Goal: Task Accomplishment & Management: Manage account settings

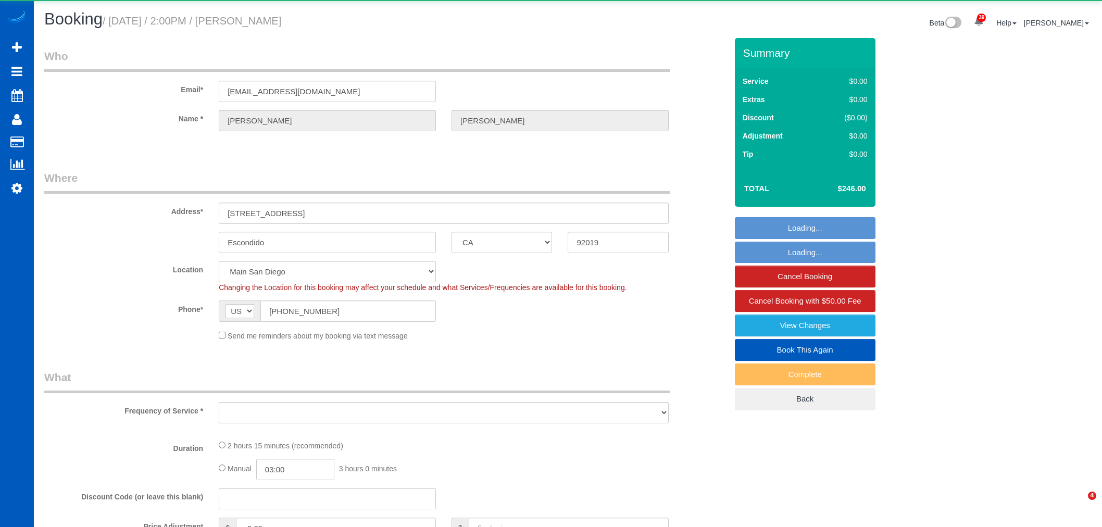
select select "CA"
select select "object:33654"
select select "string:fspay-cfb8ae96-cfc5-4f53-b9cc-10d302699dda"
select select "199"
select select "2001"
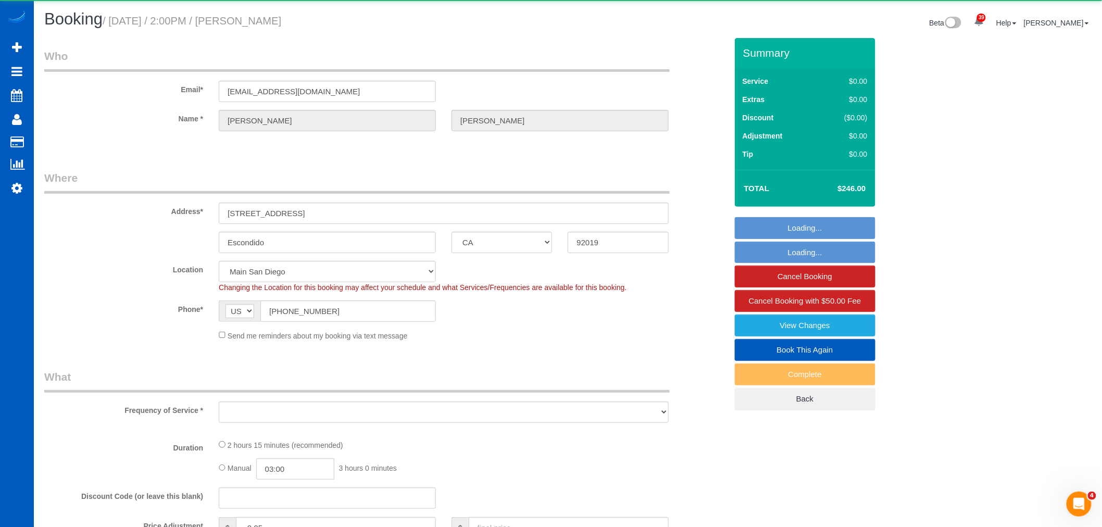
select select "3"
select select "object:33900"
select select "spot164"
select select "2001"
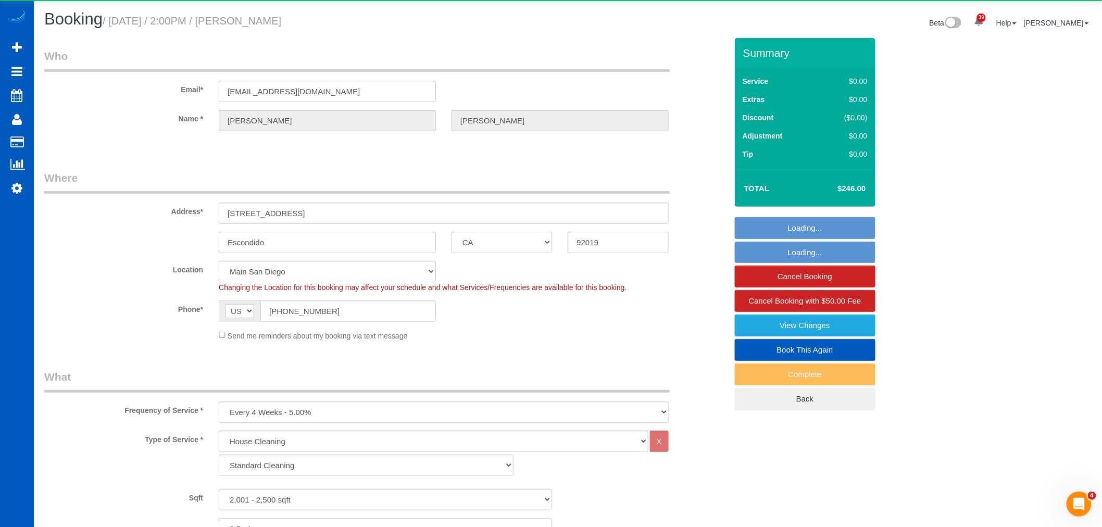
select select "3"
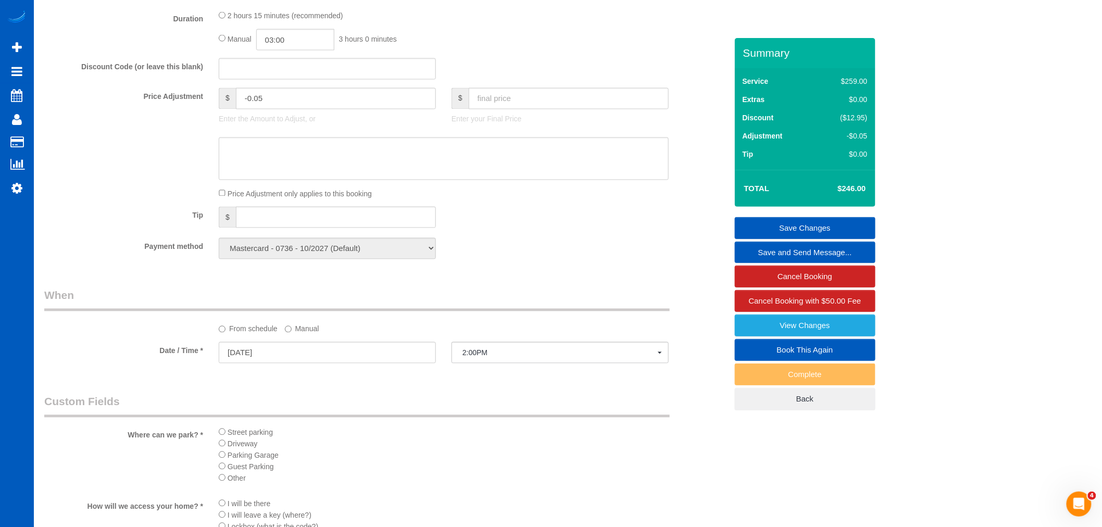
scroll to position [868, 0]
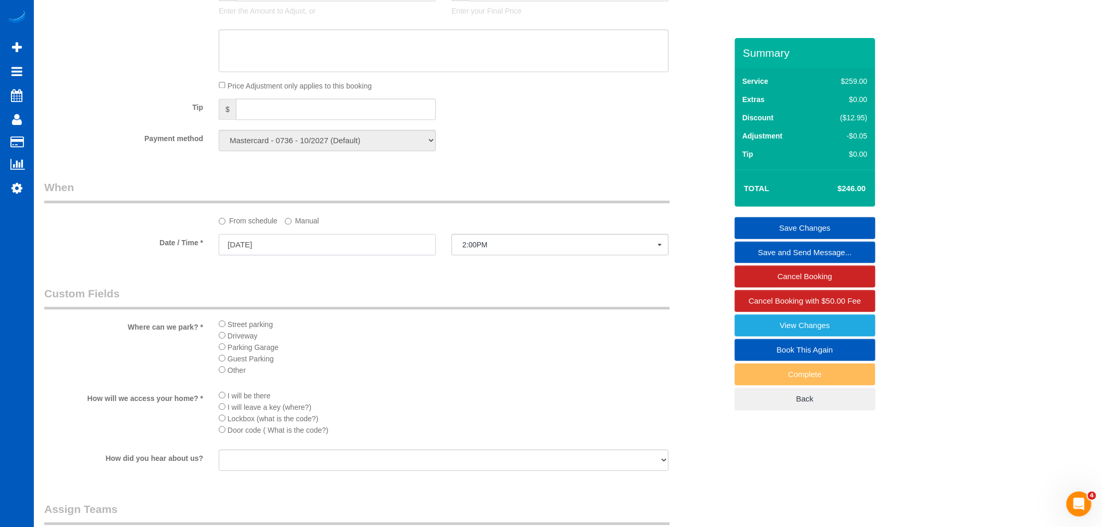
click at [321, 255] on input "09/10/2025" at bounding box center [327, 244] width 217 height 21
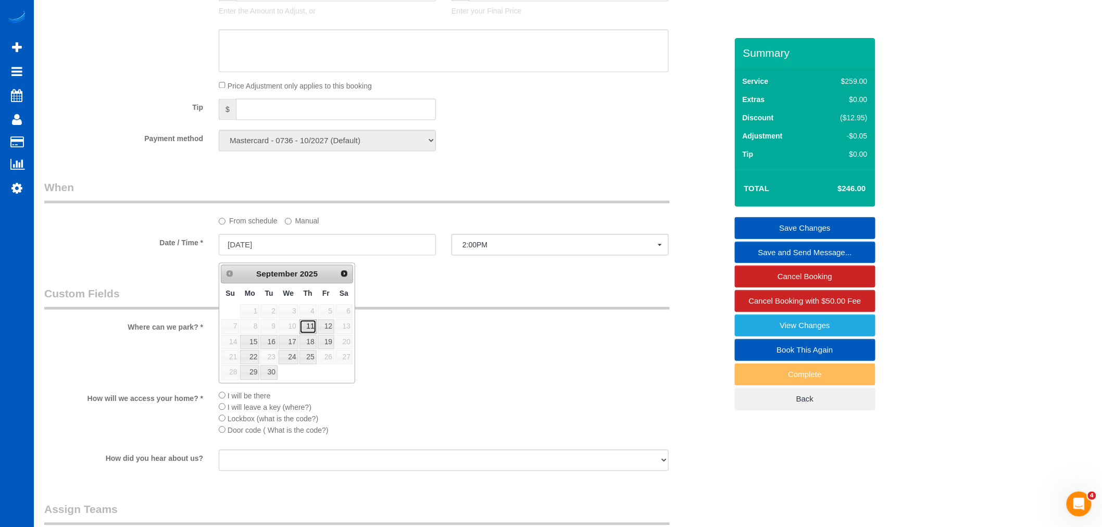
click at [310, 327] on link "11" at bounding box center [307, 326] width 17 height 14
type input "09/11/2025"
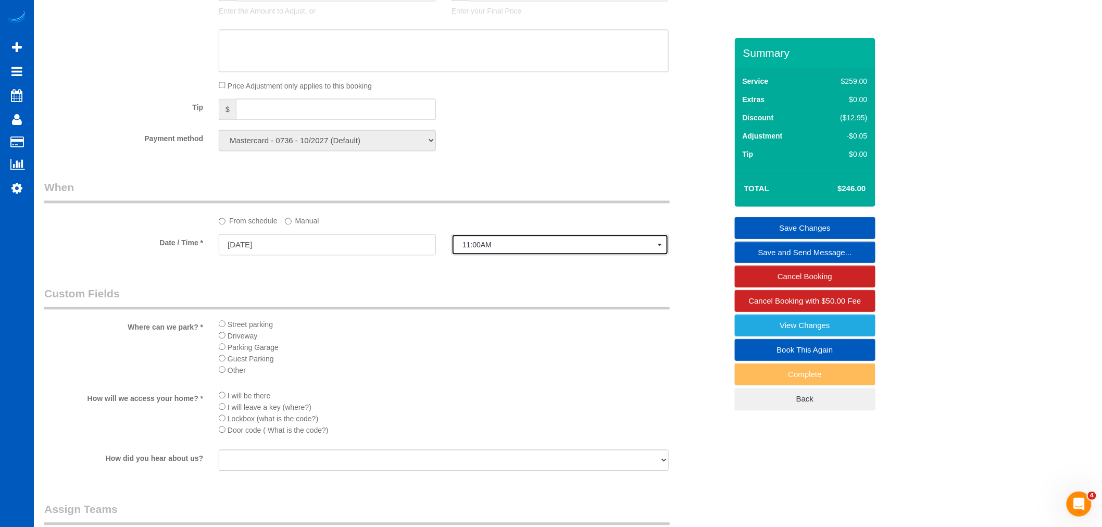
click at [498, 249] on span "11:00AM" at bounding box center [559, 245] width 195 height 8
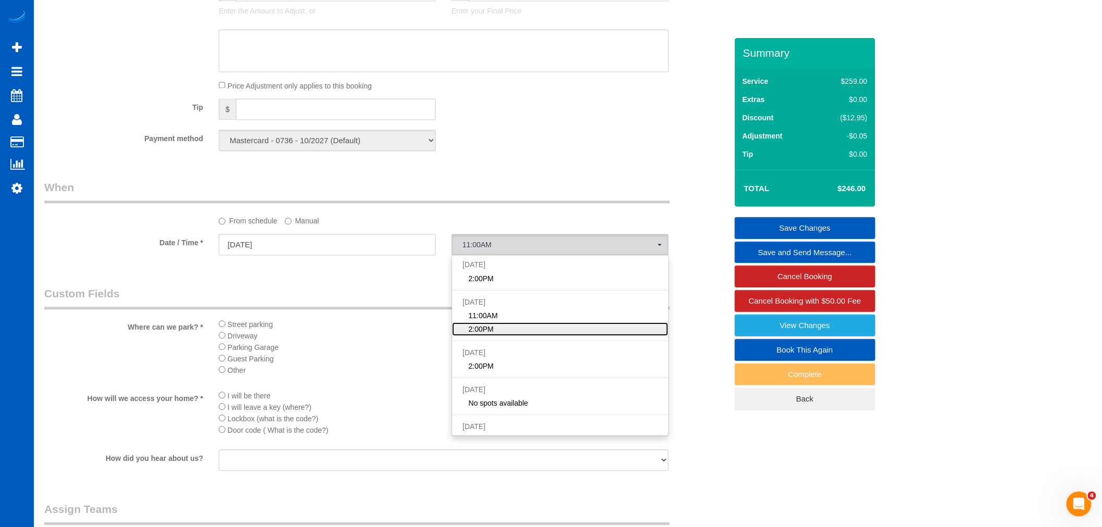
click at [517, 332] on link "2:00PM" at bounding box center [560, 329] width 216 height 14
select select "spot166"
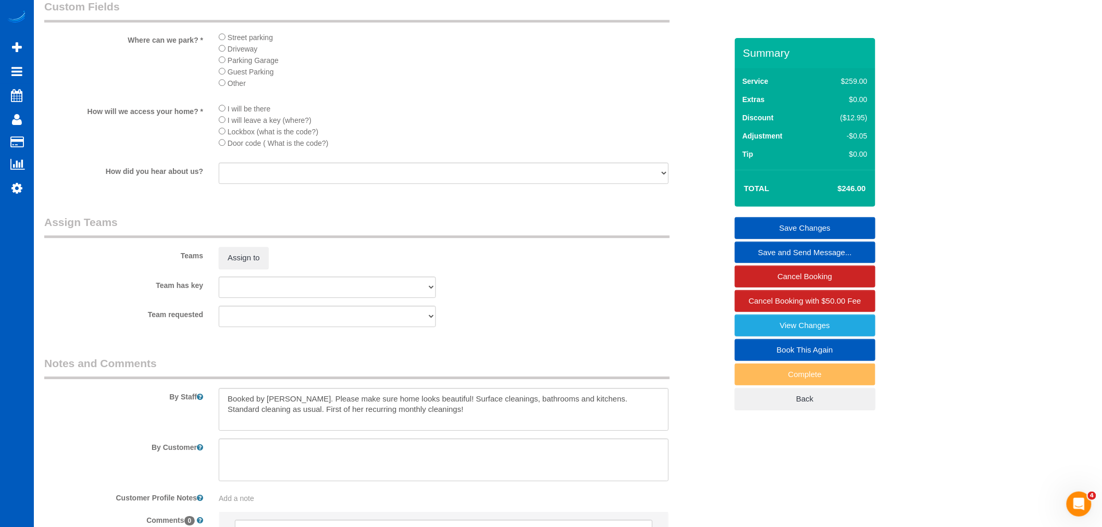
scroll to position [1157, 0]
click at [253, 284] on sui-booking-teams "Teams Assign to Team has key Inna Novytska Inna Novytska Mom Nataliia Dobrovols…" at bounding box center [385, 268] width 683 height 112
click at [248, 266] on button "Assign to" at bounding box center [244, 255] width 50 height 22
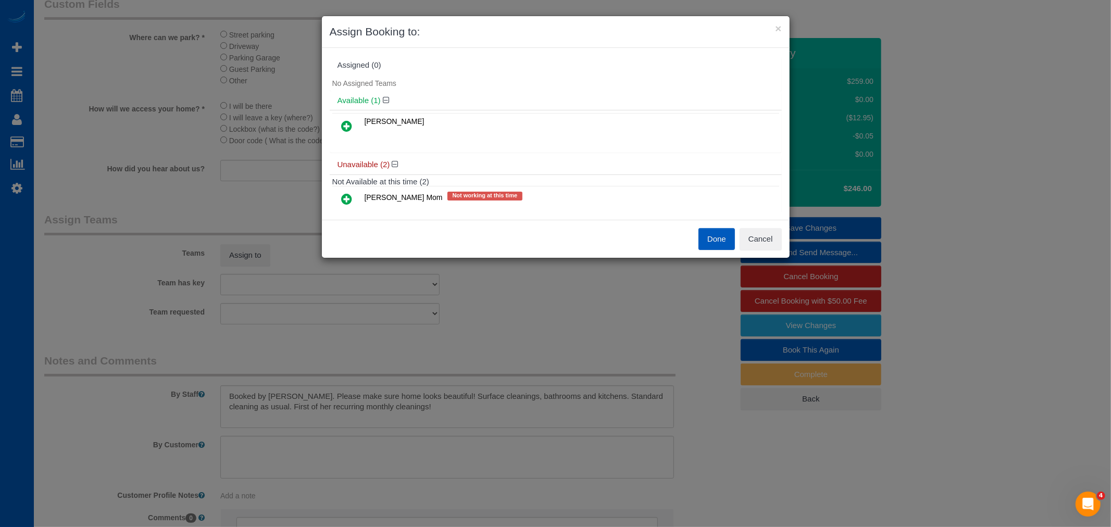
click at [342, 123] on icon at bounding box center [347, 126] width 11 height 12
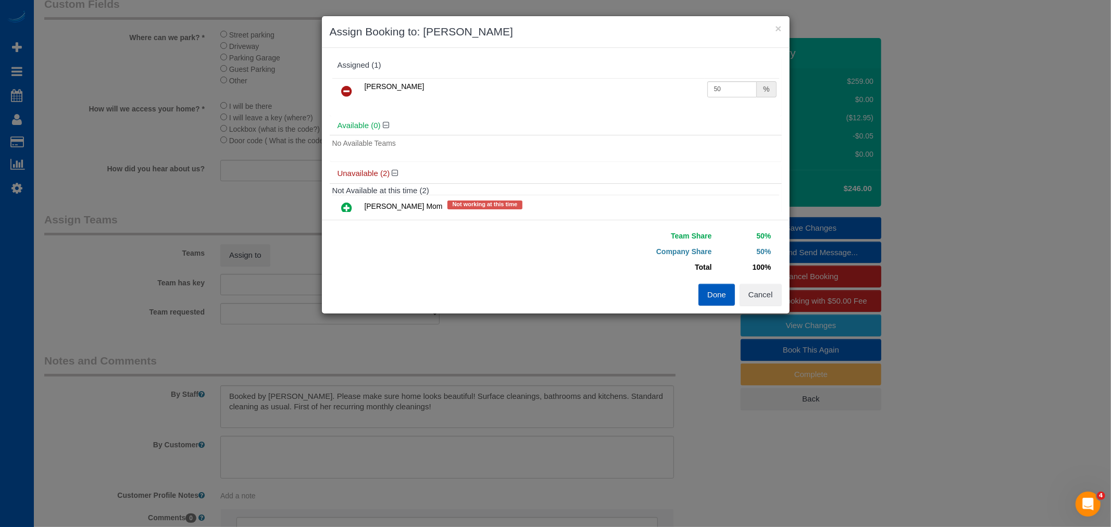
click at [346, 207] on icon at bounding box center [347, 208] width 11 height 12
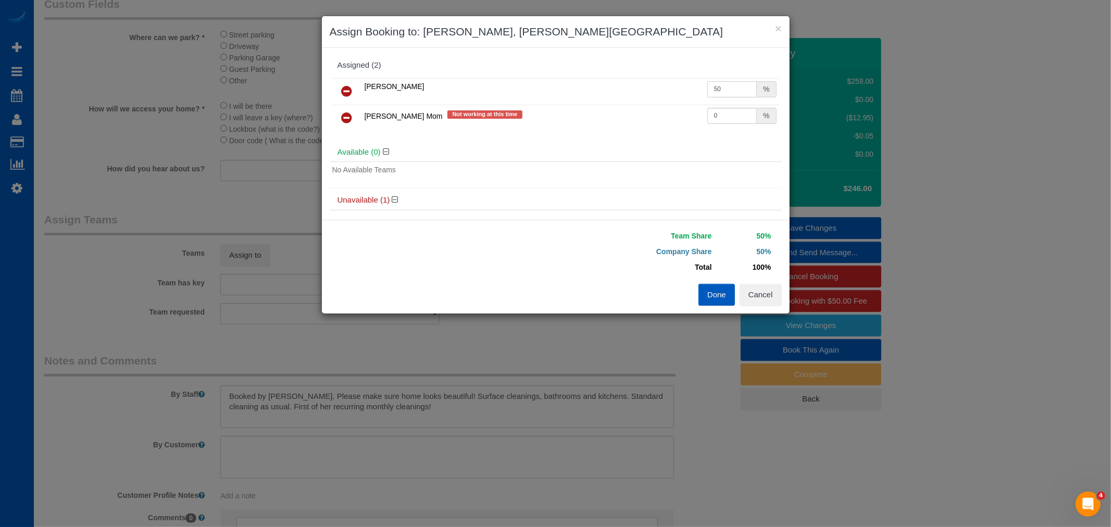
drag, startPoint x: 724, startPoint y: 86, endPoint x: 682, endPoint y: 90, distance: 42.3
click at [682, 90] on tr "Inna Novytska 50 %" at bounding box center [555, 91] width 447 height 27
click at [732, 93] on input "50" at bounding box center [732, 89] width 50 height 16
drag, startPoint x: 677, startPoint y: 89, endPoint x: 705, endPoint y: 90, distance: 27.1
click at [688, 92] on td "[PERSON_NAME]" at bounding box center [533, 91] width 343 height 27
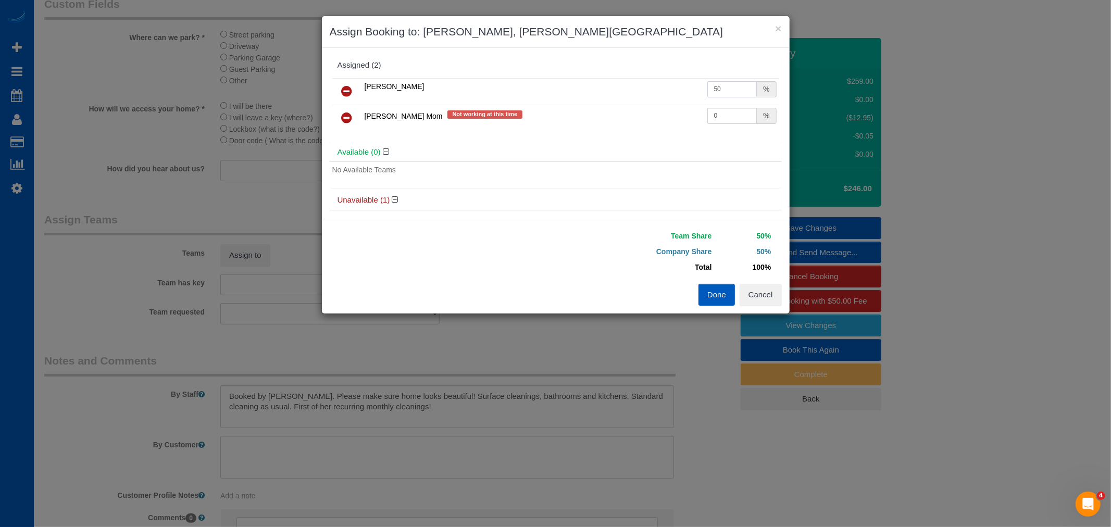
drag, startPoint x: 709, startPoint y: 90, endPoint x: 727, endPoint y: 94, distance: 18.6
click at [727, 94] on input "50" at bounding box center [732, 89] width 50 height 16
drag, startPoint x: 714, startPoint y: 94, endPoint x: 689, endPoint y: 92, distance: 25.6
click at [689, 92] on tr "Inna Novytska 55 %" at bounding box center [555, 91] width 447 height 27
type input "60"
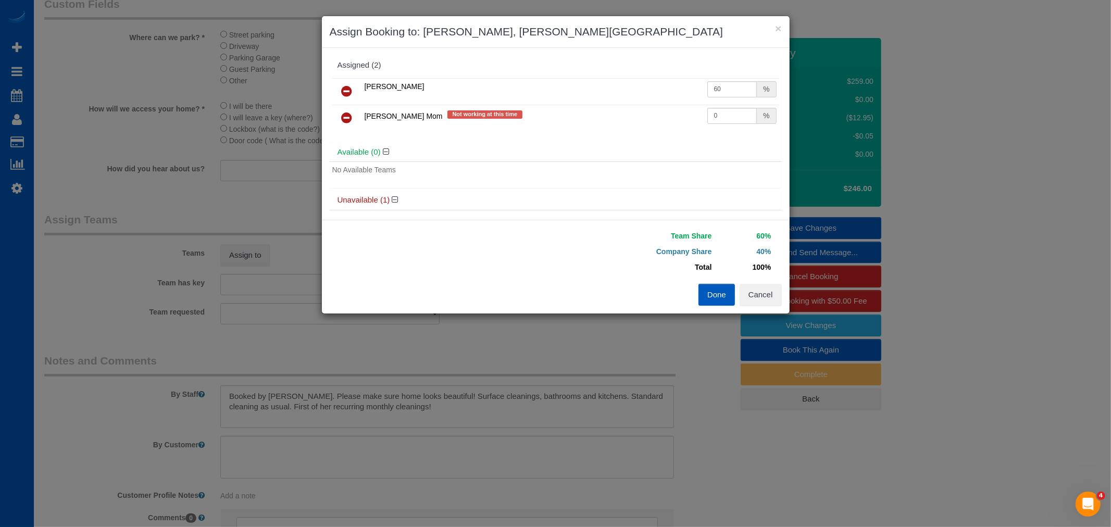
click at [714, 306] on div "Team Share 60% Company Share 40% Total 100% Warning: The Company share is 0%. I…" at bounding box center [556, 267] width 468 height 94
click at [710, 300] on button "Done" at bounding box center [716, 295] width 36 height 22
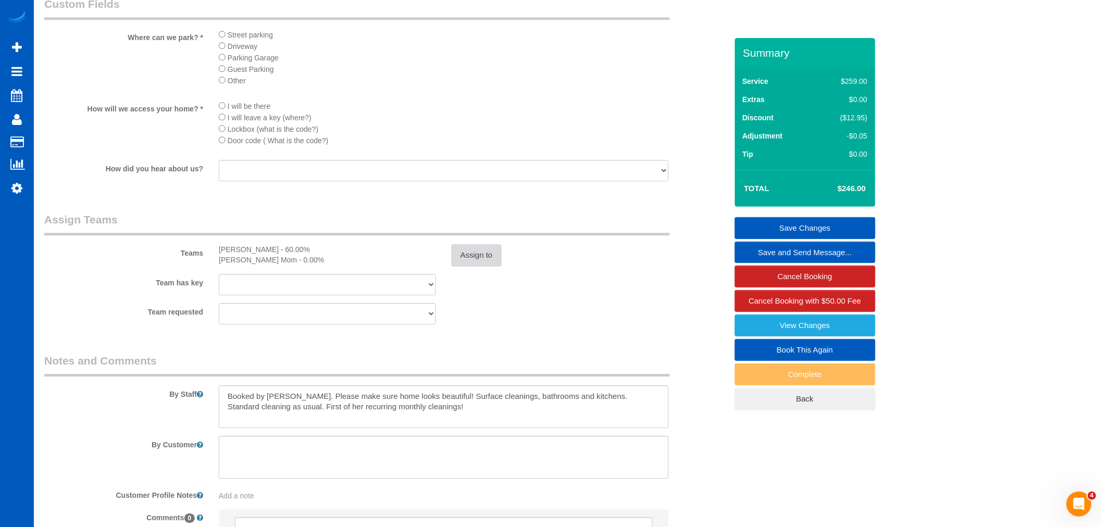
click at [474, 266] on button "Assign to" at bounding box center [476, 255] width 50 height 22
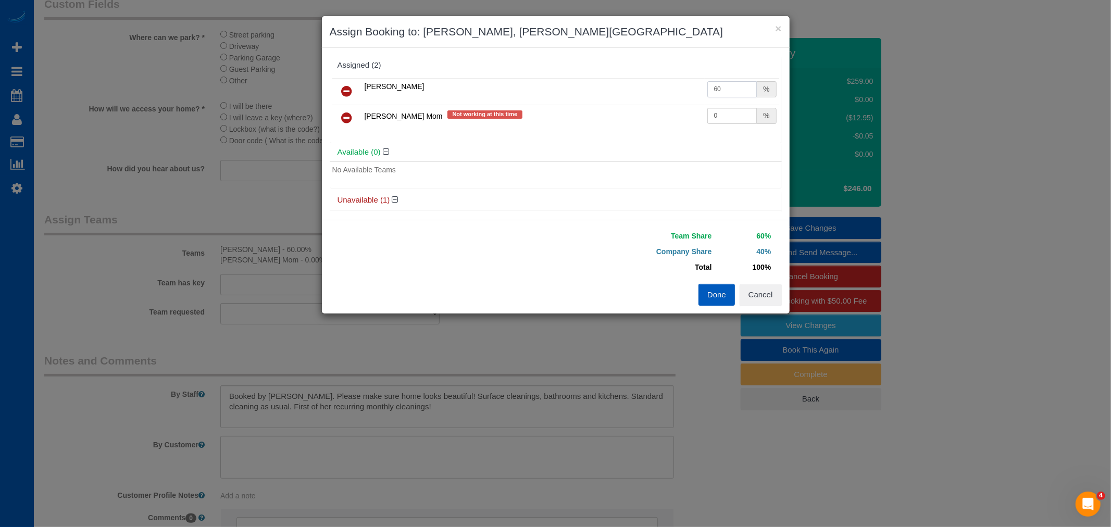
drag, startPoint x: 707, startPoint y: 90, endPoint x: 717, endPoint y: 90, distance: 10.4
click at [717, 90] on input "60" at bounding box center [732, 89] width 50 height 16
type input "65"
click at [712, 289] on button "Done" at bounding box center [716, 295] width 36 height 22
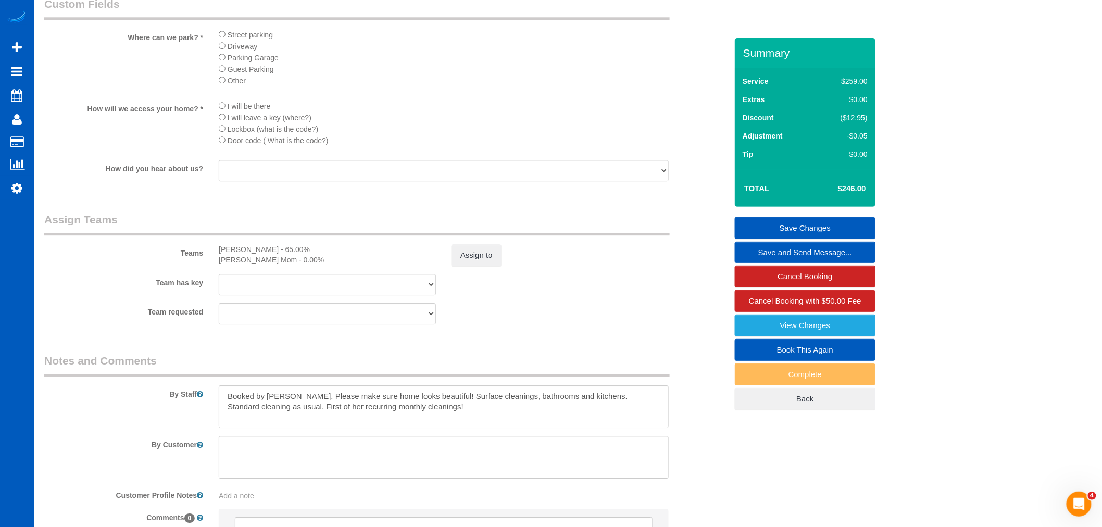
click at [815, 230] on link "Save Changes" at bounding box center [805, 228] width 141 height 22
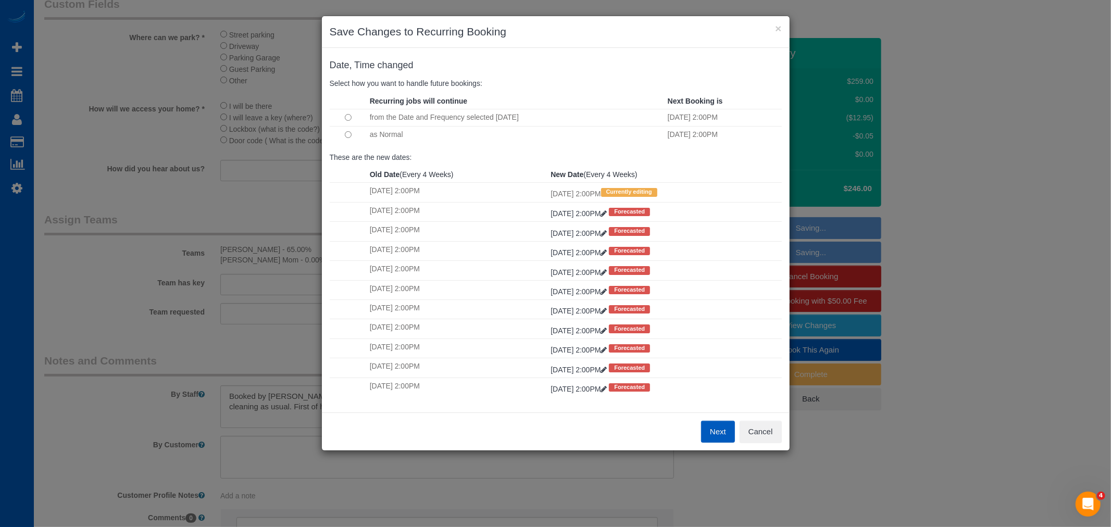
click at [718, 430] on button "Next" at bounding box center [718, 432] width 34 height 22
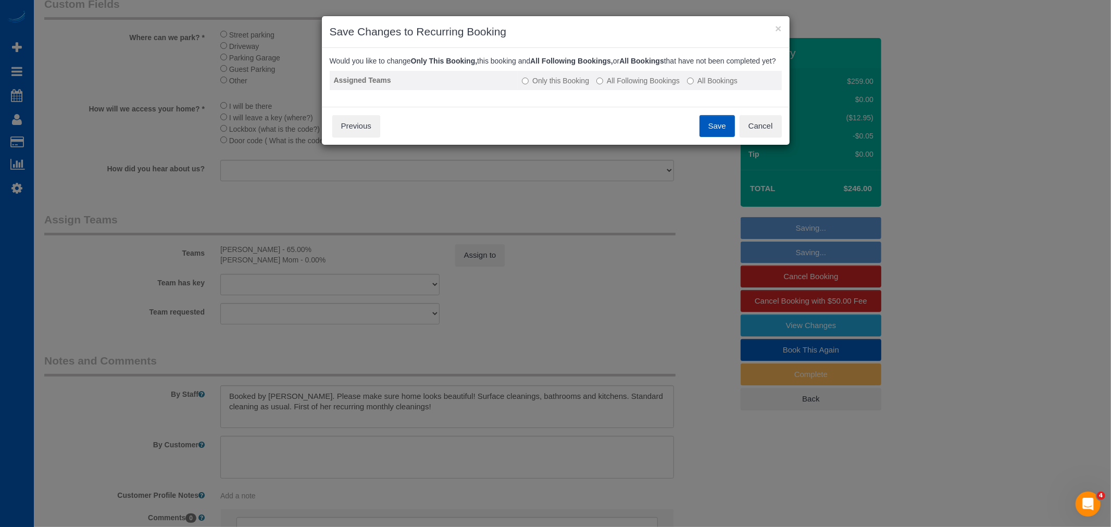
click at [630, 86] on label "All Following Bookings" at bounding box center [637, 81] width 83 height 10
click at [718, 136] on button "Save" at bounding box center [716, 126] width 35 height 22
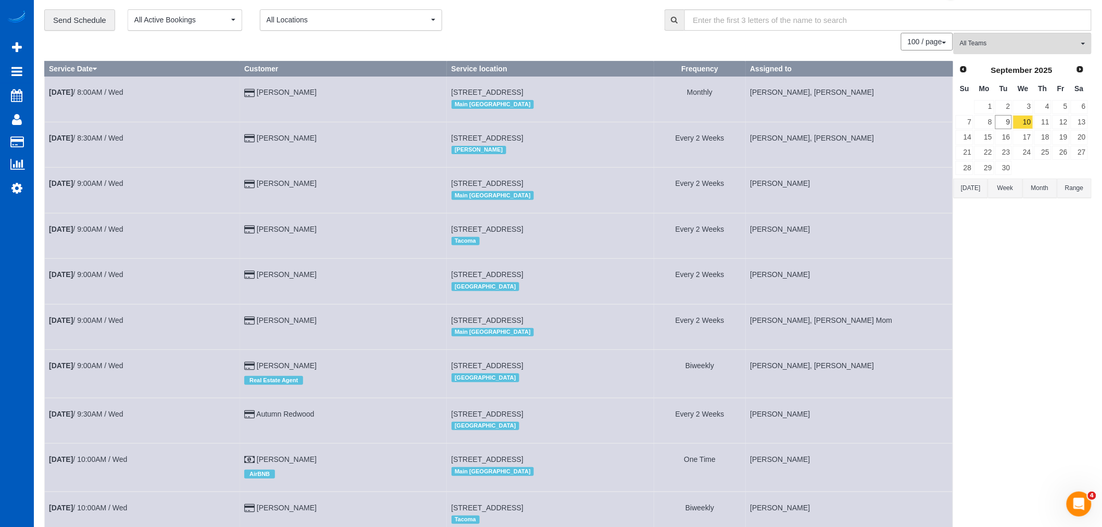
scroll to position [0, 0]
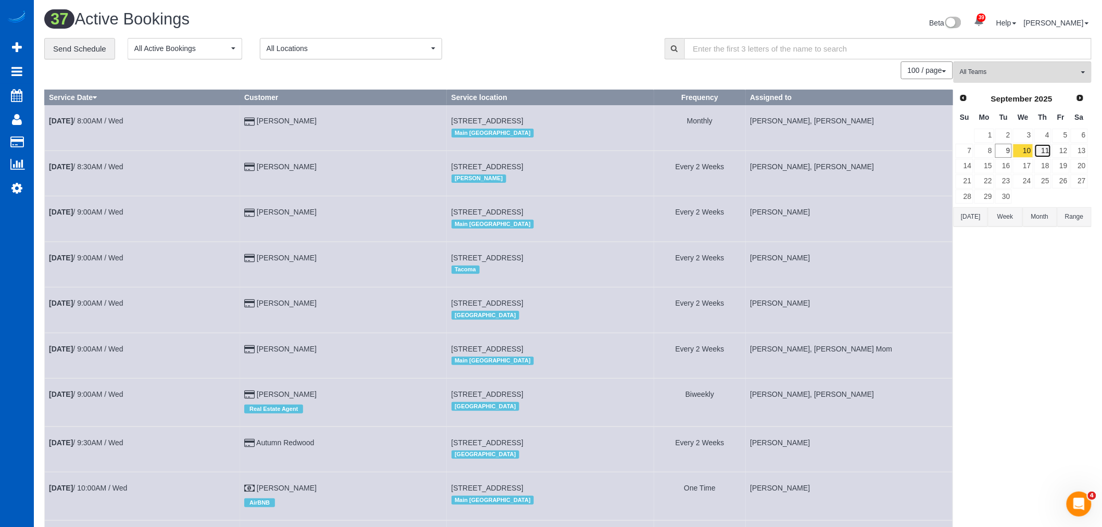
click at [1044, 155] on link "11" at bounding box center [1042, 151] width 17 height 14
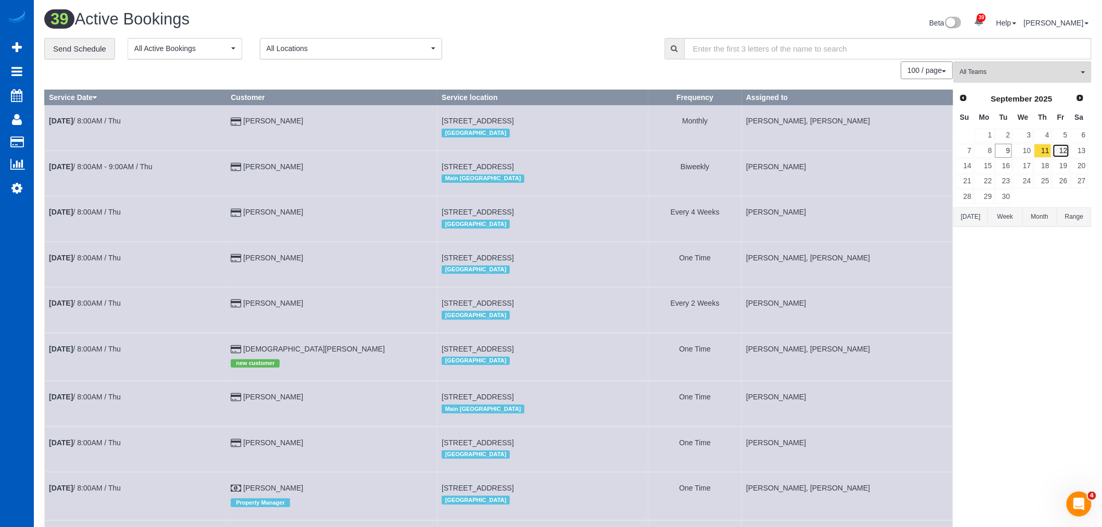
click at [1066, 151] on link "12" at bounding box center [1060, 151] width 17 height 14
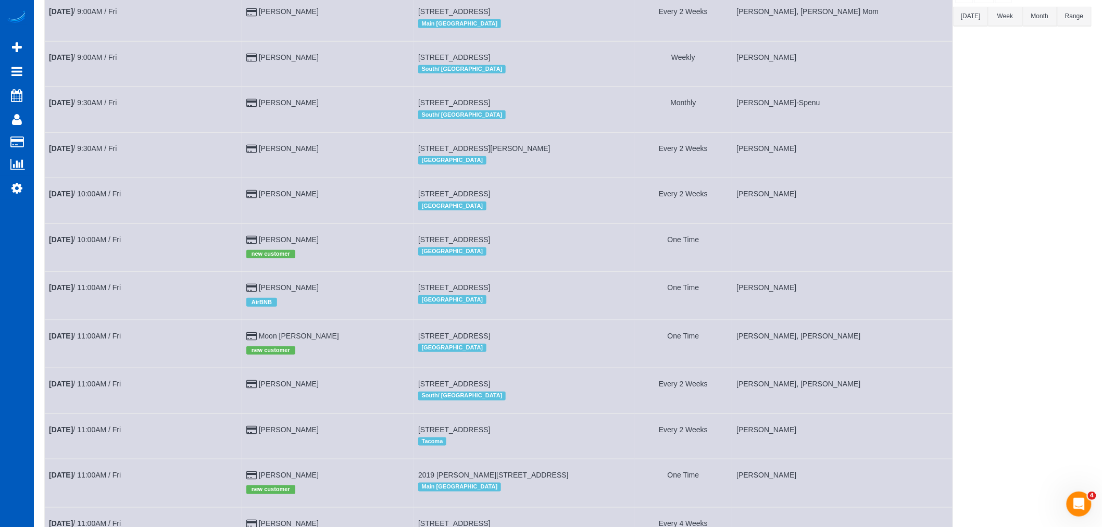
scroll to position [173, 0]
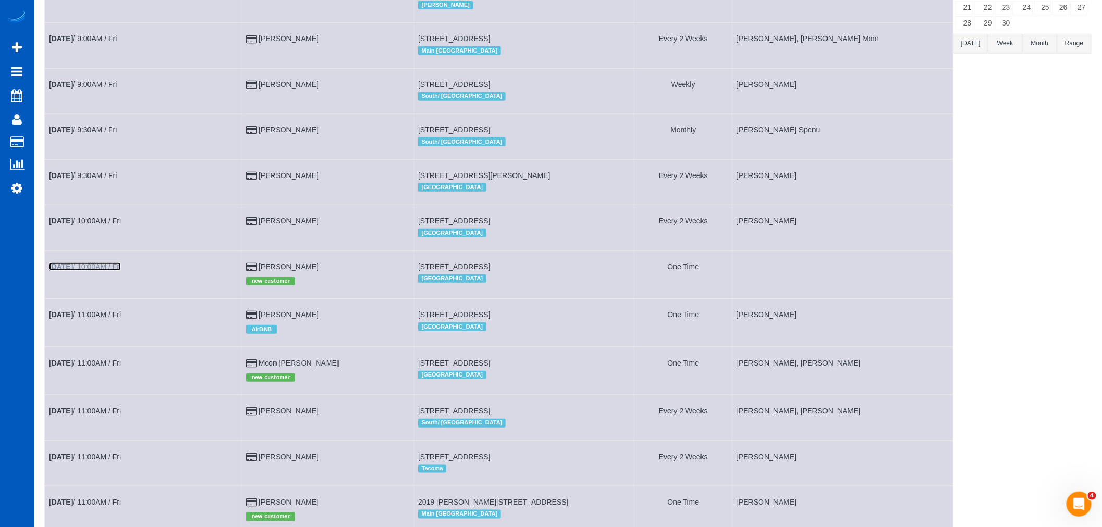
click at [86, 271] on link "Sep 12th / 10:00AM / Fri" at bounding box center [85, 266] width 72 height 8
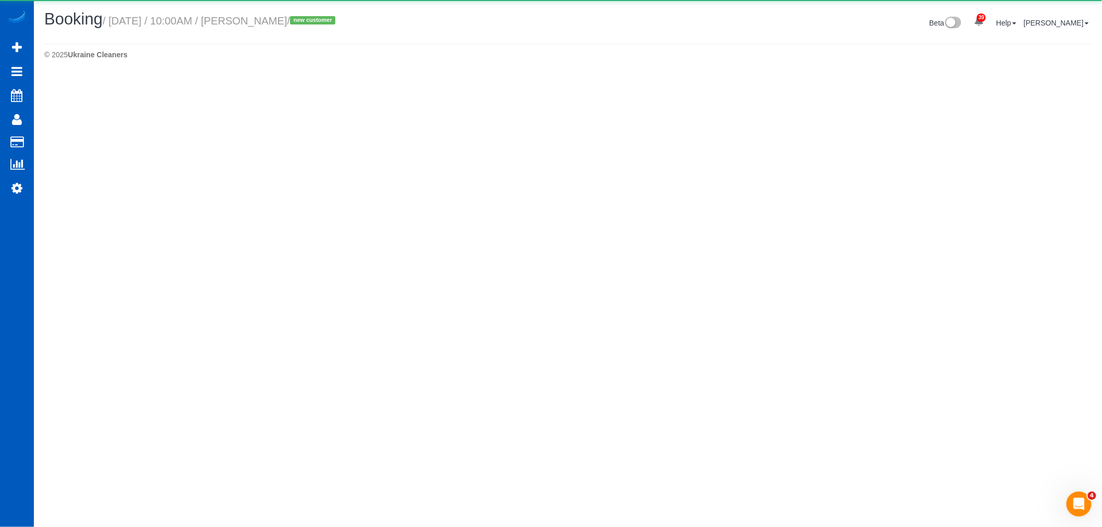
select select "CO"
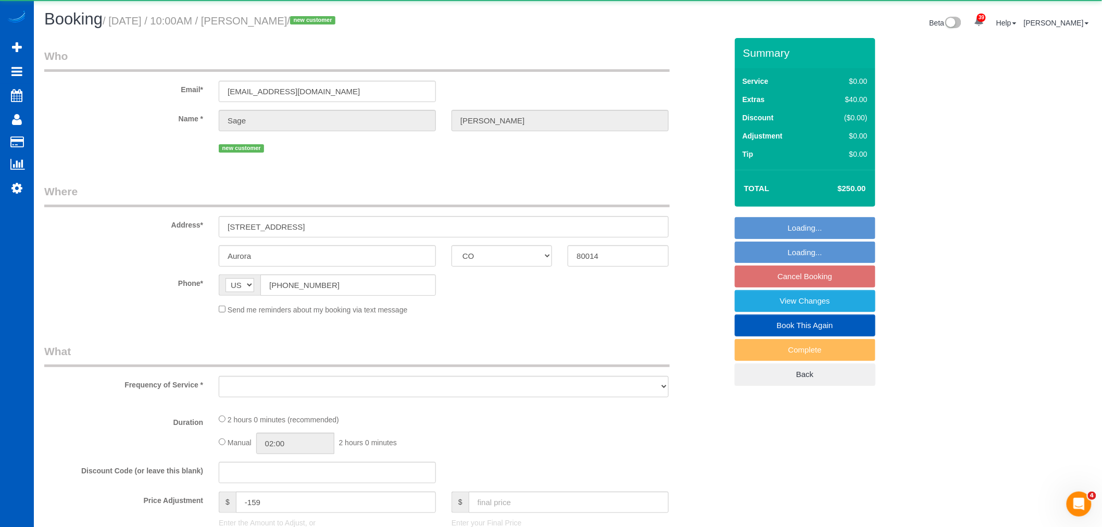
select select "object:36399"
select select "string:fspay-701ef2a4-65f5-4576-b7c4-a1b766310782"
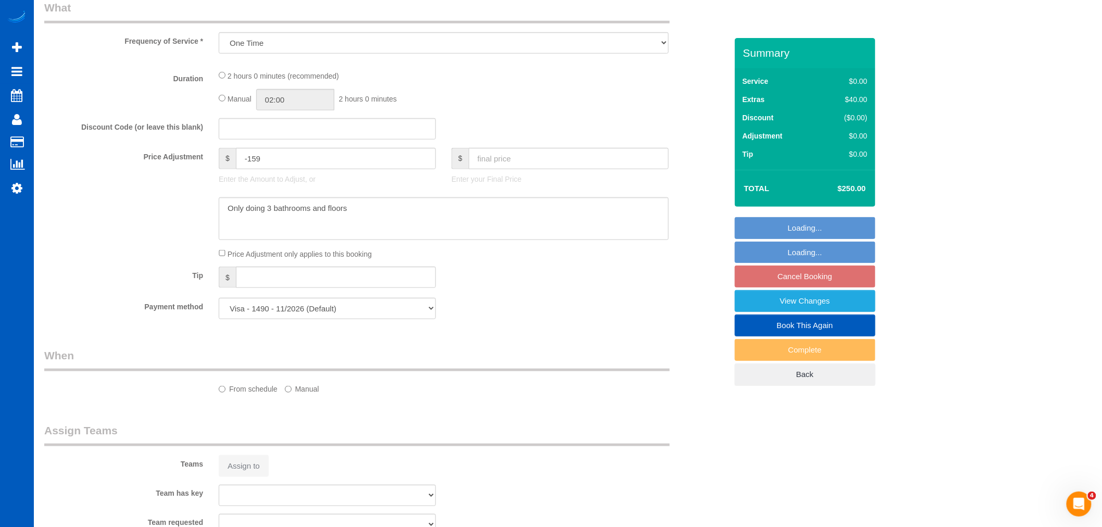
select select "object:36678"
select select "199"
select select "2001"
select select "3"
select select "spot170"
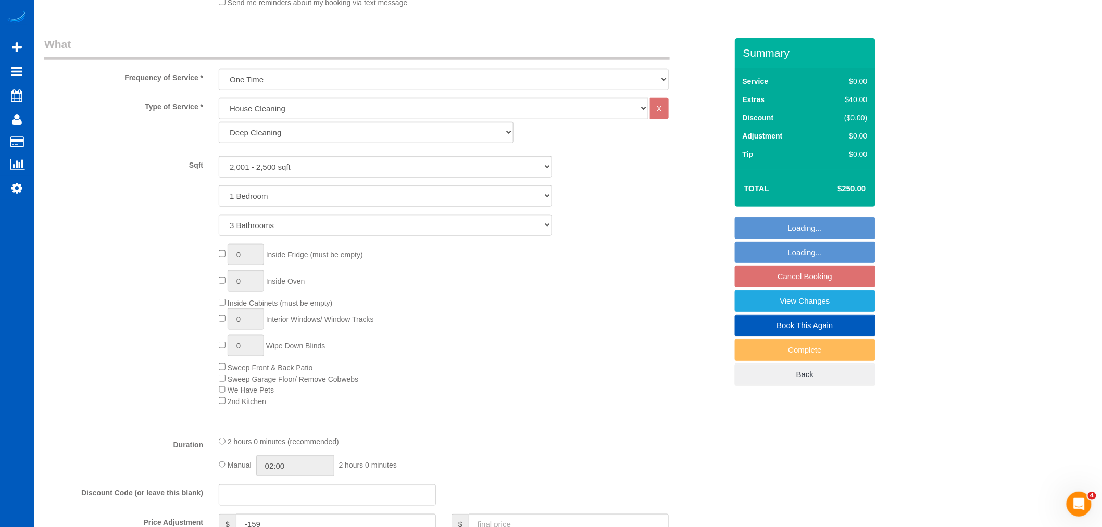
select select "2001"
select select "3"
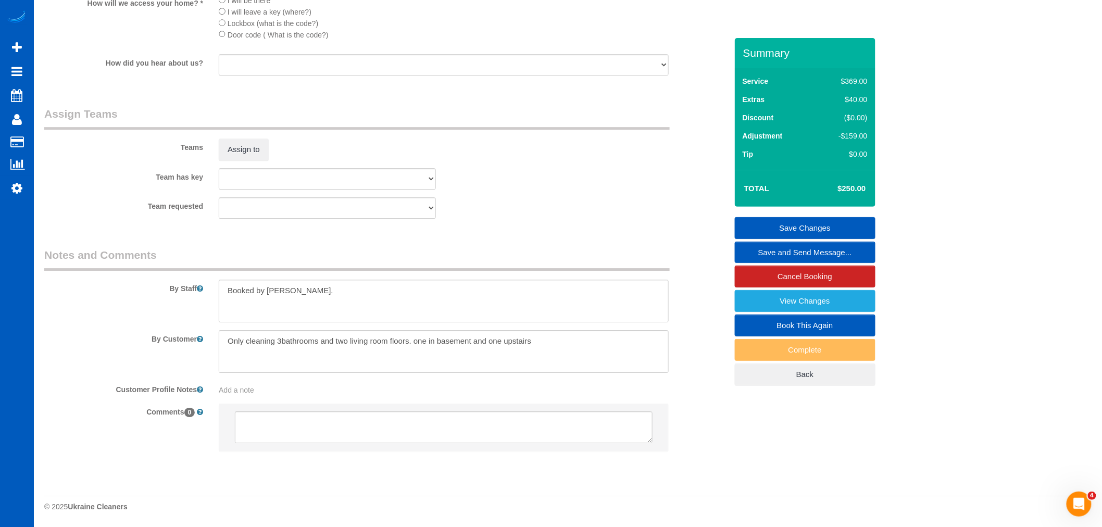
scroll to position [1293, 0]
click at [258, 144] on button "Assign to" at bounding box center [244, 150] width 50 height 22
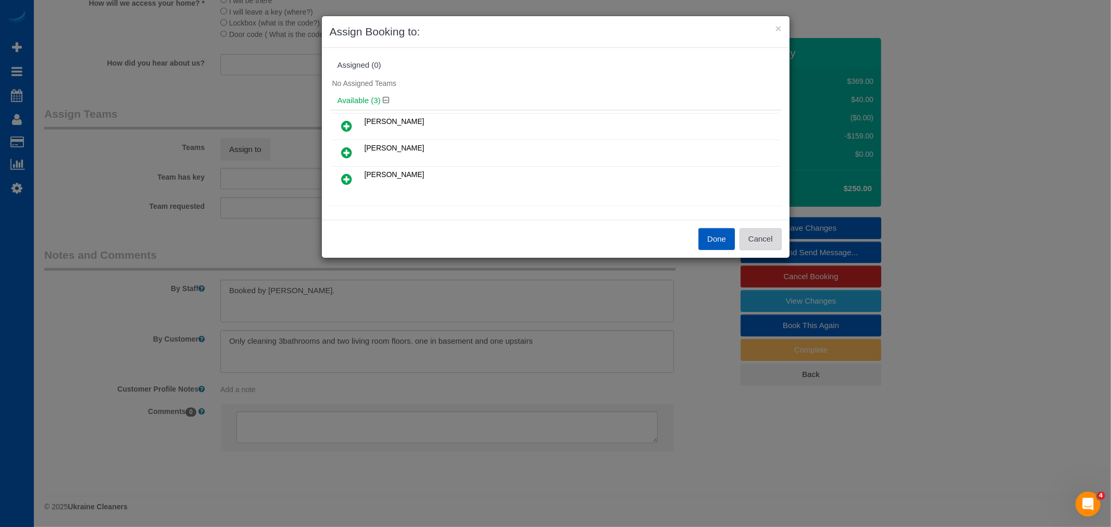
click at [757, 241] on button "Cancel" at bounding box center [760, 239] width 42 height 22
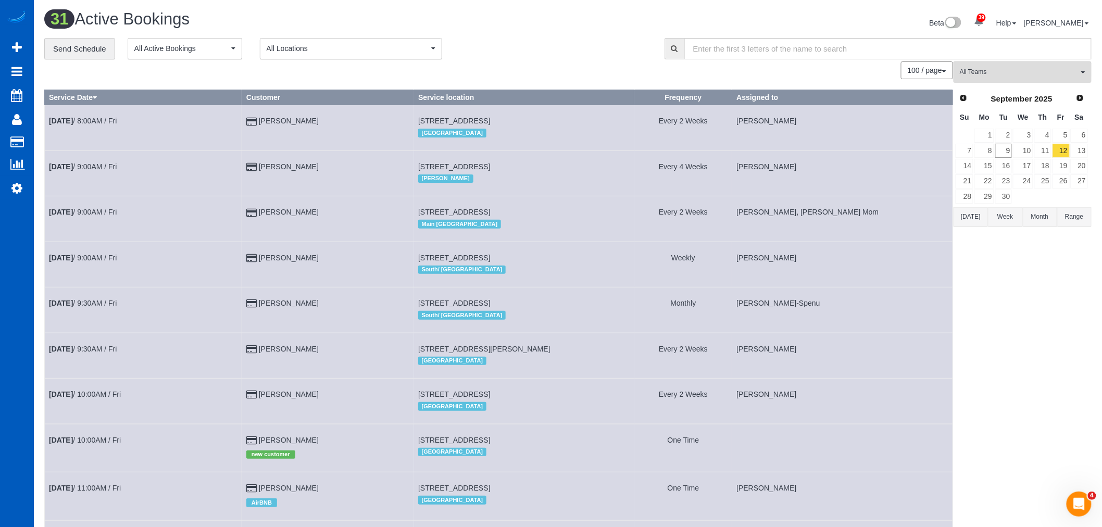
click at [323, 55] on button "All Locations" at bounding box center [351, 48] width 182 height 21
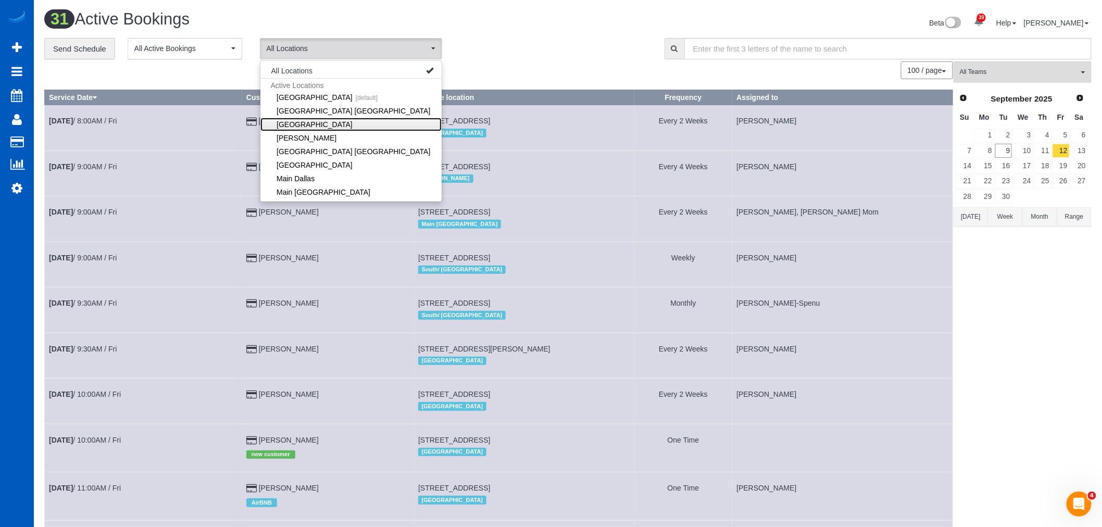
click at [320, 122] on link "[GEOGRAPHIC_DATA]" at bounding box center [350, 125] width 181 height 14
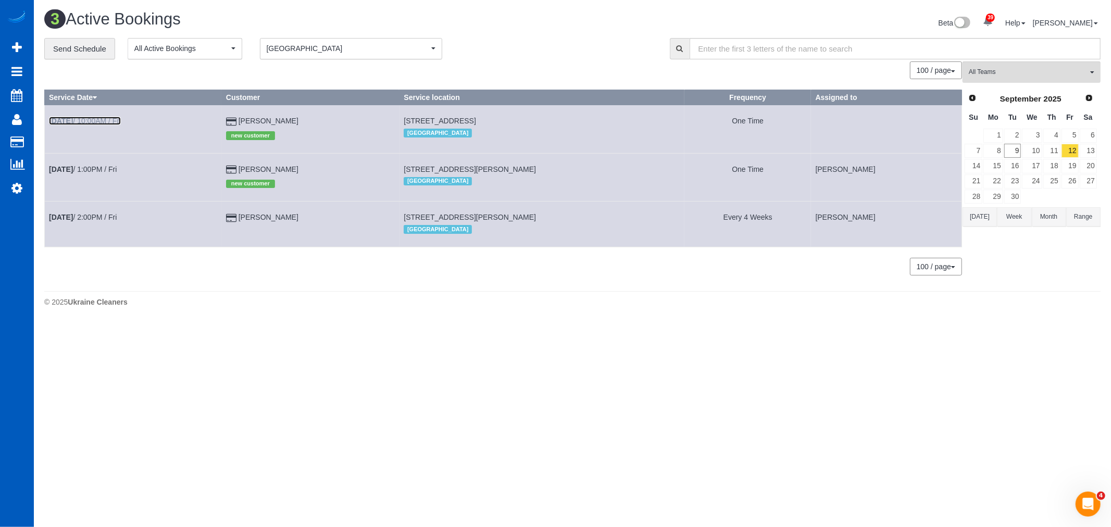
click at [73, 120] on b "[DATE]" at bounding box center [61, 121] width 24 height 8
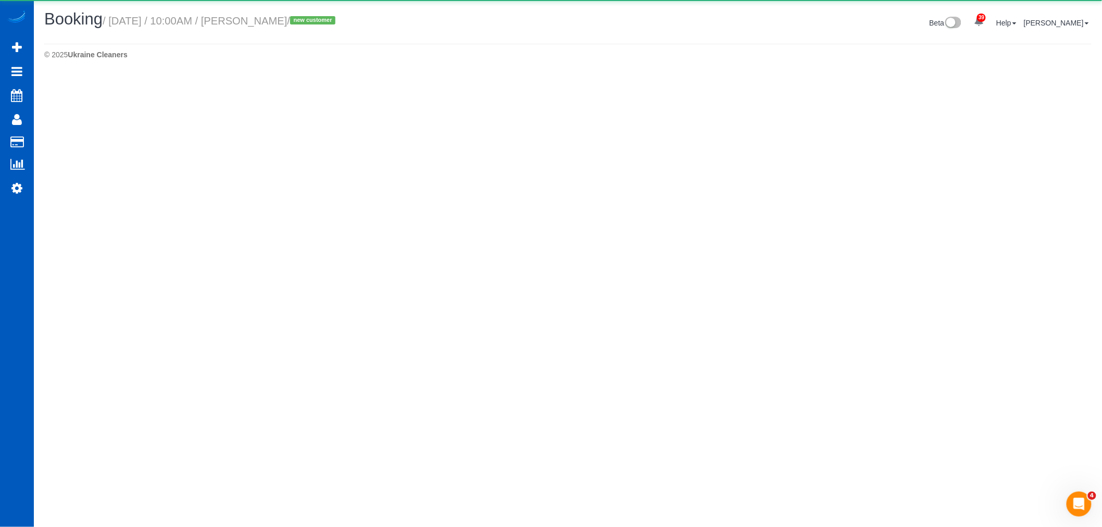
select select "CO"
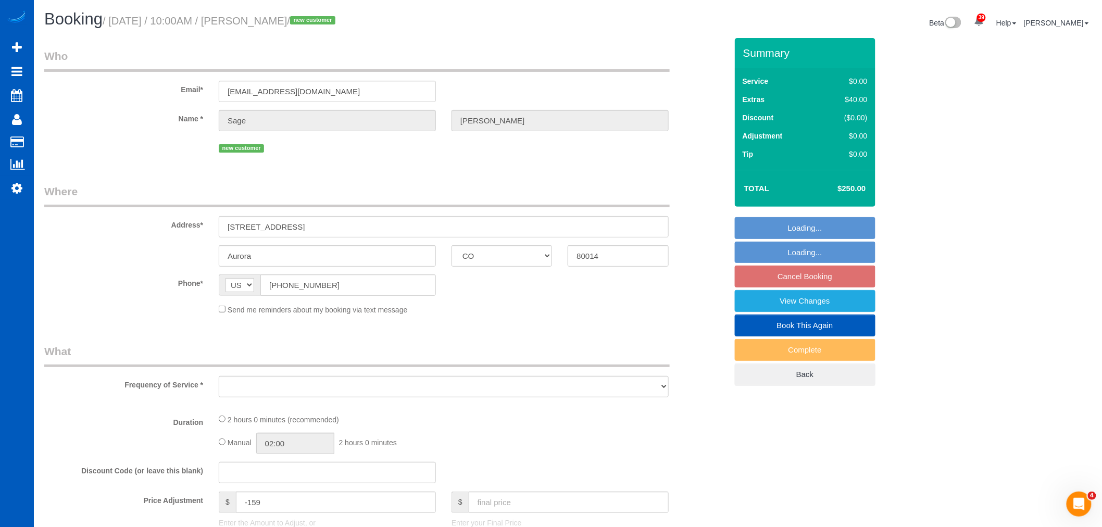
select select "object:37972"
select select "string:fspay-701ef2a4-65f5-4576-b7c4-a1b766310782"
select select "199"
select select "2001"
select select "3"
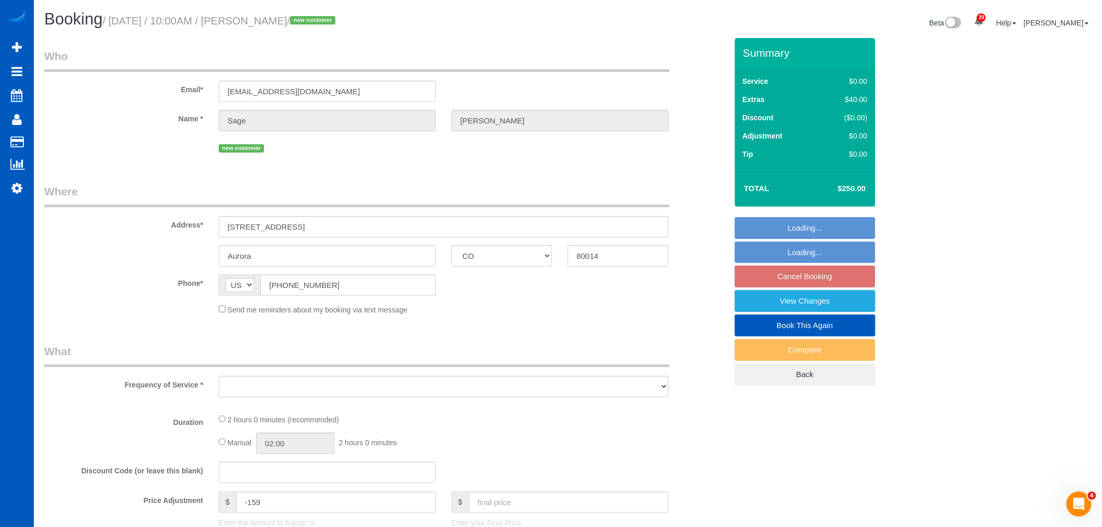
select select "spot178"
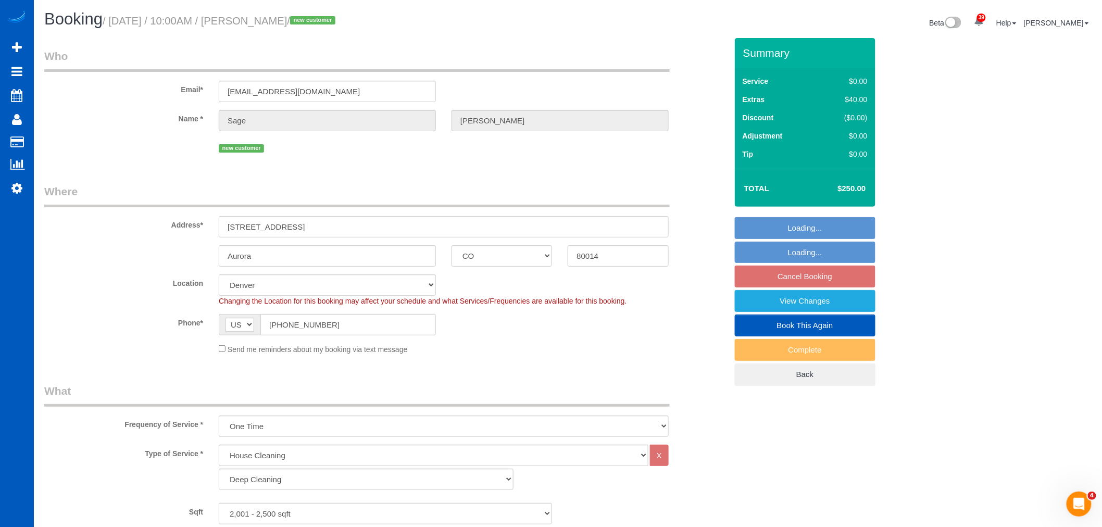
select select "object:38205"
select select "2001"
select select "3"
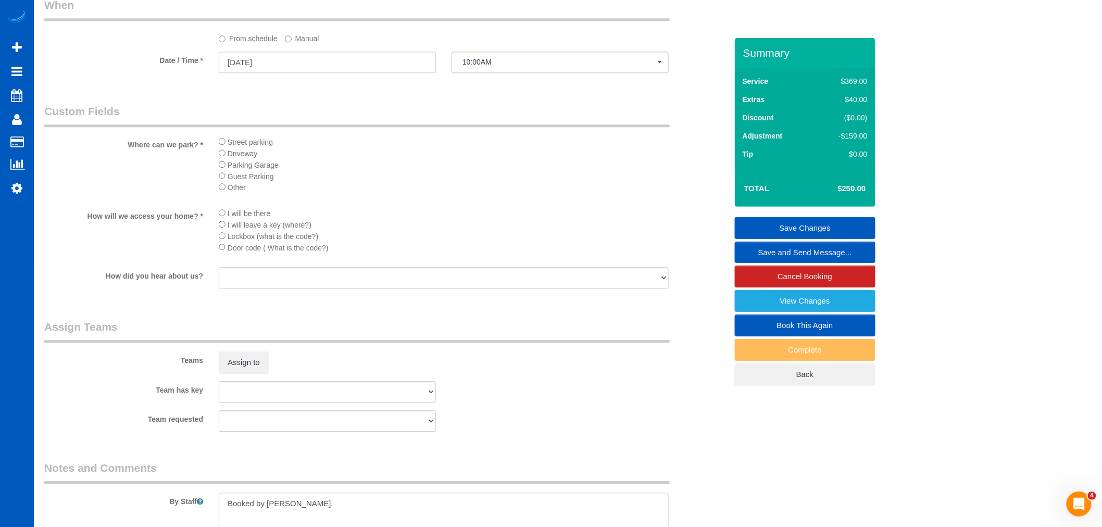
scroll to position [1215, 0]
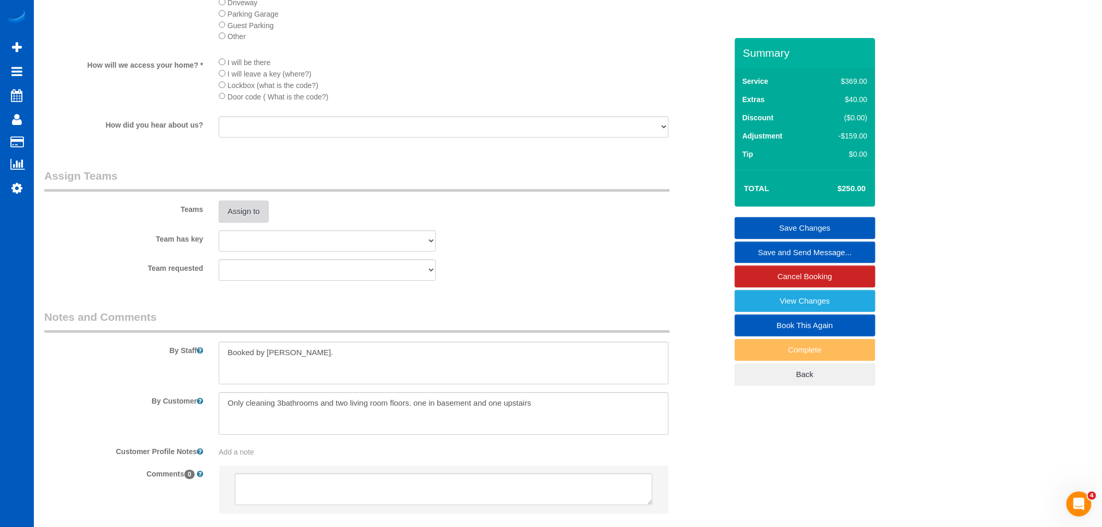
click at [259, 222] on button "Assign to" at bounding box center [244, 211] width 50 height 22
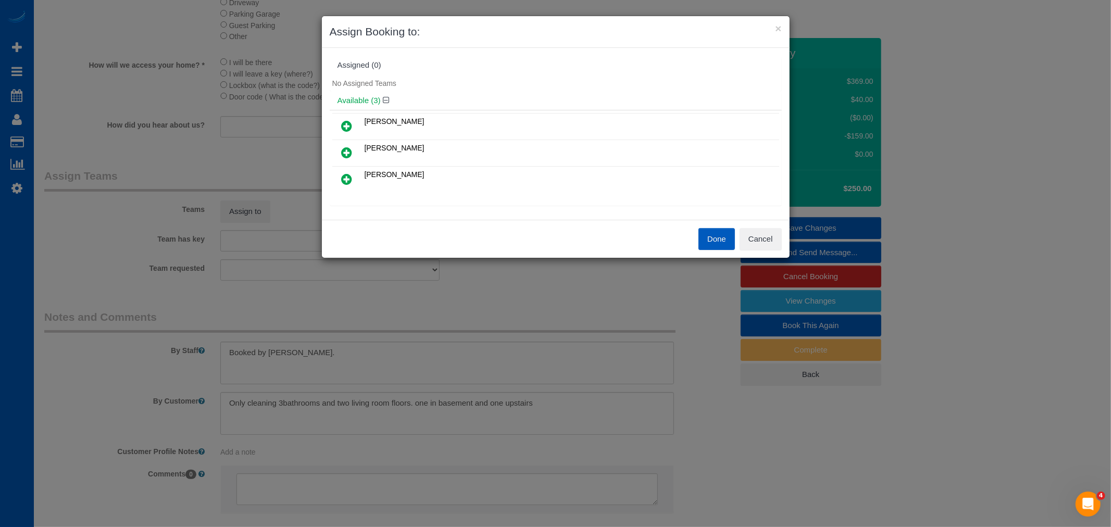
click at [340, 122] on link at bounding box center [347, 126] width 24 height 21
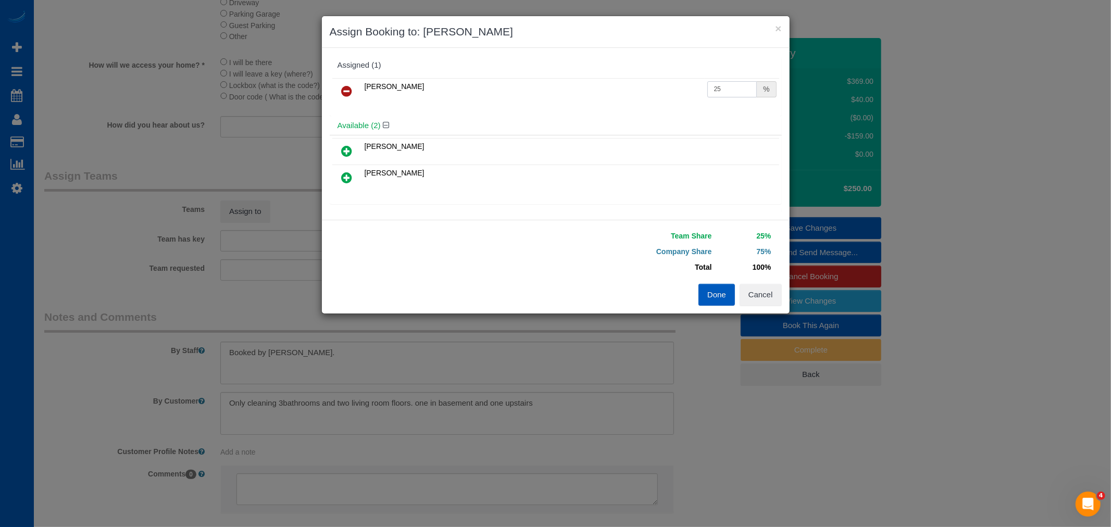
drag, startPoint x: 721, startPoint y: 93, endPoint x: 652, endPoint y: 93, distance: 69.3
click at [652, 93] on tr "Ivanna Markintovych 25 %" at bounding box center [555, 91] width 447 height 27
type input "50"
click at [712, 294] on button "Done" at bounding box center [716, 295] width 36 height 22
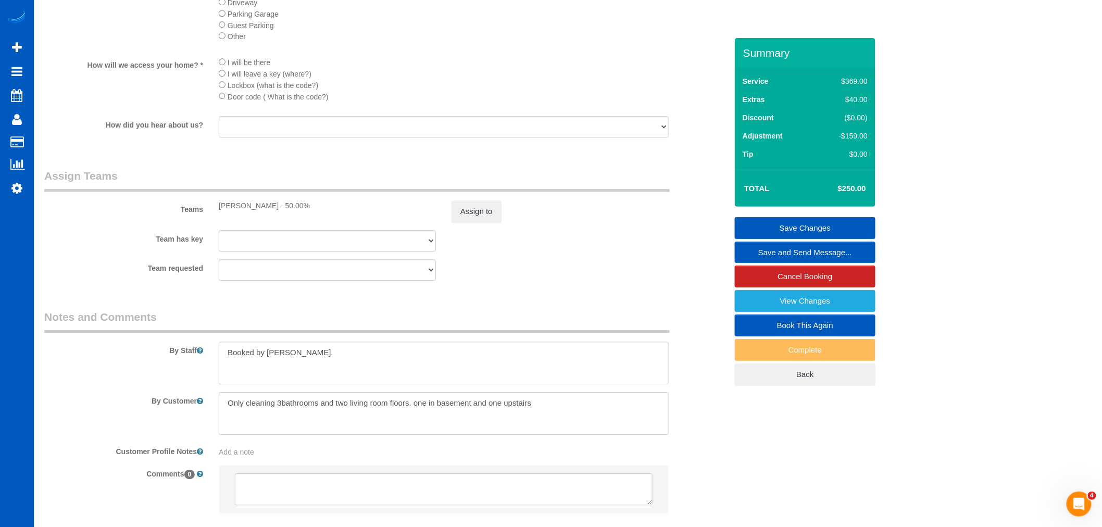
click at [822, 228] on link "Save Changes" at bounding box center [805, 228] width 141 height 22
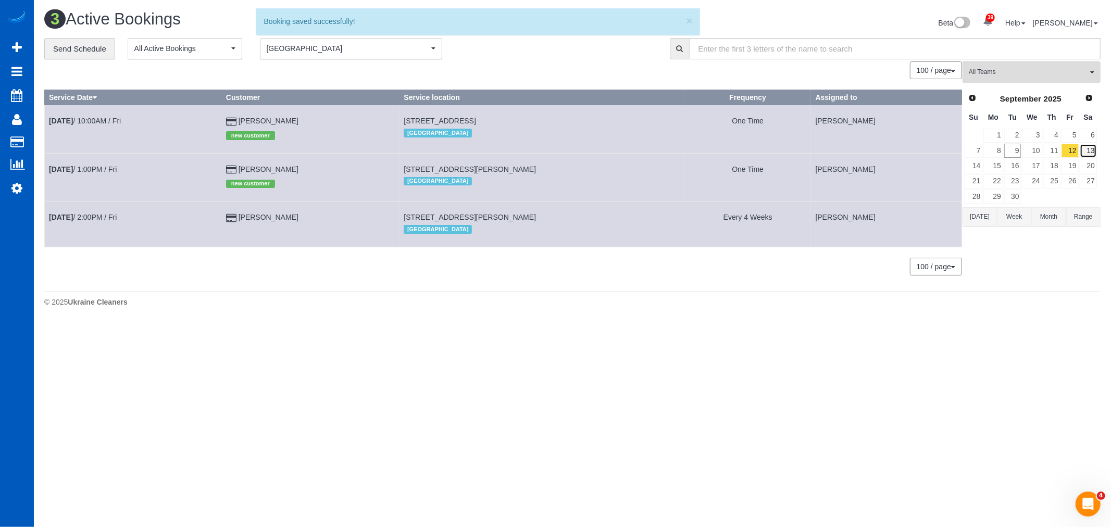
click at [1090, 150] on link "13" at bounding box center [1088, 151] width 17 height 14
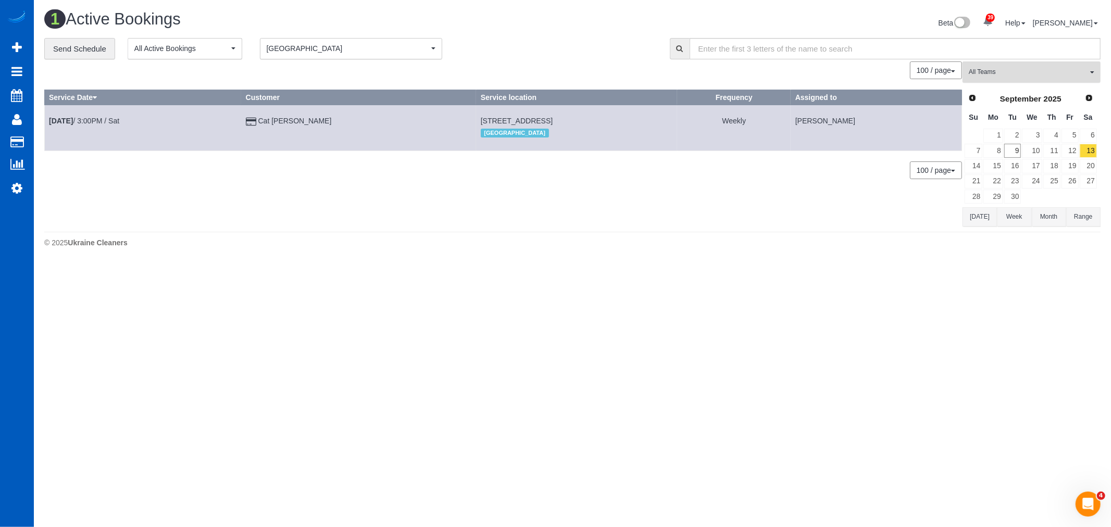
click at [1023, 79] on button "All Teams" at bounding box center [1031, 71] width 138 height 21
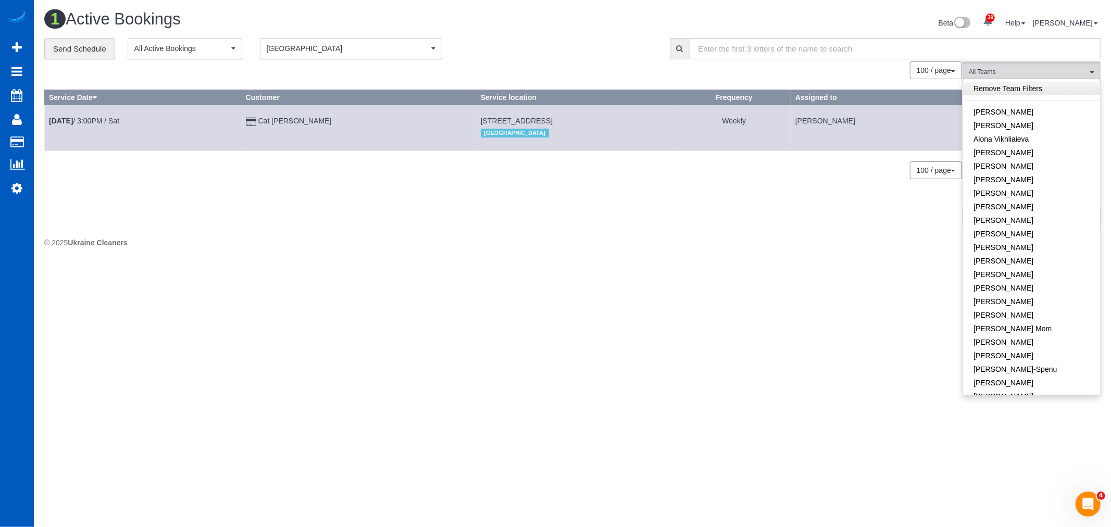
click at [1006, 85] on link "Remove Team Filters" at bounding box center [1031, 89] width 137 height 14
click at [311, 43] on button "Denver Denver" at bounding box center [351, 48] width 182 height 21
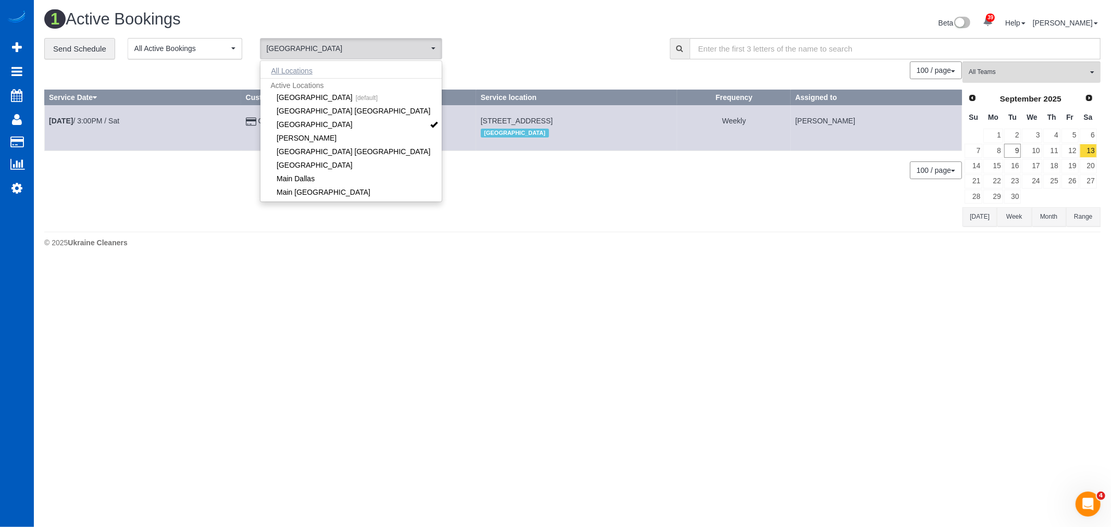
click at [311, 66] on button "All Locations" at bounding box center [291, 71] width 63 height 15
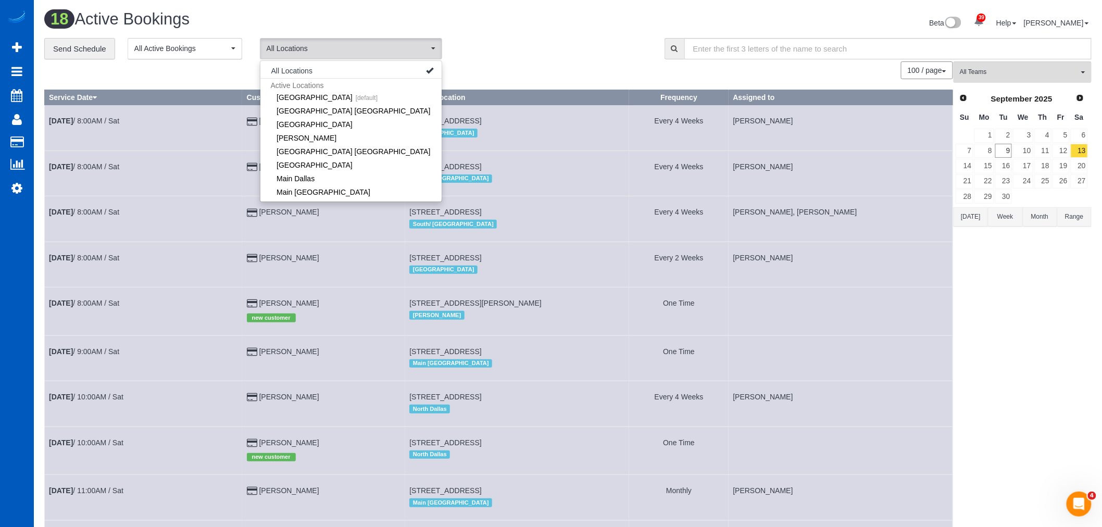
click at [983, 362] on div "All Teams Remove Team Filters [PERSON_NAME] [PERSON_NAME] Alona Vikhliaieva [PE…" at bounding box center [1022, 518] width 138 height 915
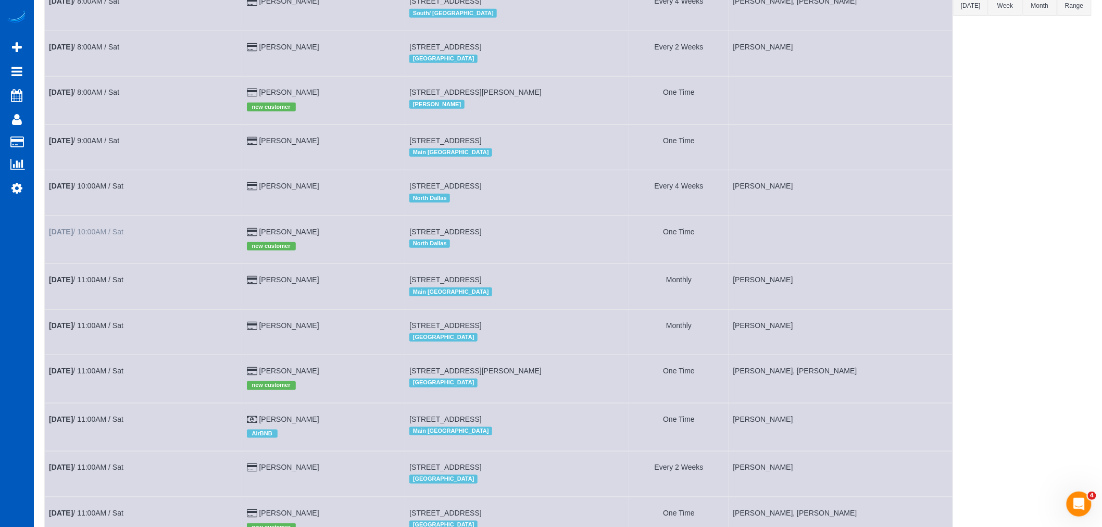
scroll to position [215, 0]
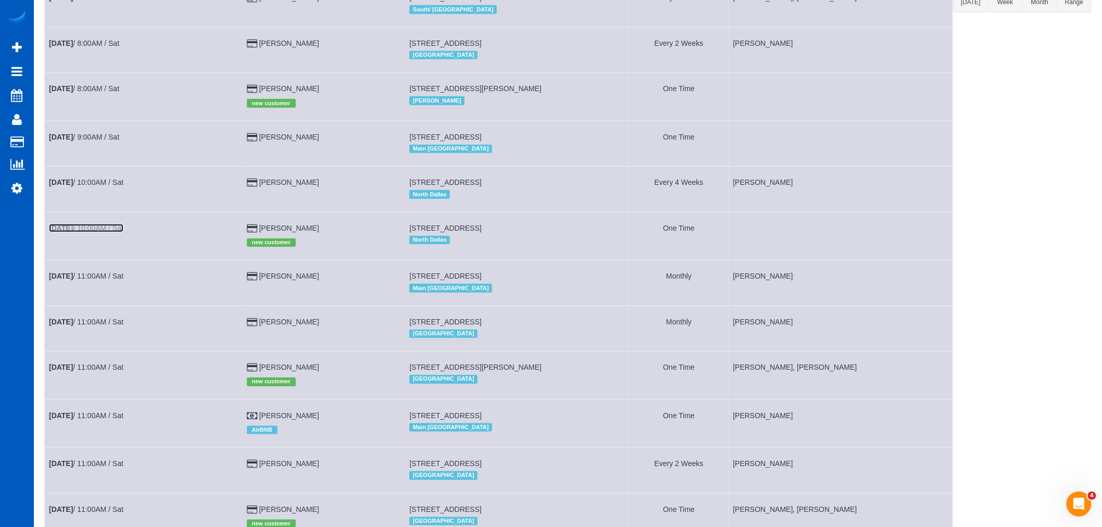
click at [91, 232] on link "[DATE] 10:00AM / Sat" at bounding box center [86, 228] width 74 height 8
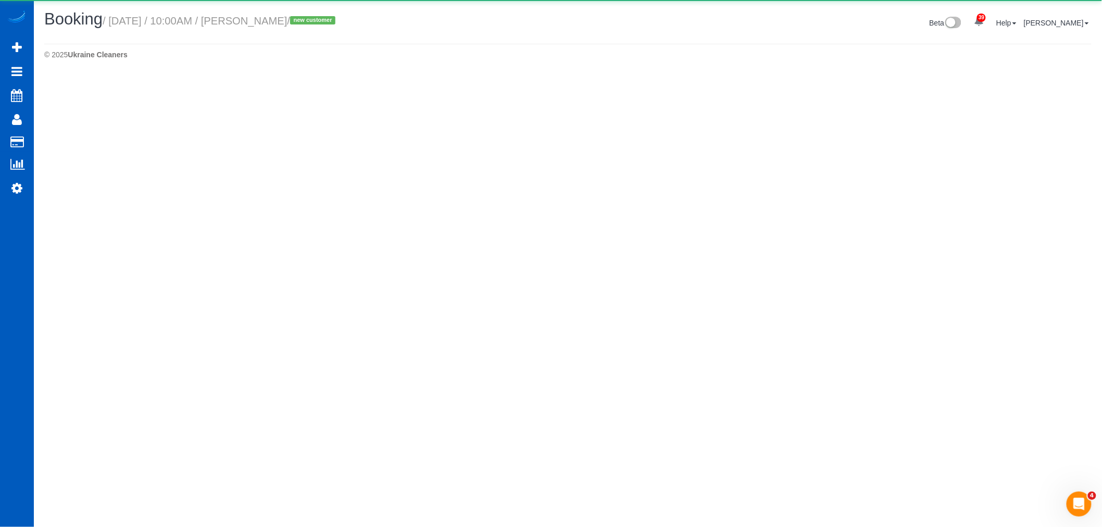
select select "[GEOGRAPHIC_DATA]"
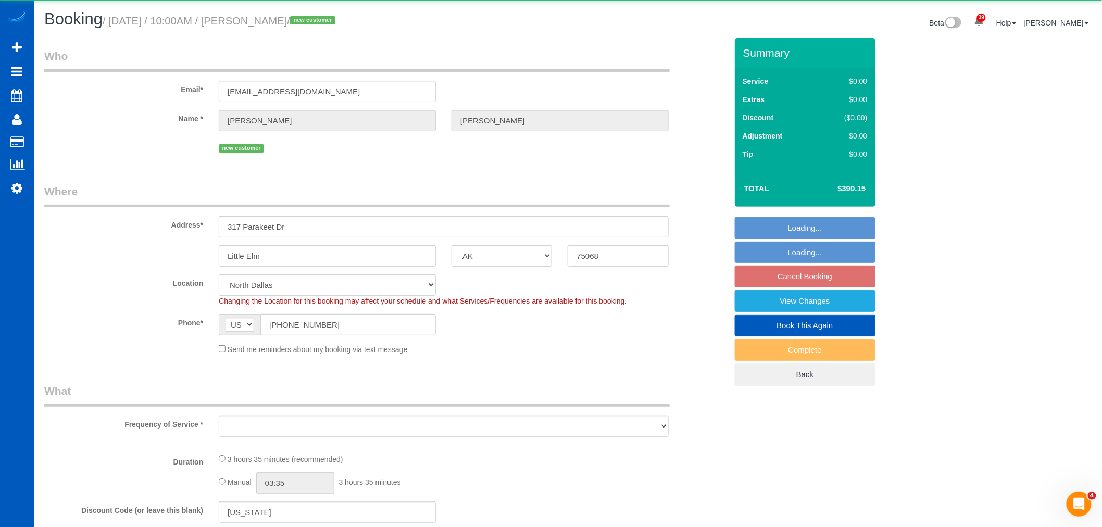
select select "object:39431"
select select "string:fspay-029c91b9-b72f-499d-ab07-2710a04dc7af"
select select "199"
select select "1501"
select select "3"
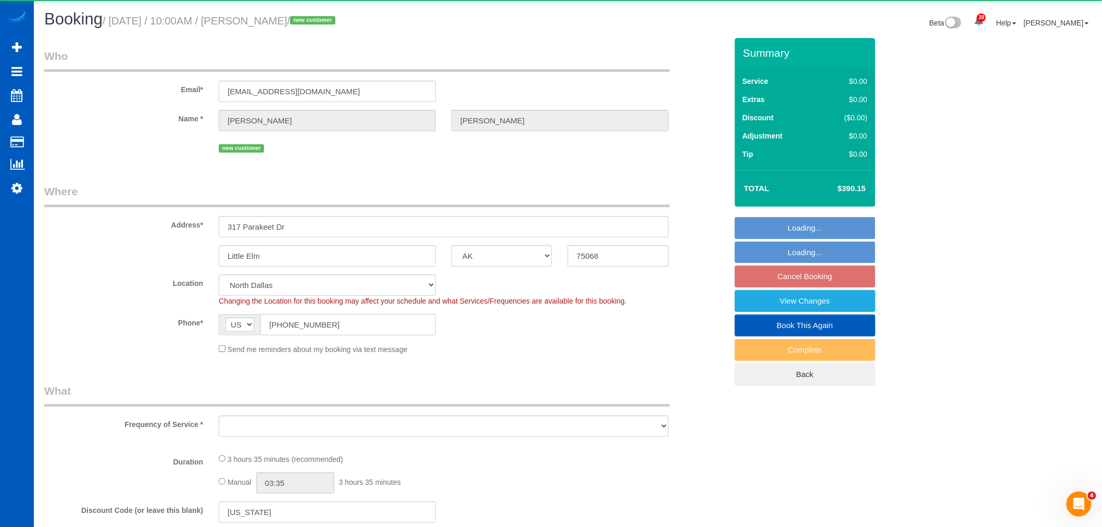
select select "2"
select select "spot186"
select select "1501"
select select "3"
select select "2"
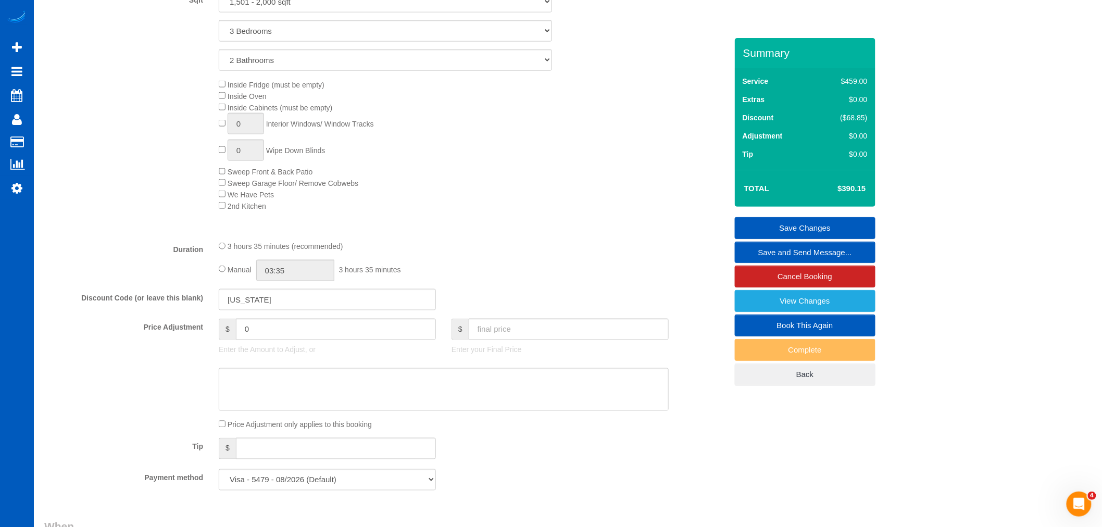
scroll to position [280, 0]
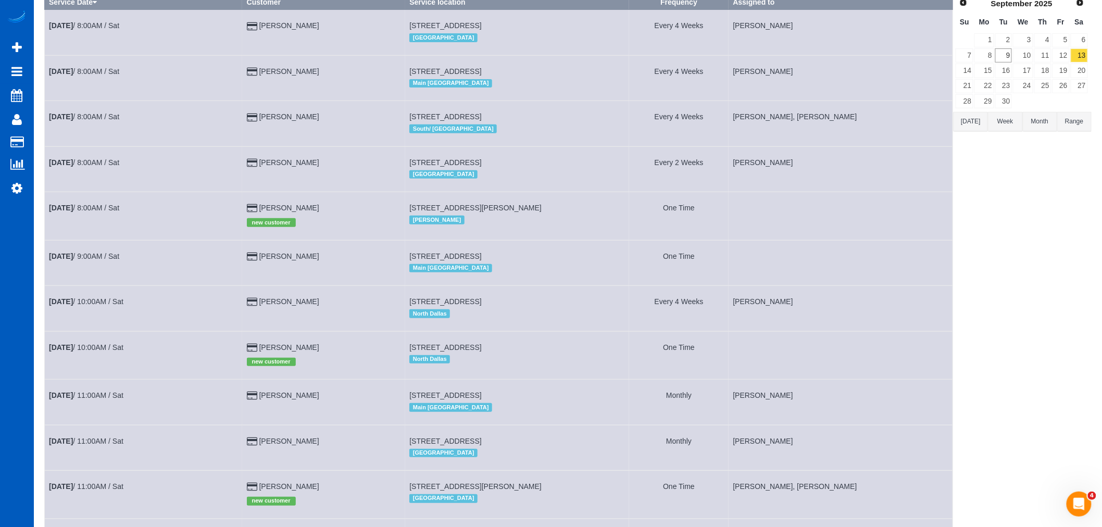
scroll to position [116, 0]
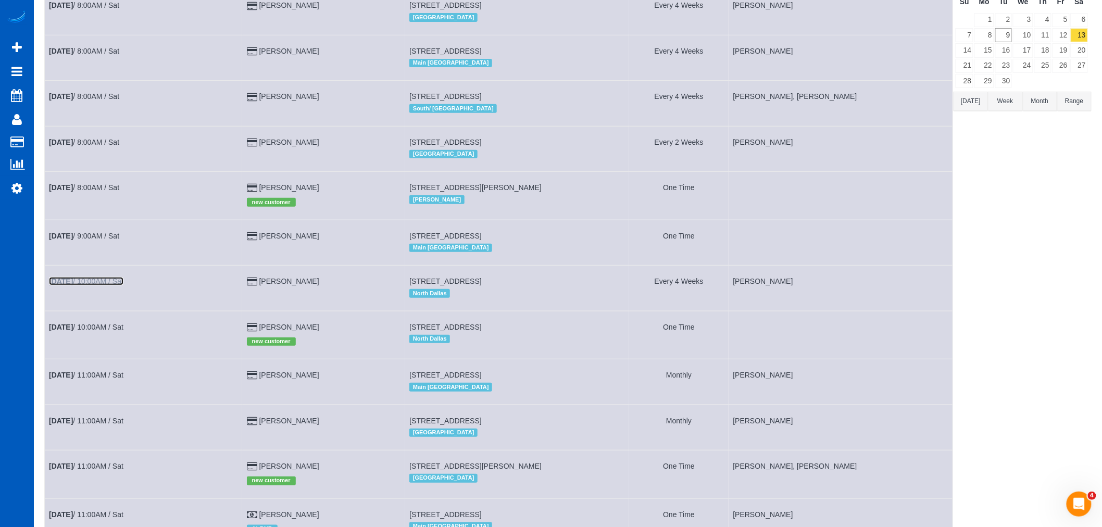
click at [102, 285] on link "[DATE] 10:00AM / Sat" at bounding box center [86, 281] width 74 height 8
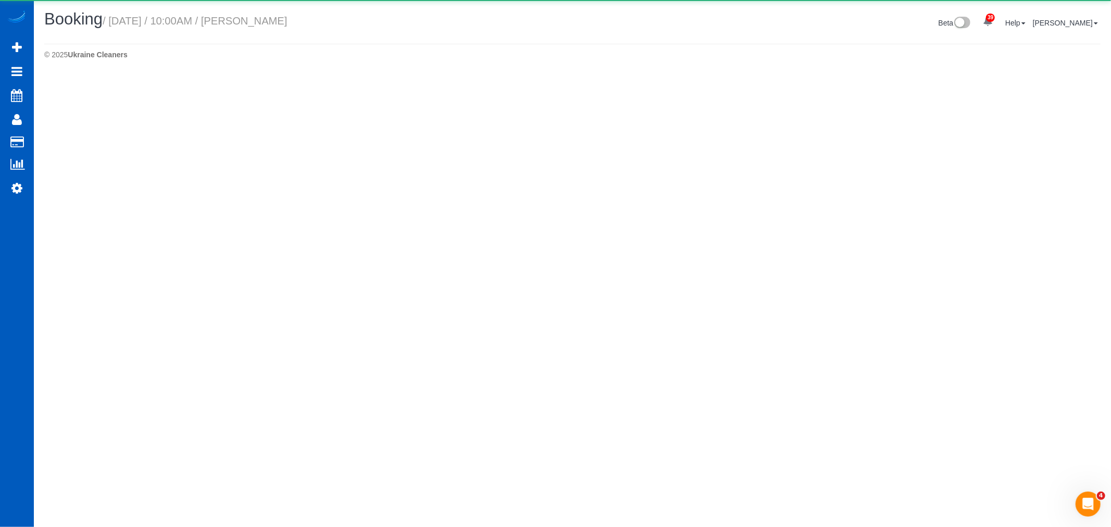
select select "[GEOGRAPHIC_DATA]"
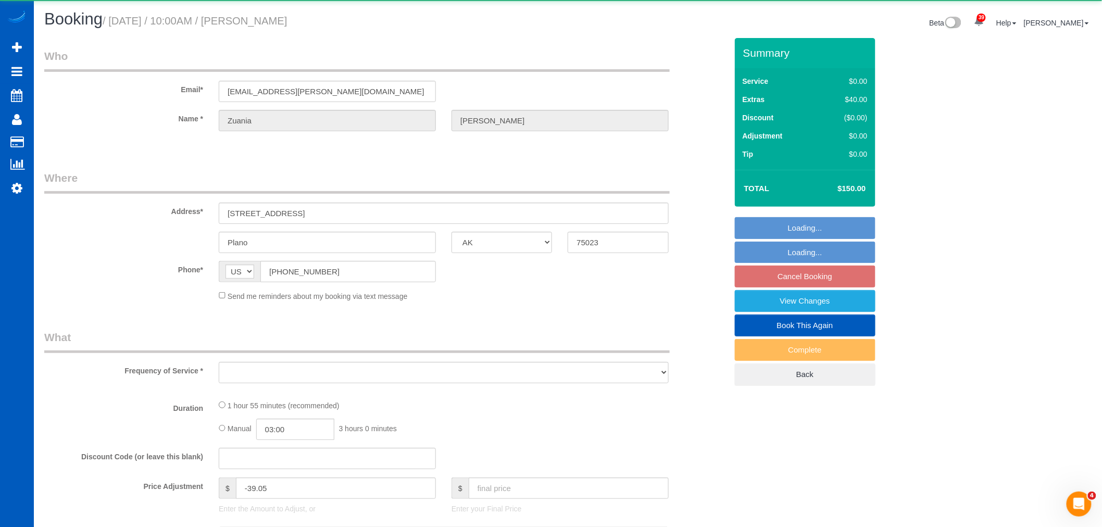
select select "object:40284"
select select "string:fspay-0fc0ea4c-8b5a-44a5-84e1-9dc246cef40d"
select select "199"
select select "2"
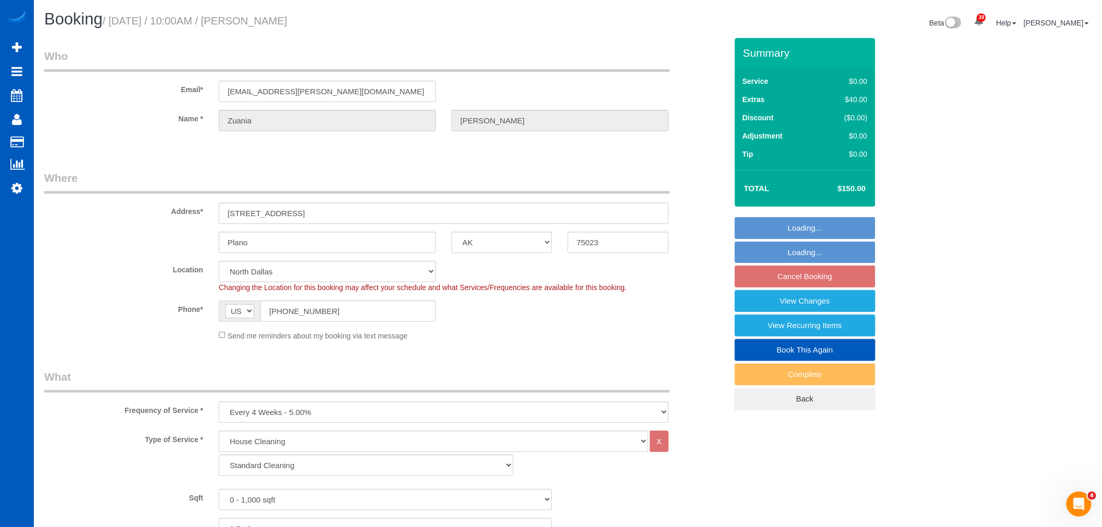
select select "object:40550"
select select "spot192"
select select "2"
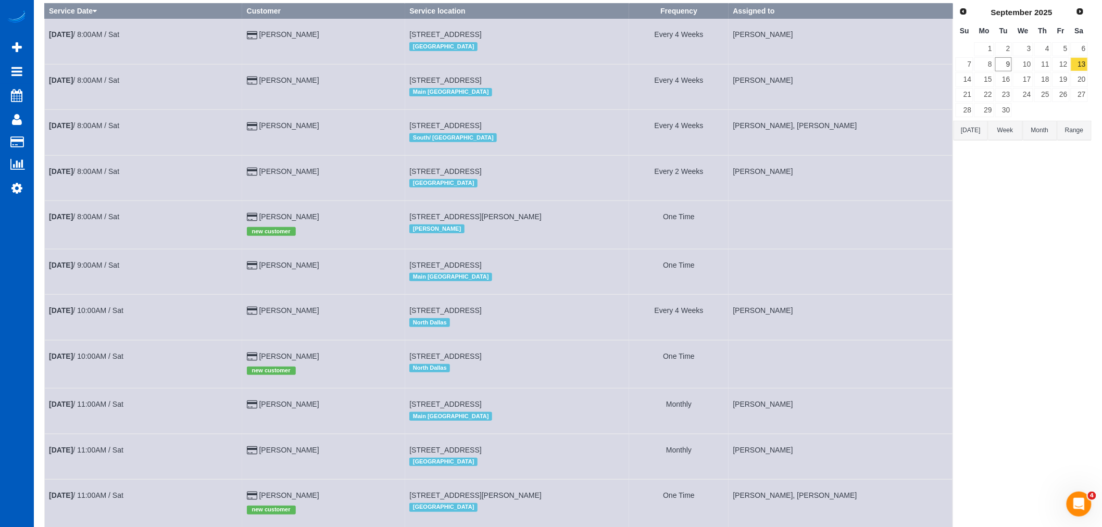
scroll to position [289, 0]
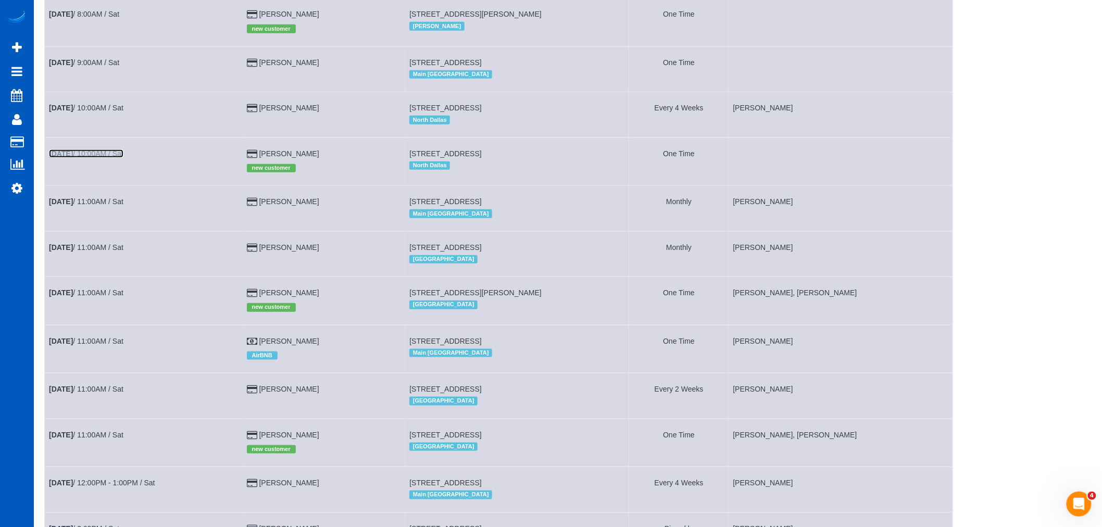
click at [66, 158] on b "[DATE]" at bounding box center [61, 153] width 24 height 8
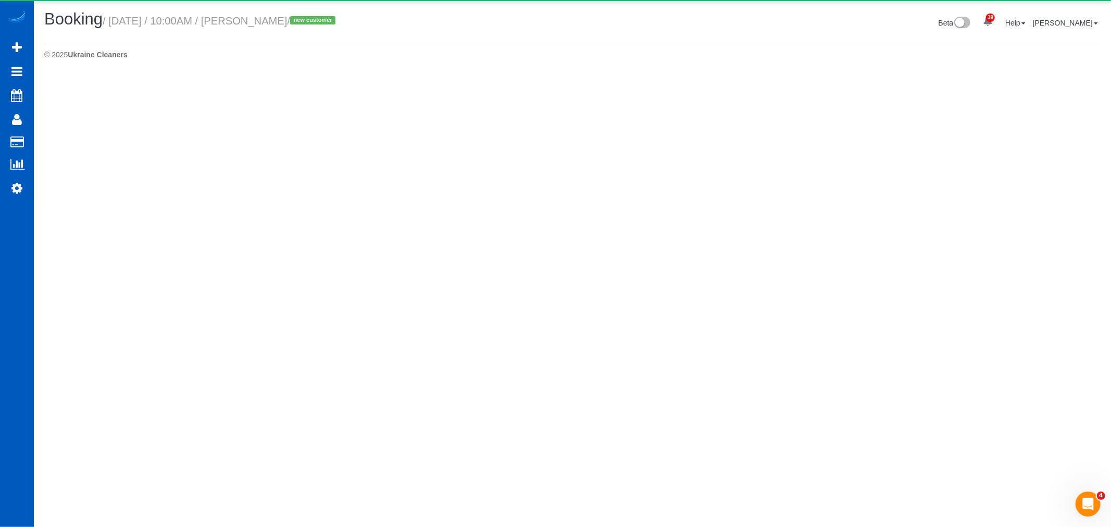
select select "[GEOGRAPHIC_DATA]"
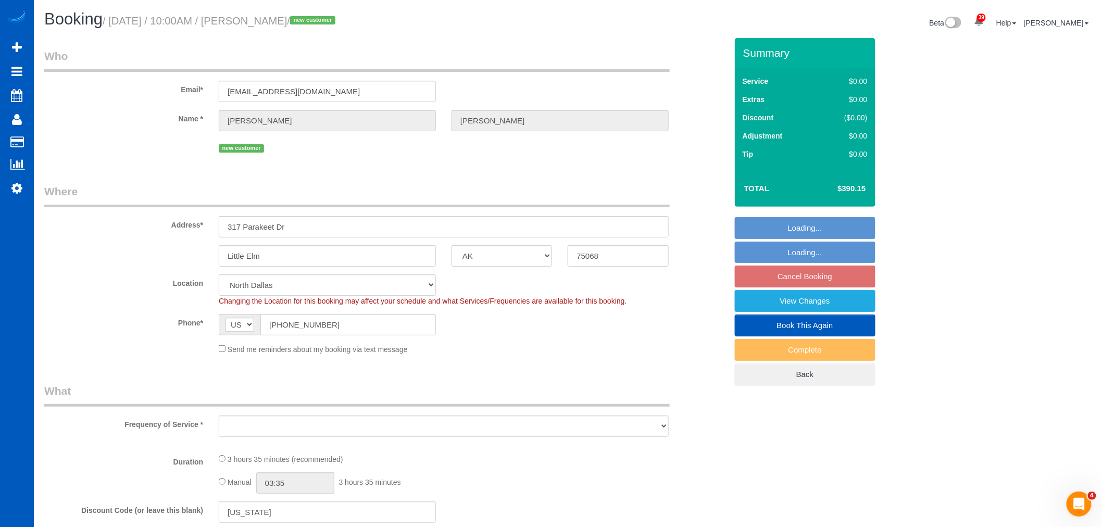
select select "object:41642"
select select "string:fspay-029c91b9-b72f-499d-ab07-2710a04dc7af"
select select "199"
select select "1501"
select select "3"
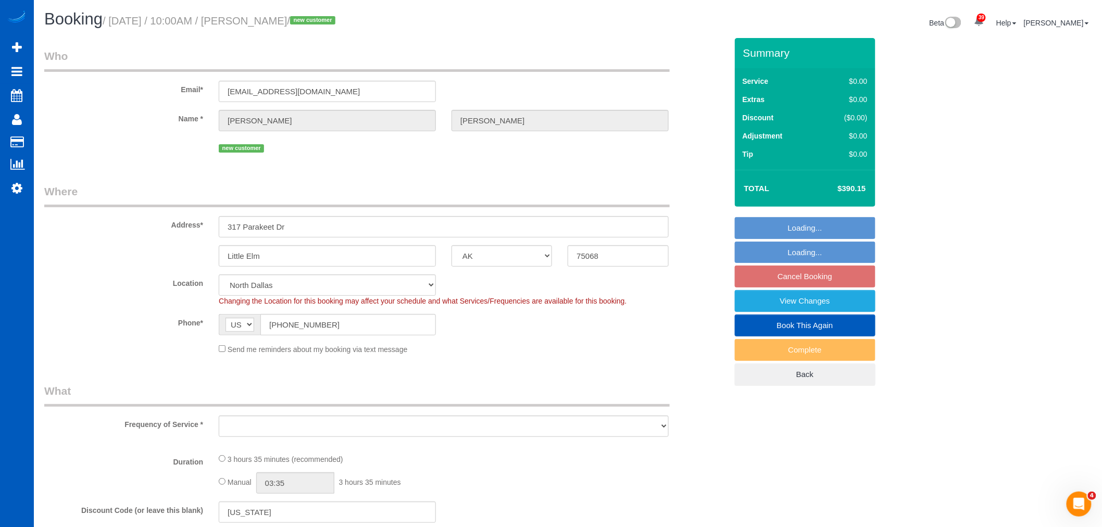
select select "2"
select select "spot198"
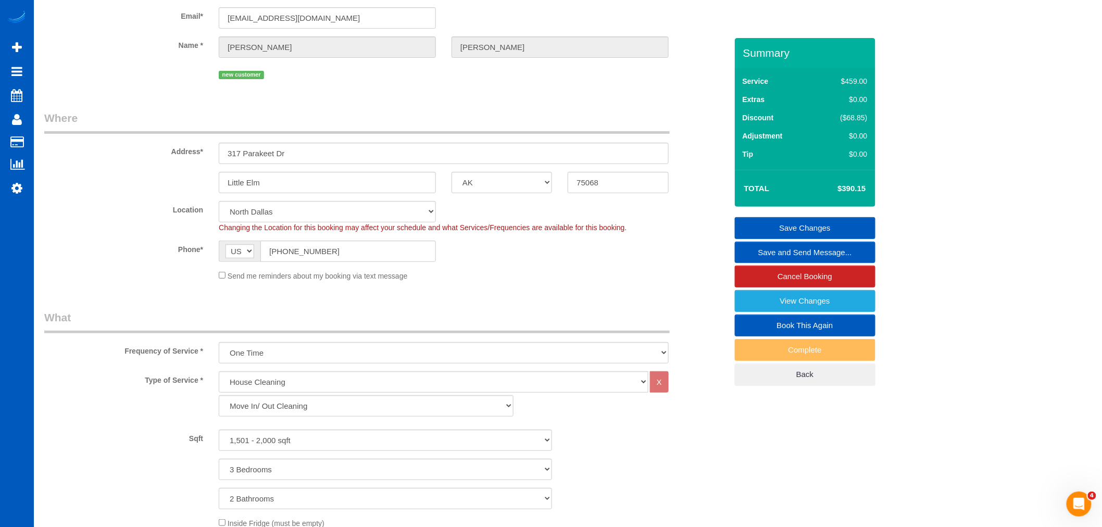
scroll to position [58, 0]
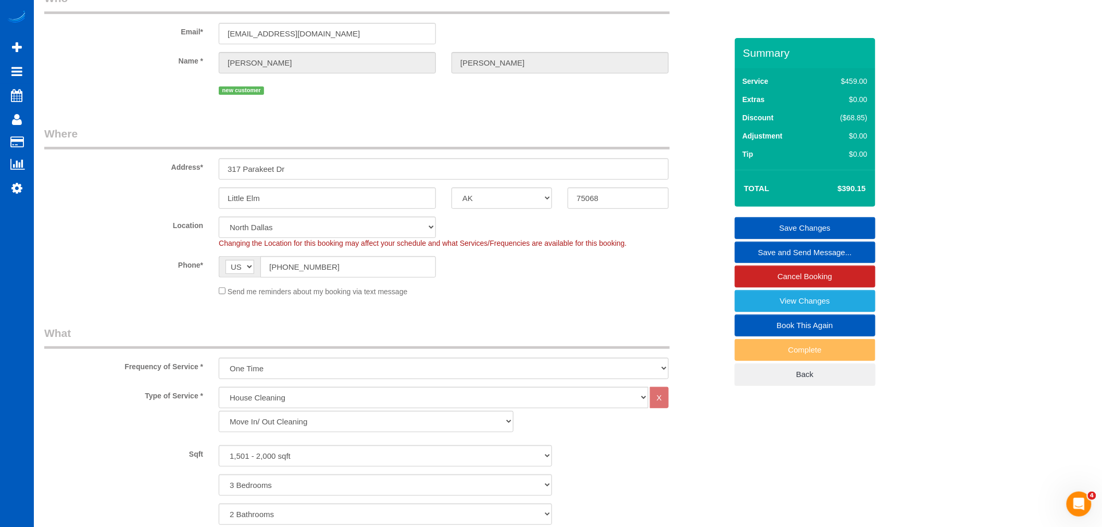
drag, startPoint x: 298, startPoint y: 154, endPoint x: 225, endPoint y: 159, distance: 73.6
click at [225, 159] on div "Address* 317 Parakeet Dr" at bounding box center [385, 153] width 698 height 54
drag, startPoint x: 297, startPoint y: 168, endPoint x: 206, endPoint y: 165, distance: 90.7
click at [206, 165] on div "Address* 317 Parakeet Dr" at bounding box center [385, 153] width 698 height 54
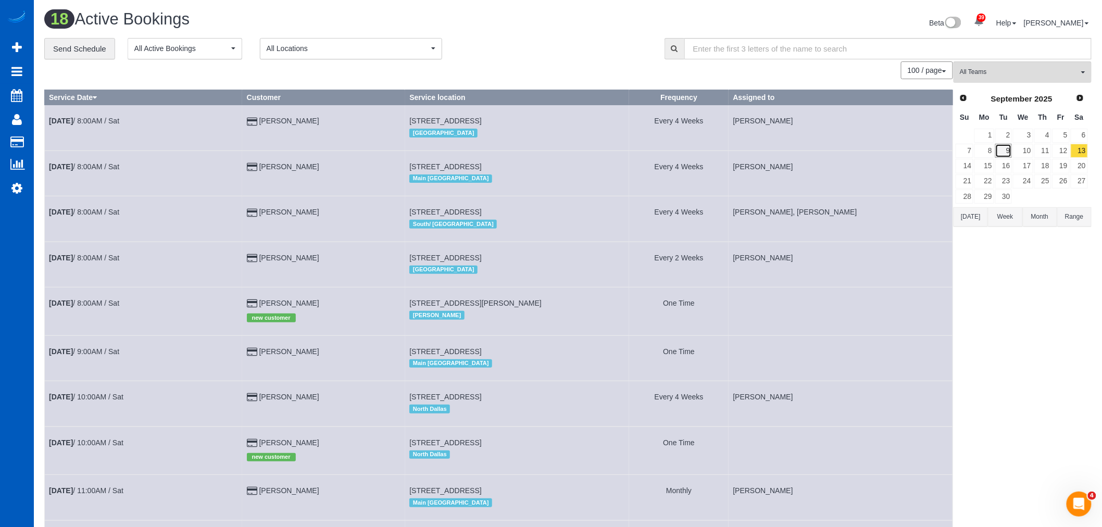
click at [1001, 153] on link "9" at bounding box center [1003, 151] width 17 height 14
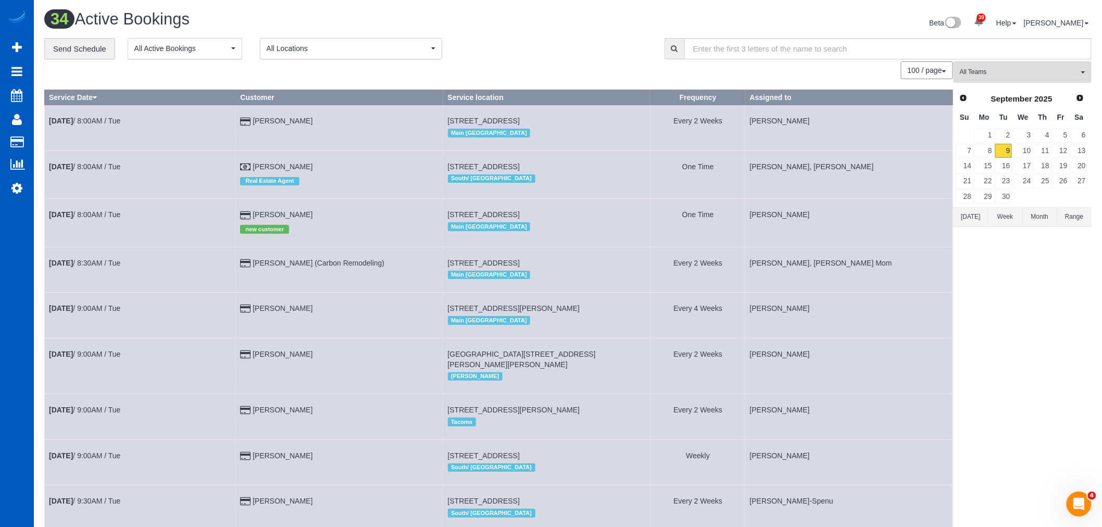
click at [1009, 79] on button "All Teams" at bounding box center [1022, 71] width 138 height 21
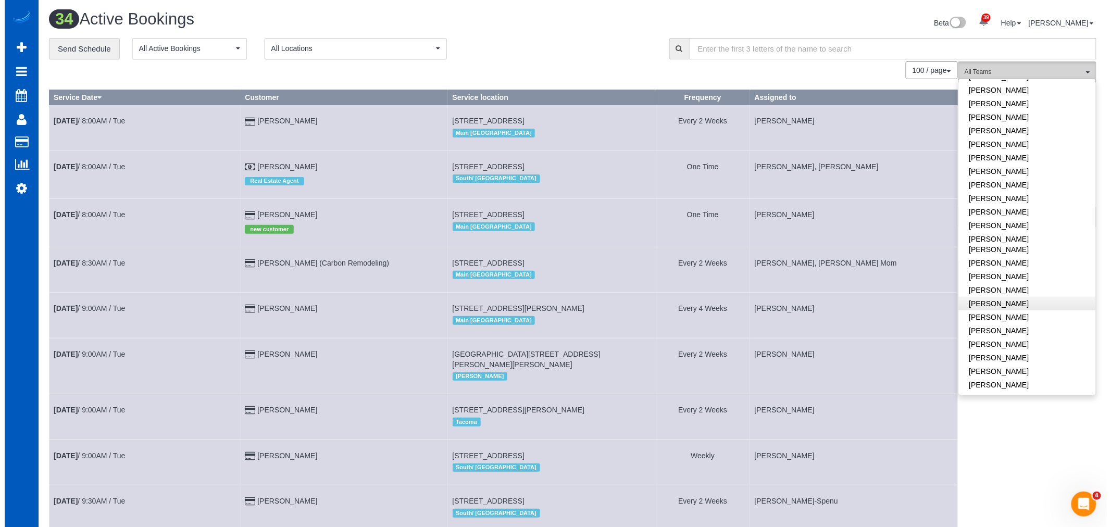
scroll to position [405, 0]
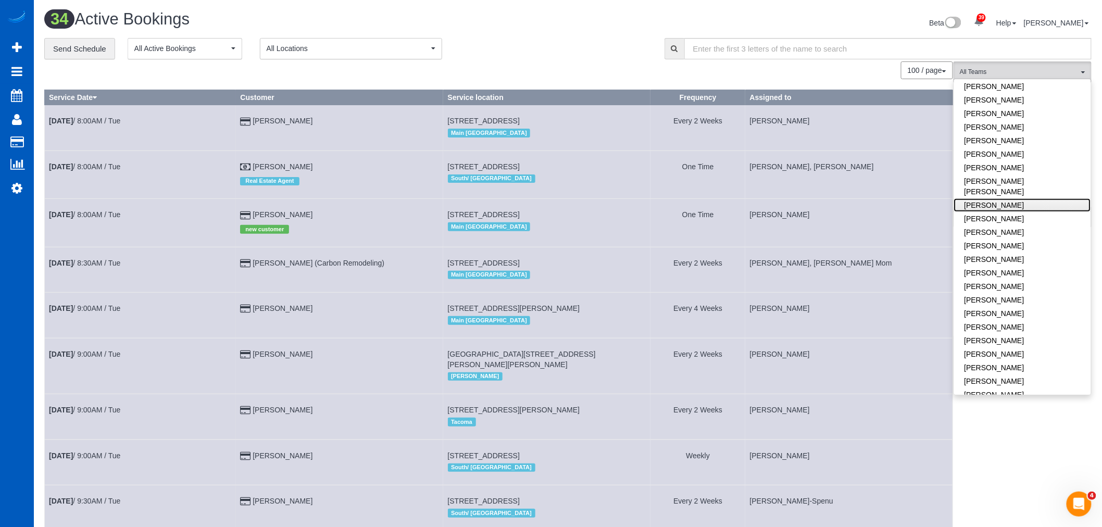
click at [1014, 200] on link "[PERSON_NAME]" at bounding box center [1022, 205] width 137 height 14
click at [1010, 212] on link "[PERSON_NAME]" at bounding box center [1022, 219] width 137 height 14
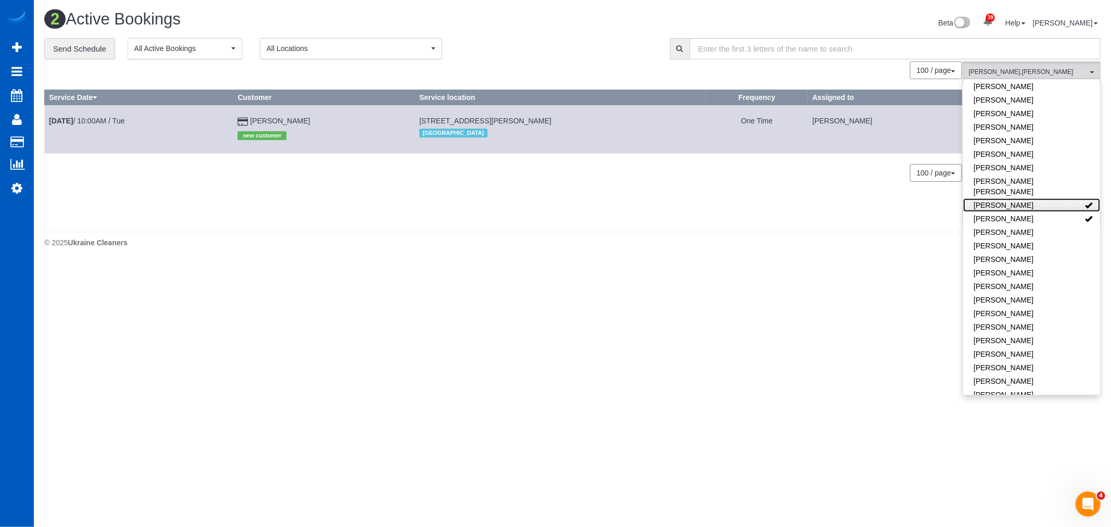
click at [1016, 198] on link "[PERSON_NAME]" at bounding box center [1031, 205] width 137 height 14
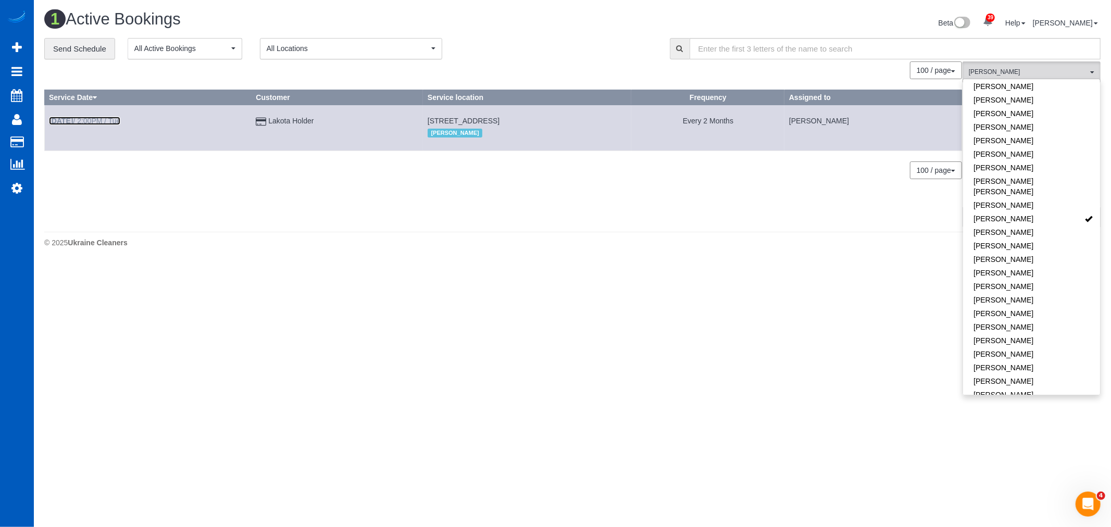
click at [103, 121] on link "Sep 9th / 2:00PM / Tue" at bounding box center [84, 121] width 71 height 8
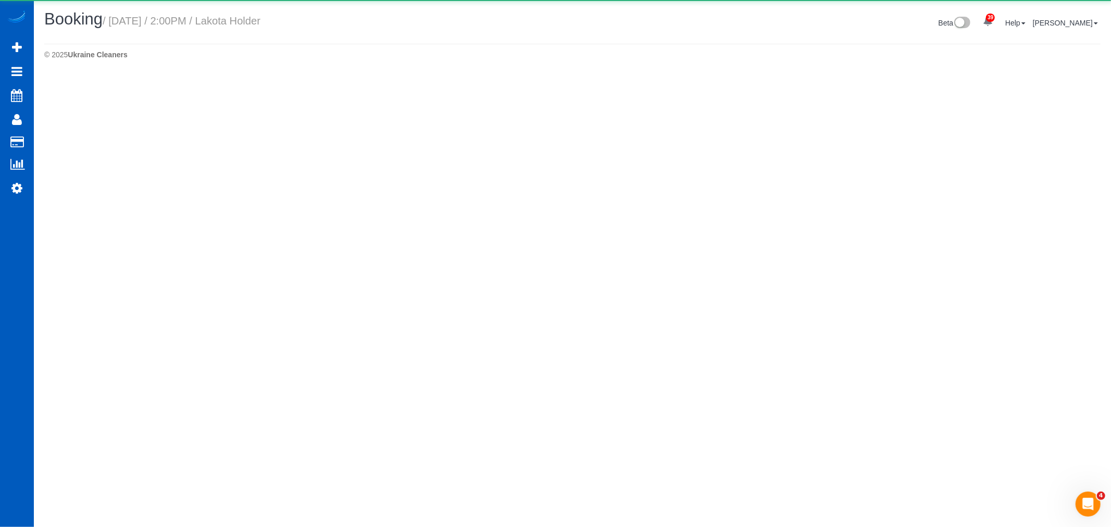
select select "WA"
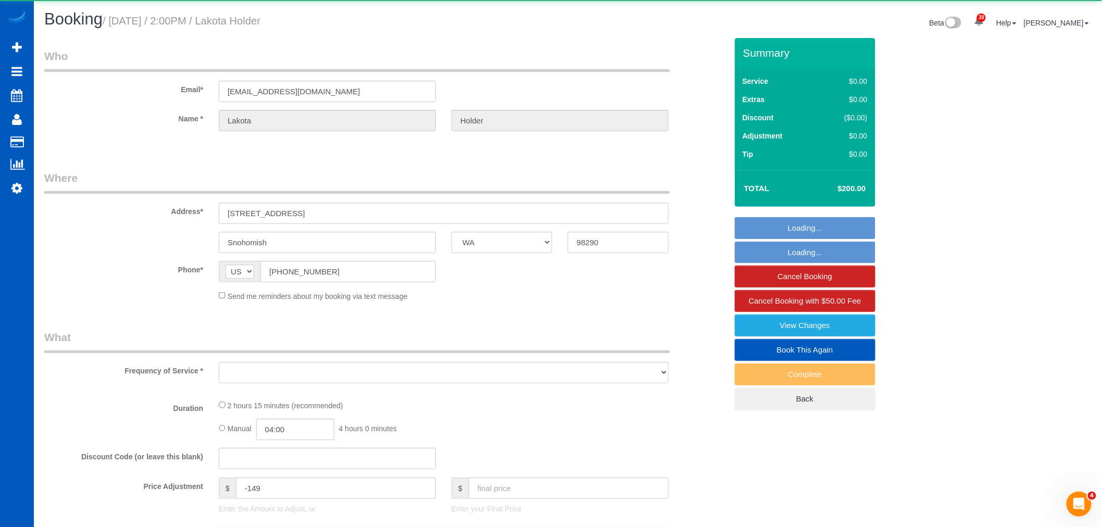
select select "string:fspay-ef5bd14c-c41e-4281-8ac3-7443220bb7a1"
select select "object:42983"
select select "199"
select select "3001"
select select "3"
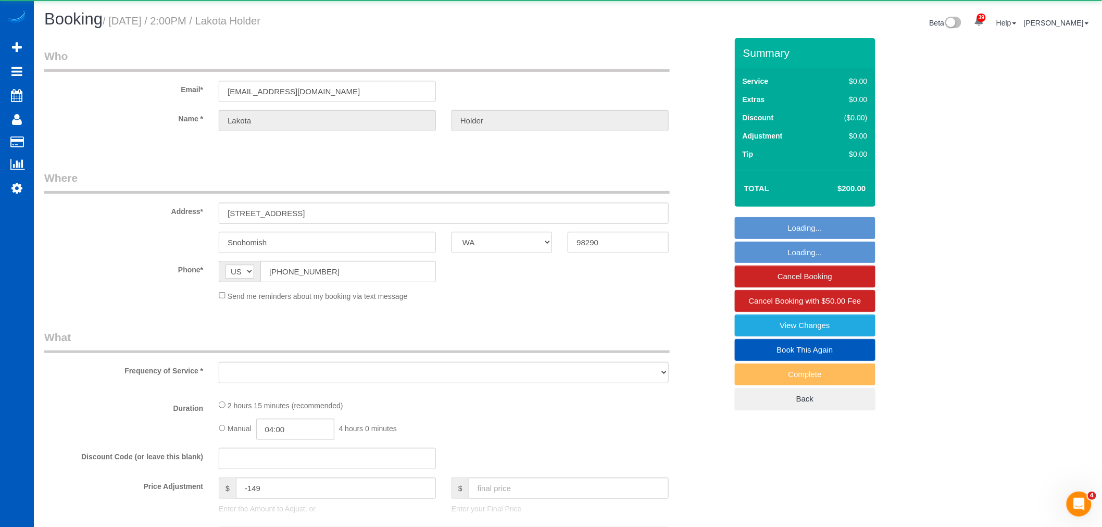
select select "3"
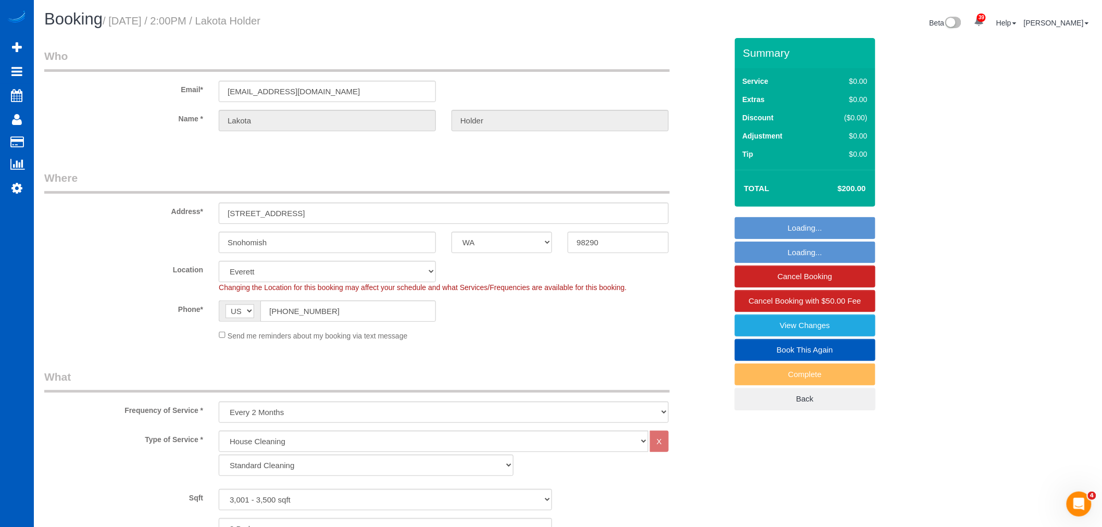
select select "object:43425"
select select "spot204"
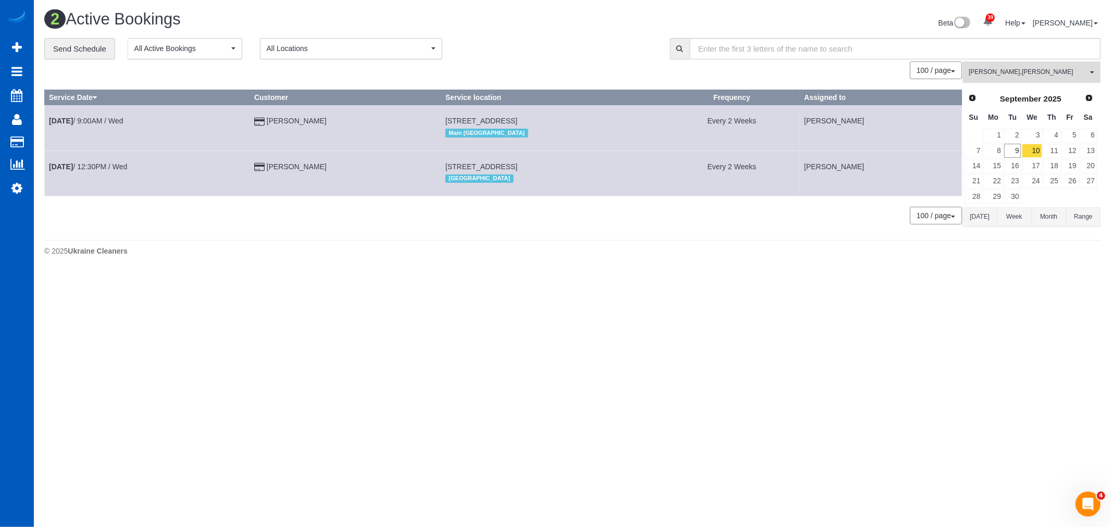
click at [1029, 70] on span "Anastasiia Demchenko , Daryna Odzhubiiska" at bounding box center [1028, 72] width 119 height 9
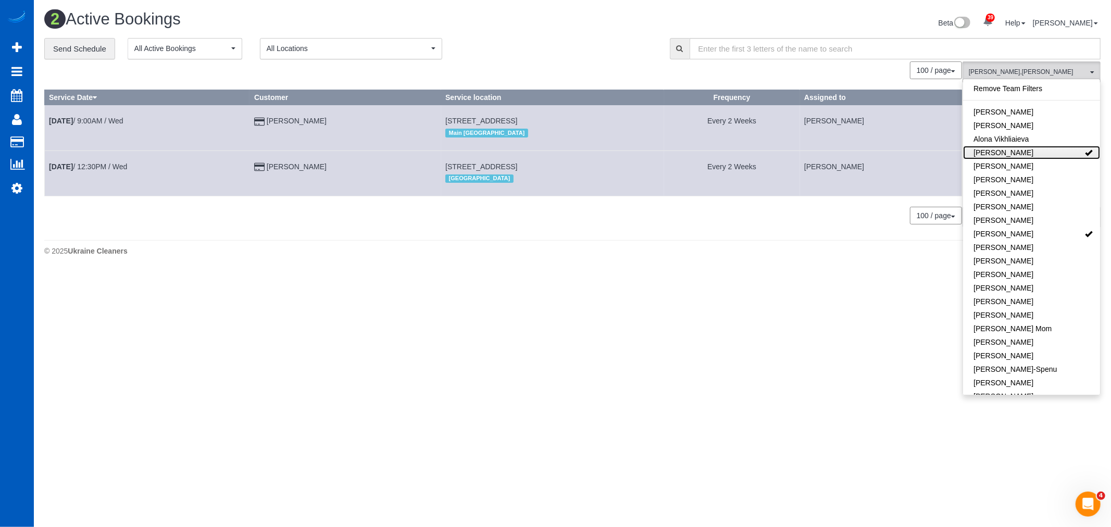
click at [1027, 147] on link "[PERSON_NAME]" at bounding box center [1031, 153] width 137 height 14
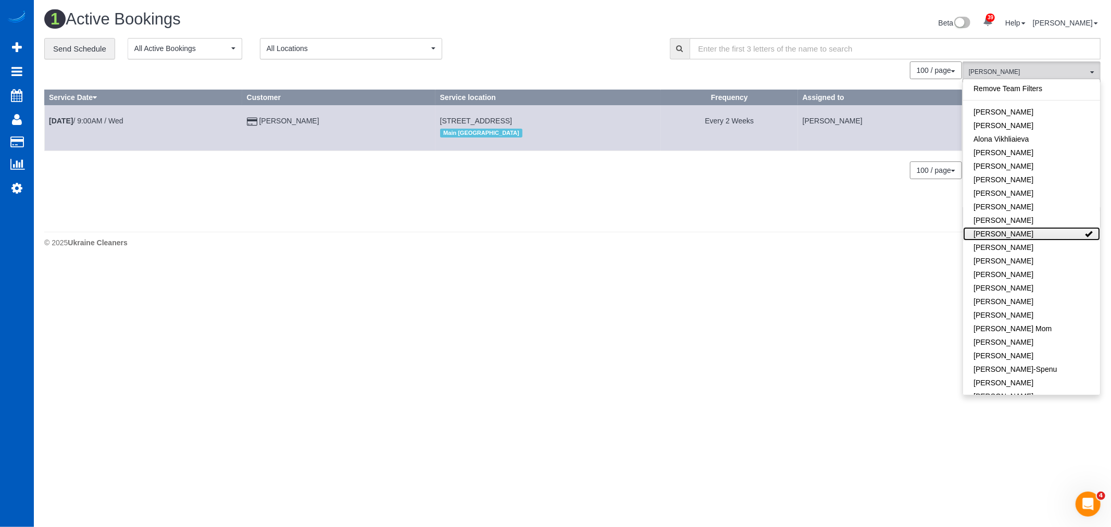
click at [1061, 229] on link "[PERSON_NAME]" at bounding box center [1031, 234] width 137 height 14
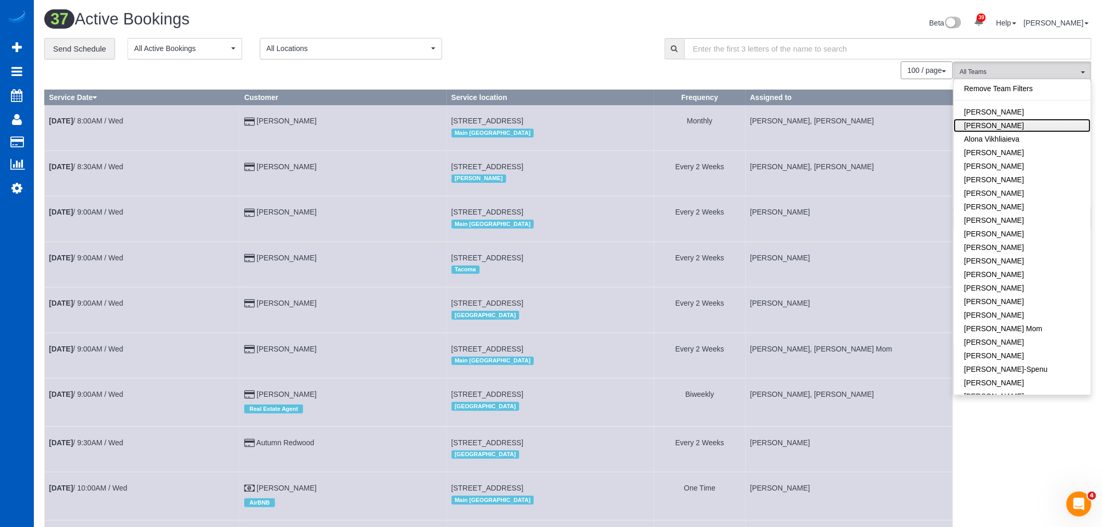
click at [1008, 123] on link "[PERSON_NAME]" at bounding box center [1022, 126] width 137 height 14
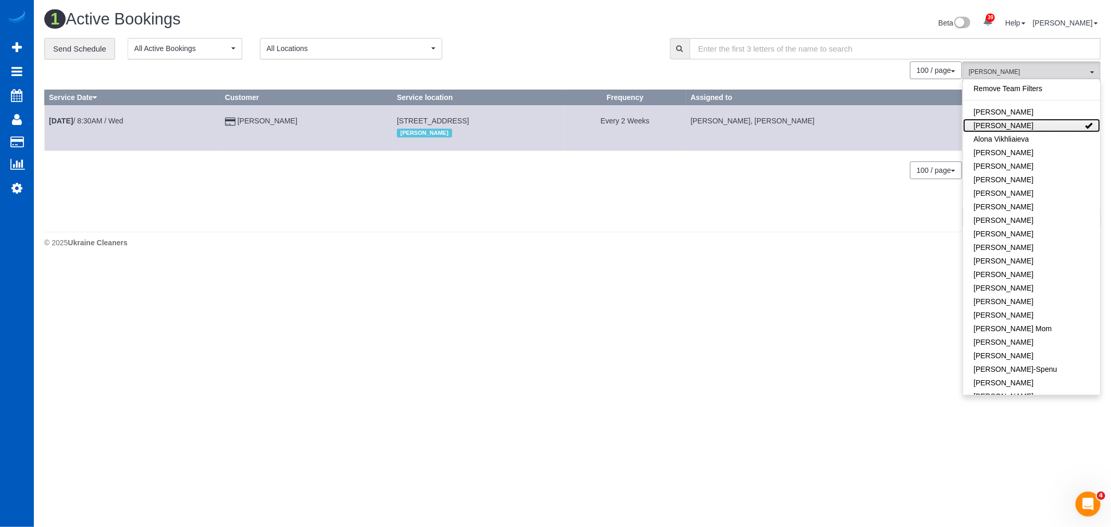
click at [1008, 123] on link "[PERSON_NAME]" at bounding box center [1031, 126] width 137 height 14
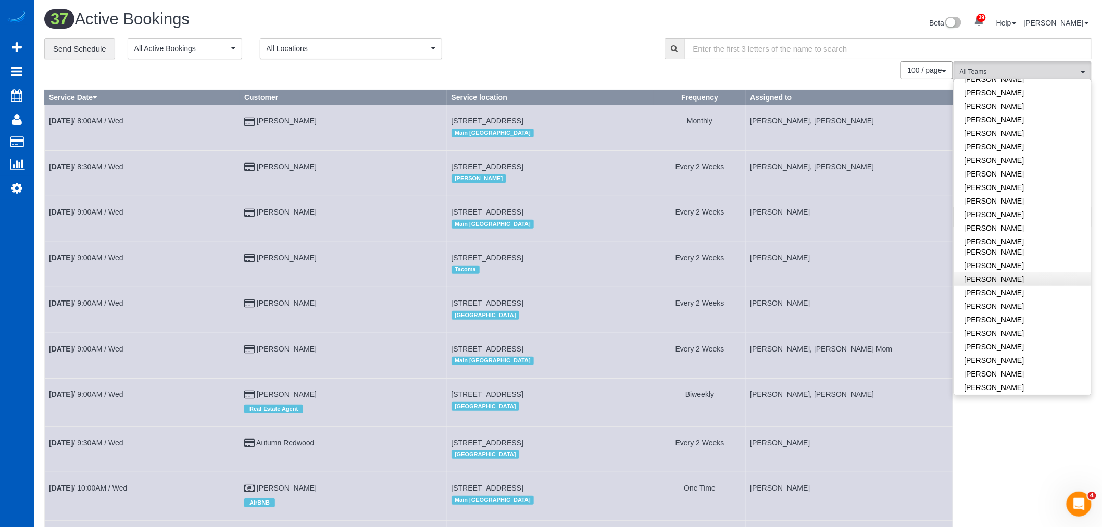
scroll to position [344, 0]
click at [1011, 300] on link "[PERSON_NAME]" at bounding box center [1022, 307] width 137 height 14
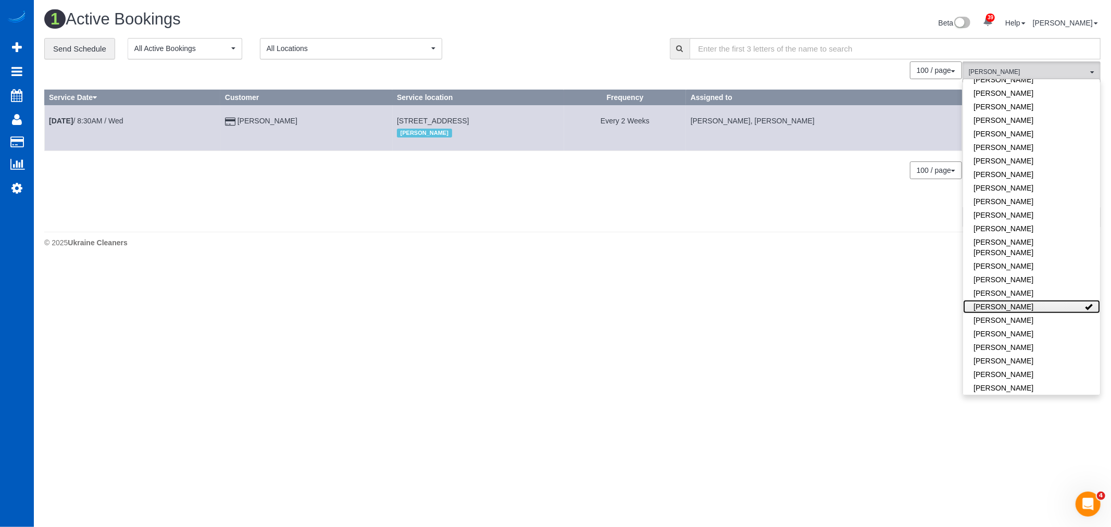
click at [1011, 300] on link "[PERSON_NAME]" at bounding box center [1031, 307] width 137 height 14
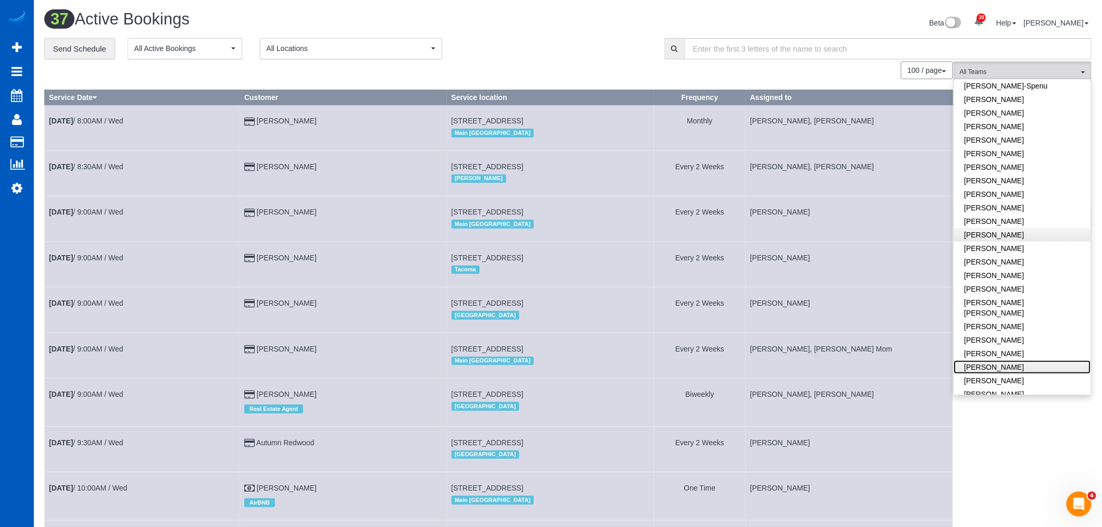
scroll to position [170, 0]
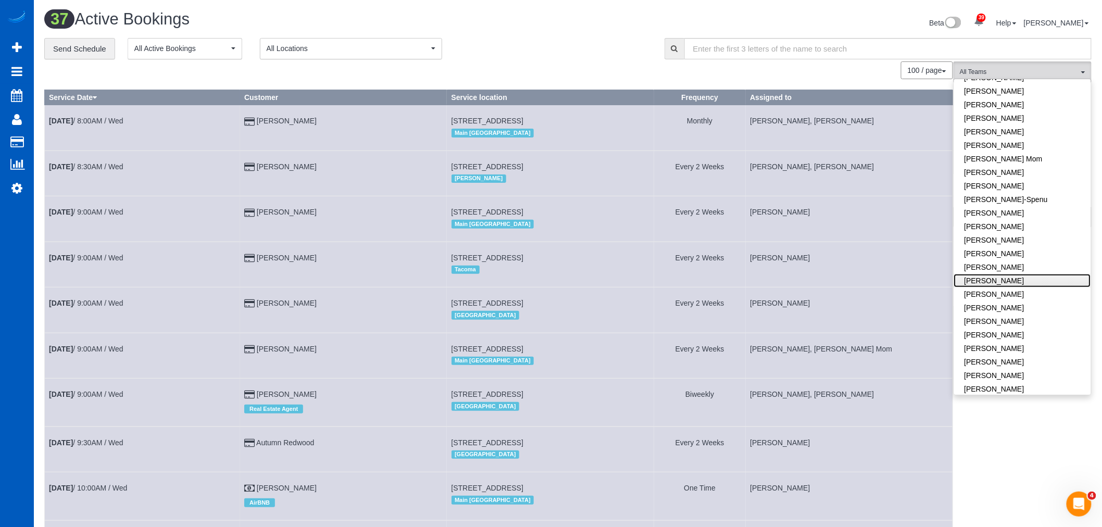
click at [995, 277] on link "[PERSON_NAME]" at bounding box center [1022, 281] width 137 height 14
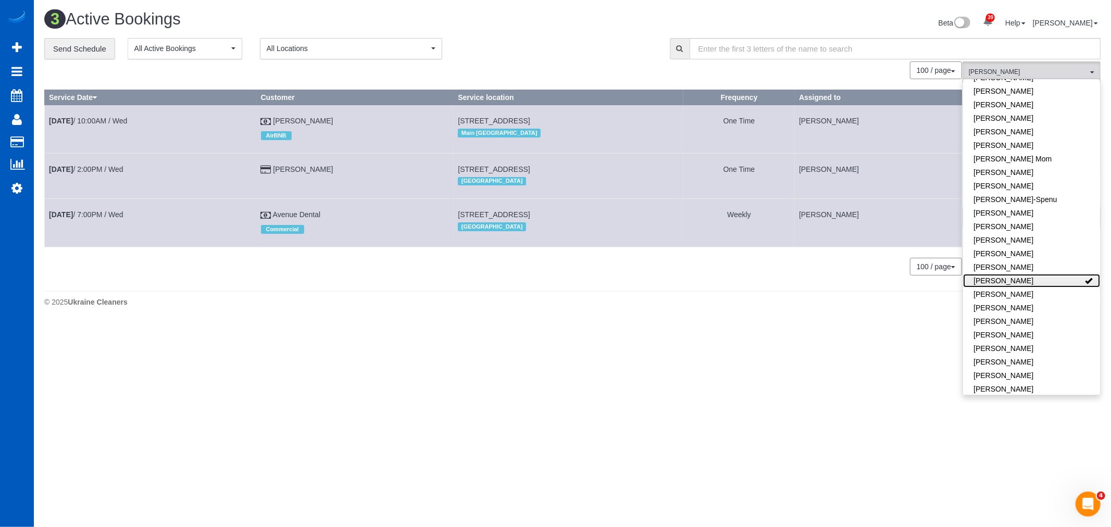
click at [991, 277] on link "[PERSON_NAME]" at bounding box center [1031, 281] width 137 height 14
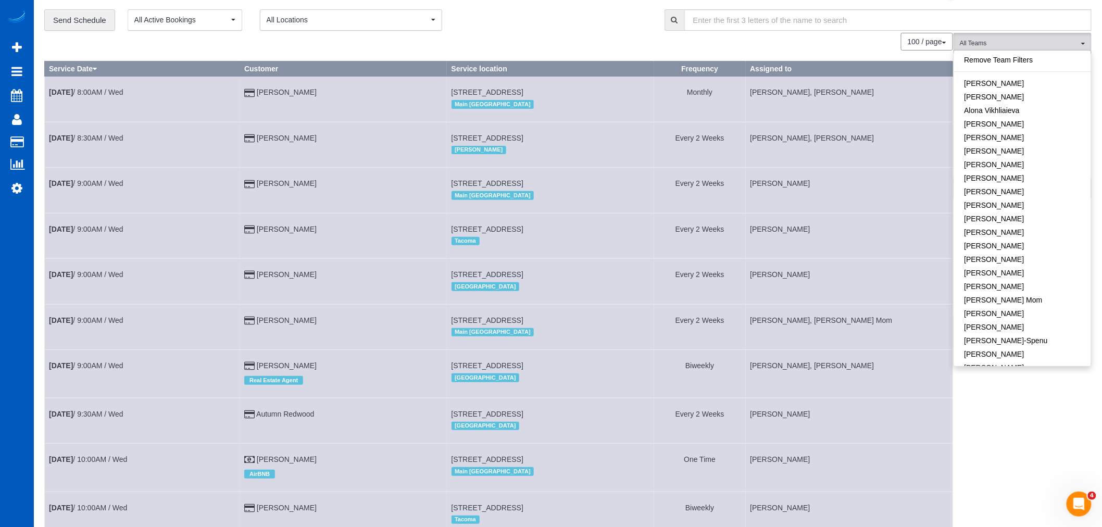
scroll to position [0, 0]
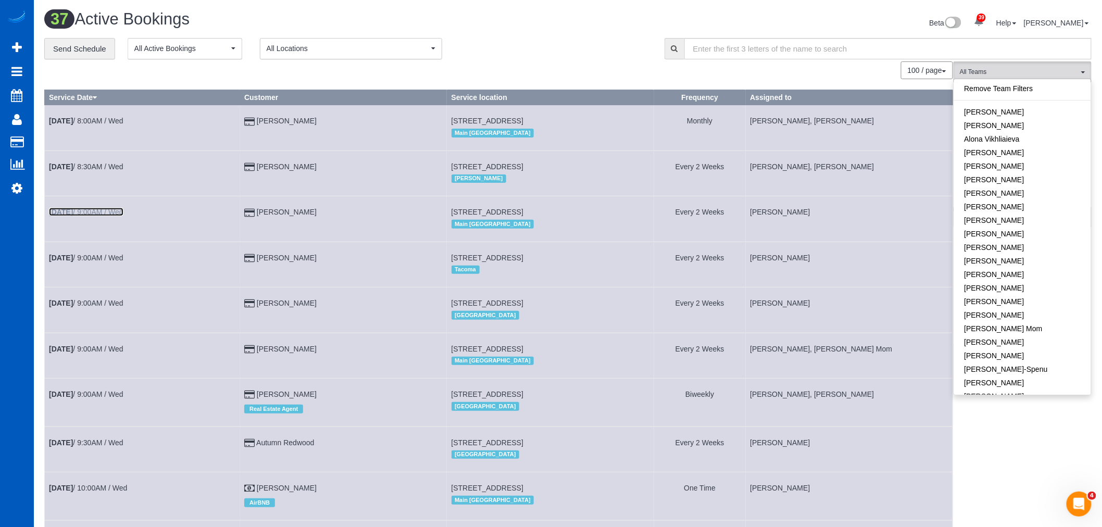
click at [73, 216] on b "[DATE]" at bounding box center [61, 212] width 24 height 8
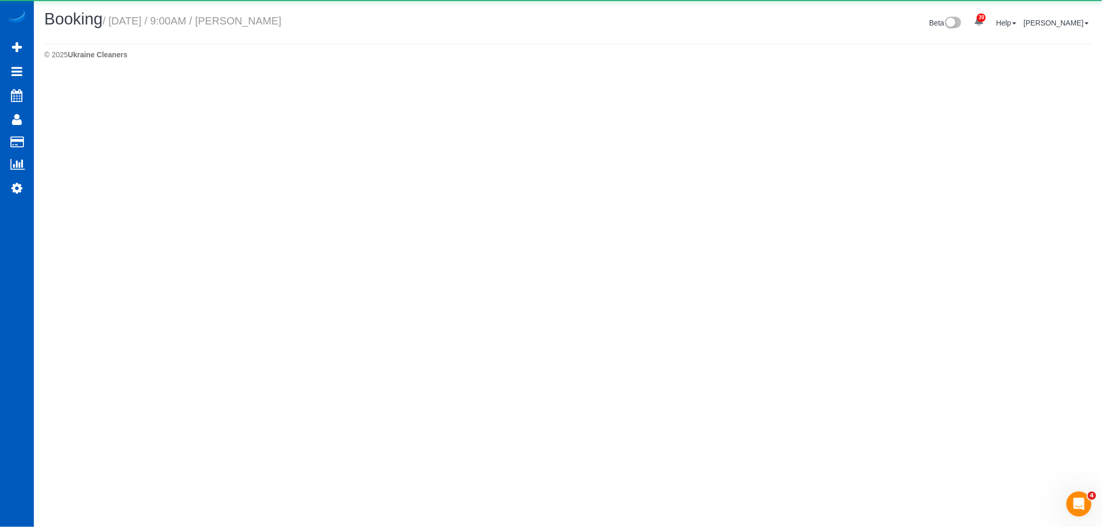
select select "WA"
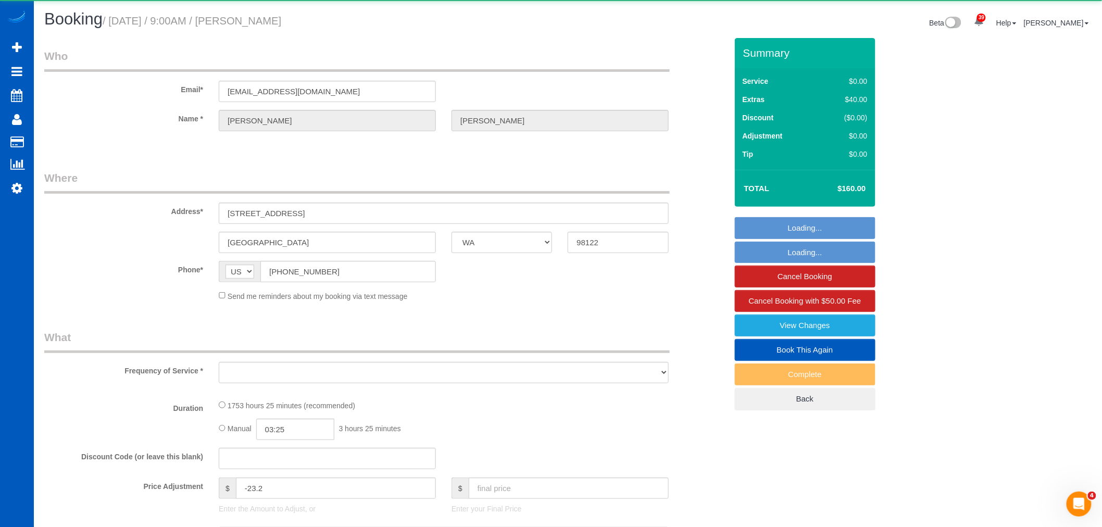
select select "object:46120"
select select "string:fspay-4711c14b-987e-421f-8c64-dbddde87b5e8"
select select "1001"
select select "3"
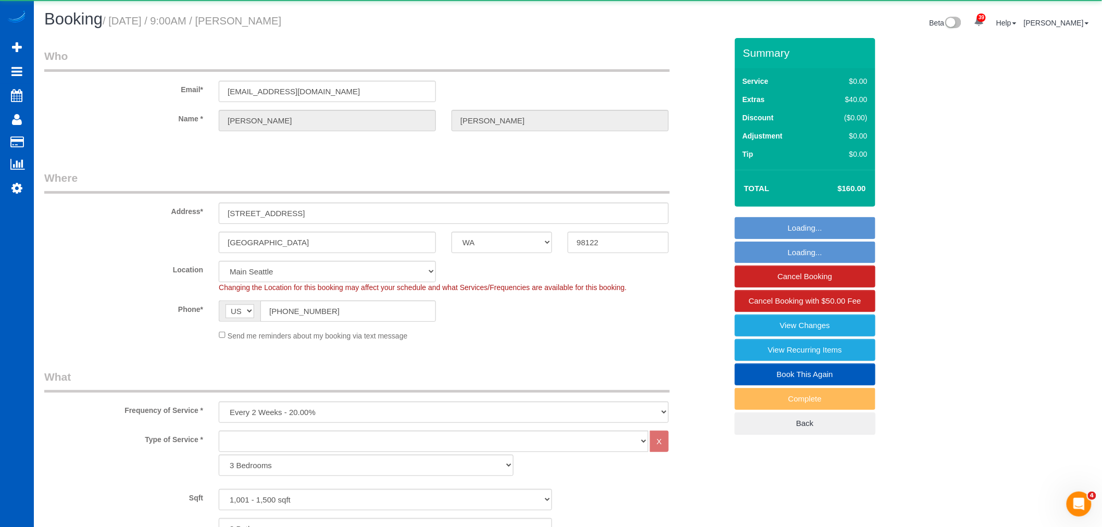
select select "object:46376"
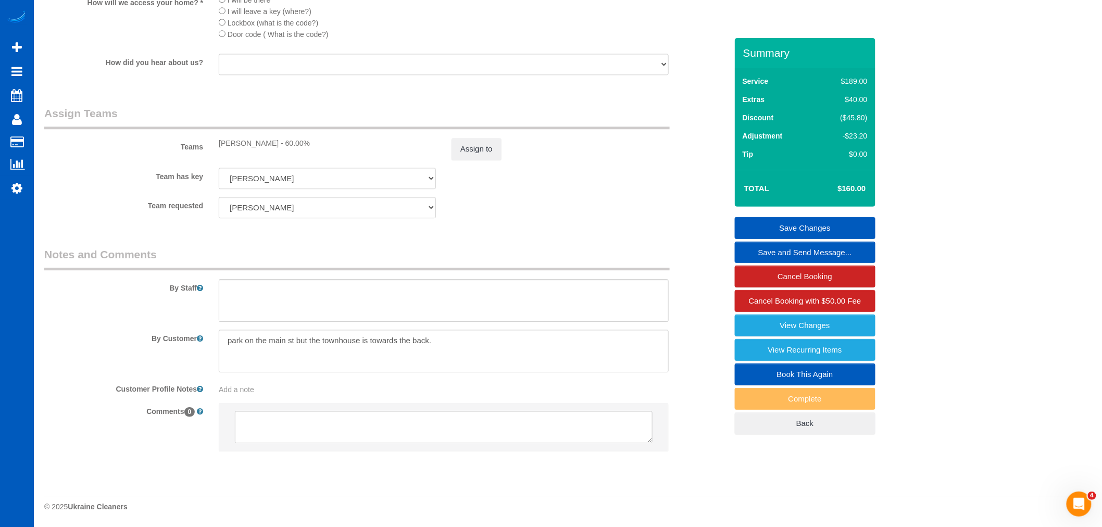
scroll to position [1150, 0]
click at [492, 152] on button "Assign to" at bounding box center [476, 149] width 50 height 22
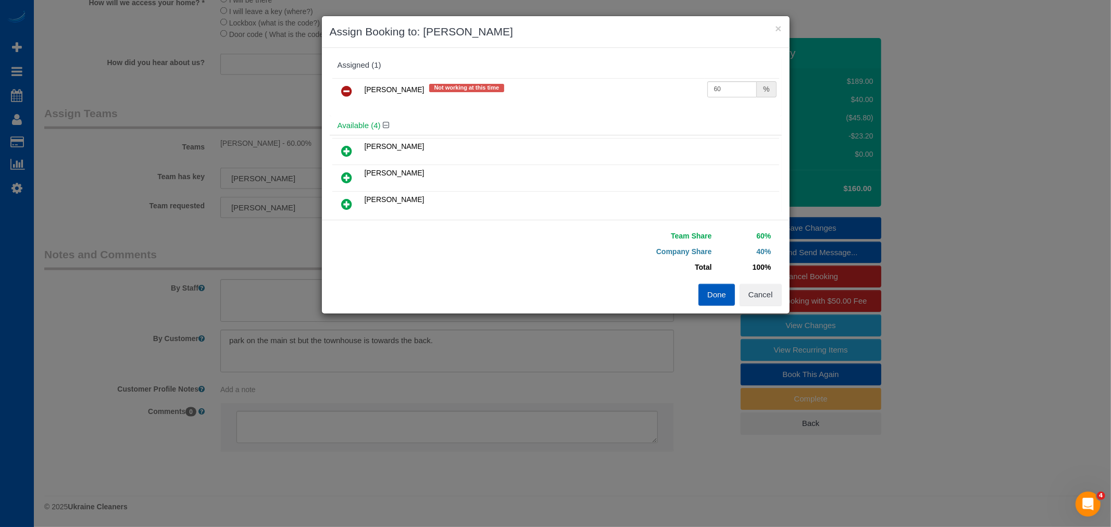
click at [347, 92] on icon at bounding box center [347, 91] width 11 height 12
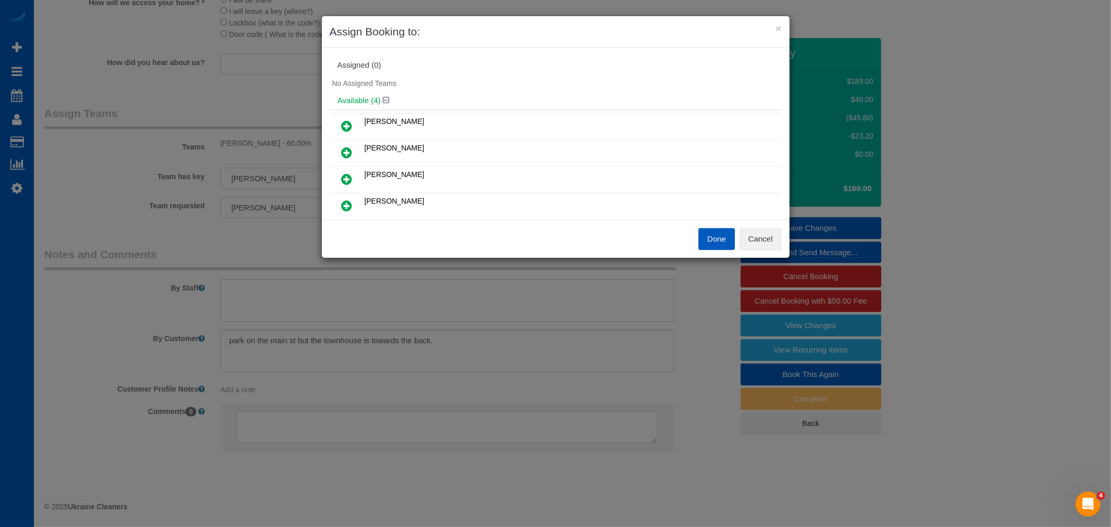
click at [353, 123] on link at bounding box center [347, 126] width 24 height 21
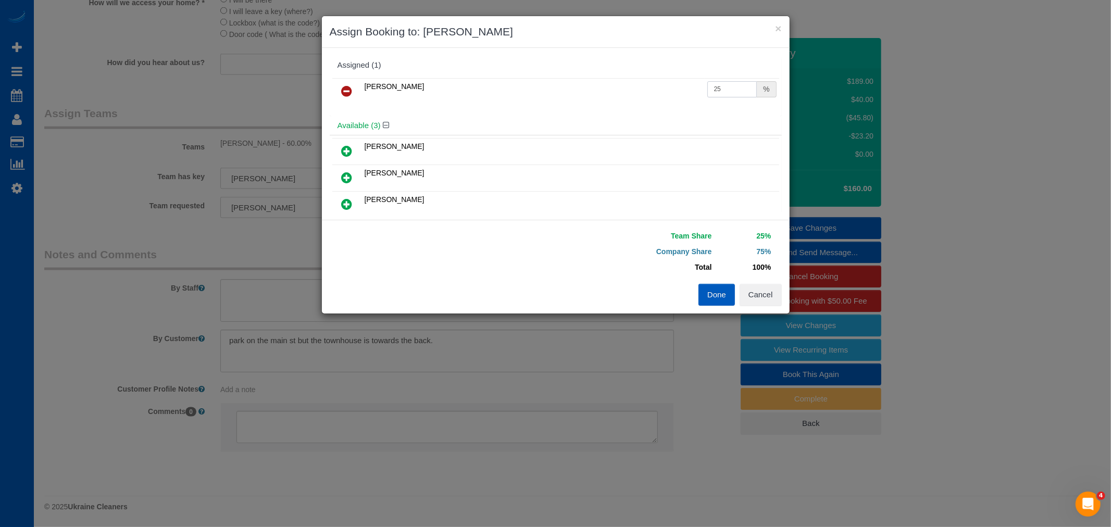
drag, startPoint x: 712, startPoint y: 89, endPoint x: 554, endPoint y: 107, distance: 159.9
click at [554, 107] on div "Kateryna Polishchuk 25 %" at bounding box center [556, 96] width 452 height 41
type input "7"
type input "60"
click at [717, 290] on button "Done" at bounding box center [716, 295] width 36 height 22
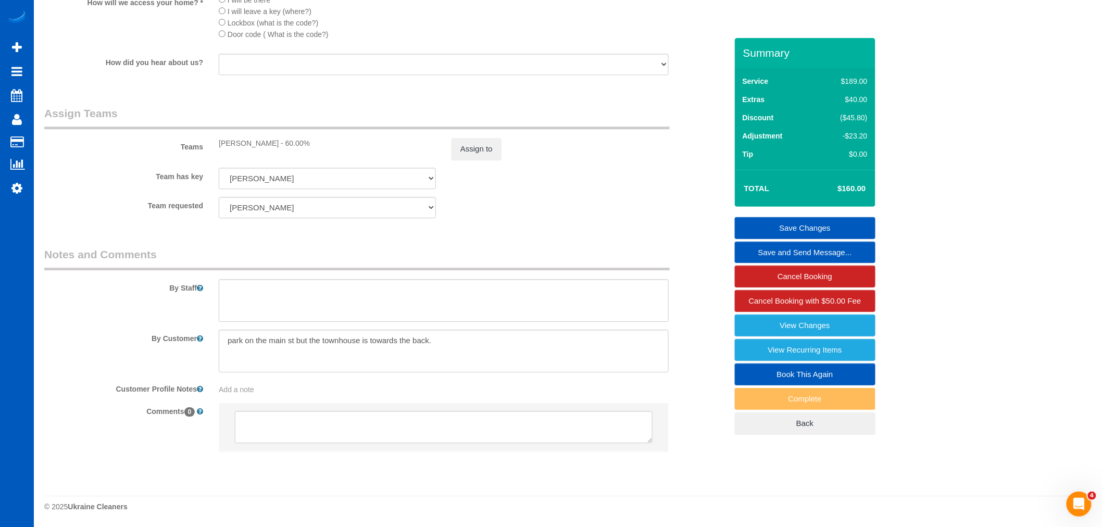
click at [778, 221] on link "Save Changes" at bounding box center [805, 228] width 141 height 22
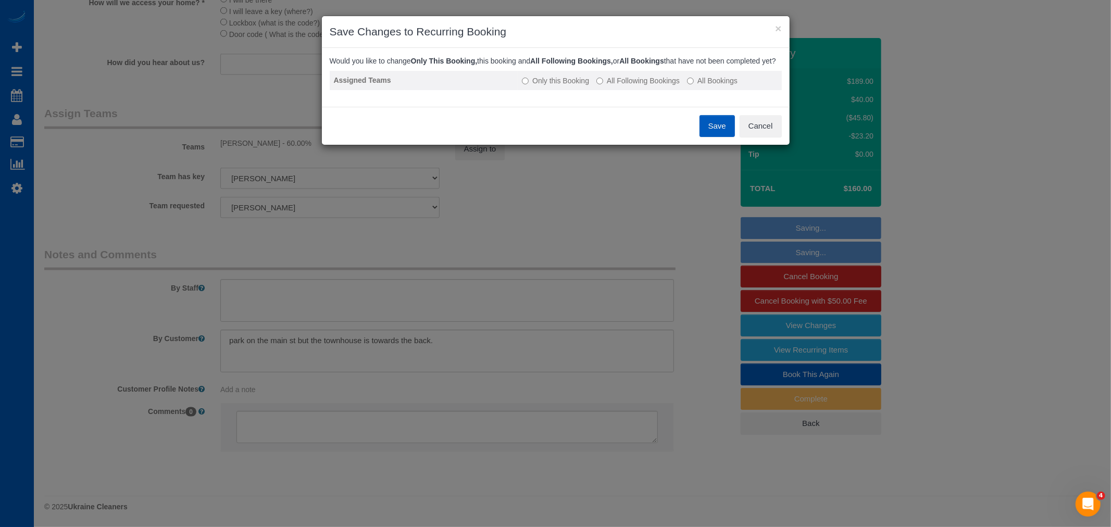
click at [647, 86] on label "All Following Bookings" at bounding box center [637, 81] width 83 height 10
click at [707, 134] on button "Save" at bounding box center [716, 126] width 35 height 22
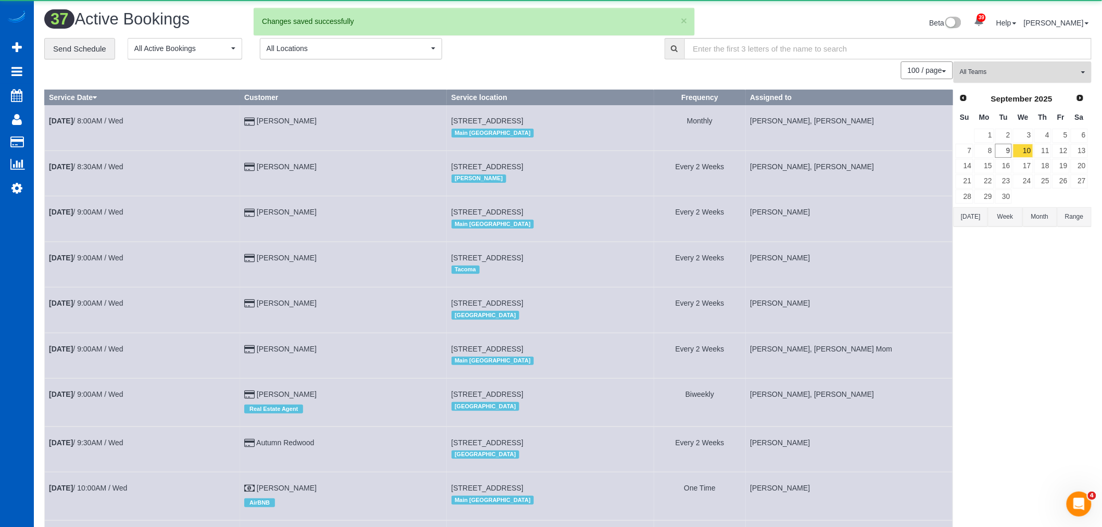
click at [971, 65] on button "All Teams" at bounding box center [1022, 71] width 138 height 21
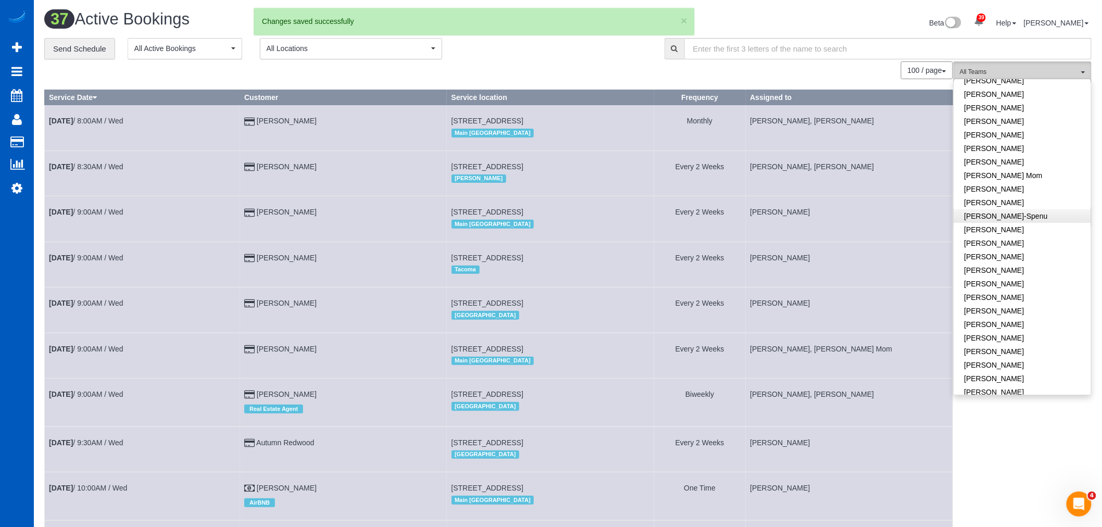
scroll to position [173, 0]
click at [1043, 273] on link "[PERSON_NAME]" at bounding box center [1022, 277] width 137 height 14
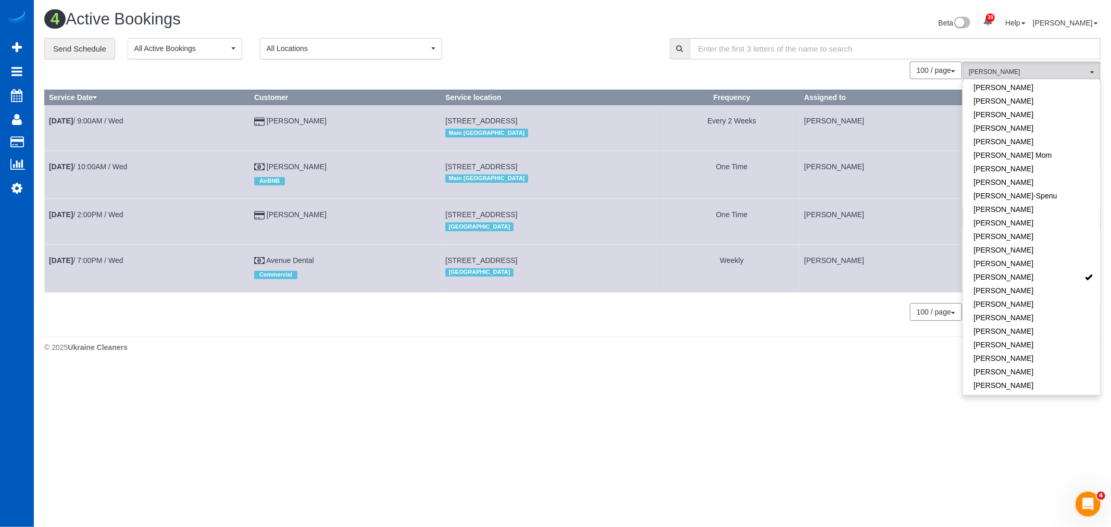
click at [529, 368] on div "4 Active Bookings Beta 39 Your Notifications You have 0 alerts × You have 1 to …" at bounding box center [572, 184] width 1077 height 368
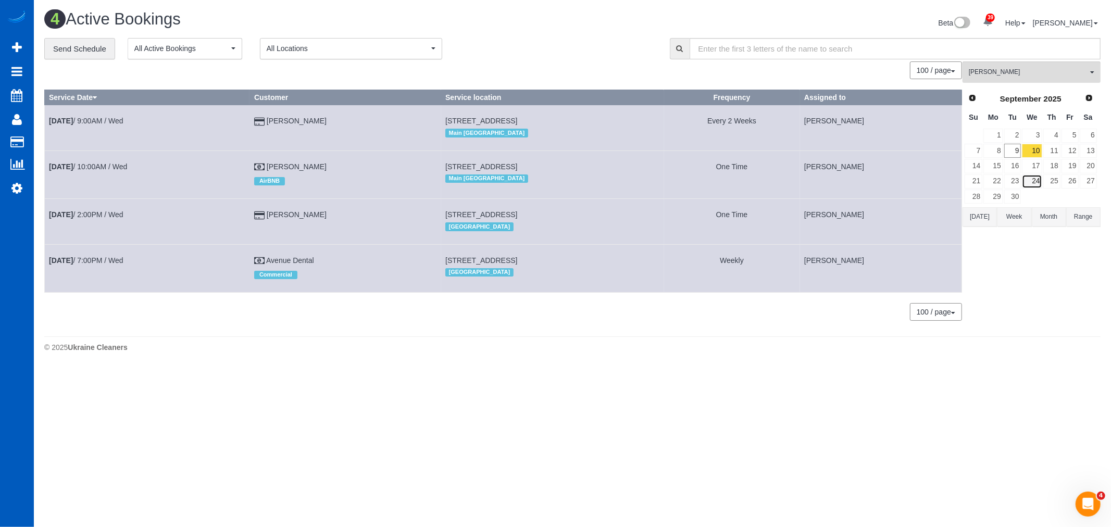
click at [1038, 185] on link "24" at bounding box center [1032, 181] width 20 height 14
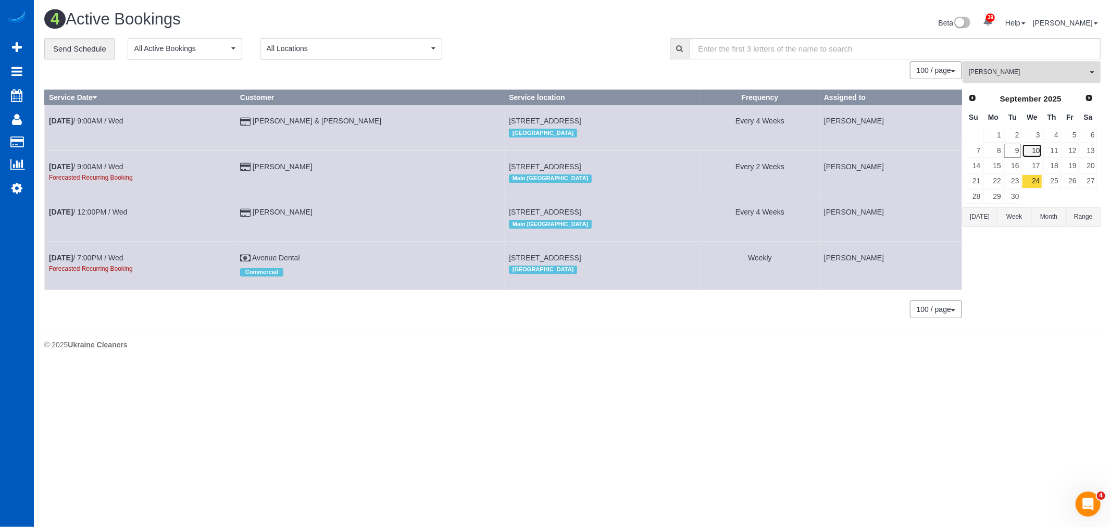
click at [1035, 146] on link "10" at bounding box center [1032, 151] width 20 height 14
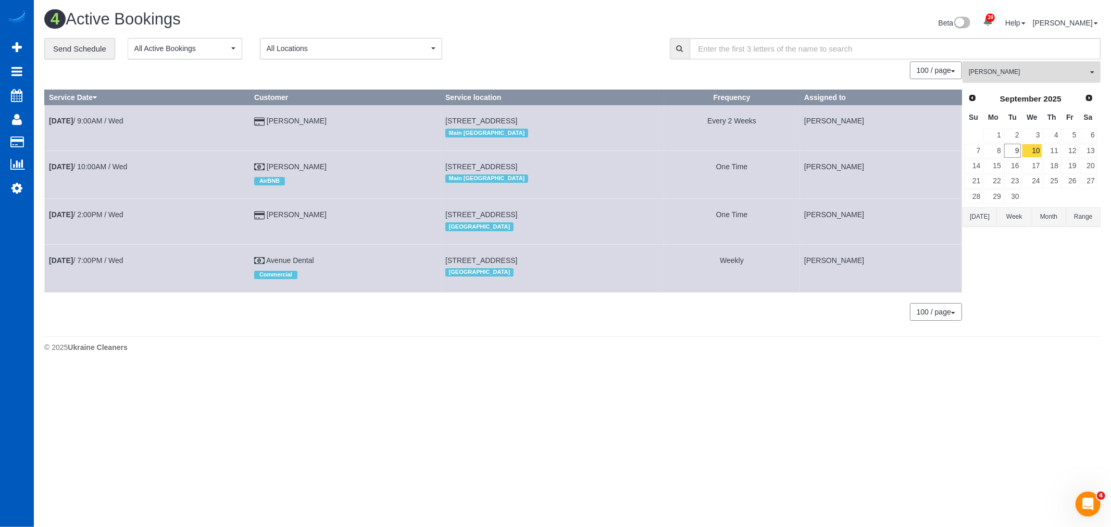
click at [106, 116] on td "Sep 10th / 9:00AM / Wed" at bounding box center [147, 127] width 205 height 45
click at [99, 117] on link "Sep 10th / 9:00AM / Wed" at bounding box center [86, 121] width 74 height 8
select select "WA"
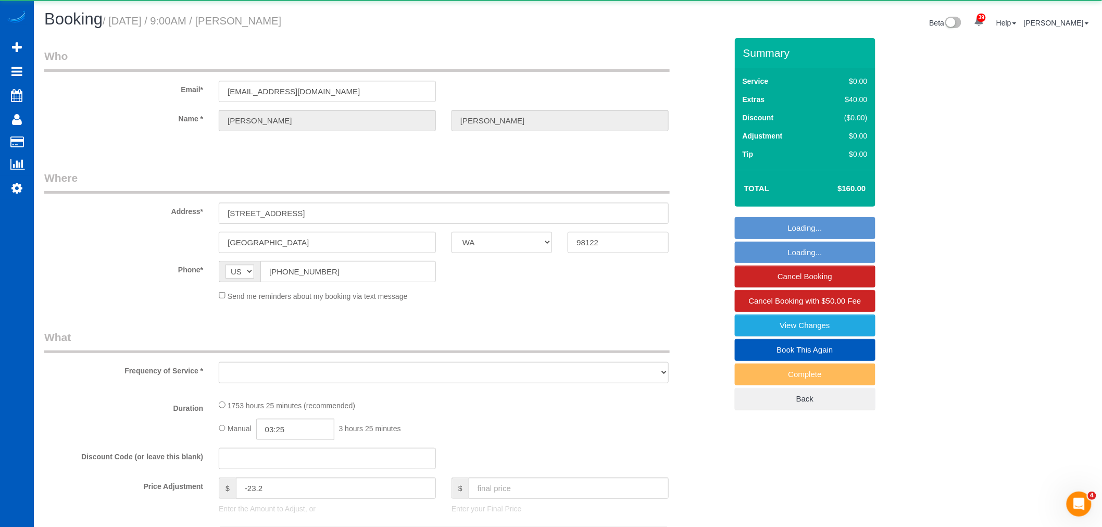
select select "object:48028"
select select "string:fspay-4711c14b-987e-421f-8c64-dbddde87b5e8"
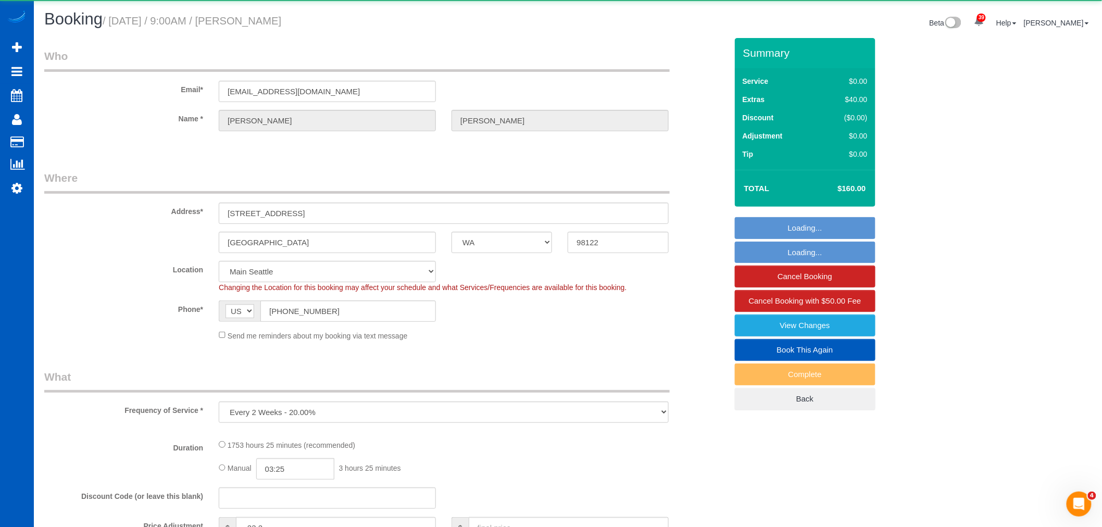
select select "object:48150"
select select "1001"
select select "3"
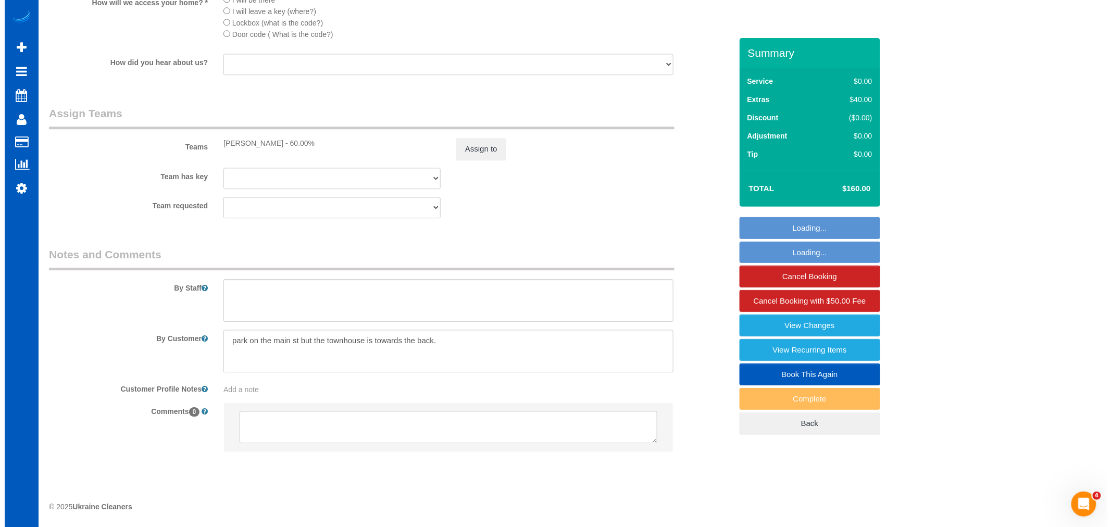
scroll to position [1150, 0]
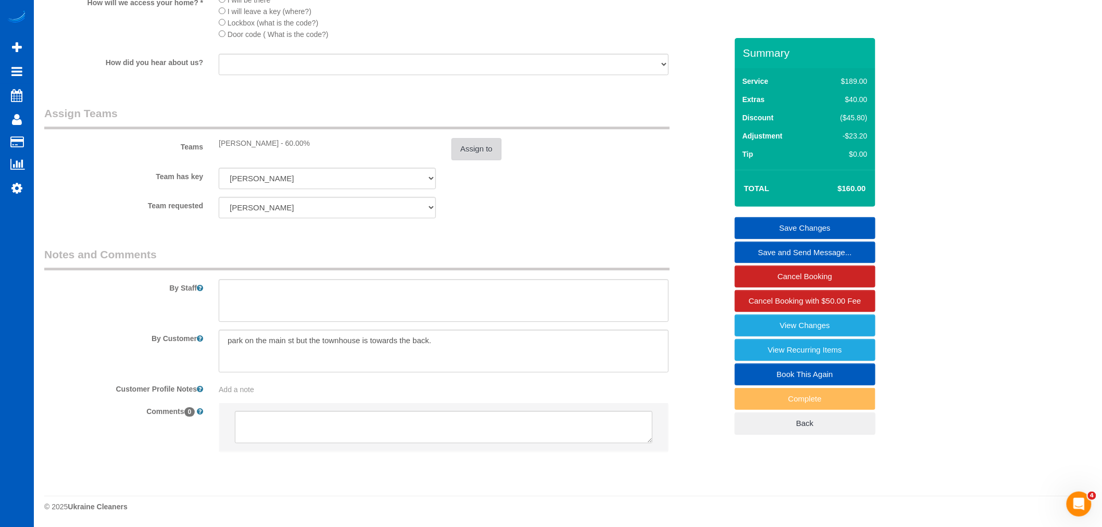
click at [462, 157] on button "Assign to" at bounding box center [476, 149] width 50 height 22
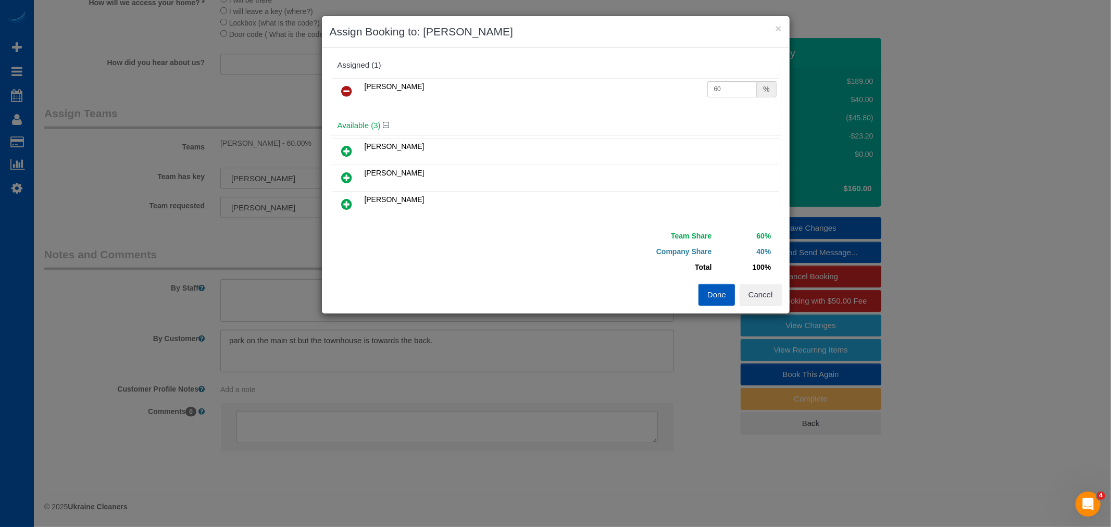
click at [353, 94] on link at bounding box center [347, 91] width 24 height 21
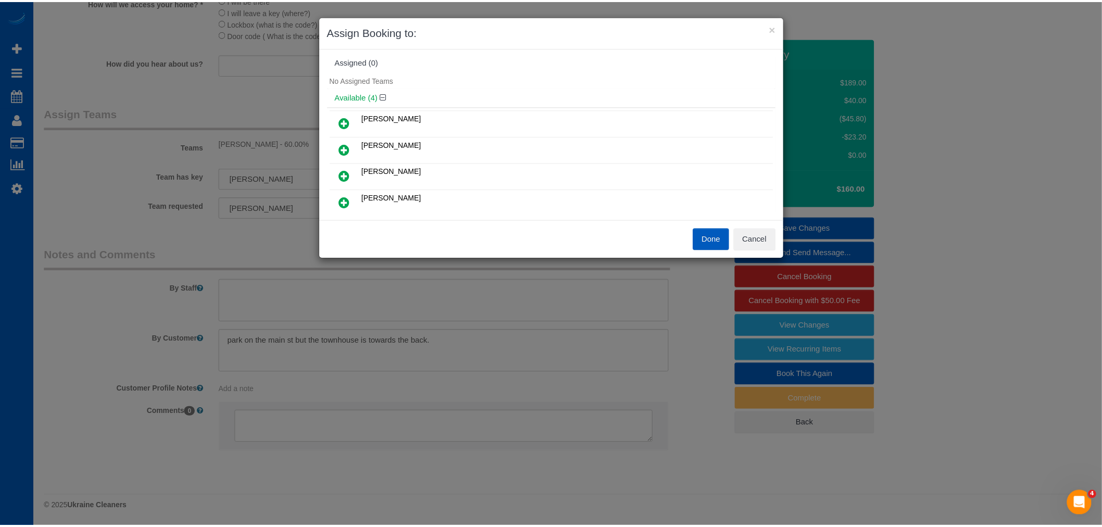
scroll to position [0, 0]
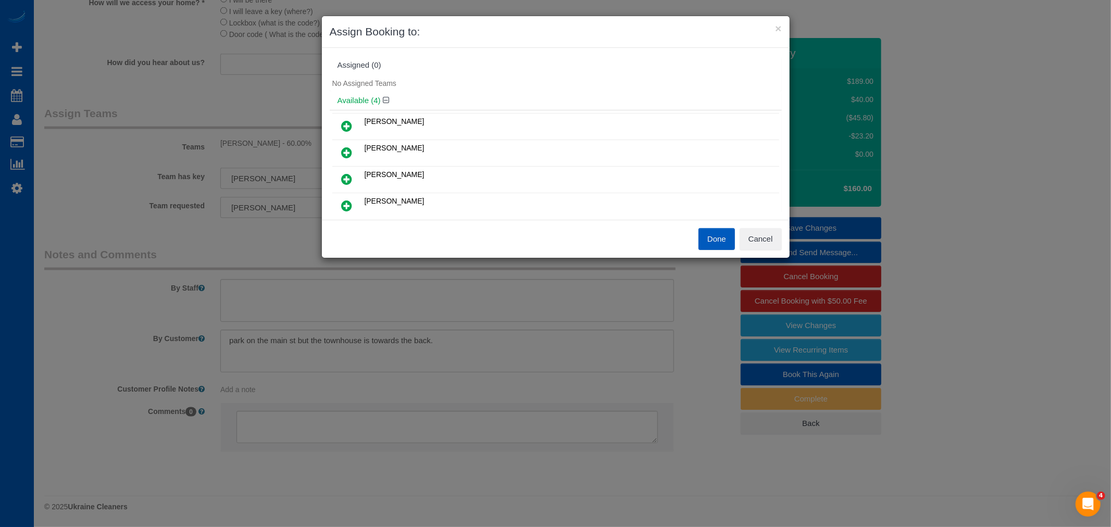
click at [707, 232] on button "Done" at bounding box center [716, 239] width 36 height 22
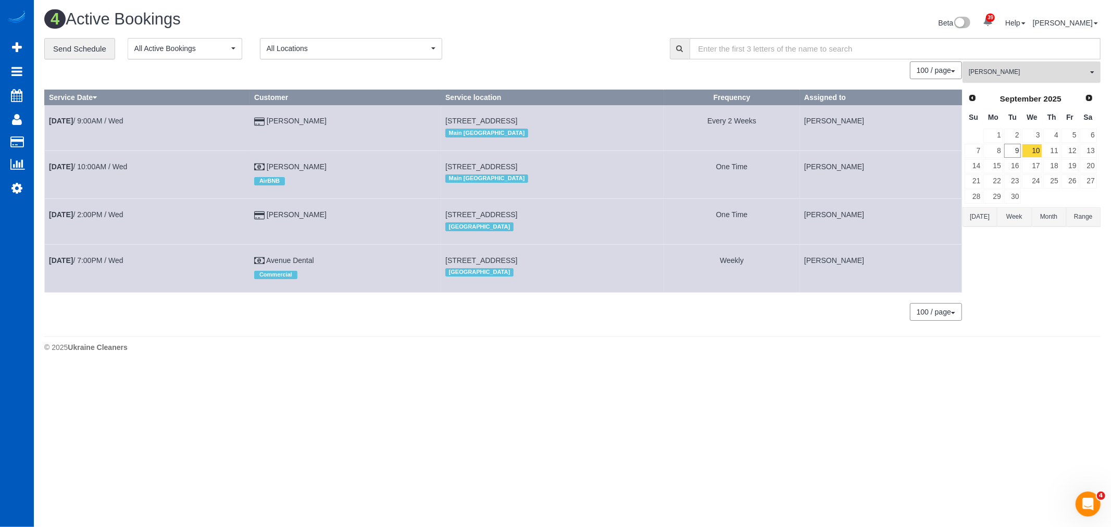
drag, startPoint x: 1011, startPoint y: 71, endPoint x: 1045, endPoint y: 153, distance: 89.0
click at [1011, 70] on span "[PERSON_NAME]" at bounding box center [1028, 72] width 119 height 9
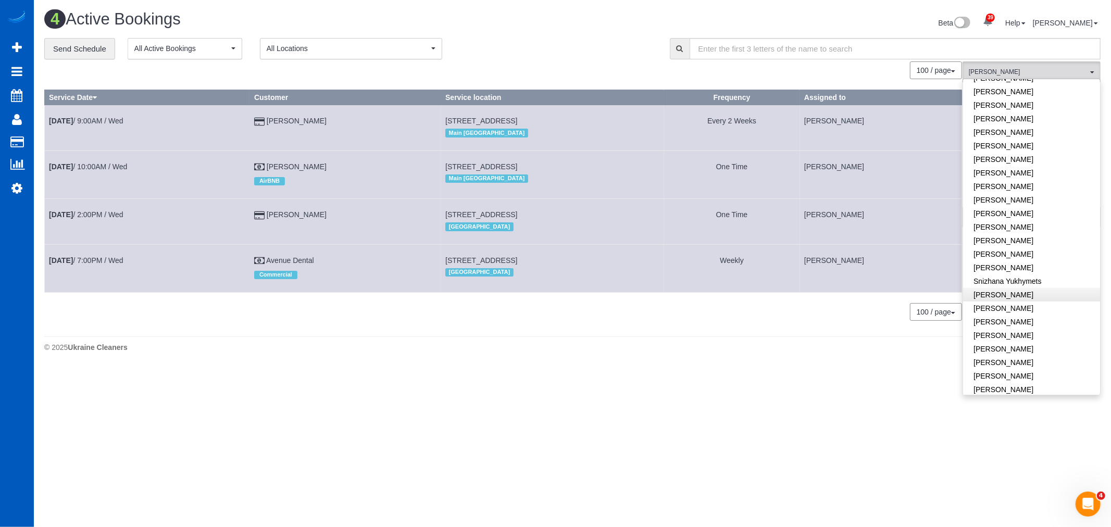
scroll to position [618, 0]
click at [997, 243] on link "[PERSON_NAME]" at bounding box center [1031, 250] width 137 height 14
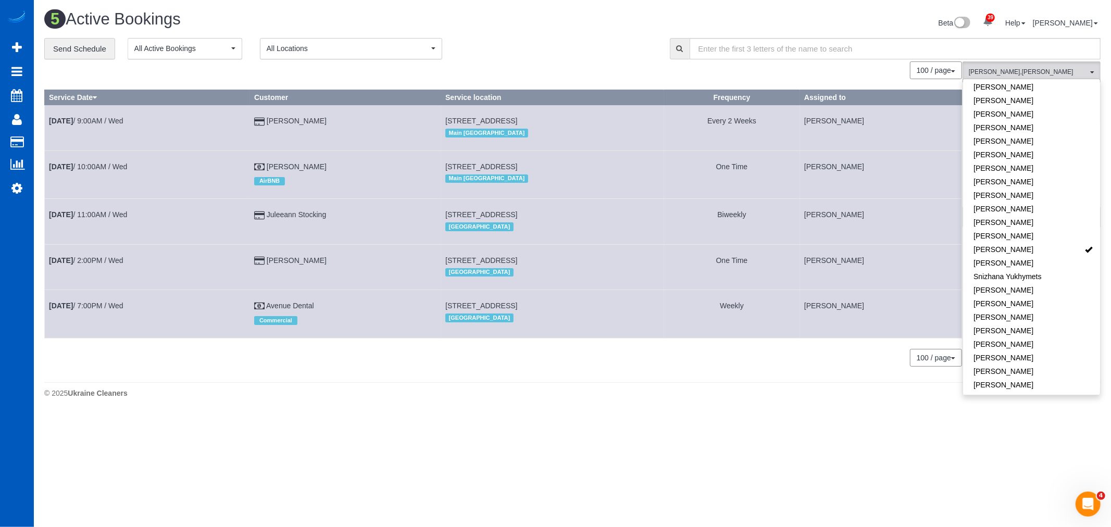
click at [572, 398] on div "© 2025 Ukraine Cleaners" at bounding box center [572, 393] width 1056 height 10
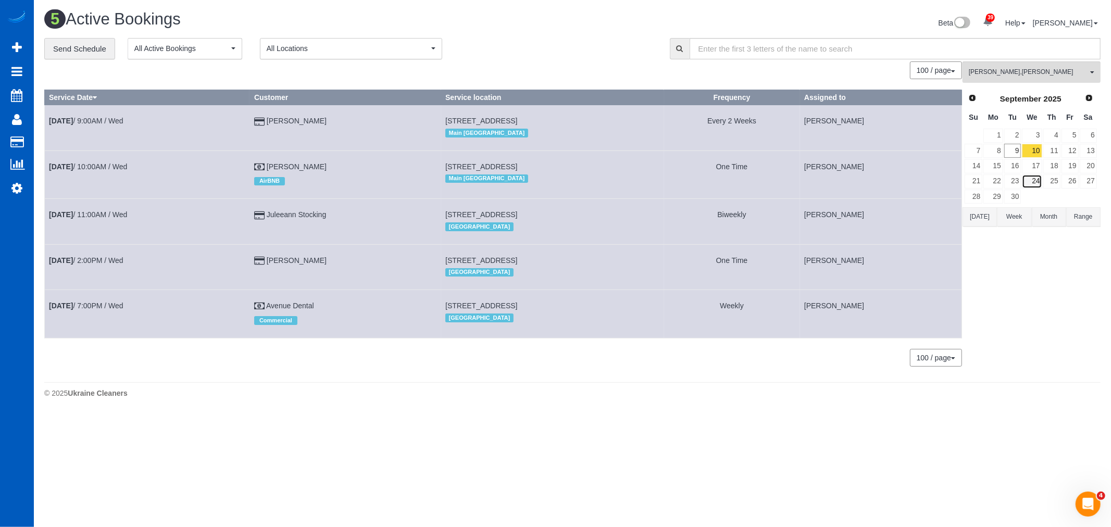
click at [1033, 181] on link "24" at bounding box center [1032, 181] width 20 height 14
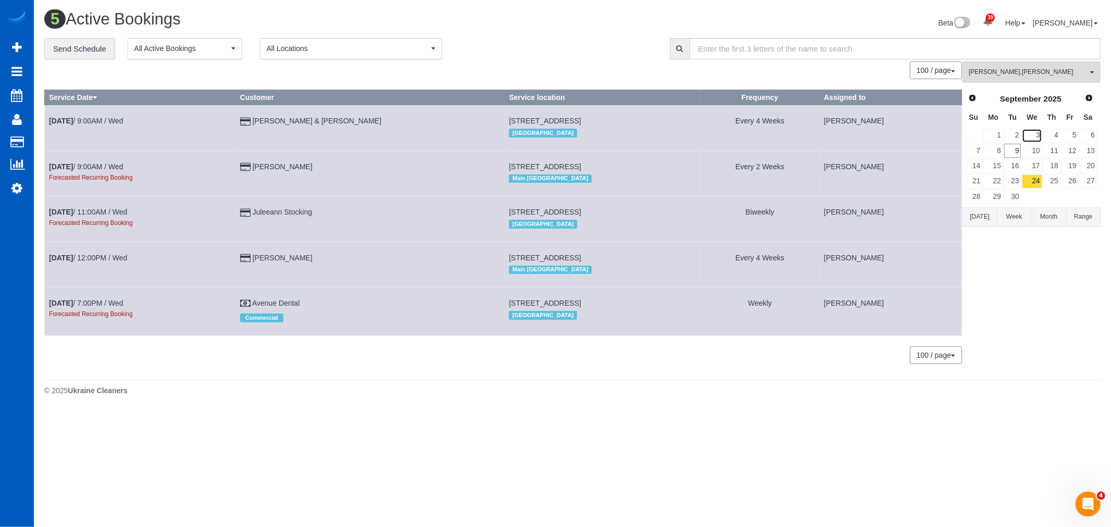
drag, startPoint x: 1033, startPoint y: 181, endPoint x: 1026, endPoint y: 133, distance: 47.9
click at [1026, 133] on link "3" at bounding box center [1032, 136] width 20 height 14
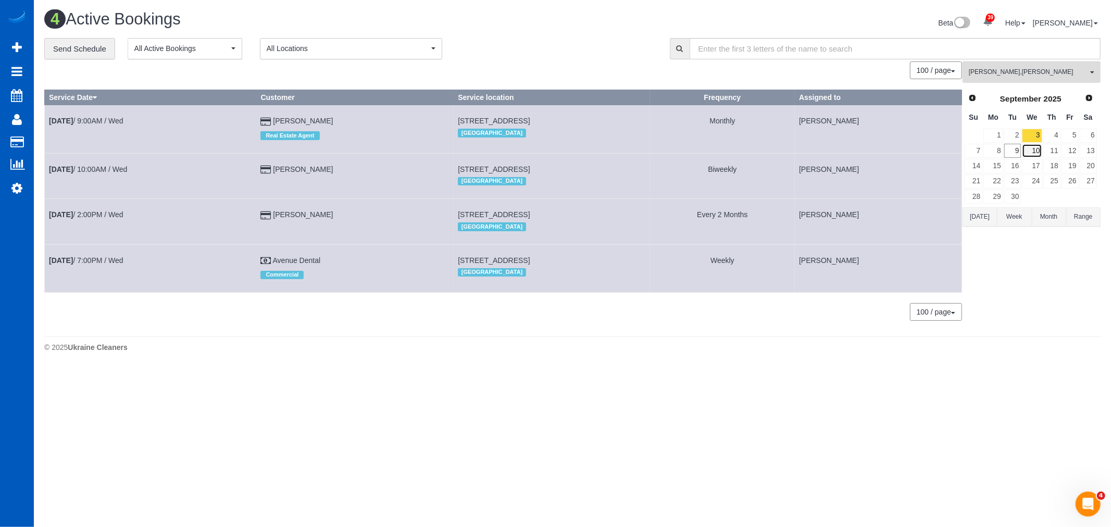
click at [1030, 148] on link "10" at bounding box center [1032, 151] width 20 height 14
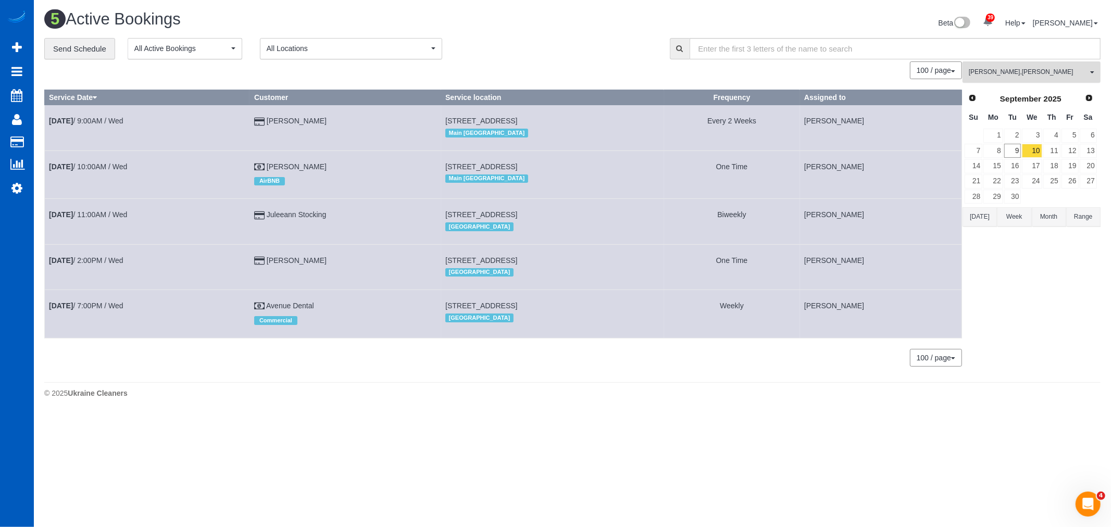
click at [1018, 75] on span "Kateryna Polishchuk , Rymma Volkova" at bounding box center [1028, 72] width 119 height 9
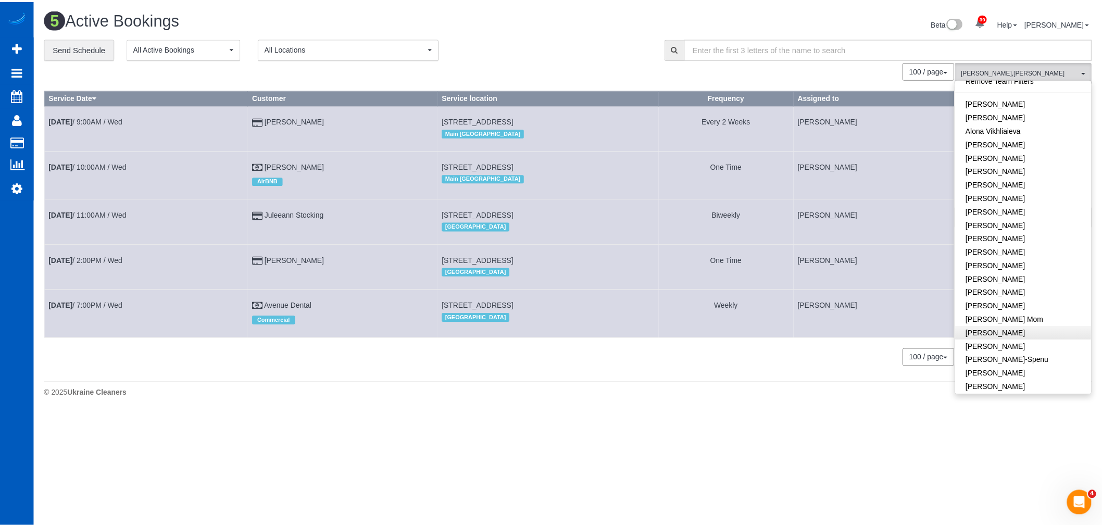
scroll to position [0, 0]
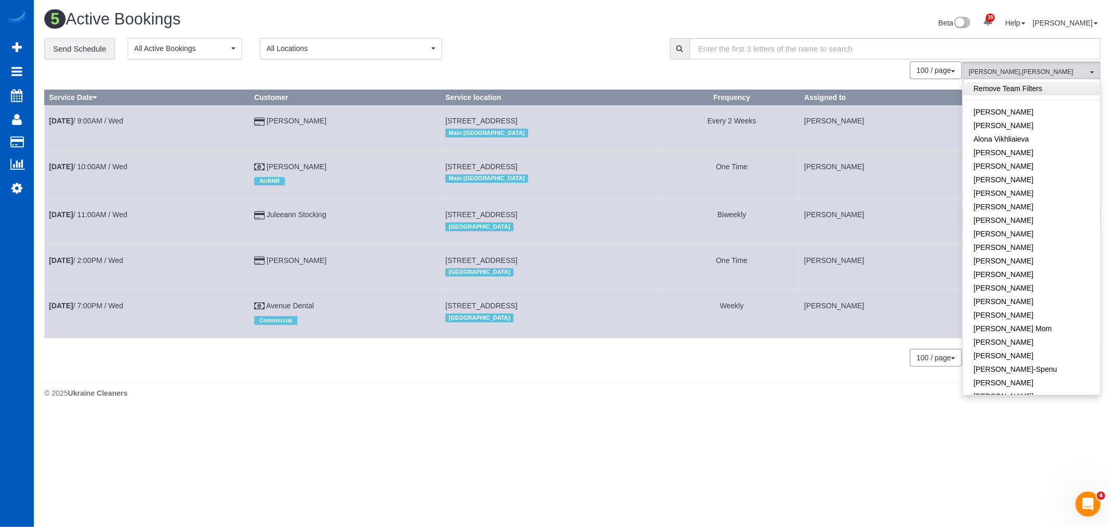
click at [1001, 86] on link "Remove Team Filters" at bounding box center [1031, 89] width 137 height 14
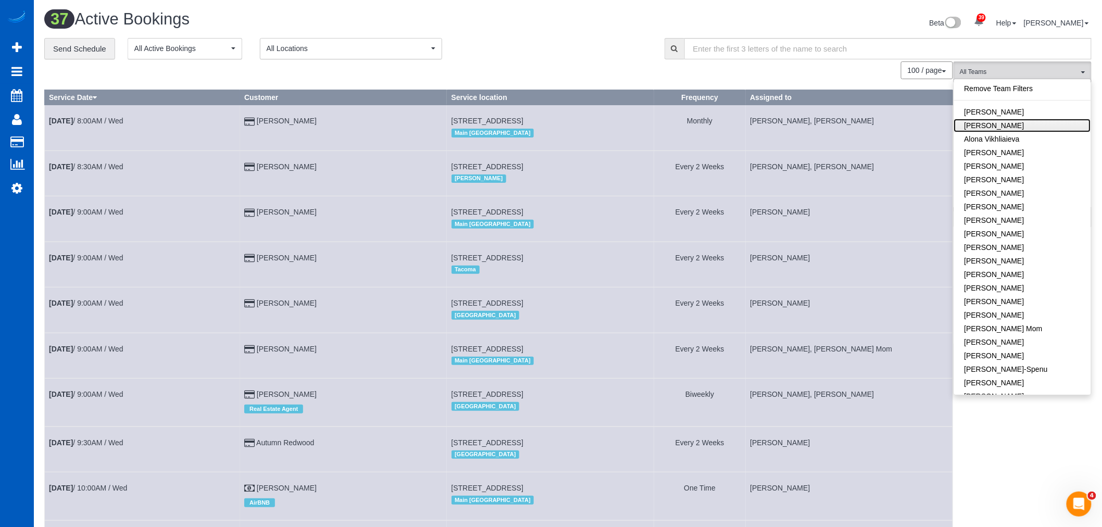
click at [1011, 126] on link "[PERSON_NAME]" at bounding box center [1022, 126] width 137 height 14
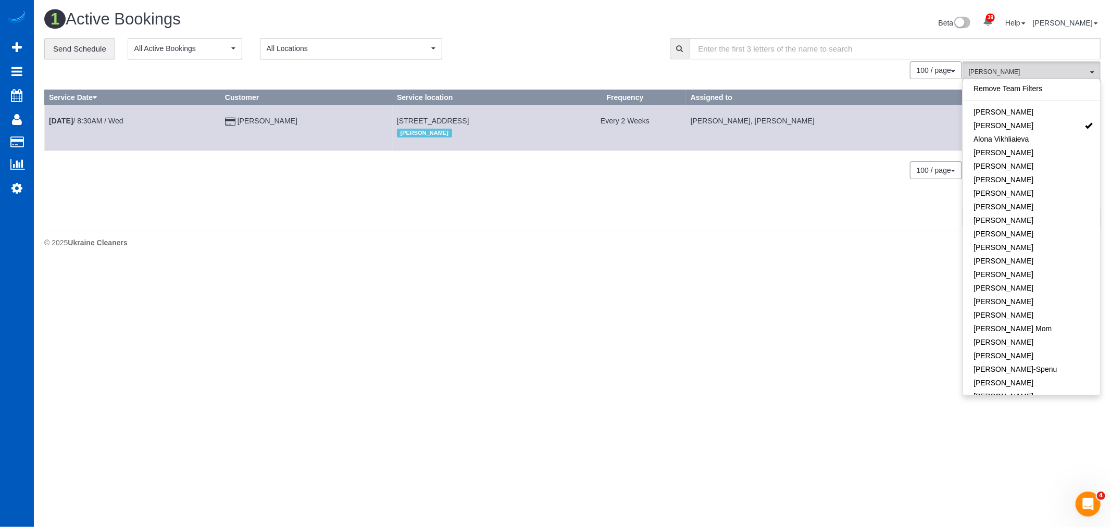
drag, startPoint x: 1011, startPoint y: 126, endPoint x: 670, endPoint y: 205, distance: 350.0
click at [598, 256] on div "1 Active Bookings Beta 39 Your Notifications You have 0 alerts × You have 1 to …" at bounding box center [572, 131] width 1077 height 263
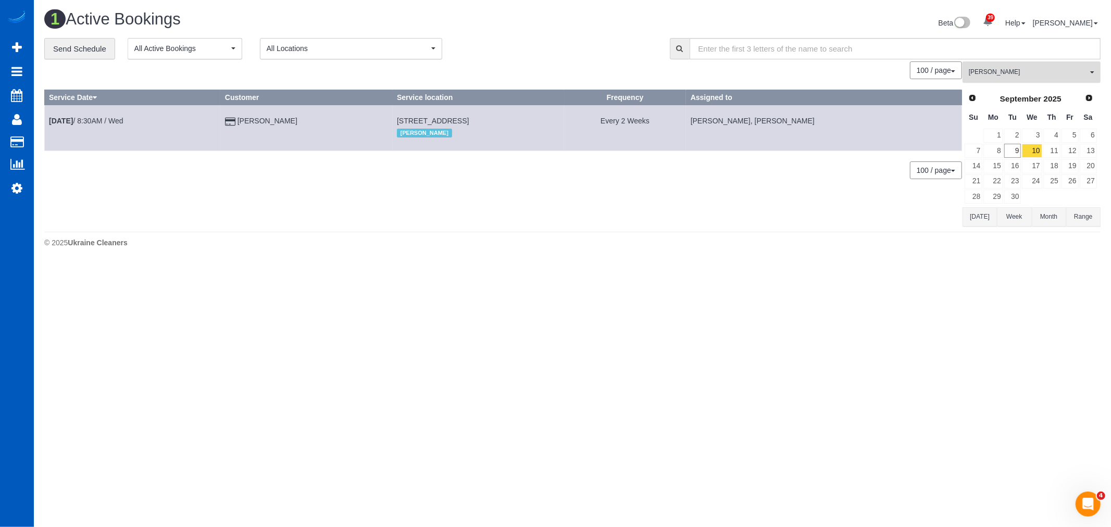
click at [1013, 78] on button "Alona Tarasiuk All Teams" at bounding box center [1031, 71] width 138 height 21
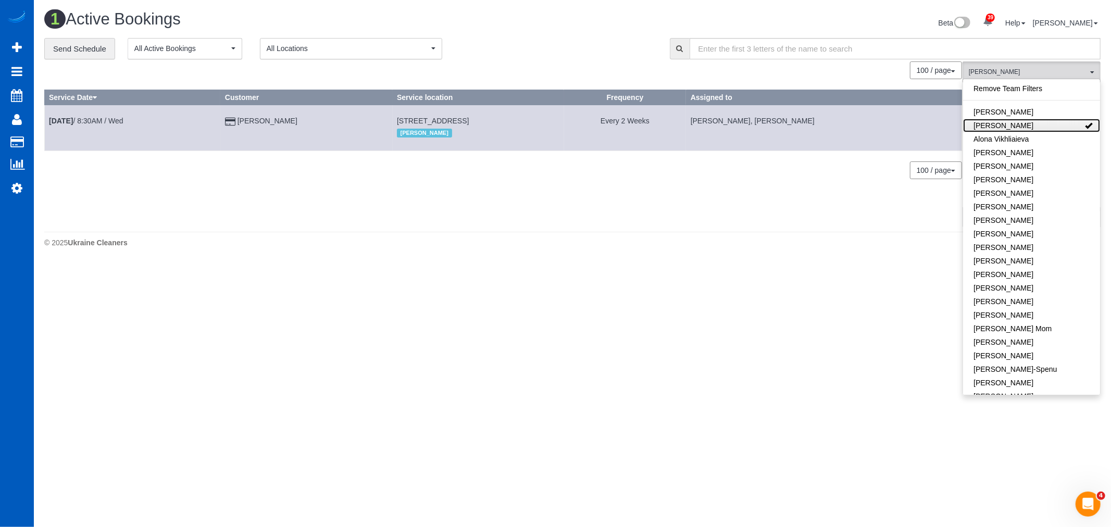
click at [1018, 127] on link "[PERSON_NAME]" at bounding box center [1031, 126] width 137 height 14
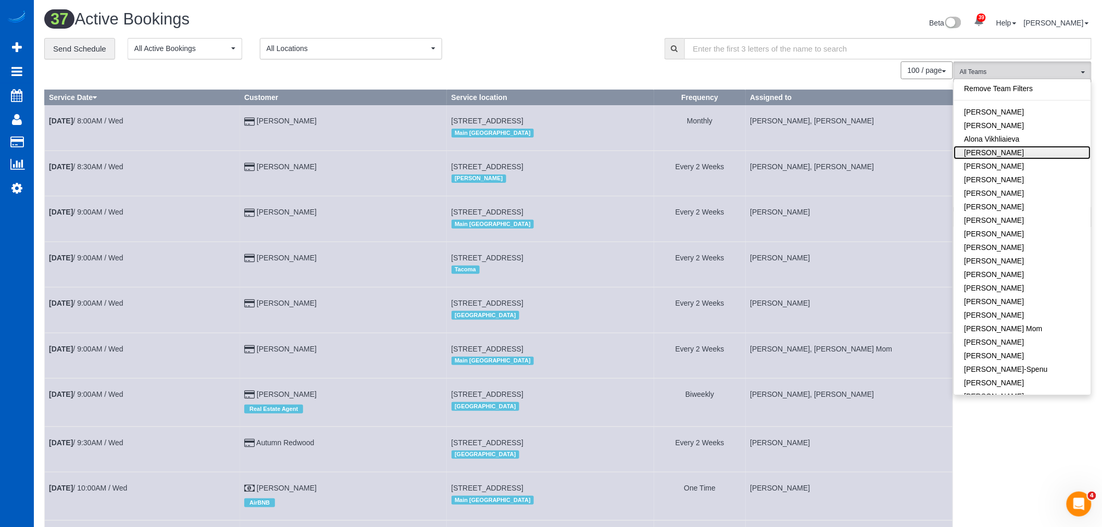
click at [1029, 159] on link "[PERSON_NAME]" at bounding box center [1022, 153] width 137 height 14
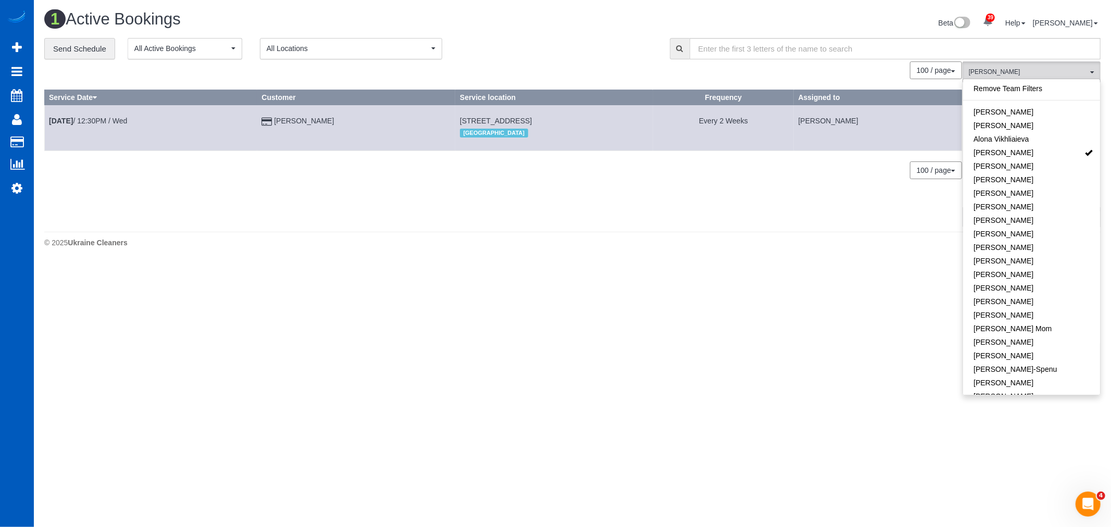
click at [105, 116] on td "Sep 10th / 12:30PM / Wed" at bounding box center [151, 127] width 212 height 45
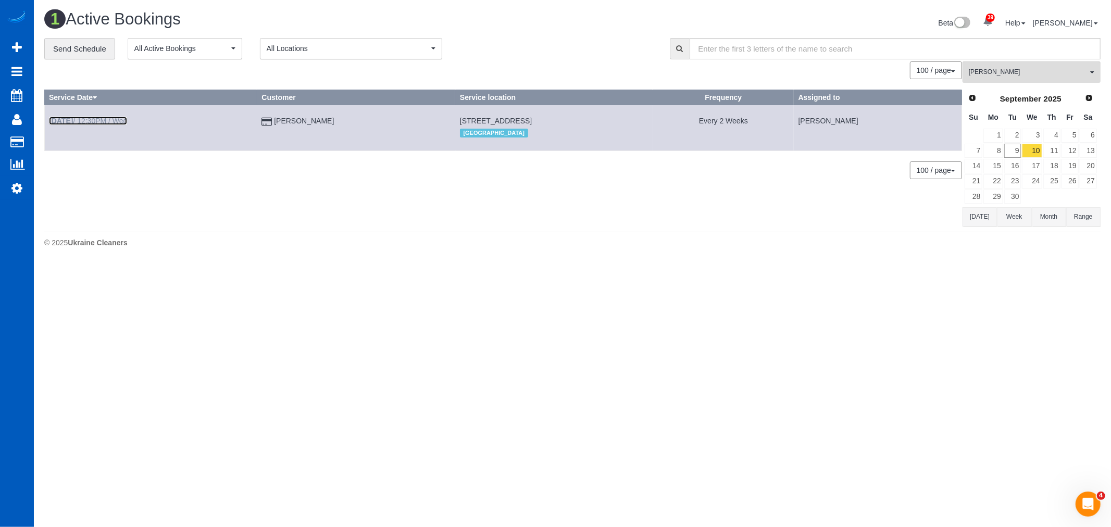
click at [99, 118] on link "Sep 10th / 12:30PM / Wed" at bounding box center [88, 121] width 78 height 8
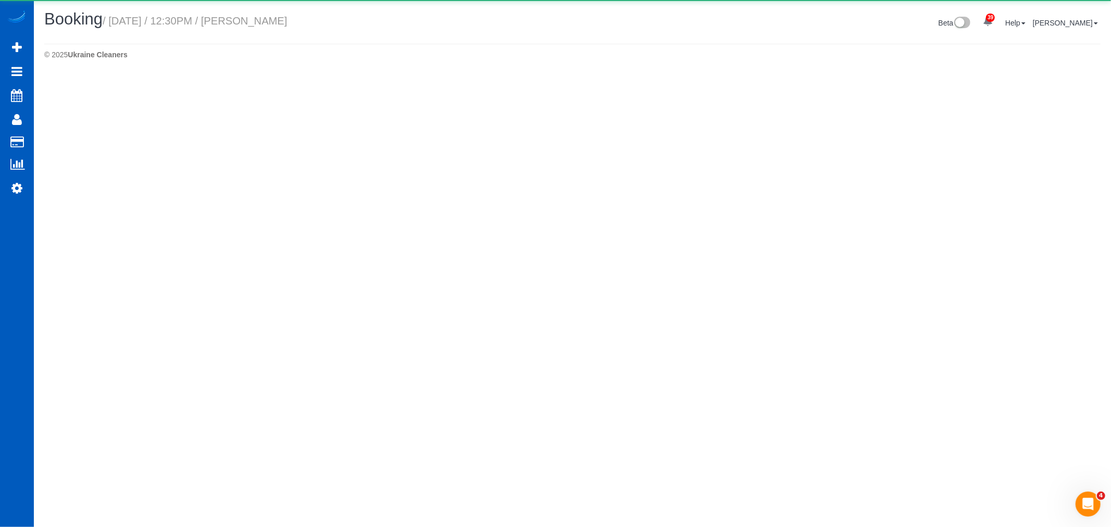
select select "WA"
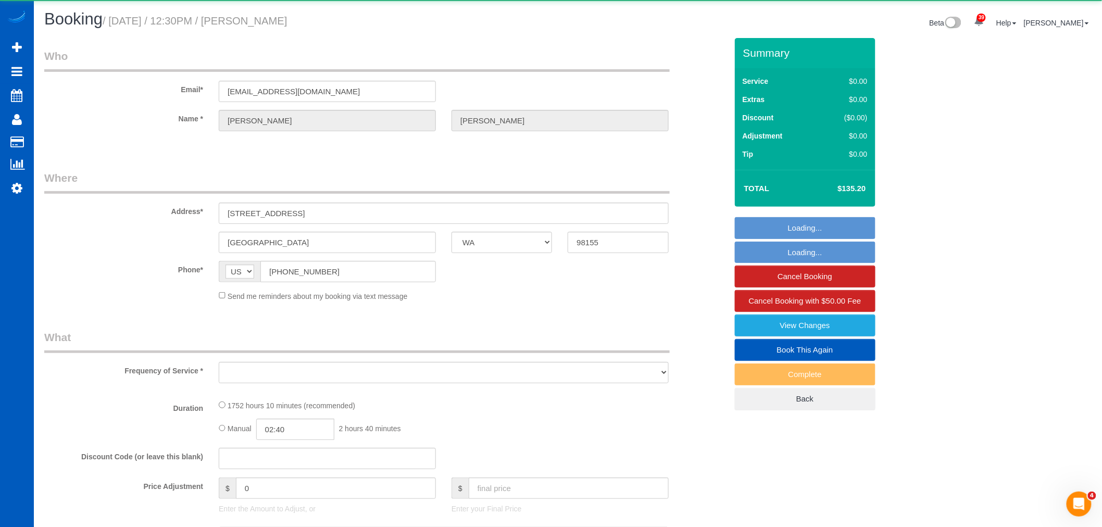
select select "object:50936"
select select "string:fspay-861d31ac-896a-4735-ad96-b4a06ea86eac"
select select "1001"
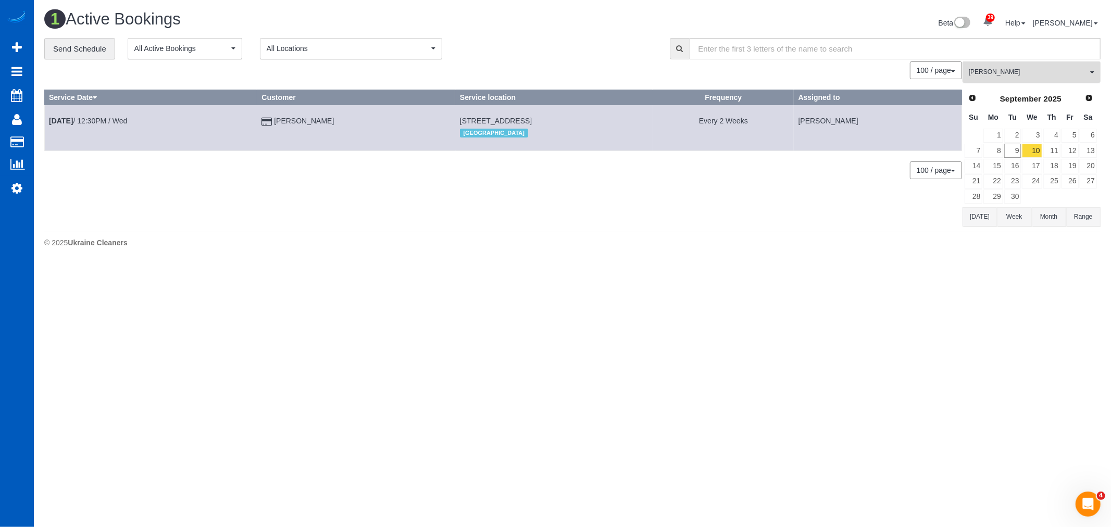
click at [1008, 82] on button "Anastasiia Demchenko All Teams" at bounding box center [1031, 71] width 138 height 21
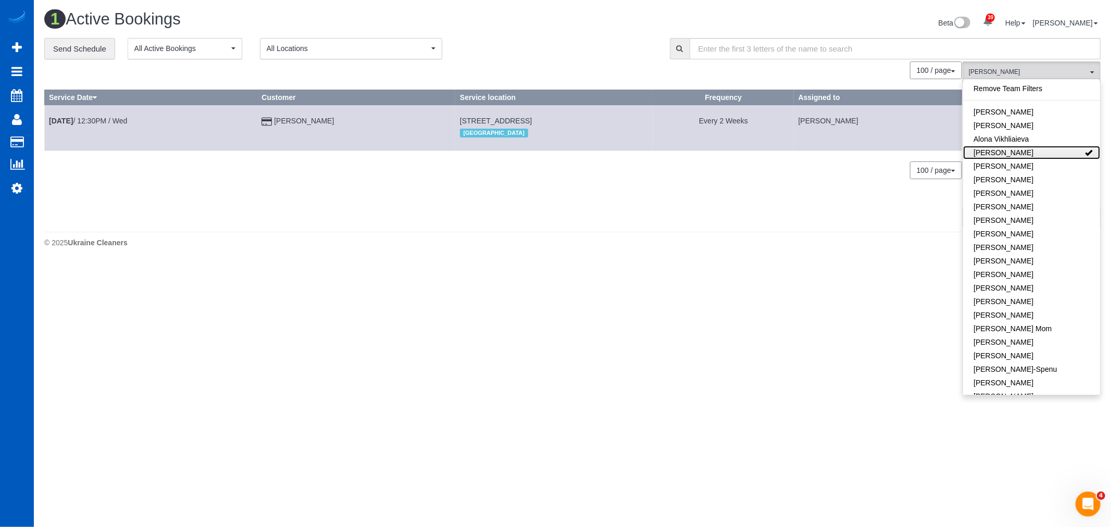
click at [1039, 150] on link "[PERSON_NAME]" at bounding box center [1031, 153] width 137 height 14
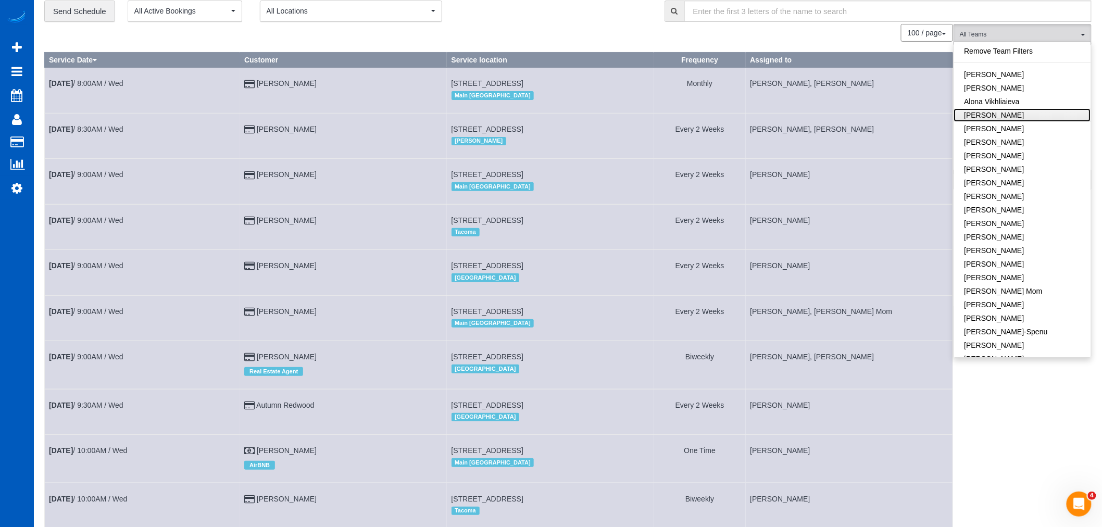
scroll to position [58, 0]
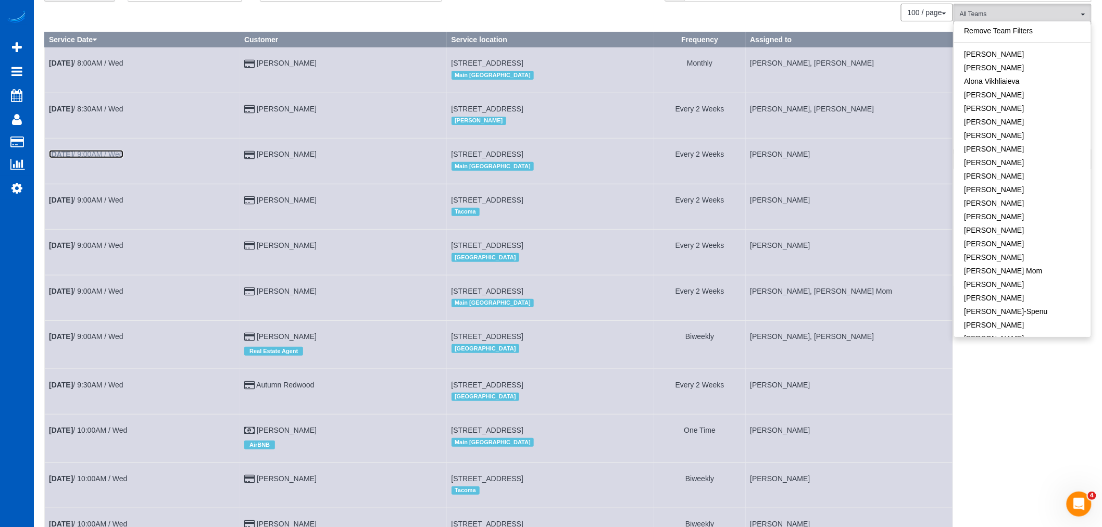
click at [110, 158] on link "Sep 10th / 9:00AM / Wed" at bounding box center [86, 154] width 74 height 8
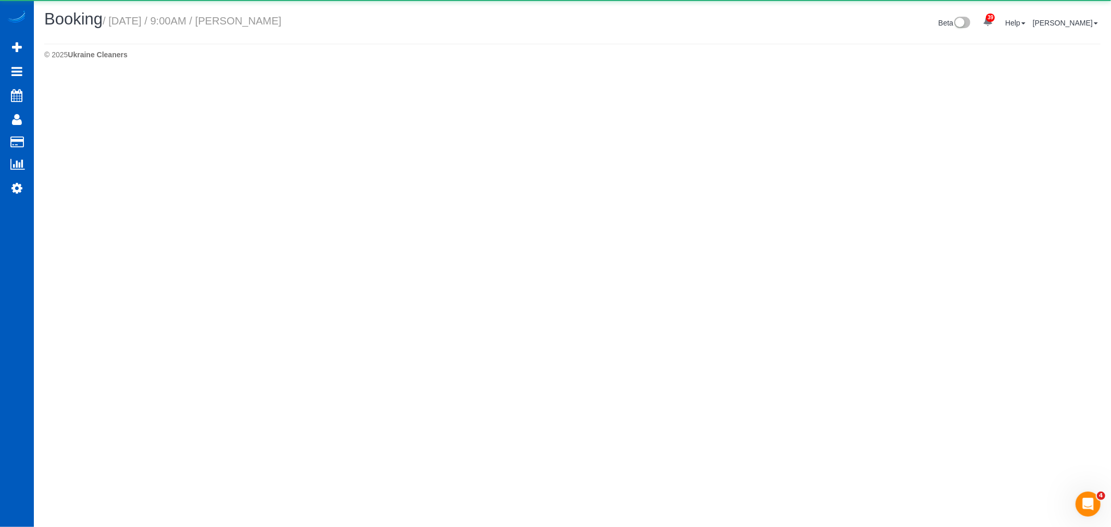
select select "WA"
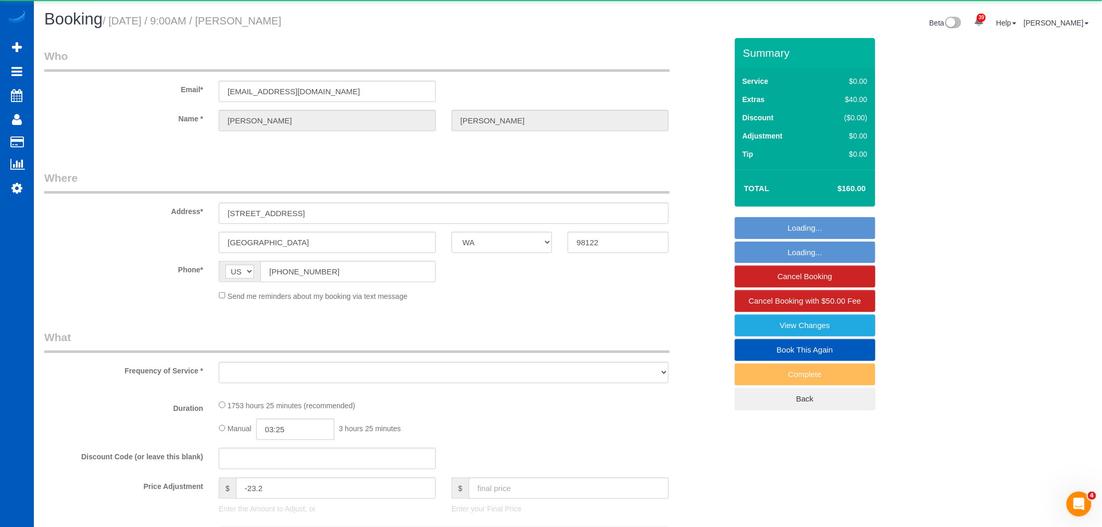
select select "object:52277"
select select "string:fspay-4711c14b-987e-421f-8c64-dbddde87b5e8"
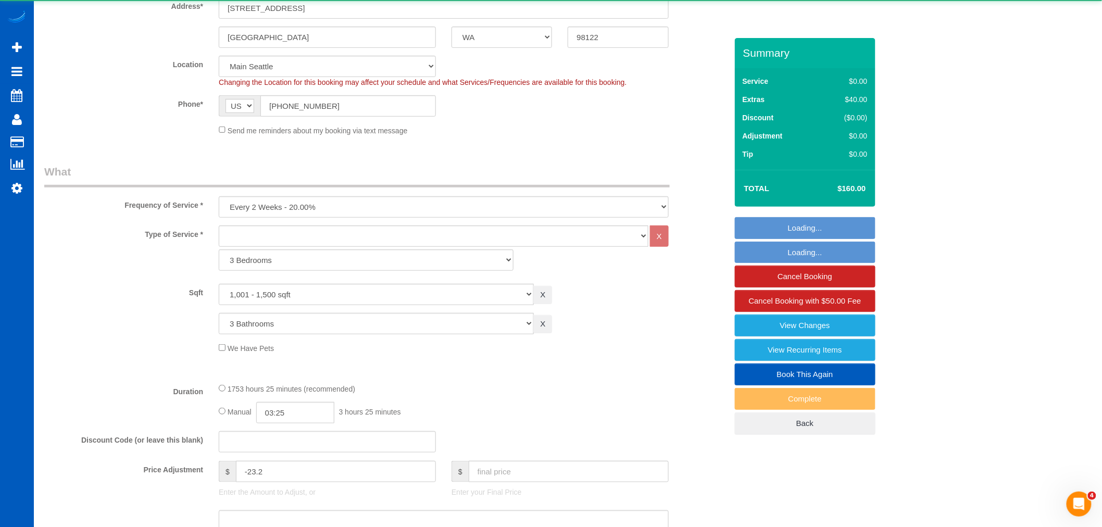
select select "object:52446"
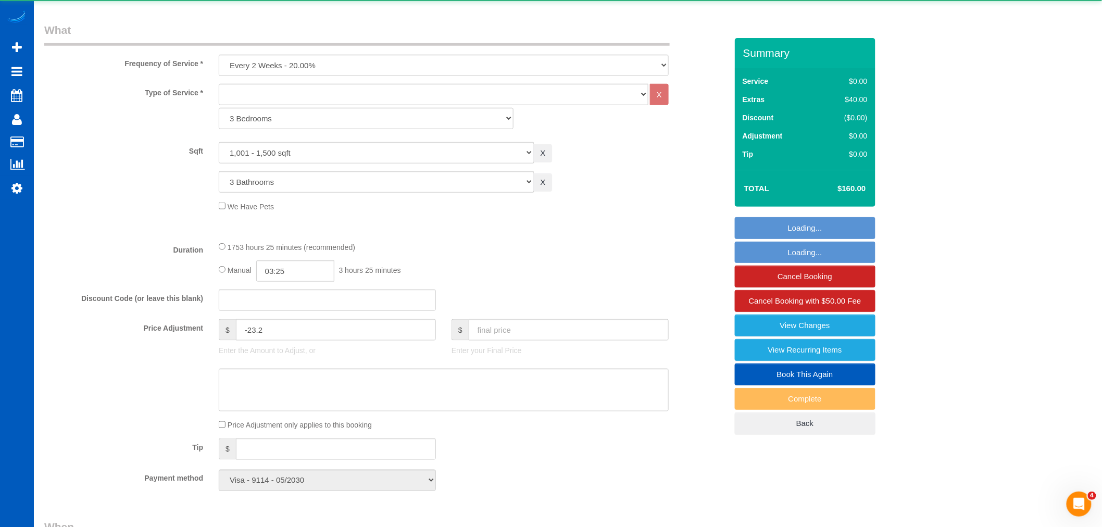
select select "1001"
select select "3"
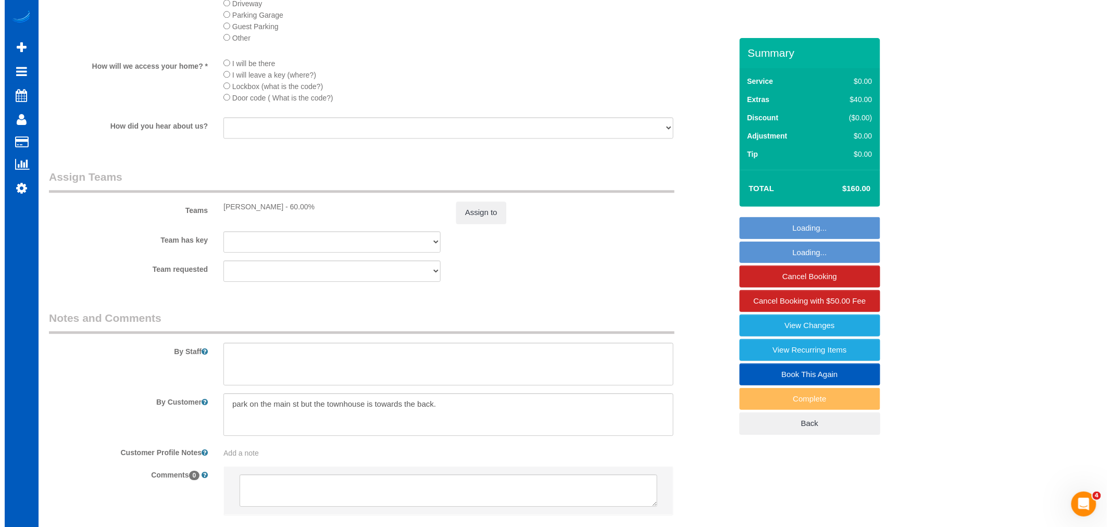
scroll to position [1150, 0]
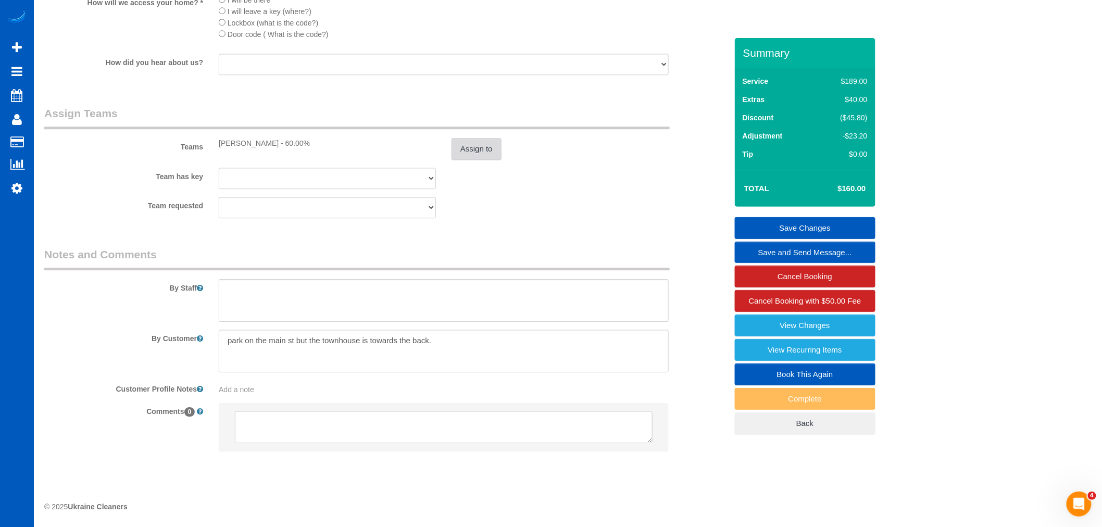
click at [477, 149] on button "Assign to" at bounding box center [476, 149] width 50 height 22
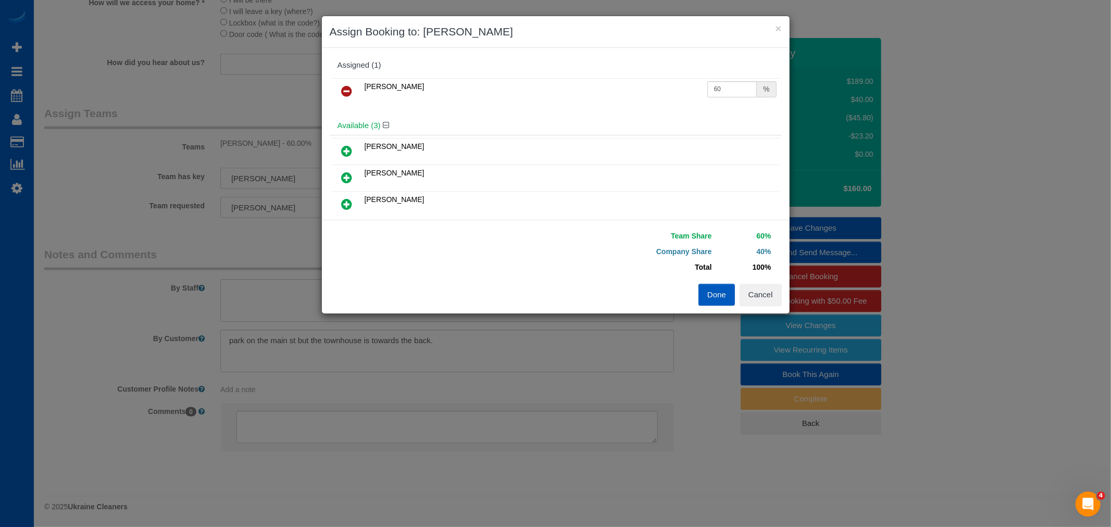
click at [345, 87] on icon at bounding box center [347, 91] width 11 height 12
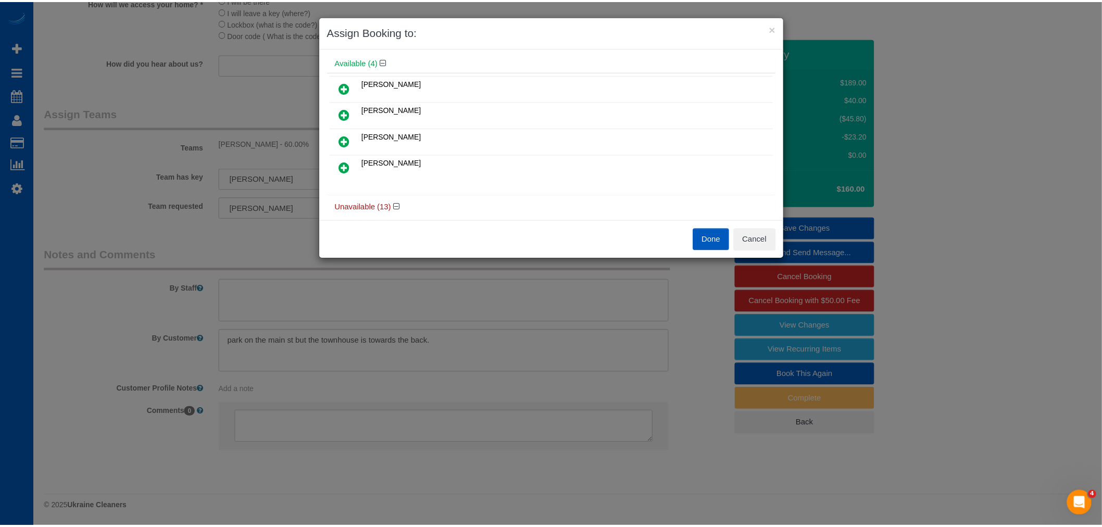
scroll to position [0, 0]
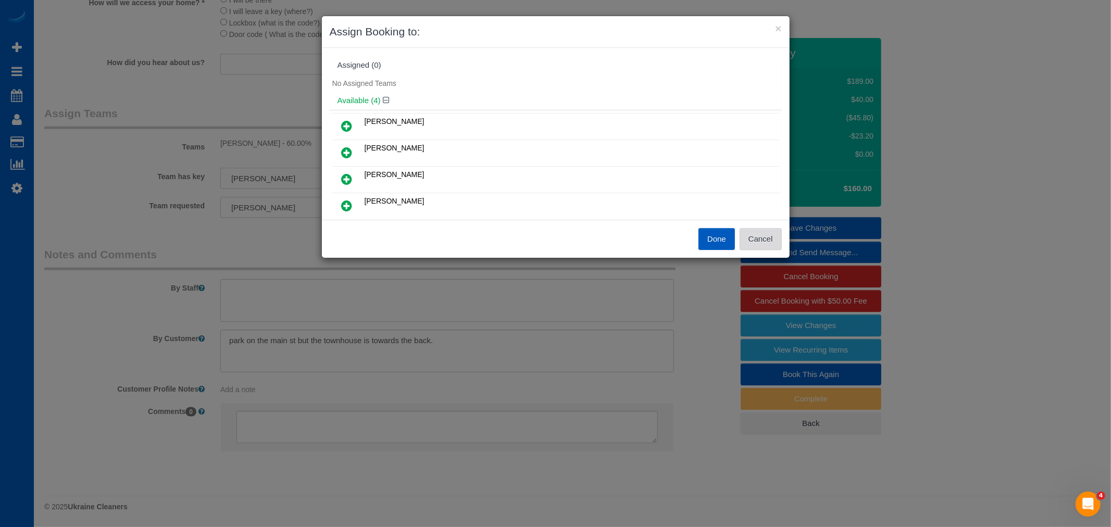
click at [777, 232] on button "Cancel" at bounding box center [760, 239] width 42 height 22
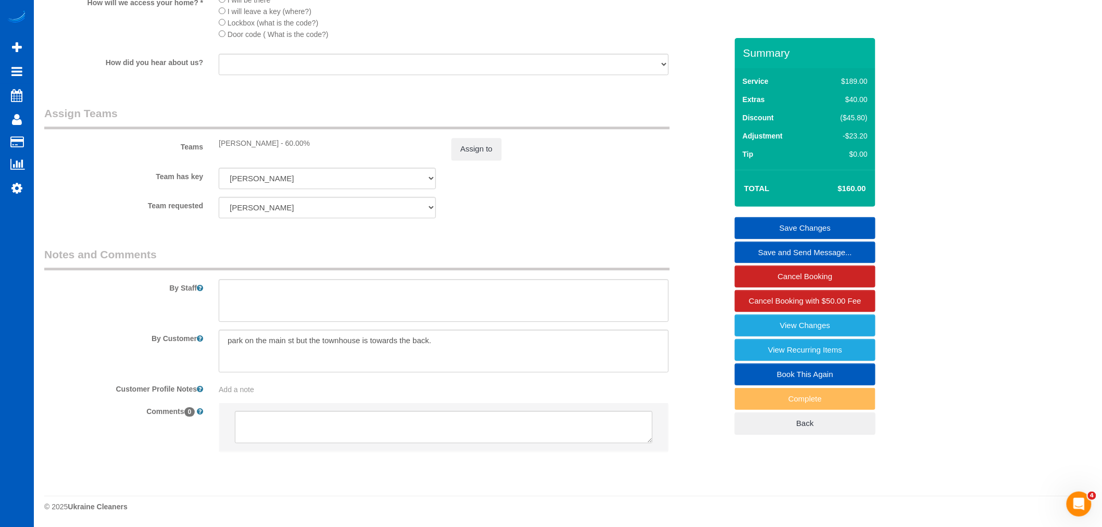
click at [775, 240] on div "× Assign Booking to: Assigned (0) No Assigned Teams Available (4) Kateryna Poli…" at bounding box center [551, 263] width 1102 height 527
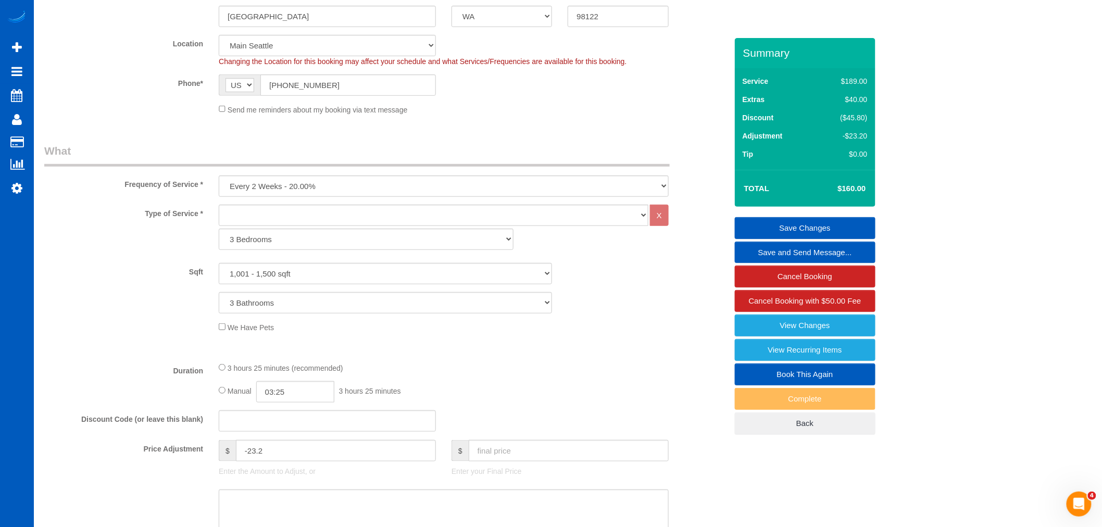
scroll to position [108, 0]
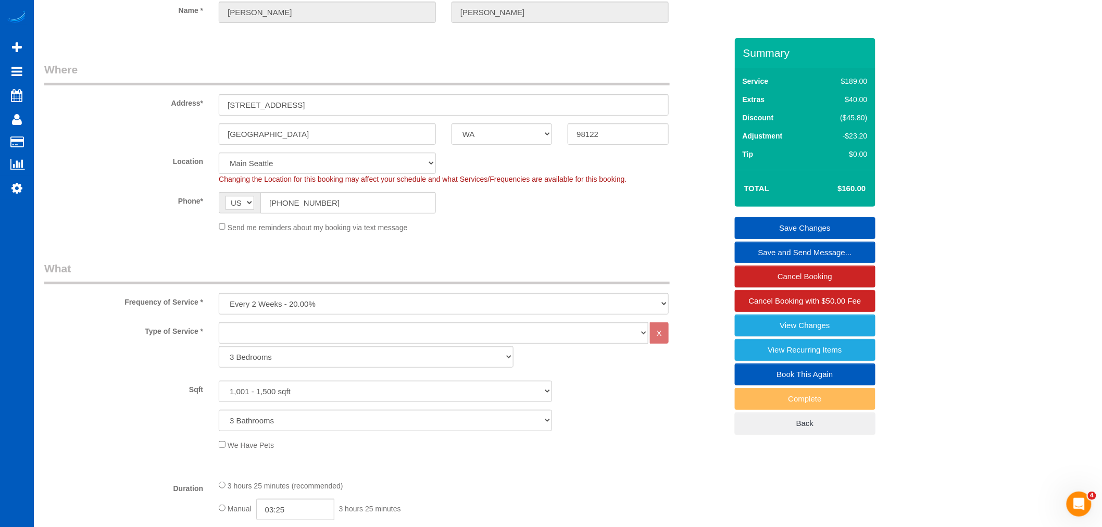
click at [282, 174] on div "Changing the Location for this booking may affect your schedule and what Servic…" at bounding box center [444, 179] width 466 height 10
click at [288, 167] on select "North Seattle Atlanta GA Denver Everett Fort Worth TX Las Vegas Main Dallas Mai…" at bounding box center [327, 163] width 217 height 21
select select "1"
click at [219, 153] on select "North Seattle Atlanta GA Denver Everett Fort Worth TX Las Vegas Main Dallas Mai…" at bounding box center [327, 163] width 217 height 21
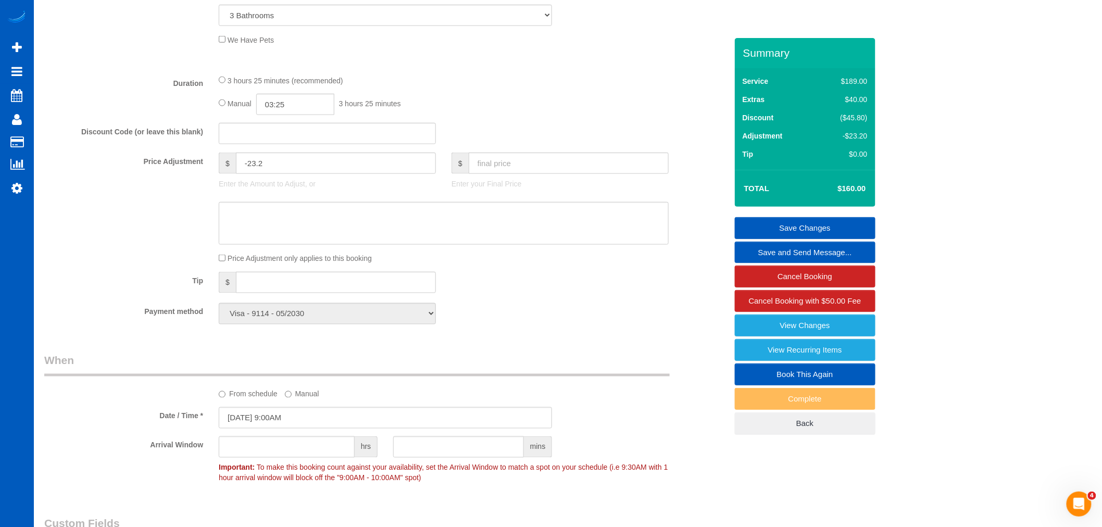
select select "object:52896"
select select "1001"
select select "3"
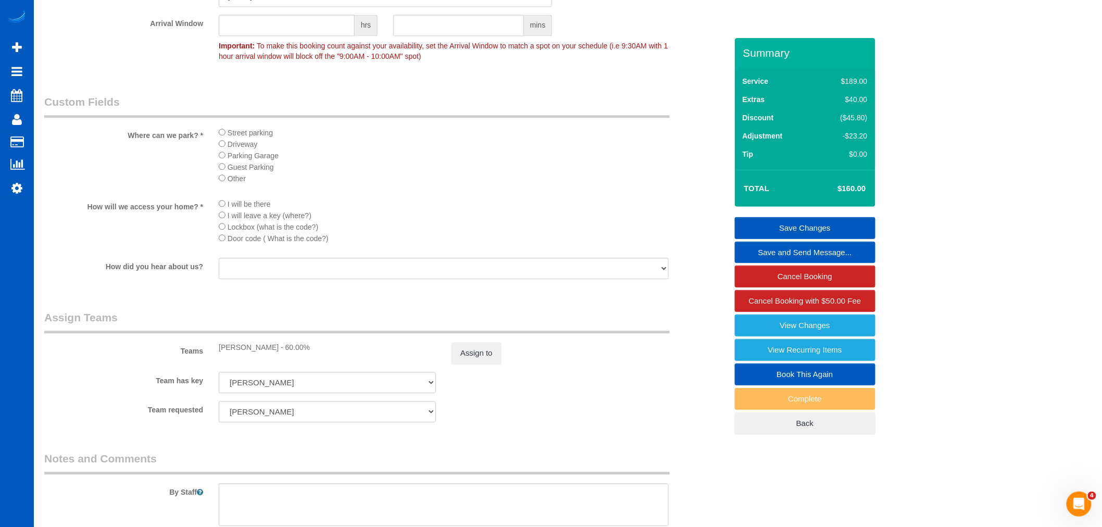
scroll to position [1150, 0]
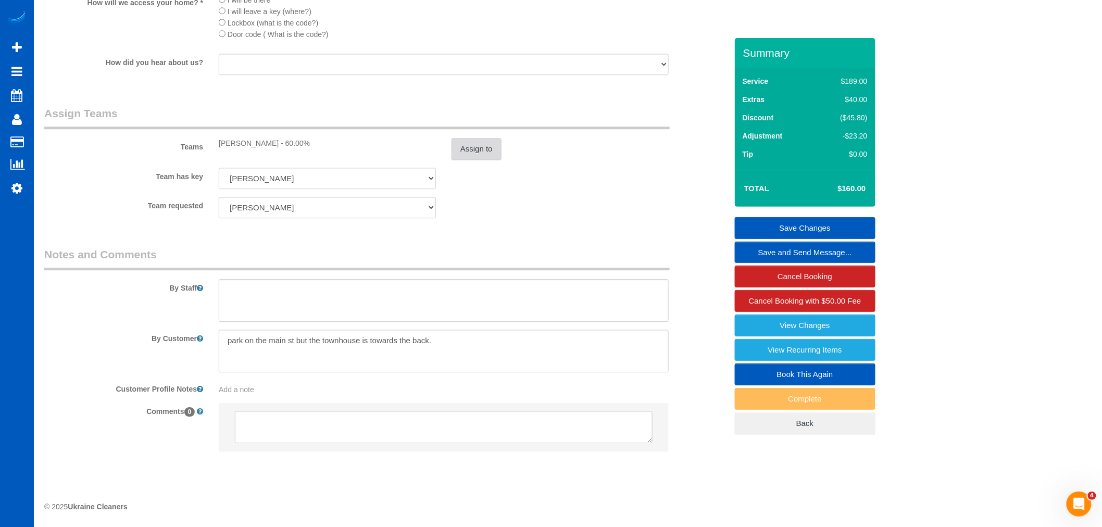
click at [476, 151] on button "Assign to" at bounding box center [476, 149] width 50 height 22
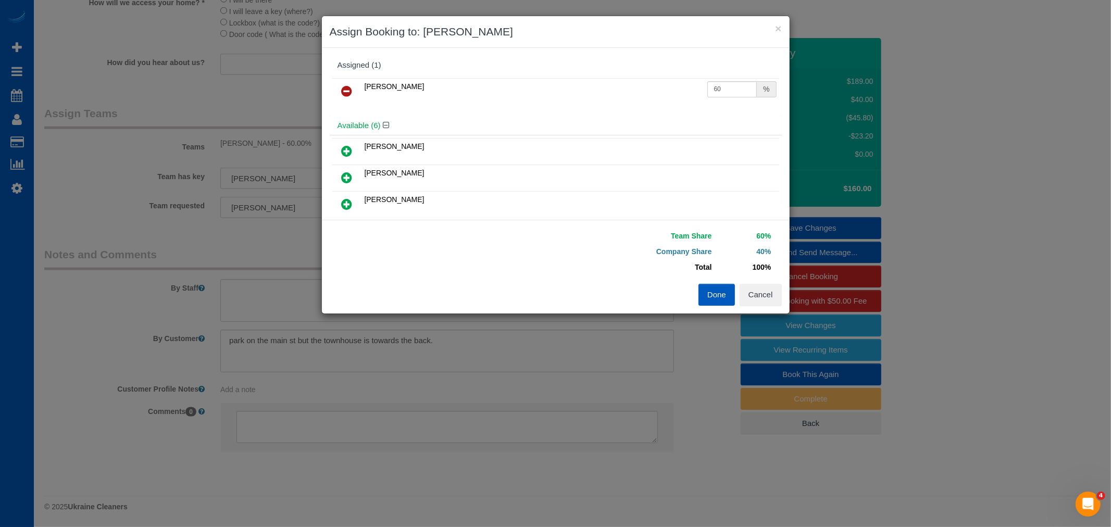
click at [345, 82] on link at bounding box center [347, 91] width 24 height 21
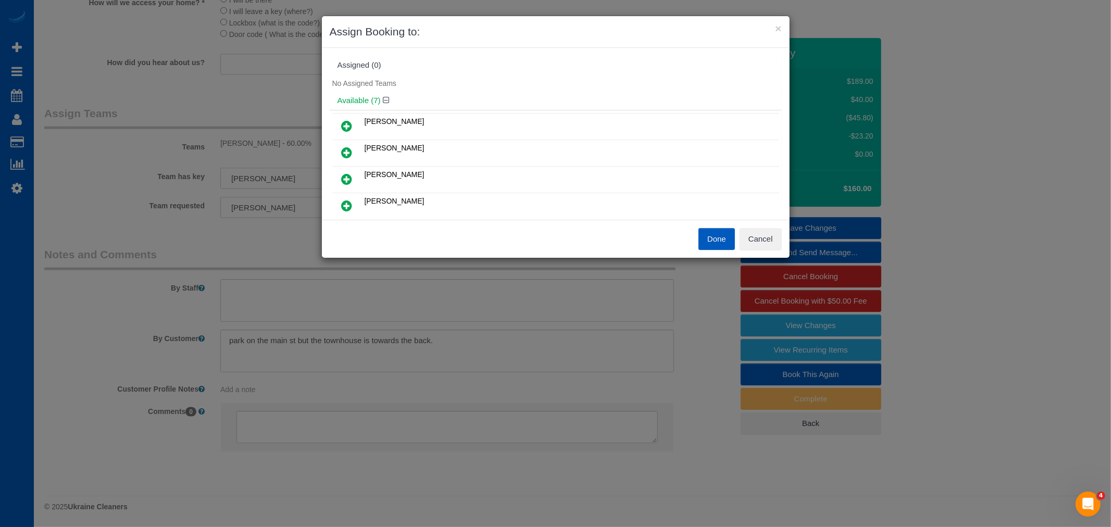
click at [337, 123] on link at bounding box center [347, 126] width 24 height 21
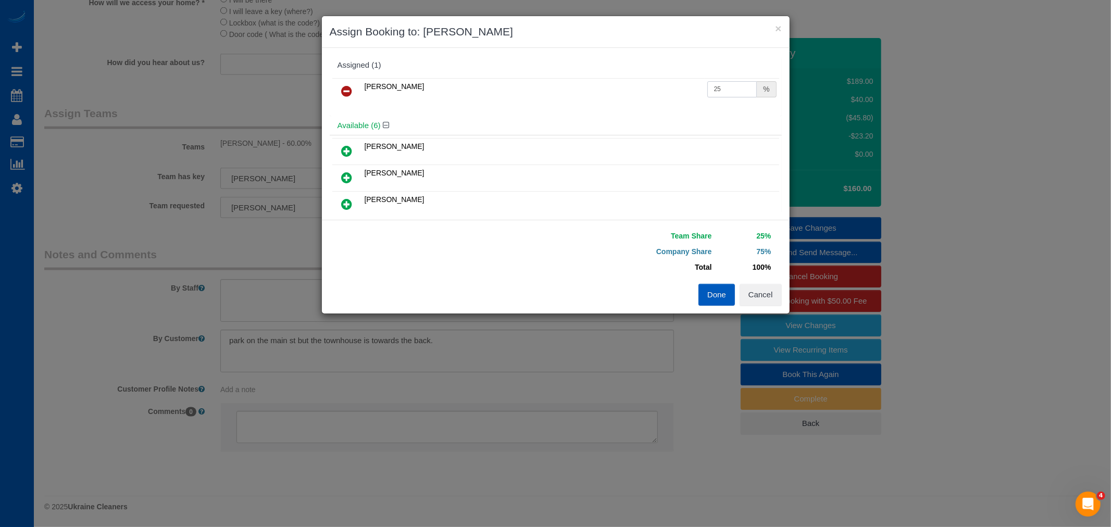
click at [710, 91] on input "25" at bounding box center [732, 89] width 50 height 16
drag, startPoint x: 719, startPoint y: 91, endPoint x: 601, endPoint y: 95, distance: 118.3
click at [601, 95] on tr "Anastasiia Demchenko 25 %" at bounding box center [555, 91] width 447 height 27
type input "60"
click at [707, 294] on button "Done" at bounding box center [716, 295] width 36 height 22
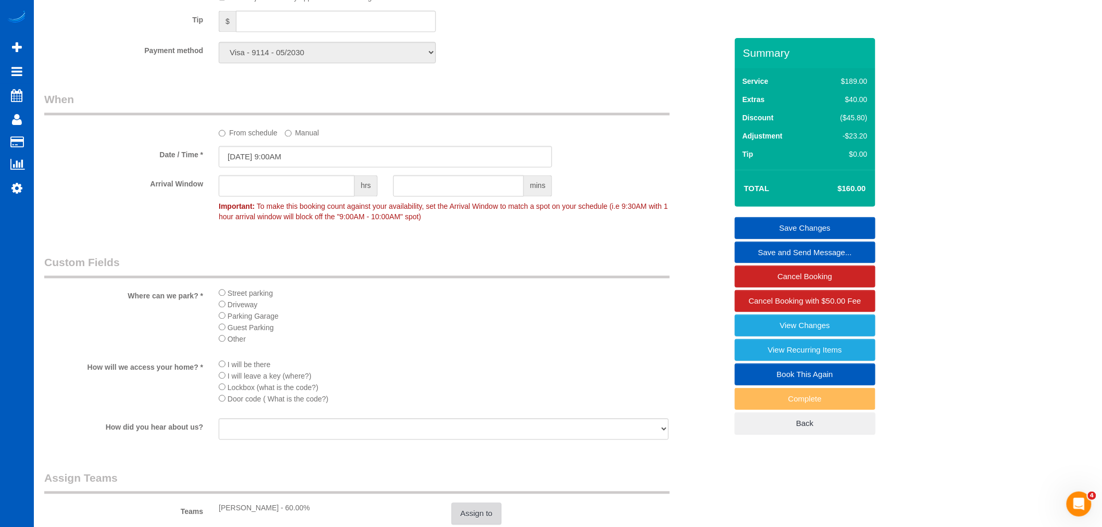
scroll to position [687, 0]
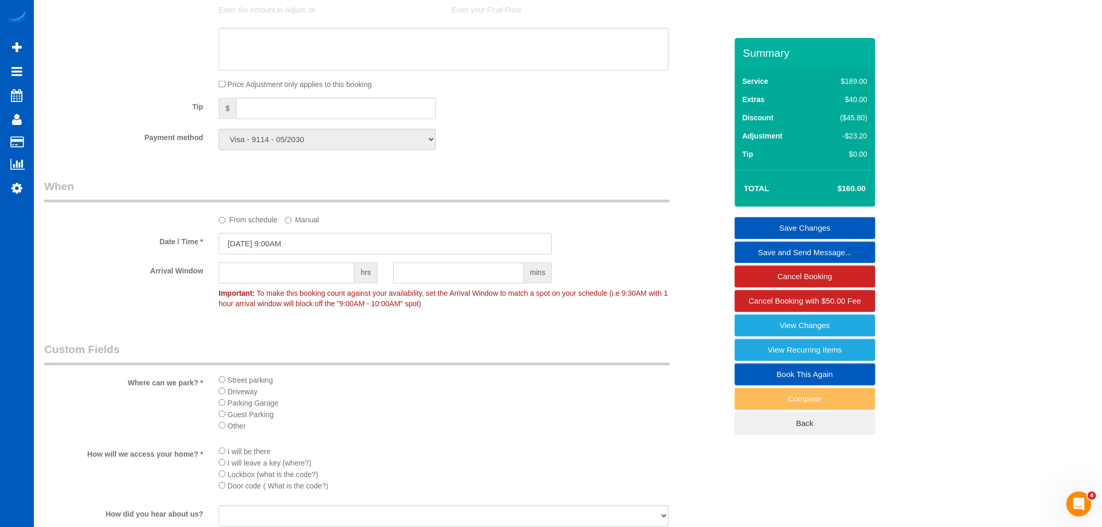
click at [800, 224] on link "Save Changes" at bounding box center [805, 228] width 141 height 22
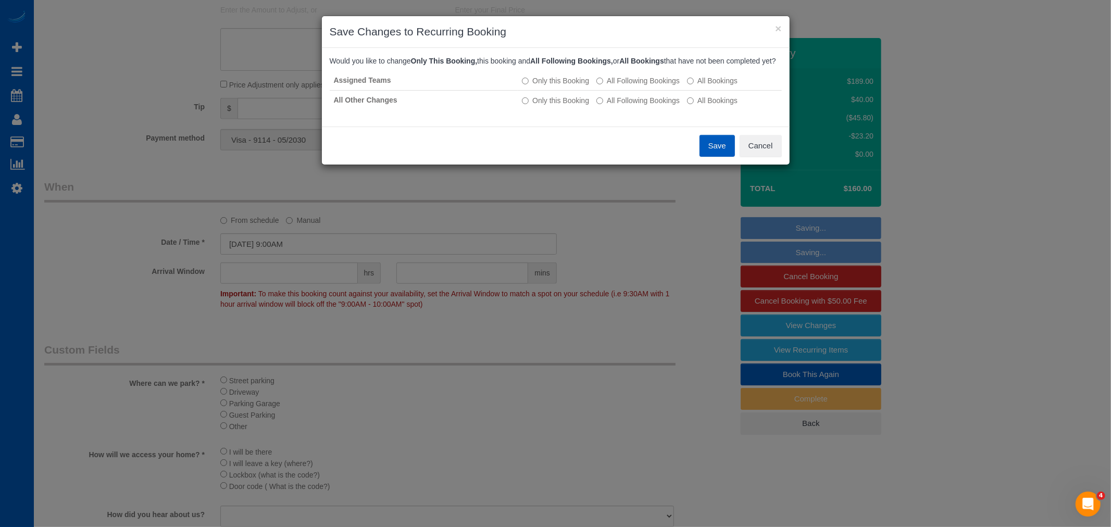
click at [644, 80] on div "Would you like to change Only This Booking, this booking and All Following Book…" at bounding box center [556, 87] width 452 height 63
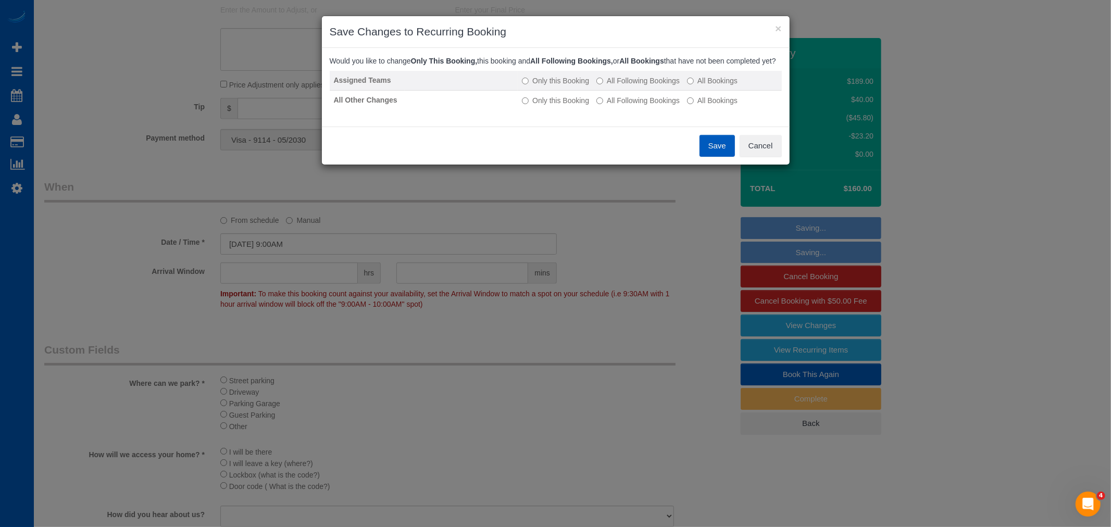
click at [641, 84] on td "Only this Booking All Following Bookings All Bookings" at bounding box center [650, 81] width 264 height 20
click at [642, 86] on label "All Following Bookings" at bounding box center [637, 81] width 83 height 10
click at [642, 102] on td "Only this Booking All Following Bookings All Bookings" at bounding box center [650, 100] width 264 height 20
click at [642, 106] on label "All Following Bookings" at bounding box center [637, 100] width 83 height 10
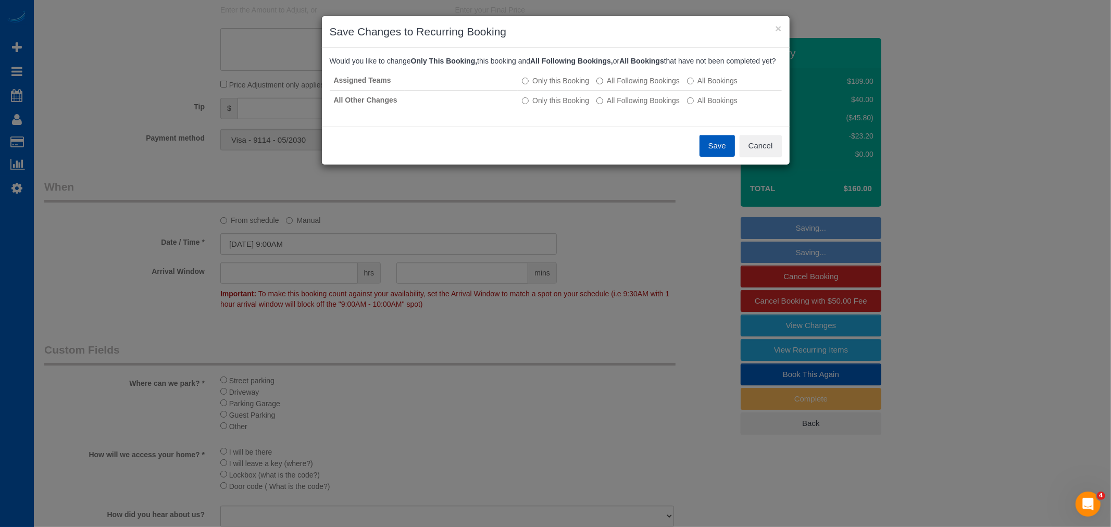
click at [717, 157] on button "Save" at bounding box center [716, 146] width 35 height 22
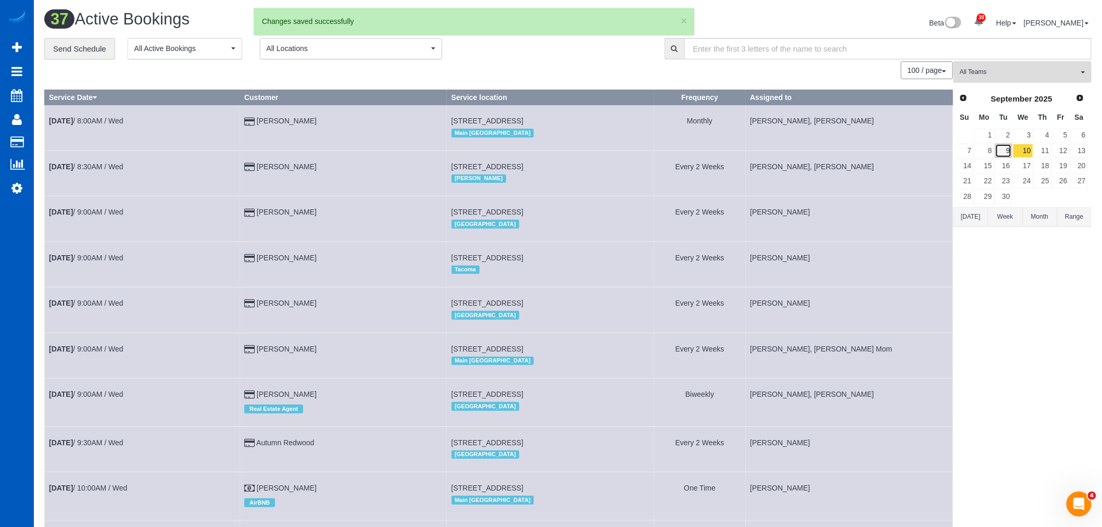
click at [1001, 152] on link "9" at bounding box center [1003, 151] width 17 height 14
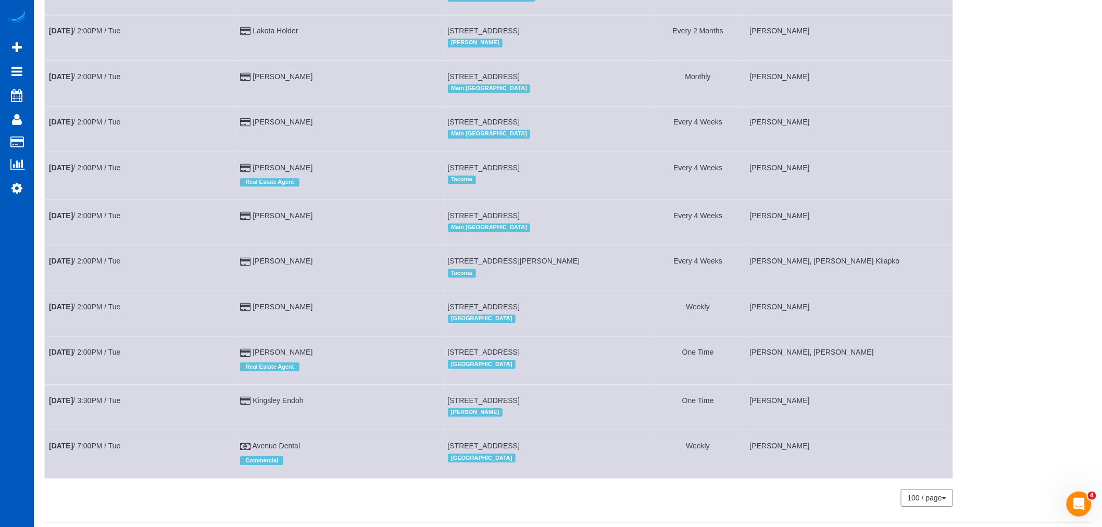
scroll to position [1263, 0]
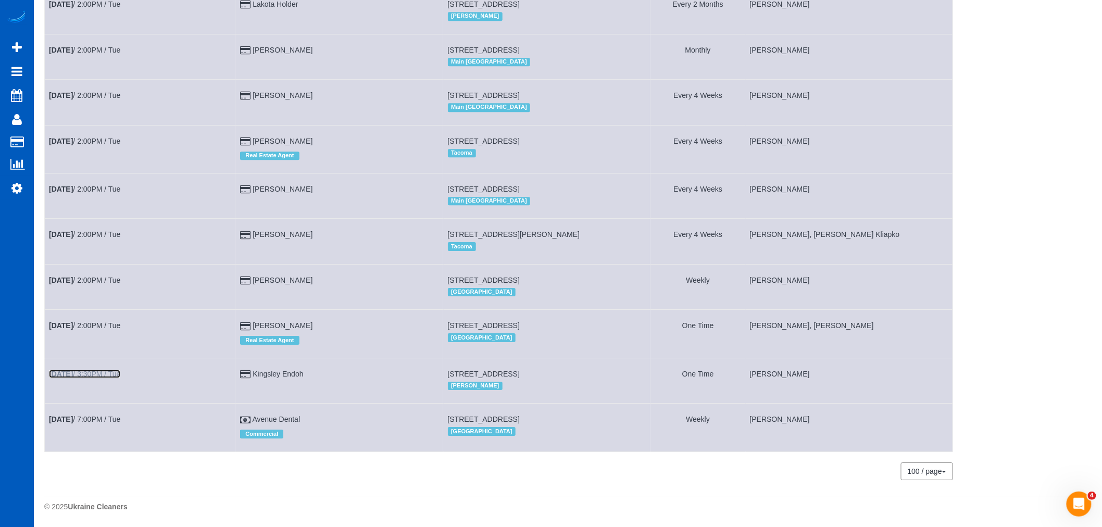
click at [78, 370] on link "Sep 9th / 3:30PM / Tue" at bounding box center [84, 374] width 71 height 8
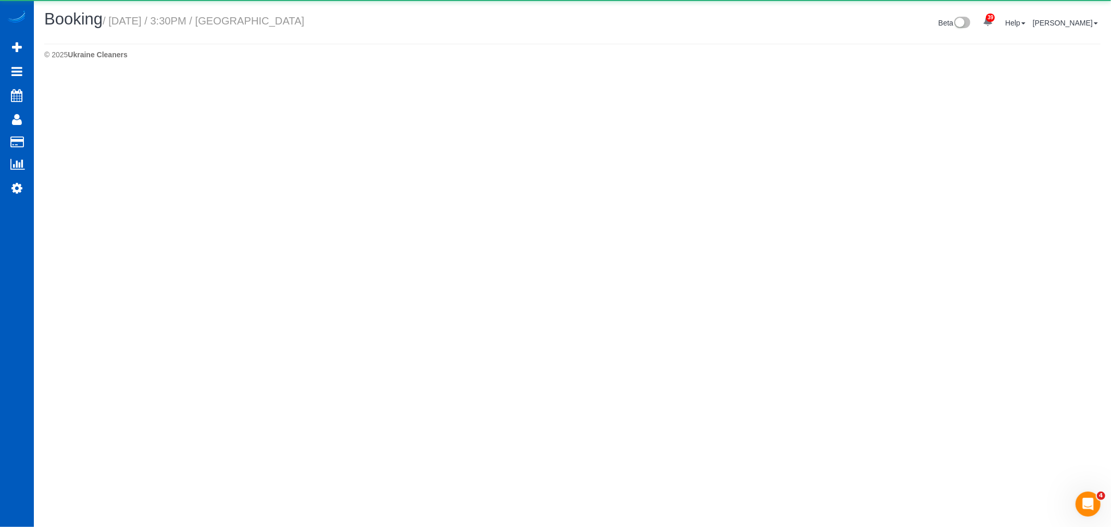
select select "WA"
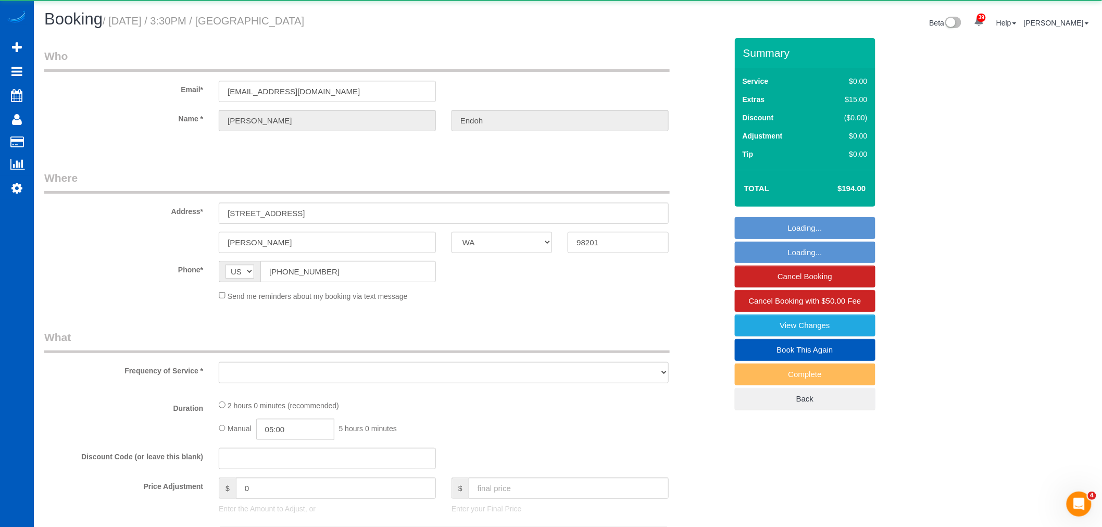
select select "object:54997"
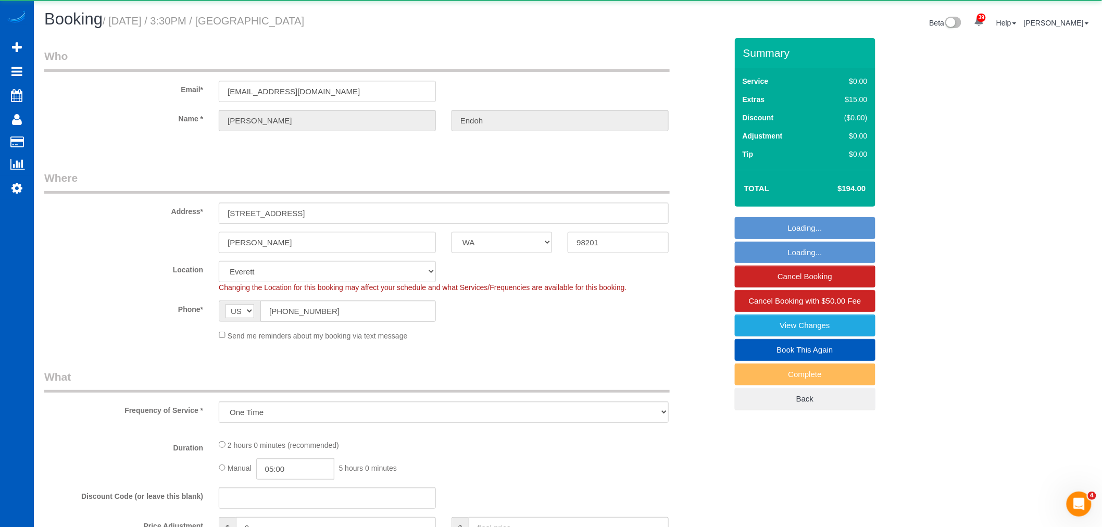
select select "string:fspay-591ef757-8c9d-4a6a-910e-8a84bee23c64"
select select "object:55245"
select select "20577"
select select "199"
select select "1001"
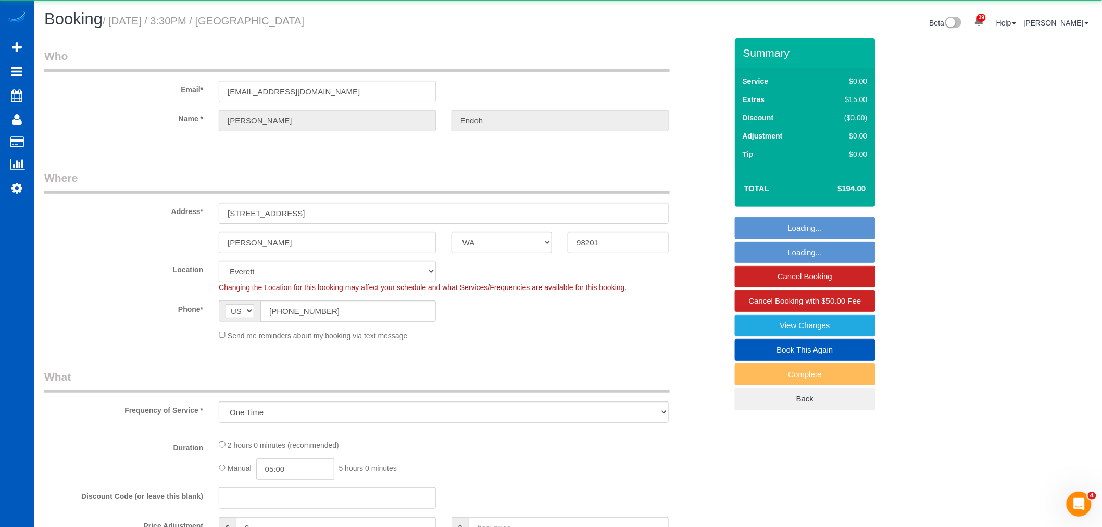
select select "2"
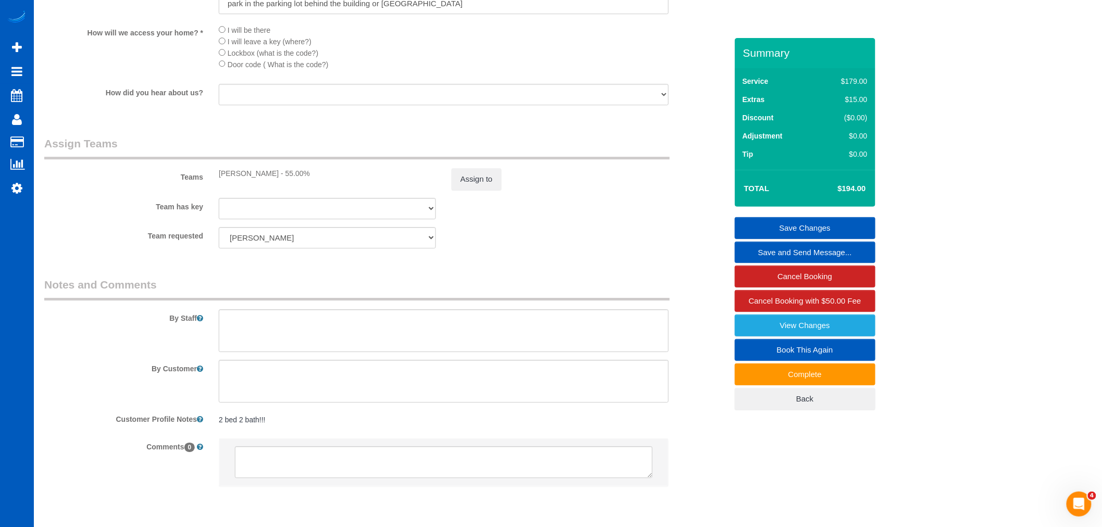
scroll to position [1363, 0]
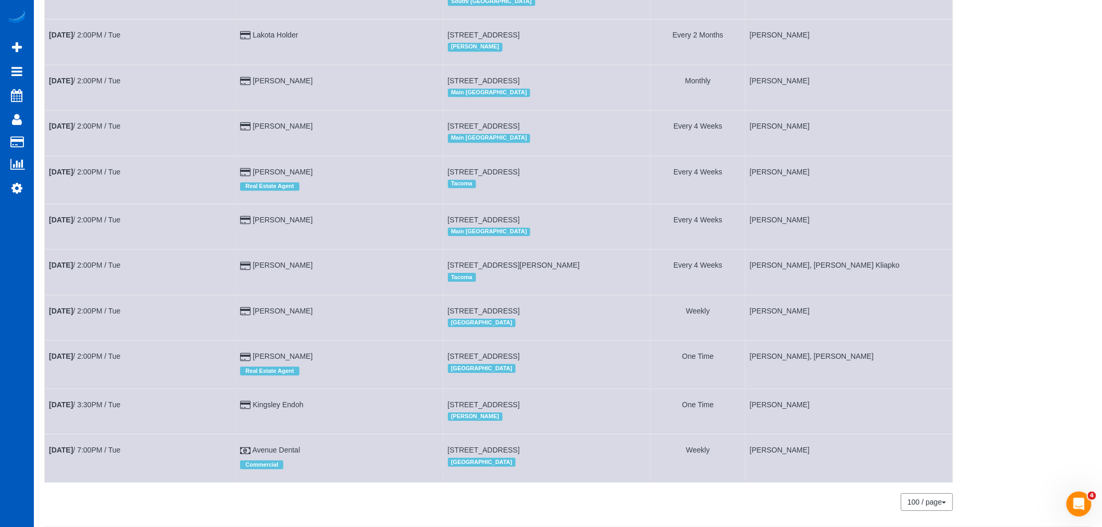
scroll to position [1263, 0]
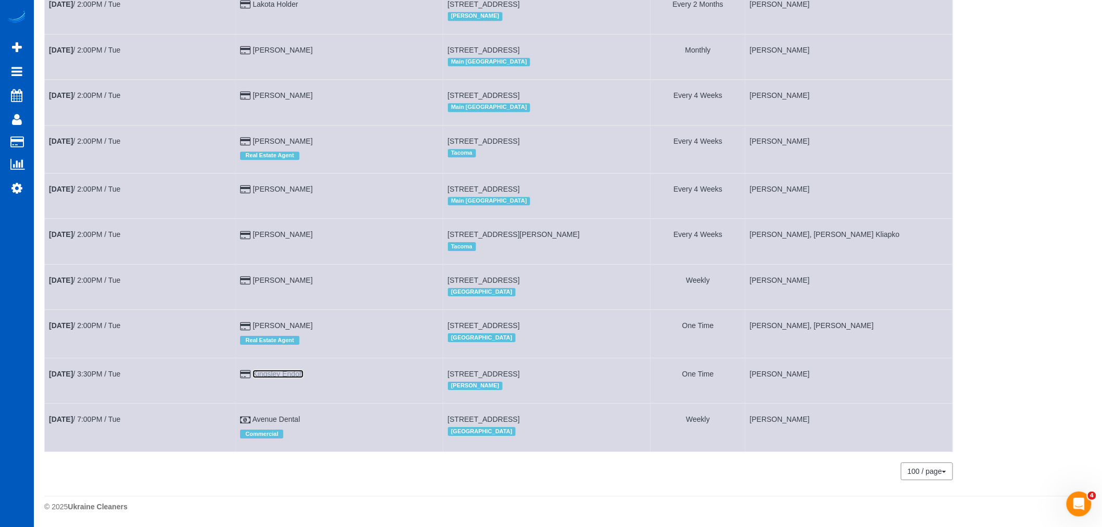
click at [287, 370] on link "Kingsley Endoh" at bounding box center [278, 374] width 51 height 8
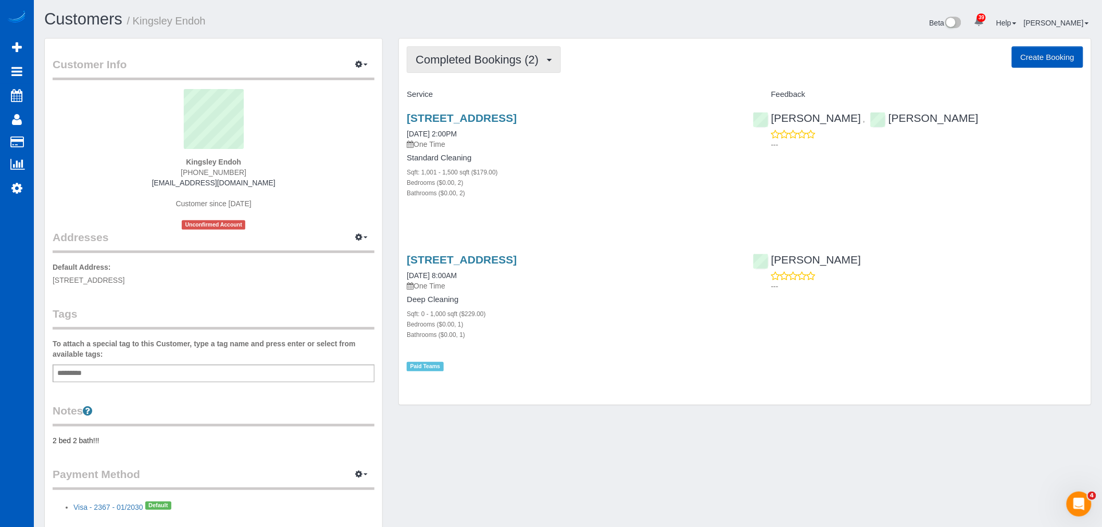
click at [490, 70] on button "Completed Bookings (2)" at bounding box center [484, 59] width 154 height 27
click at [589, 148] on p "One Time" at bounding box center [572, 144] width 330 height 10
click at [511, 117] on link "3810 Riverfront Blvd #428, Everett, WA 98201" at bounding box center [462, 118] width 110 height 12
click at [482, 261] on link "3810 Riverfront Blvd #428, Everett, WA 98201" at bounding box center [462, 260] width 110 height 12
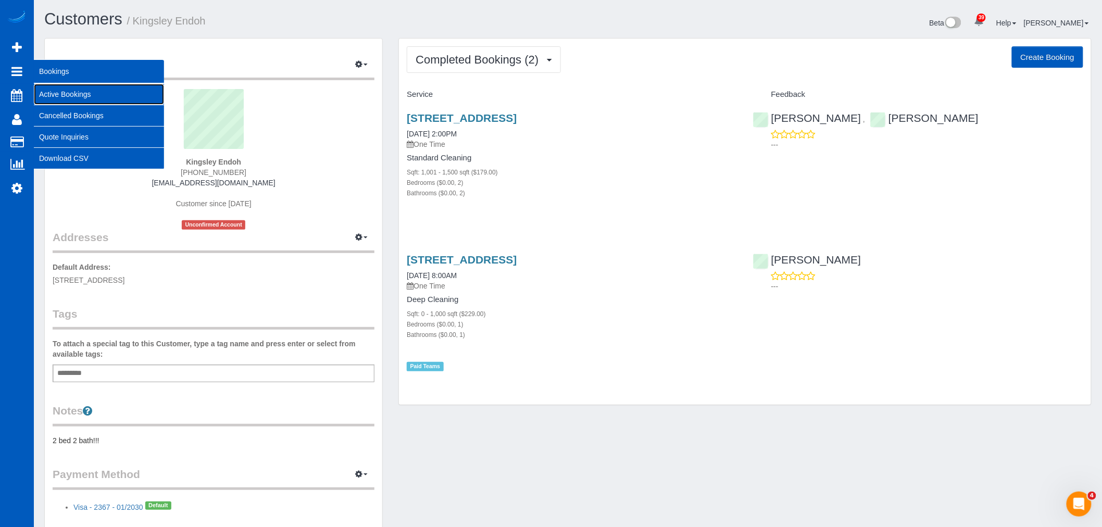
click at [91, 99] on link "Active Bookings" at bounding box center [99, 94] width 130 height 21
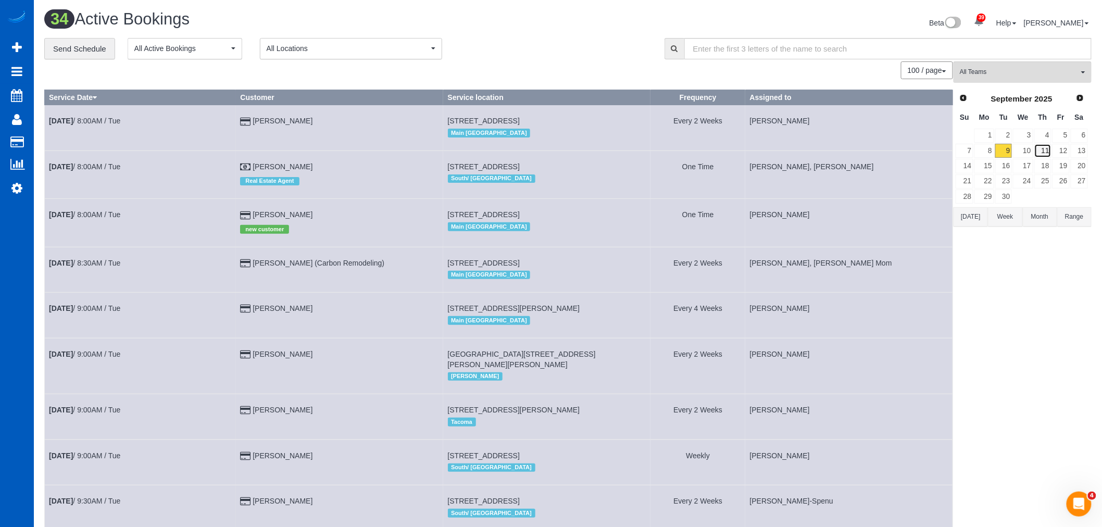
click at [1042, 150] on link "11" at bounding box center [1042, 151] width 17 height 14
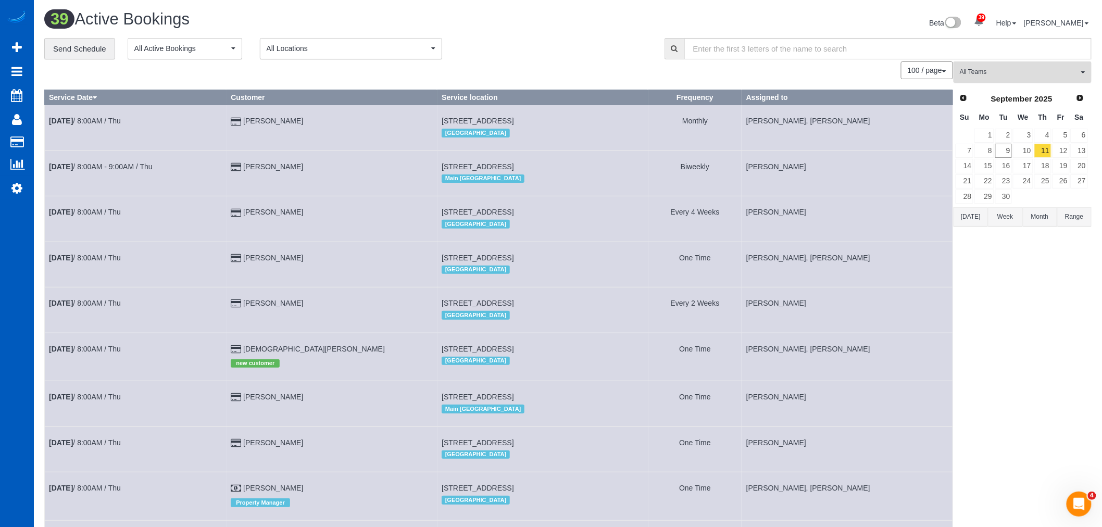
click at [1002, 63] on button "All Teams" at bounding box center [1022, 71] width 138 height 21
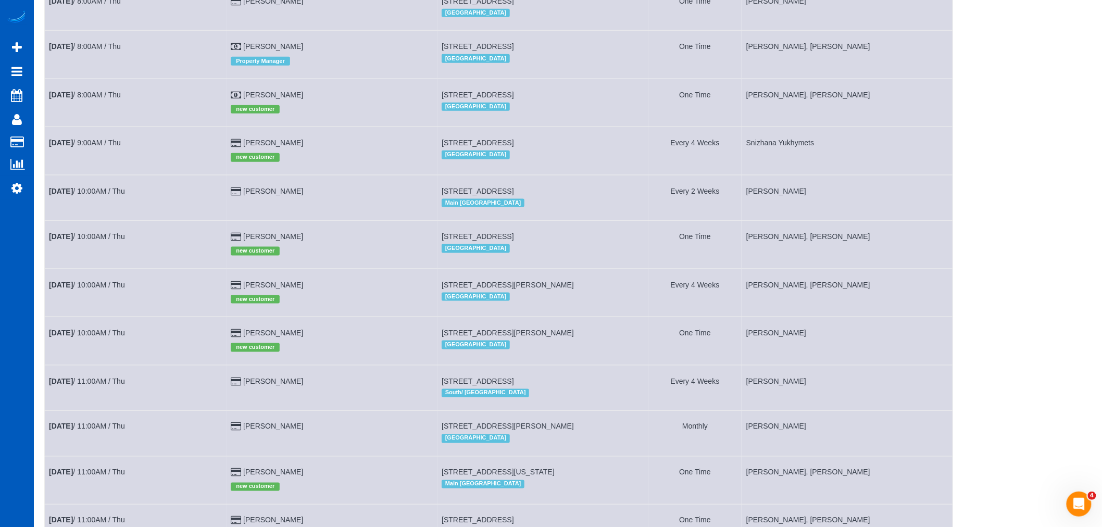
scroll to position [462, 0]
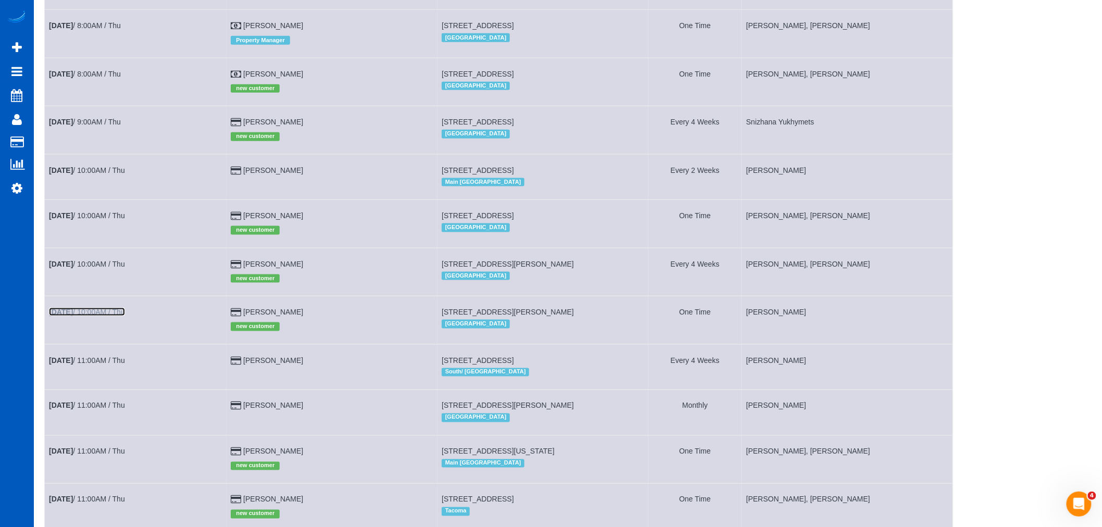
click at [91, 316] on link "Sep 11th / 10:00AM / Thu" at bounding box center [87, 312] width 76 height 8
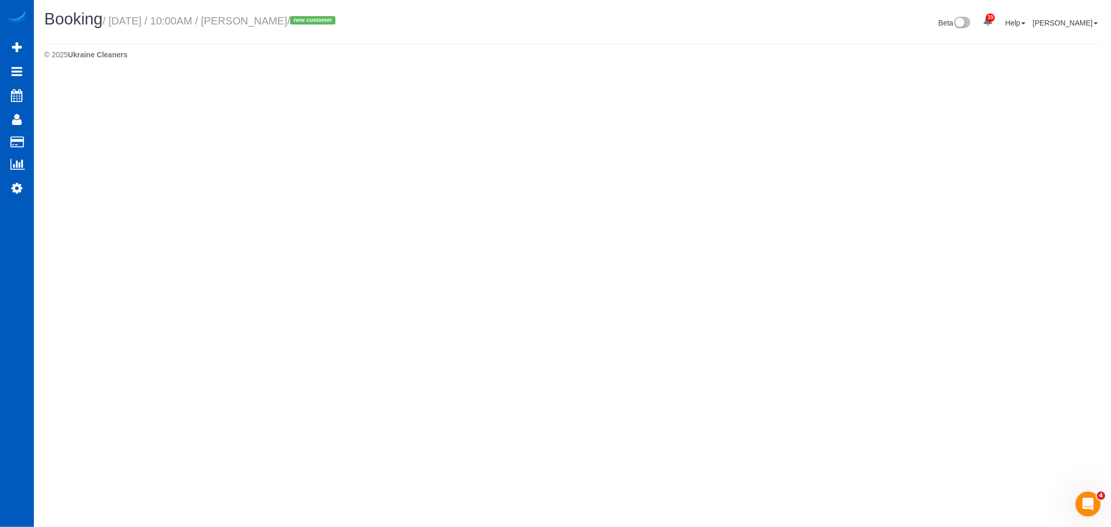
select select "NV"
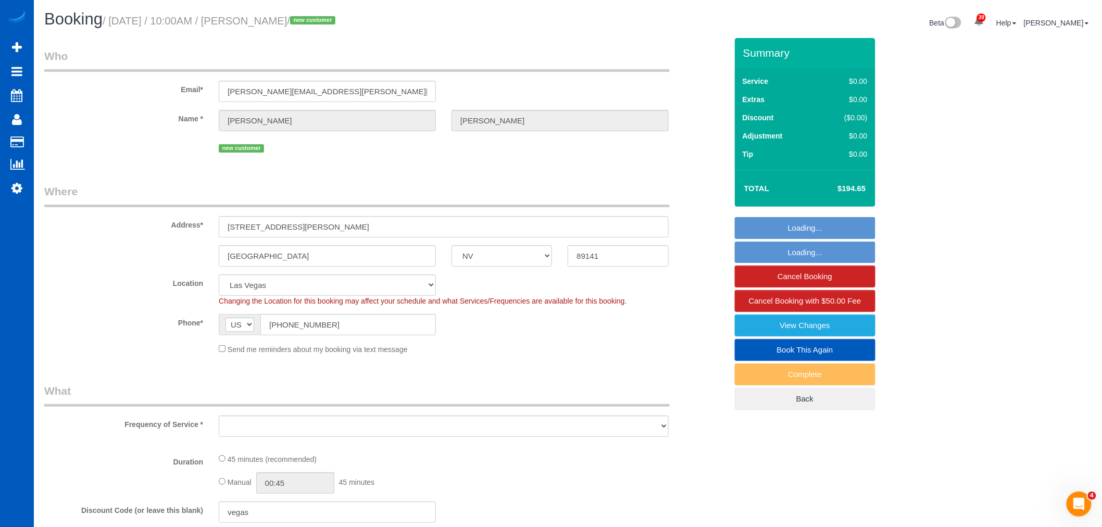
select select "object:58352"
select select "string:fspay-2e7a0fe1-0fc5-4026-bf3a-79f83b998196"
select select "199"
select select "spot255"
select select "object:58452"
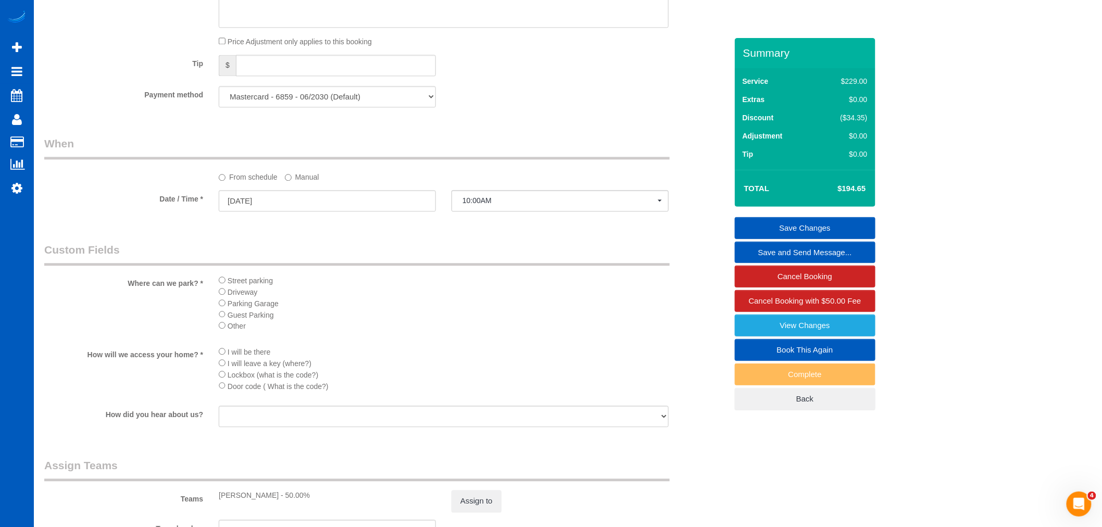
scroll to position [1215, 0]
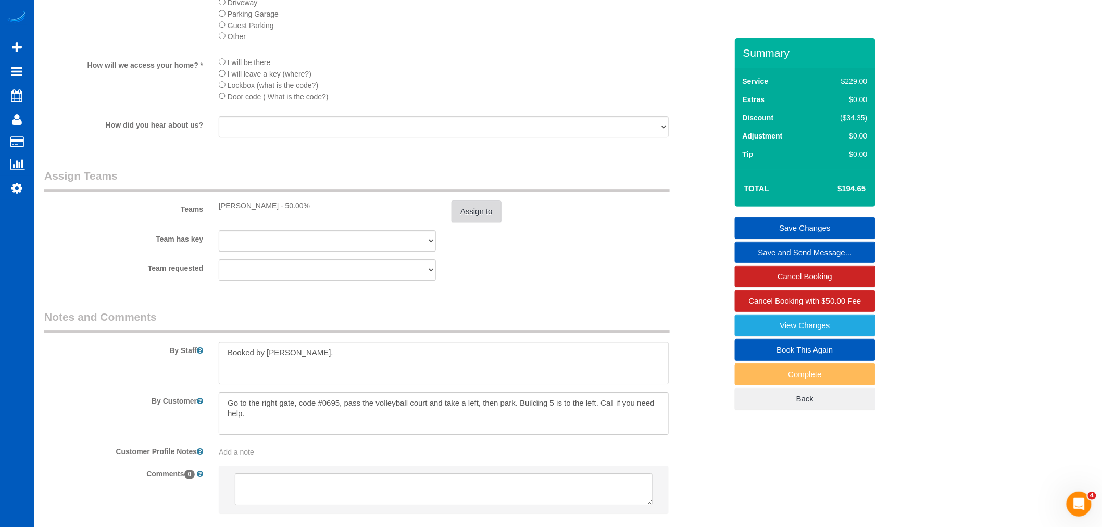
click at [471, 216] on button "Assign to" at bounding box center [476, 211] width 50 height 22
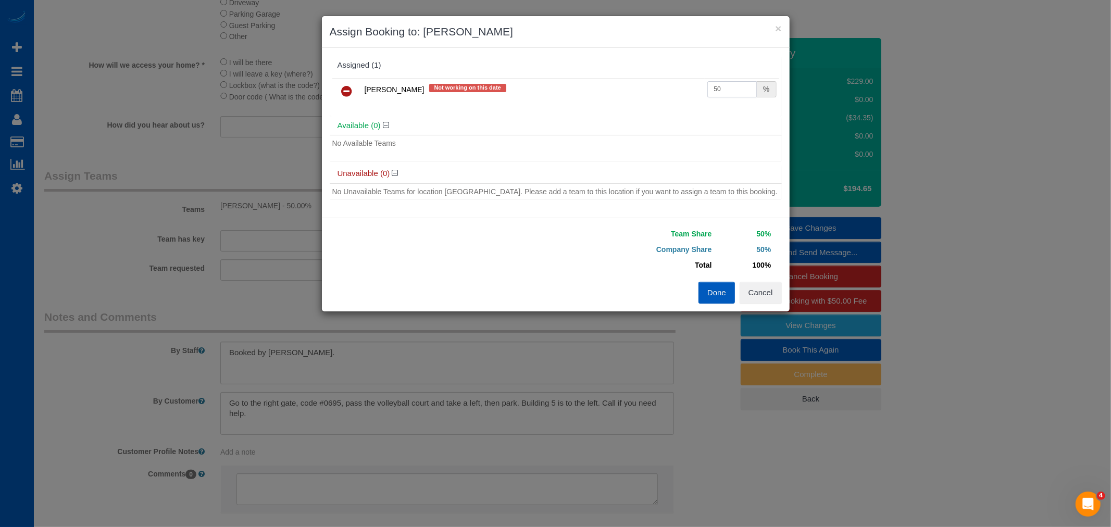
drag, startPoint x: 733, startPoint y: 90, endPoint x: 587, endPoint y: 95, distance: 146.4
click at [587, 95] on tr "Galina Afonina Not working on this date 50 %" at bounding box center [555, 91] width 447 height 27
type input "55"
click at [716, 288] on button "Done" at bounding box center [716, 293] width 36 height 22
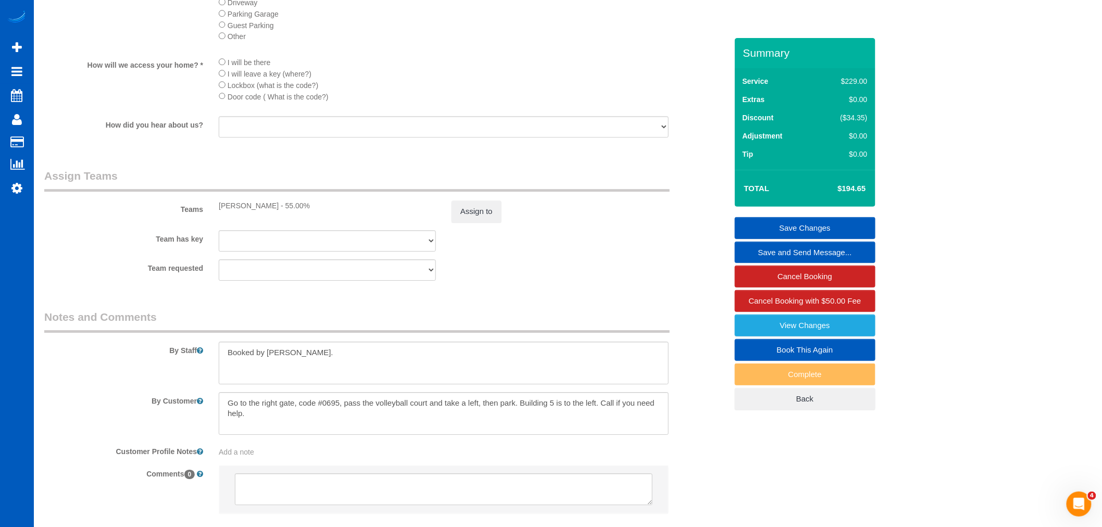
click at [826, 224] on link "Save Changes" at bounding box center [805, 228] width 141 height 22
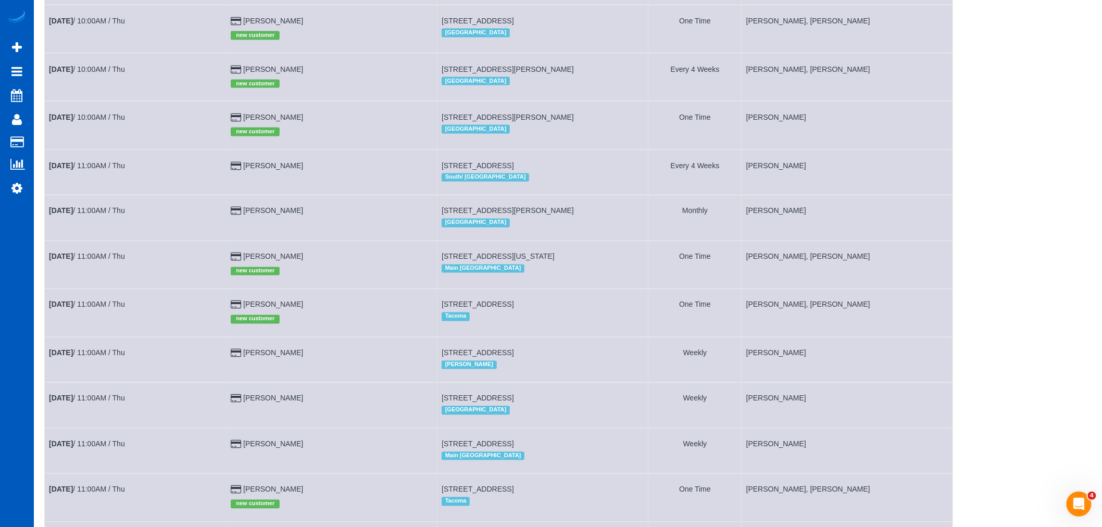
scroll to position [636, 0]
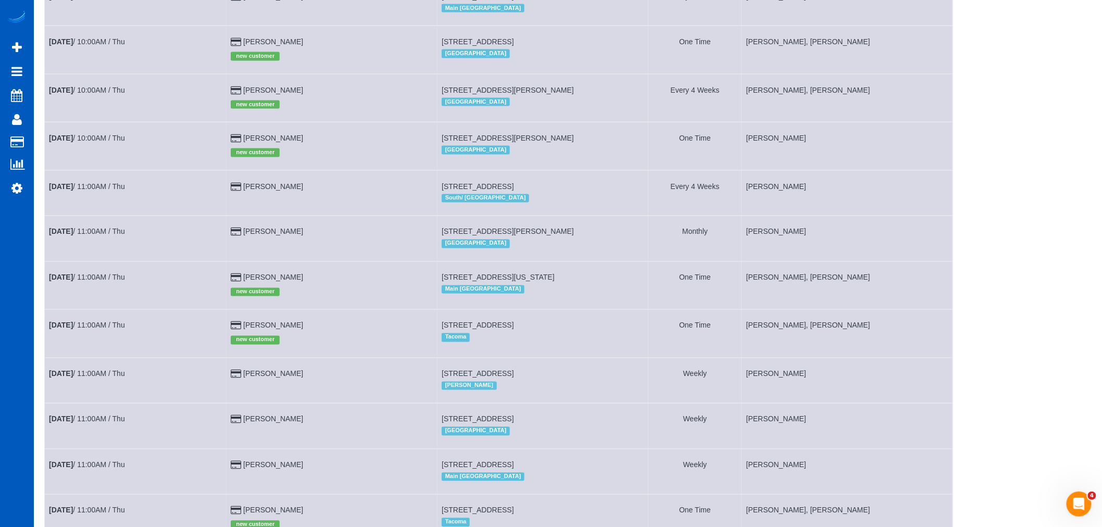
drag, startPoint x: 329, startPoint y: 154, endPoint x: 272, endPoint y: 155, distance: 57.3
click at [272, 155] on td "Pasquale Dalba new customer" at bounding box center [332, 146] width 211 height 48
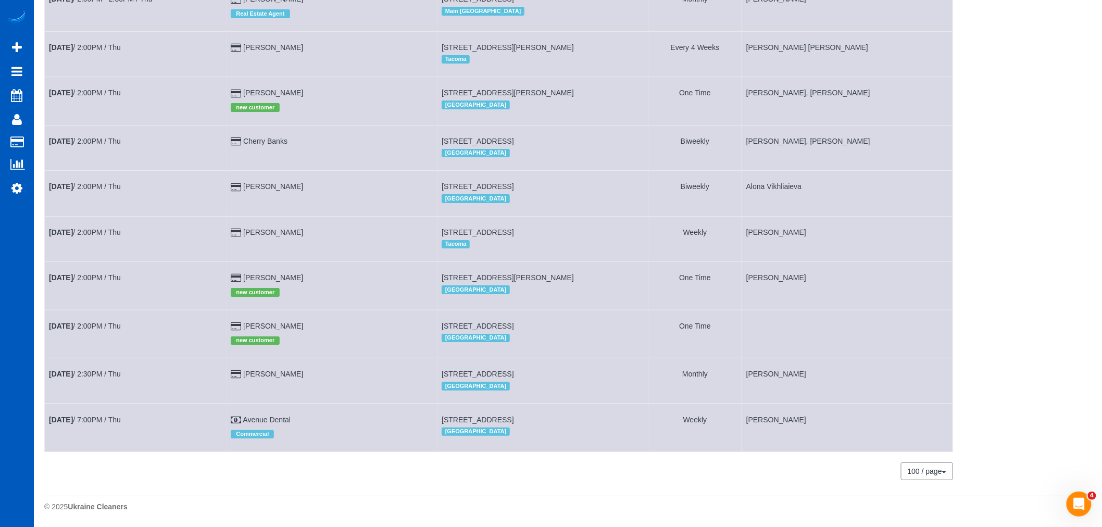
scroll to position [1511, 0]
click at [76, 318] on td "Sep 11th / 2:00PM / Thu" at bounding box center [136, 334] width 182 height 48
click at [72, 322] on b "[DATE]" at bounding box center [61, 326] width 24 height 8
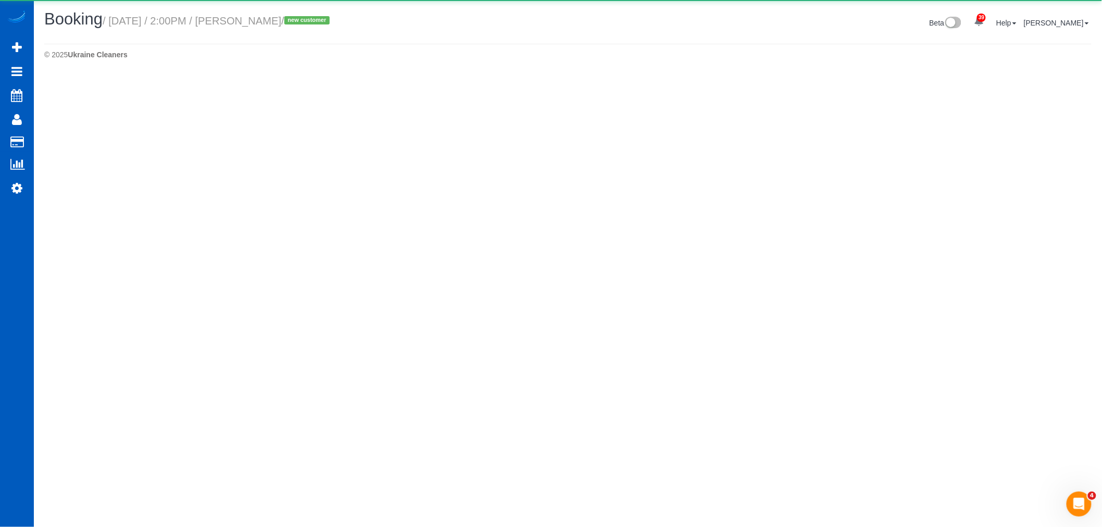
select select "WA"
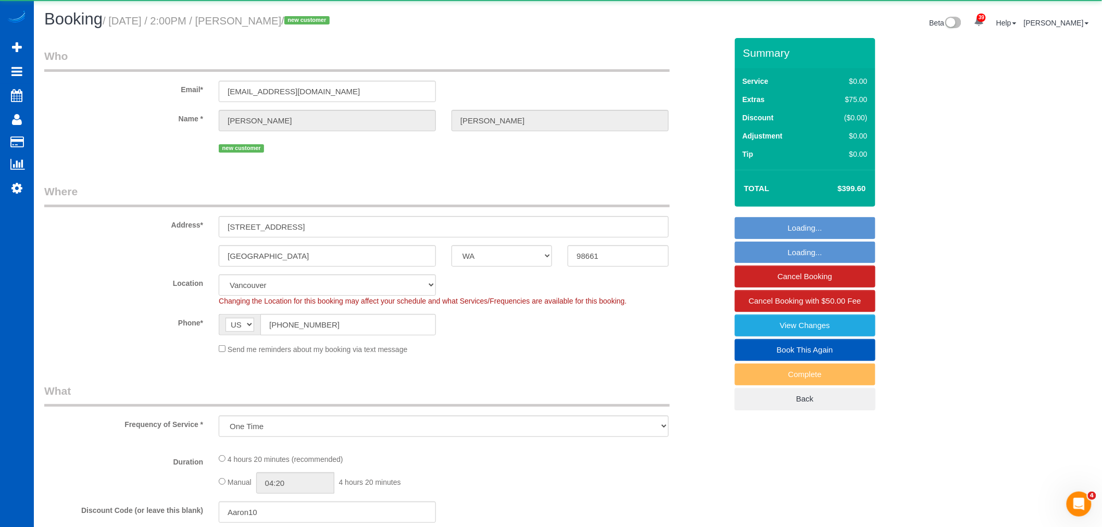
select select "object:59732"
select select "199"
select select "2001"
select select "3"
select select "2"
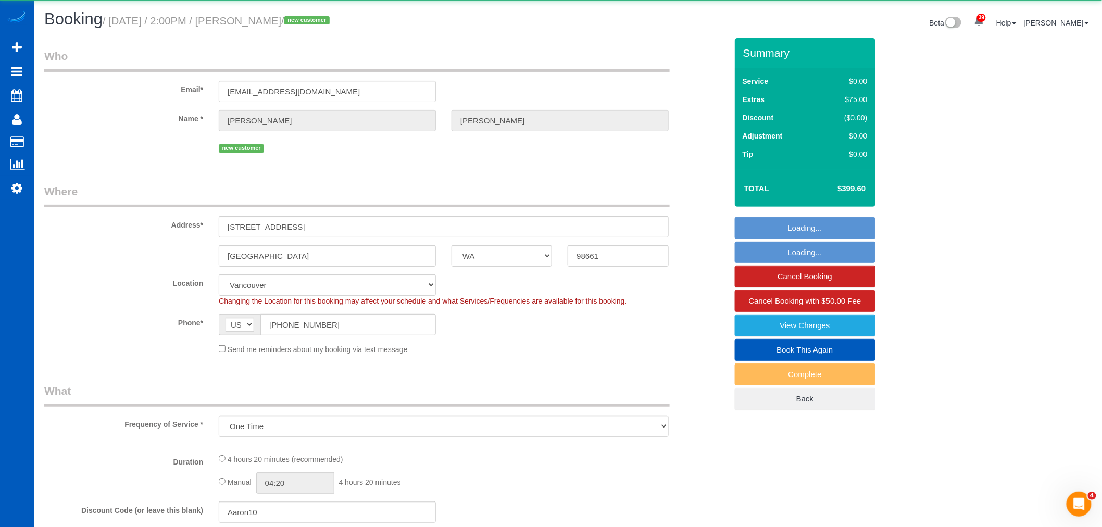
select select "spot260"
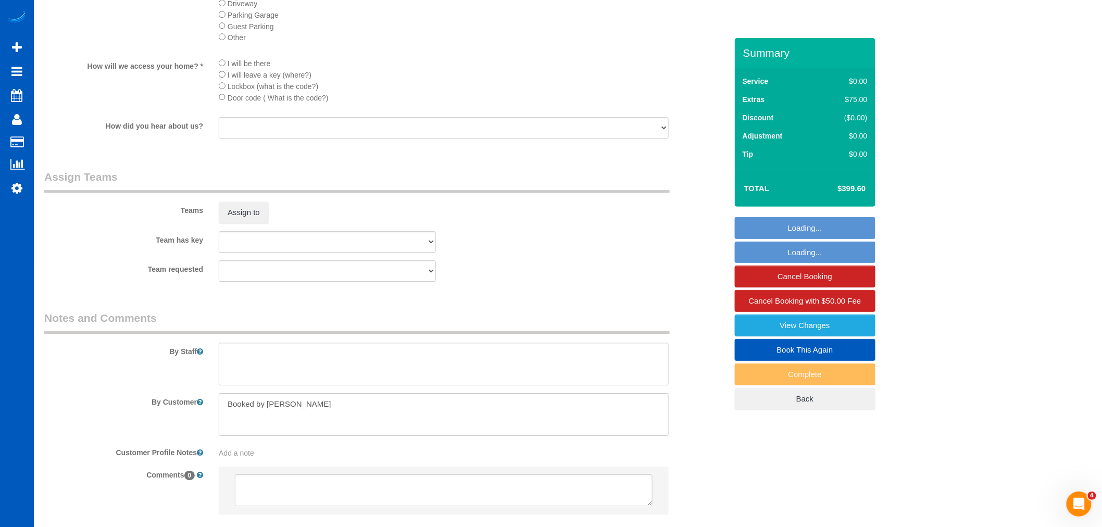
scroll to position [1293, 0]
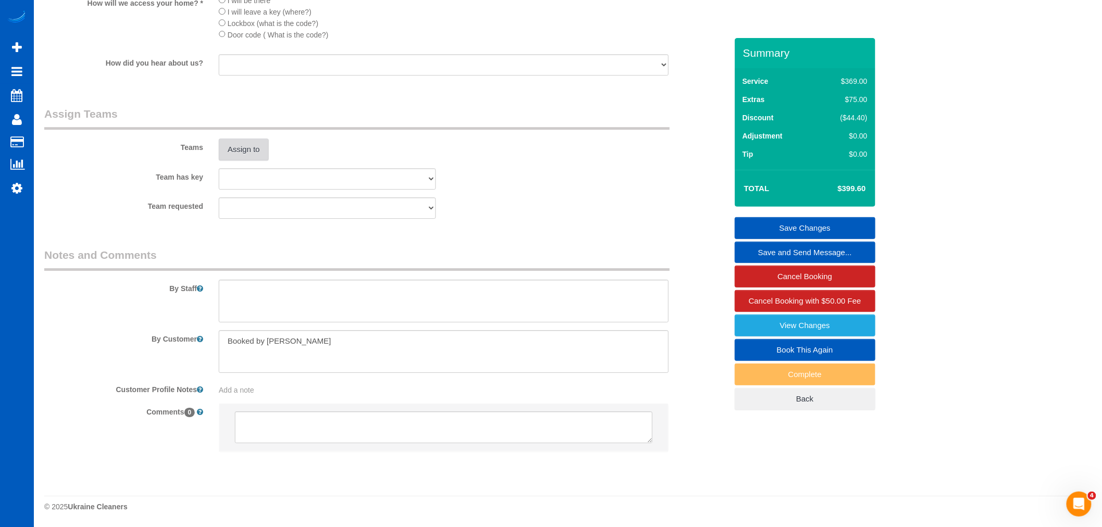
click at [247, 159] on button "Assign to" at bounding box center [244, 150] width 50 height 22
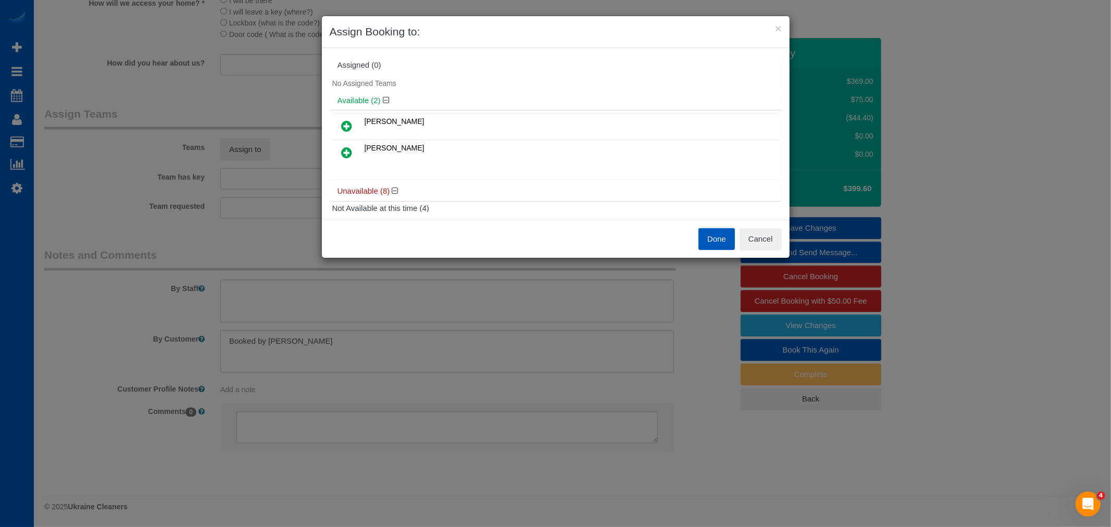
click at [350, 146] on icon at bounding box center [347, 152] width 11 height 12
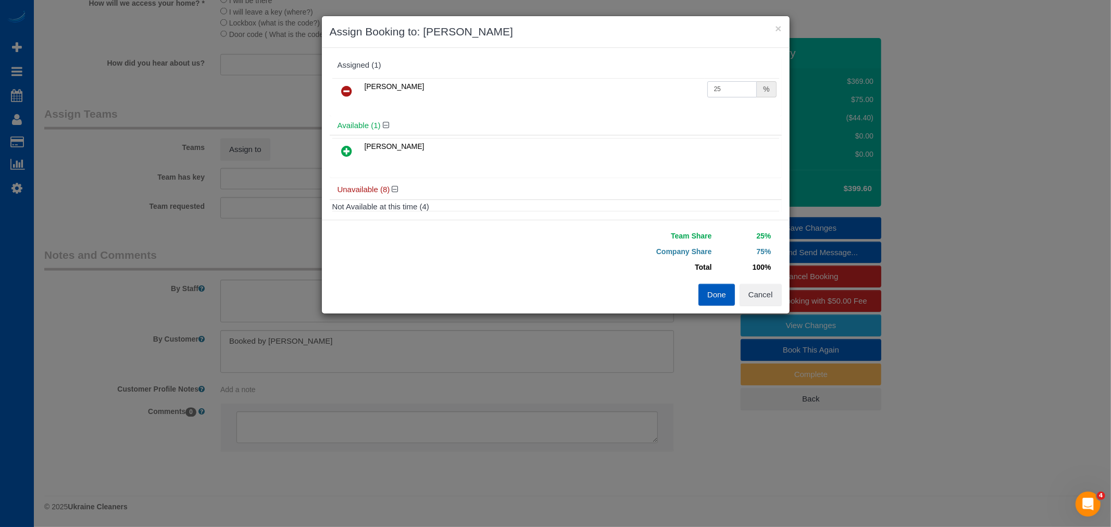
drag, startPoint x: 738, startPoint y: 92, endPoint x: 550, endPoint y: 94, distance: 188.0
click at [550, 94] on tr "Mariia Syrotiuk 25 %" at bounding box center [555, 91] width 447 height 27
type input "55"
click at [731, 299] on button "Done" at bounding box center [716, 295] width 36 height 22
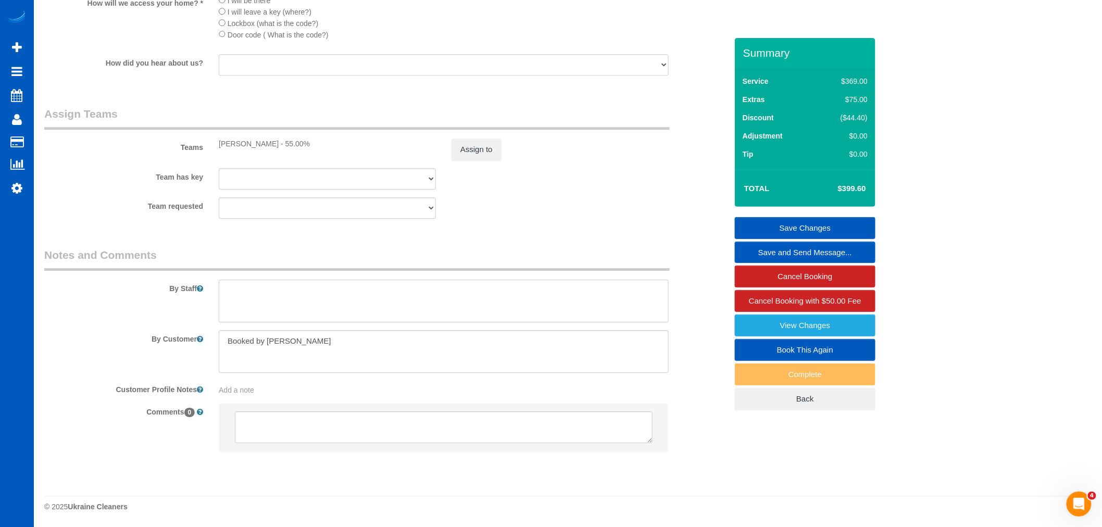
click at [309, 320] on textarea at bounding box center [444, 301] width 450 height 43
drag, startPoint x: 288, startPoint y: 287, endPoint x: 271, endPoint y: 294, distance: 18.5
click at [271, 294] on textarea at bounding box center [444, 301] width 450 height 43
click at [574, 298] on textarea at bounding box center [444, 301] width 450 height 43
type textarea "Please do a good job. Check everything before leaving"
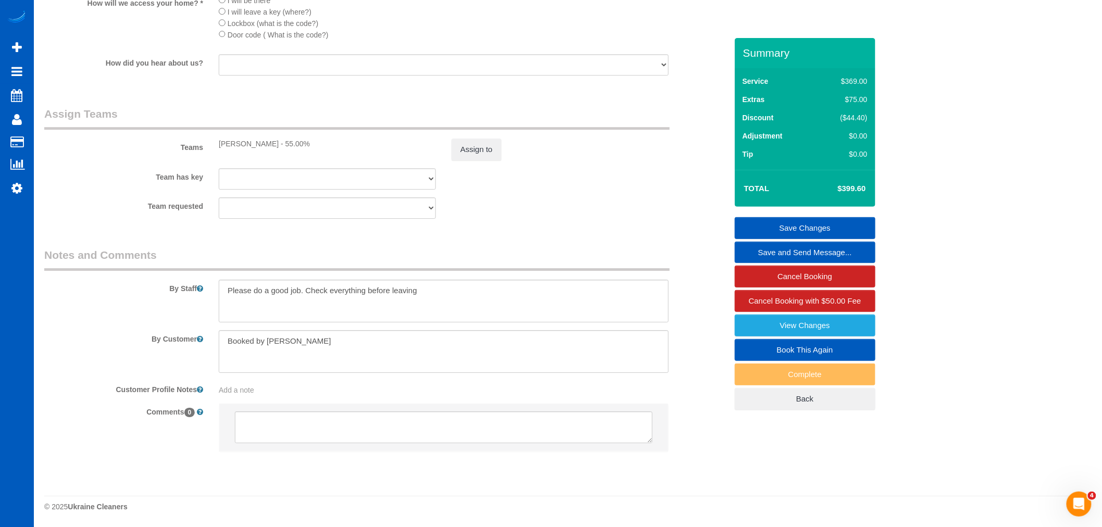
click at [793, 228] on link "Save Changes" at bounding box center [805, 228] width 141 height 22
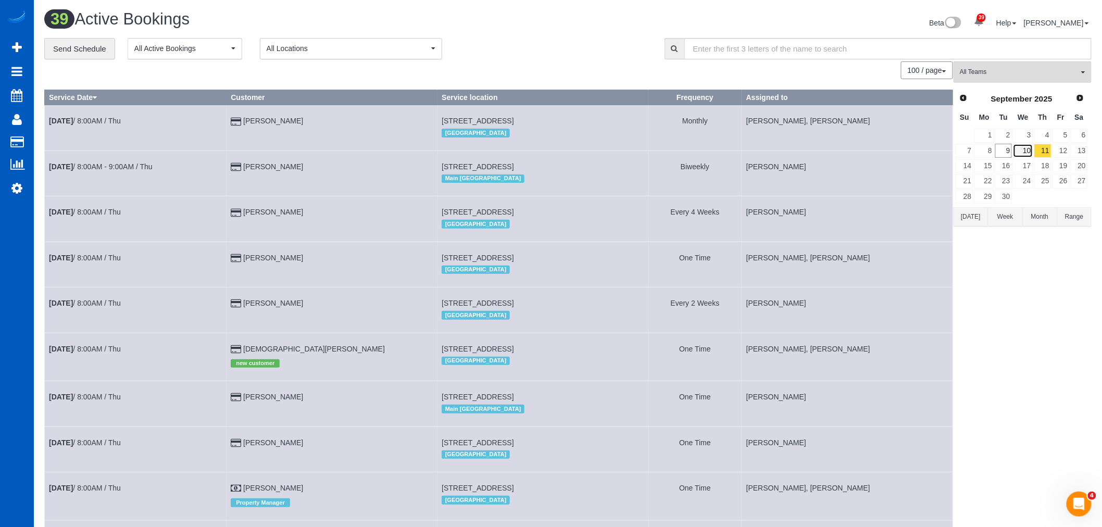
click at [1024, 153] on link "10" at bounding box center [1023, 151] width 20 height 14
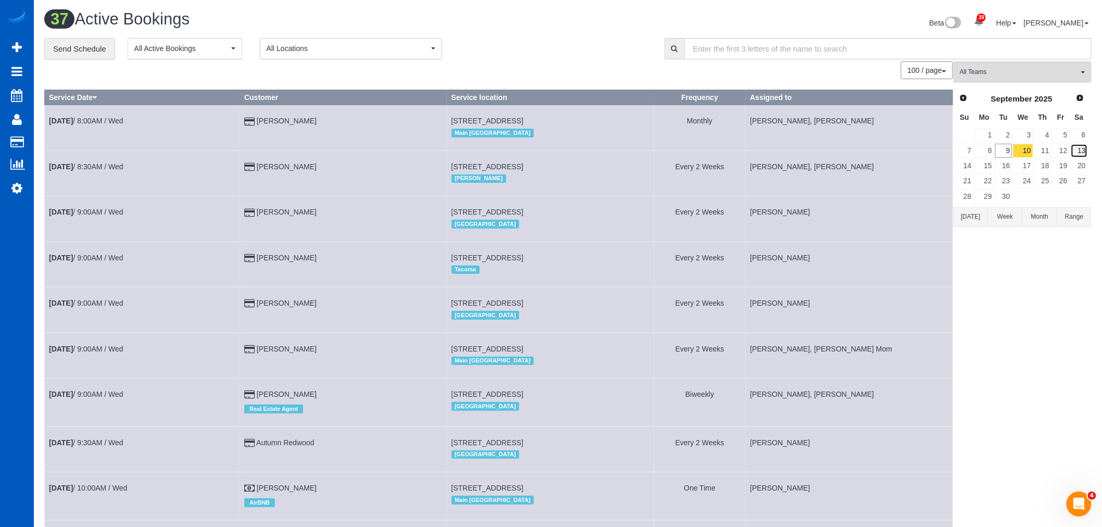
click at [1080, 149] on link "13" at bounding box center [1079, 151] width 17 height 14
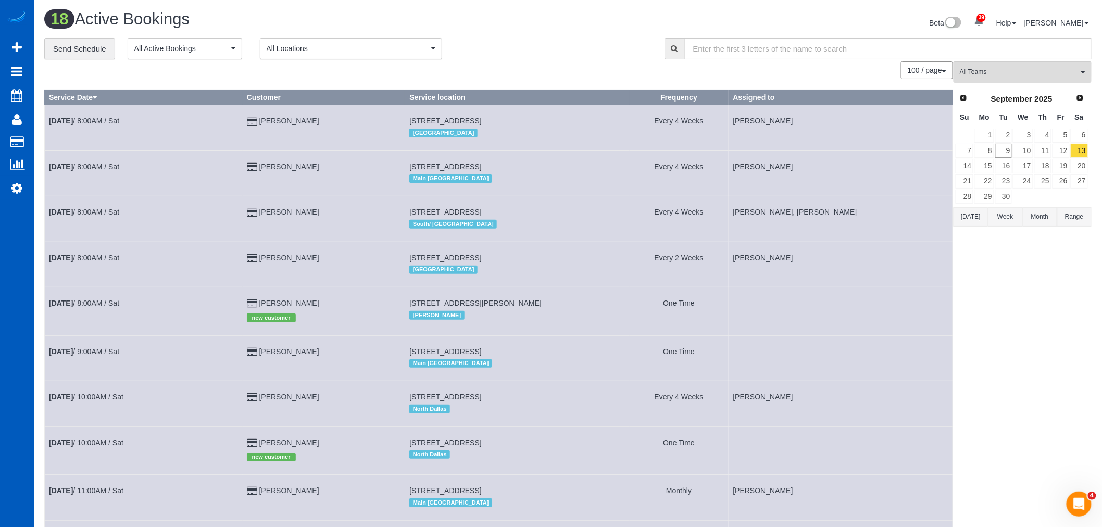
scroll to position [116, 0]
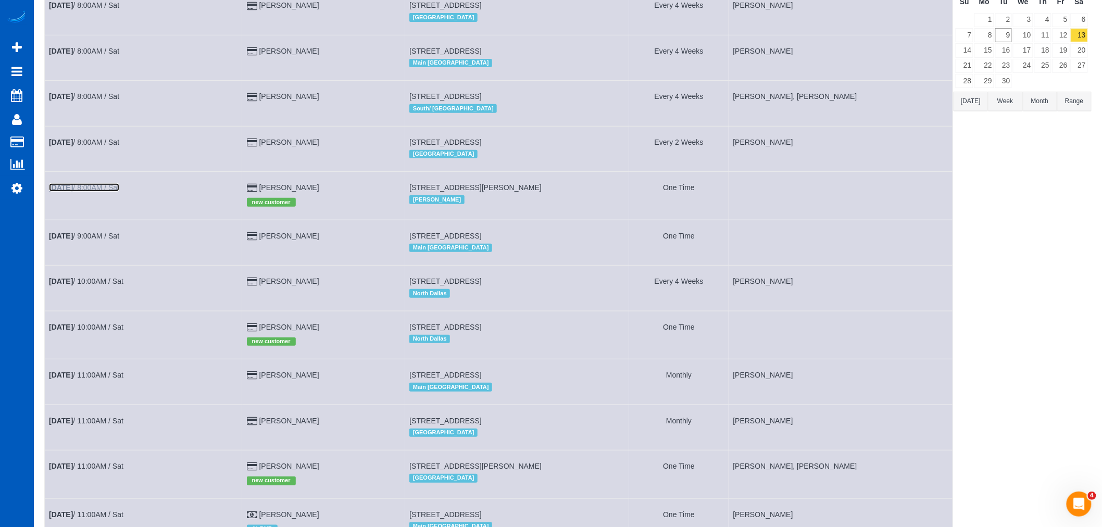
click at [97, 190] on link "Sep 13th / 8:00AM / Sat" at bounding box center [84, 187] width 70 height 8
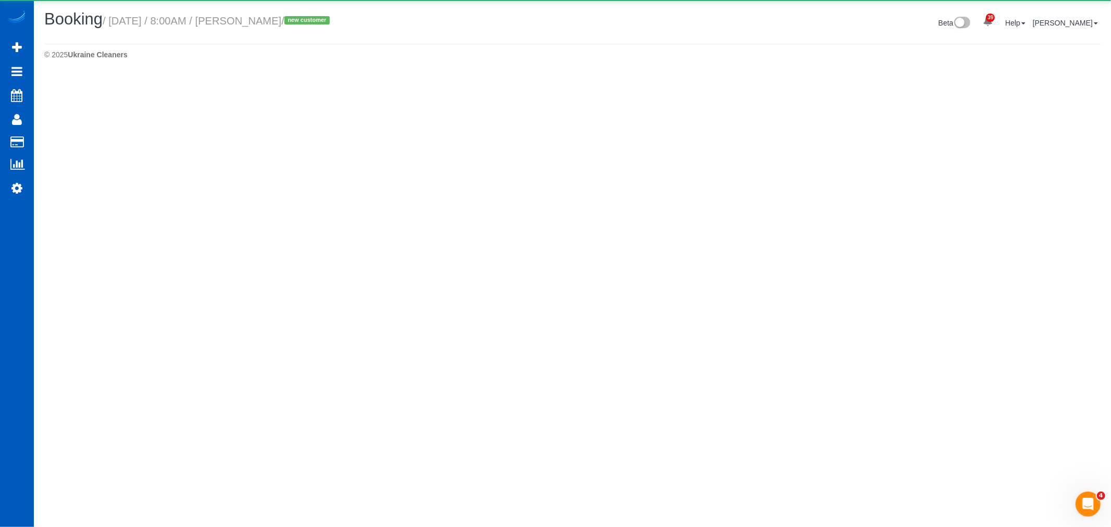
select select "WA"
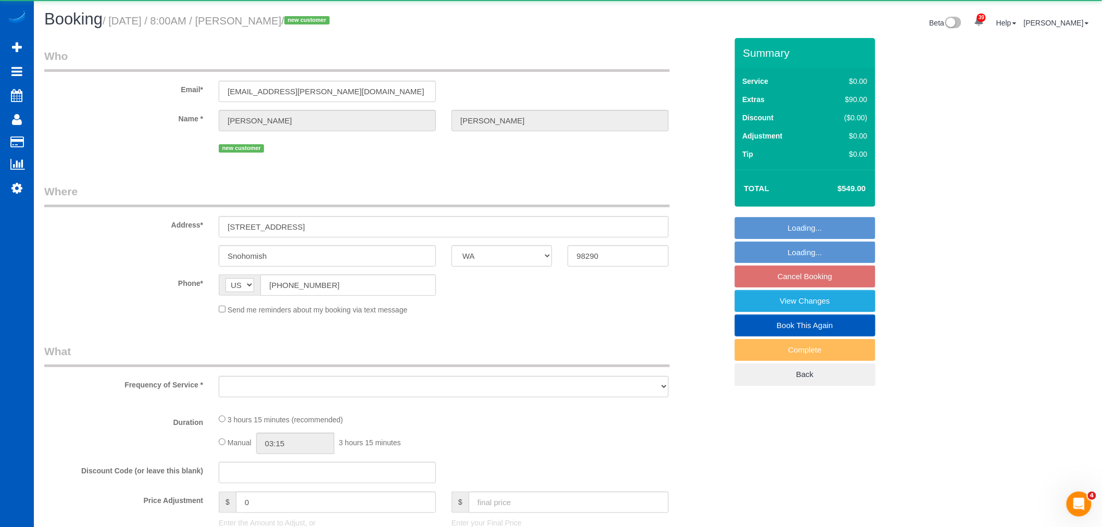
select select "object:62117"
select select "string:fspay-1661d78a-110b-408f-8b53-9dc8bad032d5"
select select "number:8"
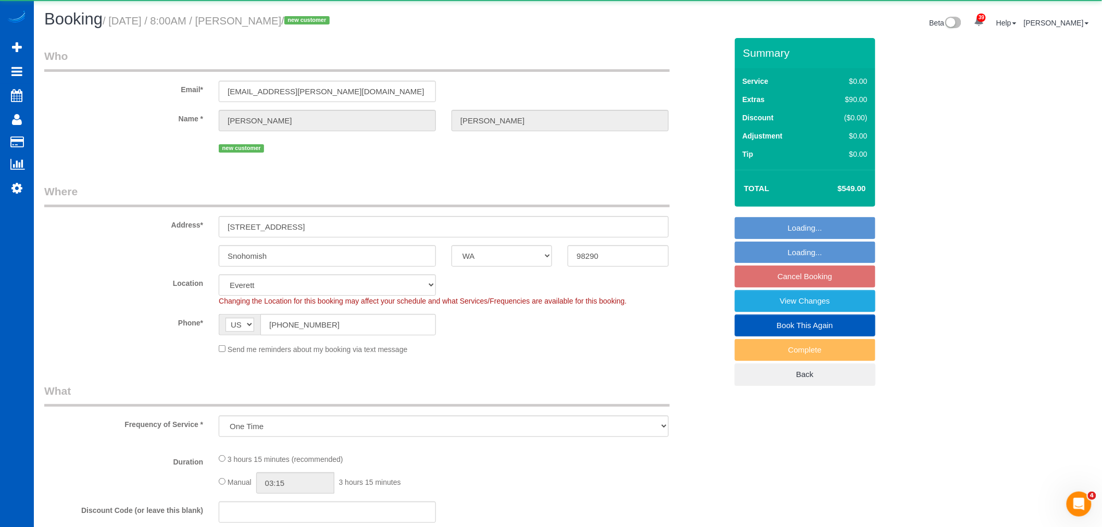
select select "object:62122"
select select "199"
select select "3001"
select select "3"
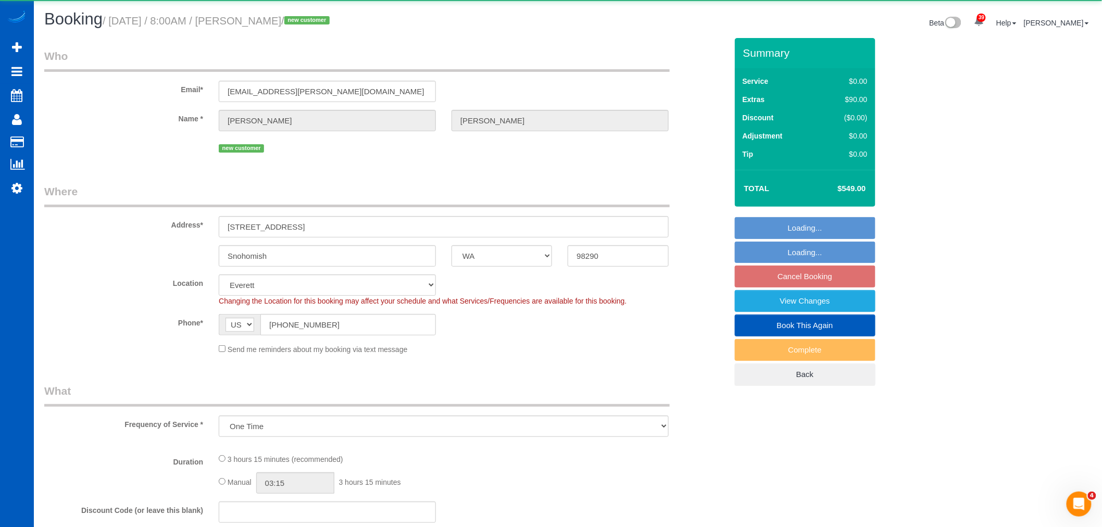
select select "spot275"
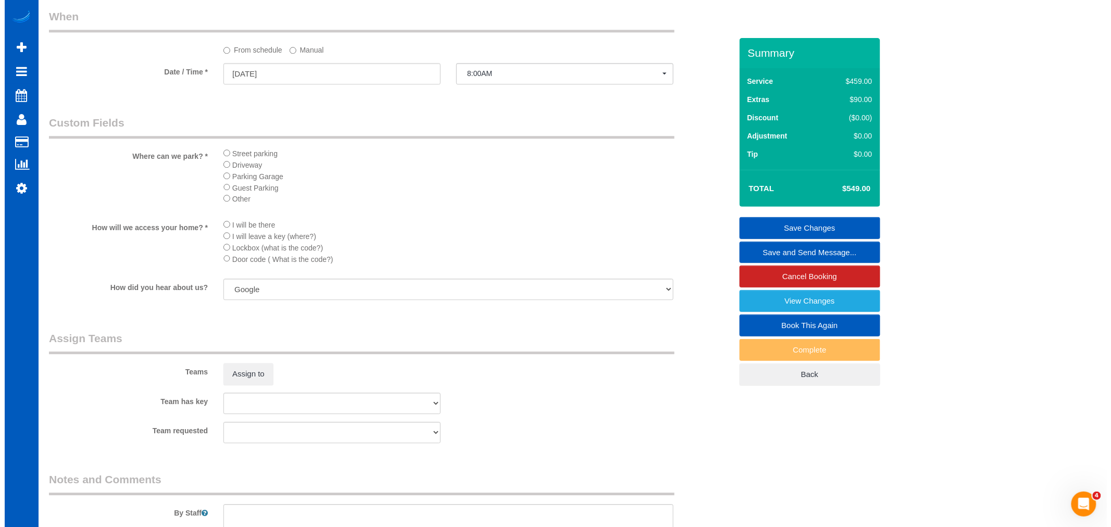
scroll to position [1215, 0]
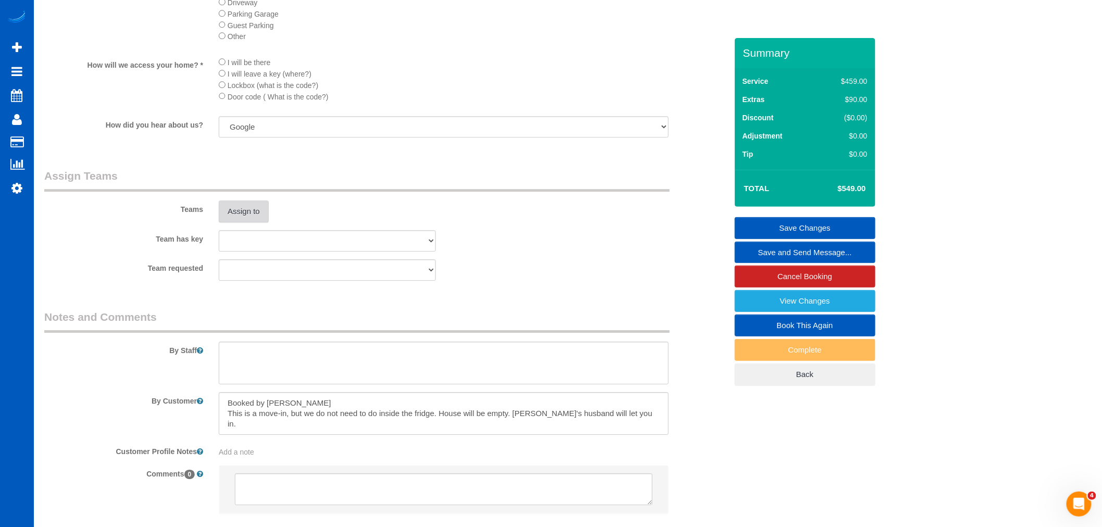
click at [221, 222] on button "Assign to" at bounding box center [244, 211] width 50 height 22
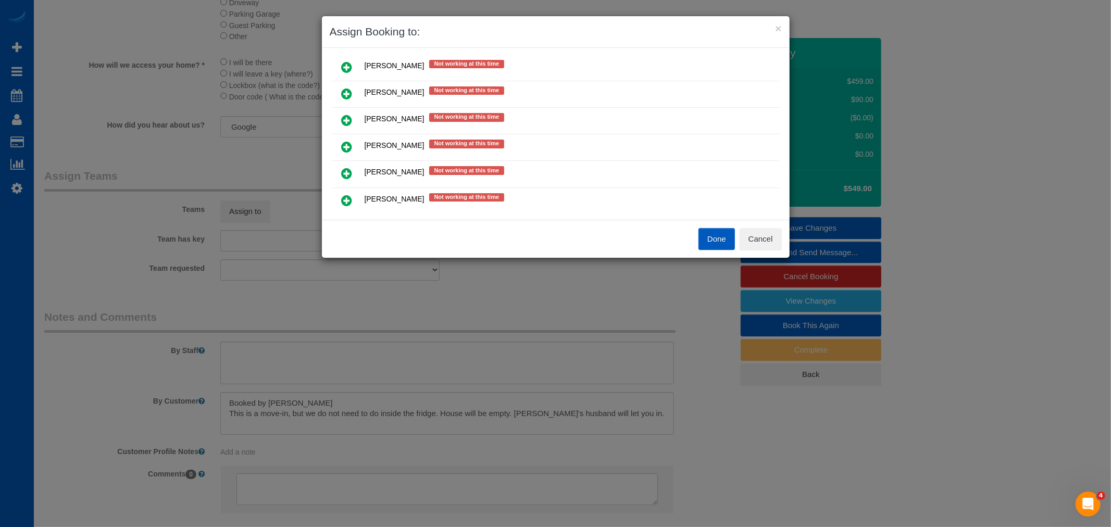
click at [342, 167] on icon at bounding box center [347, 173] width 11 height 12
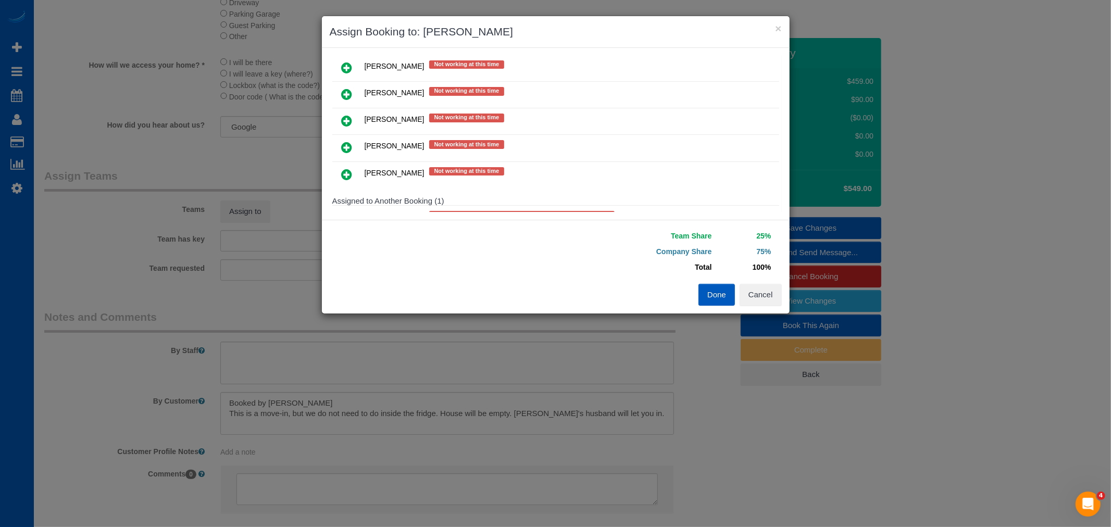
click at [342, 141] on icon at bounding box center [347, 147] width 11 height 12
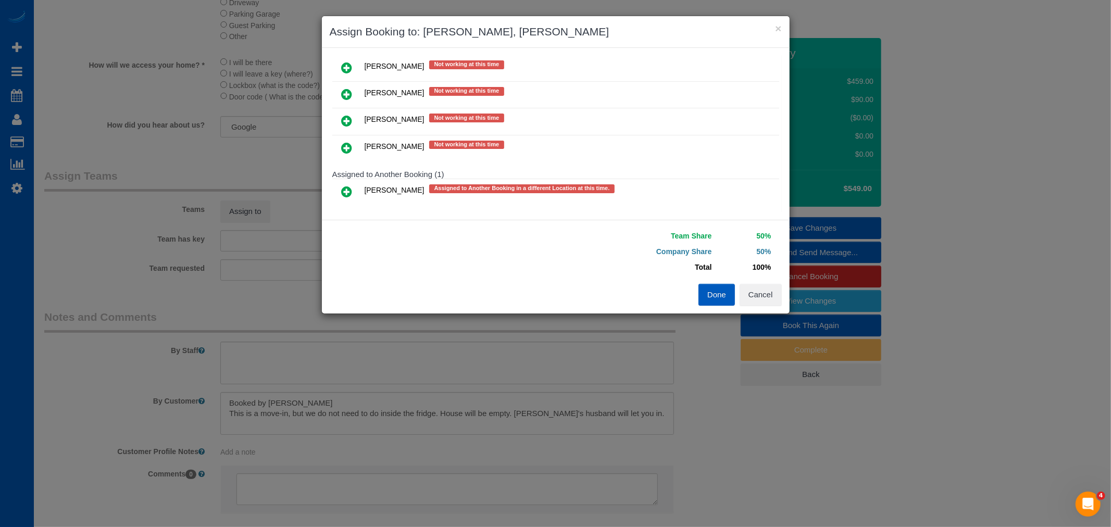
click at [342, 142] on icon at bounding box center [347, 148] width 11 height 12
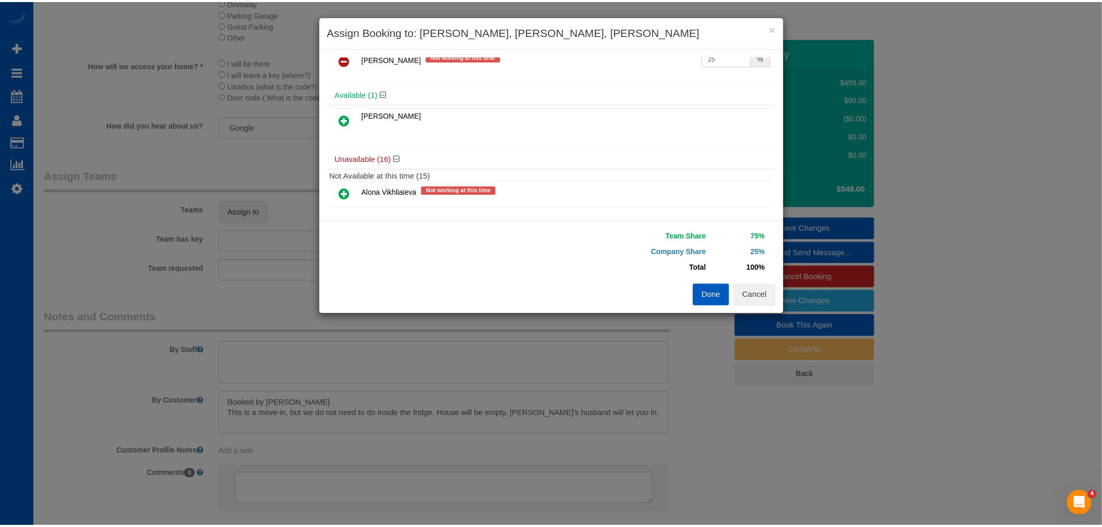
scroll to position [0, 0]
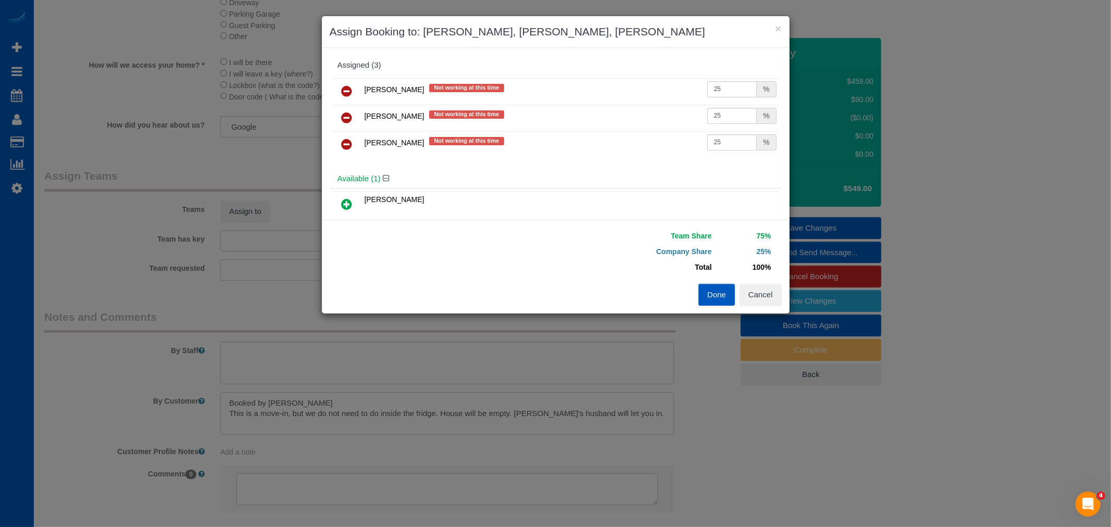
click at [356, 148] on link at bounding box center [347, 144] width 24 height 21
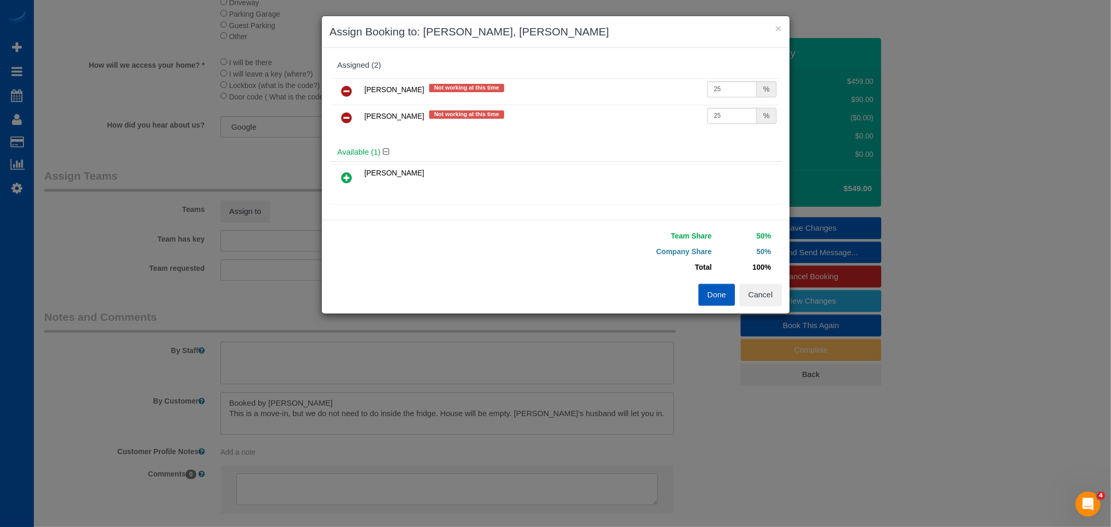
click at [716, 295] on button "Done" at bounding box center [716, 295] width 36 height 22
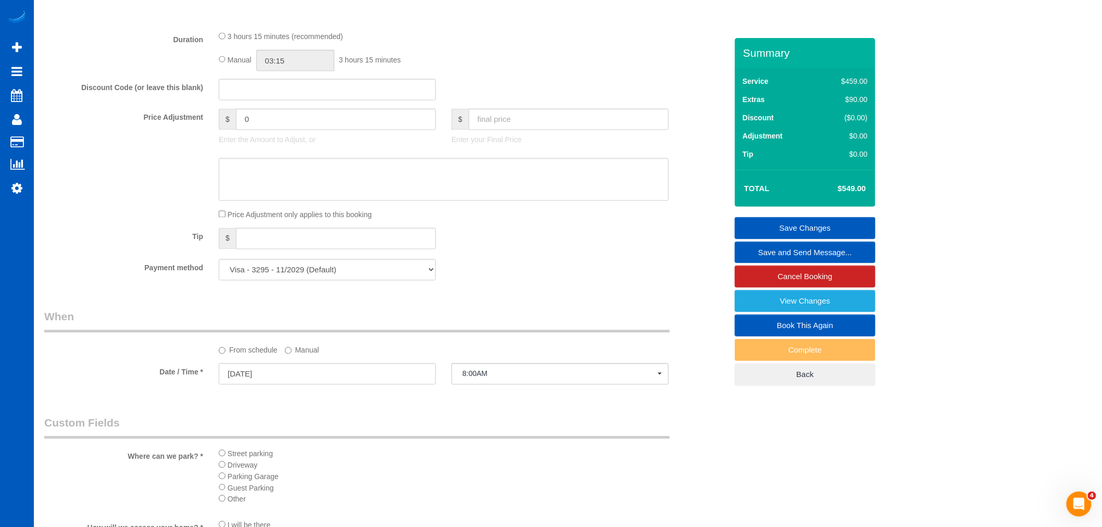
scroll to position [636, 0]
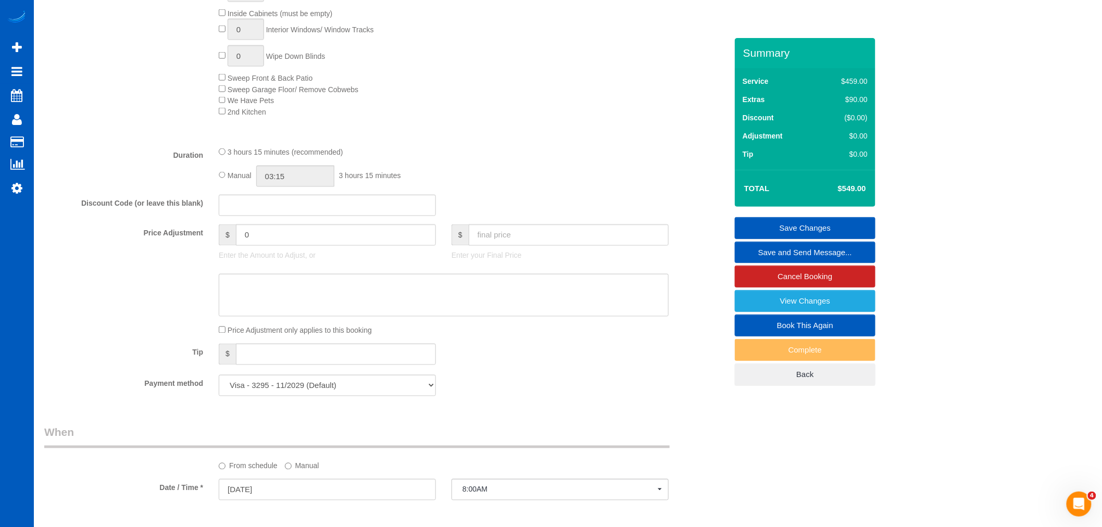
click at [225, 184] on div "Manual 03:15 3 hours 15 minutes" at bounding box center [444, 176] width 450 height 21
click at [283, 183] on input "03:15" at bounding box center [295, 176] width 78 height 21
type input "05:30"
click at [280, 233] on li "05:30" at bounding box center [284, 235] width 46 height 14
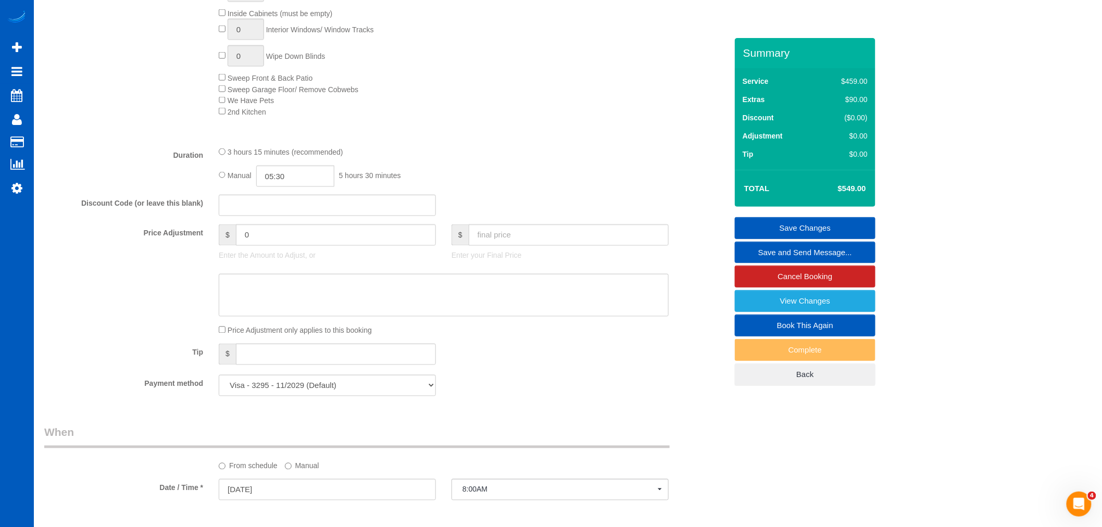
select select "spot290"
click at [577, 154] on div "3 hours 15 minutes (recommended)" at bounding box center [444, 151] width 450 height 11
click at [748, 223] on link "Save Changes" at bounding box center [805, 228] width 141 height 22
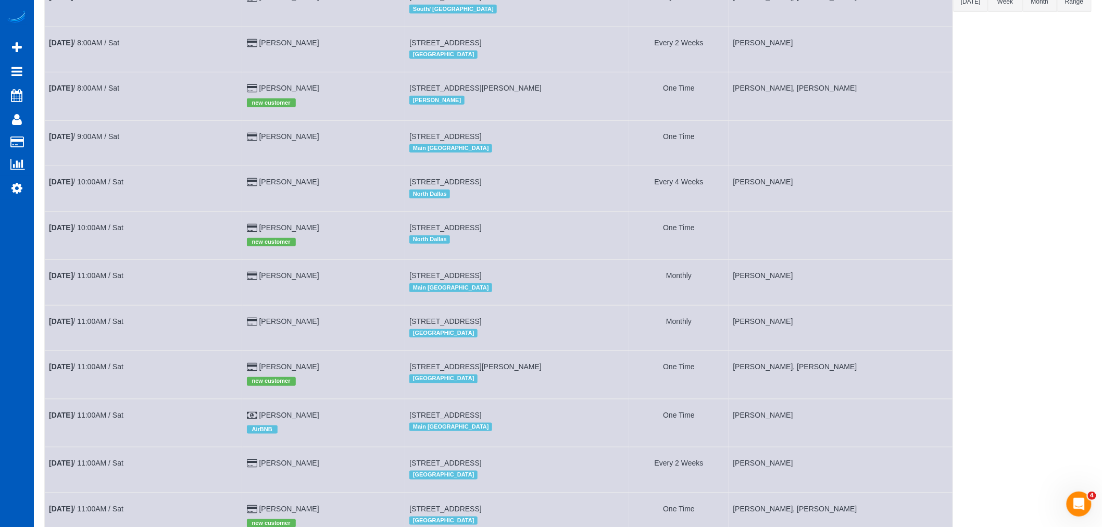
scroll to position [215, 0]
click at [84, 137] on link "Sep 13th / 9:00AM / Sat" at bounding box center [84, 137] width 70 height 8
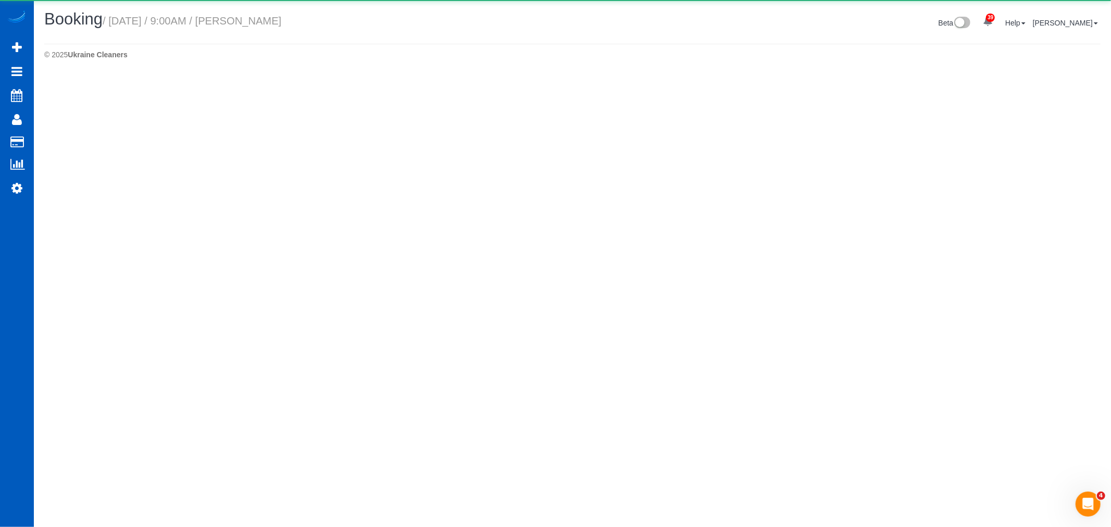
select select "WA"
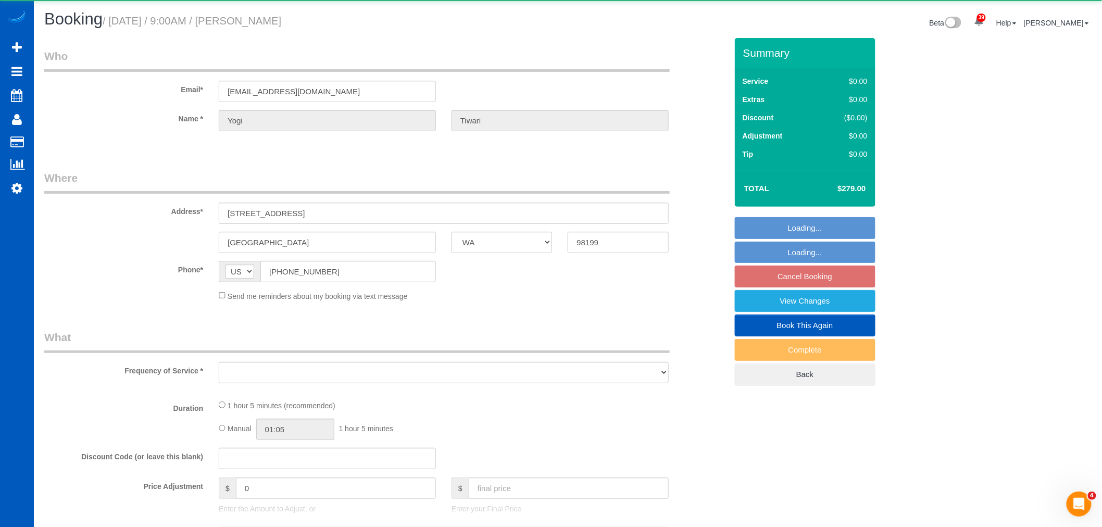
select select "object:64266"
select select "string:fspay-ab706a3e-b380-4204-a357-b5056a61ddd5"
select select "199"
select select "1001"
select select "2"
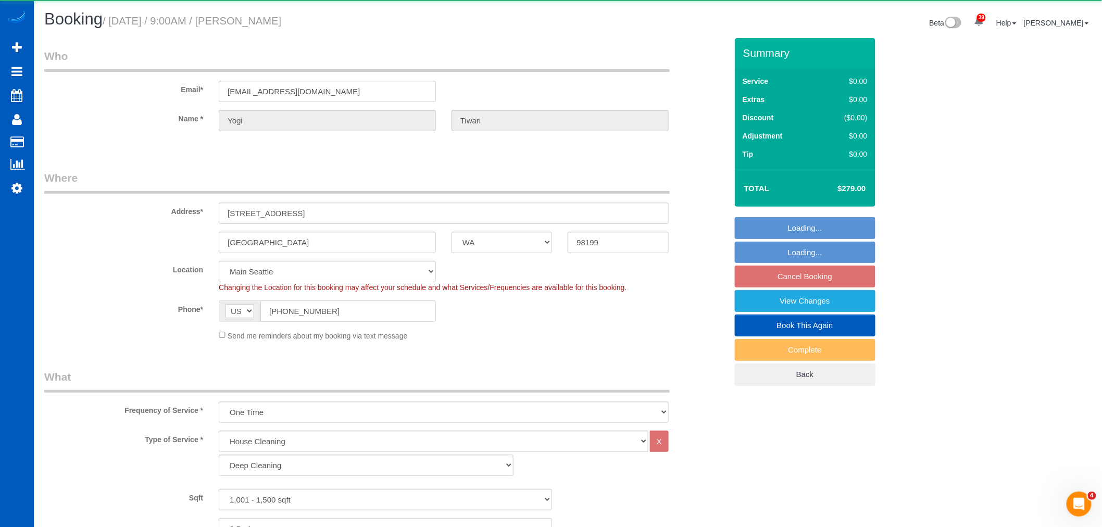
select select "1001"
select select "2"
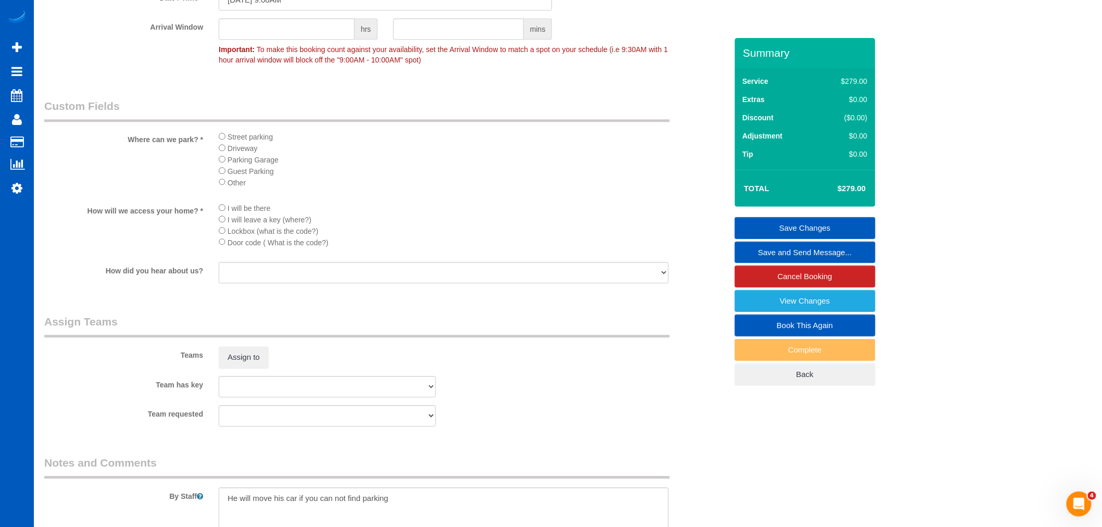
scroll to position [1331, 0]
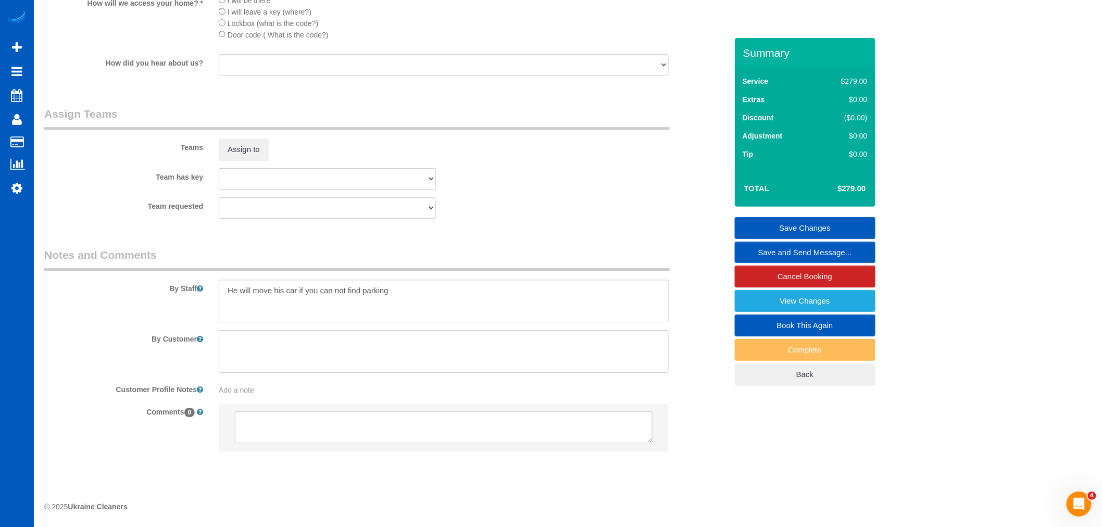
click at [258, 165] on sui-booking-teams "Teams Assign to Team has key Alona Tarasiuk Anastasiia Ionova Anna Kovalevich D…" at bounding box center [385, 162] width 683 height 112
click at [266, 158] on button "Assign to" at bounding box center [244, 150] width 50 height 22
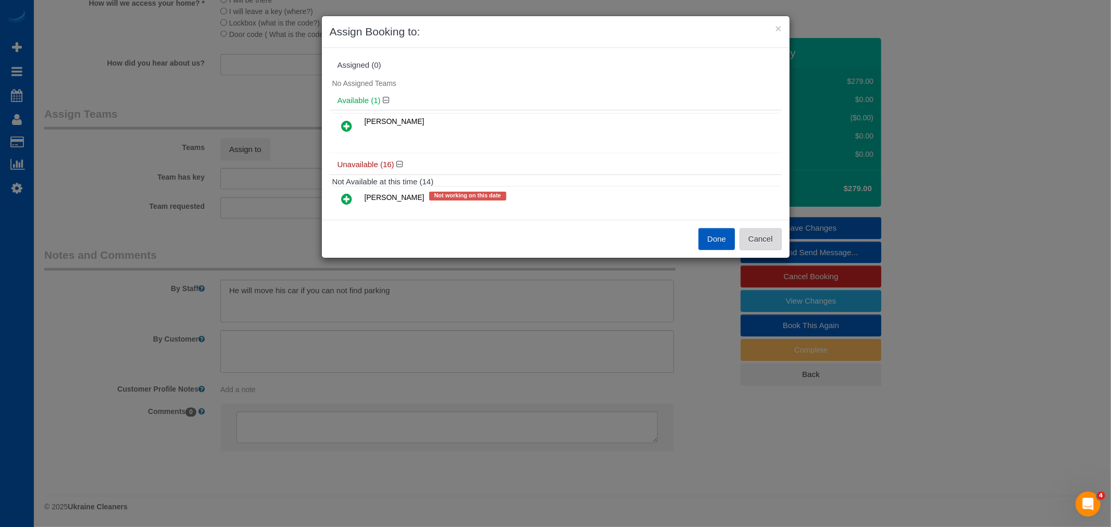
click at [768, 243] on button "Cancel" at bounding box center [760, 239] width 42 height 22
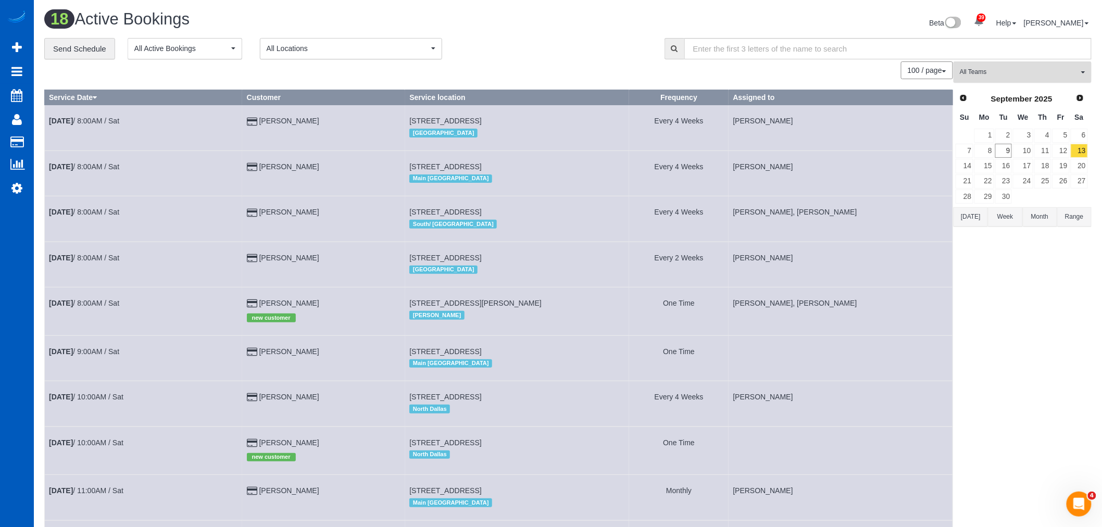
click at [993, 76] on span "All Teams" at bounding box center [1019, 72] width 119 height 9
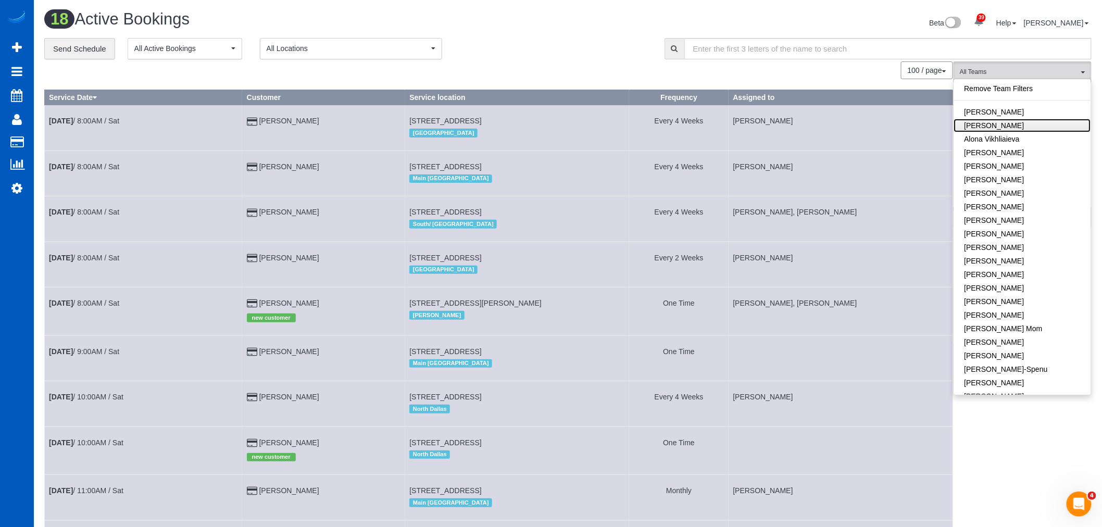
click at [1003, 129] on link "[PERSON_NAME]" at bounding box center [1022, 126] width 137 height 14
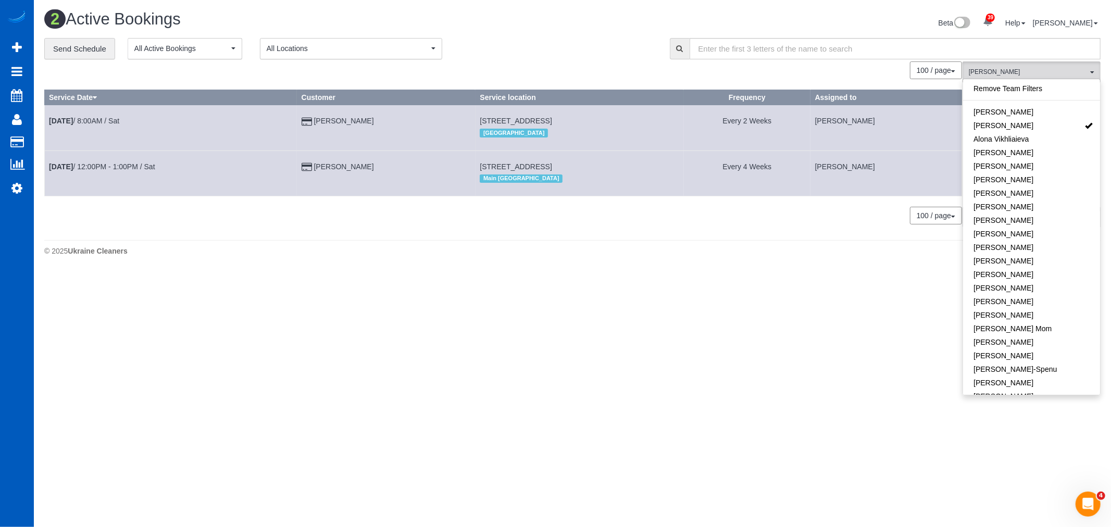
click at [568, 235] on div "0 Bookings found. We couldn't find any bookings that matched your search. Creat…" at bounding box center [503, 147] width 918 height 173
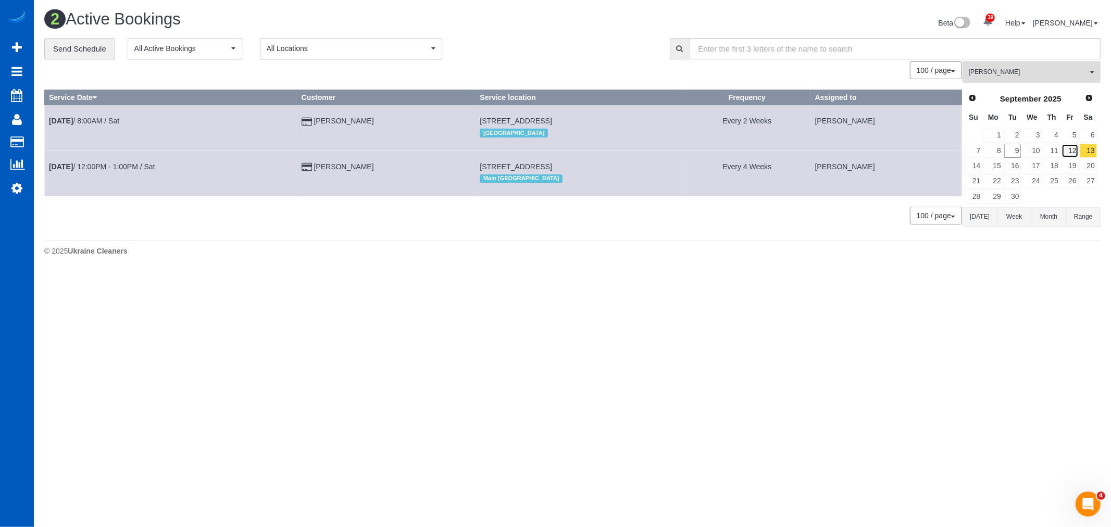
click at [1067, 149] on link "12" at bounding box center [1069, 151] width 17 height 14
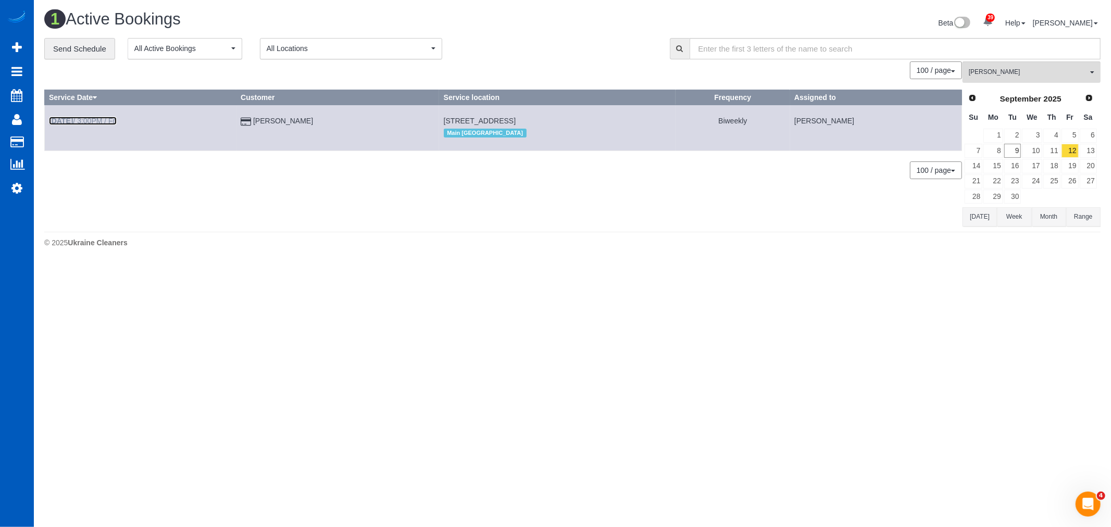
click at [106, 120] on link "Sep 12th / 3:00PM / Fri" at bounding box center [83, 121] width 68 height 8
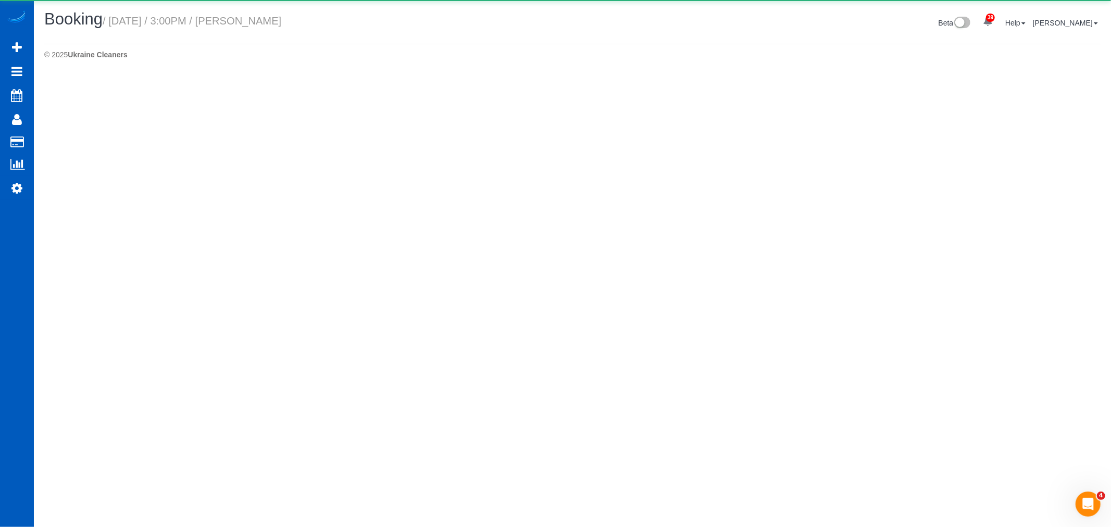
select select "WA"
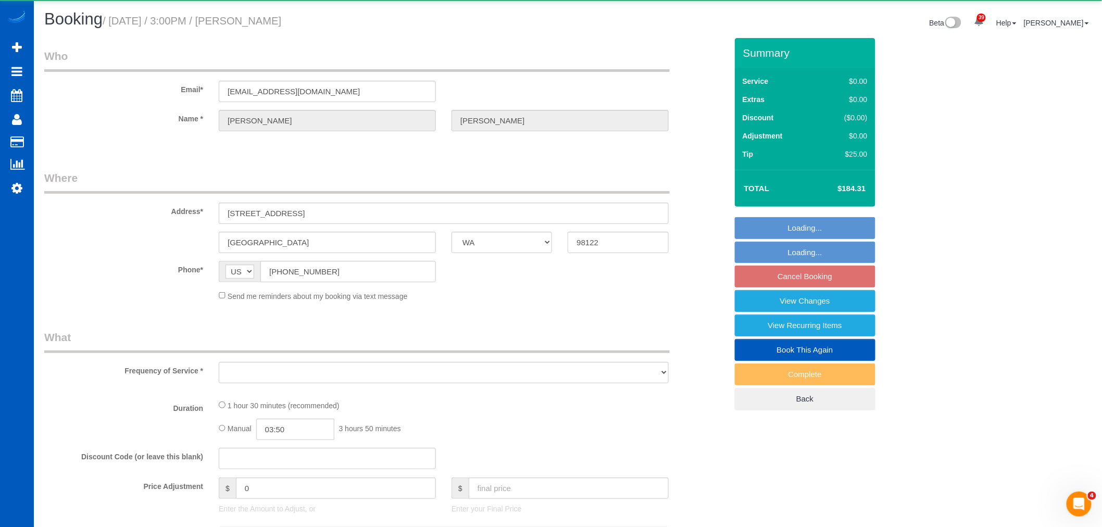
select select "string:fspay-ec619b37-6fb0-4bfa-83f4-a80acad2ff77"
select select "199"
select select "1001"
select select "2"
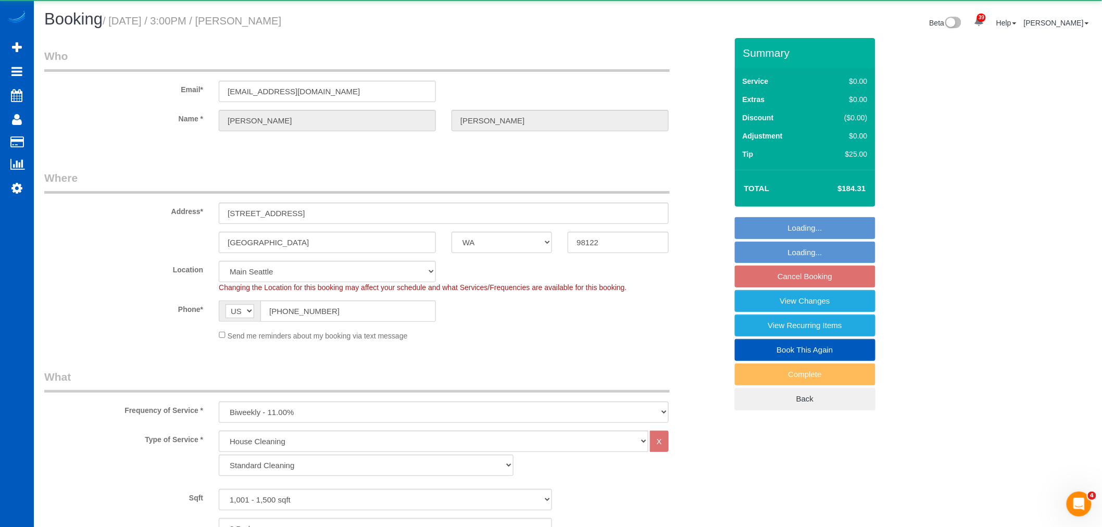
select select "object:65912"
select select "number:10"
select select "1001"
select select "2"
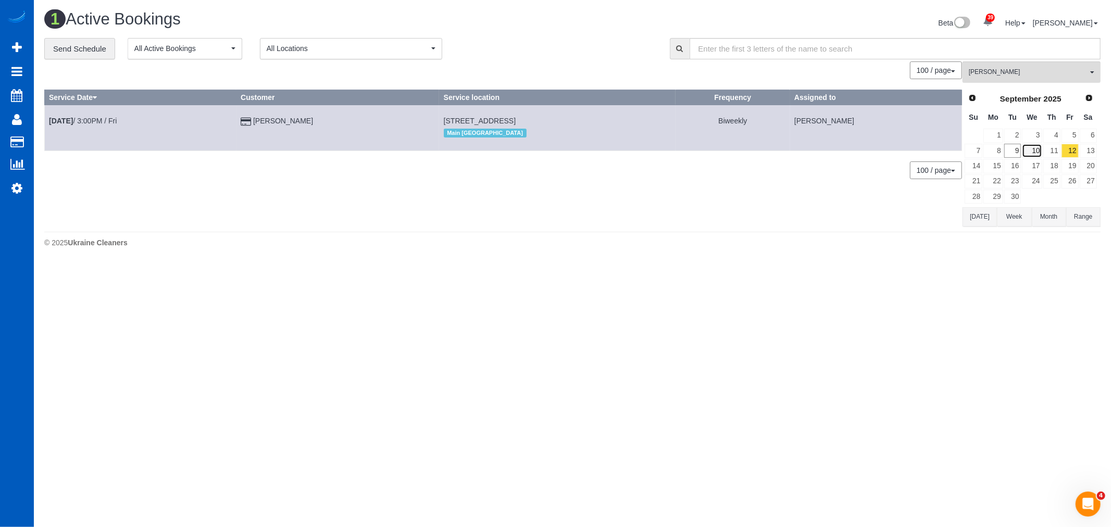
click at [1040, 148] on link "10" at bounding box center [1032, 151] width 20 height 14
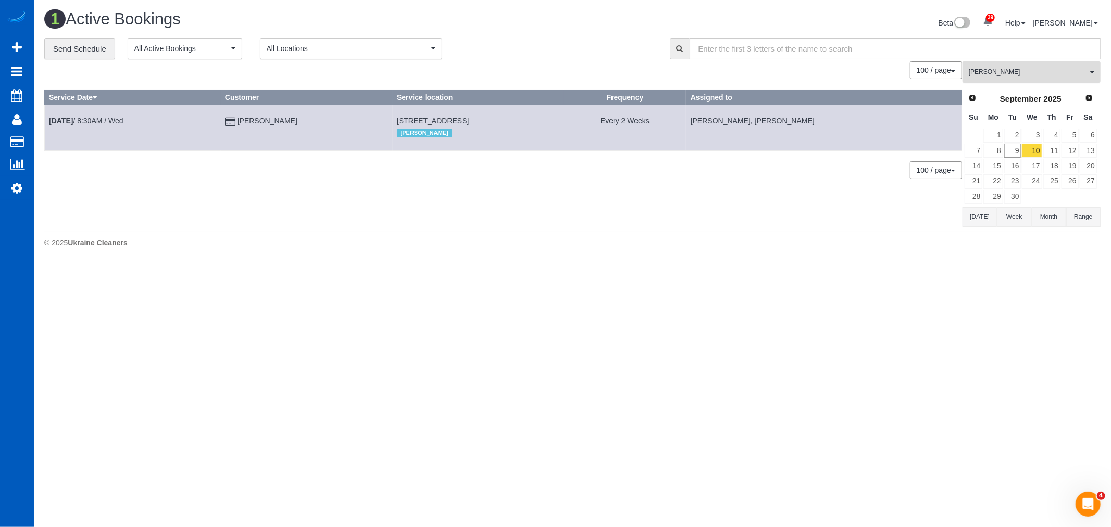
click at [1017, 82] on button "Alona Tarasiuk All Teams" at bounding box center [1031, 71] width 138 height 21
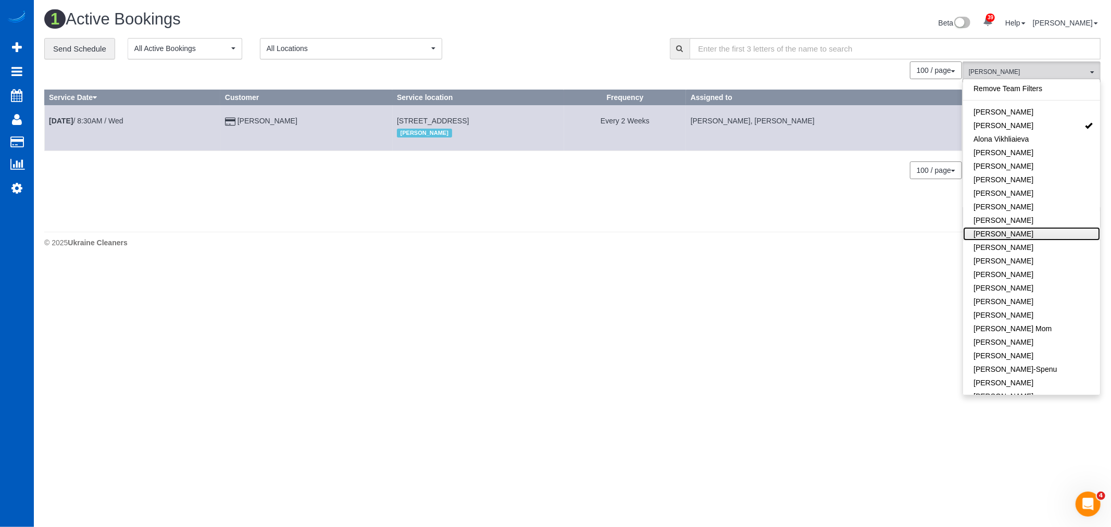
click at [1021, 231] on link "[PERSON_NAME]" at bounding box center [1031, 234] width 137 height 14
click at [556, 344] on body "39 Beta Your Notifications You have 0 alerts × You have 1 to charge for 09/09/2…" at bounding box center [555, 263] width 1111 height 527
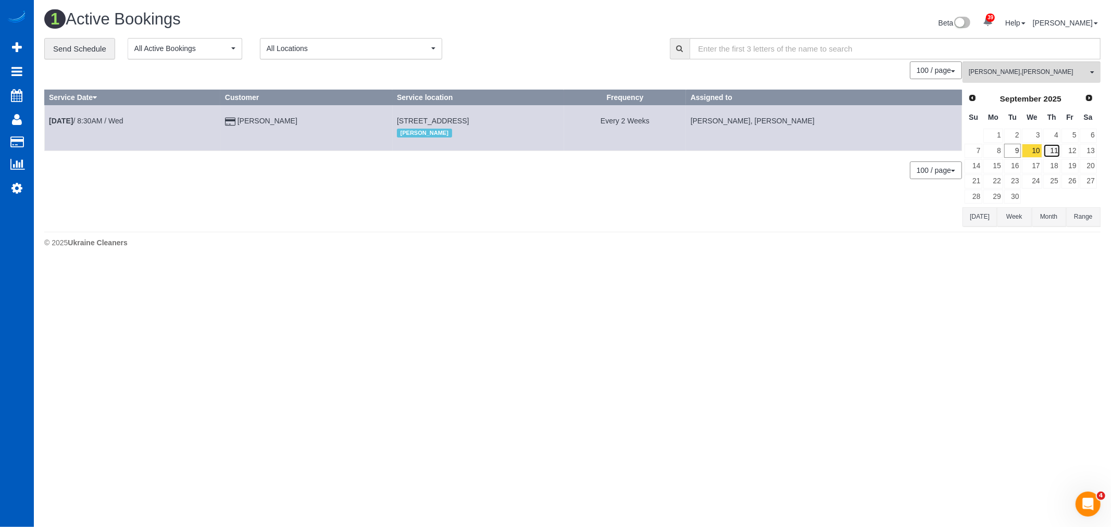
click at [1045, 144] on link "11" at bounding box center [1051, 151] width 17 height 14
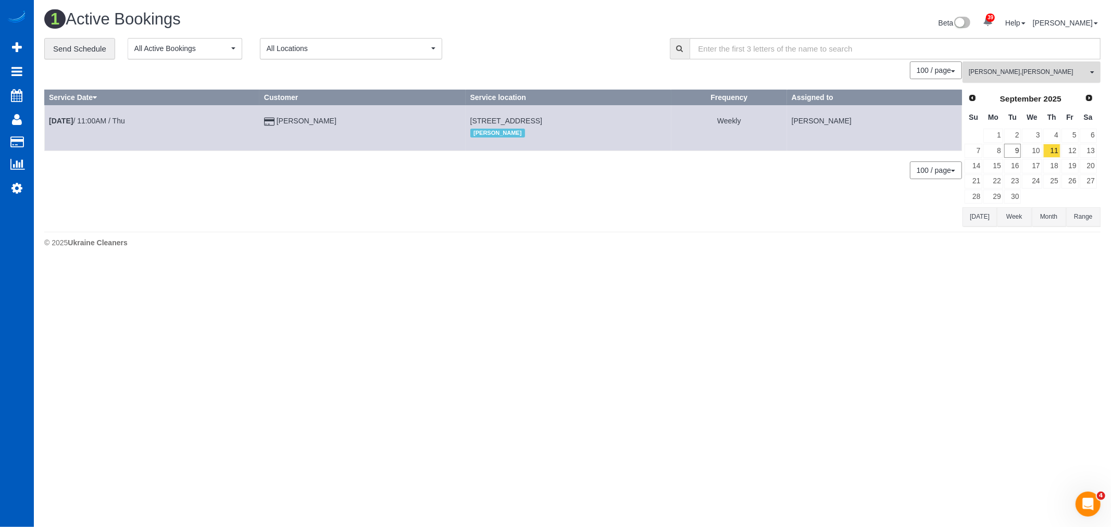
click at [1000, 64] on button "Alona Tarasiuk , Daryna Odzhubiiska All Teams" at bounding box center [1031, 71] width 138 height 21
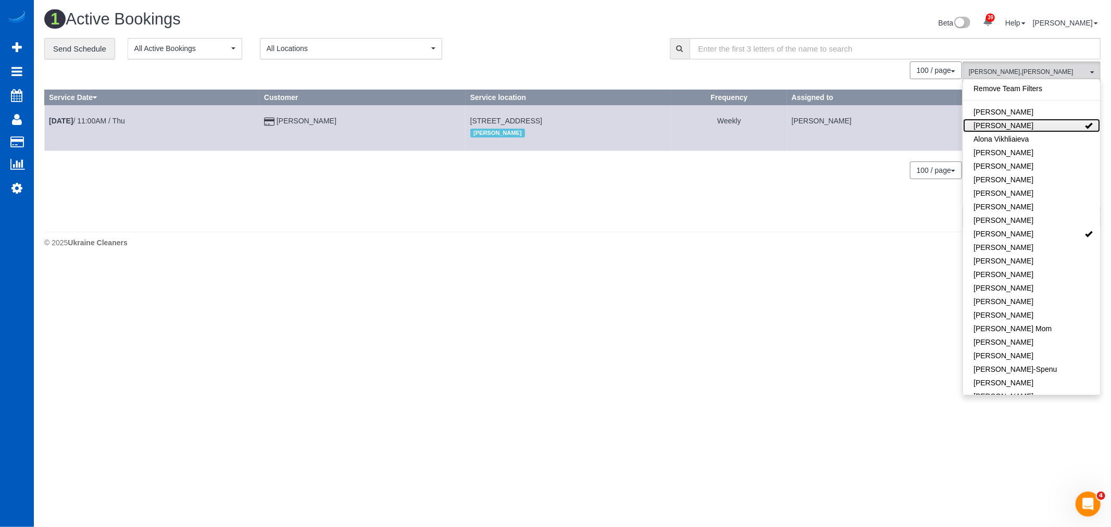
click at [1019, 120] on link "[PERSON_NAME]" at bounding box center [1031, 126] width 137 height 14
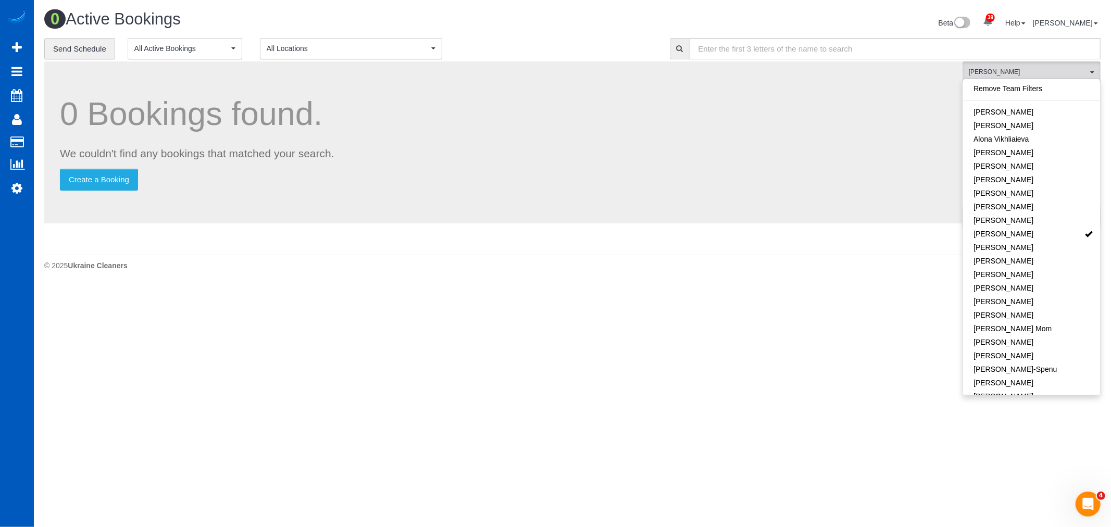
click at [671, 319] on body "39 Beta Your Notifications You have 0 alerts × You have 1 to charge for 09/09/2…" at bounding box center [555, 263] width 1111 height 527
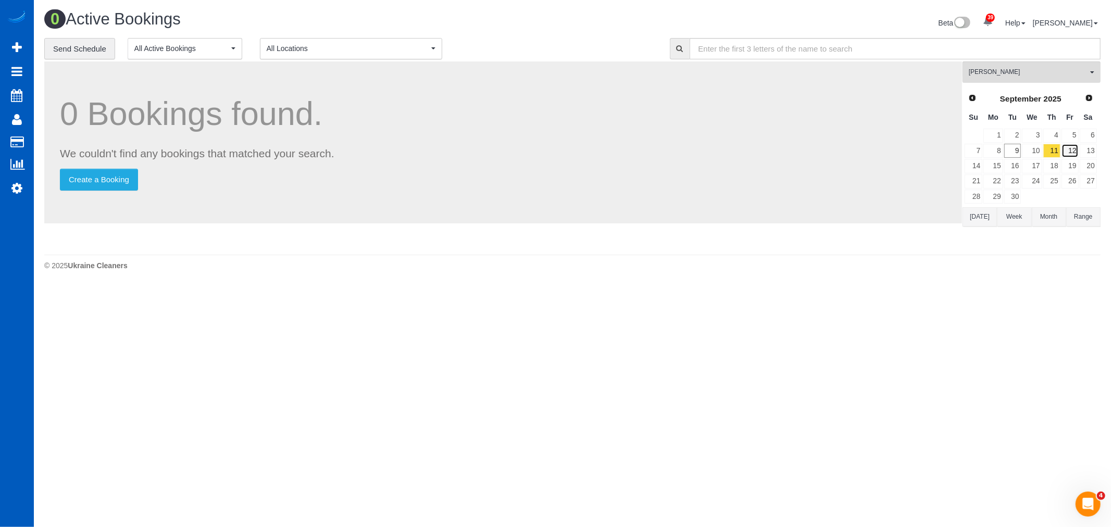
click at [1073, 149] on link "12" at bounding box center [1069, 151] width 17 height 14
click at [1090, 152] on link "13" at bounding box center [1088, 151] width 17 height 14
click at [976, 164] on link "14" at bounding box center [973, 166] width 18 height 14
click at [998, 164] on link "15" at bounding box center [992, 166] width 19 height 14
click at [1012, 166] on link "16" at bounding box center [1012, 166] width 17 height 14
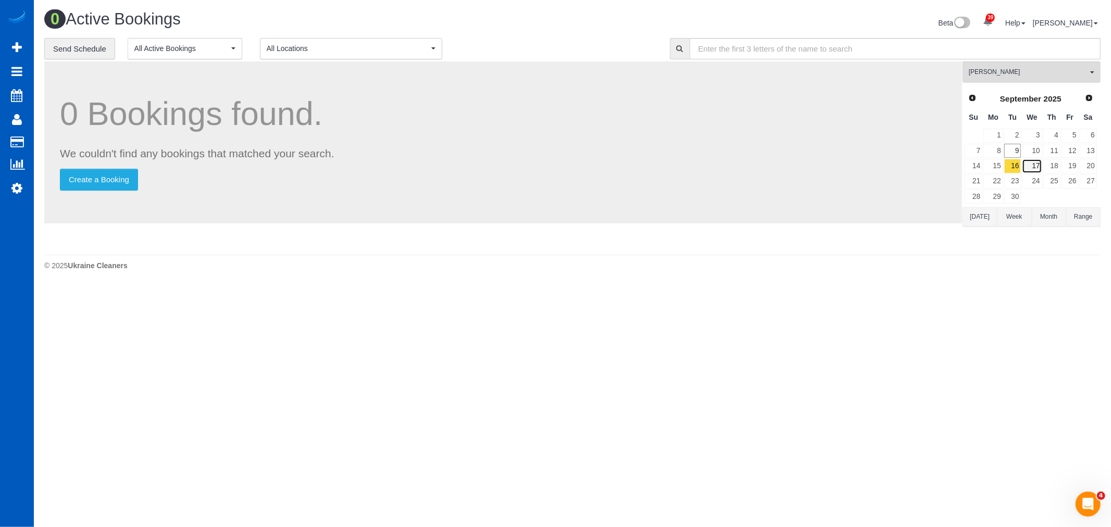
click at [1037, 168] on link "17" at bounding box center [1032, 166] width 20 height 14
click at [1055, 167] on link "18" at bounding box center [1051, 166] width 17 height 14
click at [1073, 165] on link "19" at bounding box center [1069, 166] width 17 height 14
click at [1095, 164] on link "20" at bounding box center [1088, 166] width 17 height 14
click at [1097, 177] on div "Prev Next September 2025 Su Mo Tu We Th Fr Sa 1 2 3 4 5 6 7 8 9 10 11 12 13 14 …" at bounding box center [1030, 147] width 136 height 119
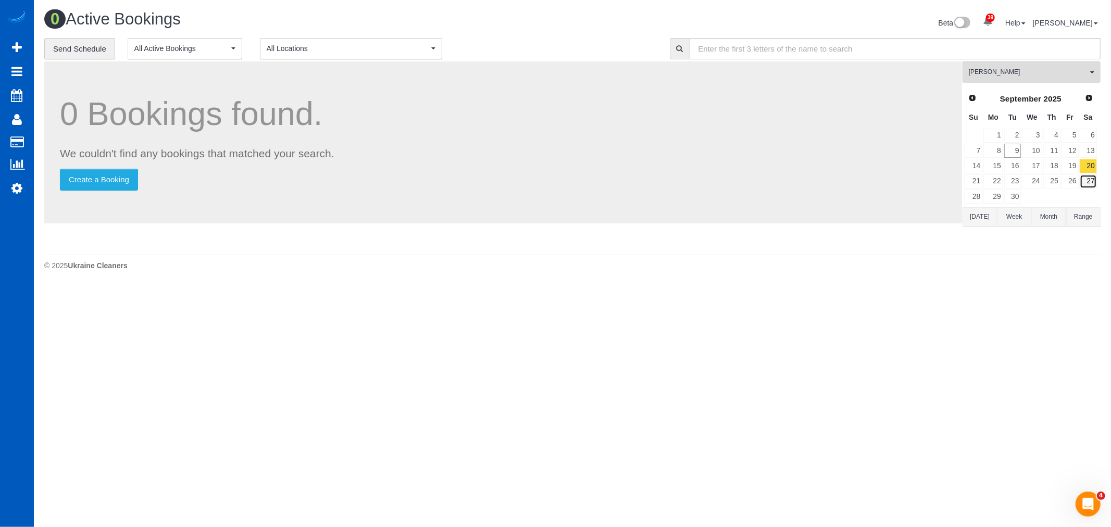
click at [1095, 179] on link "27" at bounding box center [1088, 181] width 17 height 14
click at [1069, 181] on link "26" at bounding box center [1069, 181] width 17 height 14
click at [1058, 181] on link "25" at bounding box center [1051, 181] width 17 height 14
click at [1033, 181] on link "24" at bounding box center [1032, 181] width 20 height 14
click at [1014, 181] on link "23" at bounding box center [1012, 181] width 17 height 14
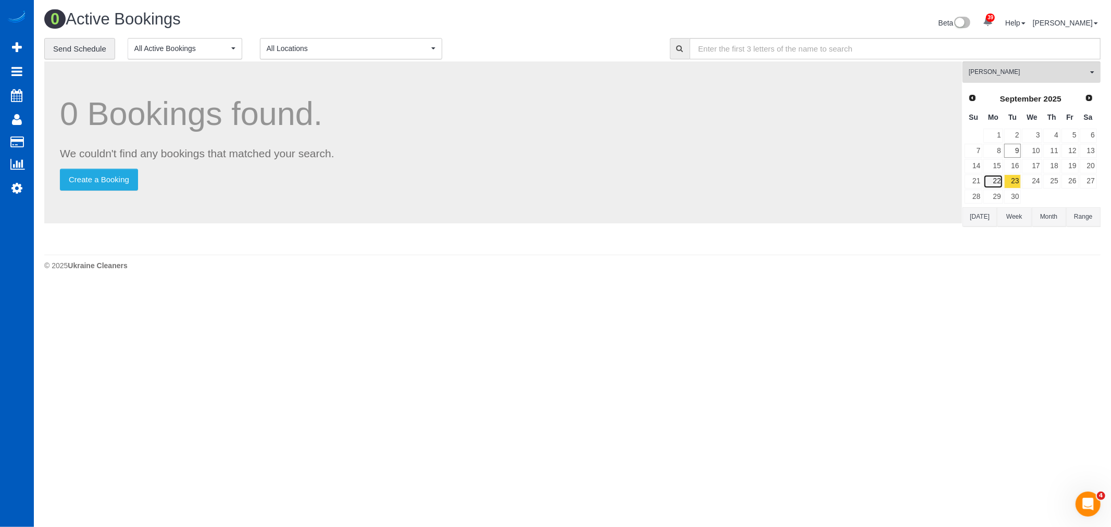
click at [1000, 183] on link "22" at bounding box center [992, 181] width 19 height 14
click at [967, 183] on link "21" at bounding box center [973, 181] width 18 height 14
click at [983, 196] on td "29" at bounding box center [993, 196] width 20 height 15
click at [1001, 195] on link "29" at bounding box center [992, 197] width 19 height 14
click at [1018, 196] on link "30" at bounding box center [1012, 197] width 17 height 14
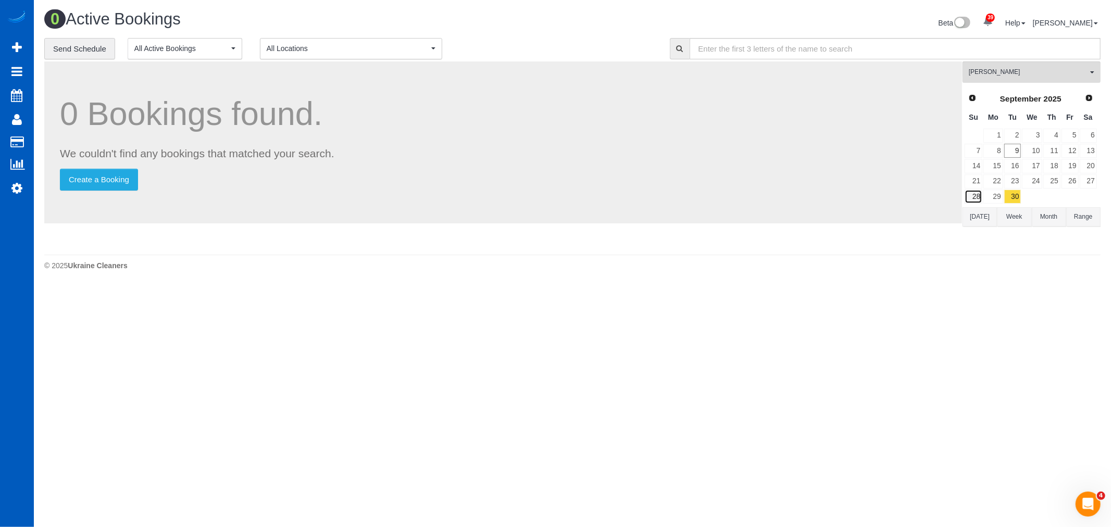
click at [981, 196] on link "28" at bounding box center [973, 197] width 18 height 14
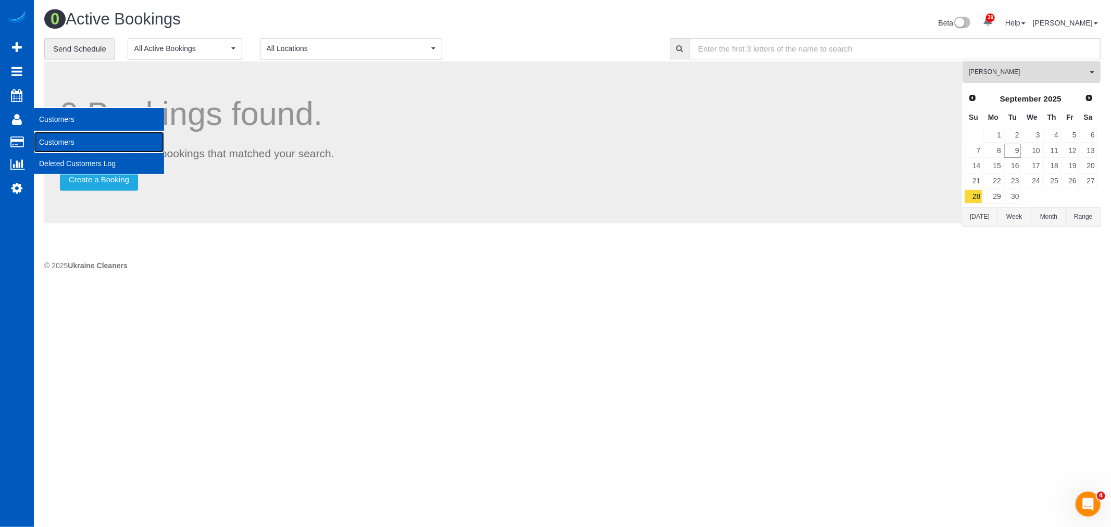
click at [69, 137] on link "Customers" at bounding box center [99, 142] width 130 height 21
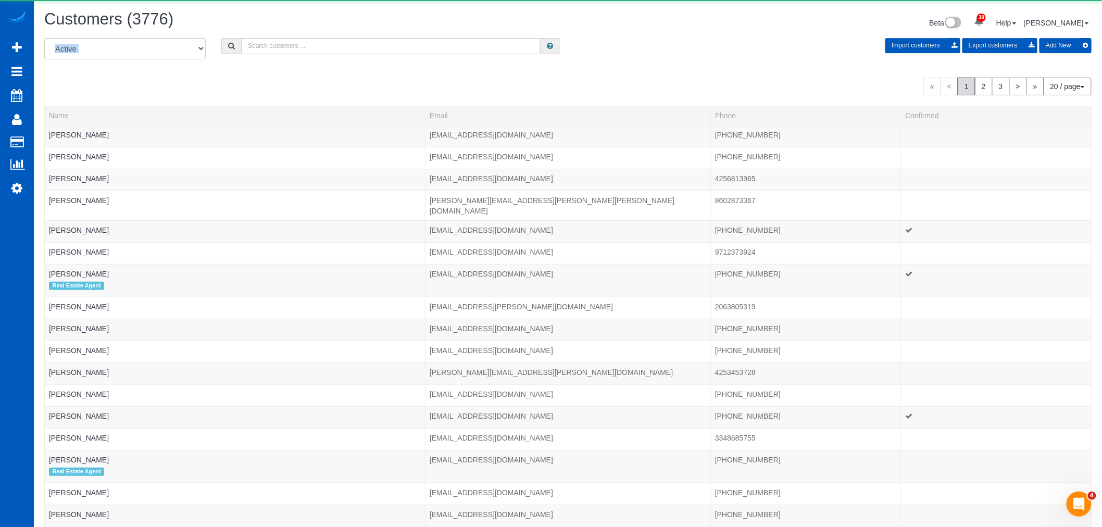
drag, startPoint x: 292, startPoint y: 35, endPoint x: 304, endPoint y: 54, distance: 22.7
click at [292, 42] on div "Customers (3776) Beta 39 Your Notifications You have 0 alerts × You have 1 to c…" at bounding box center [568, 339] width 1068 height 679
click at [320, 61] on div "All Active Archived Import customers Export customers Add New" at bounding box center [567, 52] width 1063 height 29
click at [323, 47] on input "text" at bounding box center [390, 46] width 299 height 16
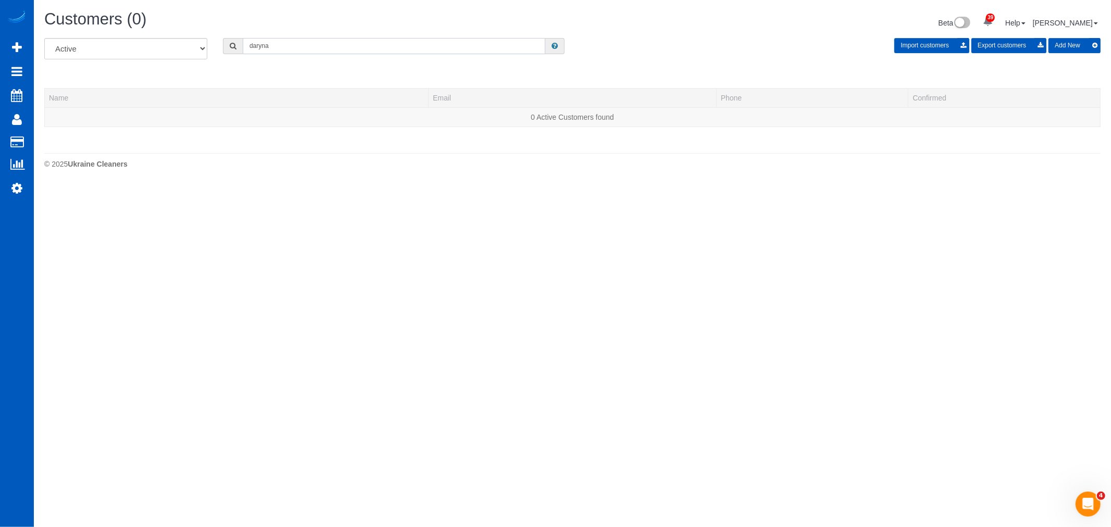
type input "daryna"
click at [11, 184] on icon at bounding box center [16, 188] width 11 height 12
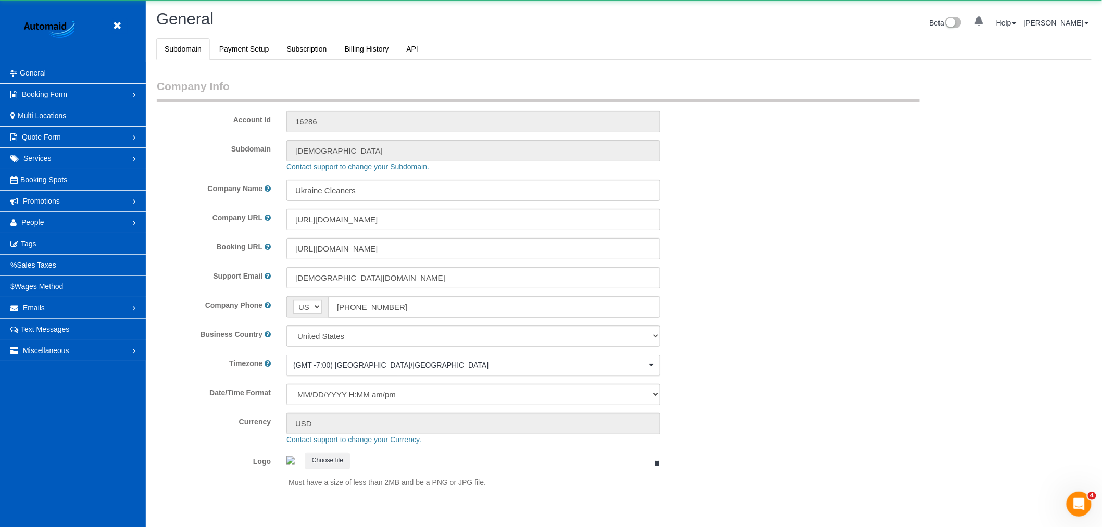
select select "1"
click at [51, 225] on link "People" at bounding box center [73, 222] width 146 height 21
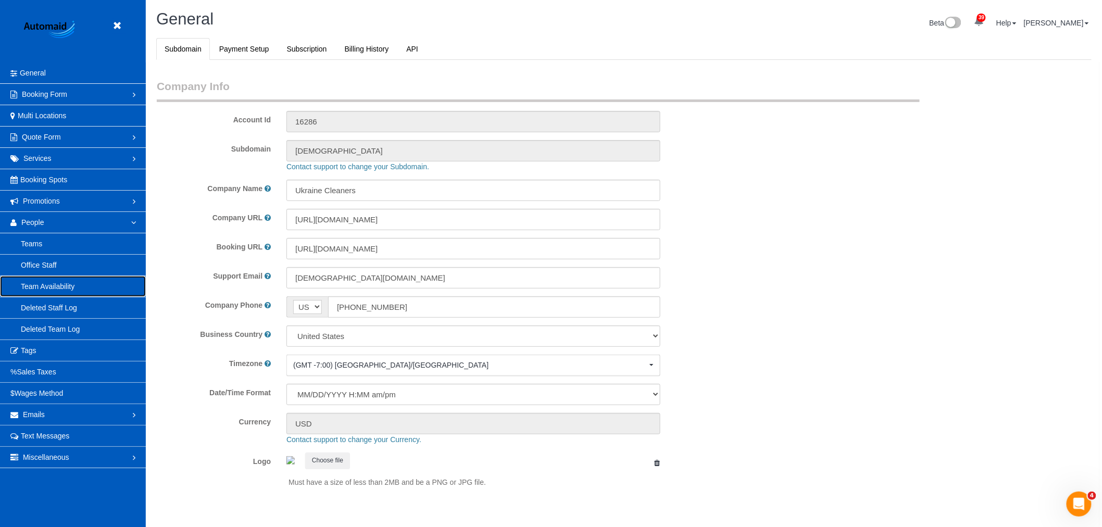
click at [43, 292] on link "Team Availability" at bounding box center [73, 286] width 146 height 21
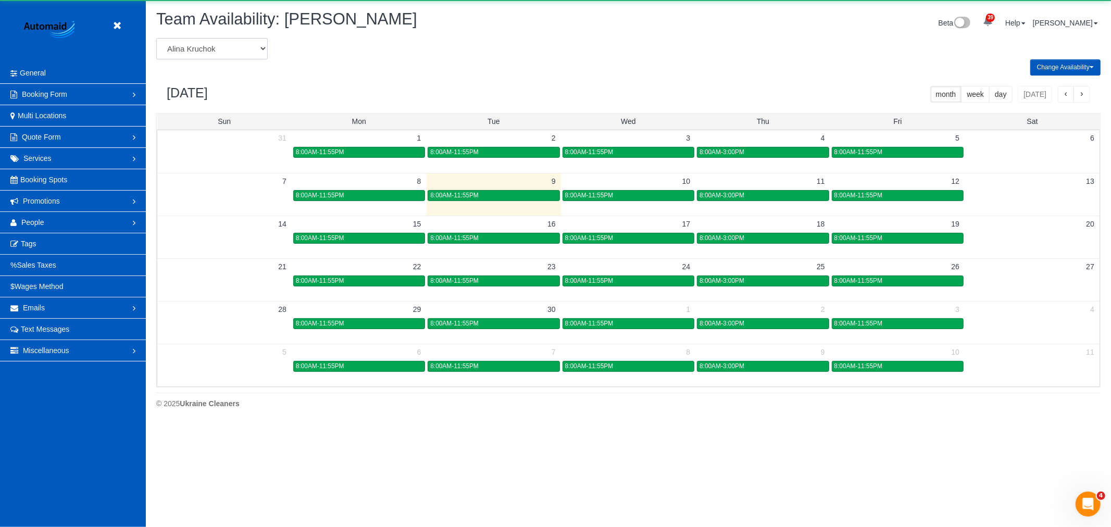
click at [222, 49] on select "[PERSON_NAME] [PERSON_NAME] [PERSON_NAME] [PERSON_NAME] [PERSON_NAME] [PERSON_N…" at bounding box center [211, 48] width 111 height 21
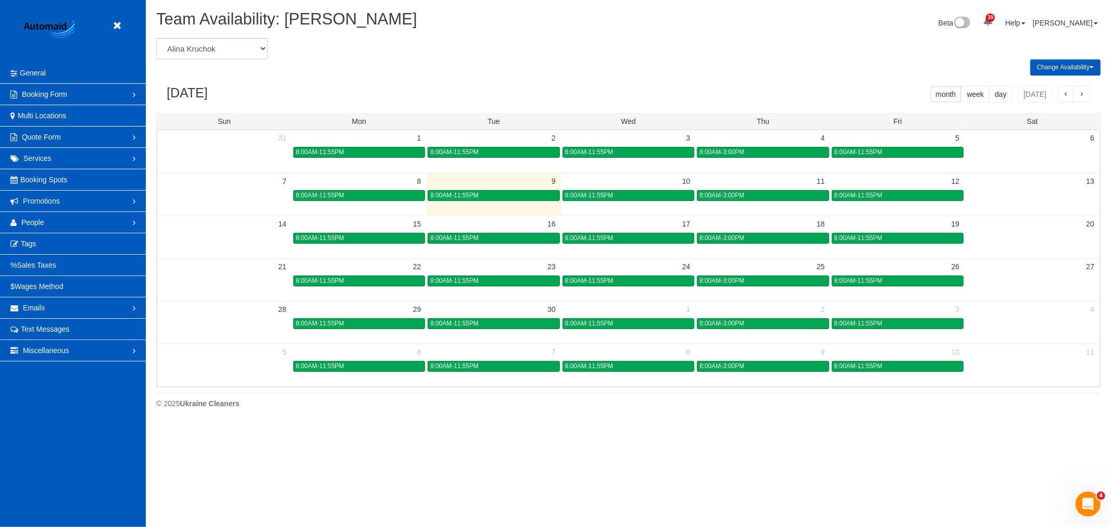
click at [188, 396] on footer "© 2025 Ukraine Cleaners" at bounding box center [628, 403] width 944 height 21
click at [109, 37] on header "Beta" at bounding box center [73, 31] width 146 height 62
click at [115, 23] on icon at bounding box center [116, 25] width 13 height 13
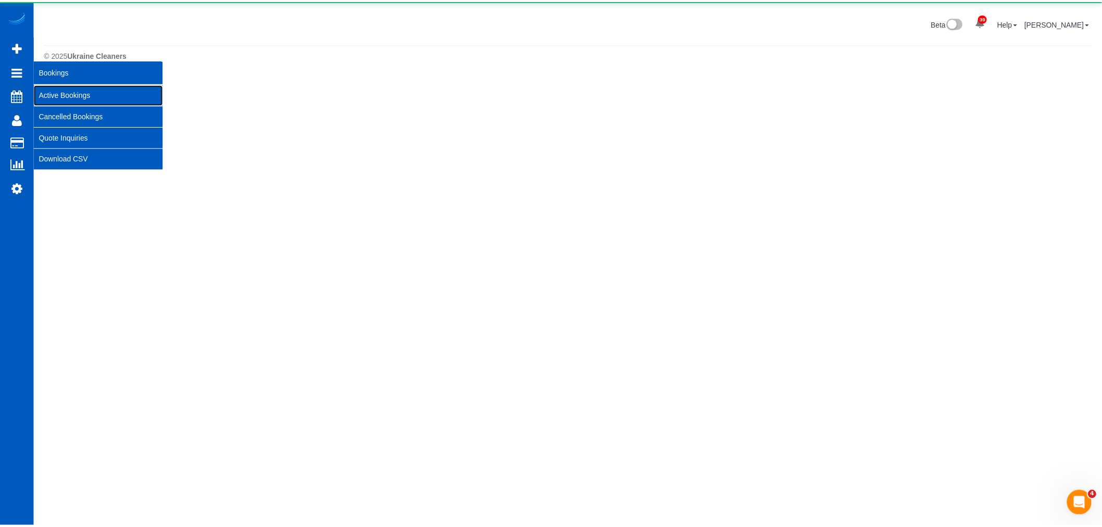
scroll to position [287, 1111]
click at [77, 90] on link "Active Bookings" at bounding box center [99, 94] width 130 height 21
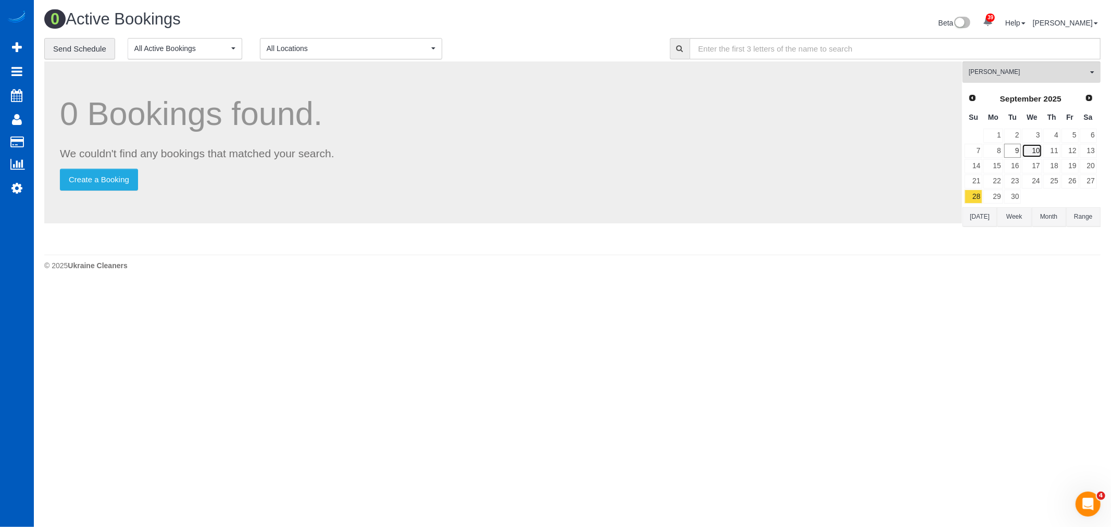
click at [1023, 156] on link "10" at bounding box center [1032, 151] width 20 height 14
click at [1019, 154] on link "9" at bounding box center [1012, 151] width 17 height 14
click at [1015, 86] on div "Daryna Odzhubiiska All Teams Remove Team Filters Alina Kruchok Alona Tarasiuk A…" at bounding box center [1031, 155] width 138 height 188
click at [1017, 78] on button "Daryna Odzhubiiska All Teams" at bounding box center [1031, 71] width 138 height 21
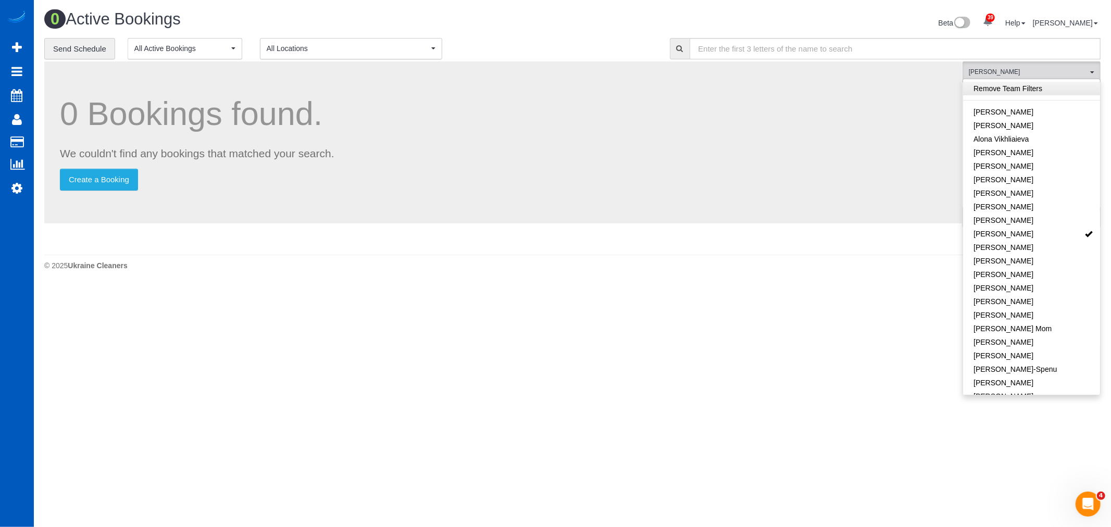
click at [1013, 91] on link "Remove Team Filters" at bounding box center [1031, 89] width 137 height 14
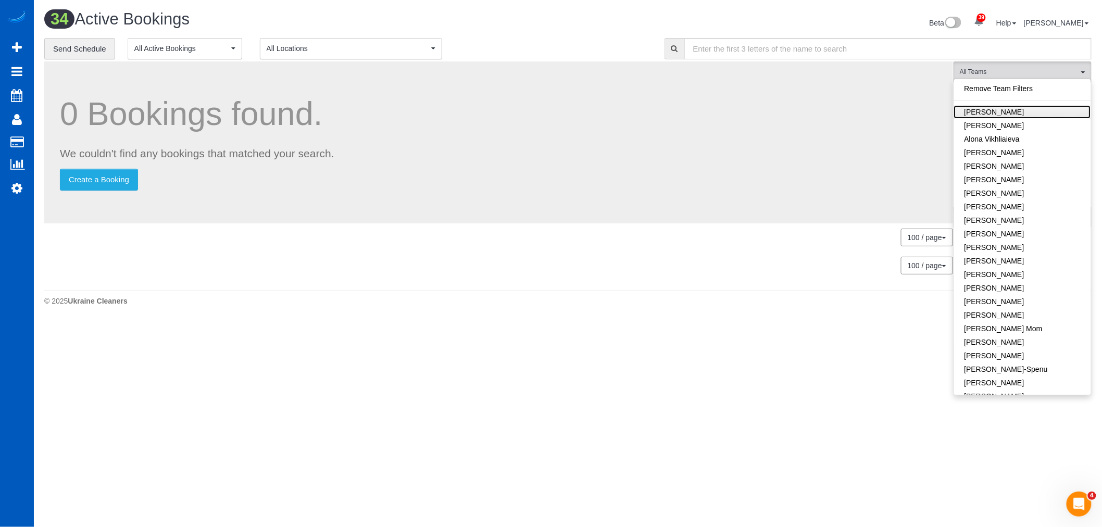
click at [1024, 117] on link "[PERSON_NAME]" at bounding box center [1022, 112] width 137 height 14
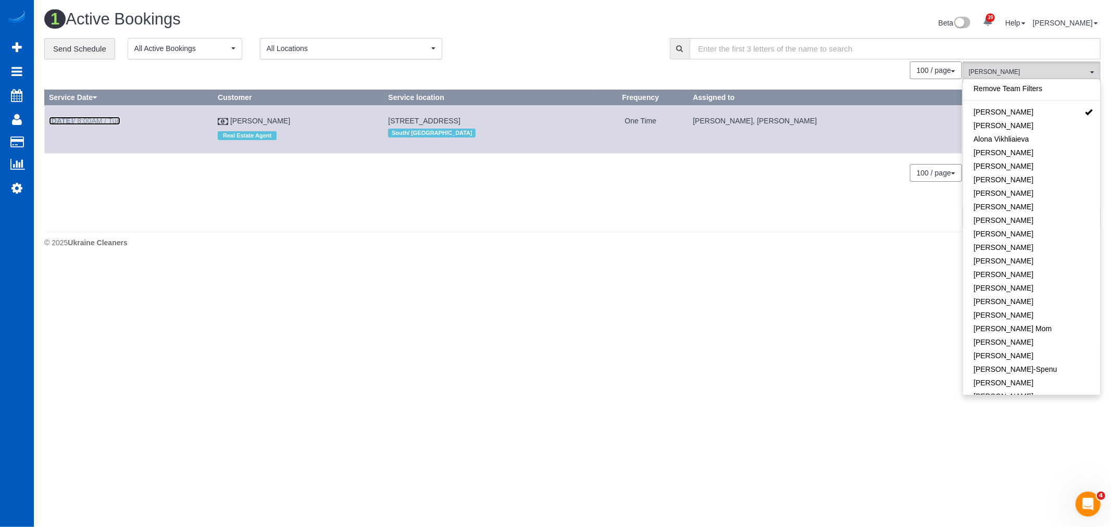
click at [95, 125] on link "[DATE] 8:00AM / Tue" at bounding box center [84, 121] width 71 height 8
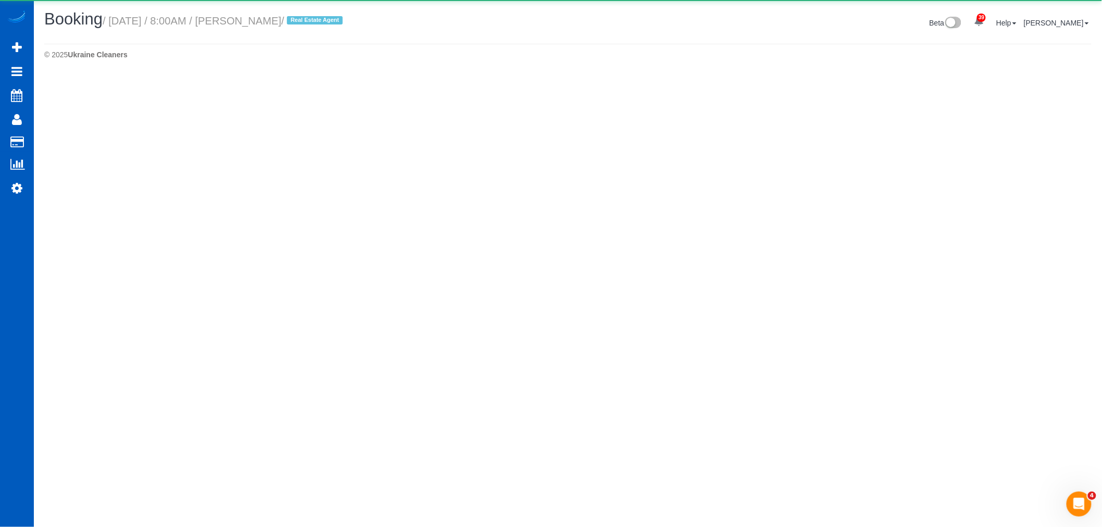
select select "WA"
select select "string:cash"
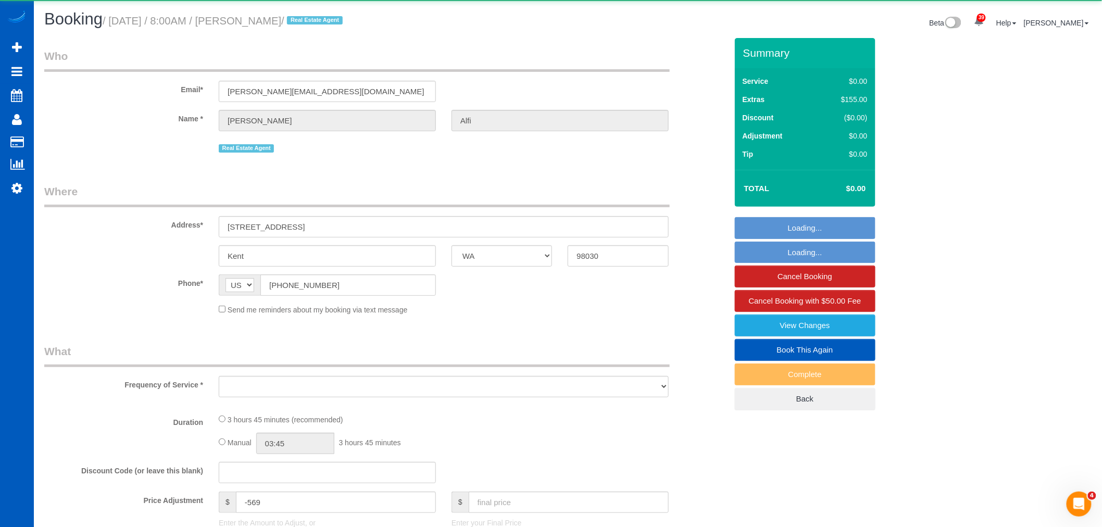
select select "object:69690"
select select "199"
select select "1001"
select select "3"
select select "2"
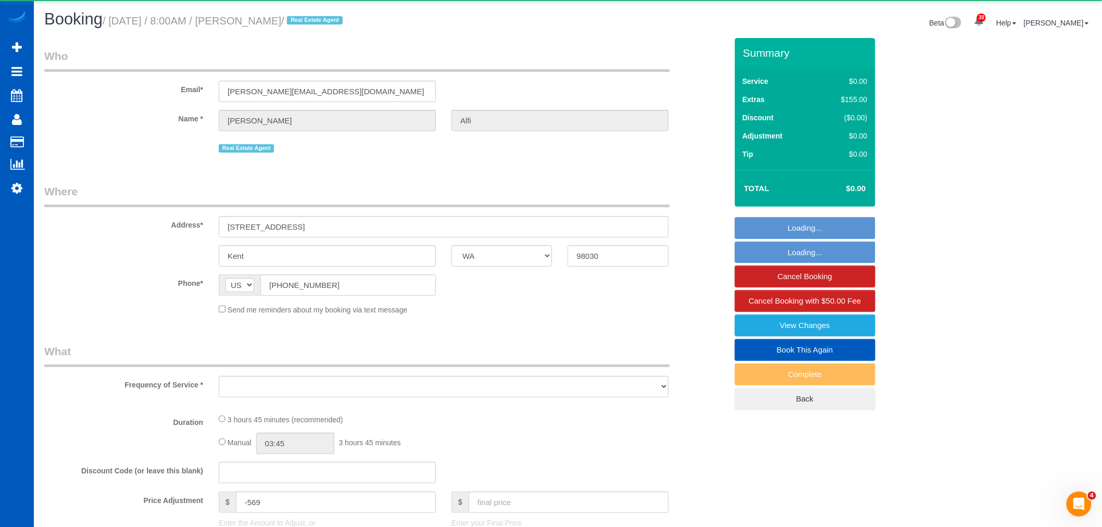
select select "spot333"
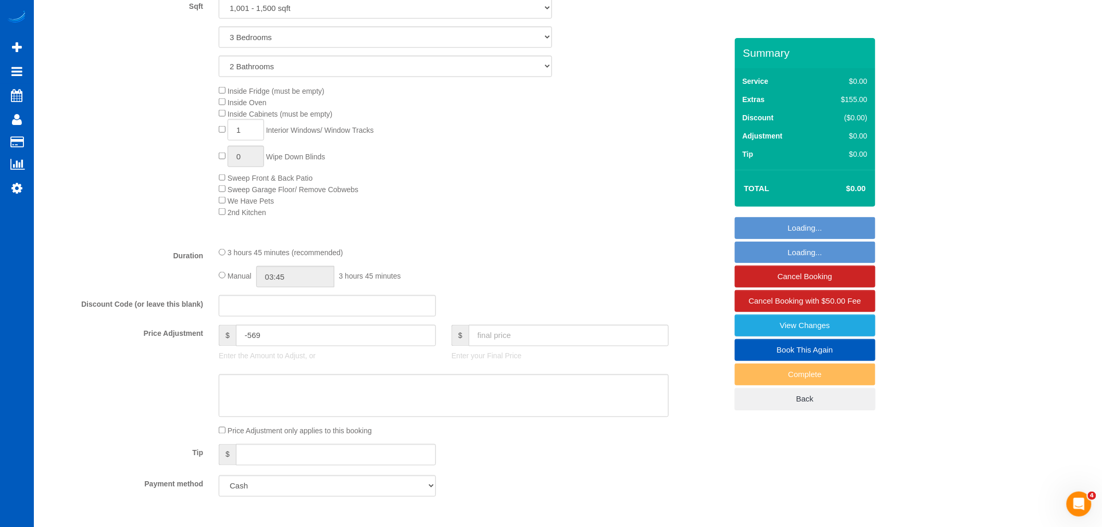
scroll to position [579, 0]
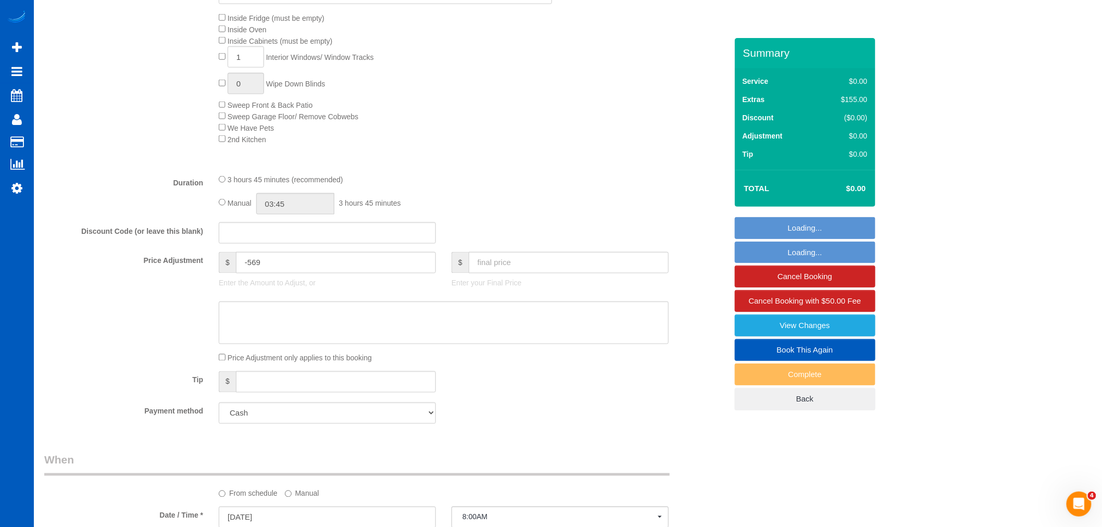
select select "1001"
select select "3"
select select "2"
click at [509, 268] on input "text" at bounding box center [569, 262] width 200 height 21
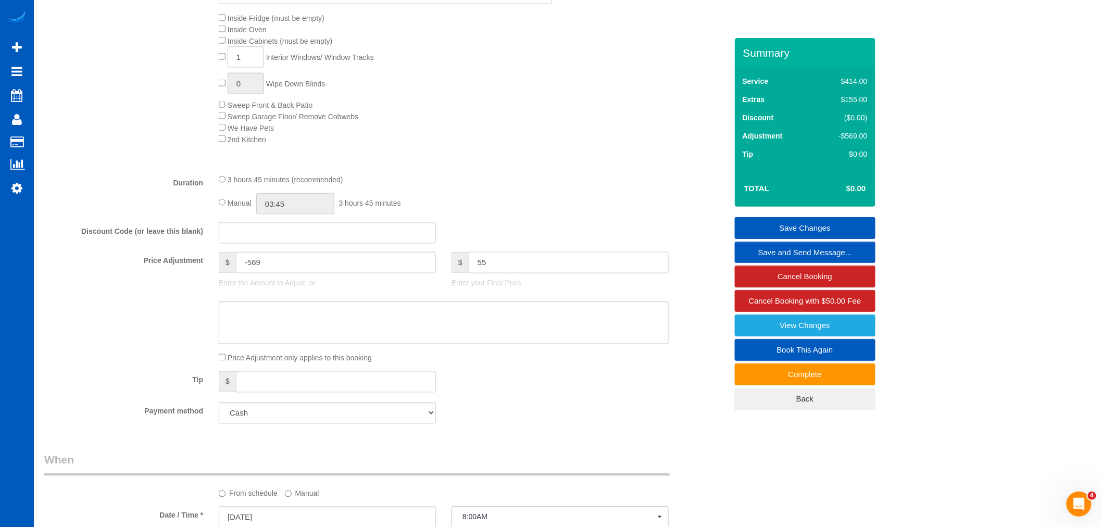
type input "550"
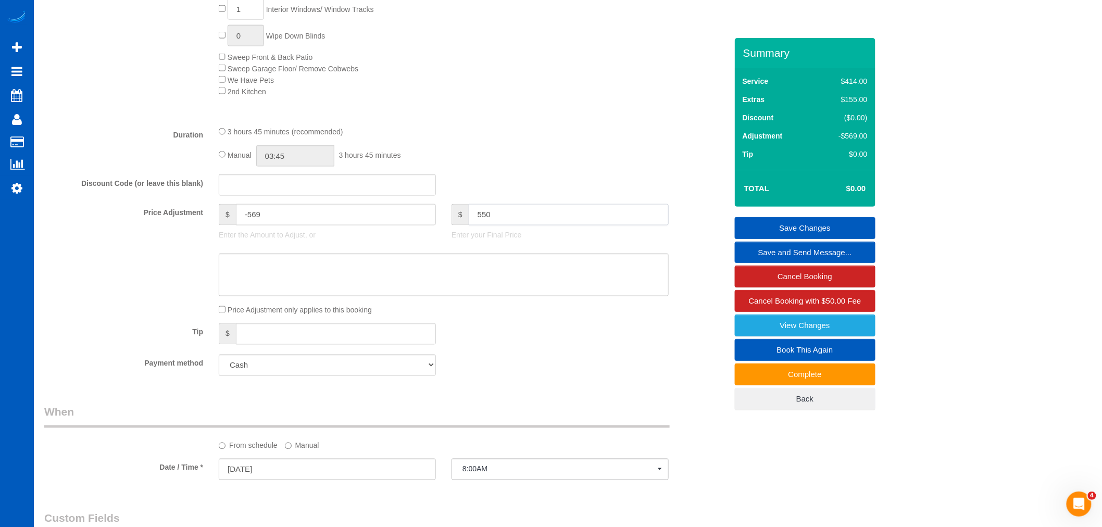
type input "-19"
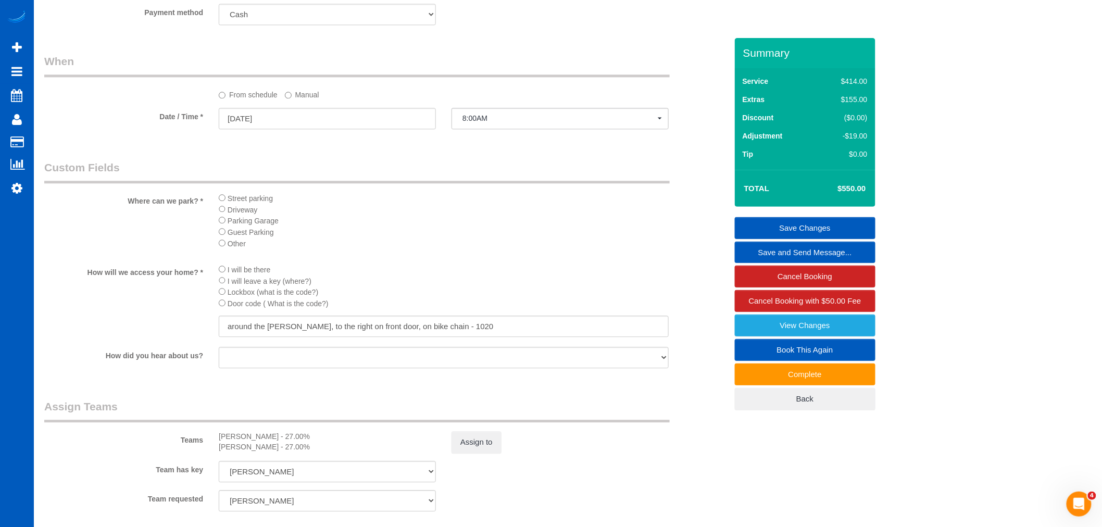
scroll to position [998, 0]
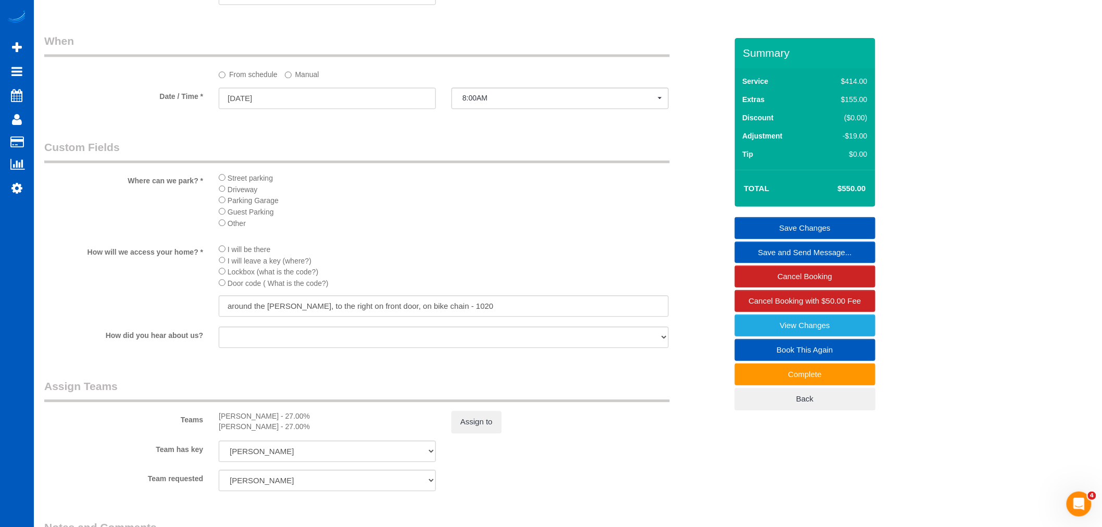
click at [837, 224] on link "Save Changes" at bounding box center [805, 228] width 141 height 22
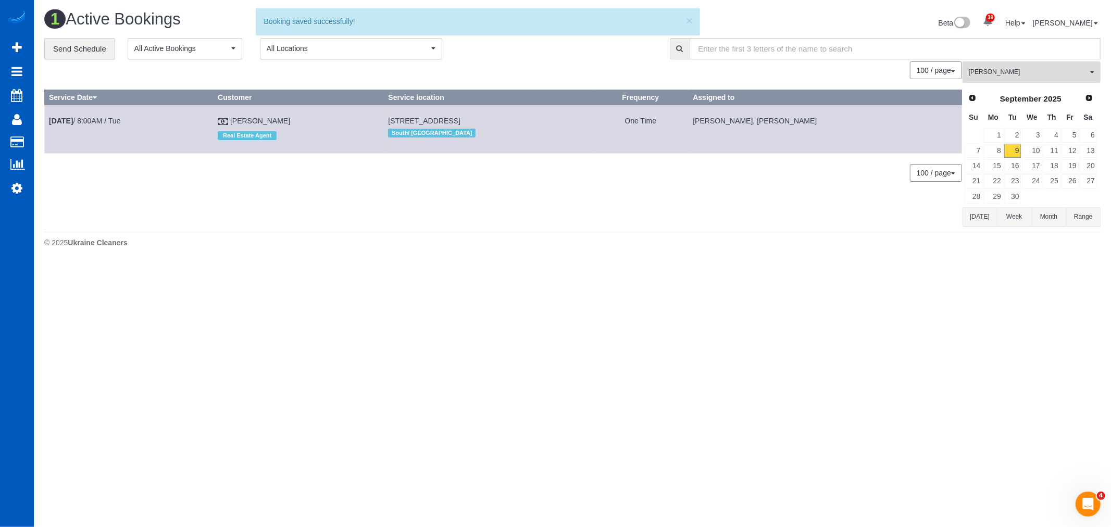
drag, startPoint x: 999, startPoint y: 73, endPoint x: 1009, endPoint y: 77, distance: 10.5
click at [1000, 73] on span "[PERSON_NAME]" at bounding box center [1028, 72] width 119 height 9
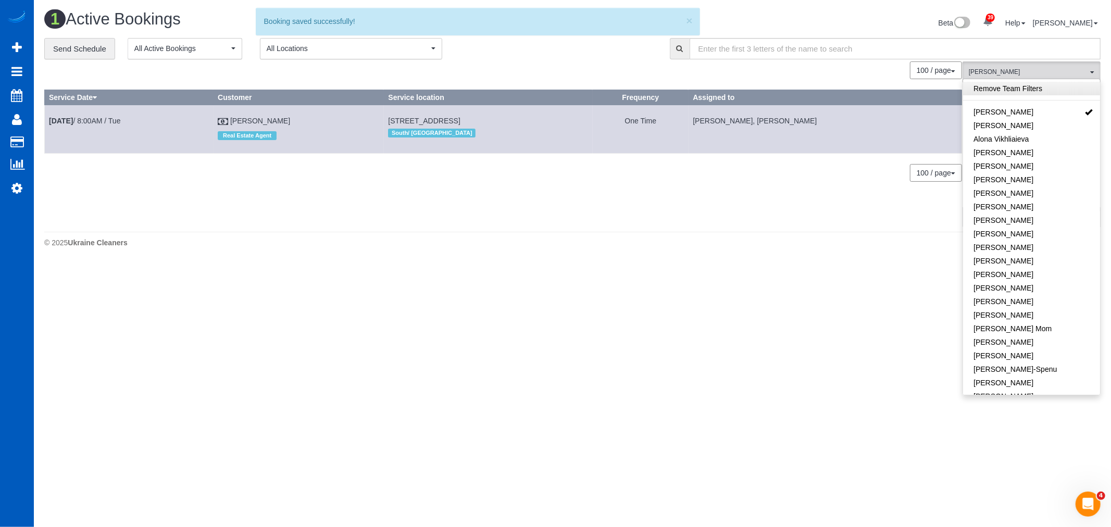
click at [1014, 91] on link "Remove Team Filters" at bounding box center [1031, 89] width 137 height 14
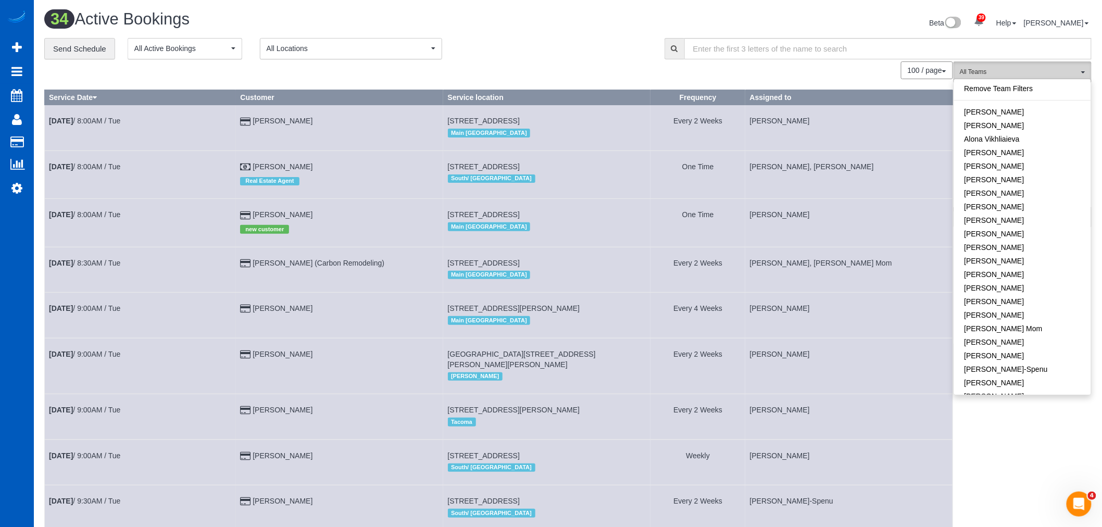
click at [1052, 71] on span "All Teams" at bounding box center [1019, 72] width 119 height 9
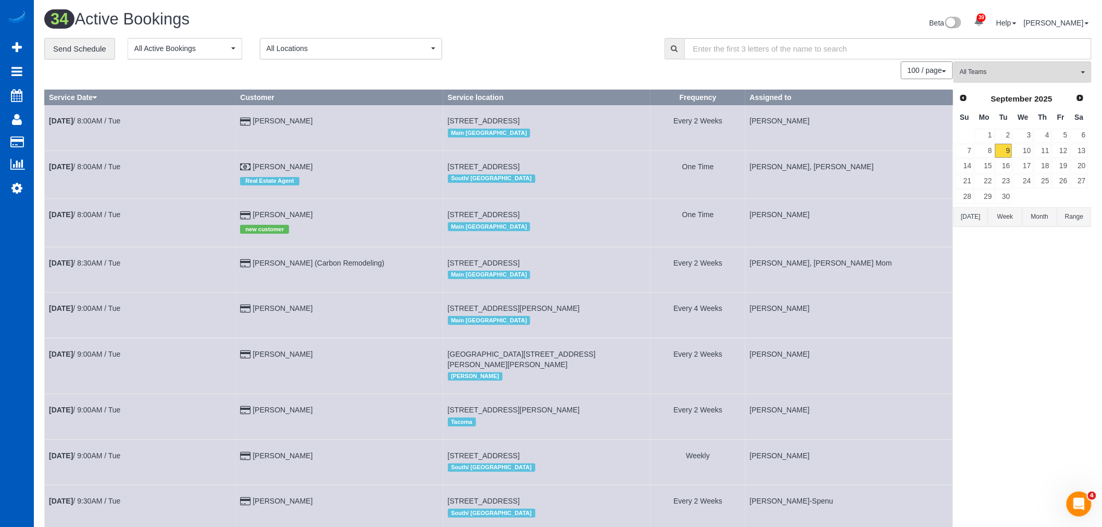
click at [998, 80] on button "All Teams" at bounding box center [1022, 71] width 138 height 21
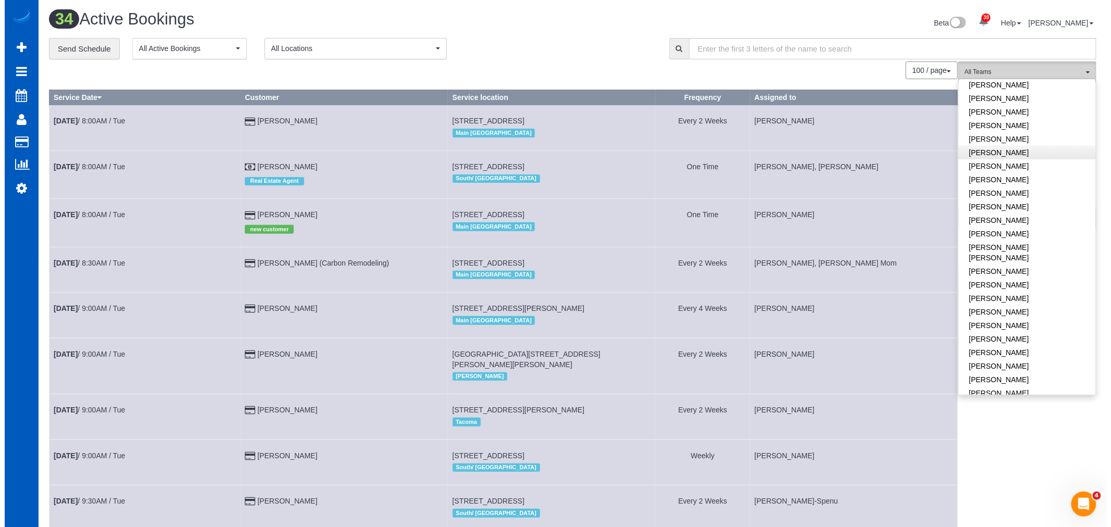
scroll to position [405, 0]
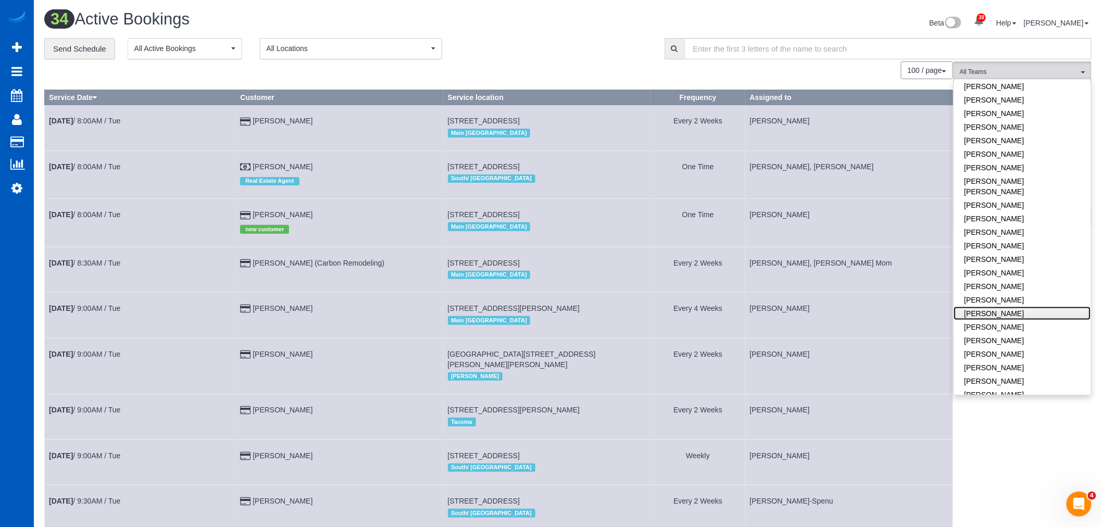
click at [1001, 307] on link "[PERSON_NAME]" at bounding box center [1022, 314] width 137 height 14
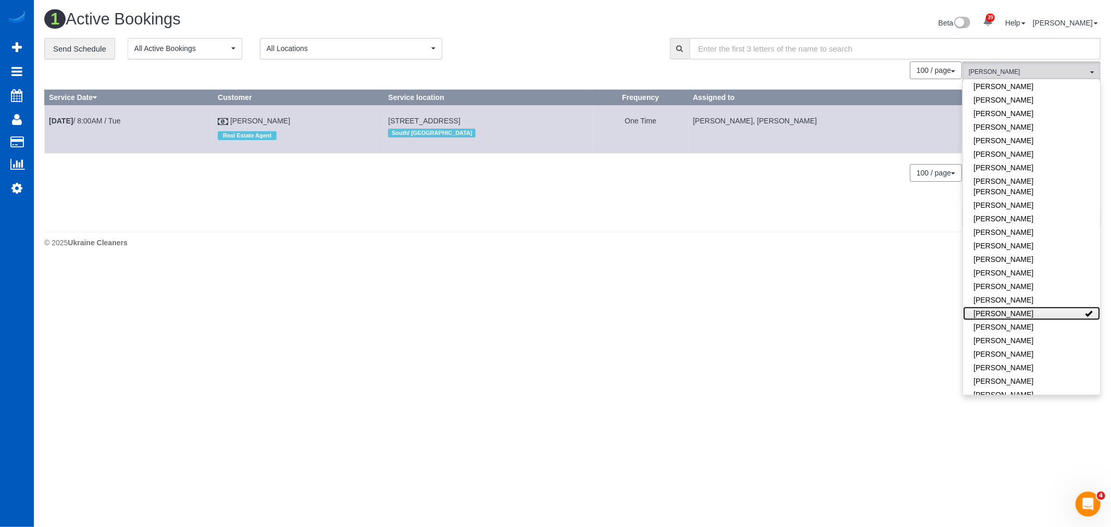
click at [1018, 307] on link "[PERSON_NAME]" at bounding box center [1031, 314] width 137 height 14
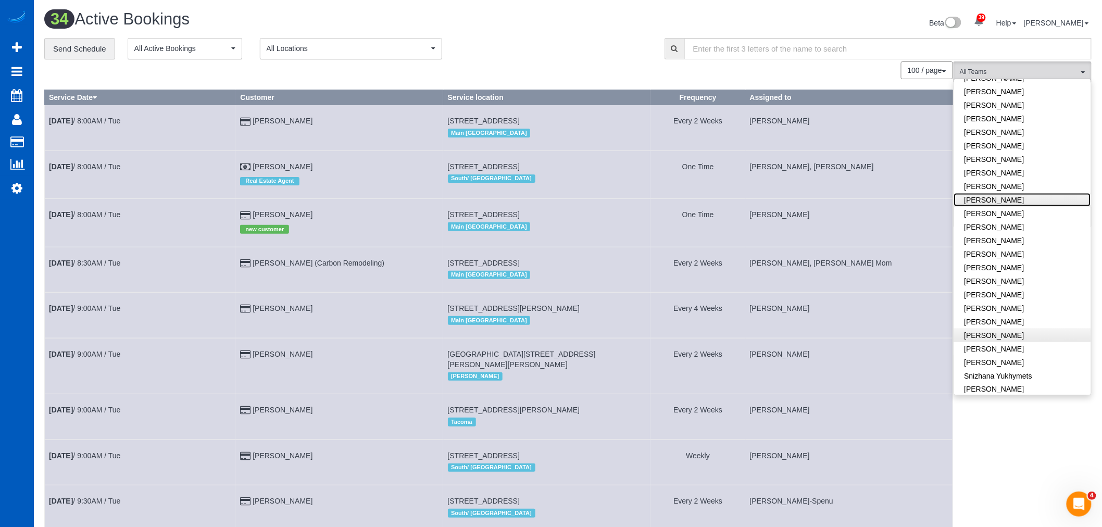
scroll to position [521, 0]
click at [991, 299] on link "[PERSON_NAME]" at bounding box center [1022, 306] width 137 height 14
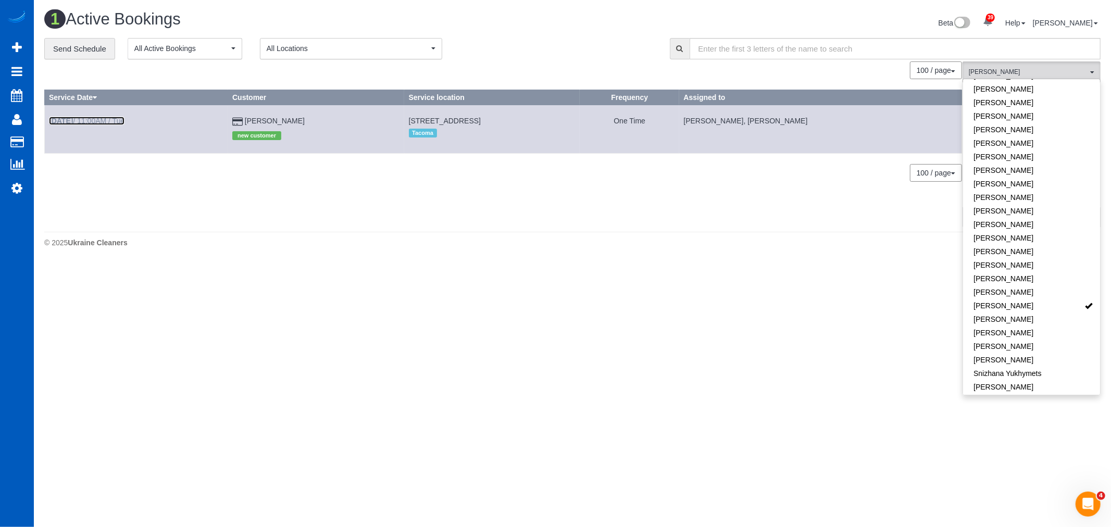
click at [73, 118] on b "[DATE]" at bounding box center [61, 121] width 24 height 8
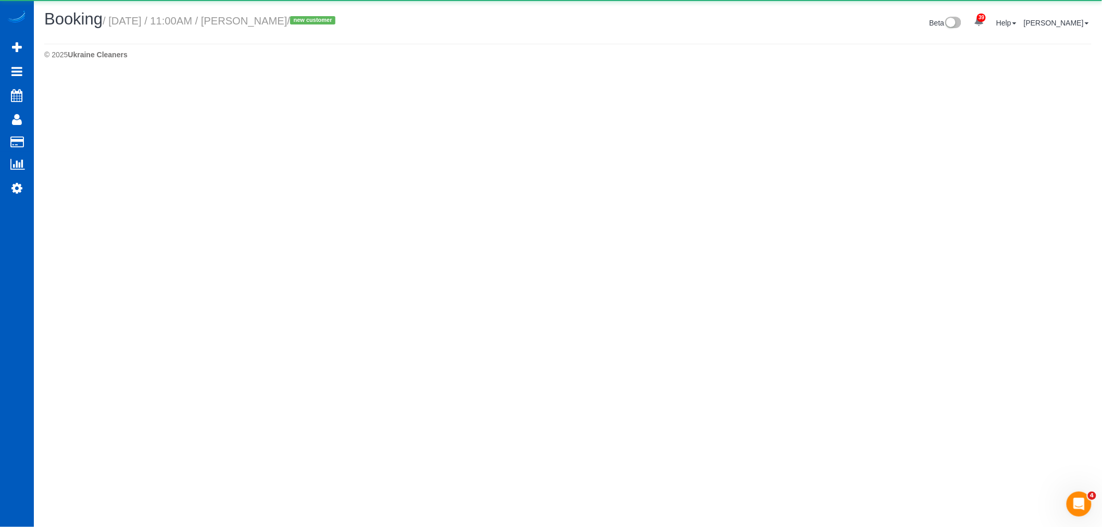
select select "WA"
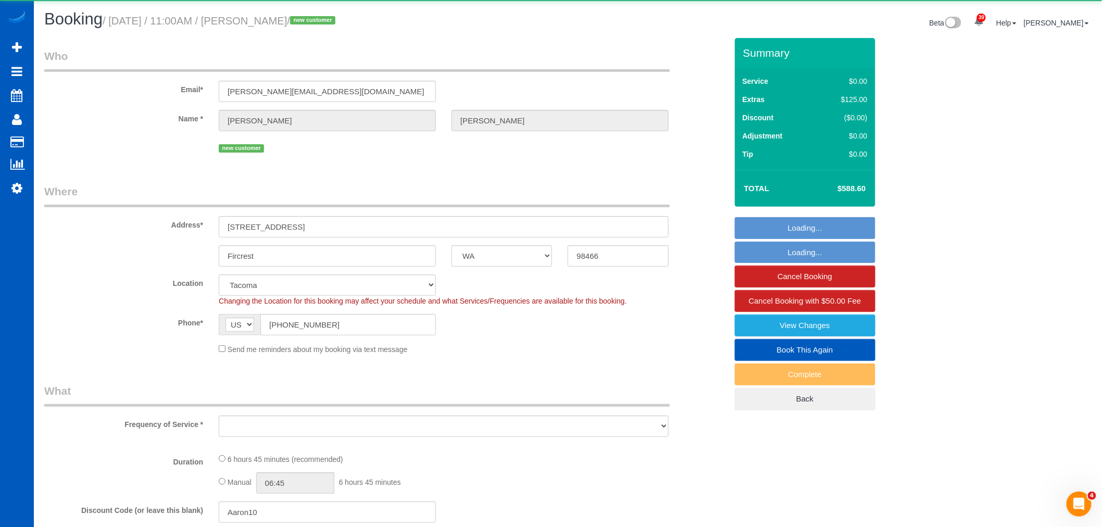
select select "object:71446"
select select "199"
select select "spot343"
select select "3501"
select select "4"
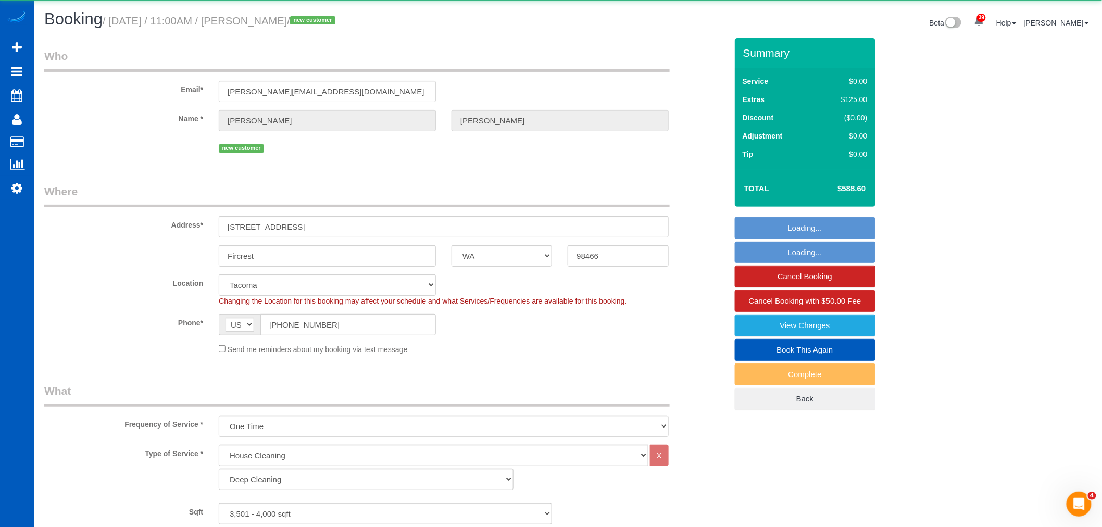
select select "3"
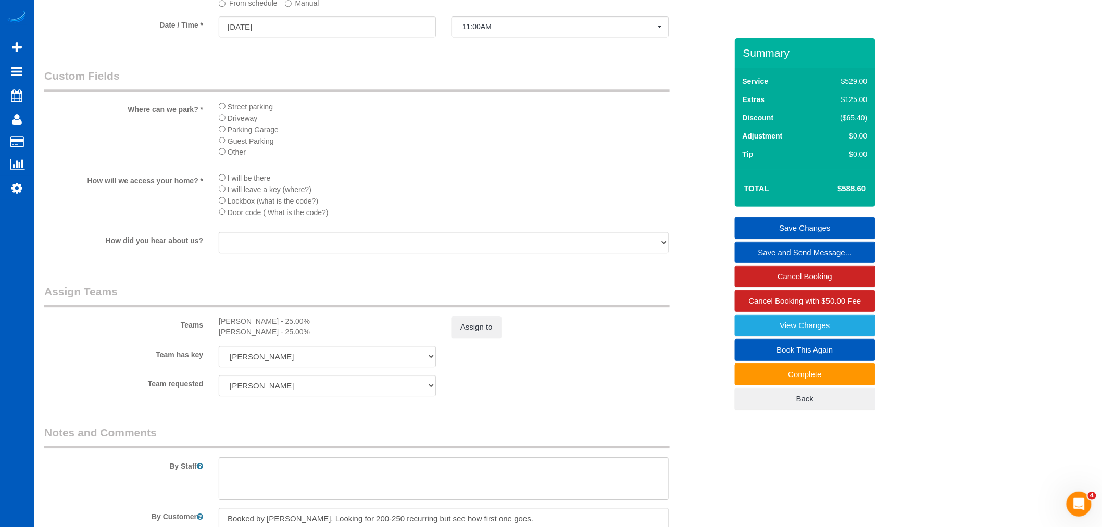
scroll to position [1293, 0]
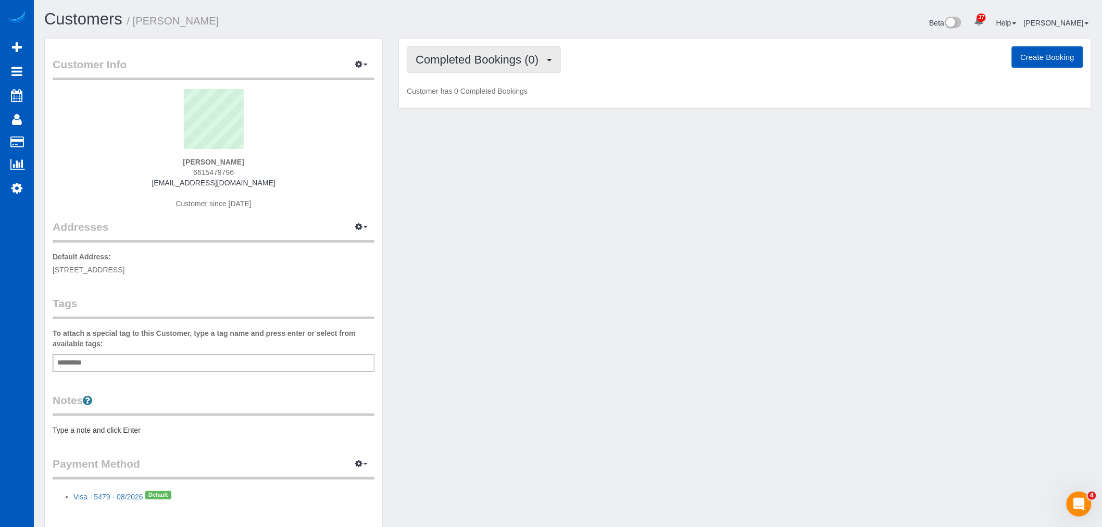
click at [490, 61] on span "Completed Bookings (0)" at bounding box center [480, 59] width 128 height 13
click at [475, 95] on link "Upcoming Bookings (1)" at bounding box center [461, 98] width 108 height 14
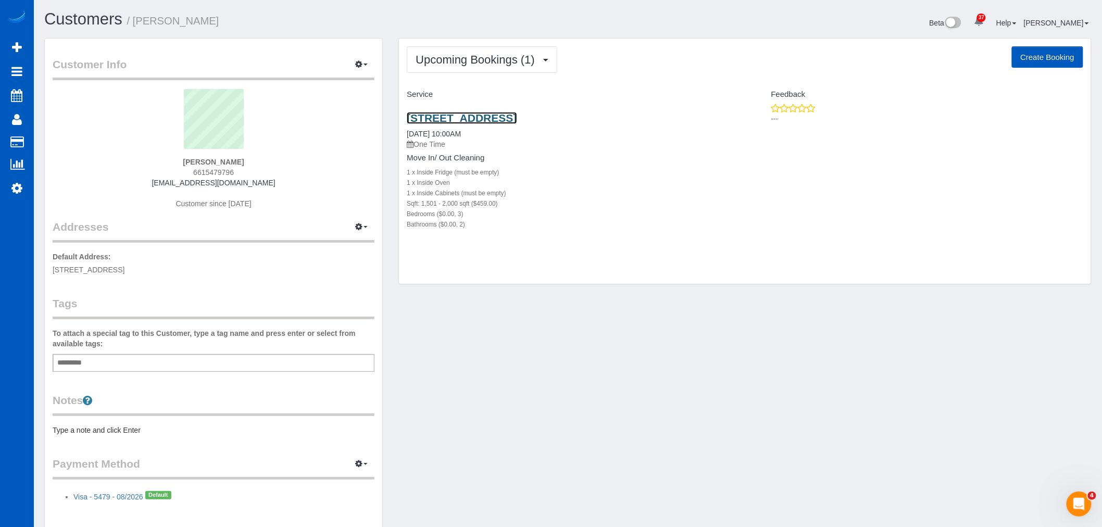
click at [470, 116] on link "317 Parakeet Dr, Little Elm, TX 75068" at bounding box center [462, 118] width 110 height 12
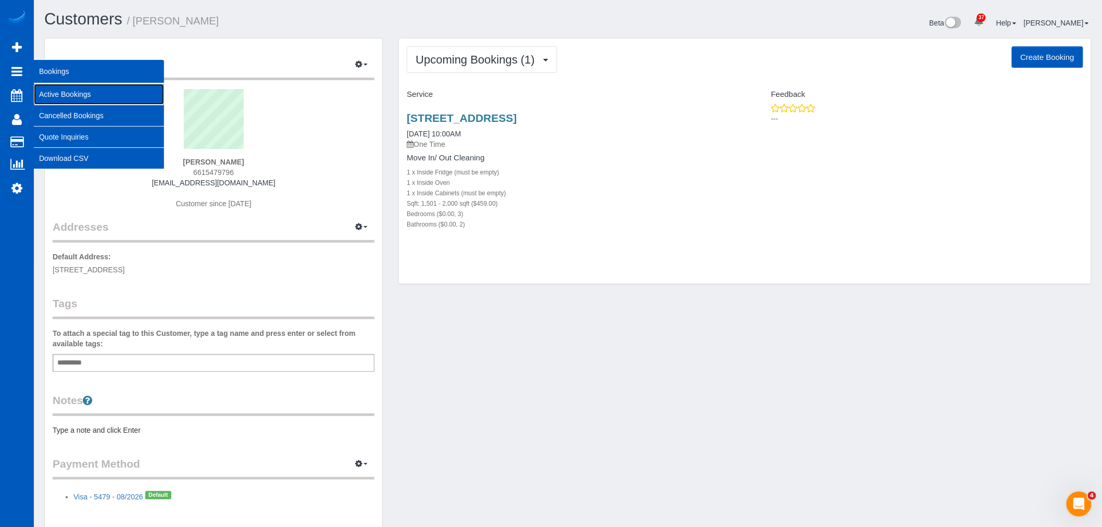
click at [66, 94] on link "Active Bookings" at bounding box center [99, 94] width 130 height 21
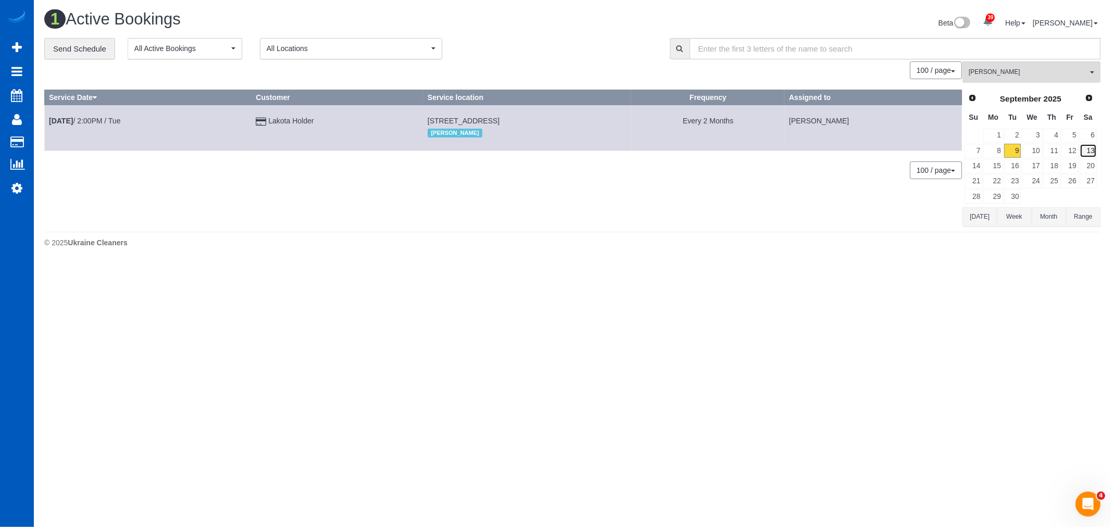
click at [1084, 149] on link "13" at bounding box center [1088, 151] width 17 height 14
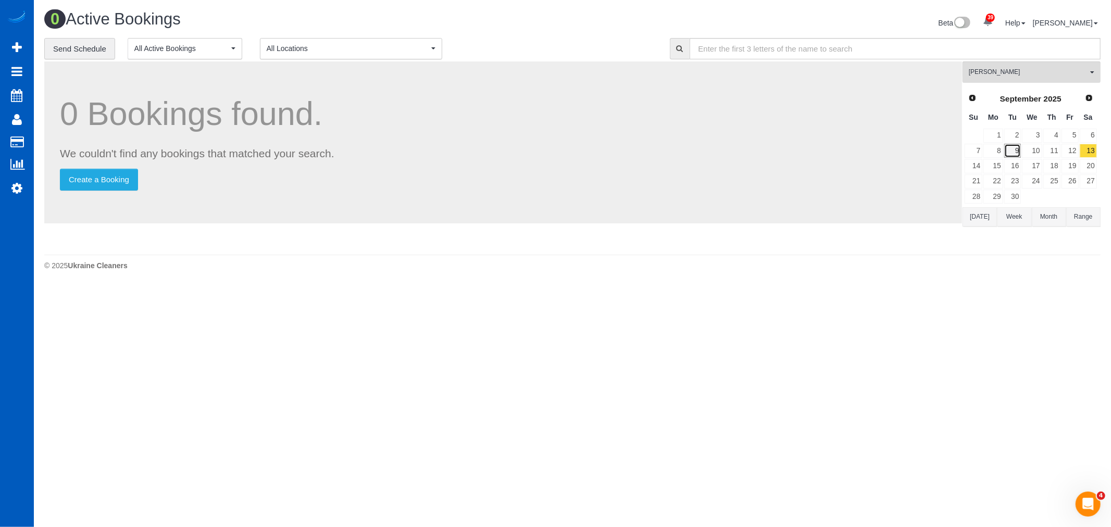
click at [1019, 152] on link "9" at bounding box center [1012, 151] width 17 height 14
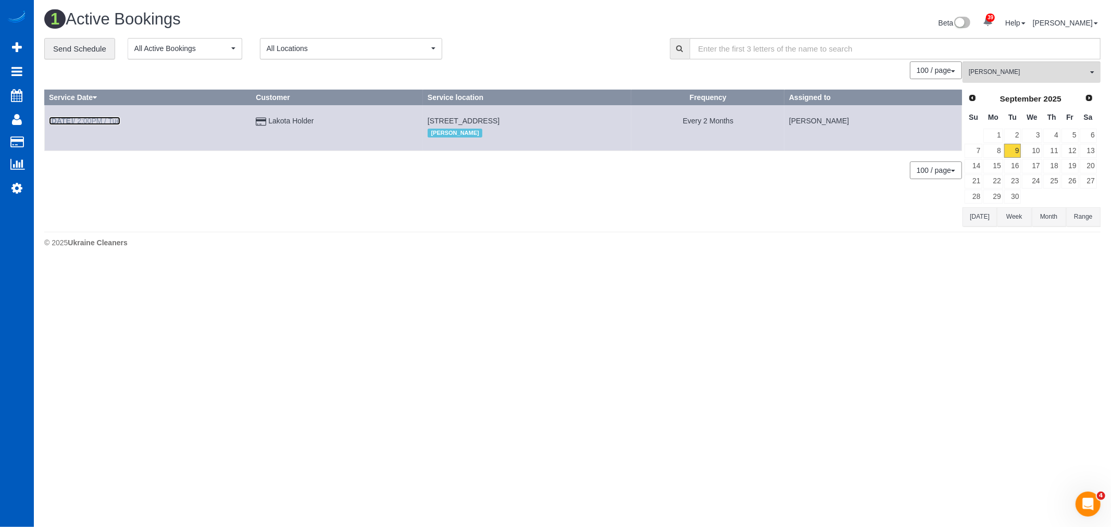
click at [83, 122] on link "Sep 9th / 2:00PM / Tue" at bounding box center [84, 121] width 71 height 8
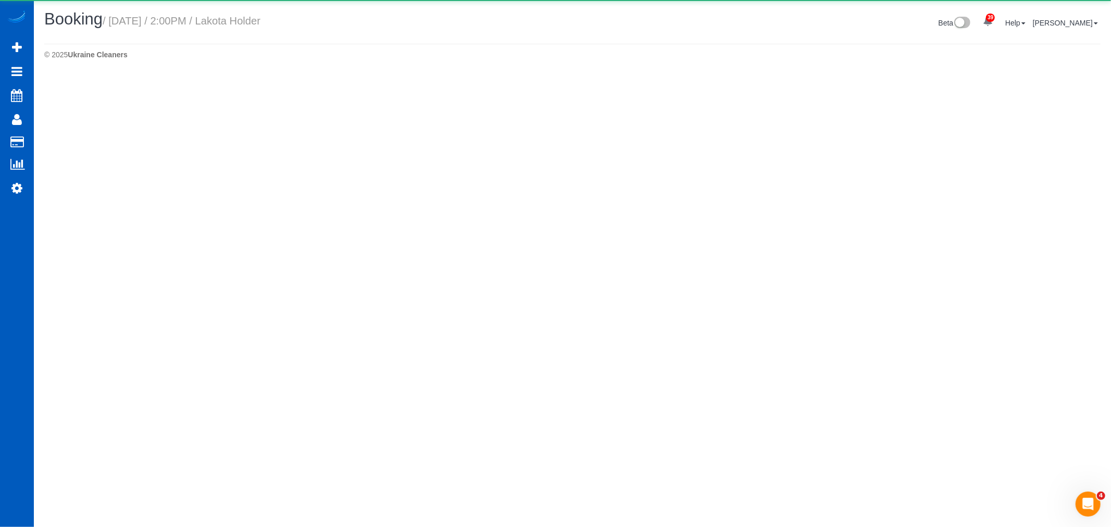
select select "WA"
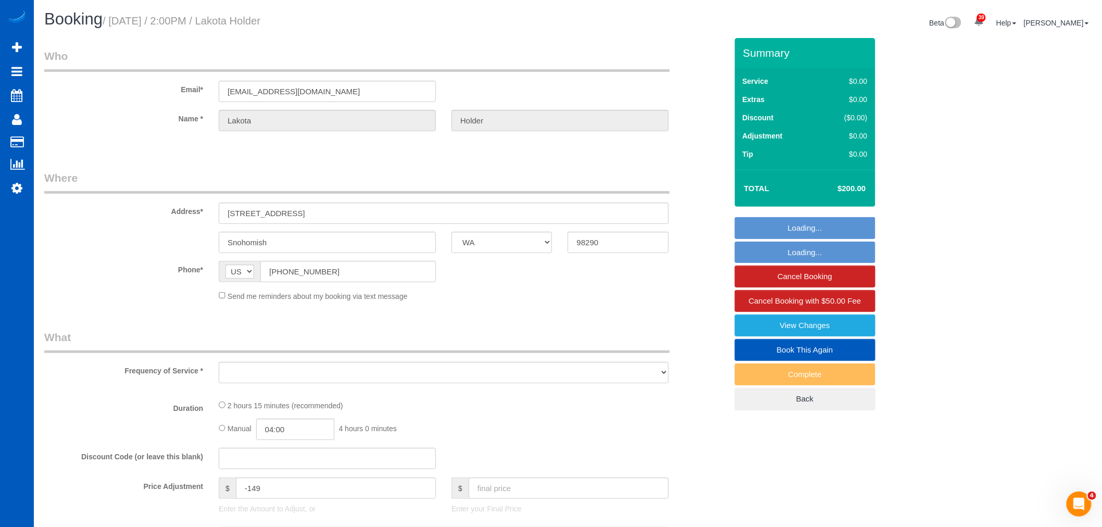
select select "object:47699"
select select "string:fspay-ef5bd14c-c41e-4281-8ac3-7443220bb7a1"
select select "199"
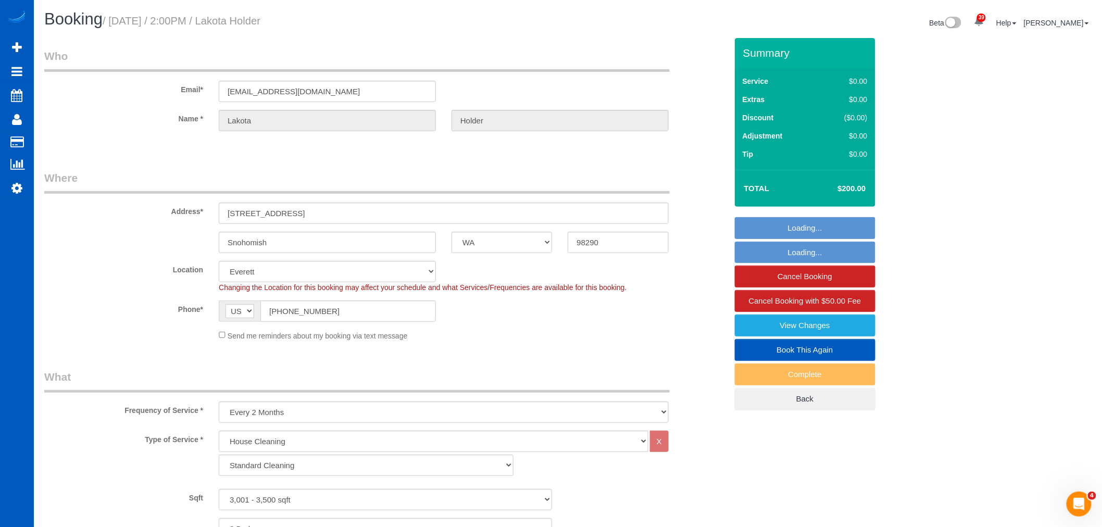
select select "spot118"
select select "3001"
select select "3"
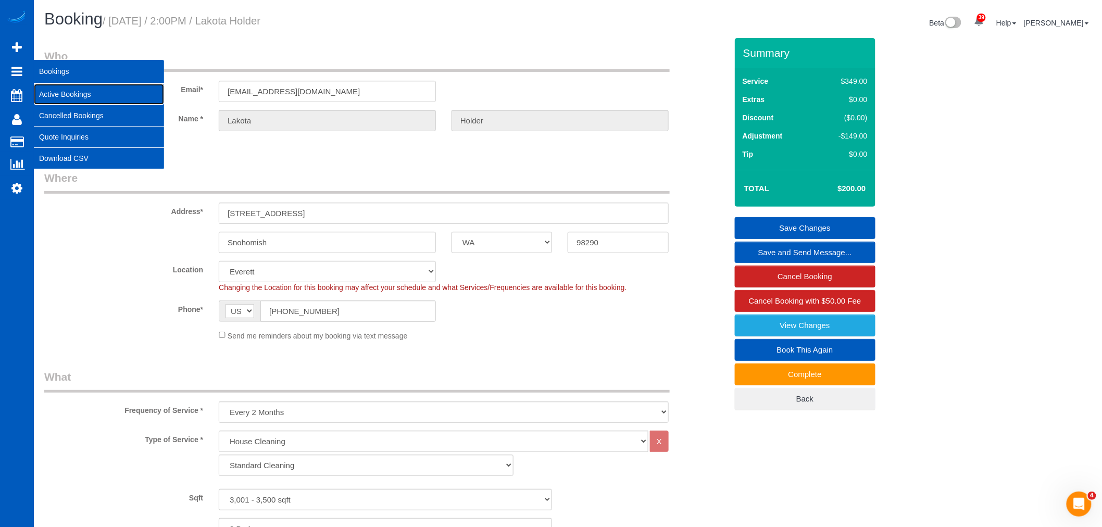
click at [82, 96] on link "Active Bookings" at bounding box center [99, 94] width 130 height 21
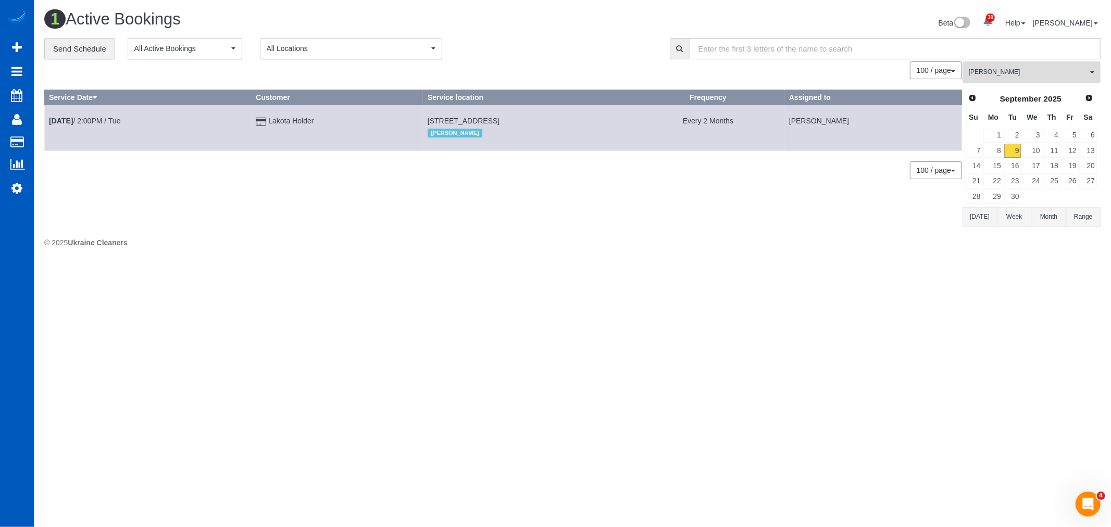
click at [1001, 64] on button "Nataliia Dmytruk All Teams" at bounding box center [1031, 71] width 138 height 21
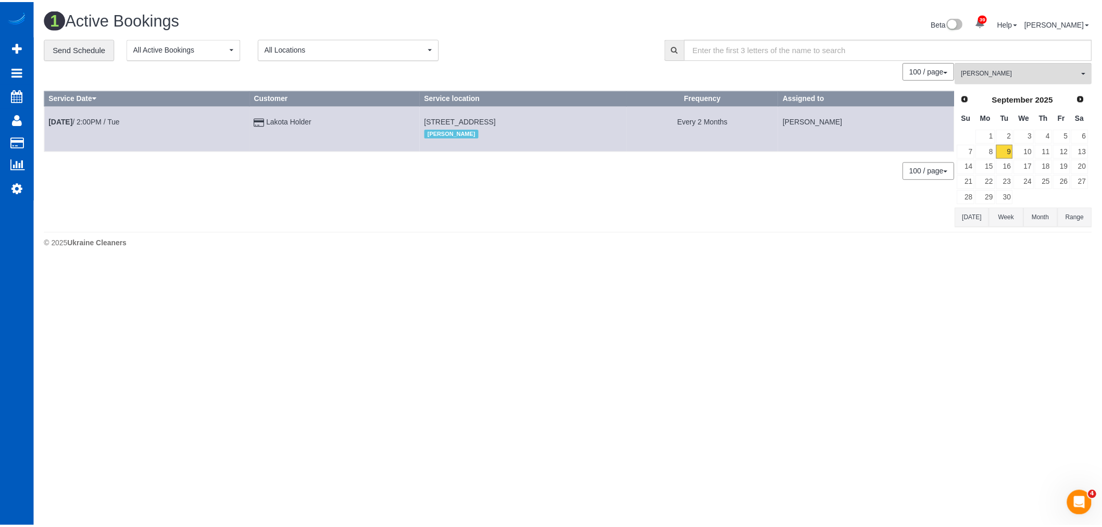
scroll to position [375, 0]
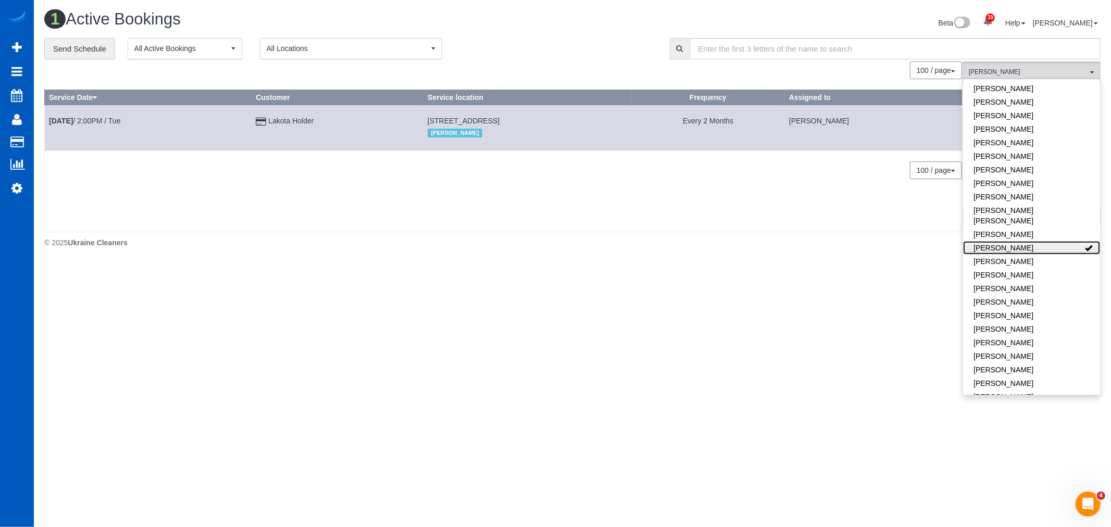
click at [1034, 241] on link "[PERSON_NAME]" at bounding box center [1031, 248] width 137 height 14
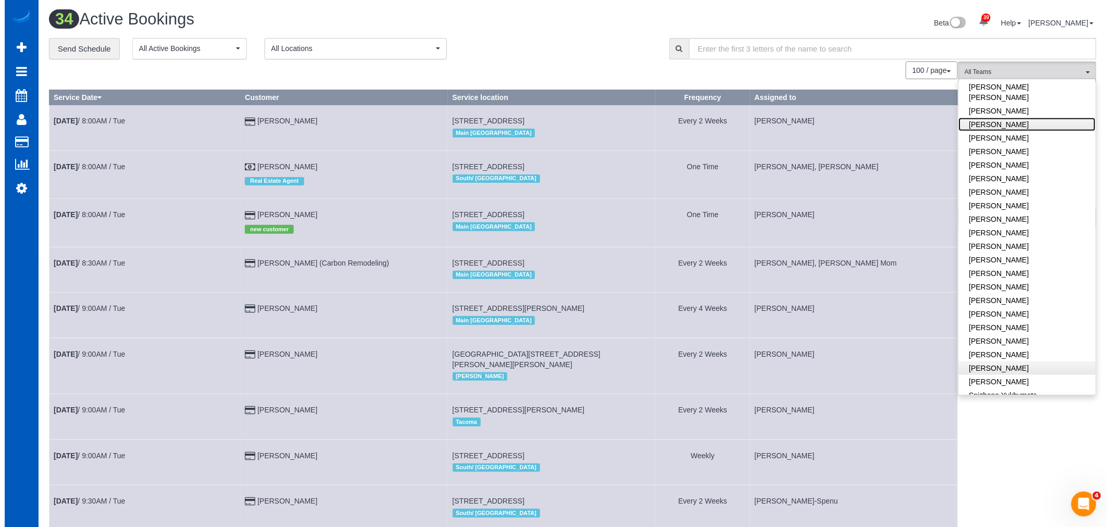
scroll to position [549, 0]
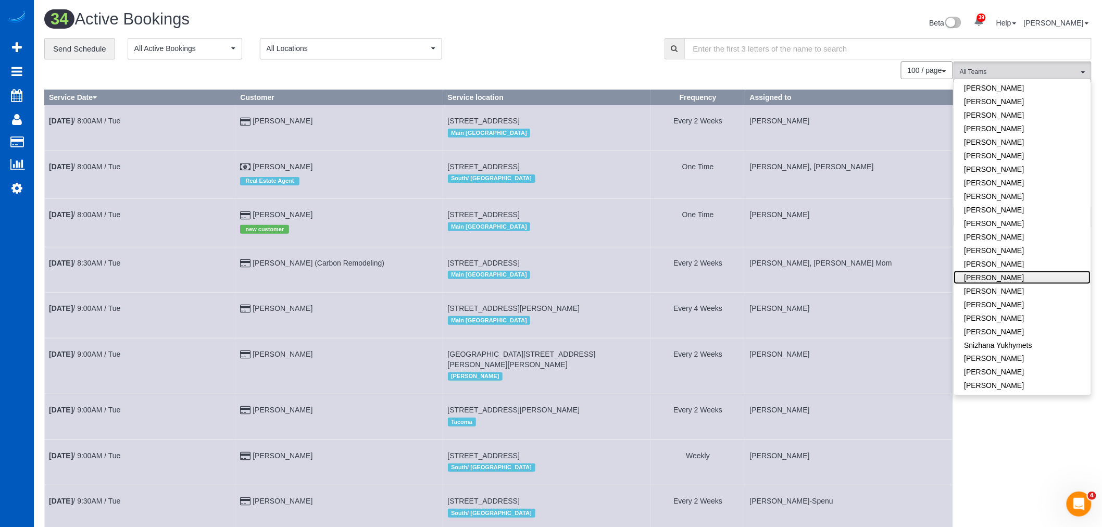
click at [990, 271] on link "[PERSON_NAME]" at bounding box center [1022, 278] width 137 height 14
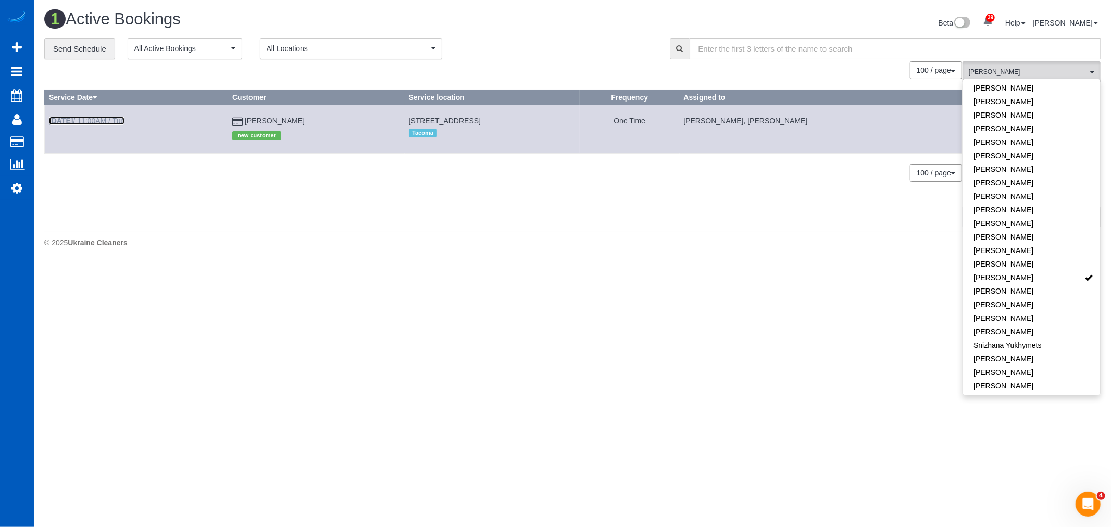
click at [73, 120] on b "Sep 9th" at bounding box center [61, 121] width 24 height 8
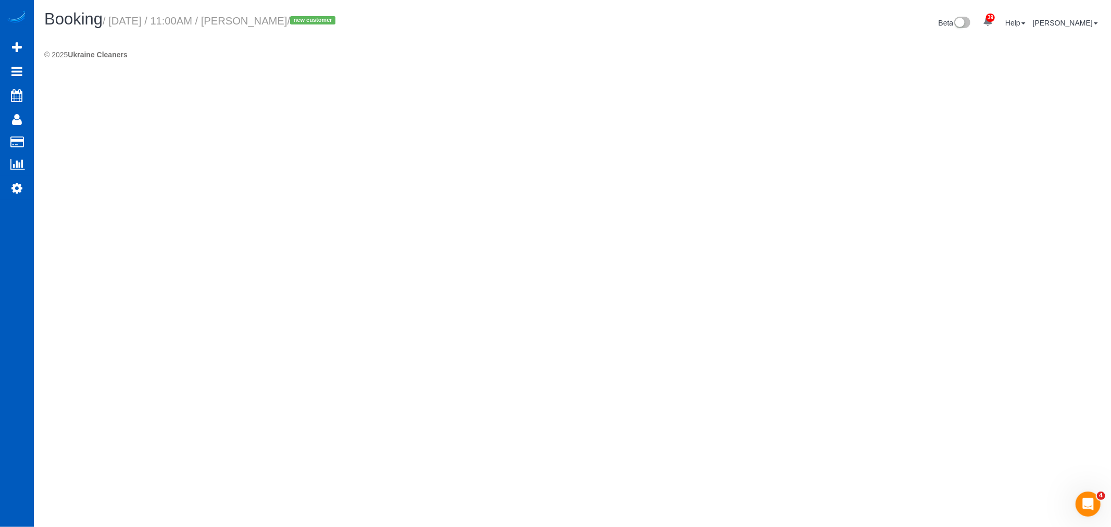
select select "WA"
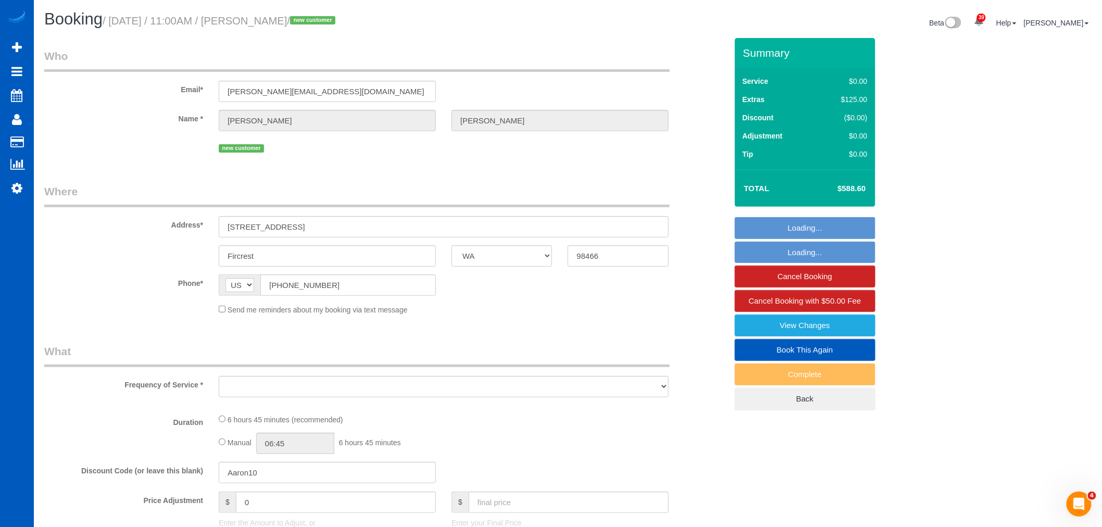
select select "object:49452"
select select "string:fspay-f7bfd408-96fd-46aa-867f-03c6435c7043"
select select "199"
select select "3501"
select select "4"
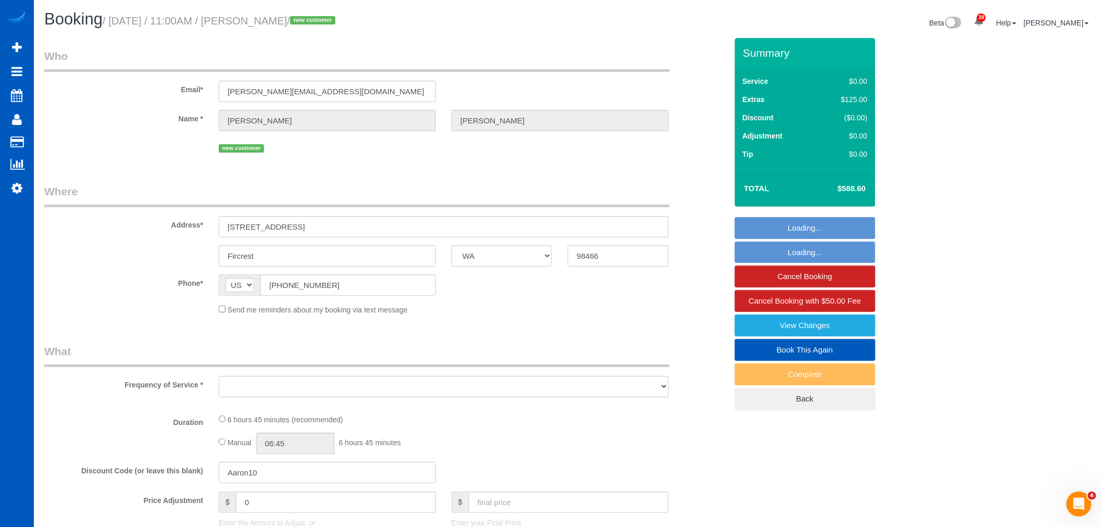
select select "3"
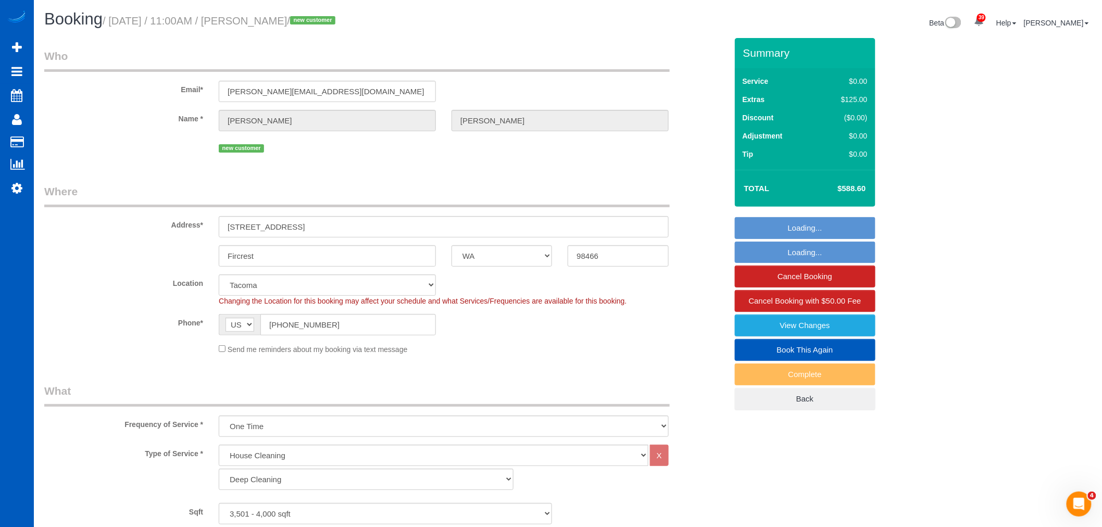
select select "object:49738"
select select "spot127"
select select "3501"
select select "4"
select select "3"
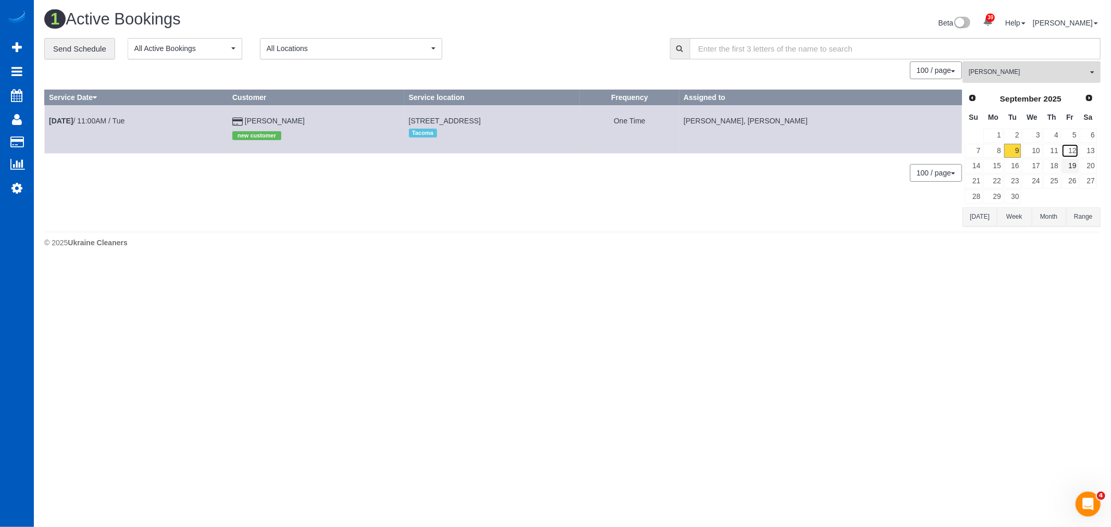
click at [1073, 156] on link "12" at bounding box center [1069, 151] width 17 height 14
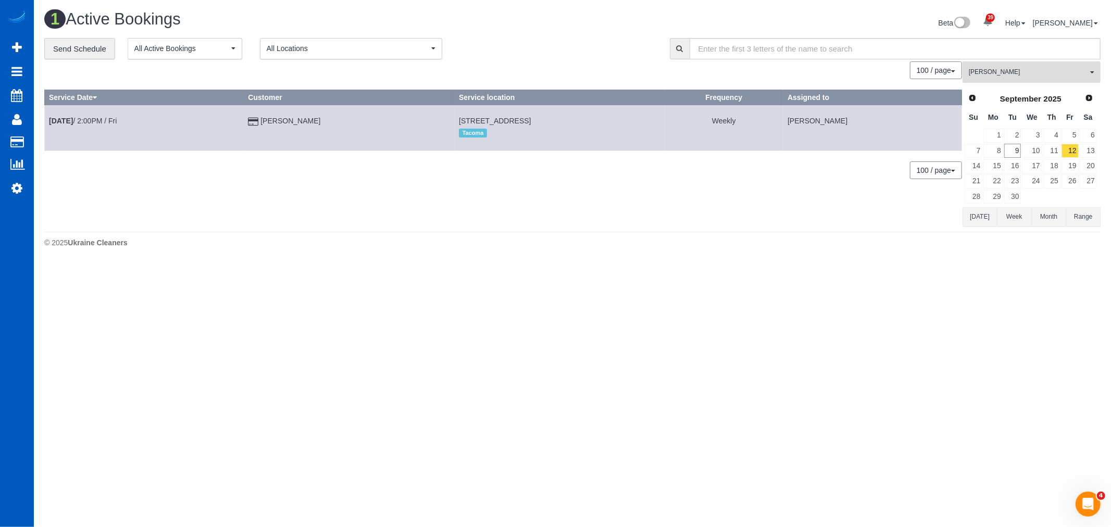
click at [996, 75] on span "[PERSON_NAME]" at bounding box center [1028, 72] width 119 height 9
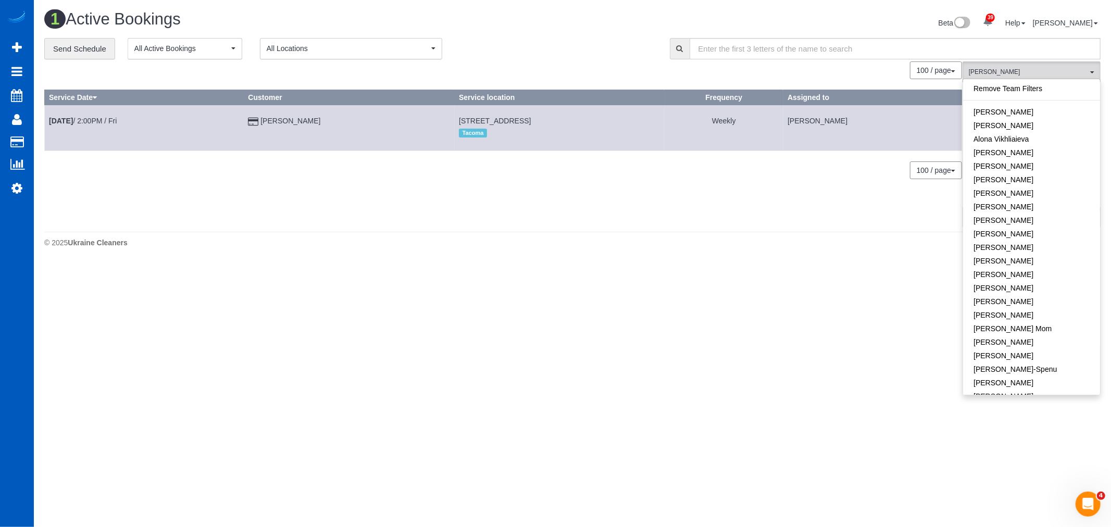
scroll to position [578, 0]
click at [1014, 242] on link "[PERSON_NAME]" at bounding box center [1031, 249] width 137 height 14
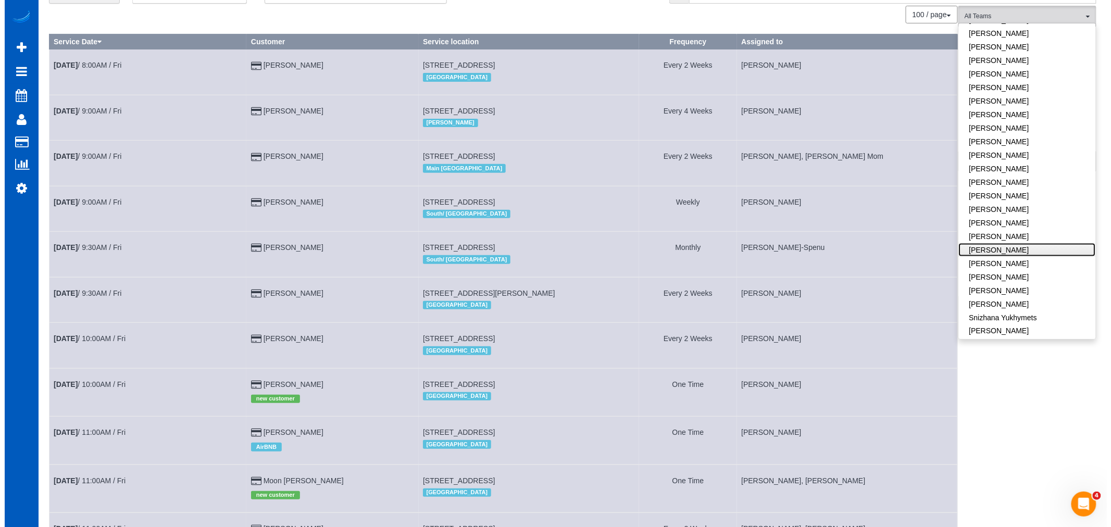
scroll to position [0, 0]
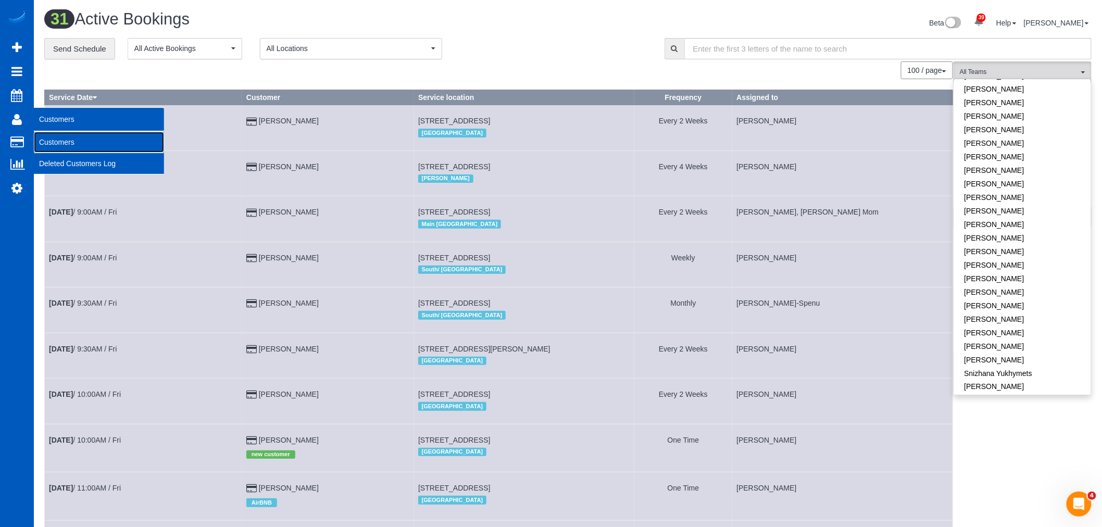
click at [84, 137] on link "Customers" at bounding box center [99, 142] width 130 height 21
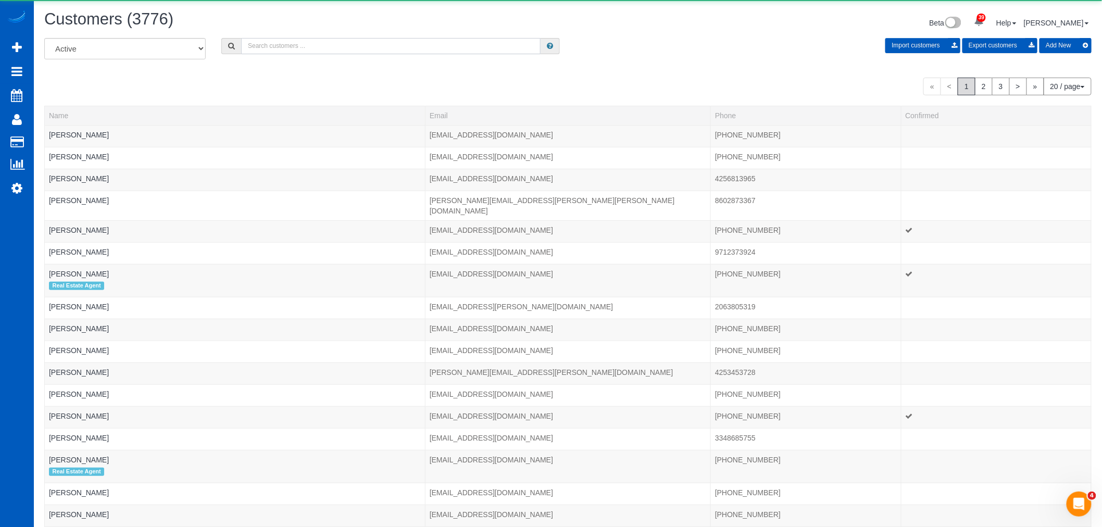
click at [306, 48] on input "text" at bounding box center [390, 46] width 299 height 16
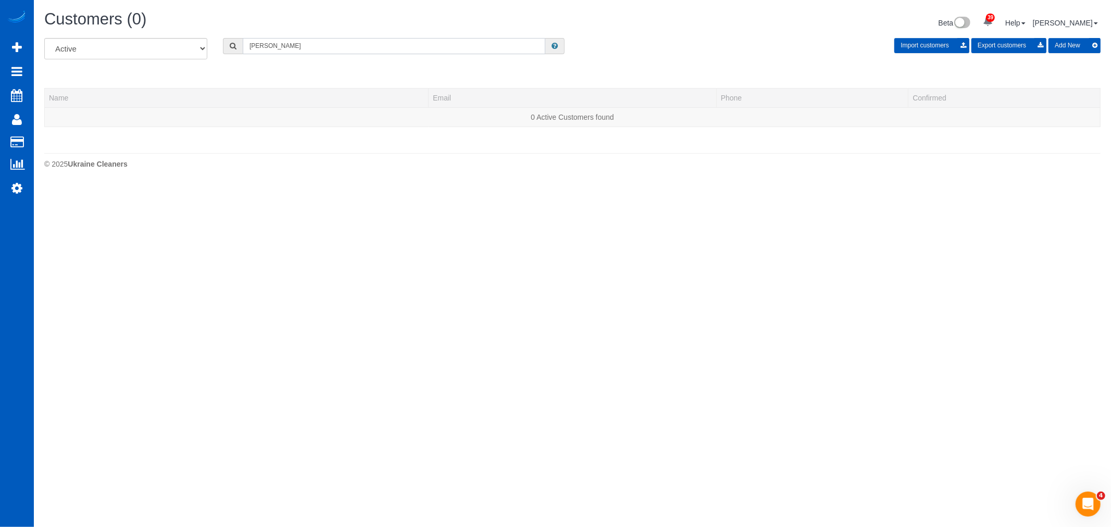
drag, startPoint x: 299, startPoint y: 43, endPoint x: 205, endPoint y: 47, distance: 94.4
click at [205, 47] on div "All Active Archived erlich Import customers Export customers Add New" at bounding box center [572, 52] width 1072 height 29
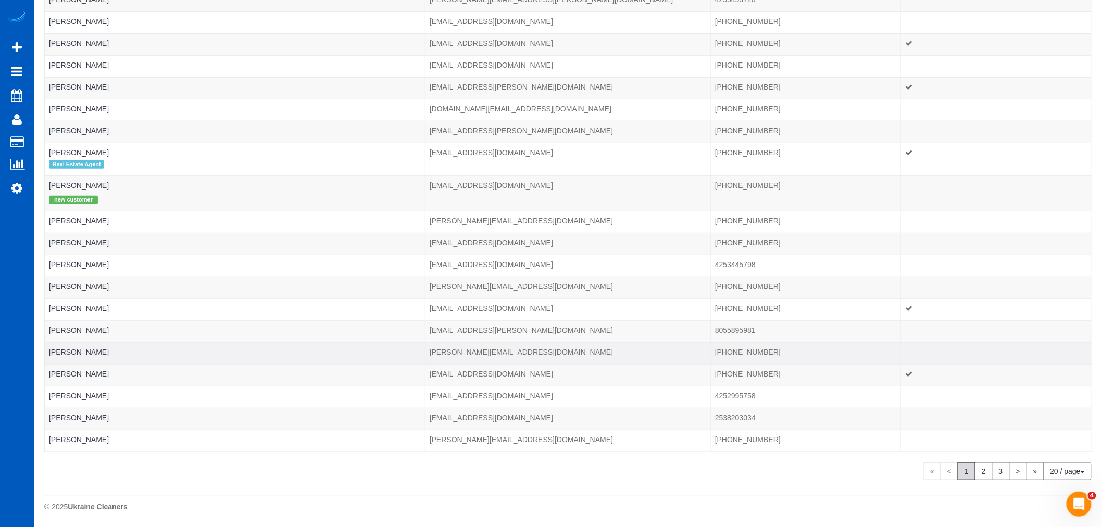
scroll to position [139, 0]
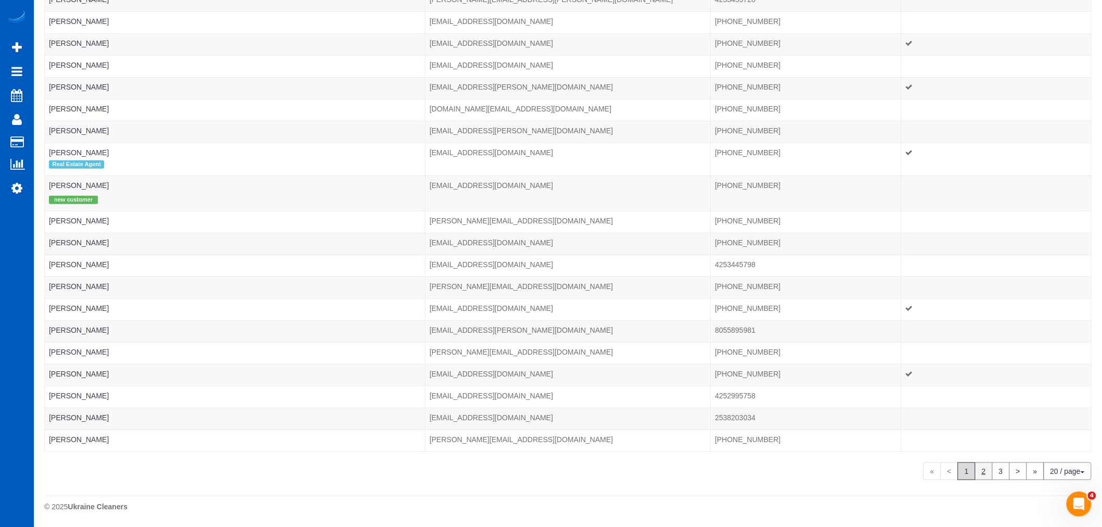
type input "mary"
click at [979, 472] on link "2" at bounding box center [984, 471] width 18 height 18
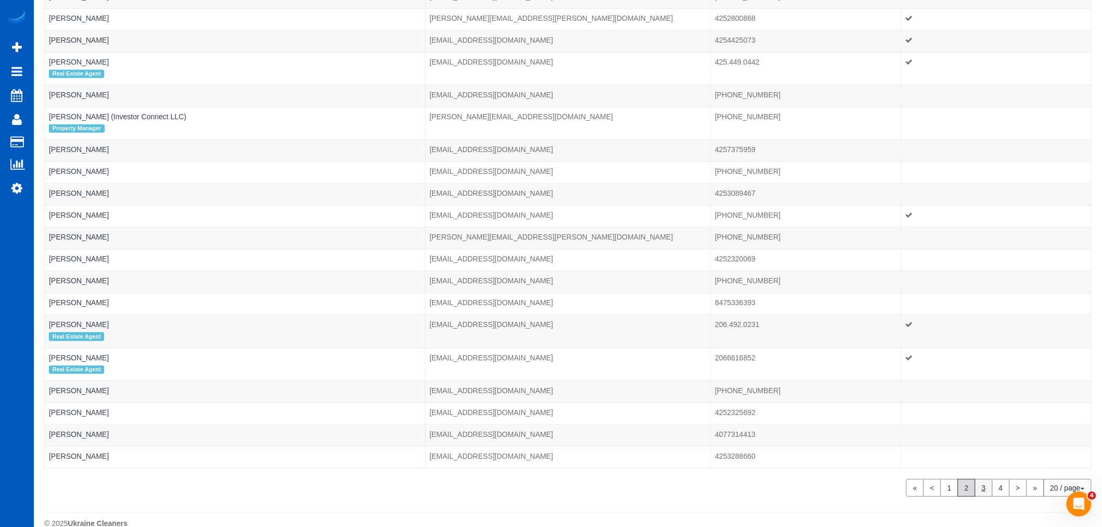
click at [979, 492] on link "3" at bounding box center [984, 488] width 18 height 18
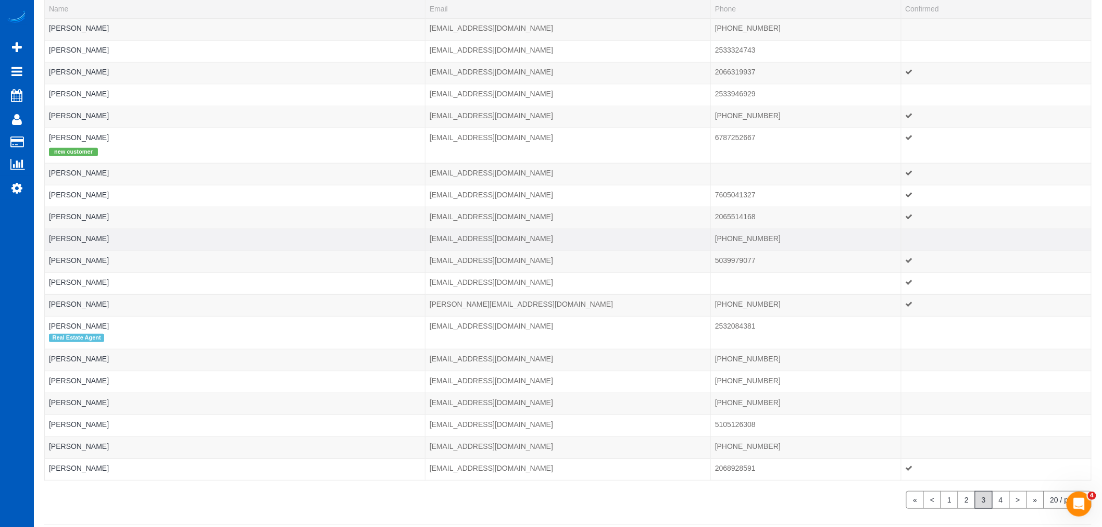
scroll to position [81, 0]
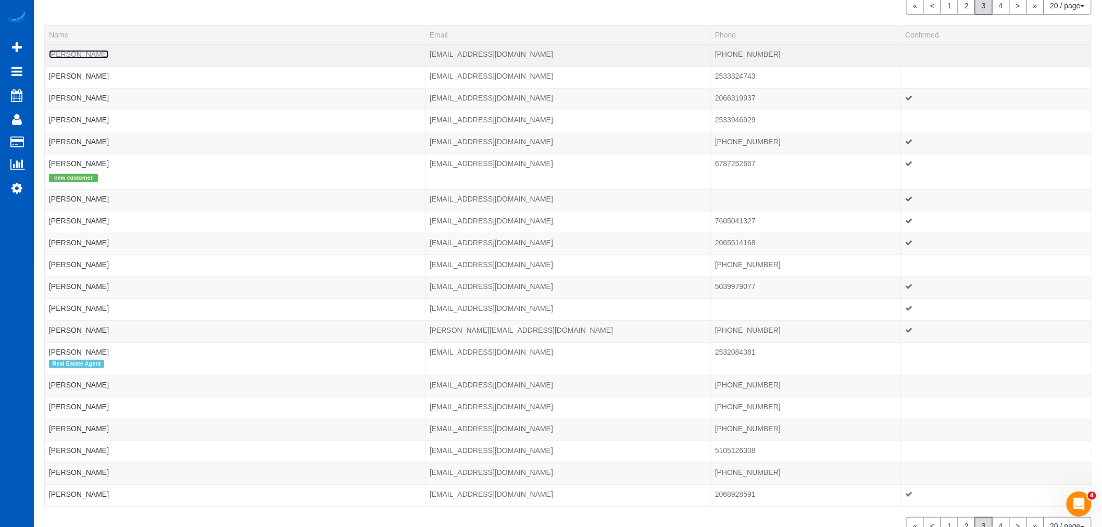
click at [76, 55] on link "[PERSON_NAME]" at bounding box center [79, 54] width 60 height 8
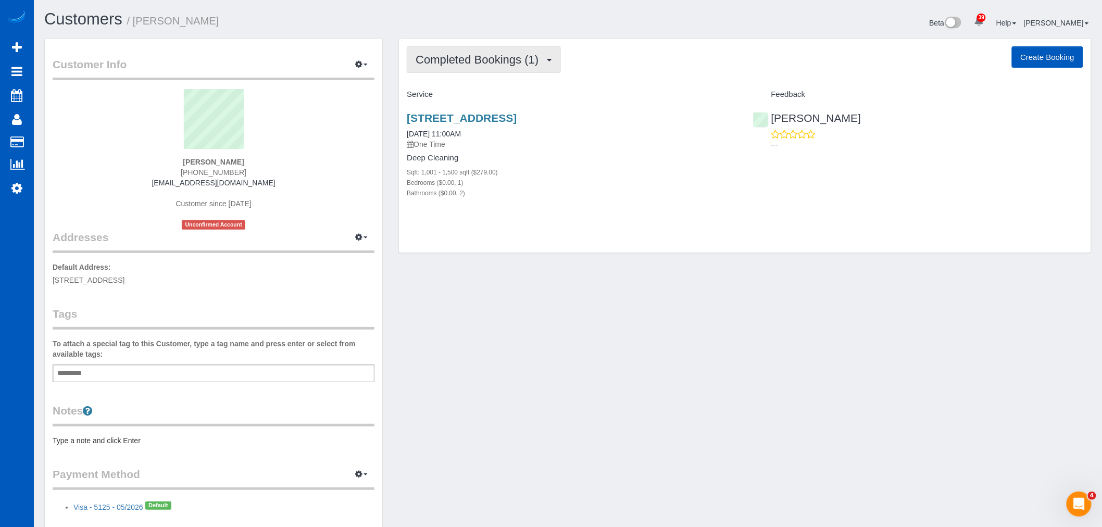
click at [511, 49] on button "Completed Bookings (1)" at bounding box center [484, 59] width 154 height 27
click at [594, 211] on div "121 Vine St, 403, Seattle, WA 98121 07/25/2025 11:00AM One Time Deep Cleaning S…" at bounding box center [572, 161] width 346 height 116
click at [497, 115] on link "121 Vine St, 403, Seattle, WA 98121" at bounding box center [462, 118] width 110 height 12
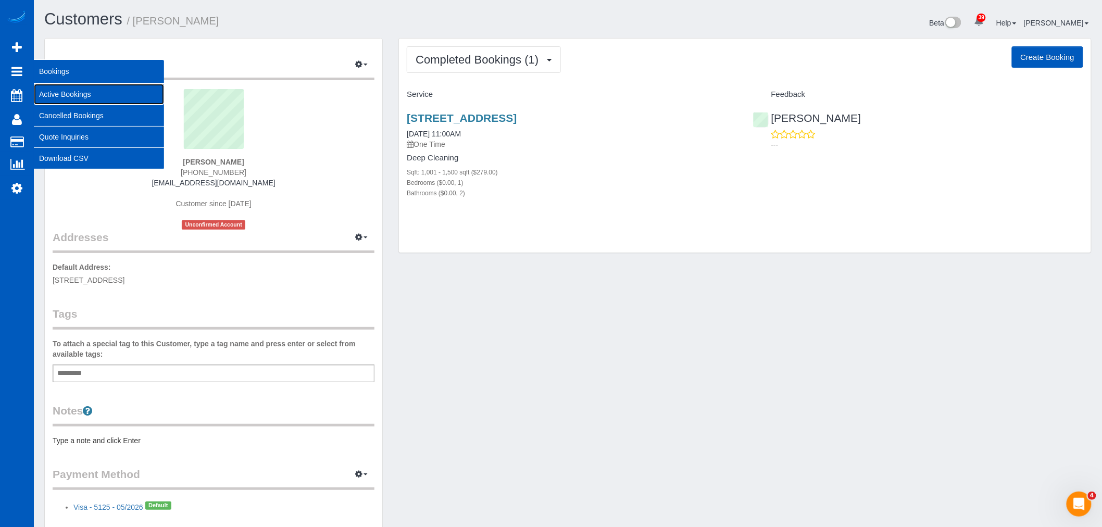
click at [59, 95] on link "Active Bookings" at bounding box center [99, 94] width 130 height 21
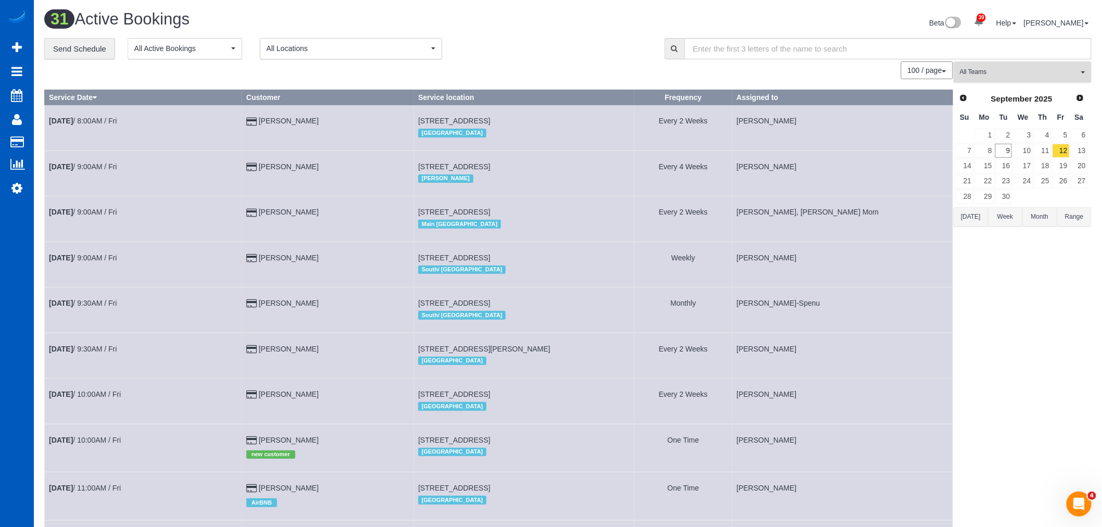
click at [1037, 79] on button "All Teams" at bounding box center [1022, 71] width 138 height 21
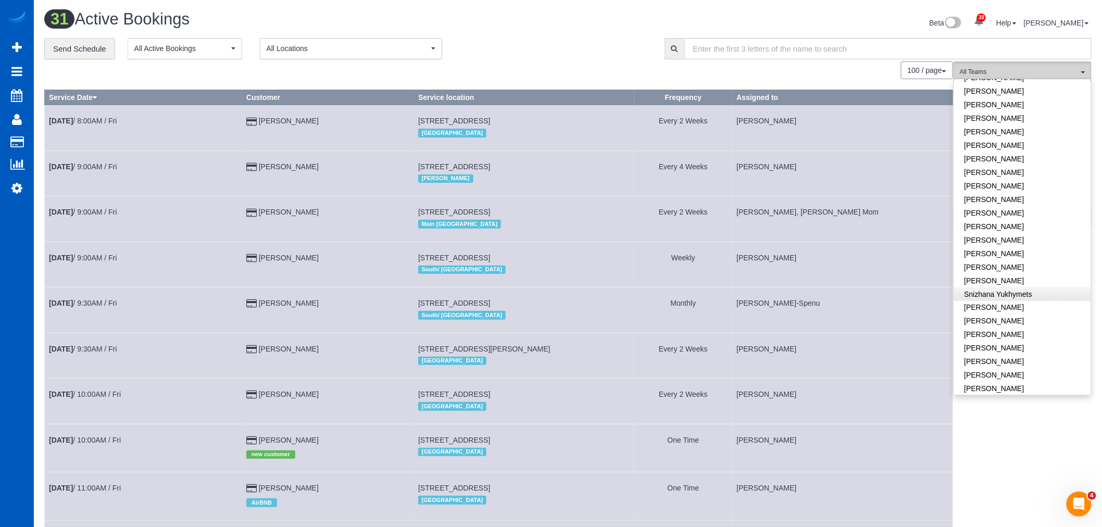
scroll to position [632, 0]
click at [988, 363] on link "[PERSON_NAME]" at bounding box center [1022, 370] width 137 height 14
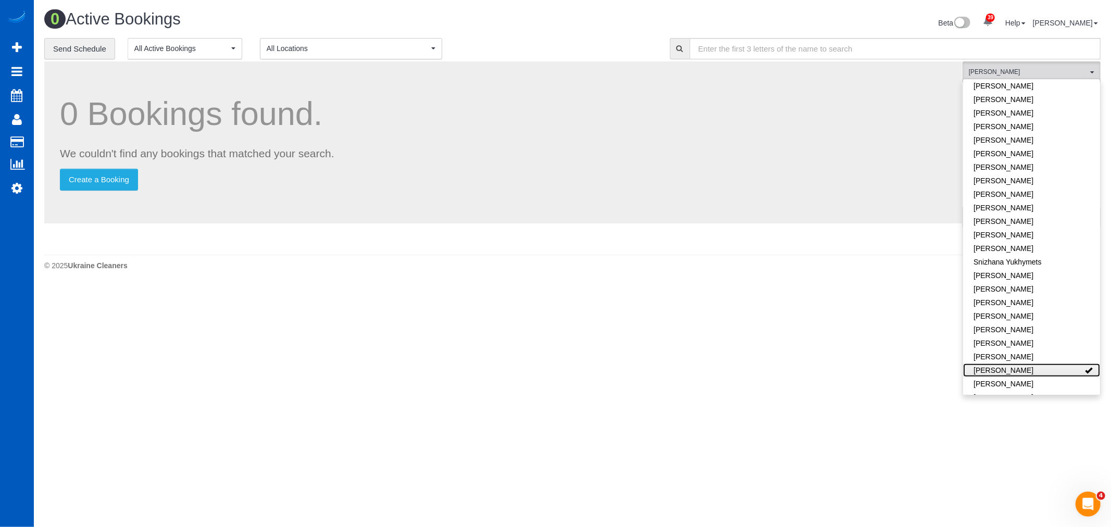
click at [988, 363] on link "[PERSON_NAME]" at bounding box center [1031, 370] width 137 height 14
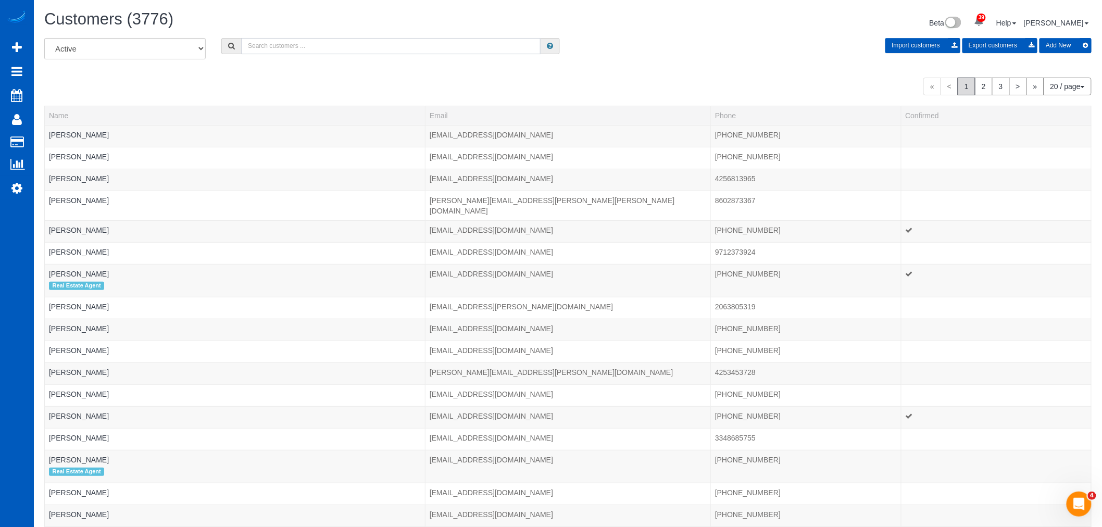
click at [307, 51] on input "text" at bounding box center [390, 46] width 299 height 16
type input "a"
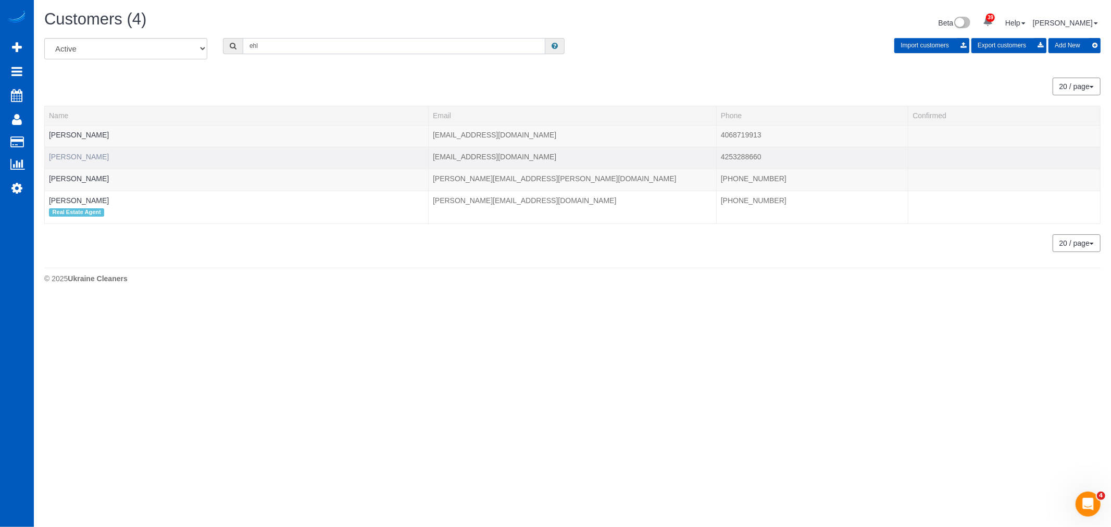
type input "ehl"
click at [71, 154] on link "[PERSON_NAME]" at bounding box center [79, 157] width 60 height 8
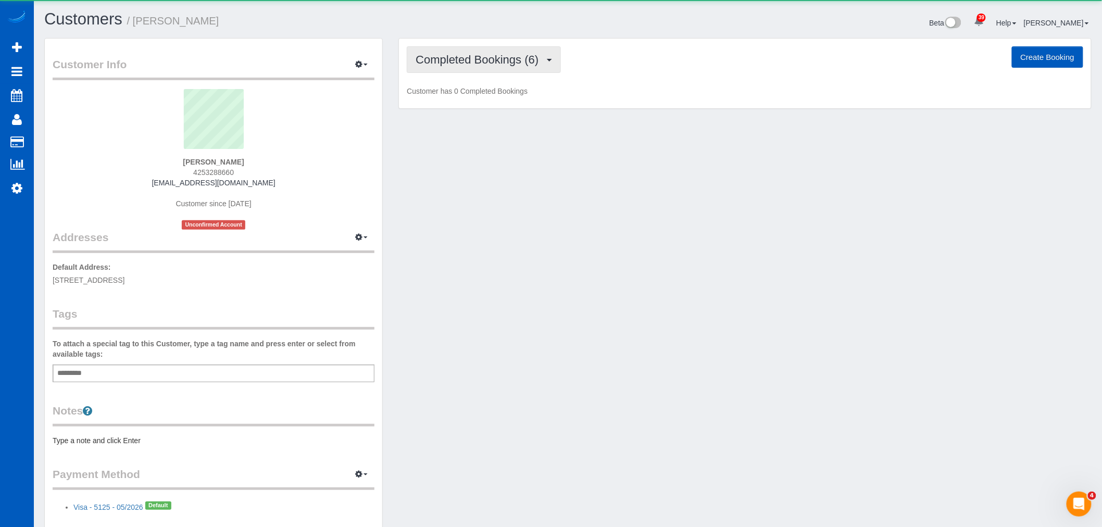
click at [466, 69] on button "Completed Bookings (6)" at bounding box center [484, 59] width 154 height 27
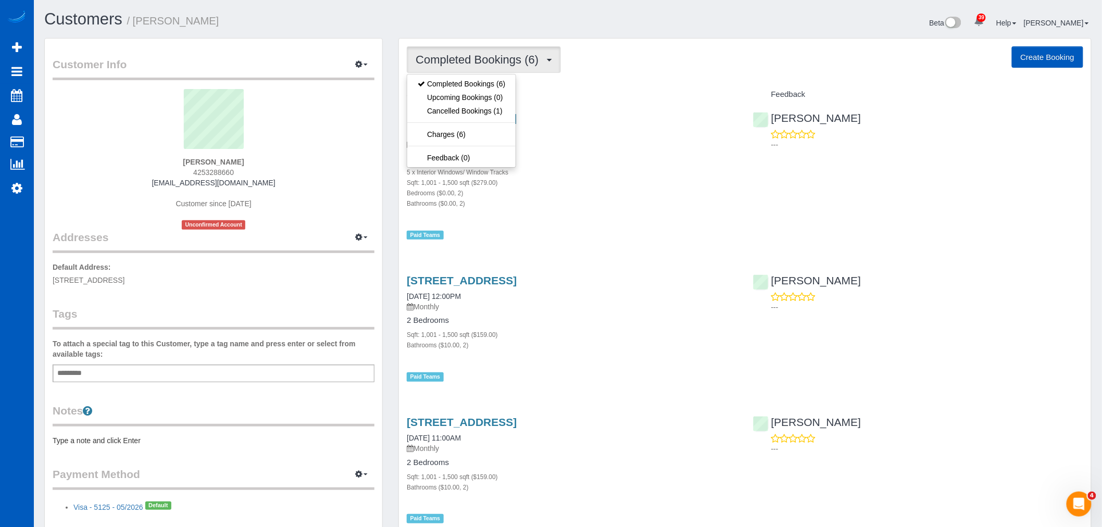
click at [657, 232] on div "121 Vine St, Seattle, WA 98121 04/22/2025 9:00AM One Time Deep Cleaning 5 x Int…" at bounding box center [572, 171] width 346 height 136
click at [465, 60] on span "Completed Bookings (6)" at bounding box center [480, 59] width 128 height 13
click at [637, 164] on div "Deep Cleaning 5 x Interior Windows/ Window Tracks Sqft: 1,001 - 1,500 sqft ($27…" at bounding box center [572, 181] width 330 height 55
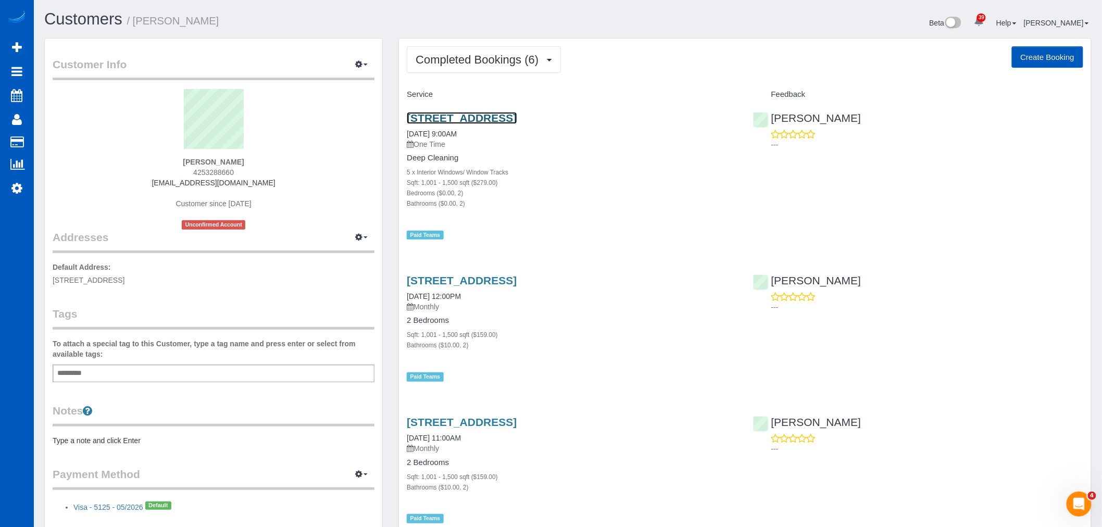
click at [493, 123] on link "[STREET_ADDRESS]" at bounding box center [462, 118] width 110 height 12
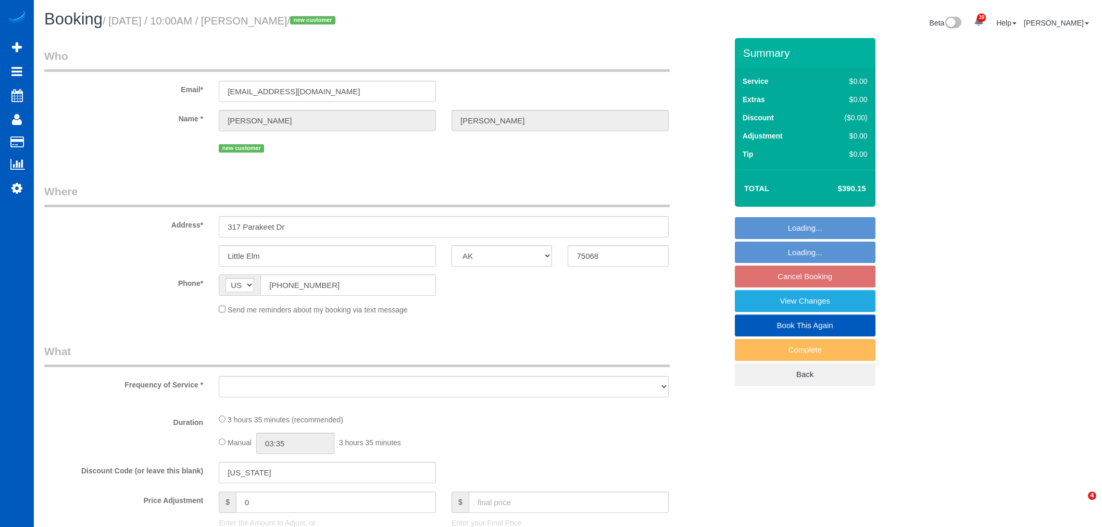
select select "[GEOGRAPHIC_DATA]"
select select "object:943"
select select "string:fspay-029c91b9-b72f-499d-ab07-2710a04dc7af"
select select "199"
select select "1501"
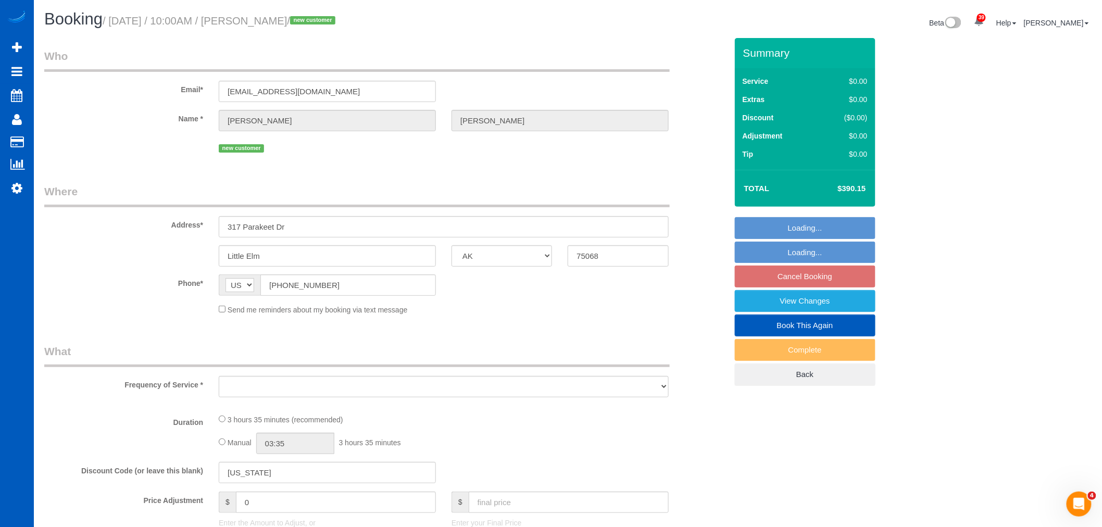
select select "3"
select select "2"
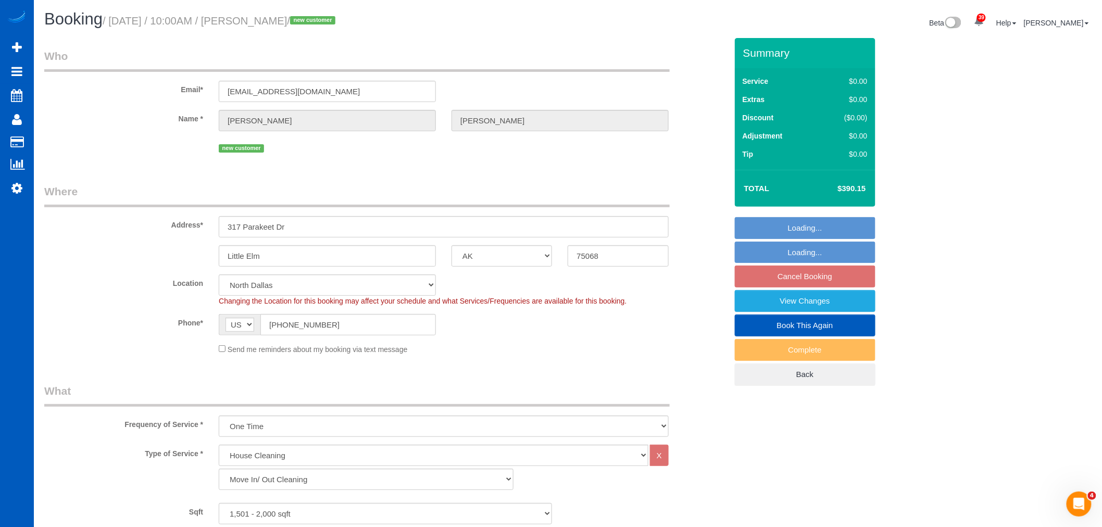
select select "spot1"
select select "object:1073"
select select "1501"
select select "3"
select select "2"
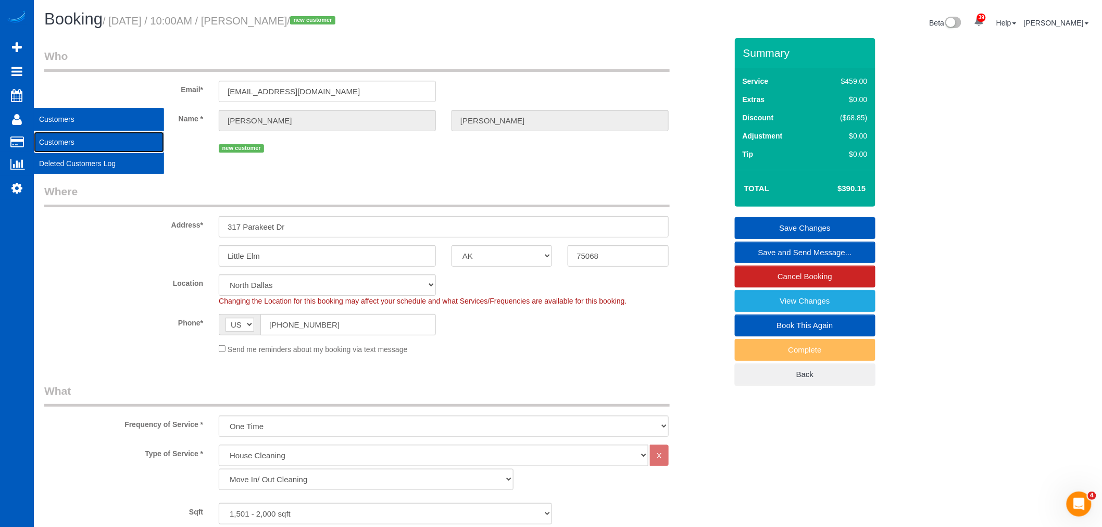
click at [79, 143] on link "Customers" at bounding box center [99, 142] width 130 height 21
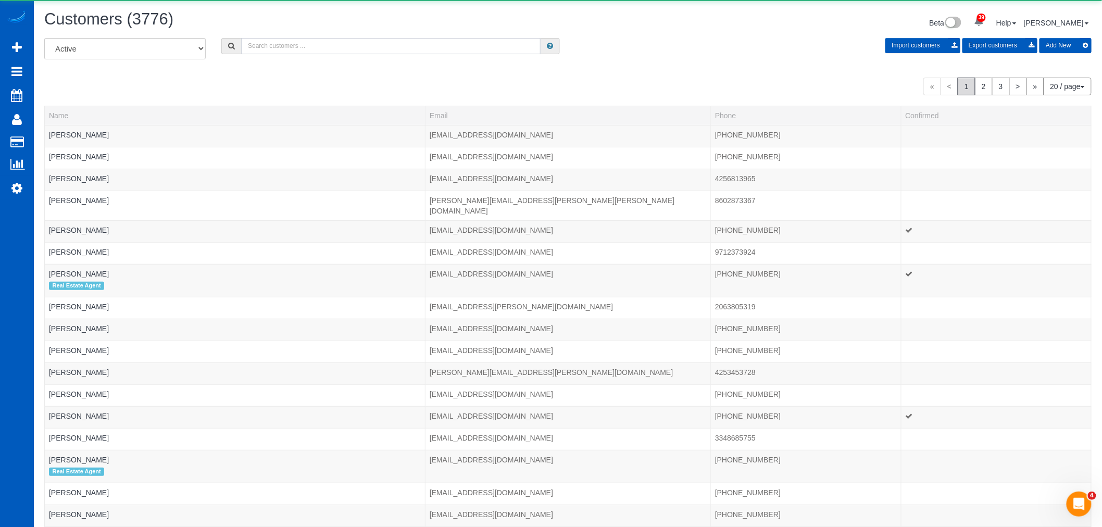
click at [293, 46] on input "text" at bounding box center [390, 46] width 299 height 16
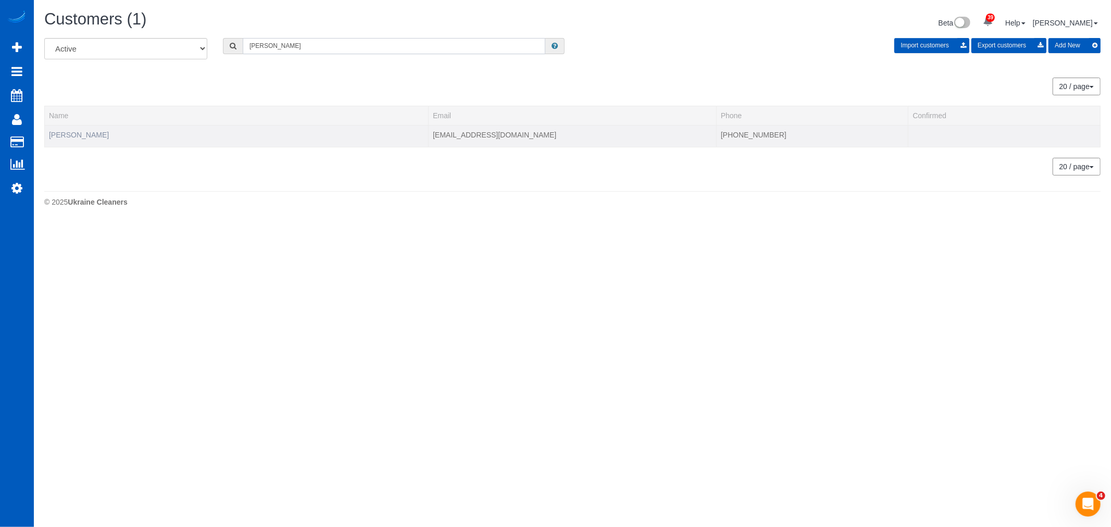
type input "gino"
click at [100, 136] on link "Gino Magtaneay" at bounding box center [79, 135] width 60 height 8
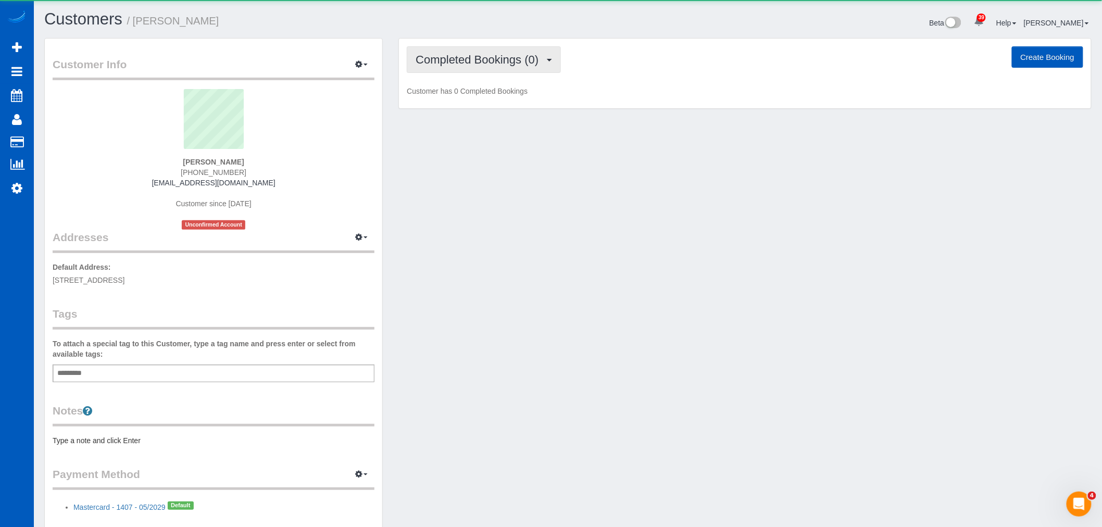
click at [510, 60] on span "Completed Bookings (0)" at bounding box center [480, 59] width 128 height 13
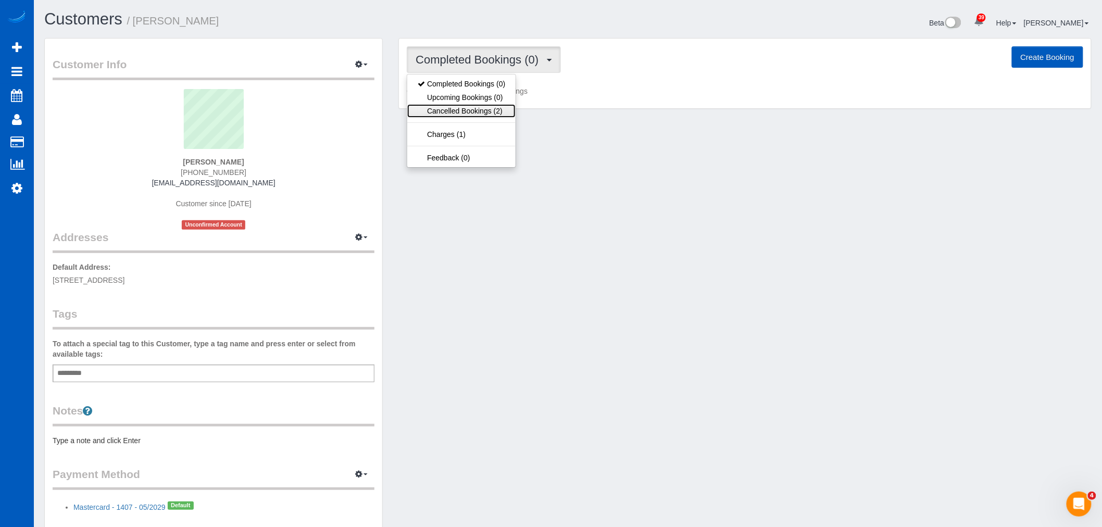
click at [480, 110] on link "Cancelled Bookings (2)" at bounding box center [461, 111] width 108 height 14
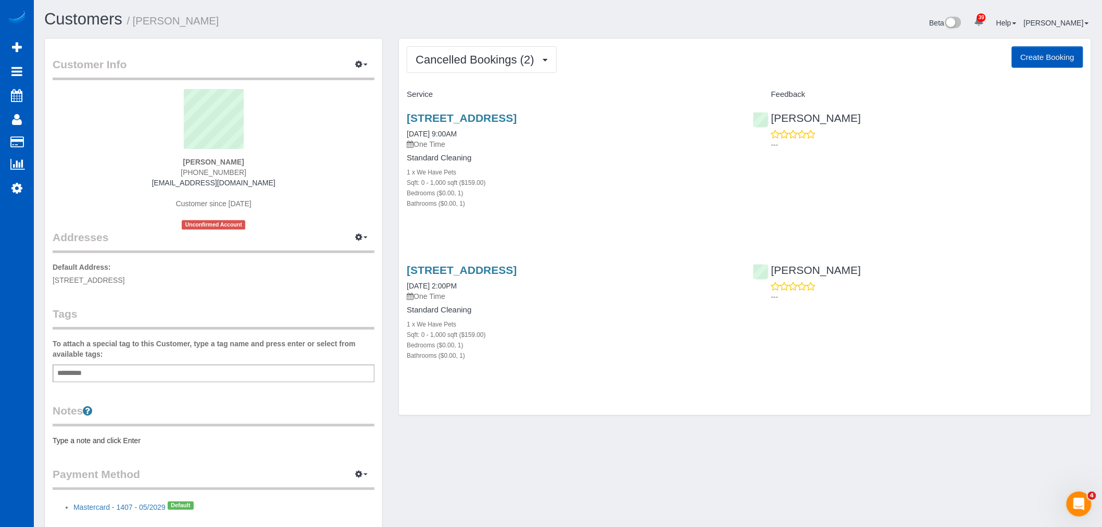
drag, startPoint x: 961, startPoint y: 241, endPoint x: 959, endPoint y: 236, distance: 5.4
click at [961, 240] on div "Service Feedback 1020 Seneca St, Apt 112, Seattle, WA 98101 09/24/2025 9:00AM O…" at bounding box center [745, 234] width 676 height 296
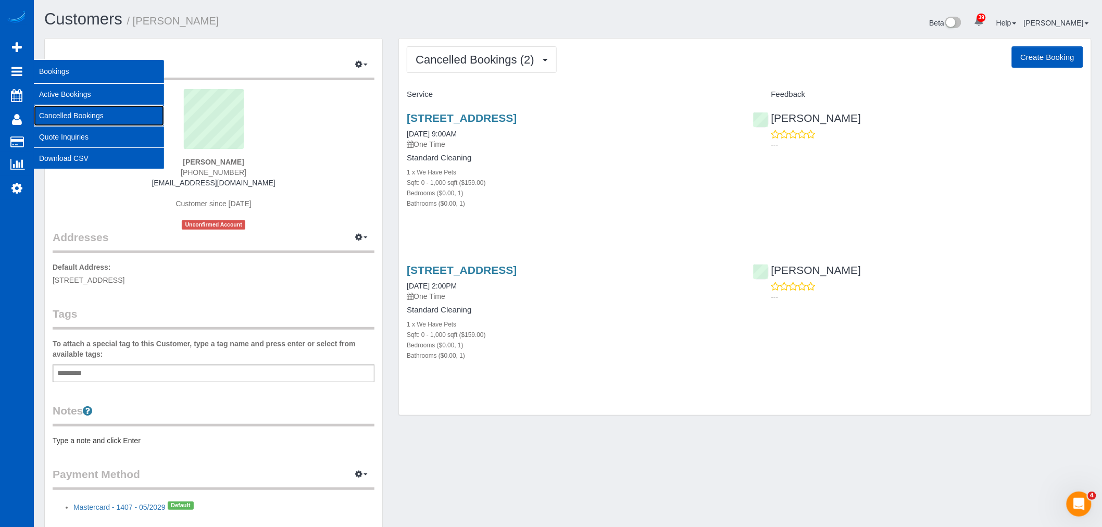
click at [87, 107] on link "Cancelled Bookings" at bounding box center [99, 115] width 130 height 21
click at [82, 97] on link "Active Bookings" at bounding box center [99, 94] width 130 height 21
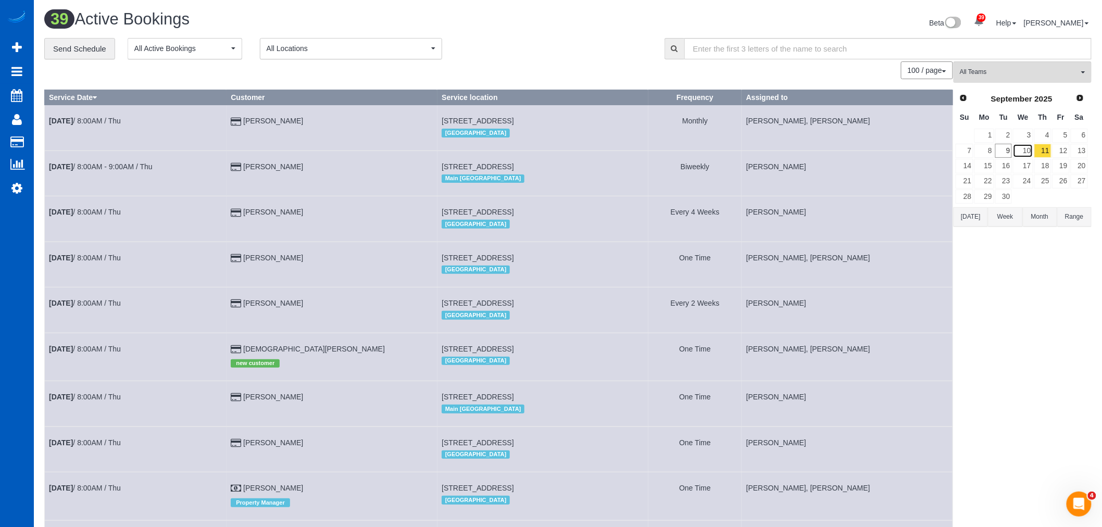
click at [1028, 144] on link "10" at bounding box center [1023, 151] width 20 height 14
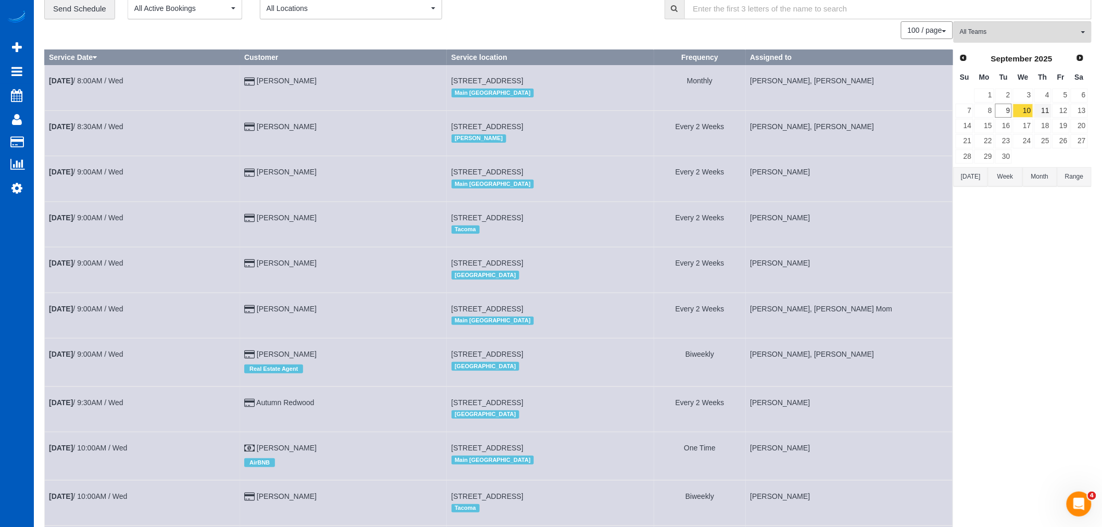
scroll to position [58, 0]
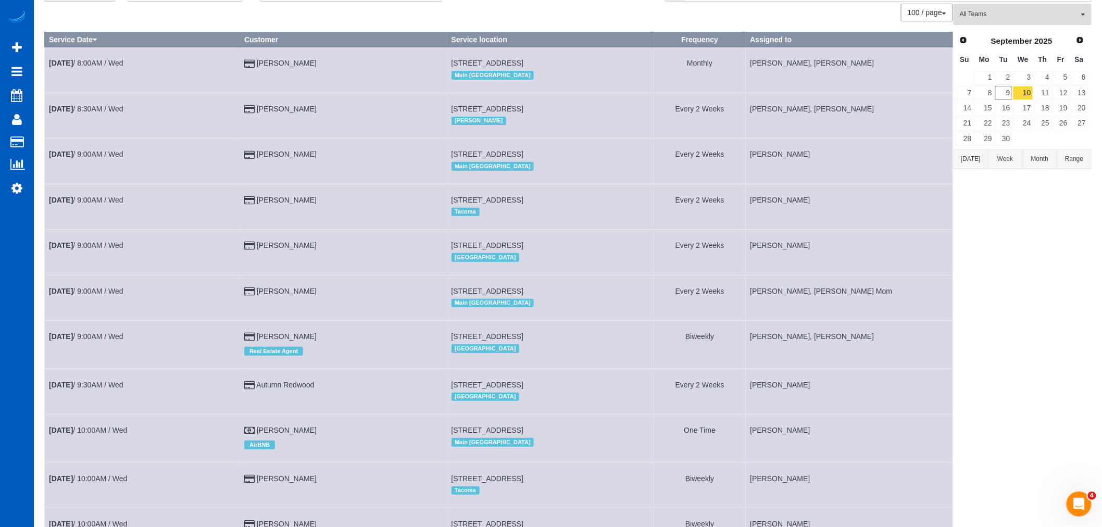
click at [1013, 21] on button "All Teams" at bounding box center [1022, 14] width 138 height 21
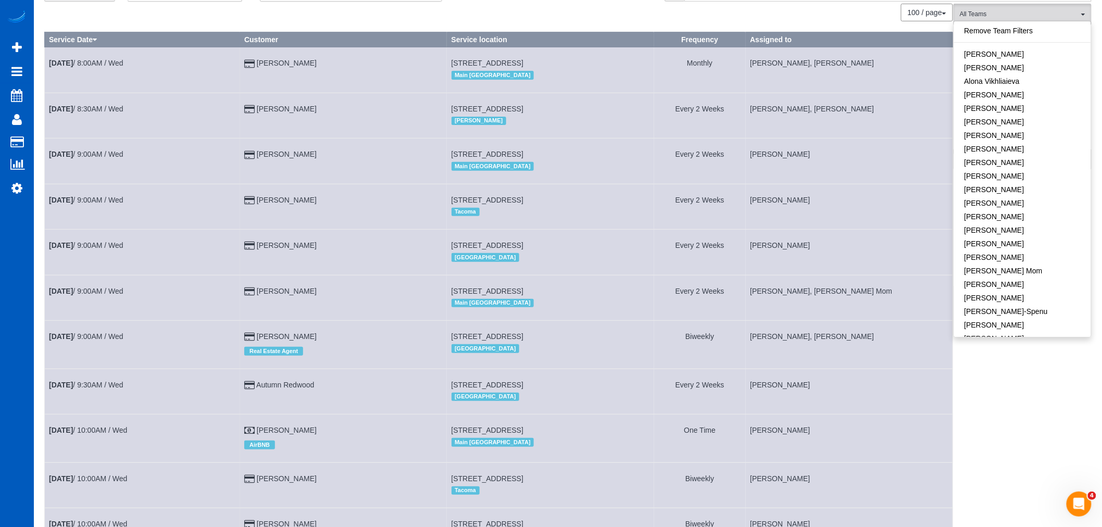
click at [1013, 21] on div "Remove Team Filters Alina Kruchok Alona Tarasiuk Alona Vikhliaieva Anastasiia D…" at bounding box center [1022, 179] width 138 height 316
click at [1005, 175] on link "[PERSON_NAME]" at bounding box center [1022, 176] width 137 height 14
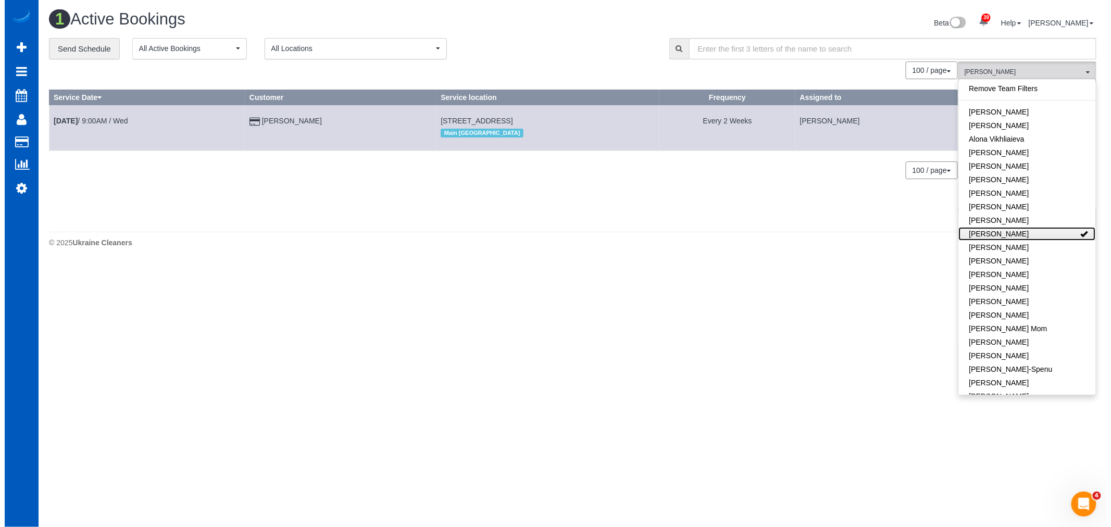
scroll to position [0, 0]
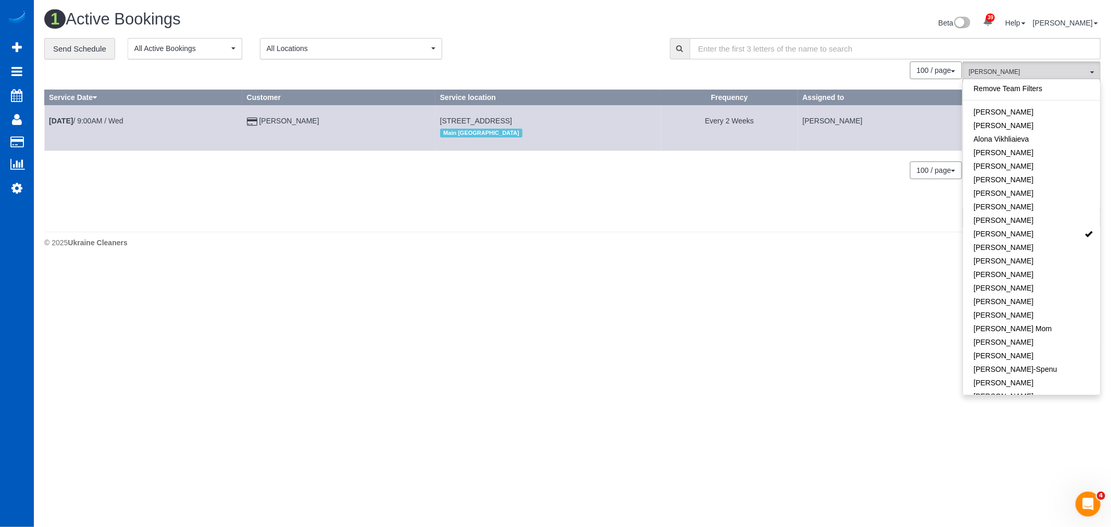
drag, startPoint x: 733, startPoint y: 358, endPoint x: 736, endPoint y: 347, distance: 11.5
click at [733, 357] on body "39 Beta Your Notifications You have 0 alerts × You have 1 to charge for 09/09/2…" at bounding box center [555, 263] width 1111 height 527
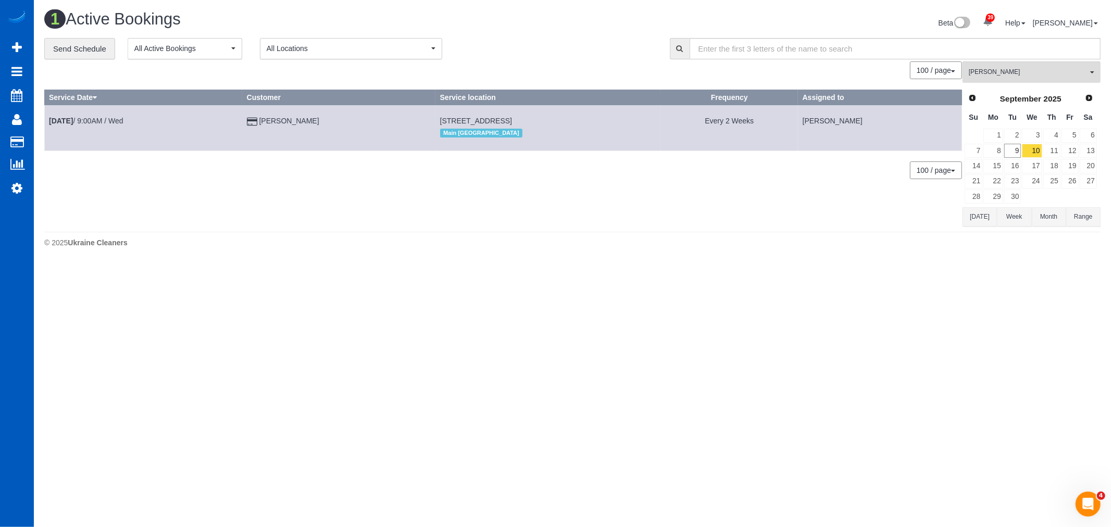
click at [1003, 147] on td "9" at bounding box center [1012, 150] width 18 height 15
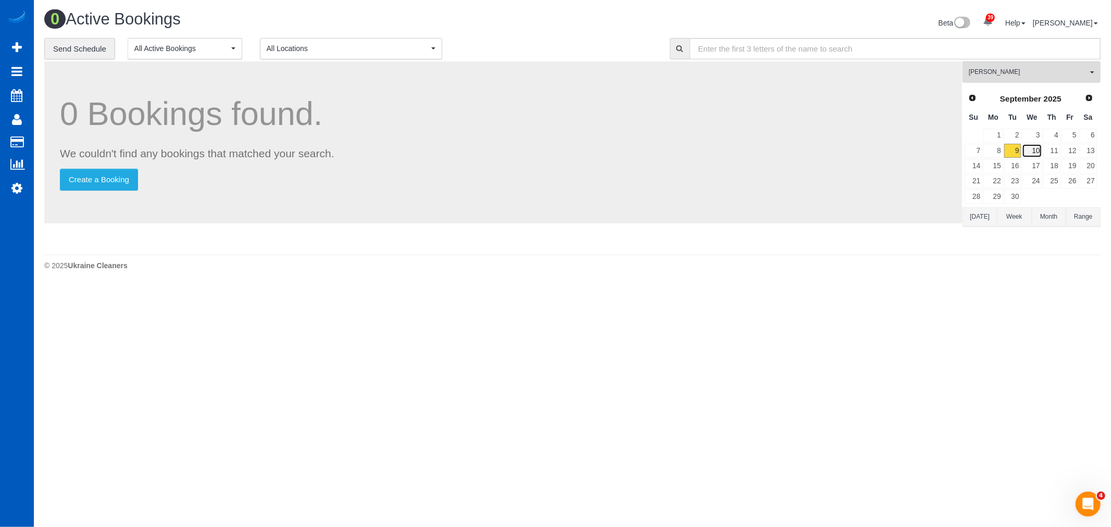
click at [1042, 151] on link "10" at bounding box center [1032, 151] width 20 height 14
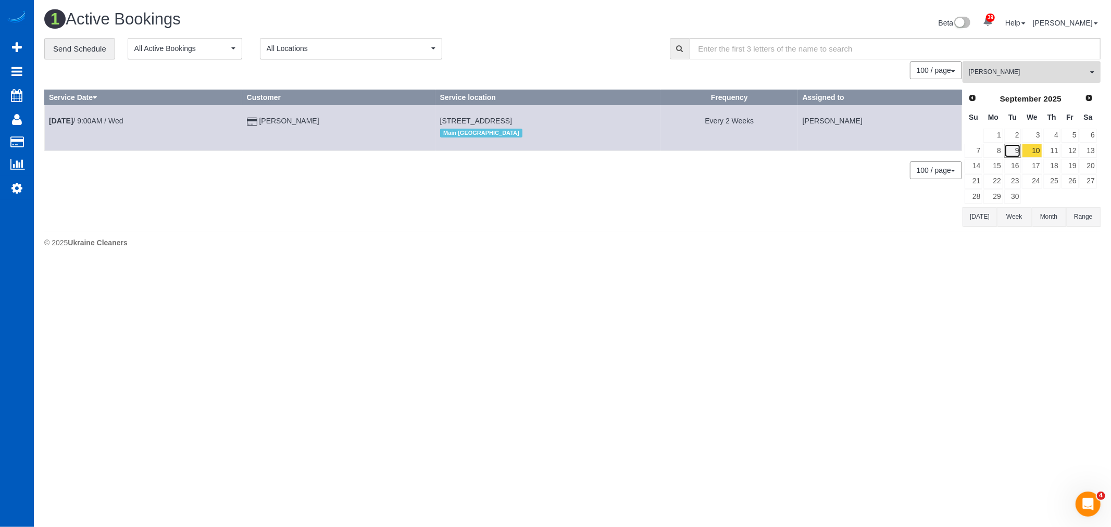
click at [1004, 148] on link "9" at bounding box center [1012, 151] width 17 height 14
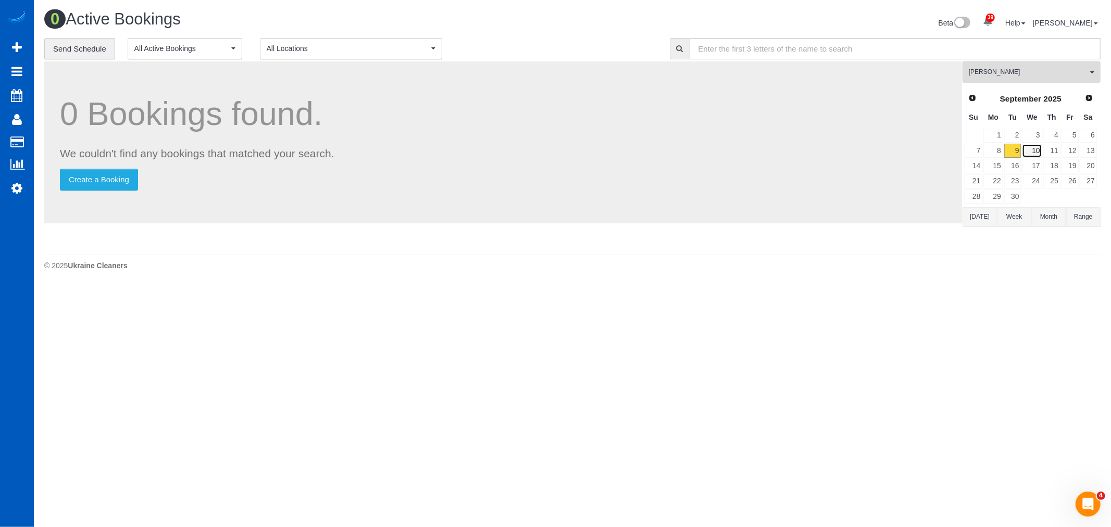
click at [1038, 149] on link "10" at bounding box center [1032, 151] width 20 height 14
click at [995, 65] on button "Daryna Odzhubiiska All Teams" at bounding box center [1031, 71] width 138 height 21
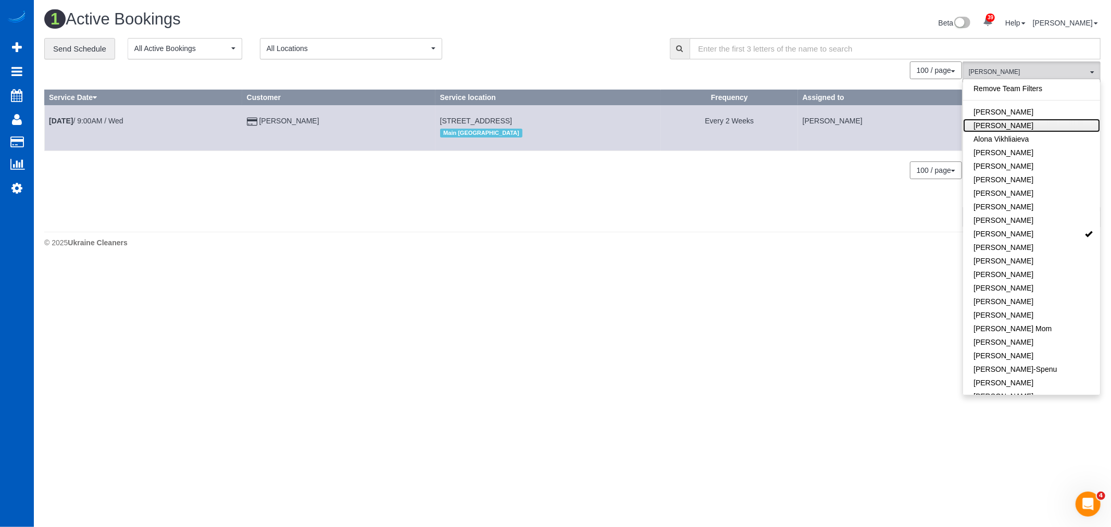
click at [1012, 122] on link "[PERSON_NAME]" at bounding box center [1031, 126] width 137 height 14
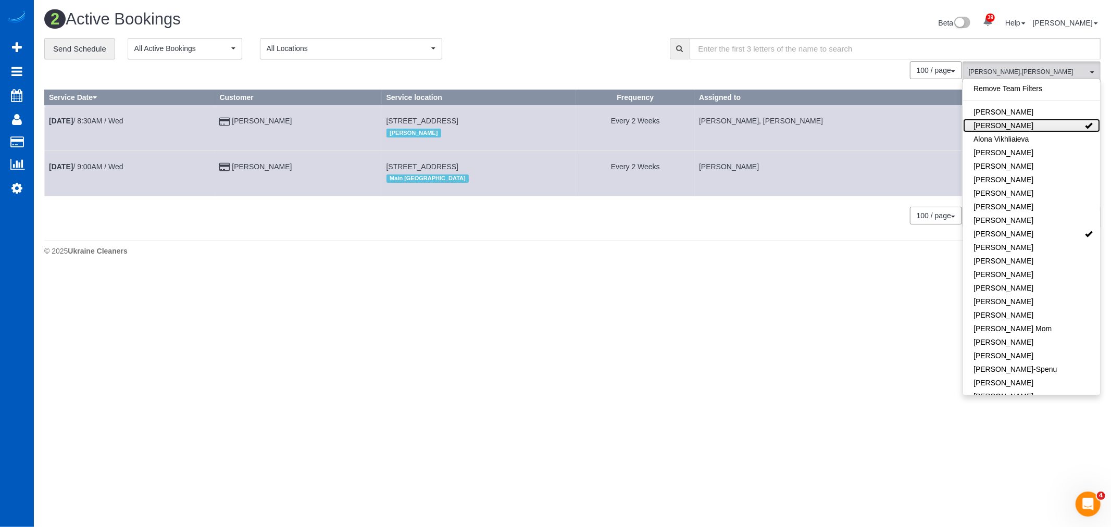
click at [1012, 122] on link "[PERSON_NAME]" at bounding box center [1031, 126] width 137 height 14
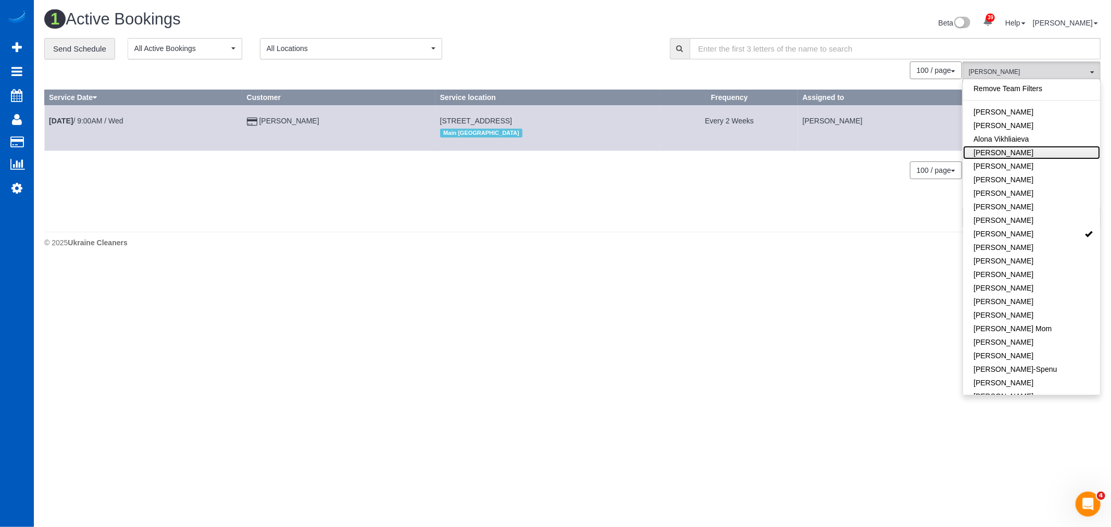
click at [1032, 157] on link "[PERSON_NAME]" at bounding box center [1031, 153] width 137 height 14
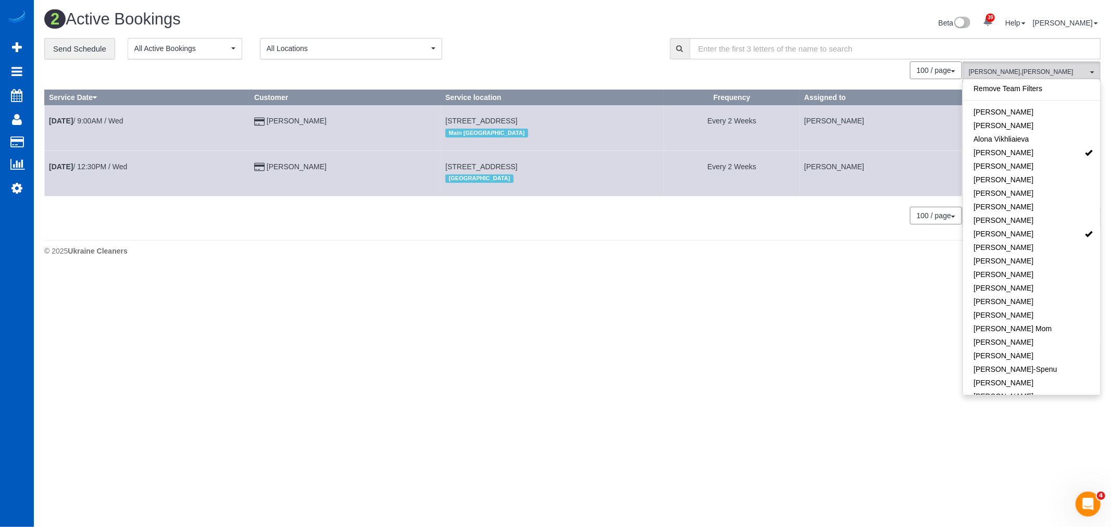
click at [728, 279] on body "39 Beta Your Notifications You have 0 alerts × You have 1 to charge for 09/09/2…" at bounding box center [555, 263] width 1111 height 527
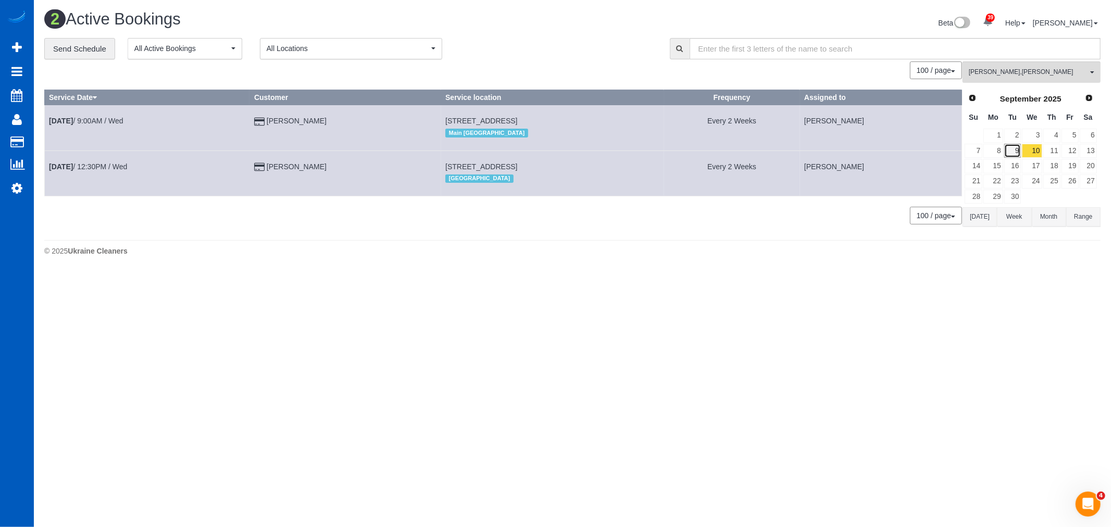
click at [1012, 153] on link "9" at bounding box center [1012, 151] width 17 height 14
click at [1035, 155] on link "10" at bounding box center [1032, 151] width 20 height 14
click at [84, 120] on link "Sep 10th / 9:00AM / Wed" at bounding box center [86, 121] width 74 height 8
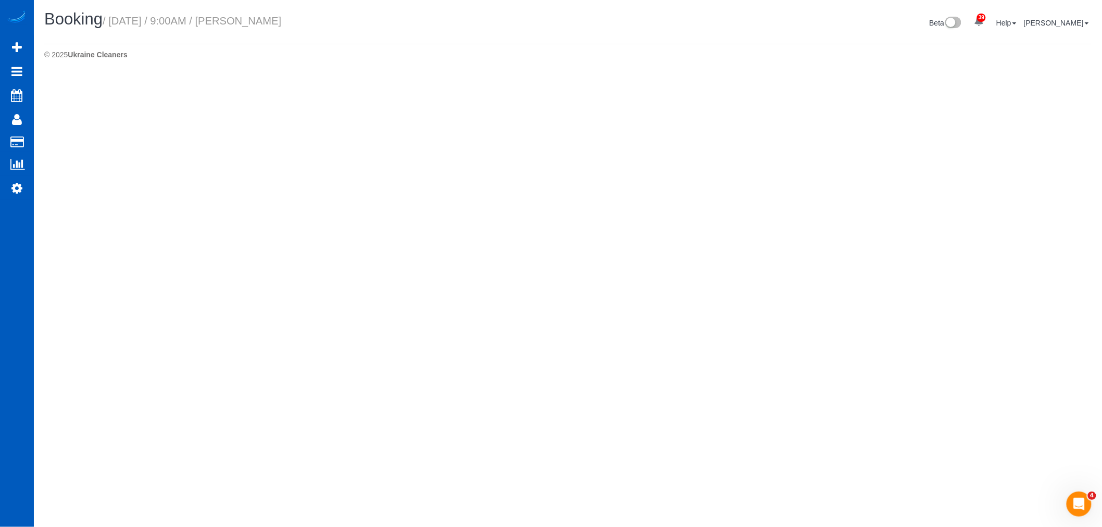
select select "WA"
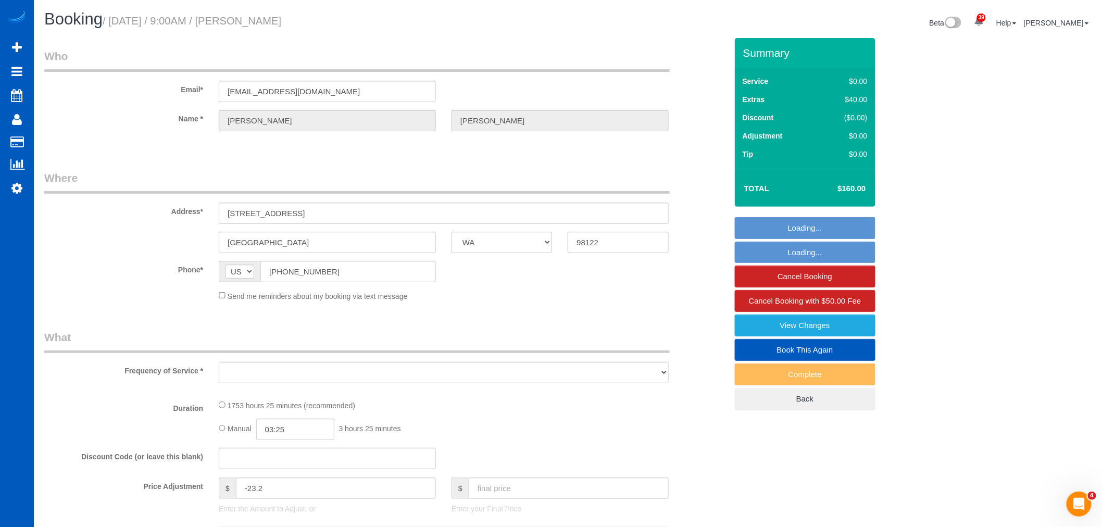
select select "object:3582"
select select "string:fspay-4711c14b-987e-421f-8c64-dbddde87b5e8"
select select "1001"
select select "3"
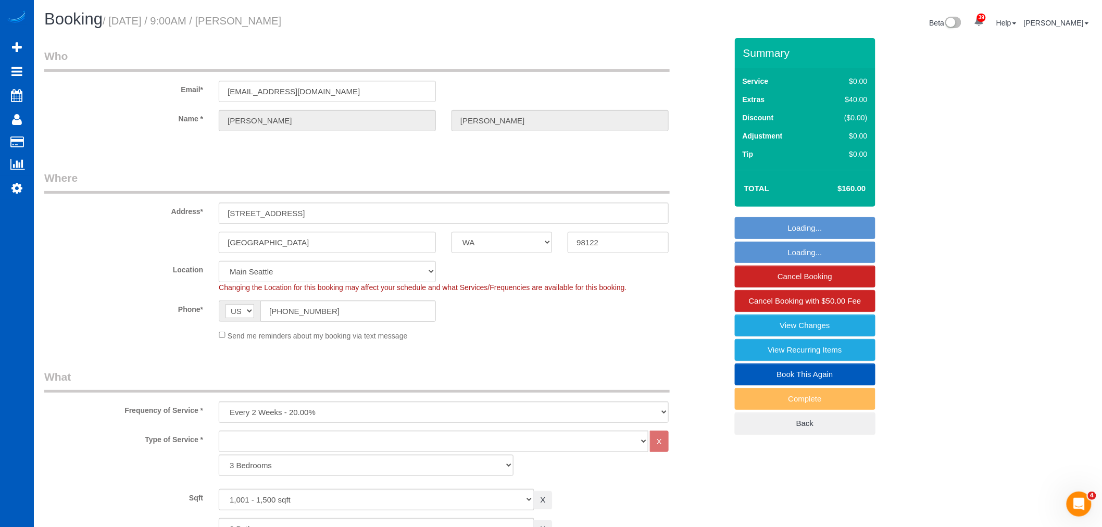
select select "1001"
select select "3"
select select "object:3884"
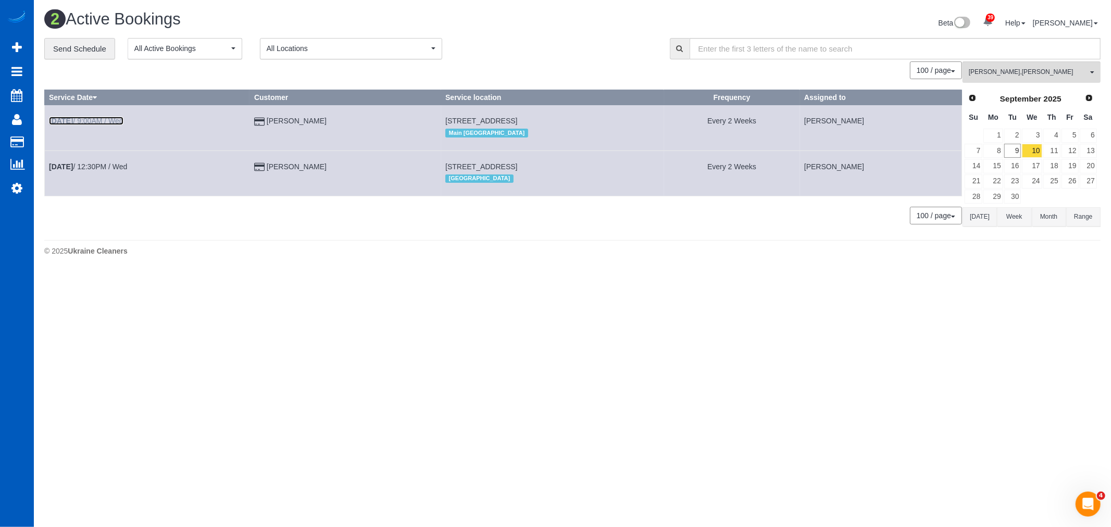
click at [73, 122] on b "[DATE]" at bounding box center [61, 121] width 24 height 8
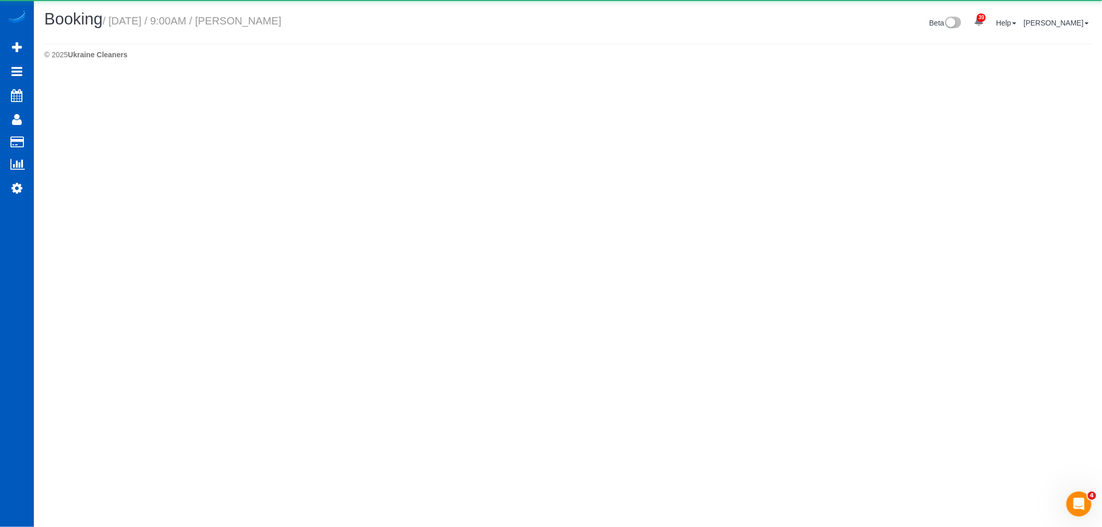
select select "WA"
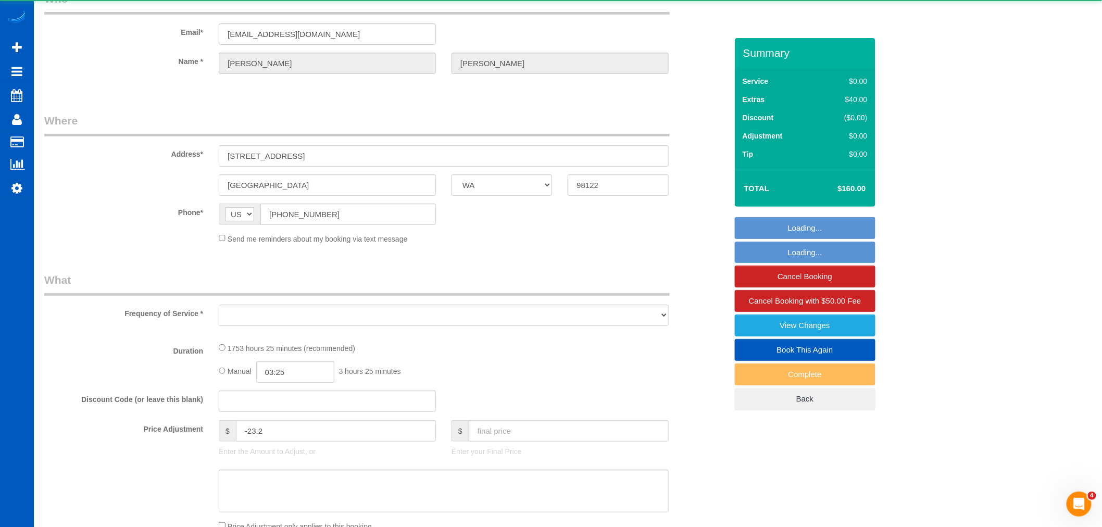
select select "object:4467"
select select "string:fspay-4711c14b-987e-421f-8c64-dbddde87b5e8"
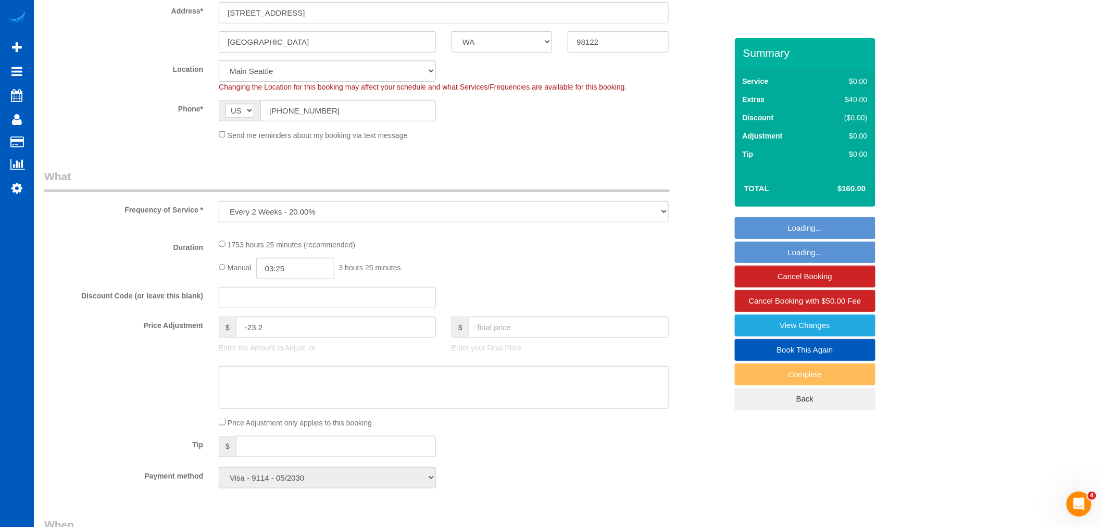
select select "object:4577"
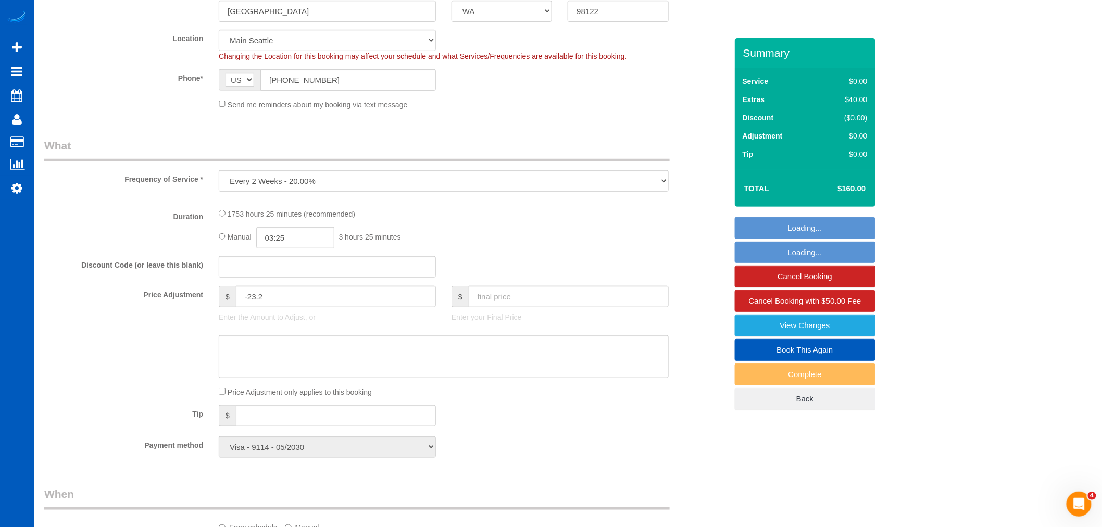
select select "1001"
select select "3"
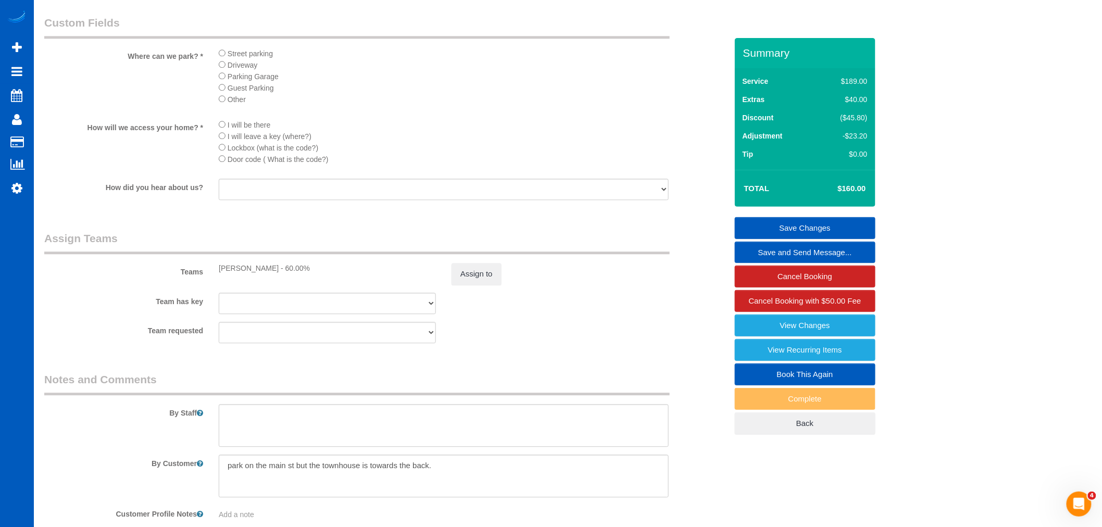
scroll to position [1150, 0]
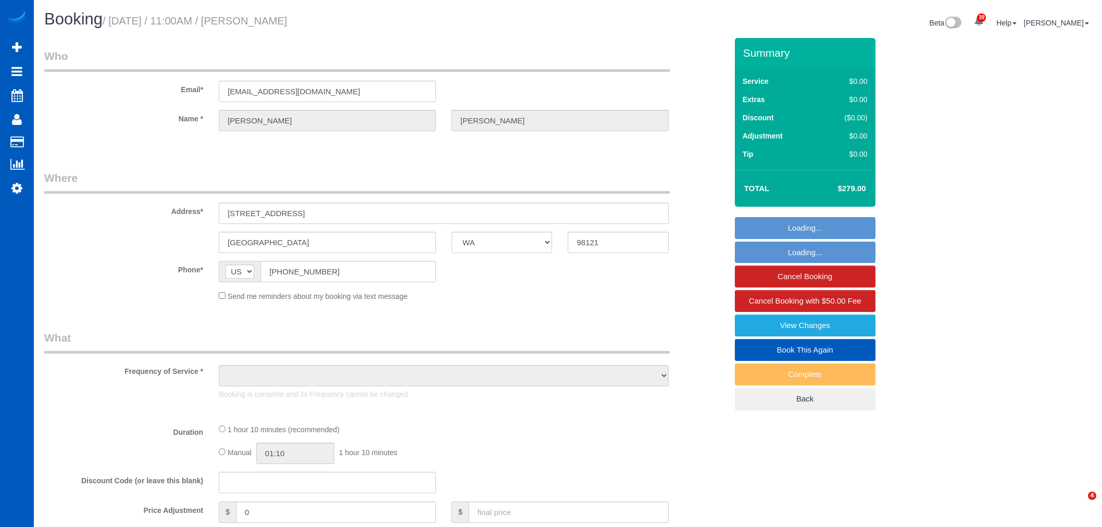
select select "WA"
select select "object:918"
select select "string:fspay-c3f1b449-5039-427f-82fe-021744cb3d0f"
select select "199"
select select "1001"
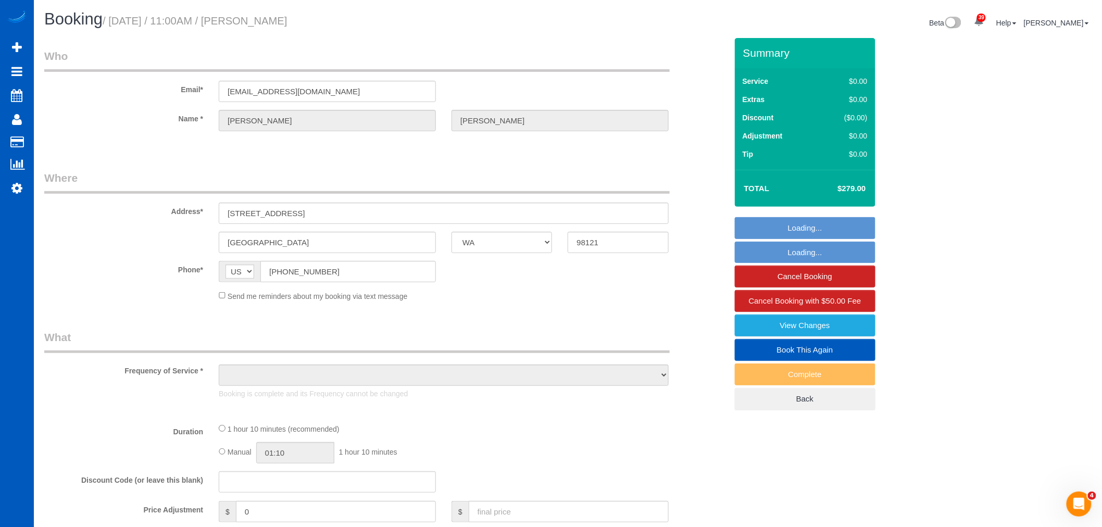
select select "2"
select select "spot1"
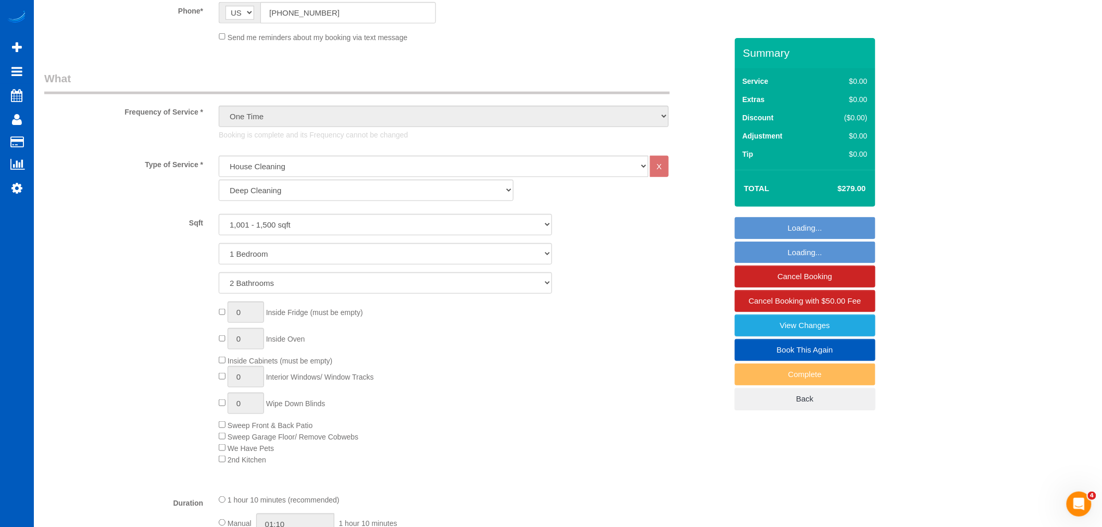
select select "object:1187"
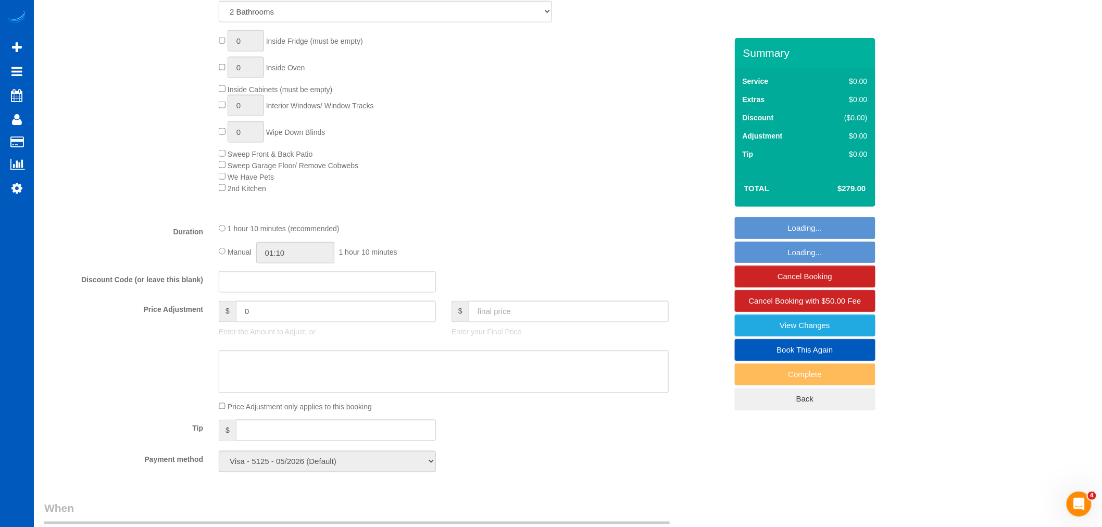
select select "1001"
select select "2"
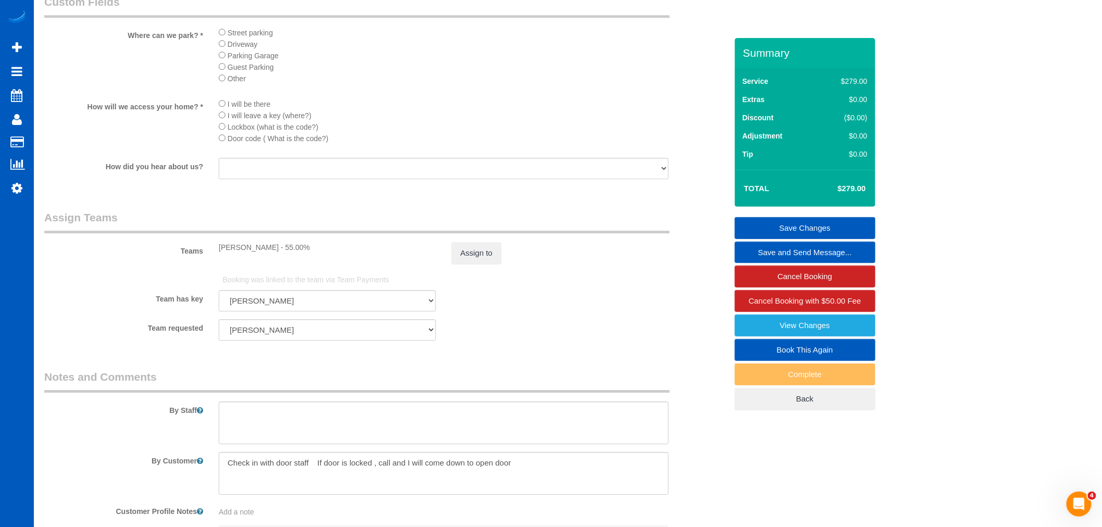
scroll to position [1042, 0]
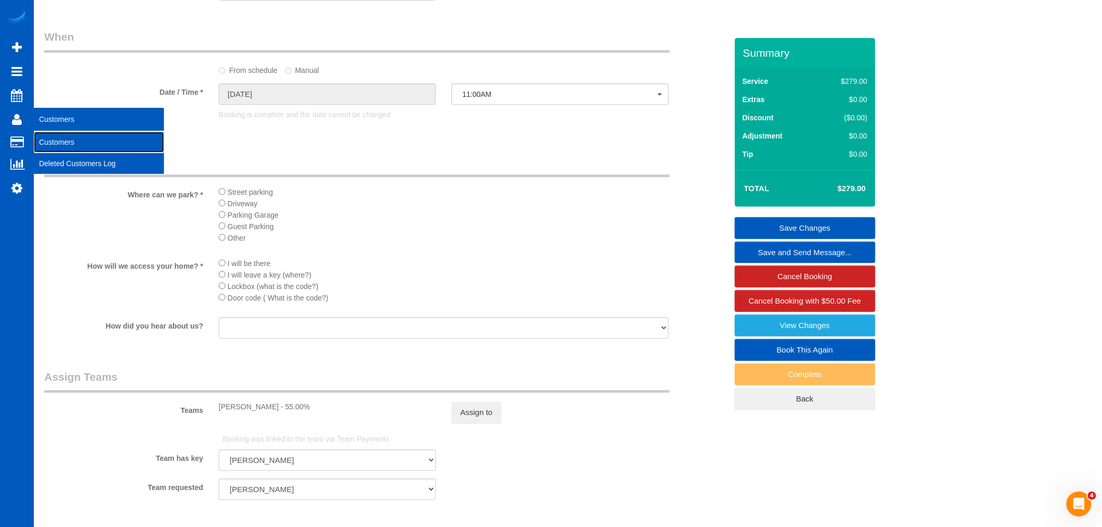
click at [65, 143] on link "Customers" at bounding box center [99, 142] width 130 height 21
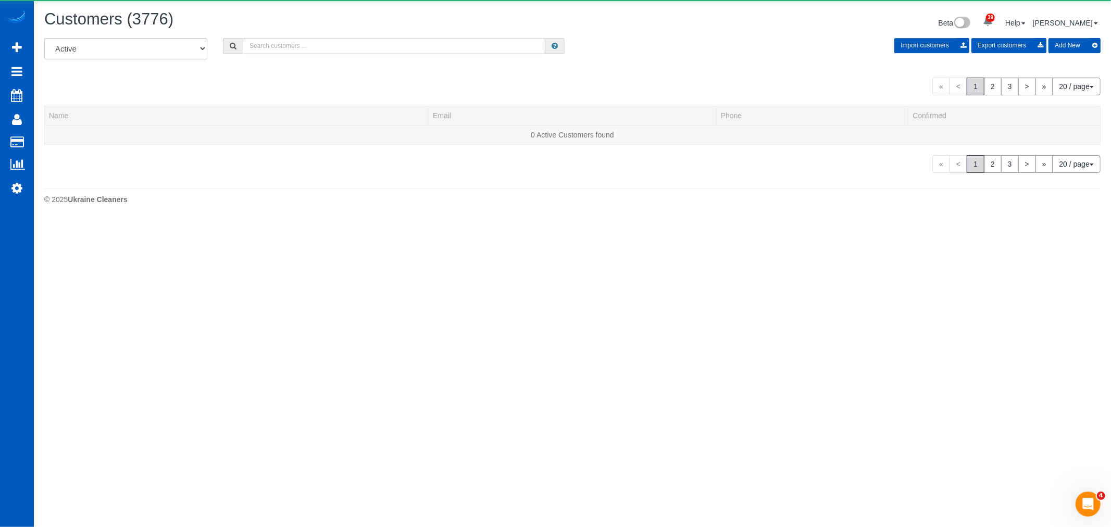
click at [285, 50] on input "text" at bounding box center [394, 46] width 303 height 16
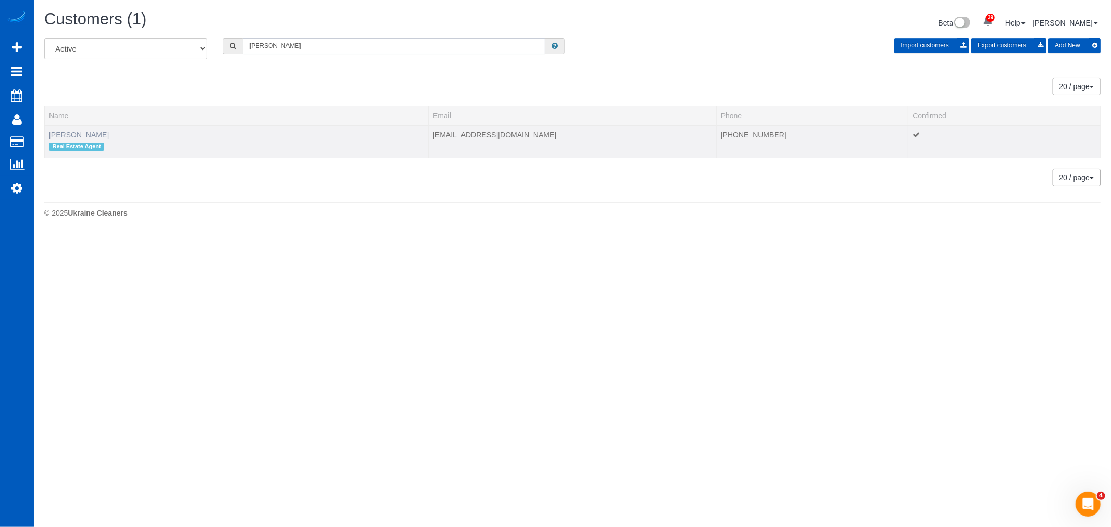
type input "fisher"
click at [69, 132] on link "[PERSON_NAME]" at bounding box center [79, 135] width 60 height 8
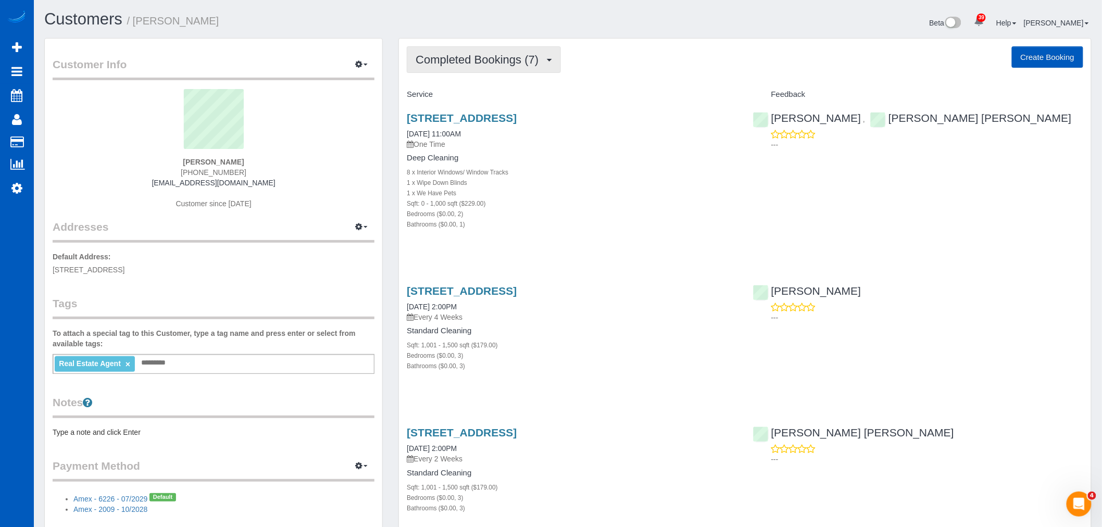
click at [512, 70] on button "Completed Bookings (7)" at bounding box center [484, 59] width 154 height 27
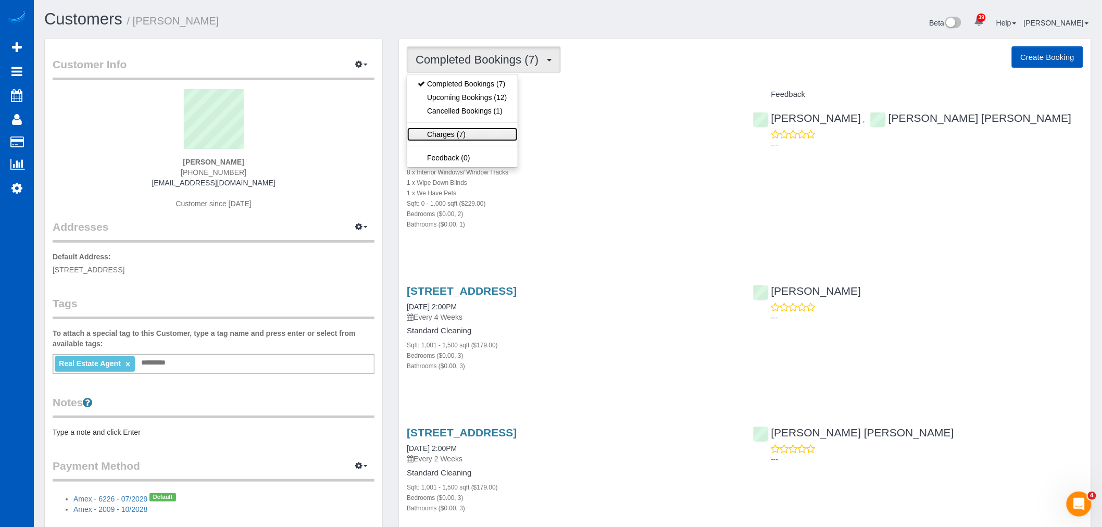
click at [482, 130] on link "Charges (7)" at bounding box center [462, 135] width 110 height 14
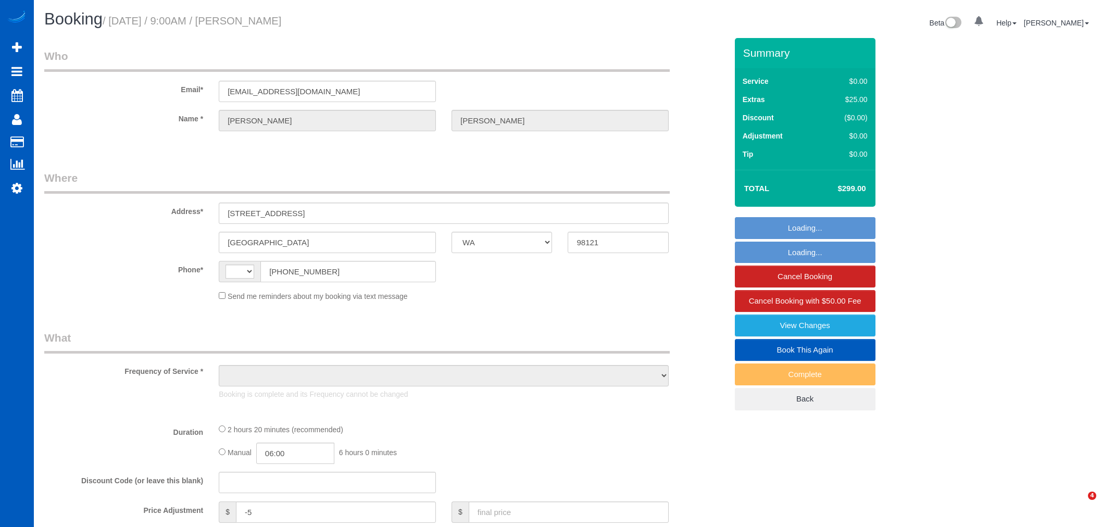
select select "WA"
select select "string:[GEOGRAPHIC_DATA]"
select select "object:1171"
select select "string:fspay-269bdb91-5967-42f5-a3eb-eb1ff1d83900"
select select "199"
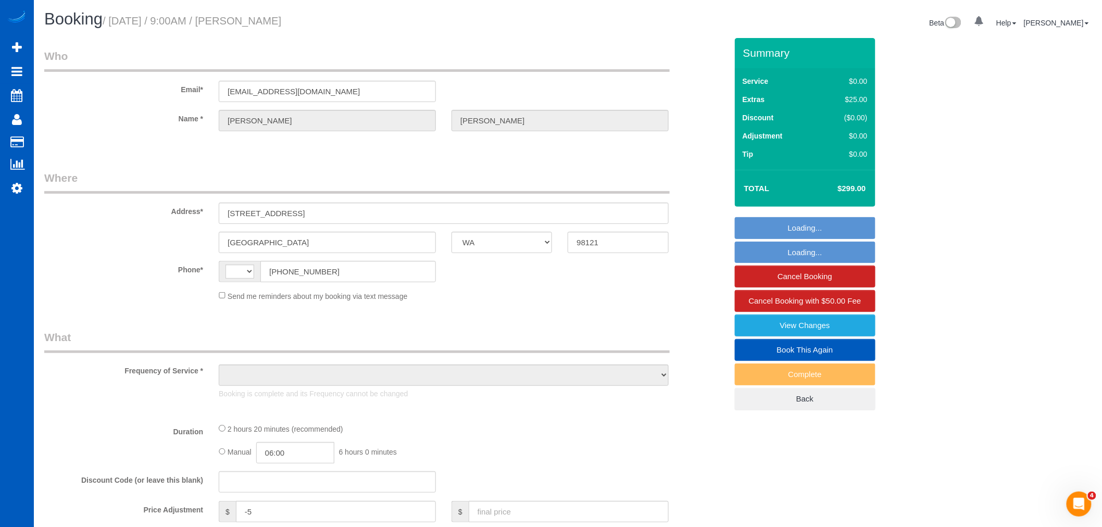
select select "1001"
select select "2"
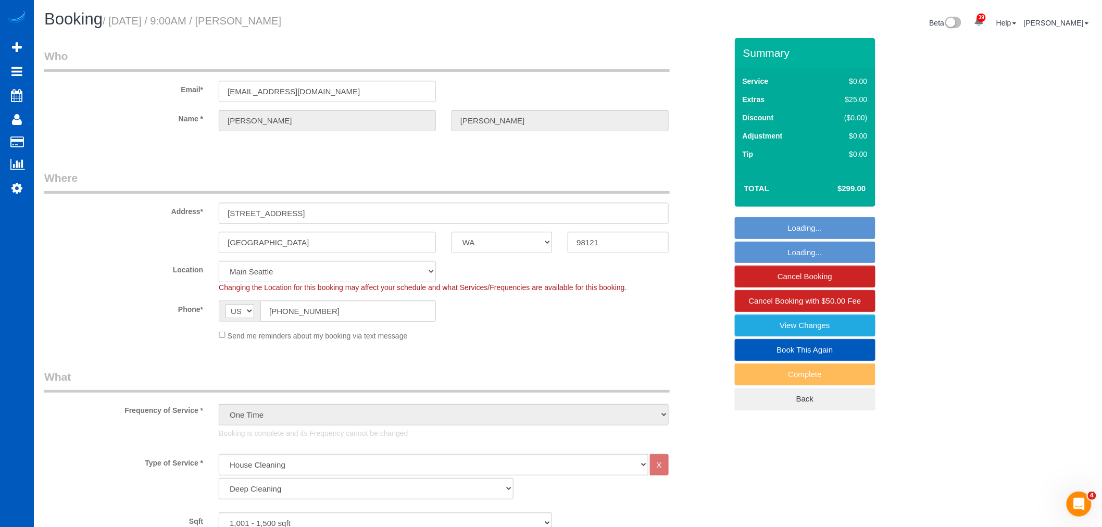
select select "1001"
select select "2"
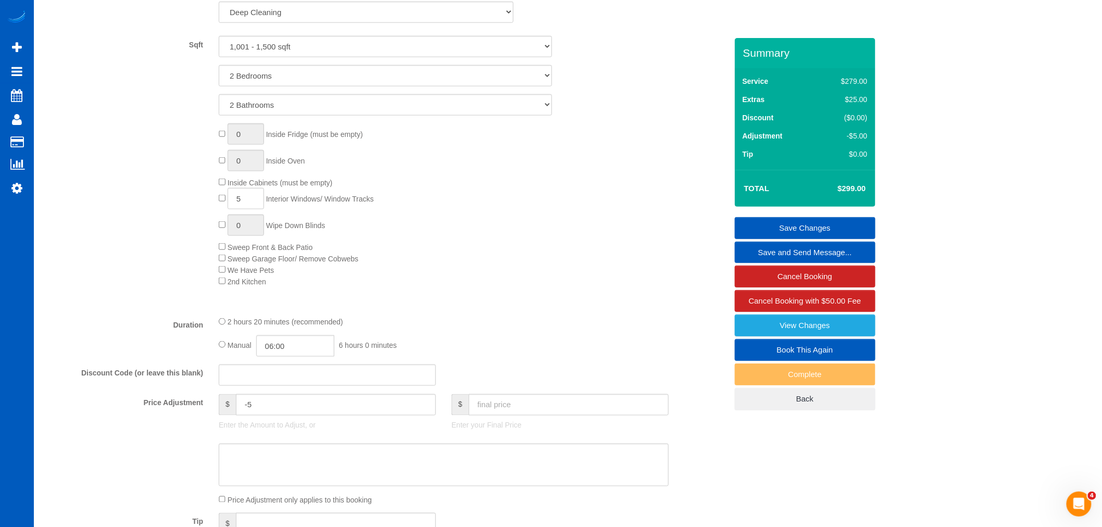
scroll to position [579, 0]
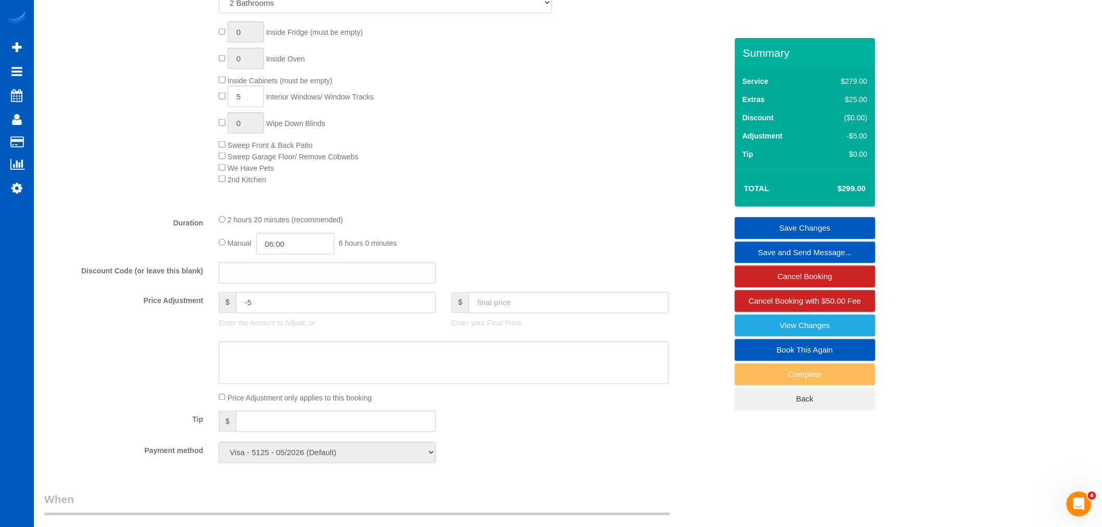
click at [827, 357] on link "Book This Again" at bounding box center [805, 350] width 141 height 22
select select "WA"
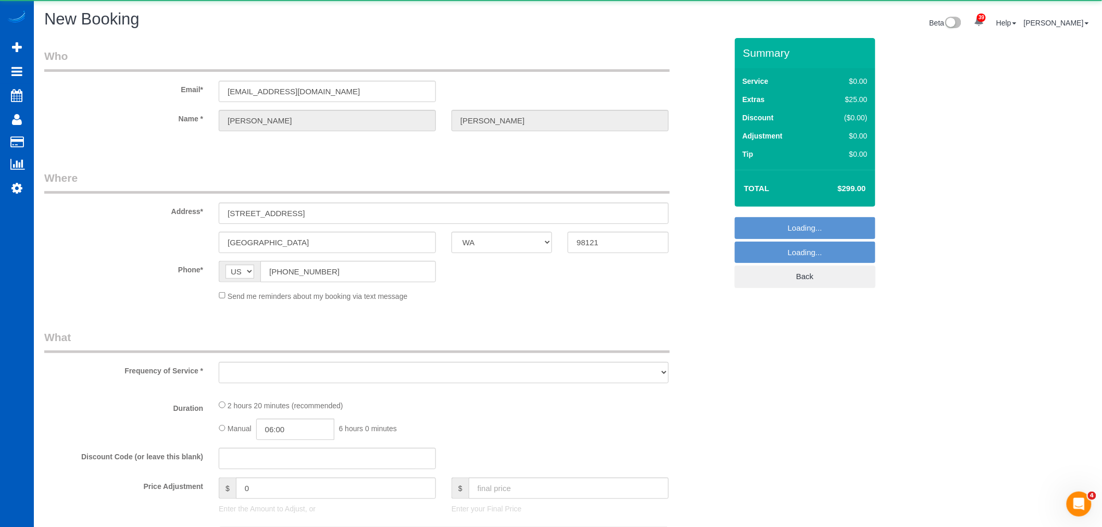
select select "object:1858"
select select "string:fspay-269bdb91-5967-42f5-a3eb-eb1ff1d83900"
select select "199"
select select "1001"
select select "2"
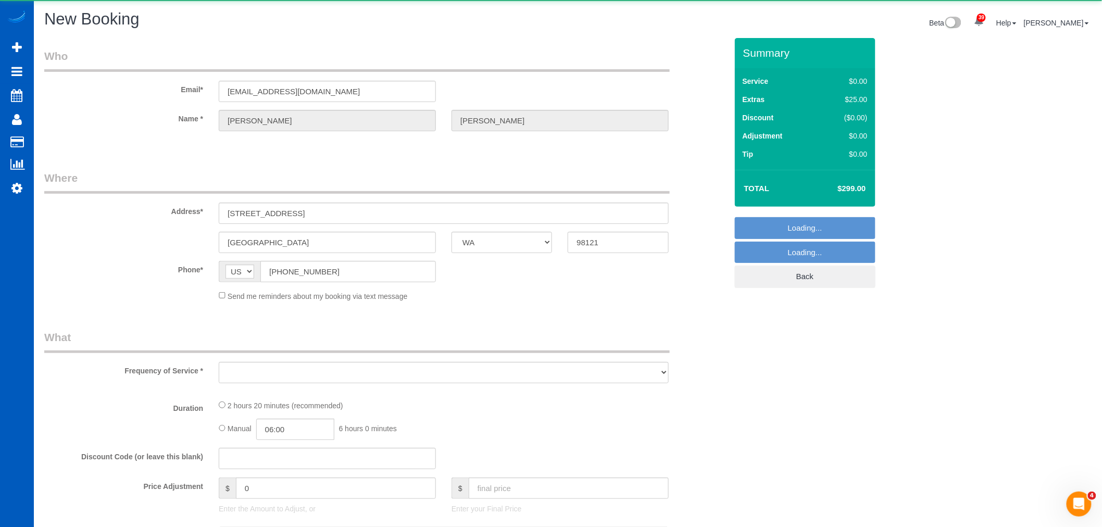
select select "2"
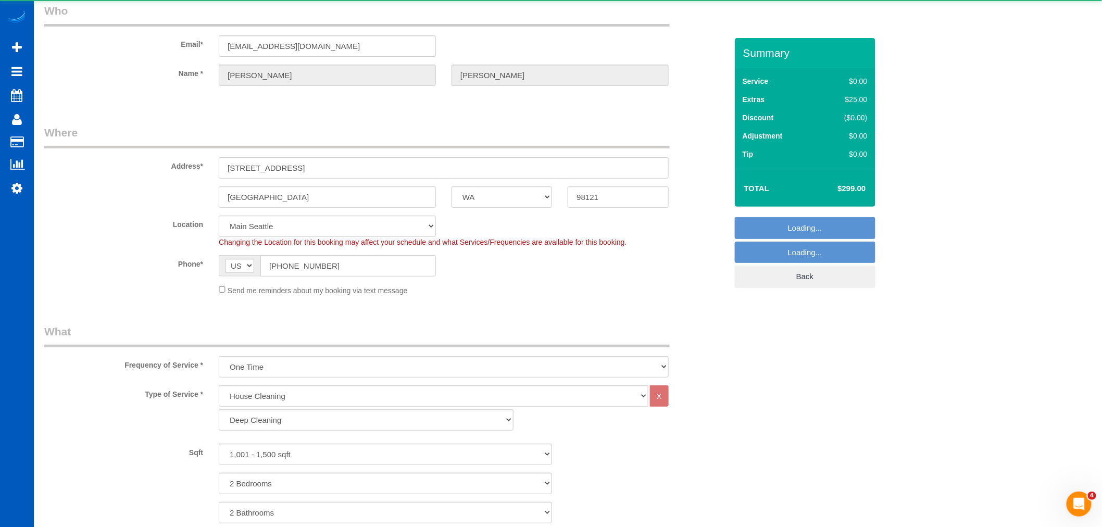
select select "1001"
select select "2"
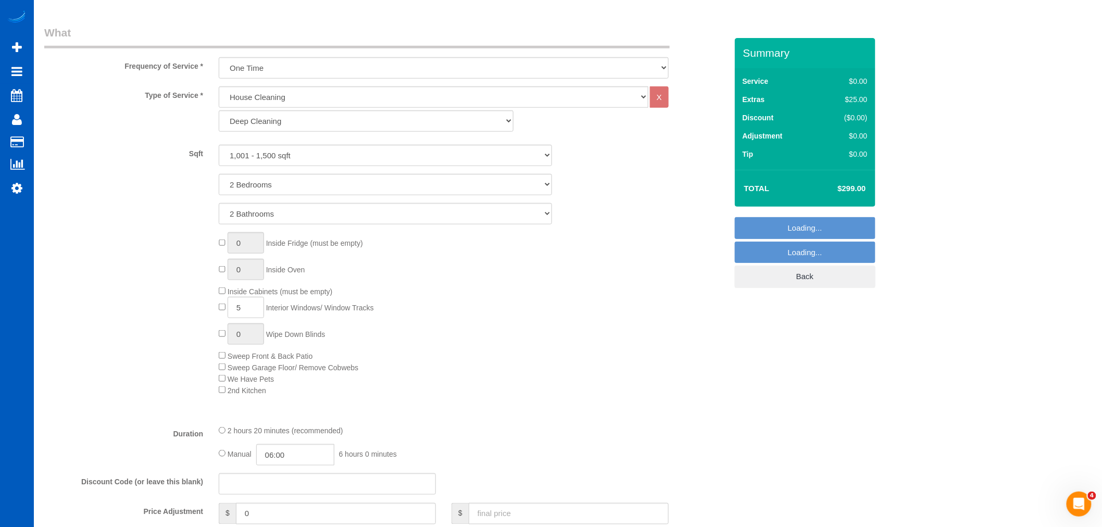
scroll to position [347, 0]
select select "object:2038"
select select "1001"
select select "2"
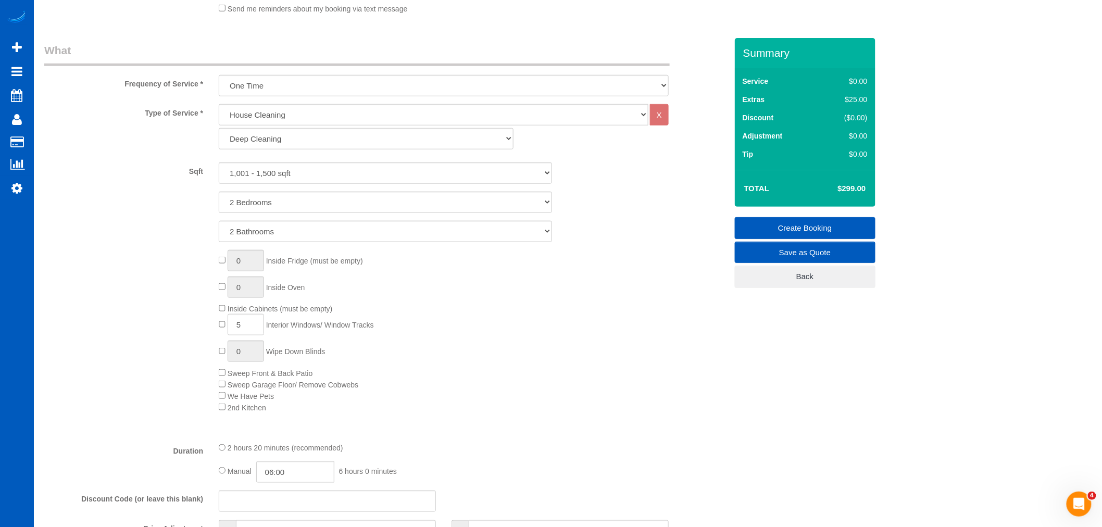
scroll to position [289, 0]
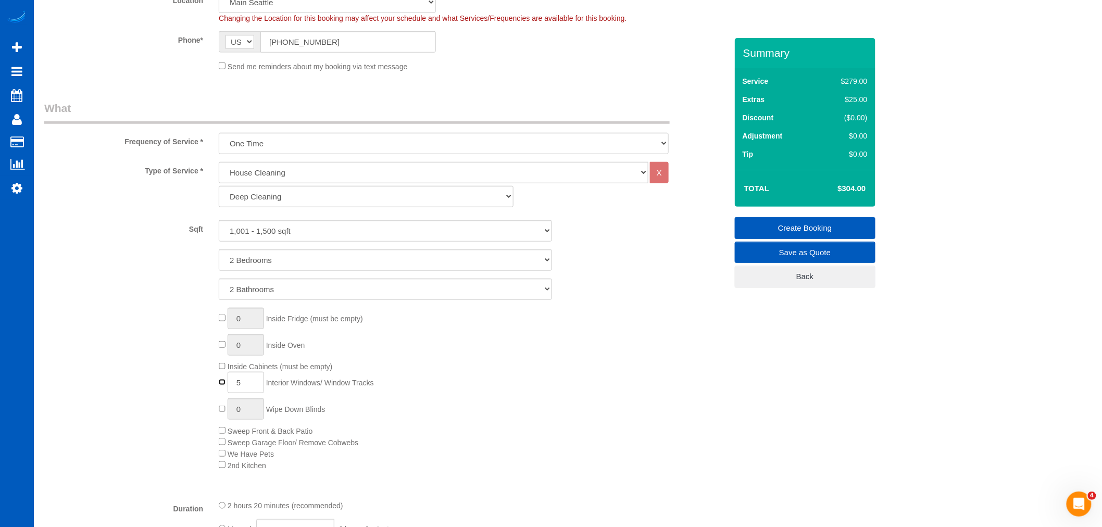
type input "0"
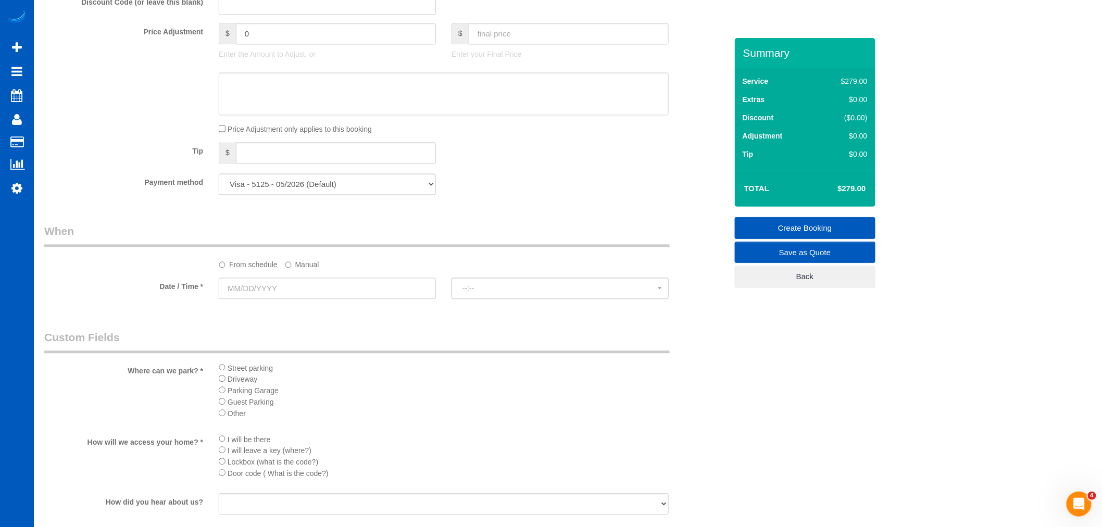
scroll to position [925, 0]
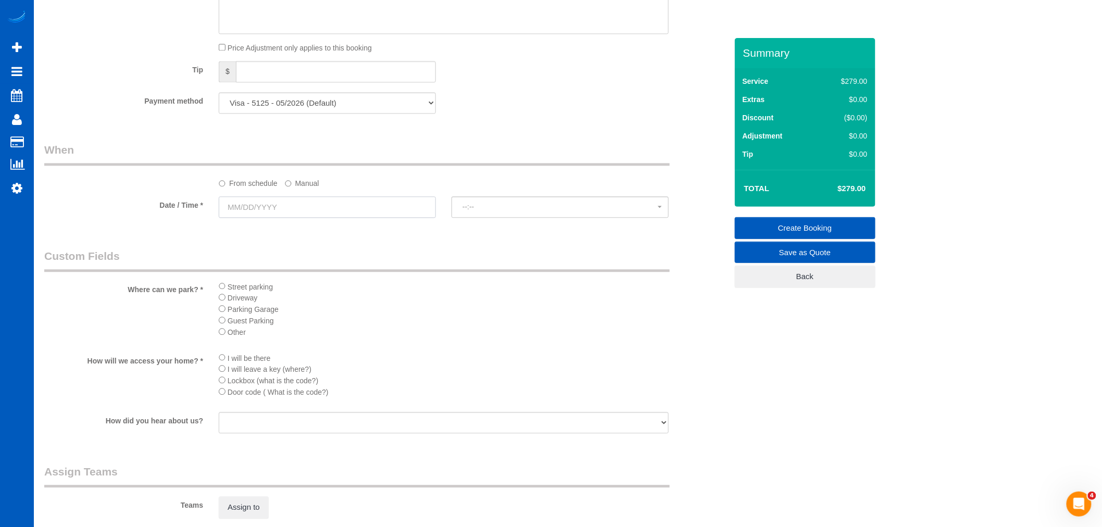
click at [246, 214] on input "text" at bounding box center [327, 206] width 217 height 21
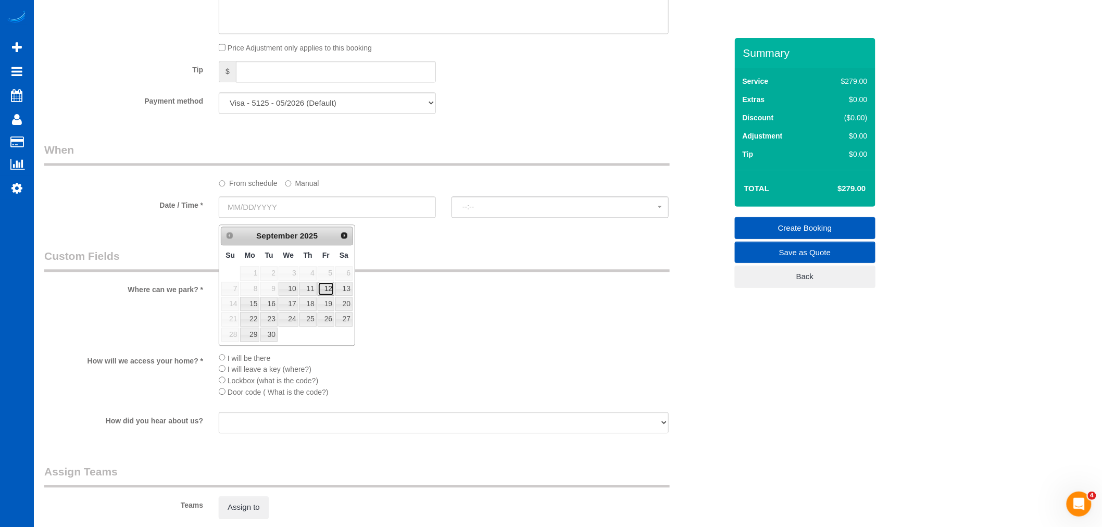
click at [328, 288] on link "12" at bounding box center [326, 289] width 17 height 14
type input "[DATE]"
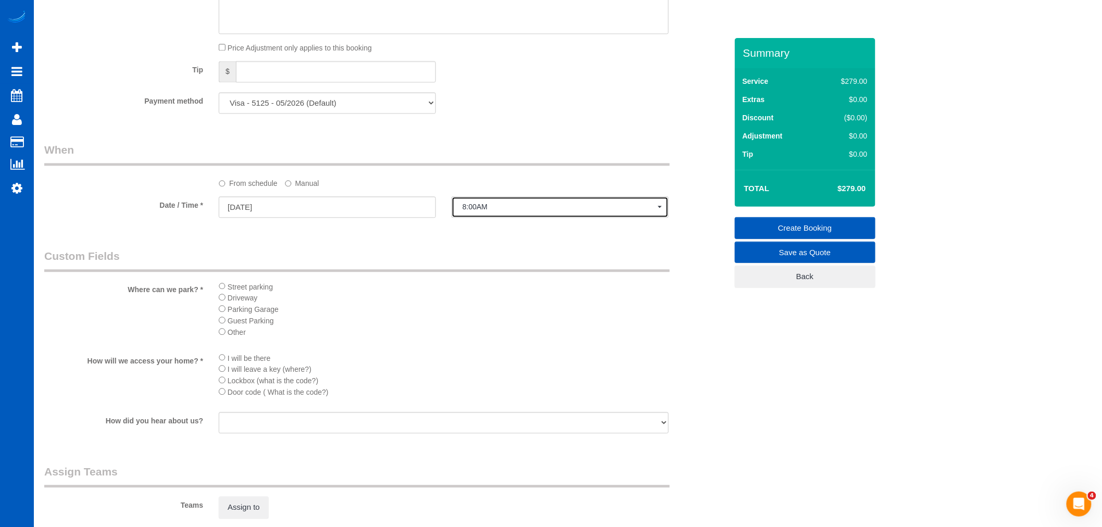
click at [481, 210] on span "8:00AM" at bounding box center [559, 207] width 195 height 8
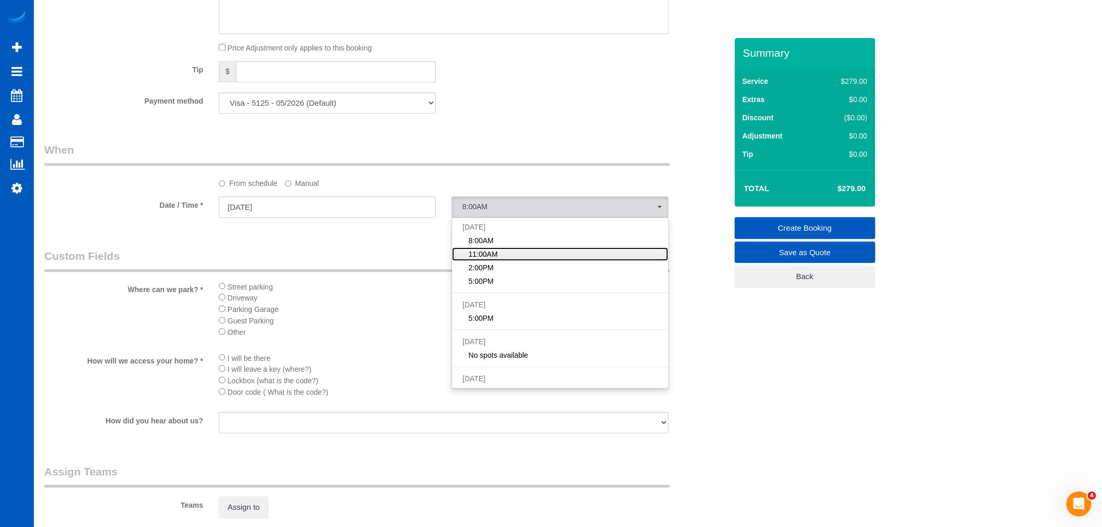
click at [509, 258] on link "11:00AM" at bounding box center [560, 254] width 216 height 14
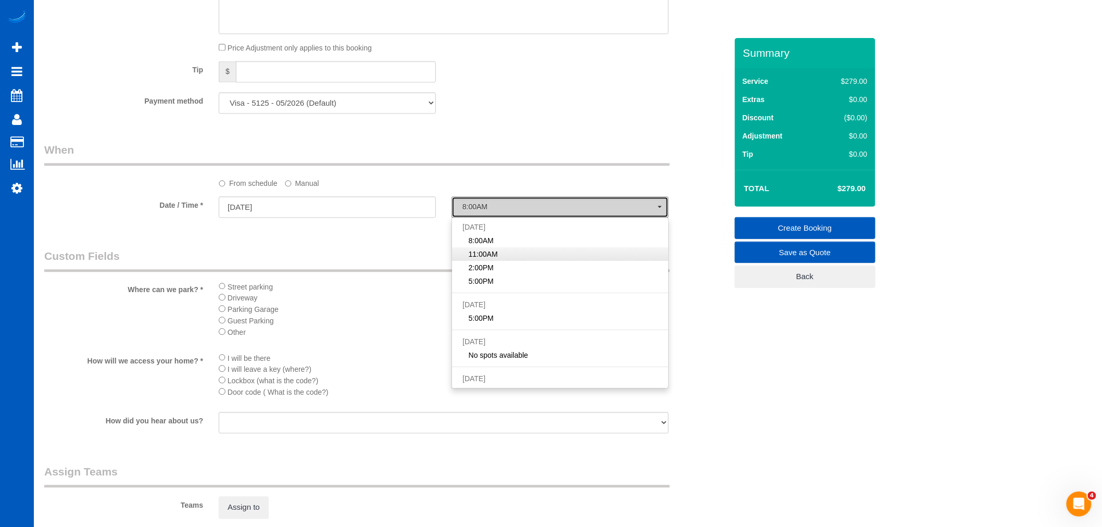
select select "spot7"
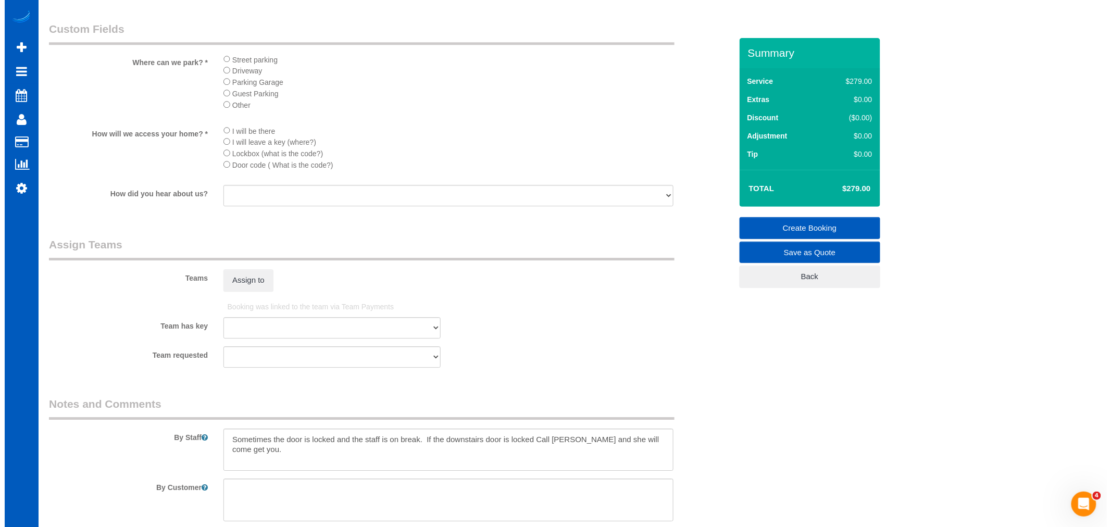
scroll to position [1157, 0]
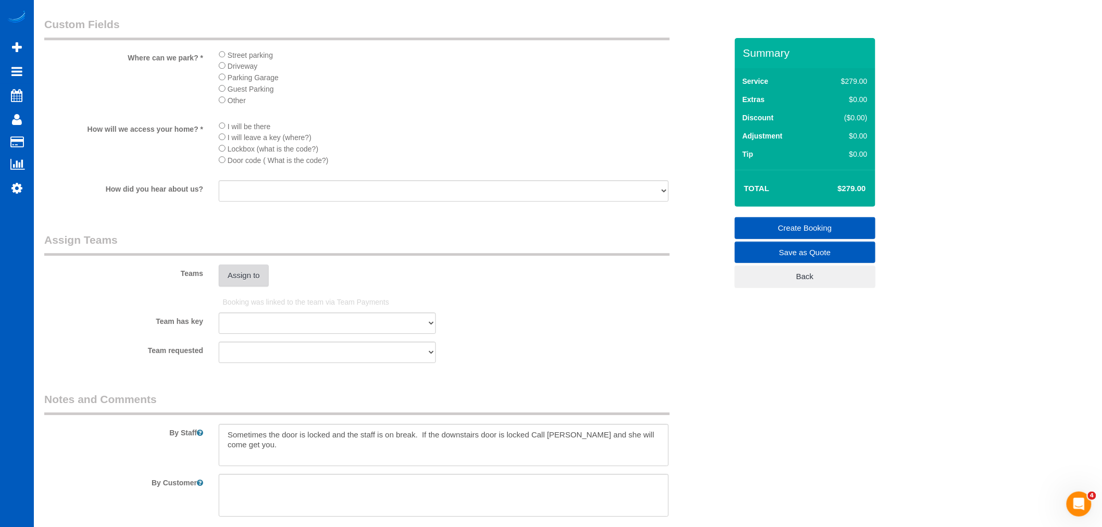
click at [268, 286] on button "Assign to" at bounding box center [244, 276] width 50 height 22
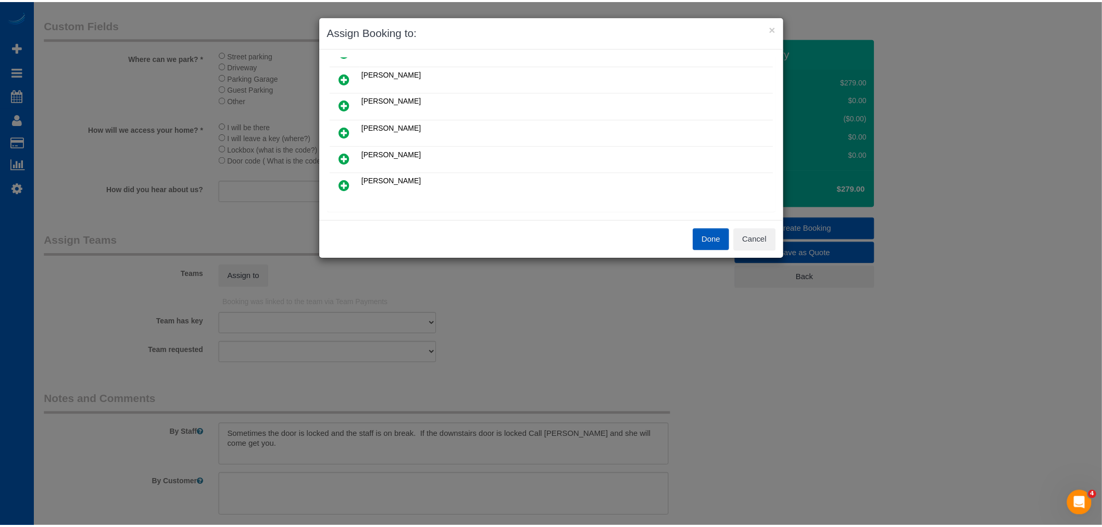
scroll to position [0, 0]
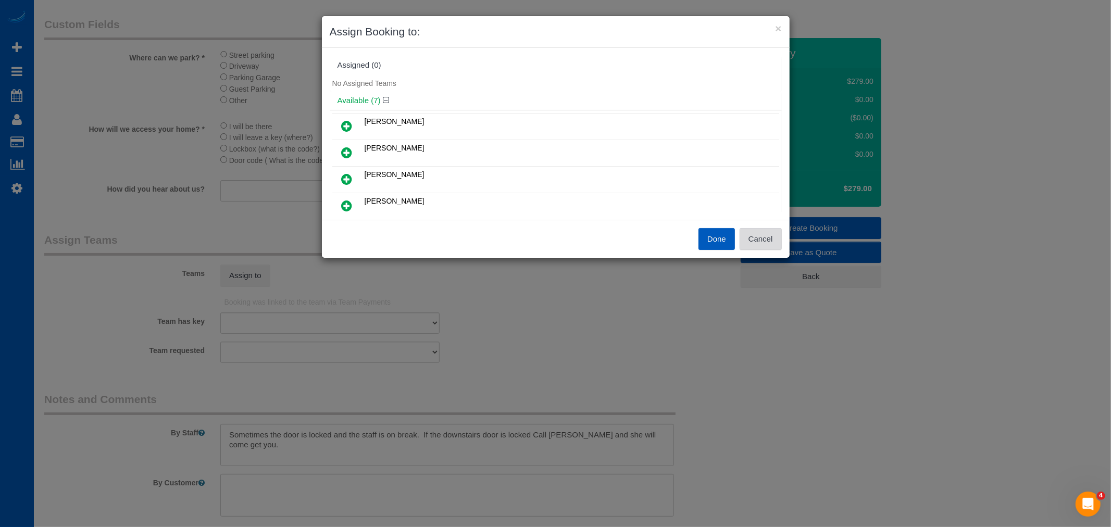
click at [768, 245] on button "Cancel" at bounding box center [760, 239] width 42 height 22
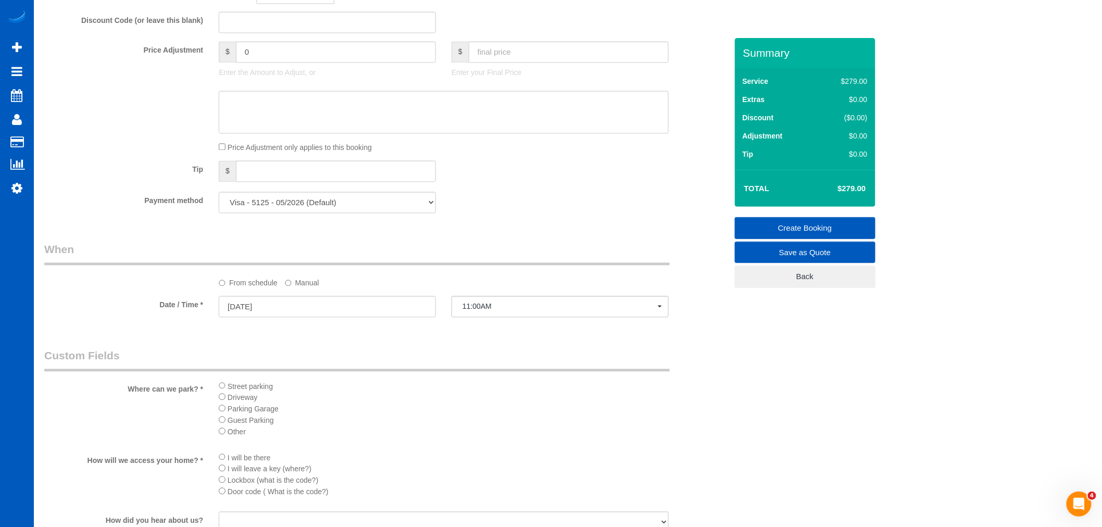
scroll to position [810, 0]
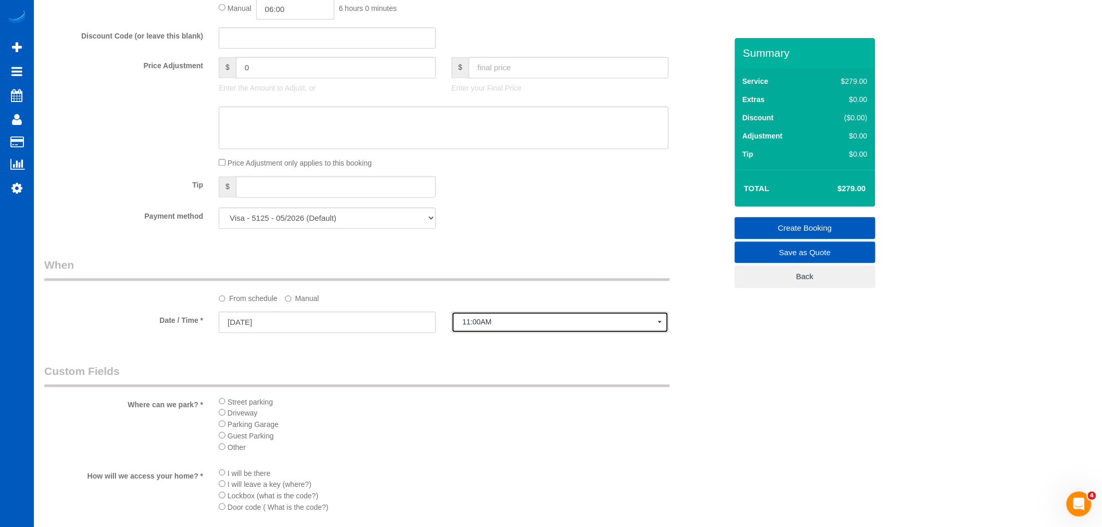
click at [492, 327] on span "11:00AM" at bounding box center [559, 322] width 195 height 8
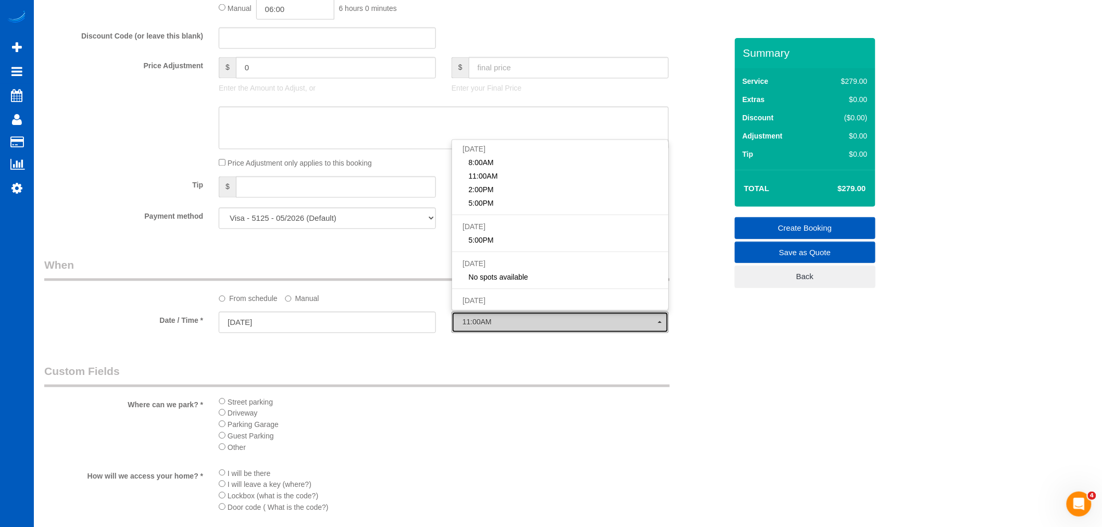
click at [503, 327] on span "11:00AM" at bounding box center [559, 322] width 195 height 8
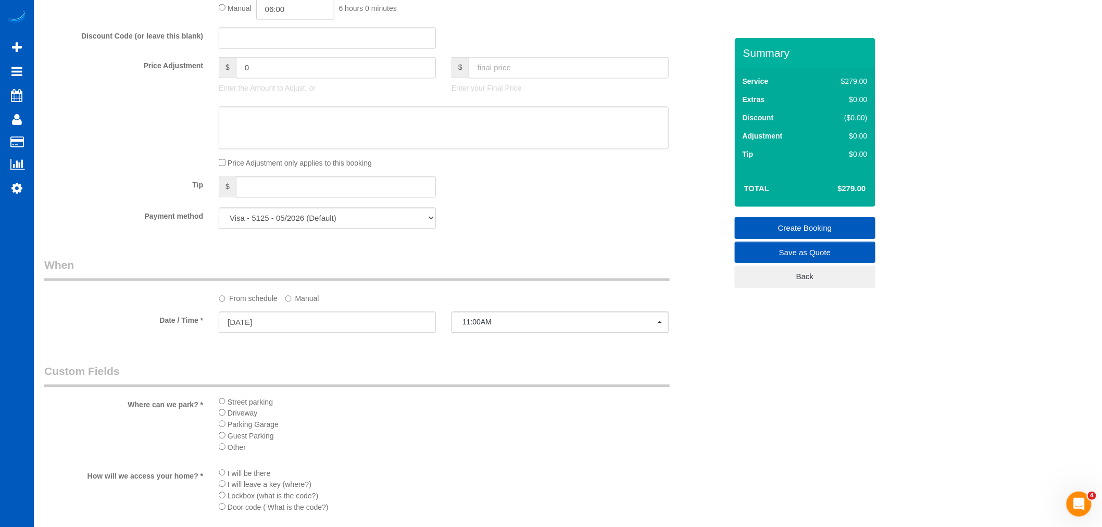
click at [295, 304] on label "Manual" at bounding box center [302, 297] width 34 height 14
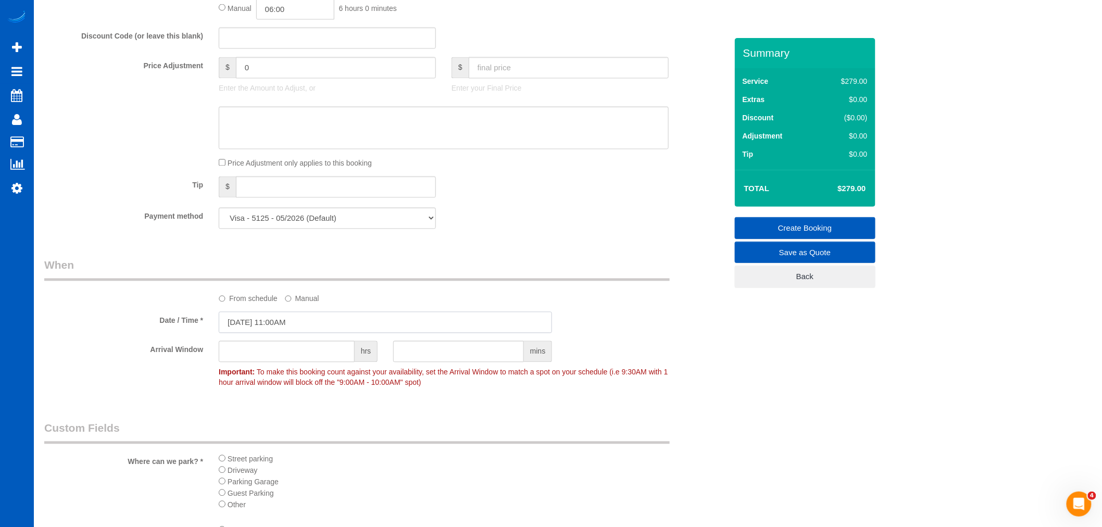
click at [296, 327] on input "[DATE] 11:00AM" at bounding box center [385, 322] width 333 height 21
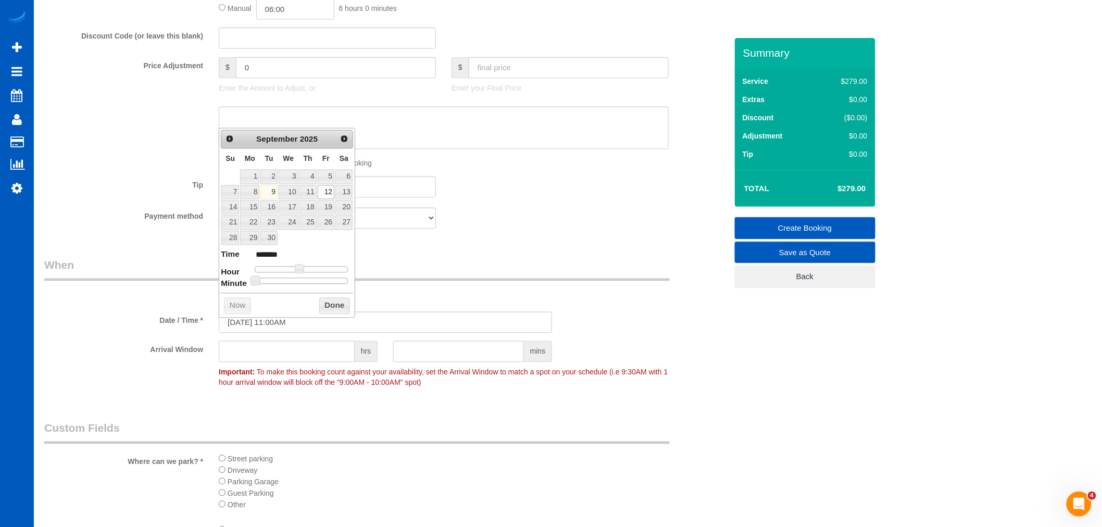
drag, startPoint x: 261, startPoint y: 278, endPoint x: 285, endPoint y: 279, distance: 24.0
click at [285, 279] on dl "Time ******* Hour Minute Second Millisecond Microsecond Time Zone ***** ***** *…" at bounding box center [287, 267] width 132 height 36
type input "[DATE] 11:25AM"
type input "*******"
type input "[DATE] 11:30AM"
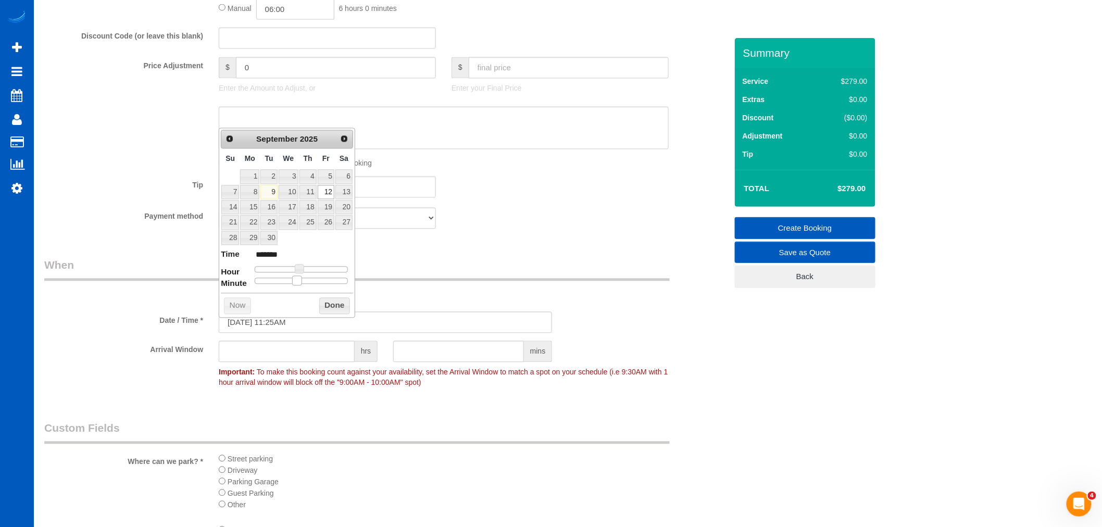
type input "*******"
drag, startPoint x: 295, startPoint y: 280, endPoint x: 309, endPoint y: 282, distance: 13.6
click at [309, 282] on div at bounding box center [301, 281] width 93 height 6
click at [337, 305] on button "Done" at bounding box center [334, 306] width 31 height 17
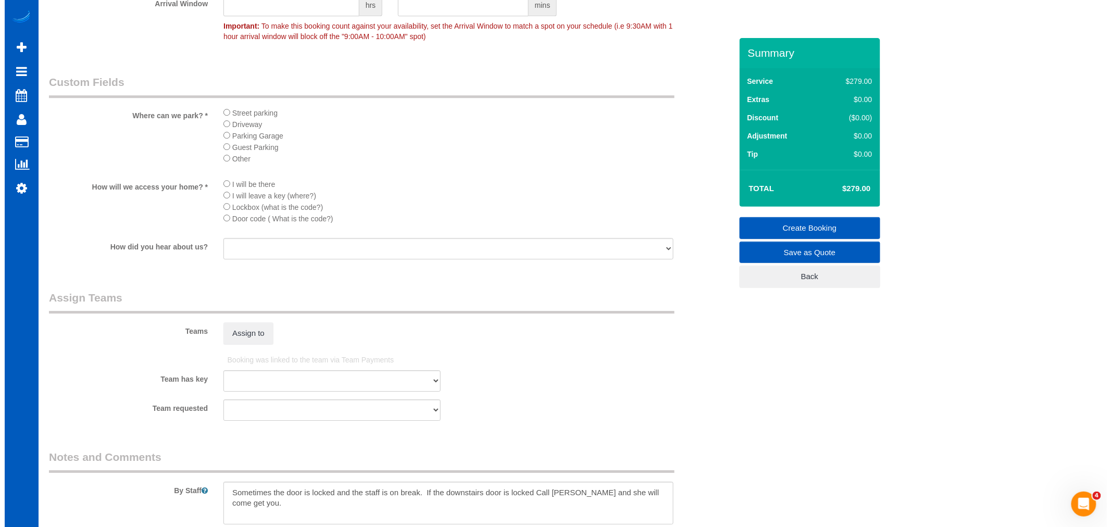
scroll to position [1157, 0]
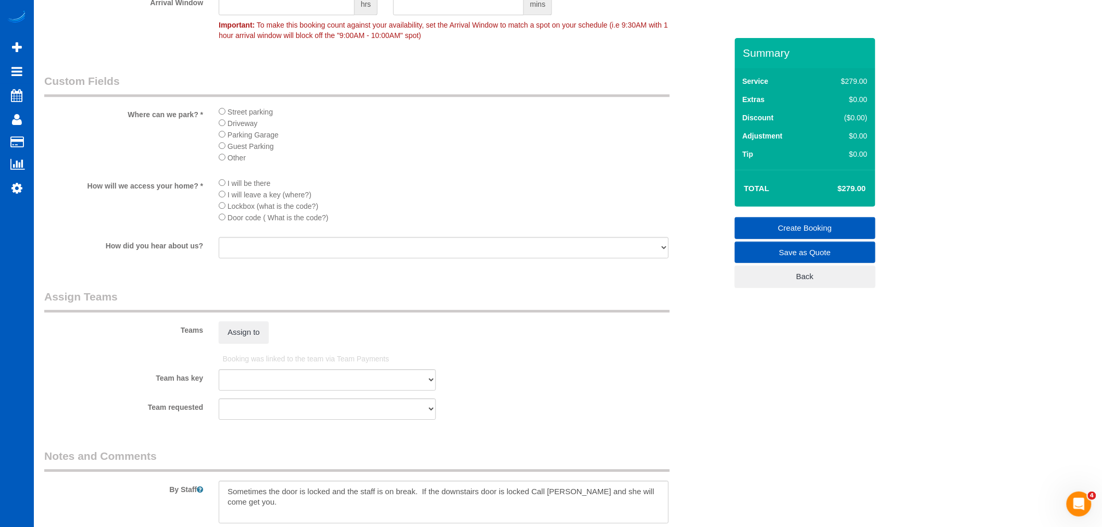
click at [232, 362] on fieldset "Assign Teams Teams Assign to Booking was linked to the team via Team Payments T…" at bounding box center [385, 358] width 683 height 139
click at [242, 343] on button "Assign to" at bounding box center [244, 332] width 50 height 22
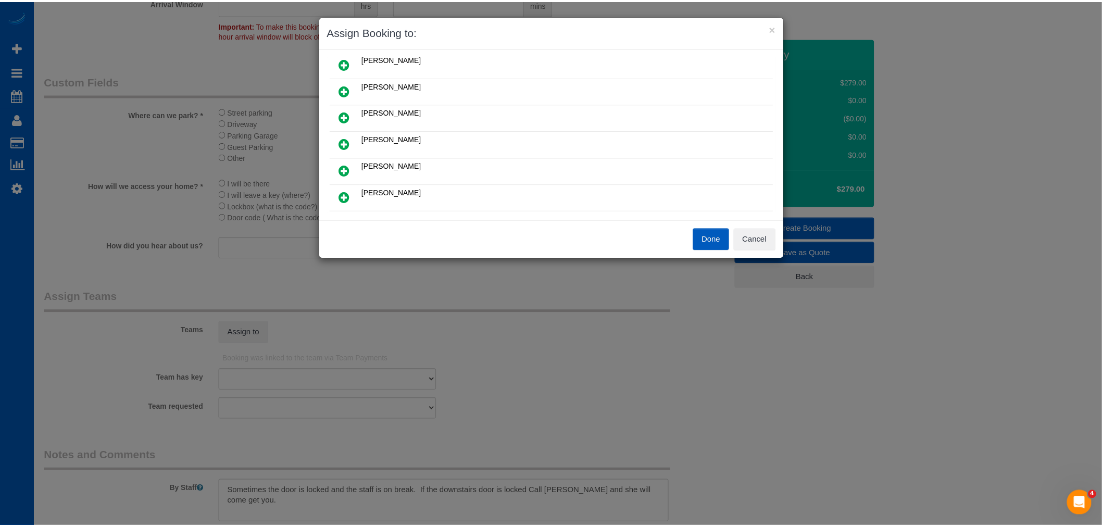
scroll to position [0, 0]
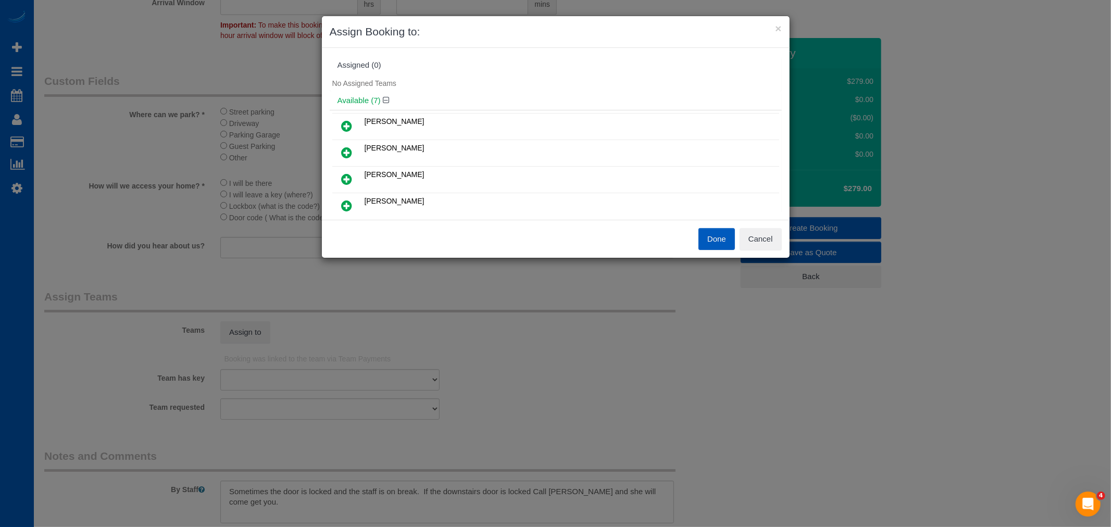
click at [344, 209] on icon at bounding box center [347, 205] width 11 height 12
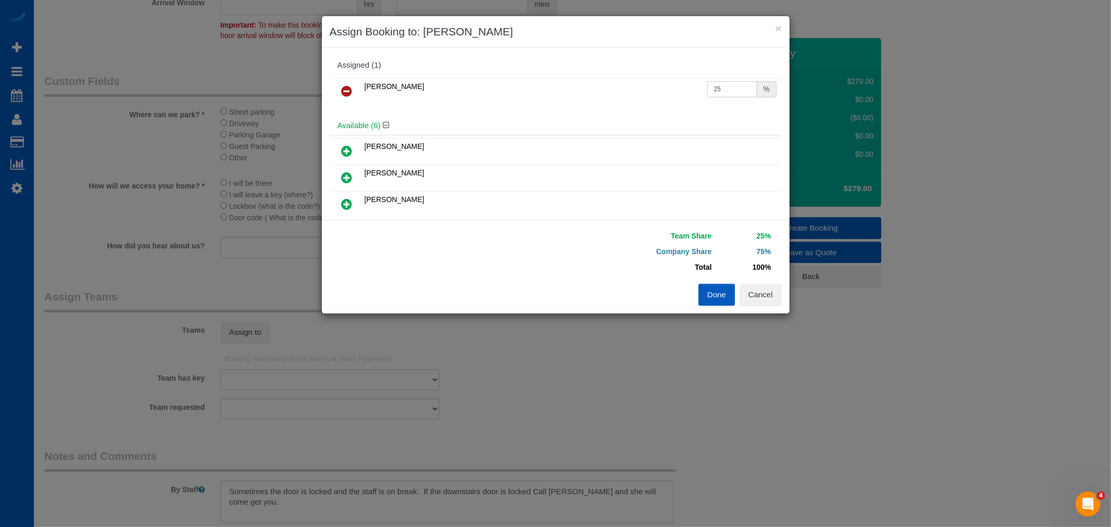
drag, startPoint x: 736, startPoint y: 94, endPoint x: 575, endPoint y: 94, distance: 160.4
click at [575, 94] on tr "Milena Kasianchyk 25 %" at bounding box center [555, 91] width 447 height 27
type input "55"
click at [715, 303] on button "Done" at bounding box center [716, 295] width 36 height 22
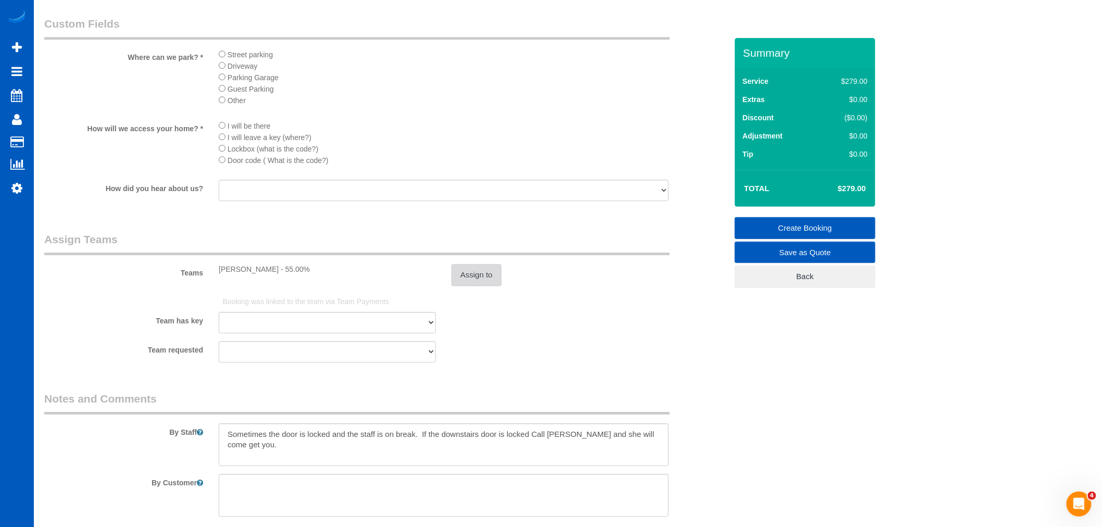
scroll to position [1306, 0]
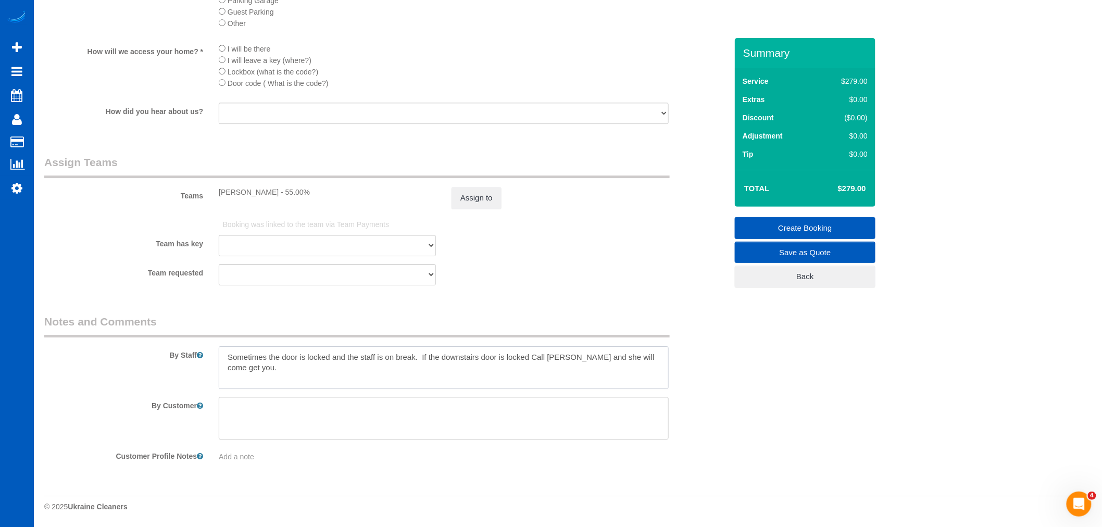
click at [588, 381] on textarea at bounding box center [444, 367] width 450 height 43
click at [667, 363] on textarea at bounding box center [444, 367] width 450 height 43
drag, startPoint x: 227, startPoint y: 359, endPoint x: 870, endPoint y: 380, distance: 644.0
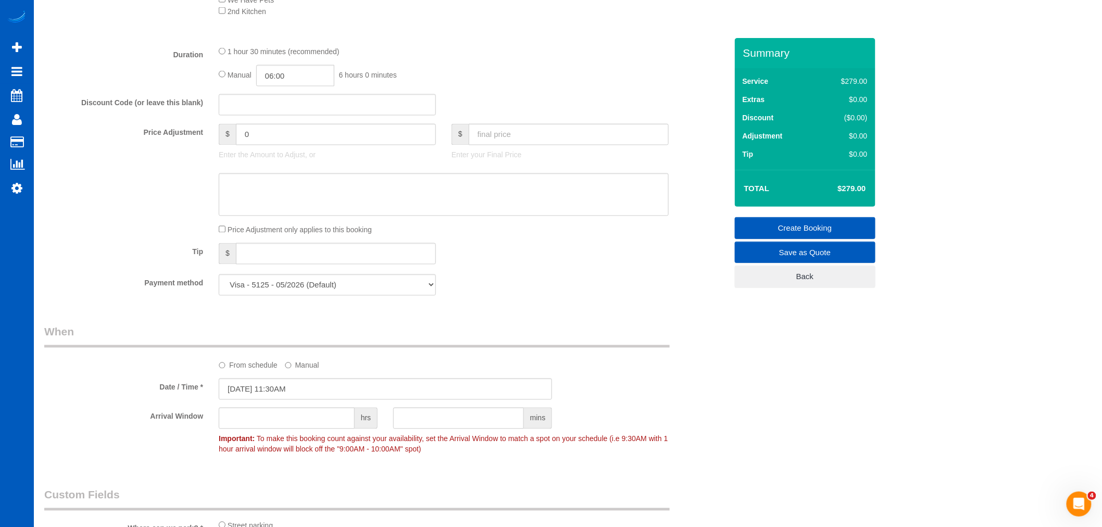
scroll to position [752, 0]
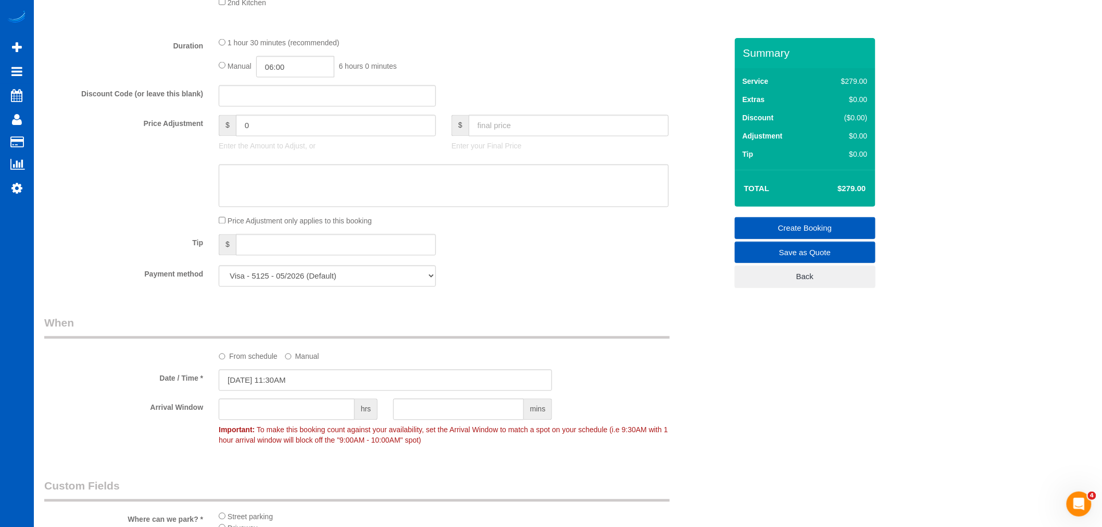
click at [837, 228] on link "Create Booking" at bounding box center [805, 228] width 141 height 22
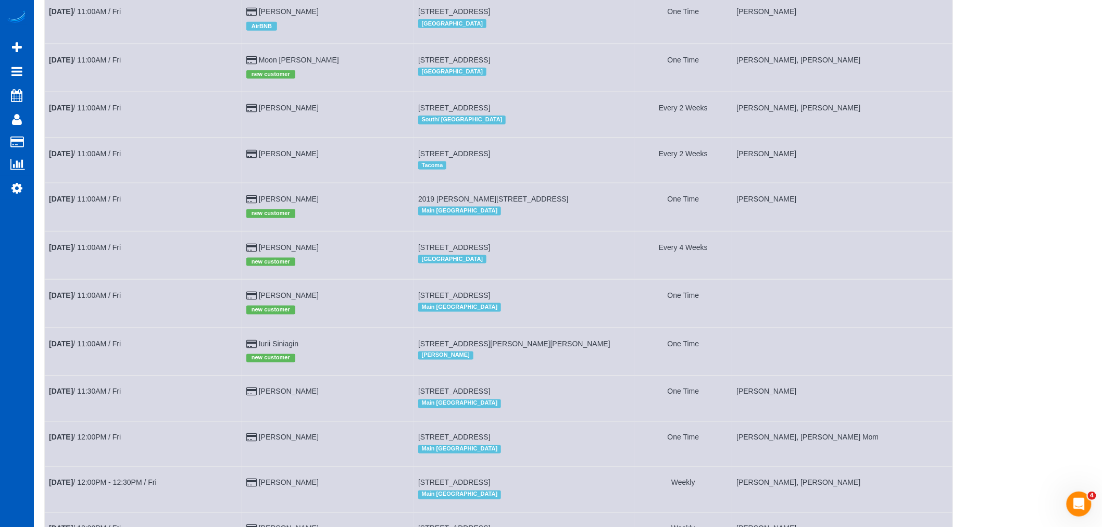
scroll to position [475, 0]
click at [94, 253] on link "[DATE] 11:00AM / Fri" at bounding box center [85, 248] width 72 height 8
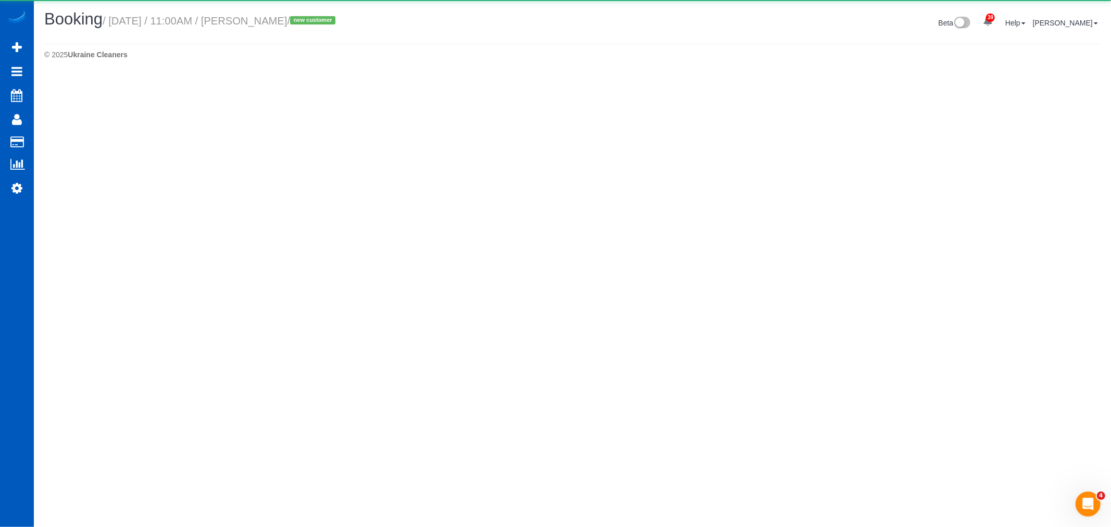
select select "WA"
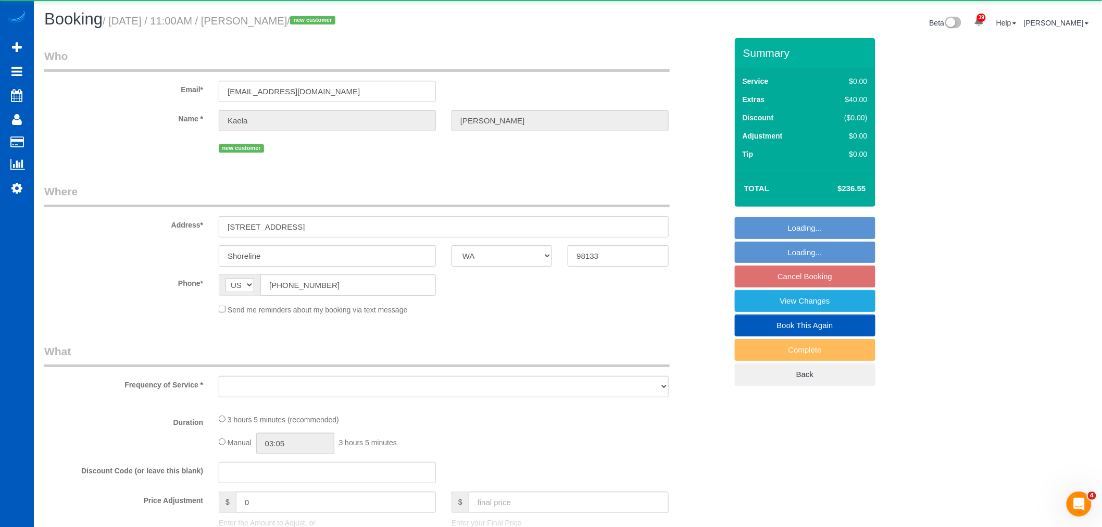
select select "object:4341"
select select "string:fspay-e5dd4282-bb3d-4a99-b9ac-5ea9971266da"
select select "199"
select select "1501"
select select "3"
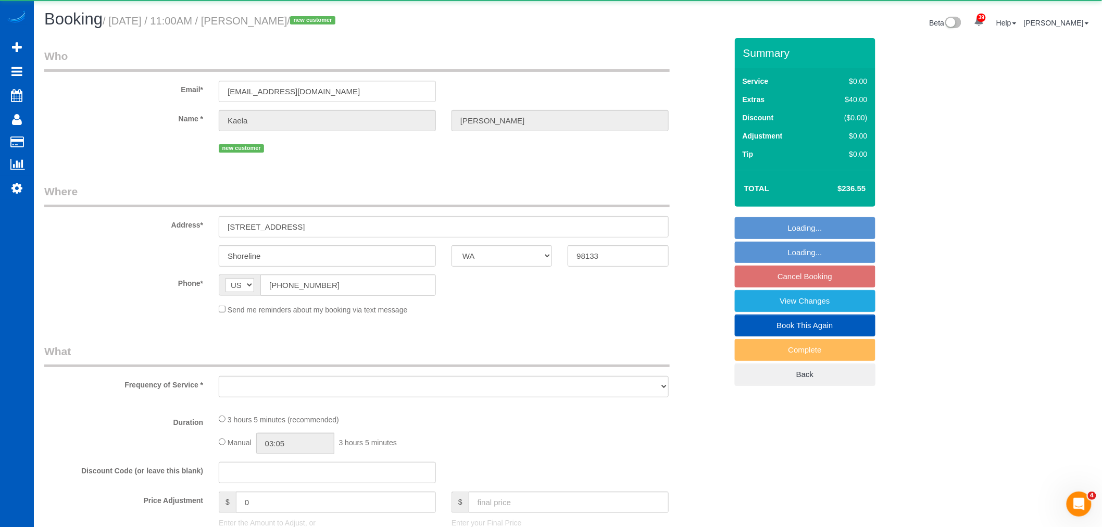
select select "4"
select select "number:8"
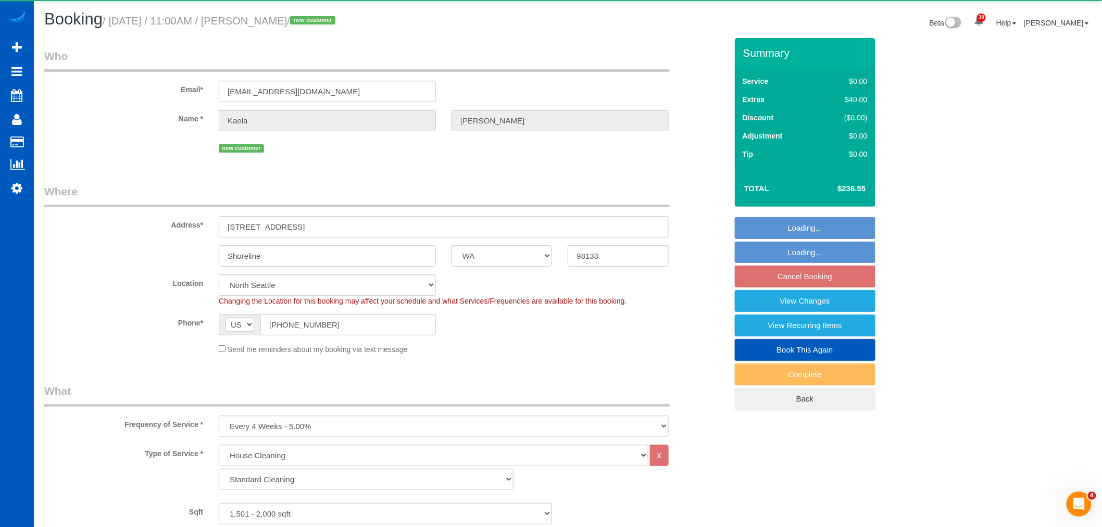
select select "object:4464"
select select "spot21"
select select "1501"
select select "3"
select select "4"
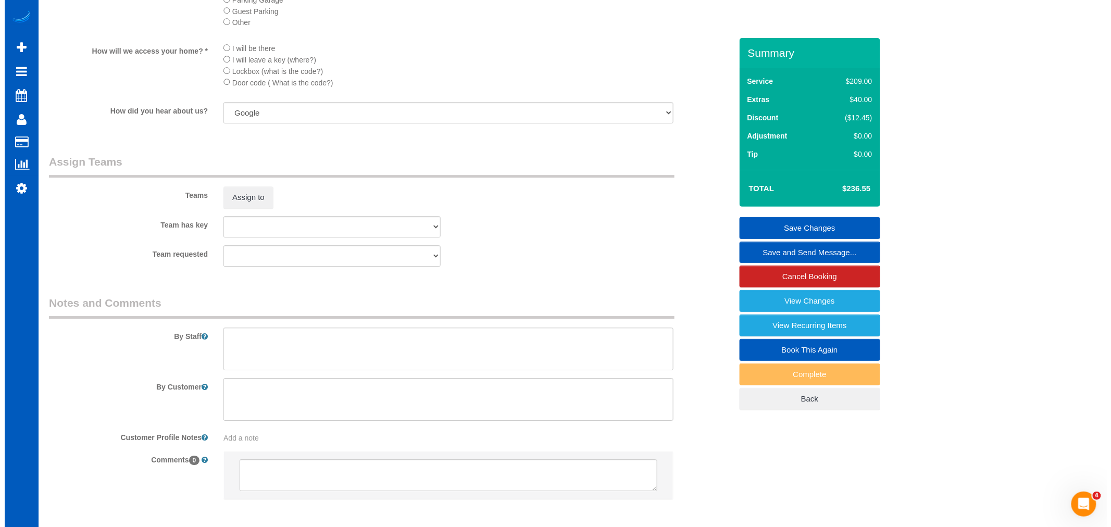
scroll to position [1293, 0]
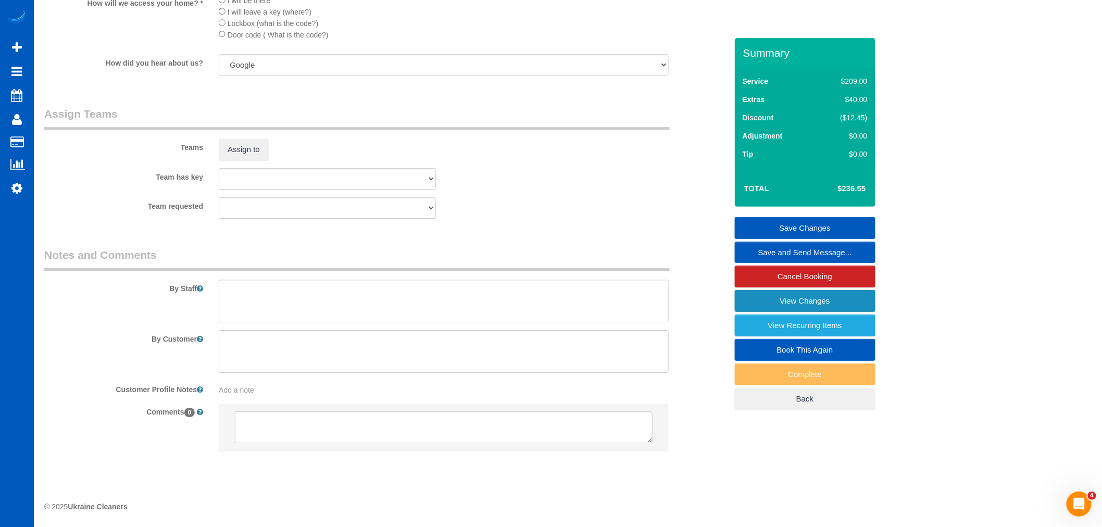
click at [795, 305] on link "View Changes" at bounding box center [805, 301] width 141 height 22
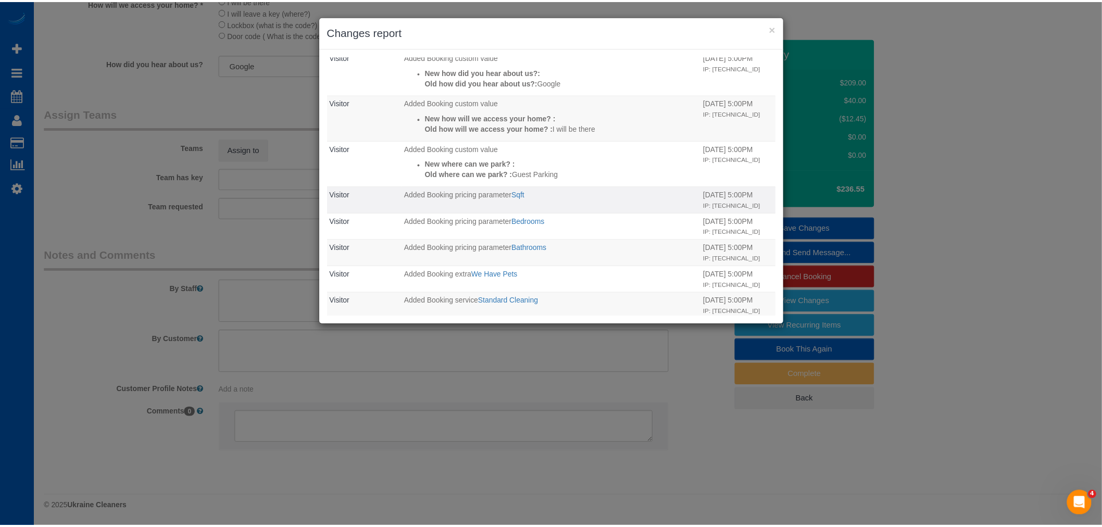
scroll to position [197, 0]
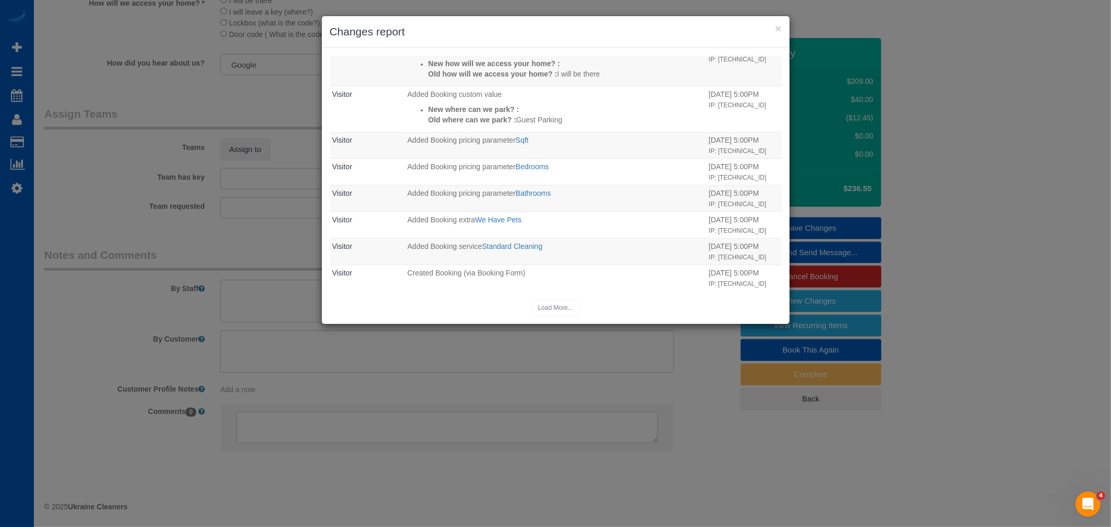
click at [777, 38] on h3 "Changes report" at bounding box center [556, 32] width 452 height 16
click at [776, 31] on button "×" at bounding box center [778, 28] width 6 height 11
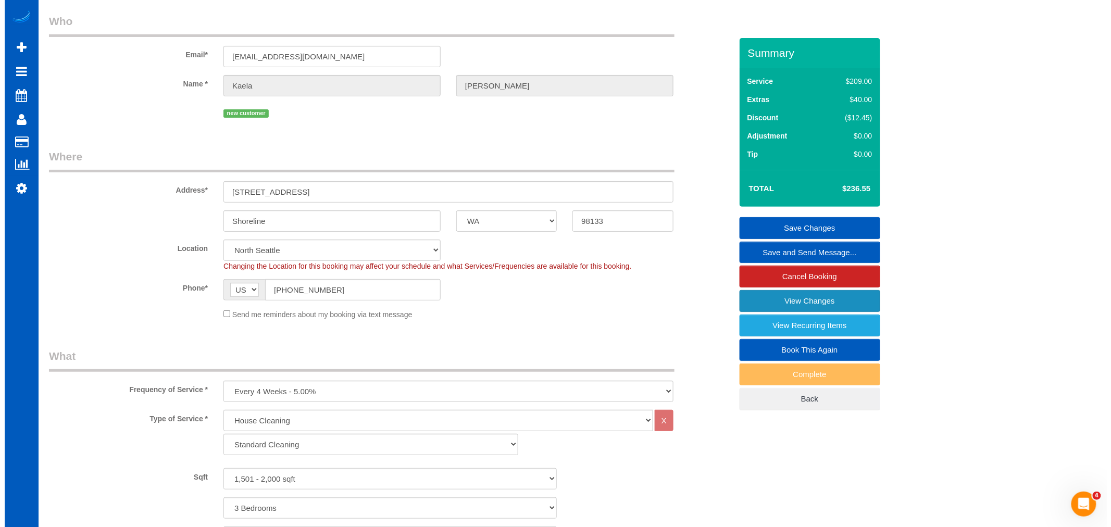
scroll to position [0, 0]
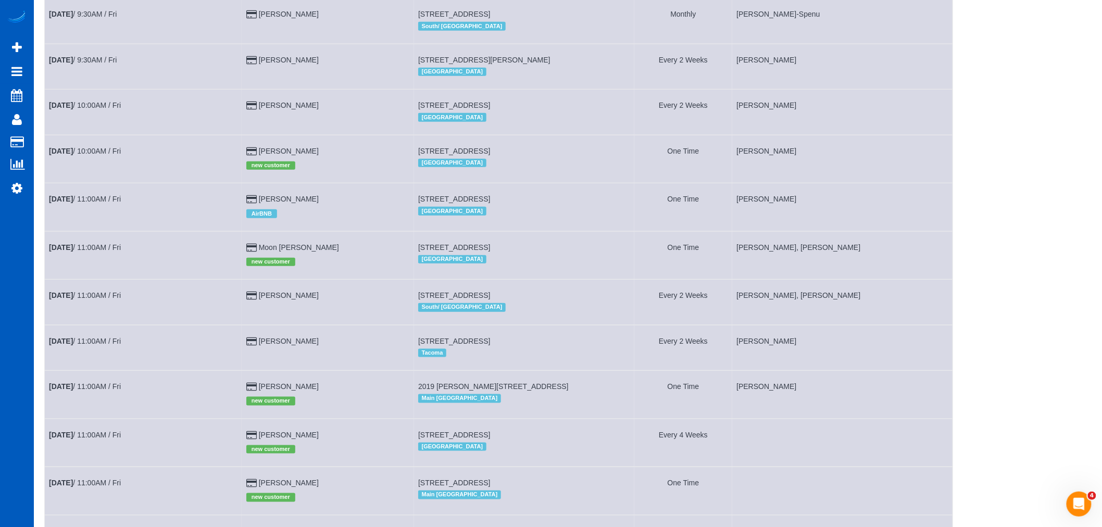
scroll to position [579, 0]
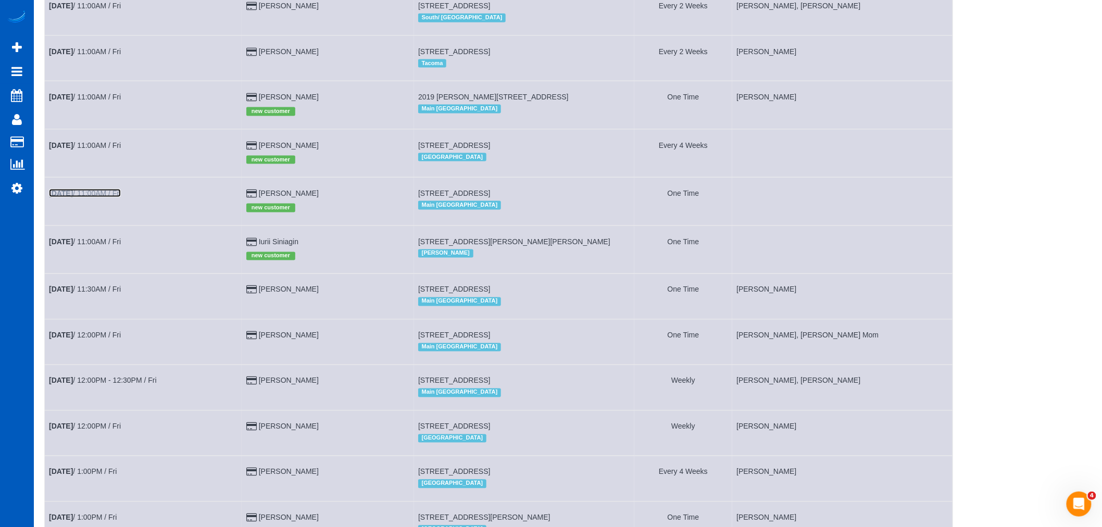
click at [87, 197] on link "[DATE] 11:00AM / Fri" at bounding box center [85, 193] width 72 height 8
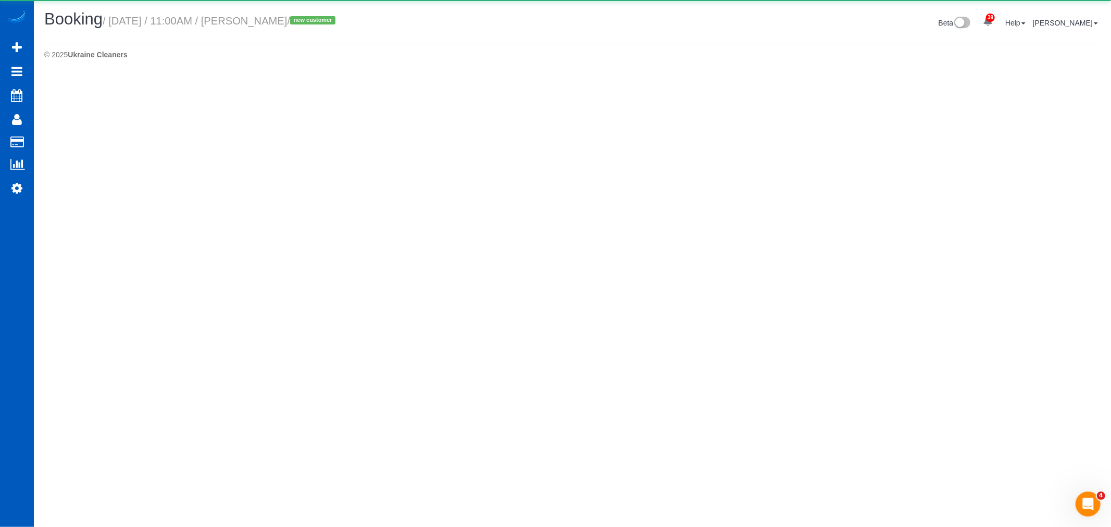
select select "WA"
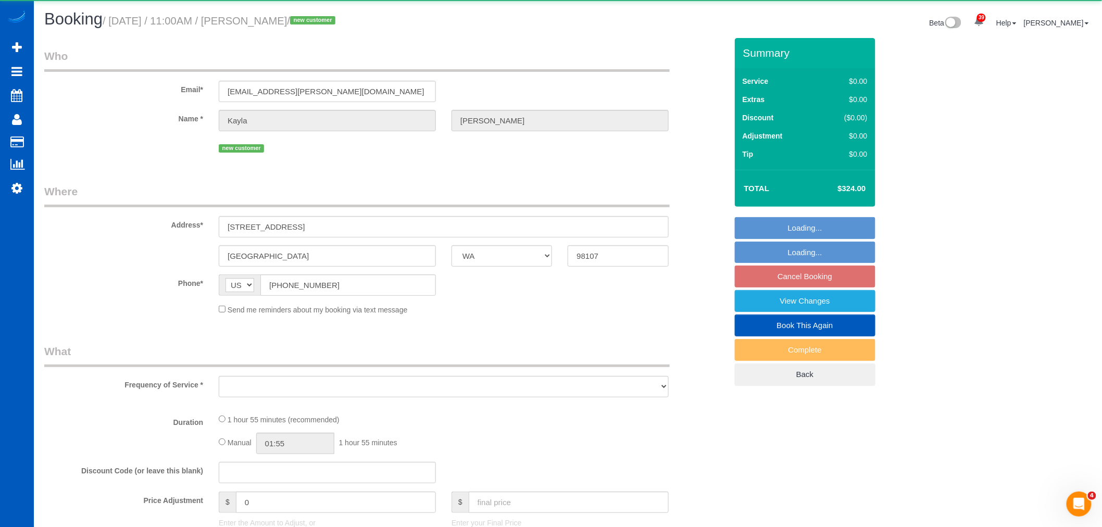
select select "object:5735"
select select "string:fspay-2e11521f-ae48-4966-98c6-781a2a0f4ff0"
select select "object:5988"
select select "199"
select select "1501"
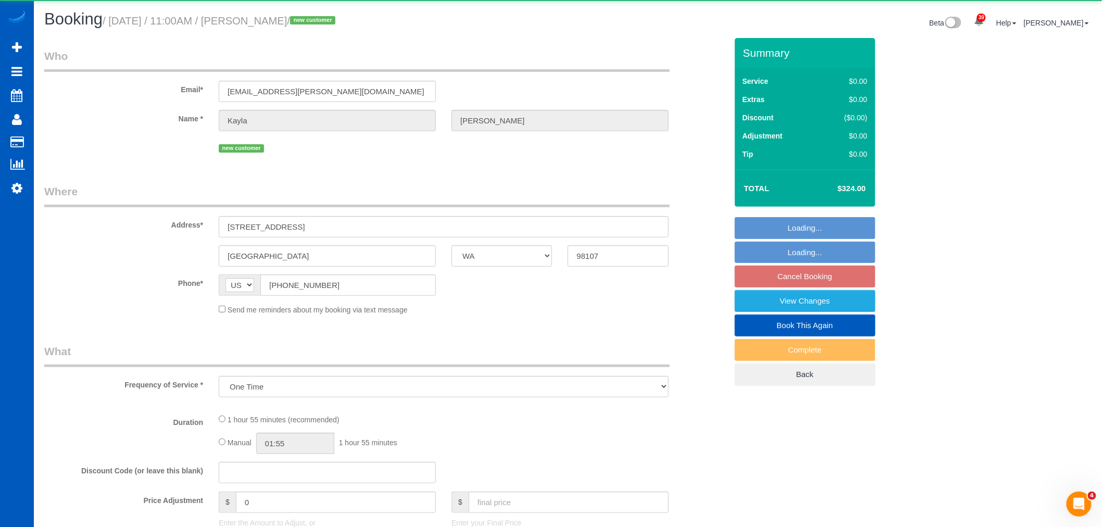
select select "2"
select select "3"
select select "spot36"
select select "number:10"
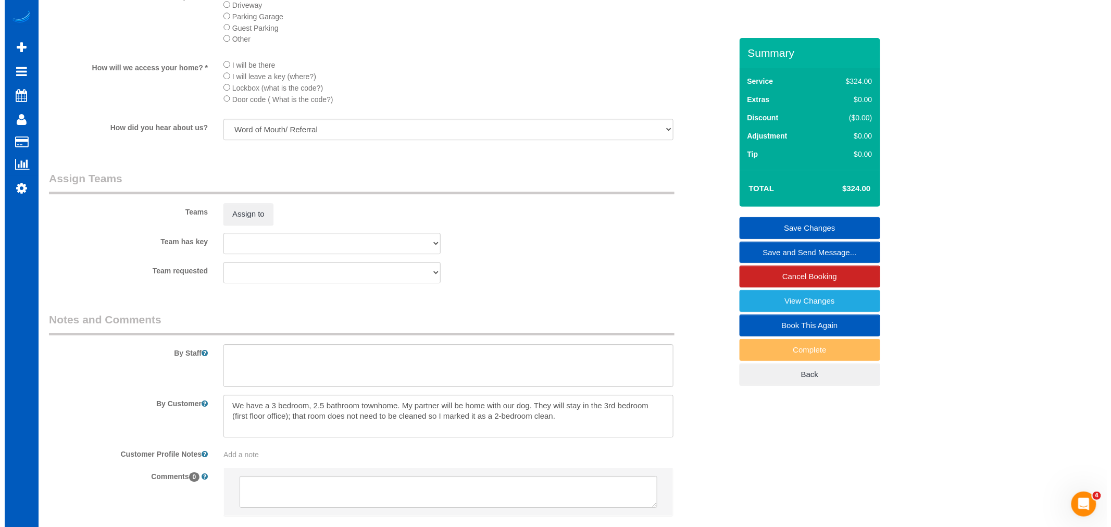
scroll to position [1215, 0]
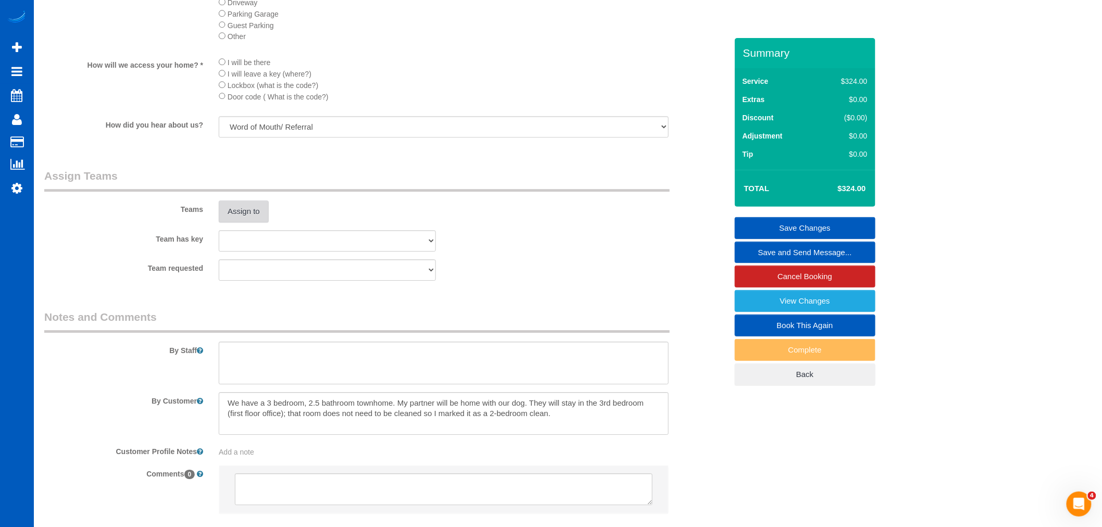
click at [251, 222] on button "Assign to" at bounding box center [244, 211] width 50 height 22
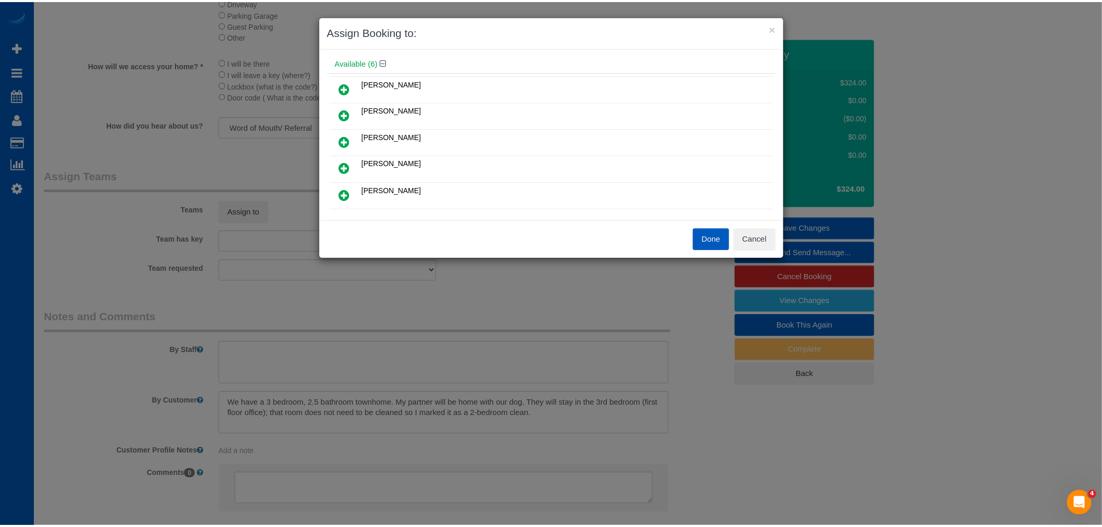
scroll to position [58, 0]
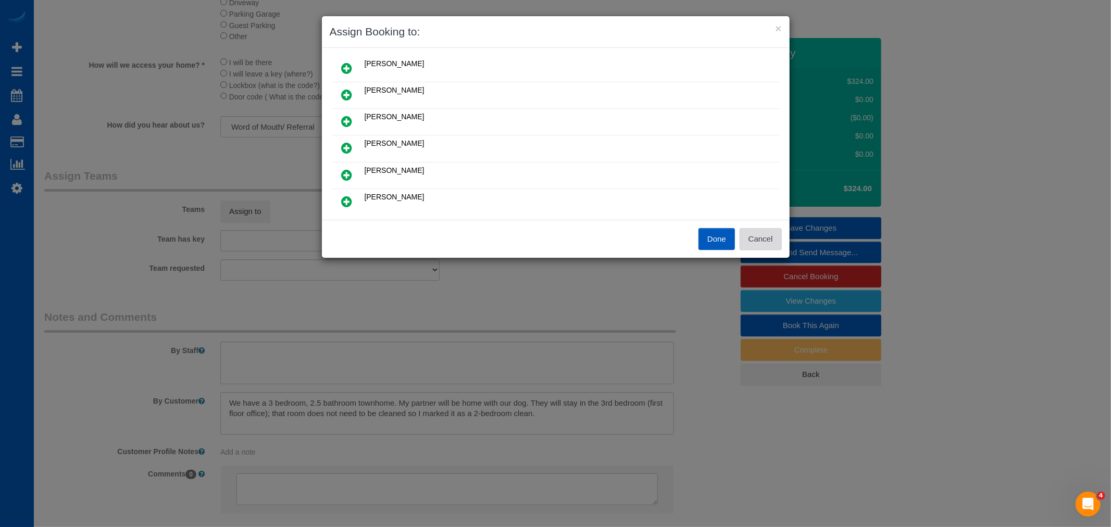
click at [768, 243] on button "Cancel" at bounding box center [760, 239] width 42 height 22
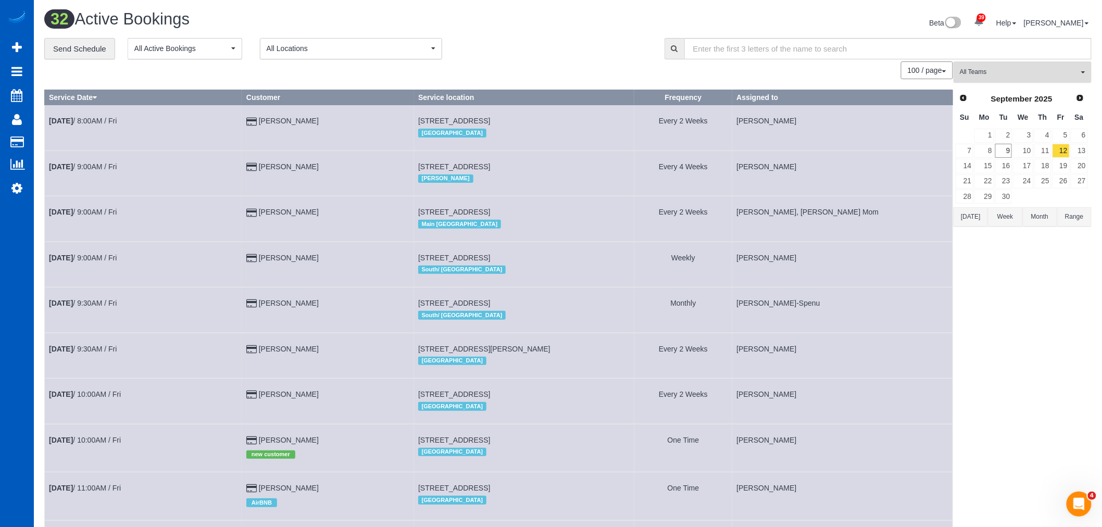
click at [1021, 80] on button "All Teams" at bounding box center [1022, 71] width 138 height 21
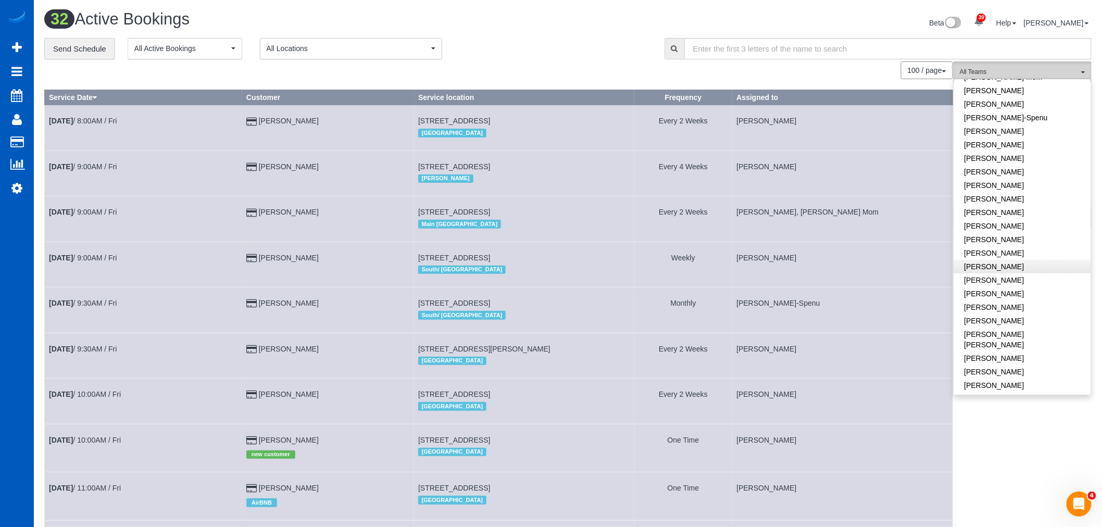
scroll to position [231, 0]
click at [1021, 205] on link "[PERSON_NAME]" at bounding box center [1022, 206] width 137 height 14
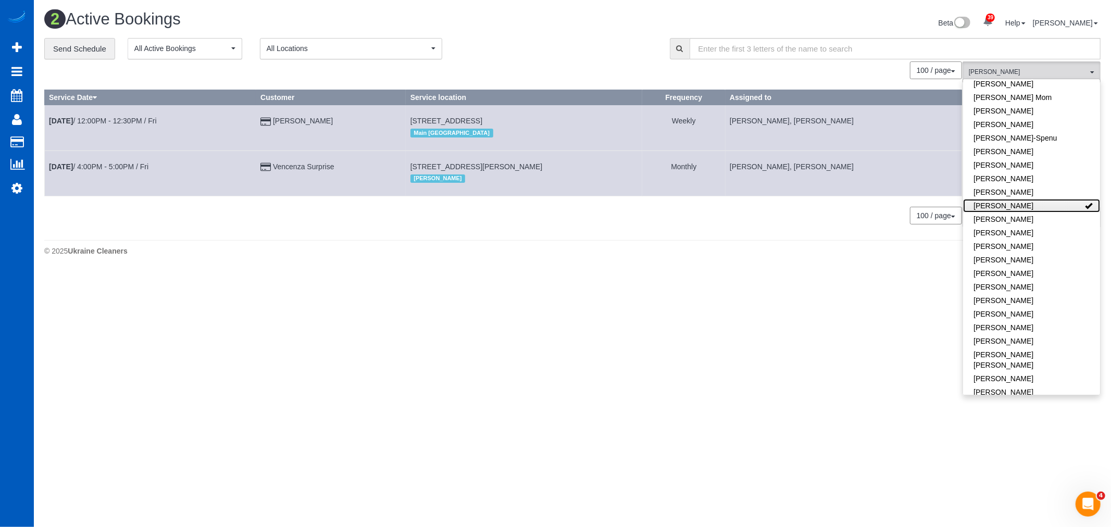
click at [1021, 205] on link "[PERSON_NAME]" at bounding box center [1031, 206] width 137 height 14
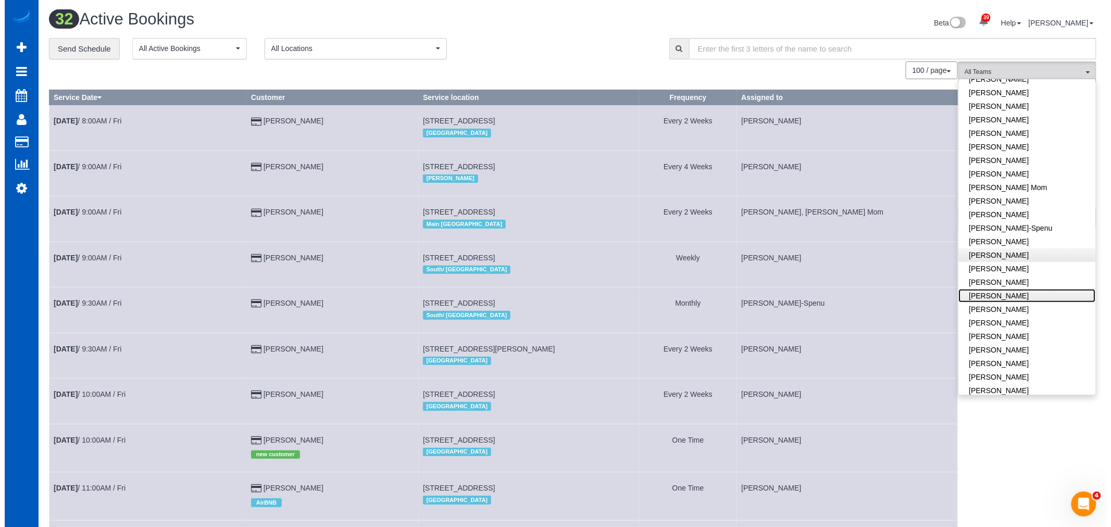
scroll to position [0, 0]
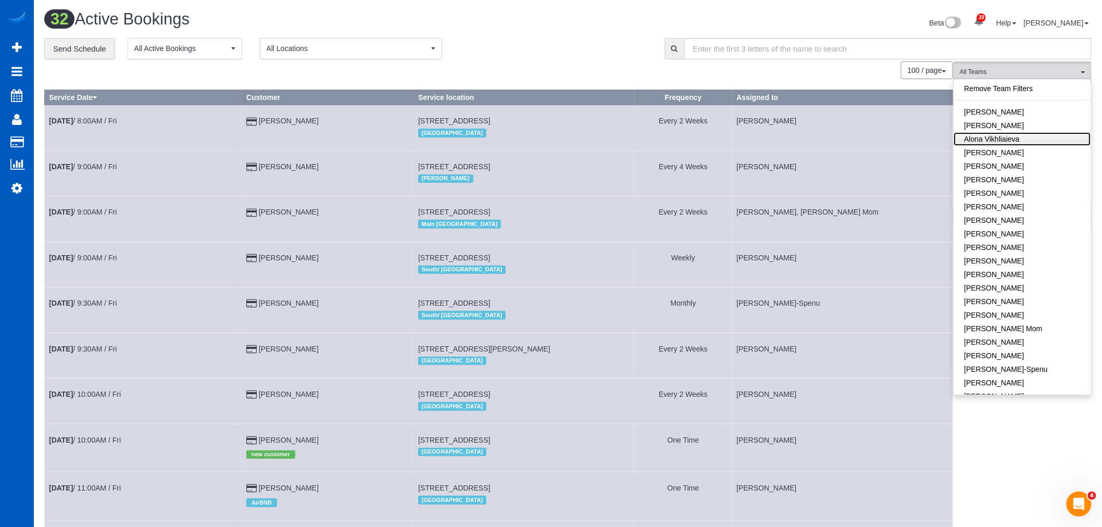
click at [1014, 140] on link "Alona Vikhliaieva" at bounding box center [1022, 139] width 137 height 14
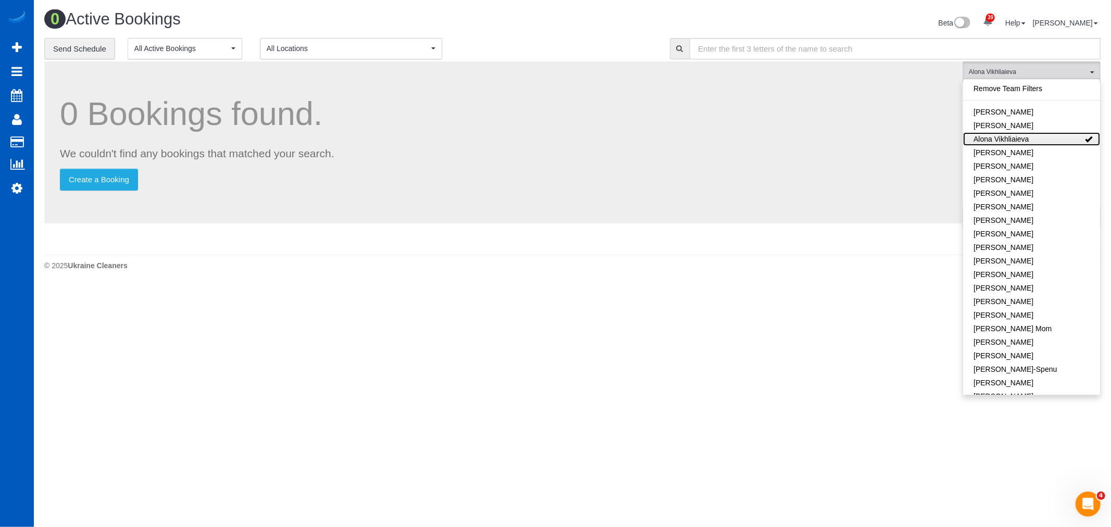
click at [1014, 140] on link "Alona Vikhliaieva" at bounding box center [1031, 139] width 137 height 14
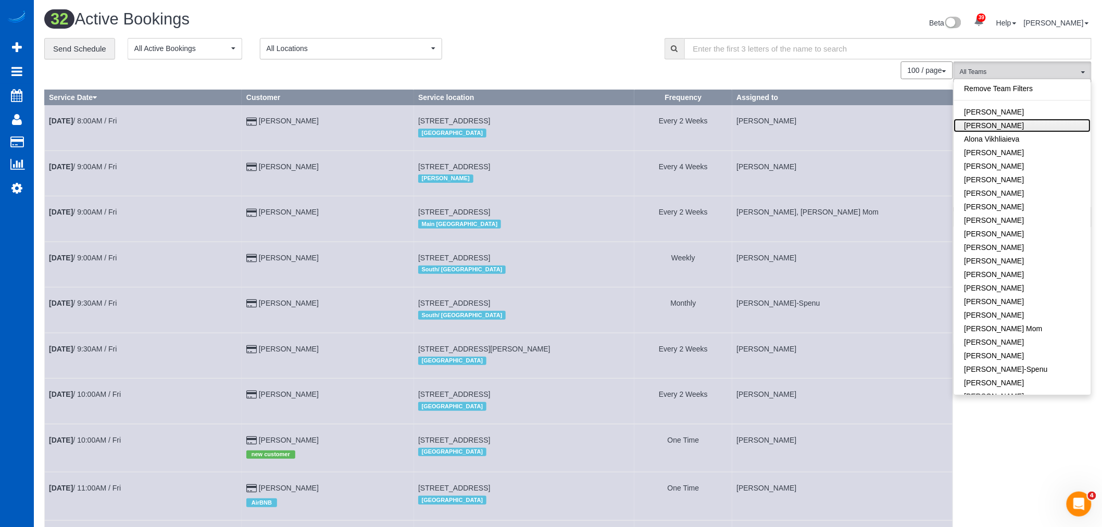
click at [1020, 128] on link "[PERSON_NAME]" at bounding box center [1022, 126] width 137 height 14
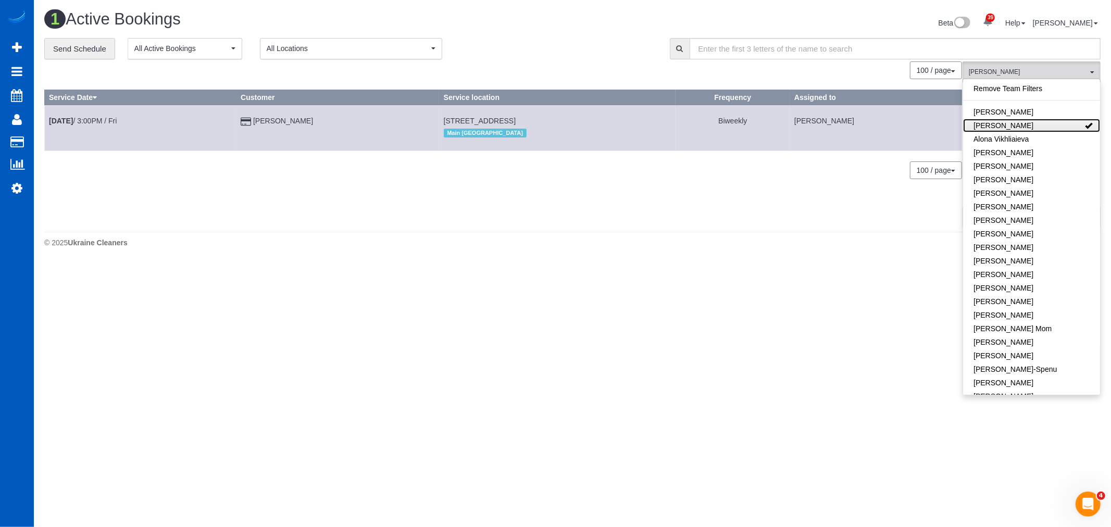
click at [1020, 128] on link "[PERSON_NAME]" at bounding box center [1031, 126] width 137 height 14
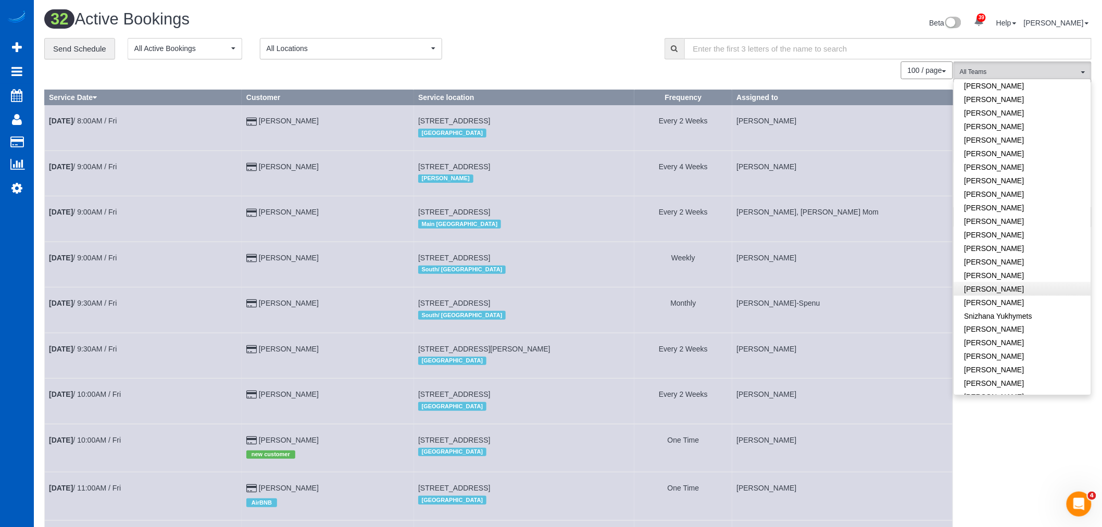
scroll to position [632, 0]
click at [1018, 350] on link "[PERSON_NAME]" at bounding box center [1022, 357] width 137 height 14
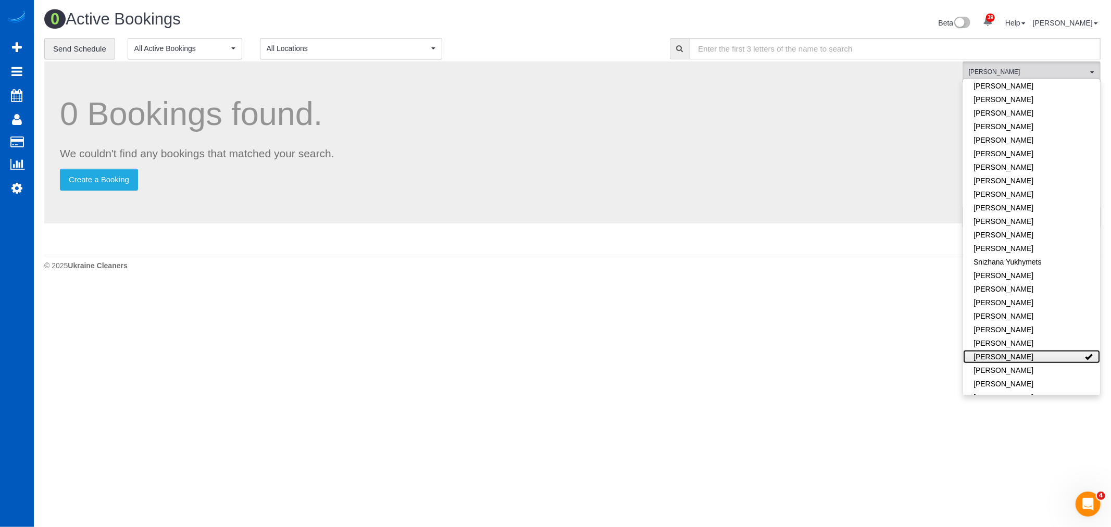
click at [1018, 350] on link "[PERSON_NAME]" at bounding box center [1031, 357] width 137 height 14
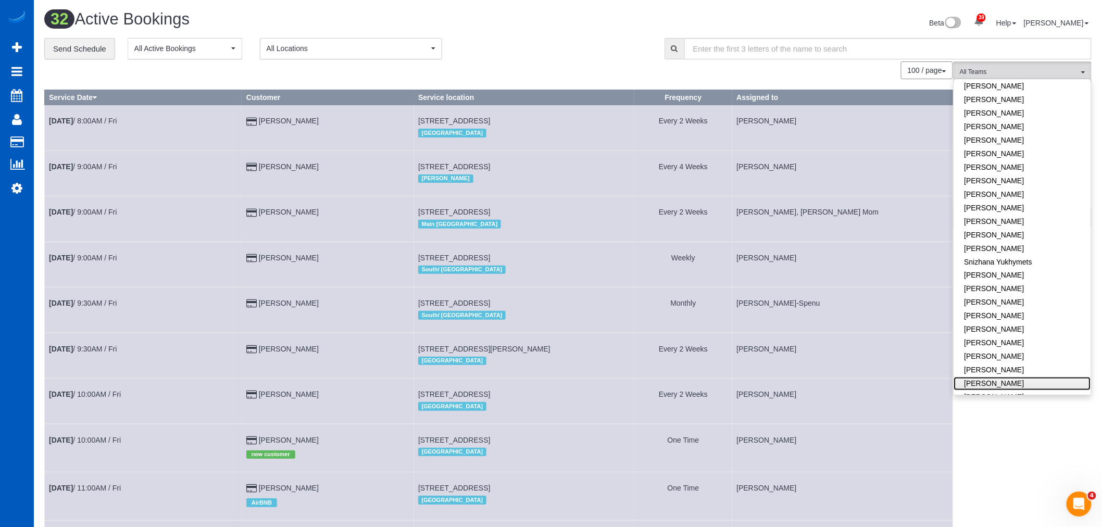
click at [1012, 377] on link "[PERSON_NAME]" at bounding box center [1022, 384] width 137 height 14
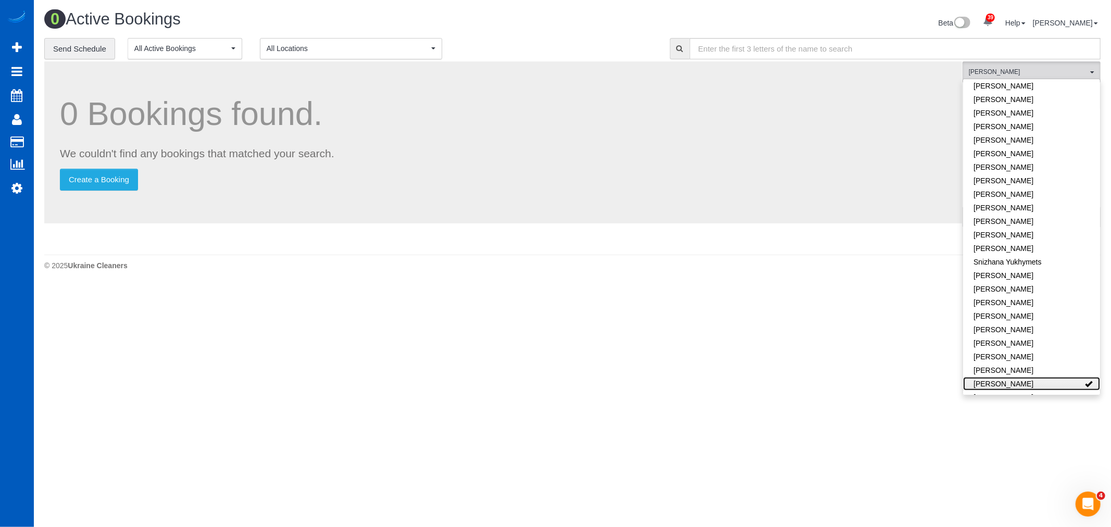
click at [1012, 377] on link "[PERSON_NAME]" at bounding box center [1031, 384] width 137 height 14
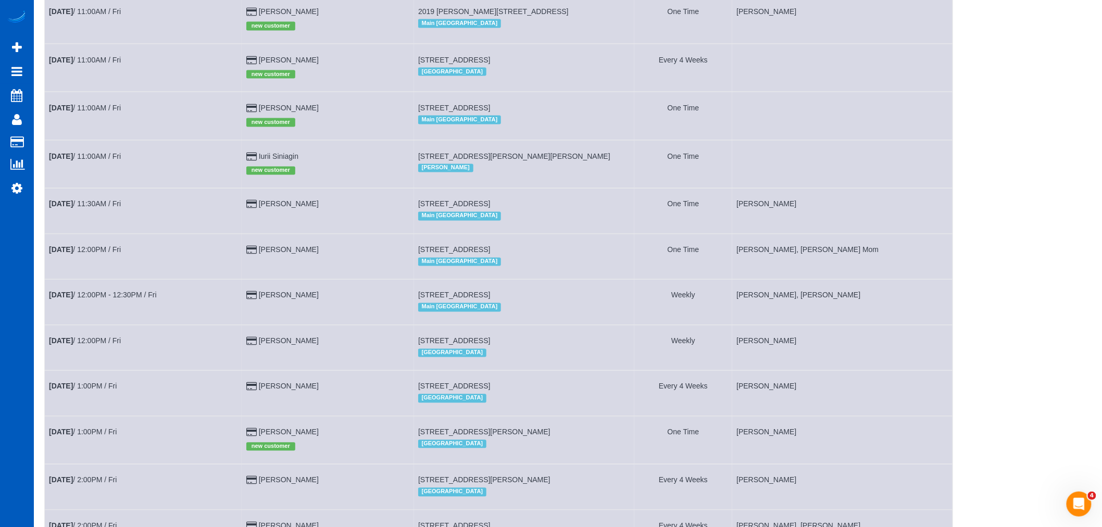
scroll to position [636, 0]
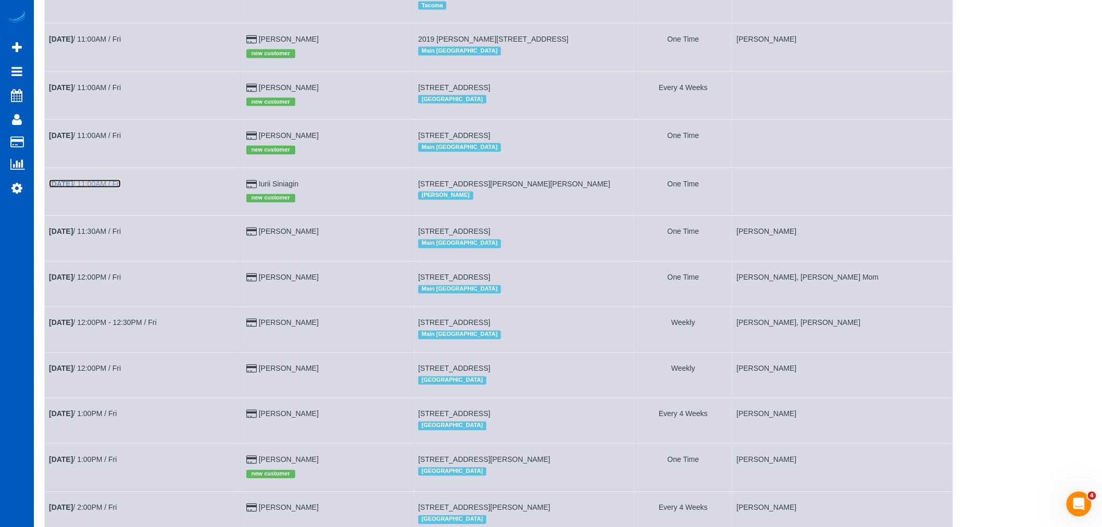
click at [112, 188] on link "[DATE] 11:00AM / Fri" at bounding box center [85, 184] width 72 height 8
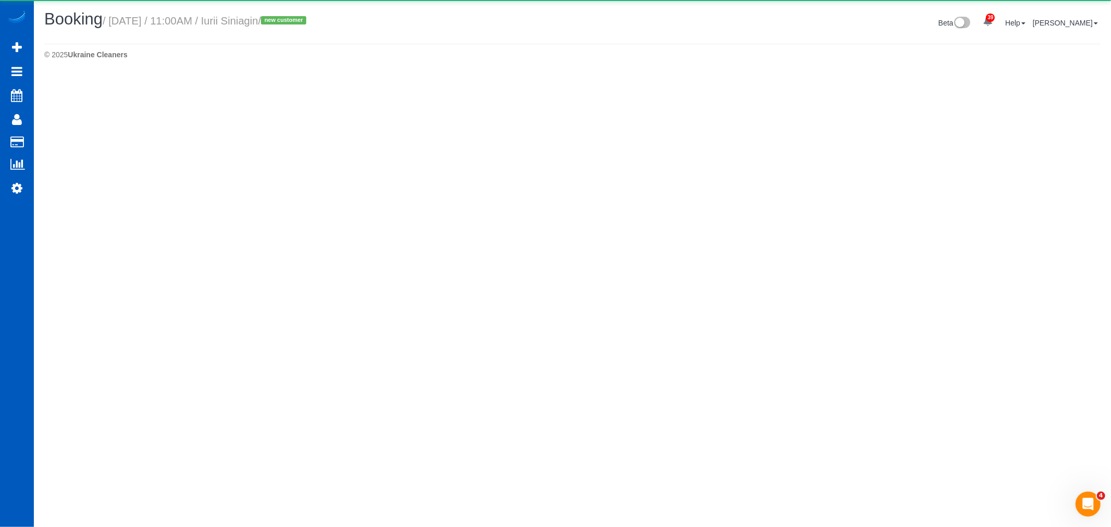
select select "WA"
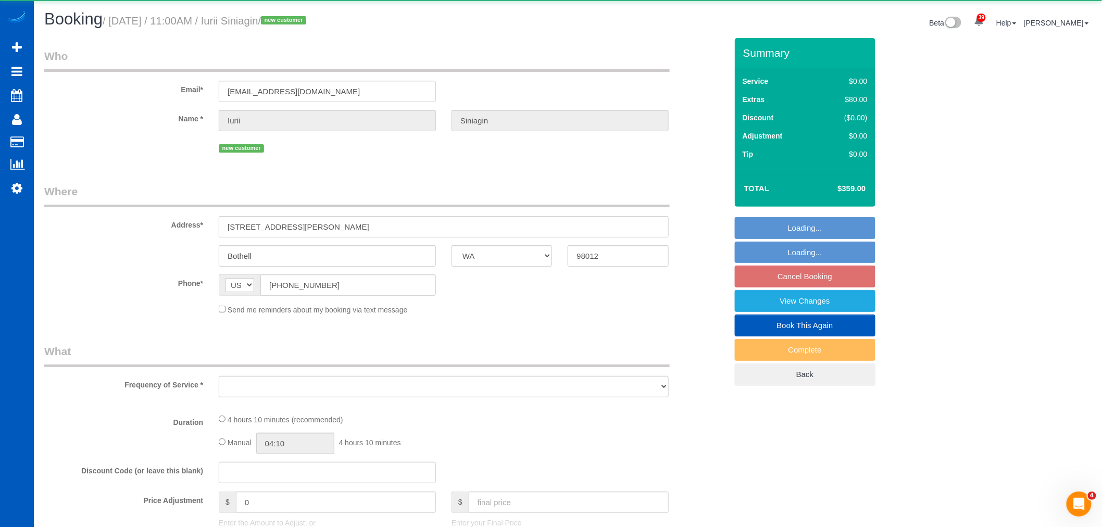
select select "object:9879"
select select "string:fspay-0a5921ac-7977-4490-9e53-4155179b9a3f"
select select "199"
select select "1001"
select select "3"
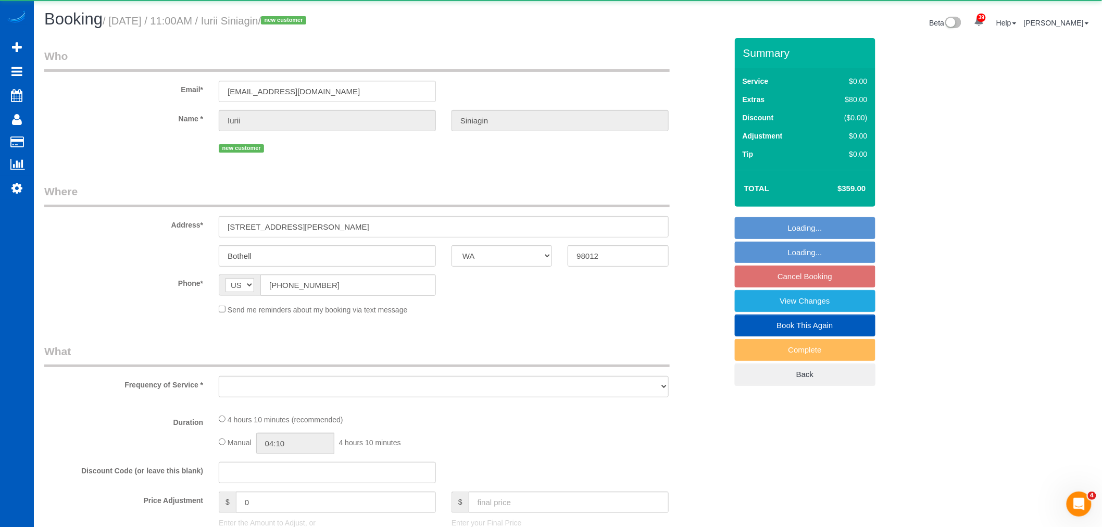
select select "3"
select select "spot50"
select select "number:8"
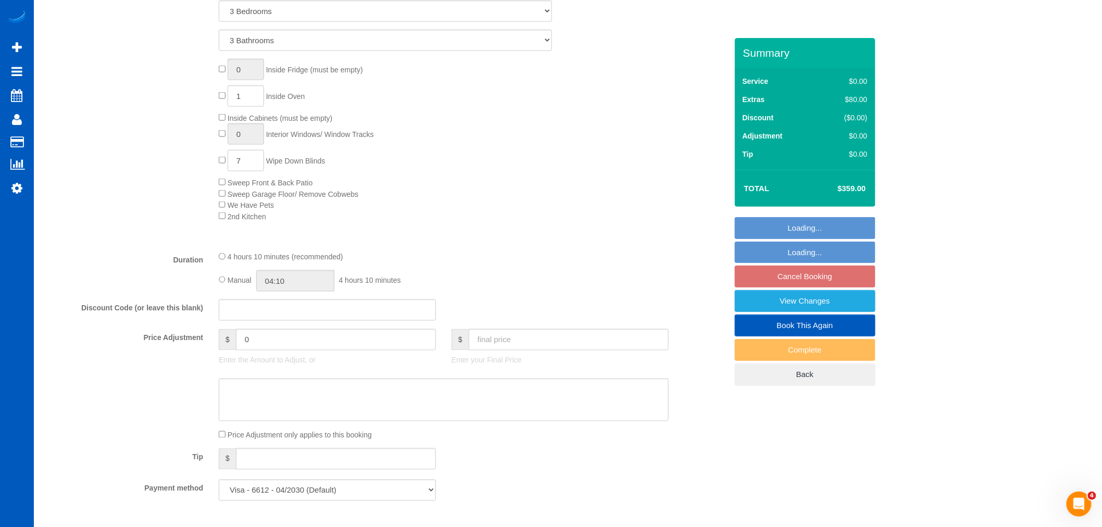
select select "object:10136"
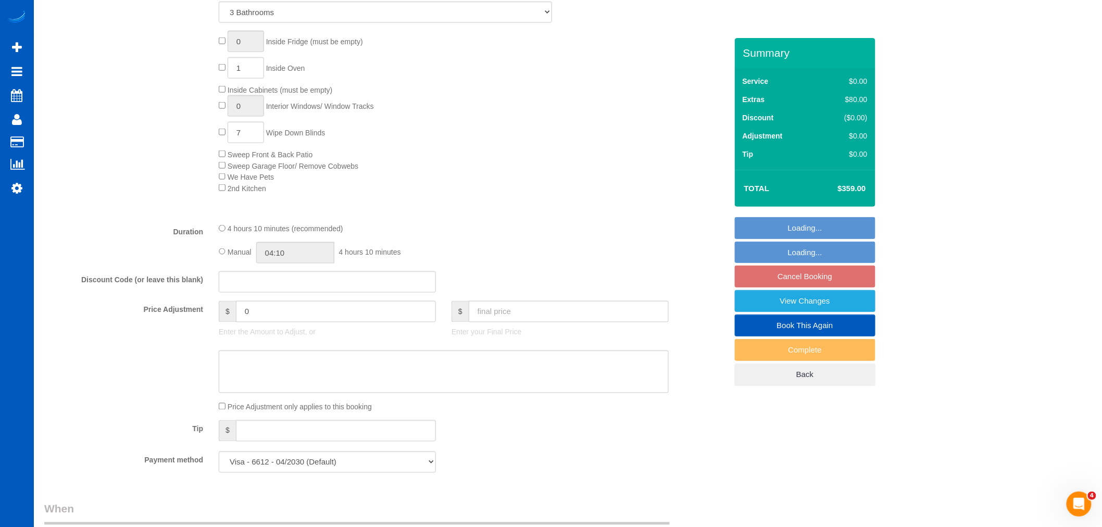
select select "spot64"
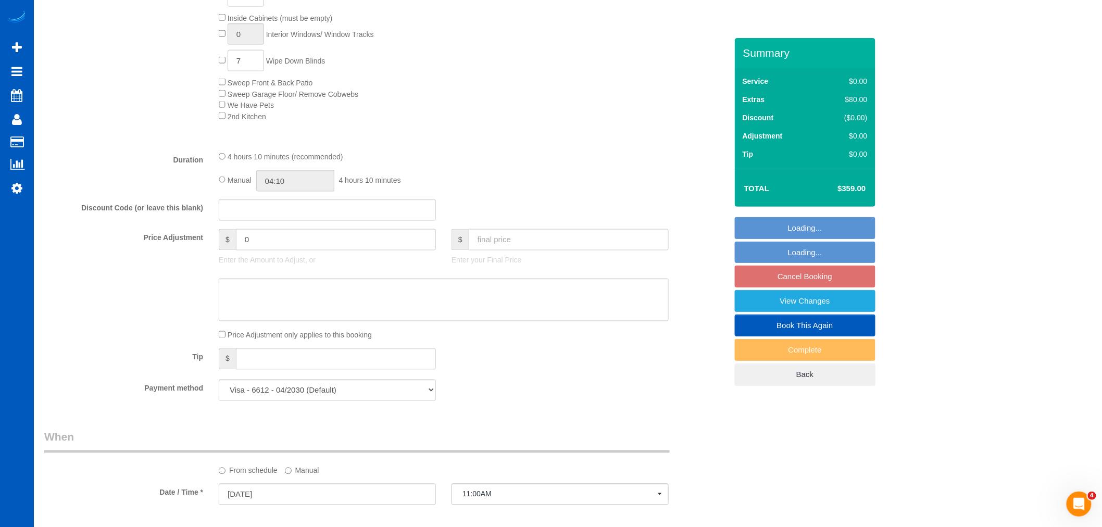
select select "1001"
select select "3"
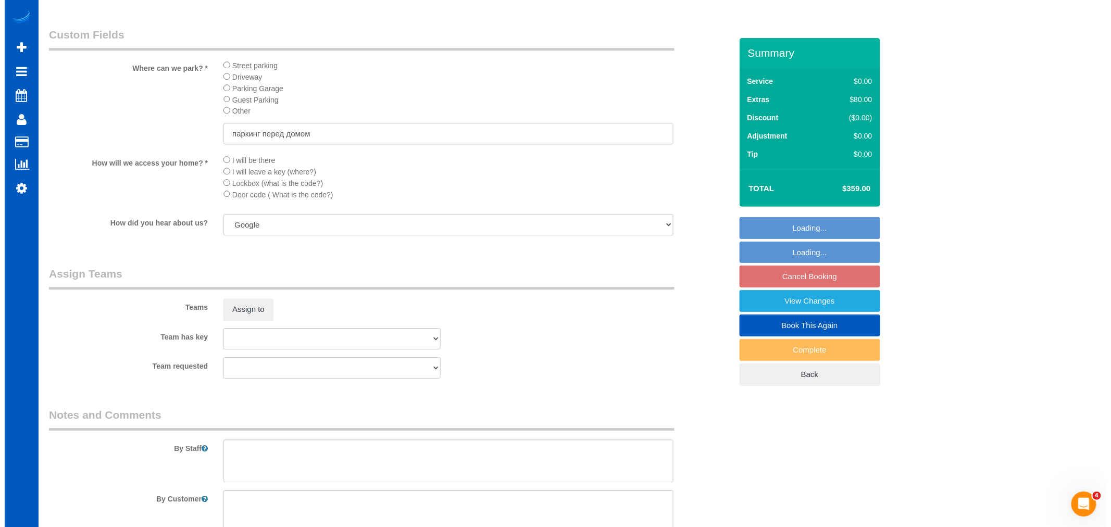
scroll to position [1157, 0]
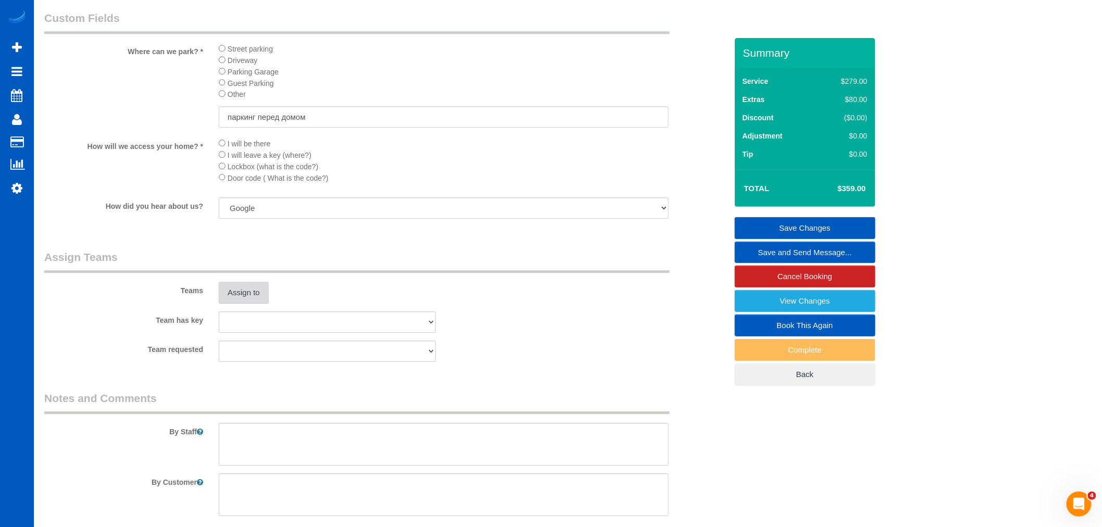
click at [232, 304] on button "Assign to" at bounding box center [244, 293] width 50 height 22
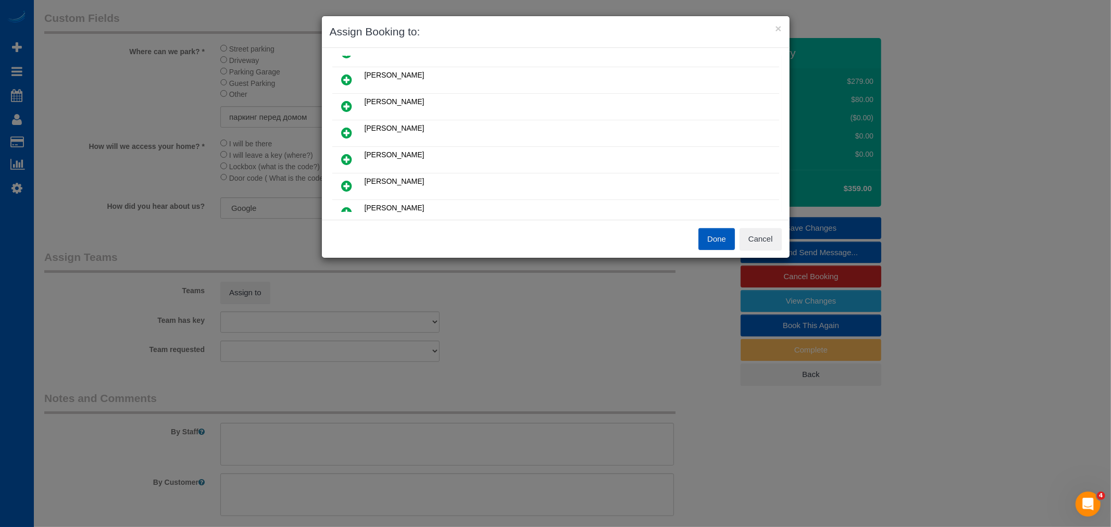
scroll to position [173, 0]
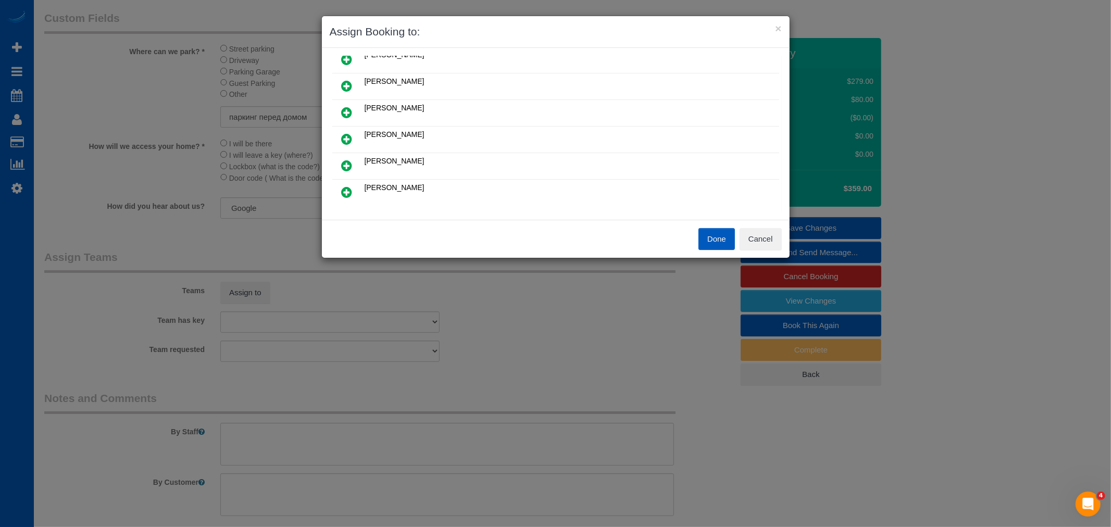
click at [348, 189] on icon at bounding box center [347, 192] width 11 height 12
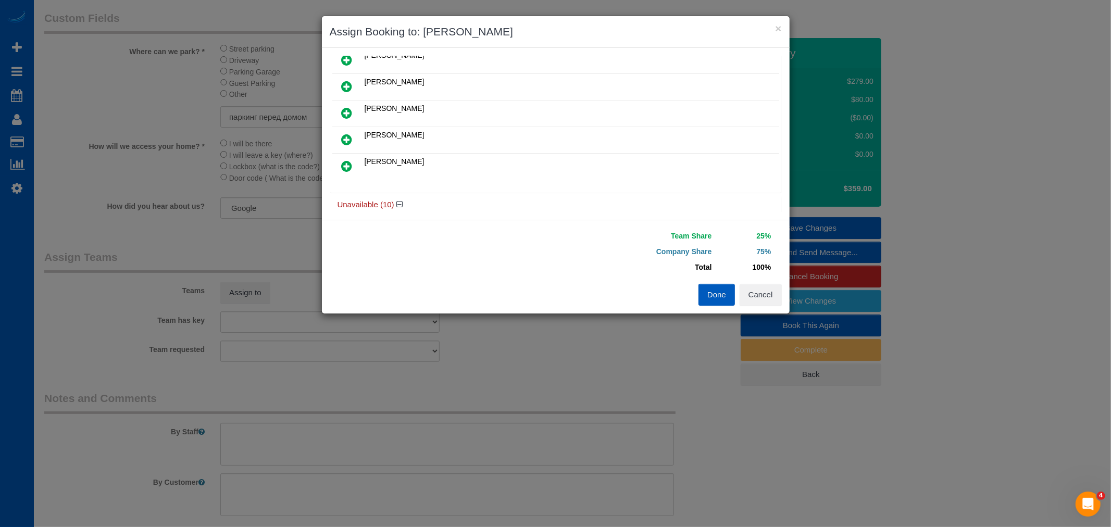
click at [346, 83] on icon at bounding box center [347, 86] width 11 height 12
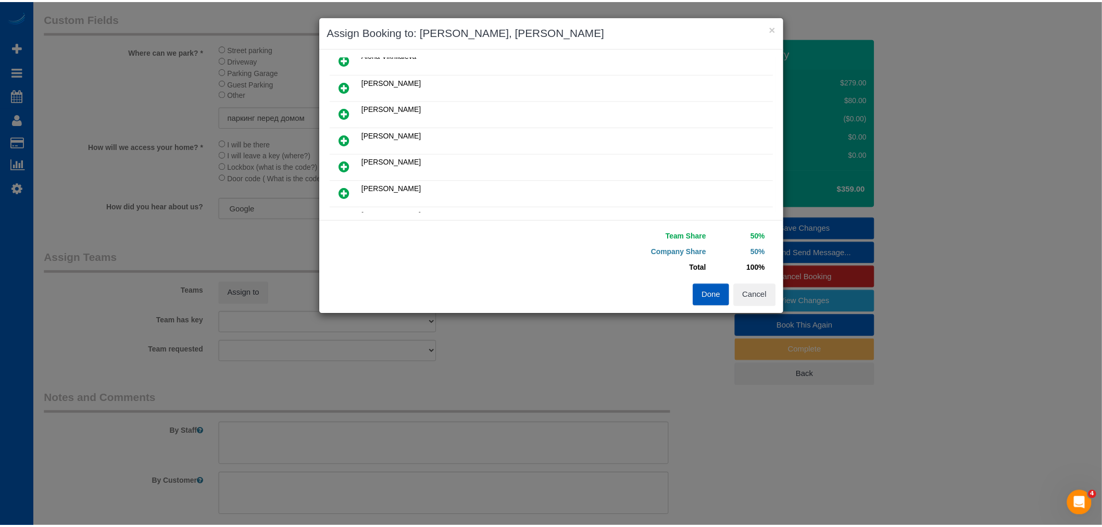
scroll to position [0, 0]
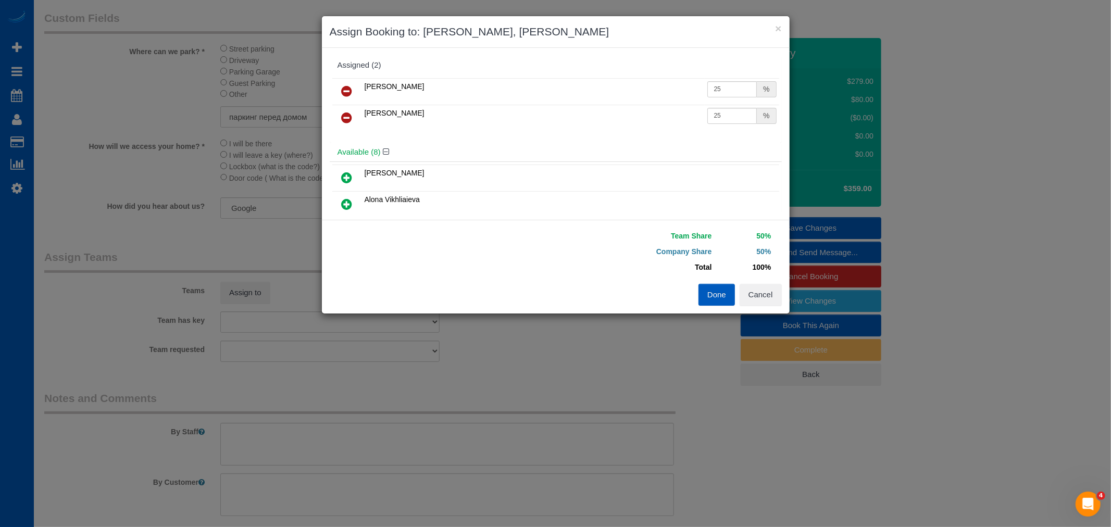
click at [715, 298] on button "Done" at bounding box center [716, 295] width 36 height 22
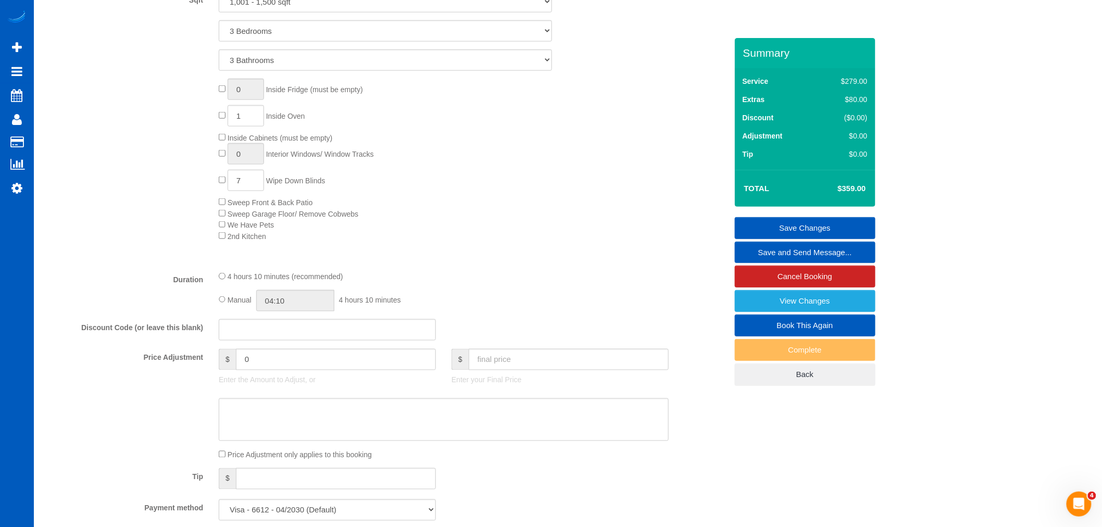
scroll to position [405, 0]
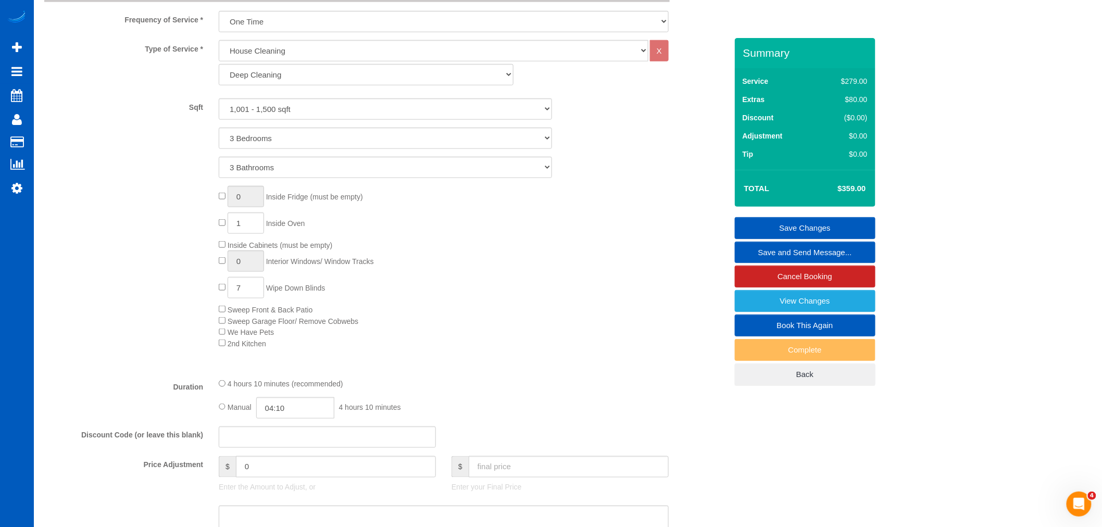
click at [456, 362] on div "Type of Service * House Cleaning X Standard Cleaning Deep Cleaning Move In/ Out…" at bounding box center [385, 205] width 683 height 330
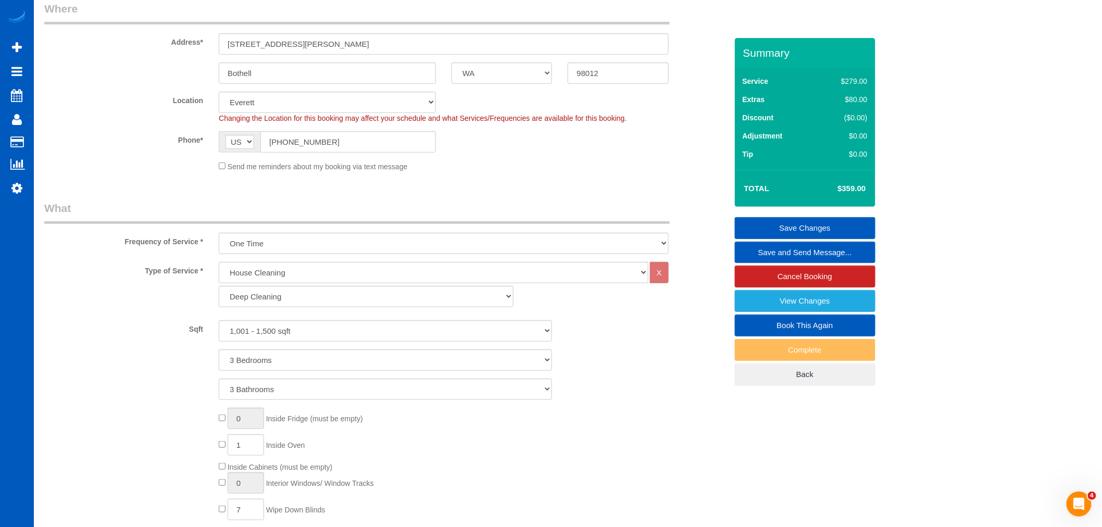
scroll to position [173, 0]
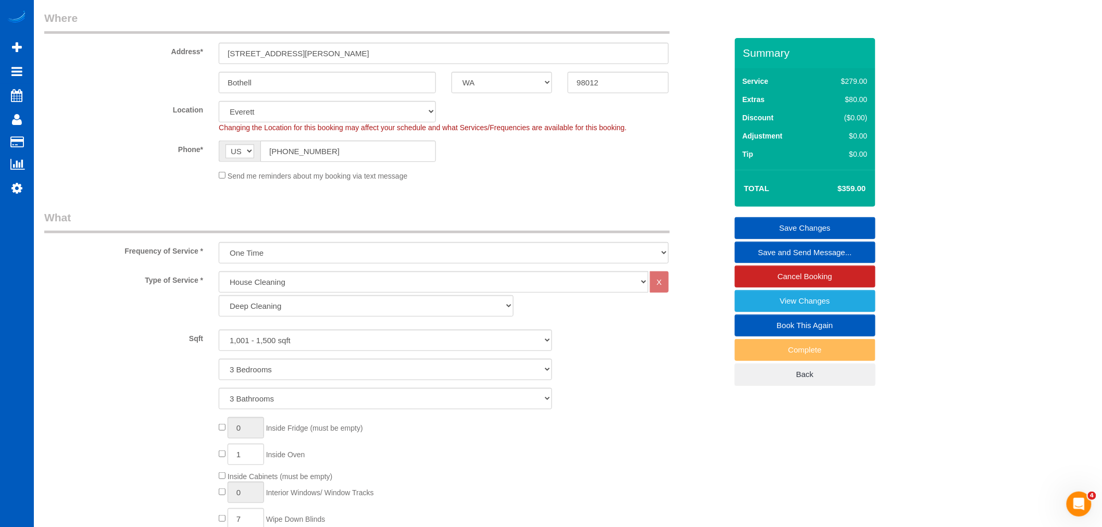
click at [830, 227] on link "Save Changes" at bounding box center [805, 228] width 141 height 22
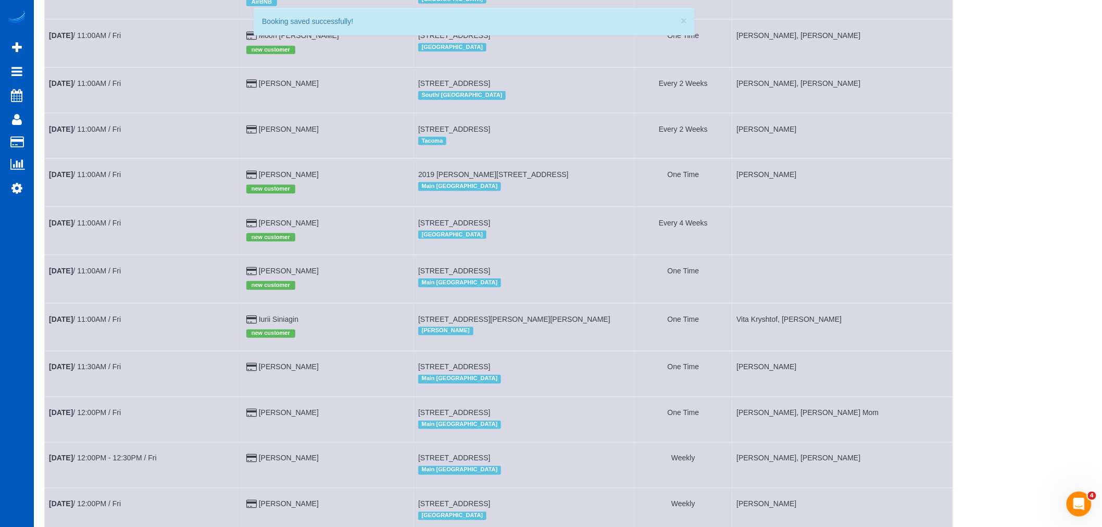
scroll to position [579, 0]
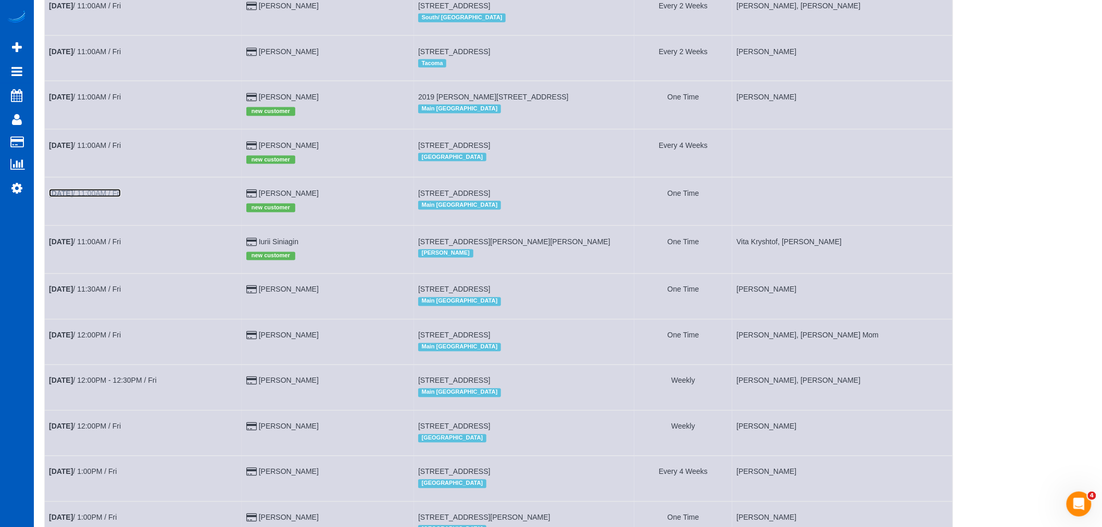
click at [64, 197] on b "[DATE]" at bounding box center [61, 193] width 24 height 8
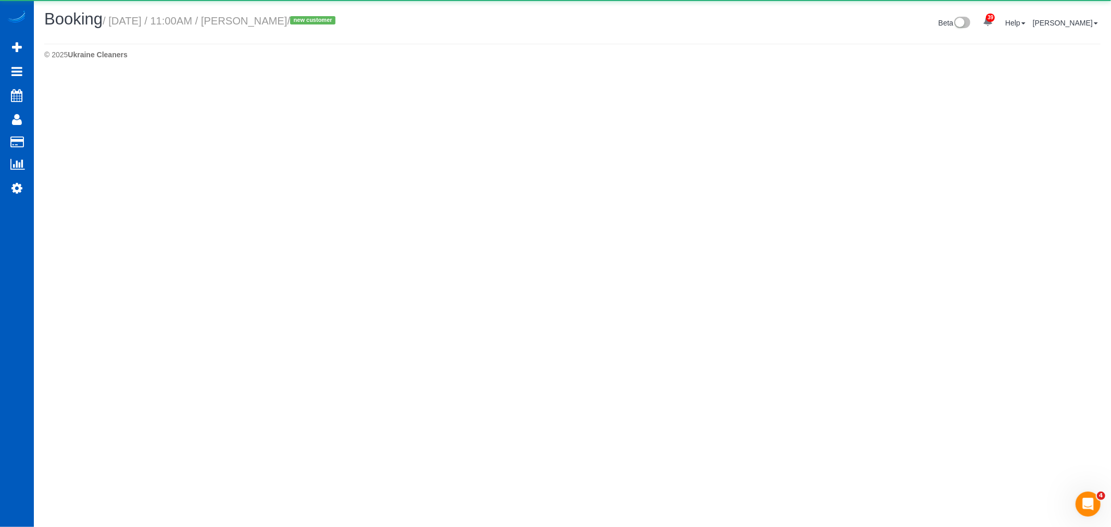
select select "WA"
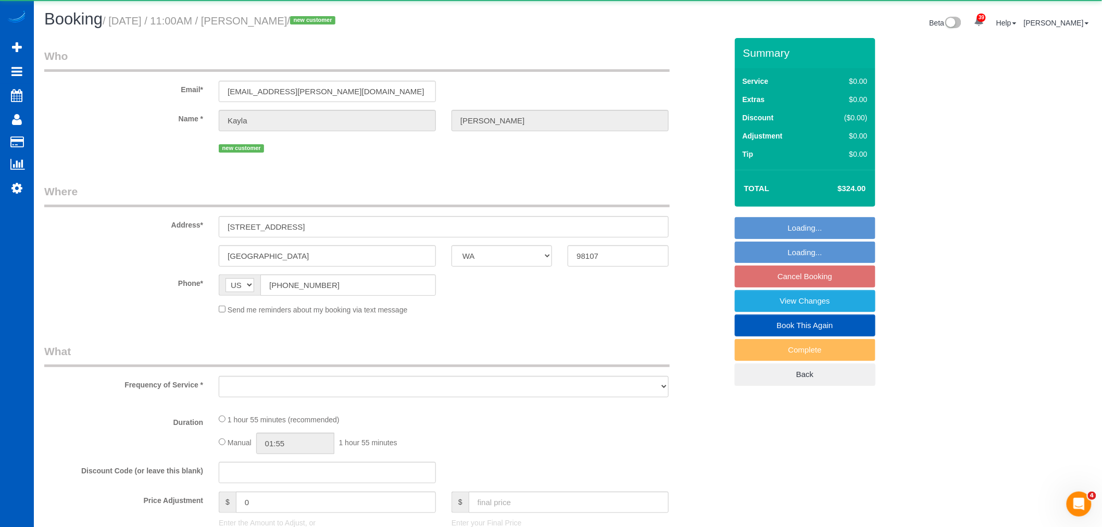
select select "string:fspay-2e11521f-ae48-4966-98c6-781a2a0f4ff0"
select select "number:10"
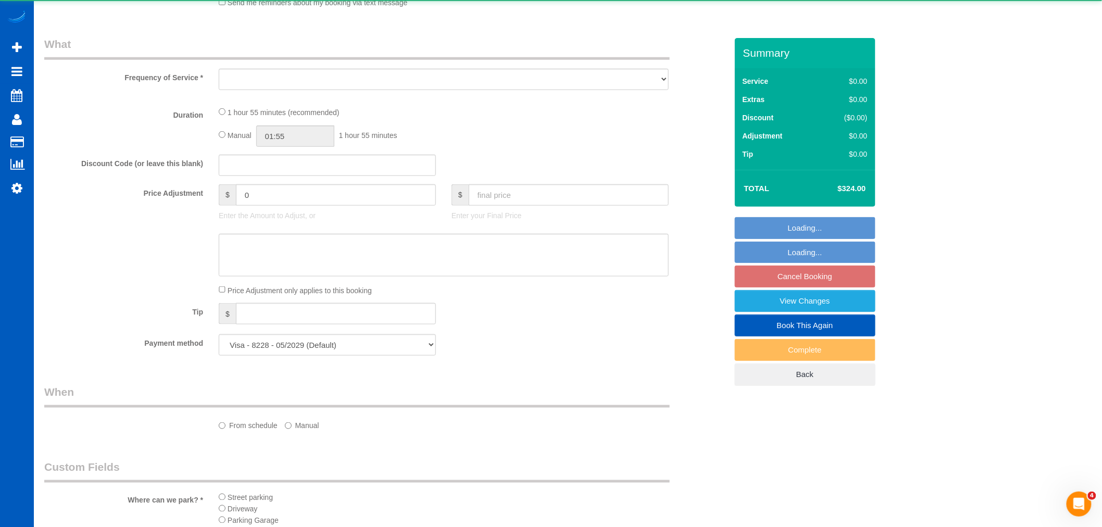
select select "object:11790"
select select "199"
select select "1501"
select select "2"
select select "3"
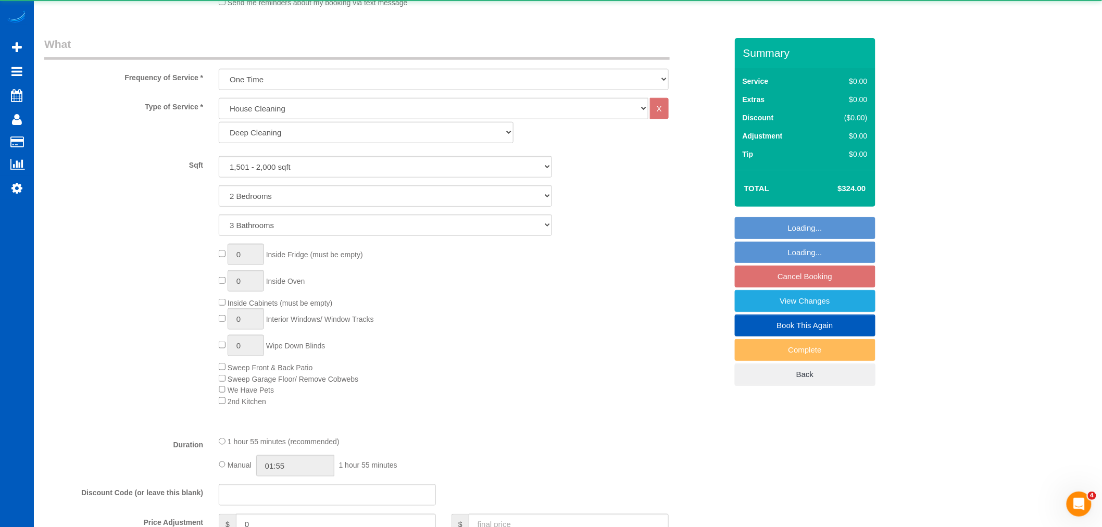
select select "object:12030"
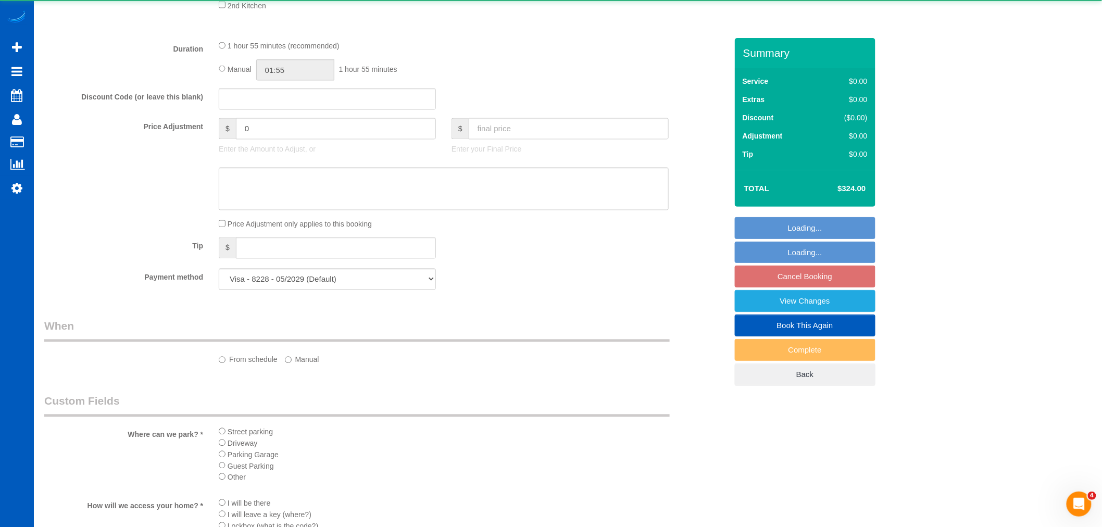
select select "spot78"
select select "1501"
select select "2"
select select "3"
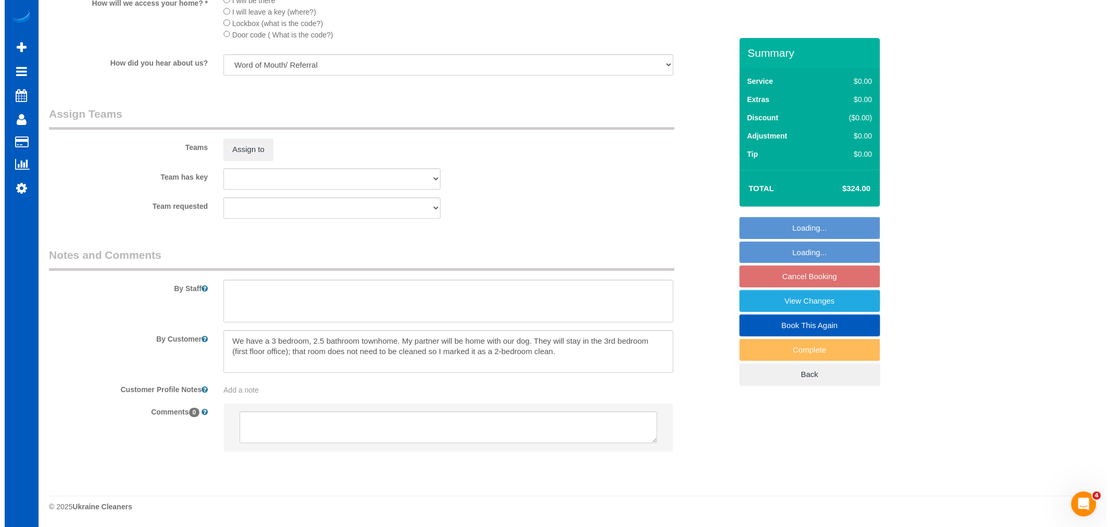
scroll to position [1293, 0]
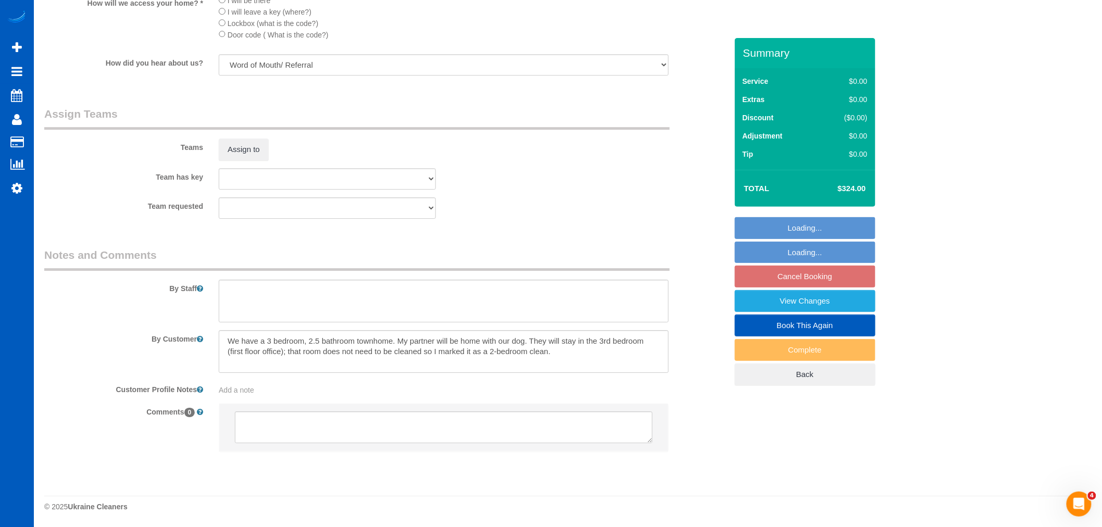
click at [231, 192] on sui-booking-teams "Teams Assign to Team has key Alona Tarasiuk Anastasiia Ionova Anna Kovalevich D…" at bounding box center [385, 162] width 683 height 112
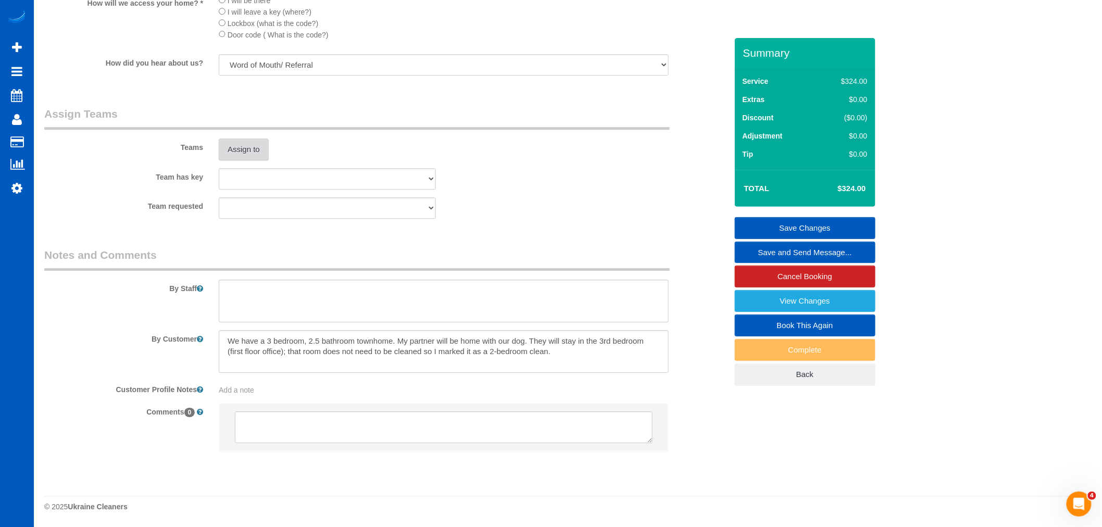
click at [242, 155] on button "Assign to" at bounding box center [244, 150] width 50 height 22
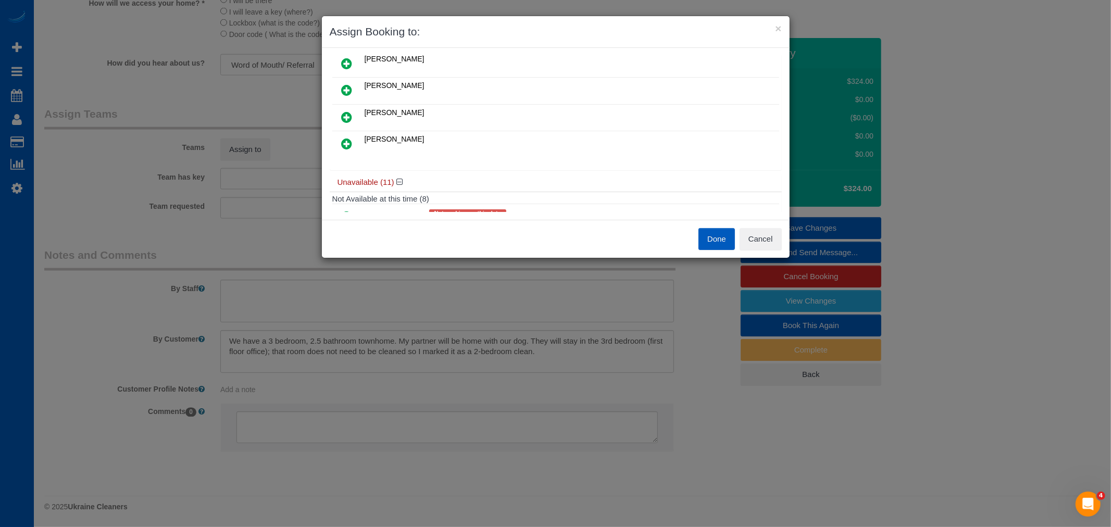
click at [338, 143] on link at bounding box center [347, 144] width 24 height 21
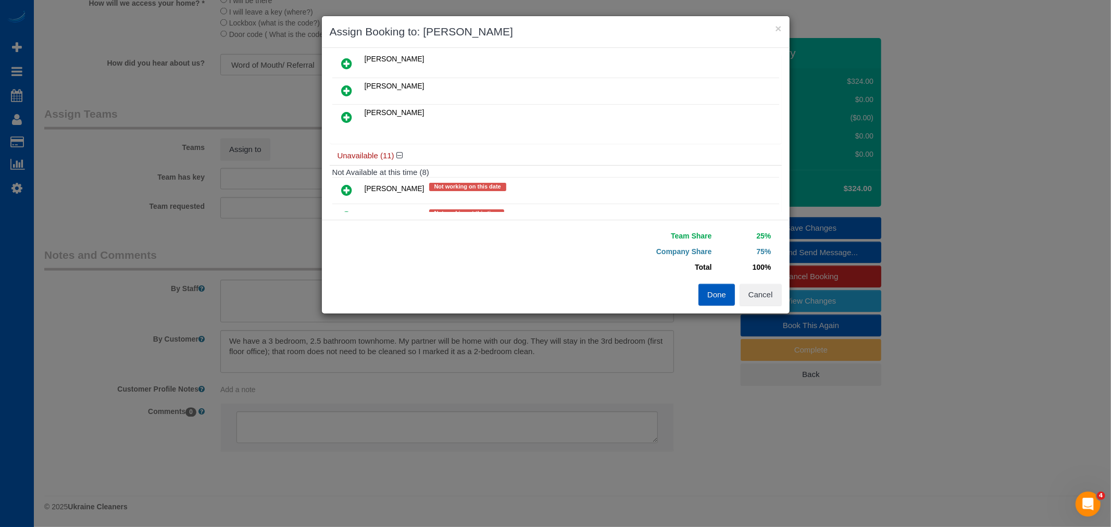
click at [345, 124] on link at bounding box center [347, 117] width 24 height 21
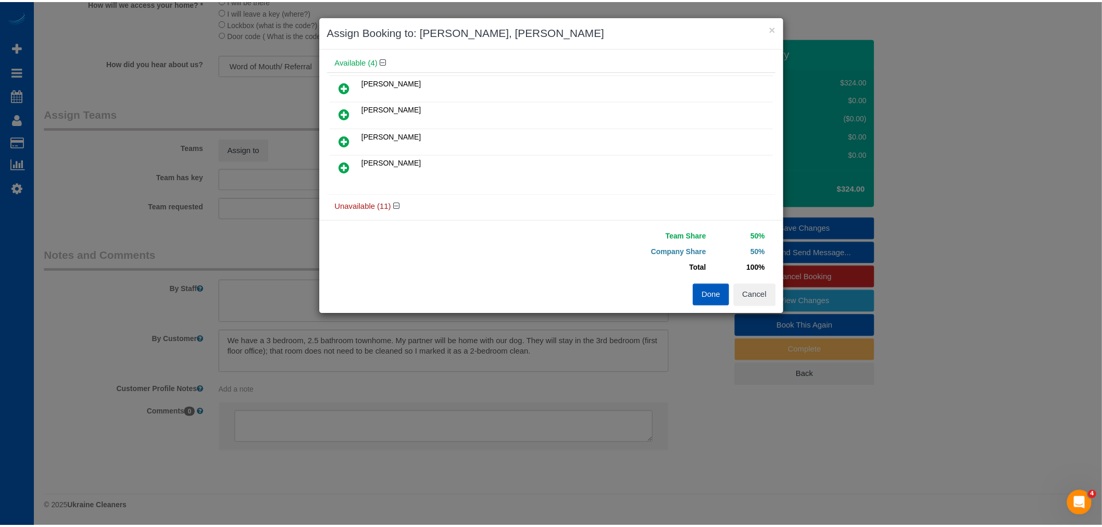
scroll to position [0, 0]
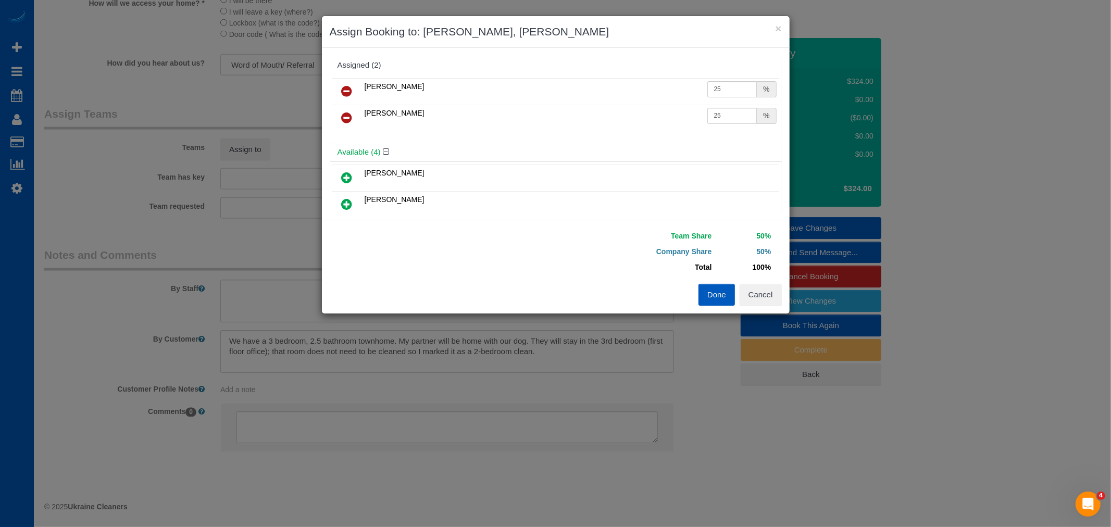
click at [719, 292] on button "Done" at bounding box center [716, 295] width 36 height 22
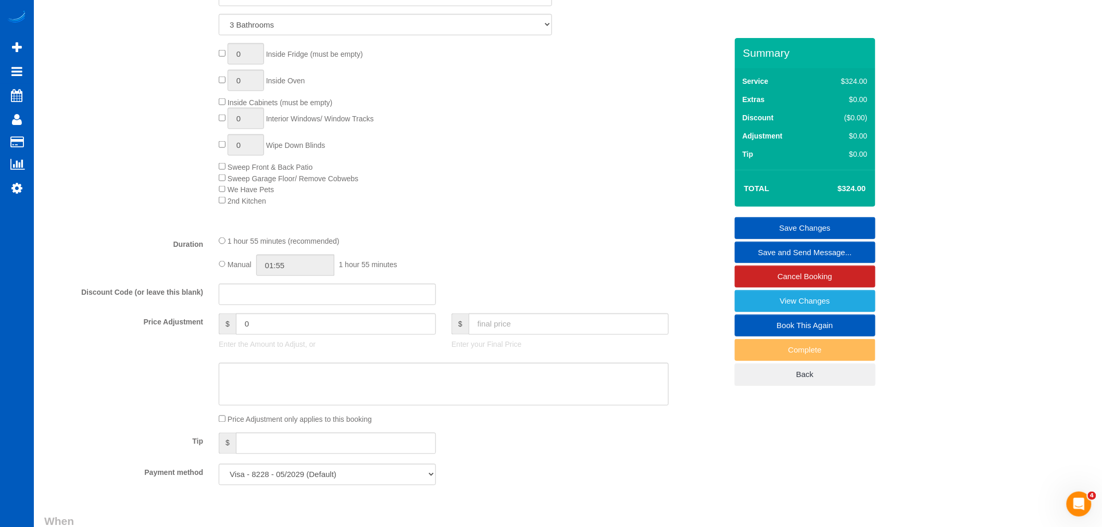
scroll to position [540, 0]
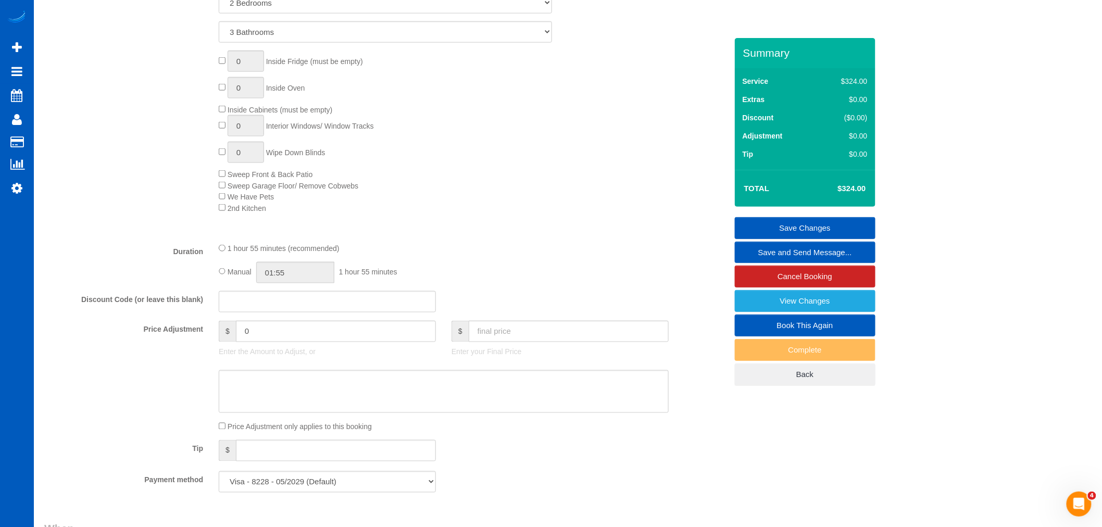
click at [216, 283] on div "1 hour 55 minutes (recommended) Manual 01:55 1 hour 55 minutes" at bounding box center [444, 263] width 466 height 41
click at [277, 283] on input "01:55" at bounding box center [295, 272] width 78 height 21
type input "03:30"
click at [287, 335] on li "03:30" at bounding box center [284, 335] width 46 height 14
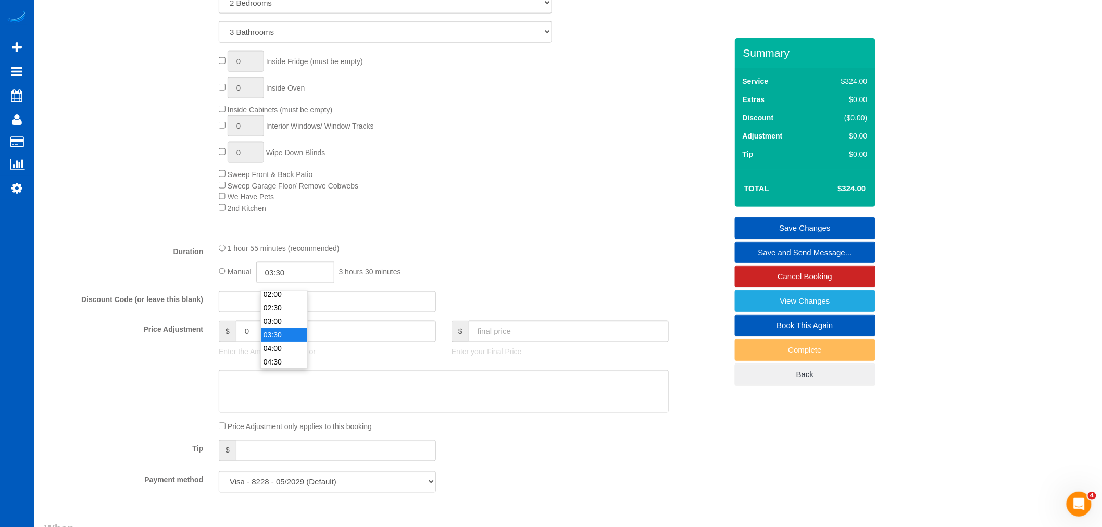
select select "spot92"
click at [434, 271] on div "Manual 03:30 3 hours 30 minutes" at bounding box center [444, 272] width 450 height 21
click at [774, 222] on link "Save Changes" at bounding box center [805, 228] width 141 height 22
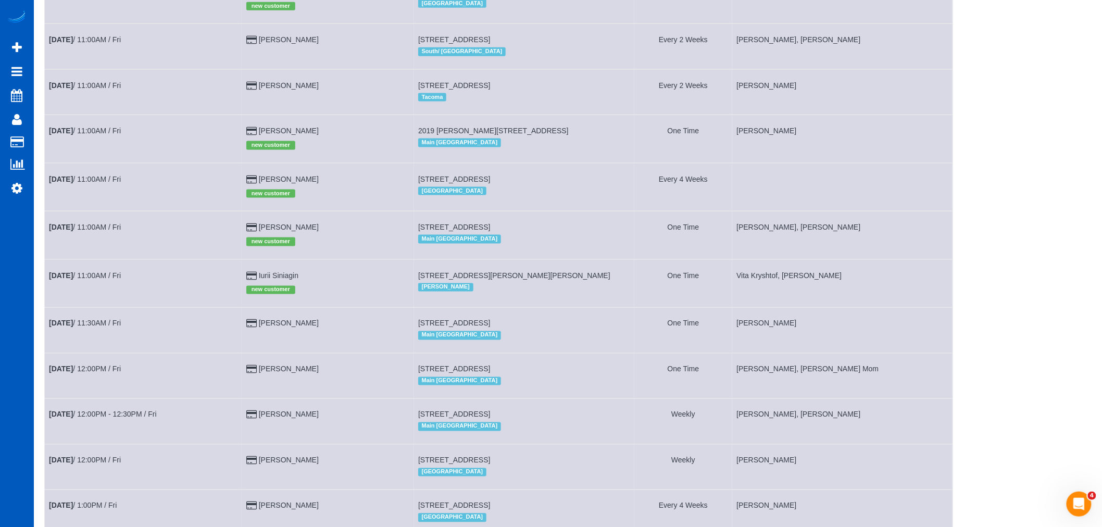
scroll to position [475, 0]
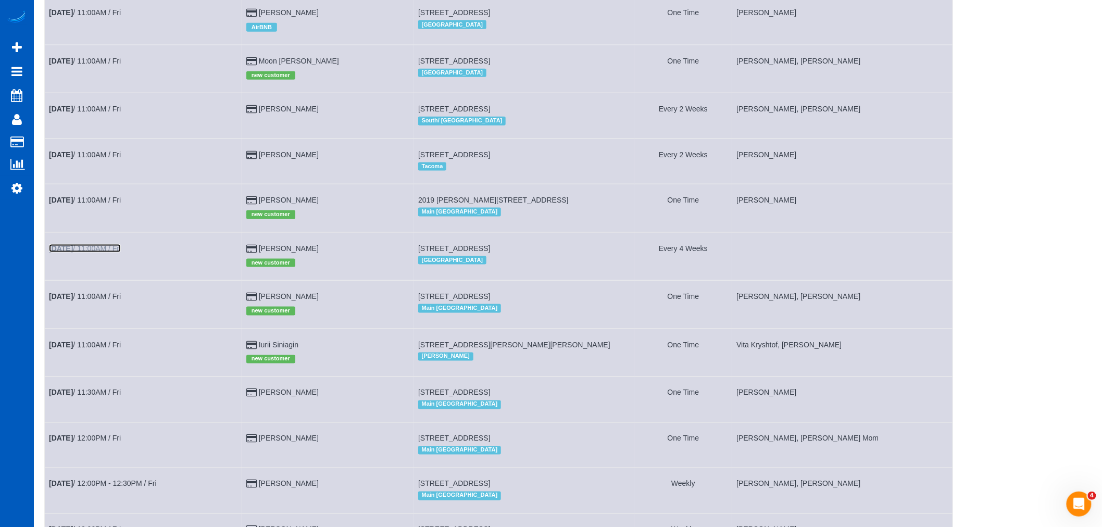
click at [92, 253] on link "[DATE] 11:00AM / Fri" at bounding box center [85, 248] width 72 height 8
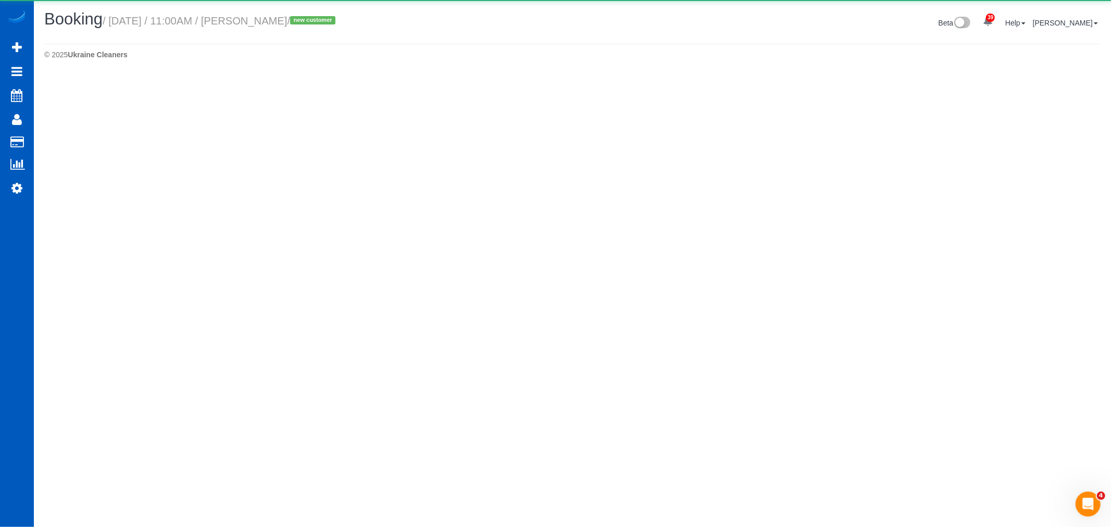
select select "WA"
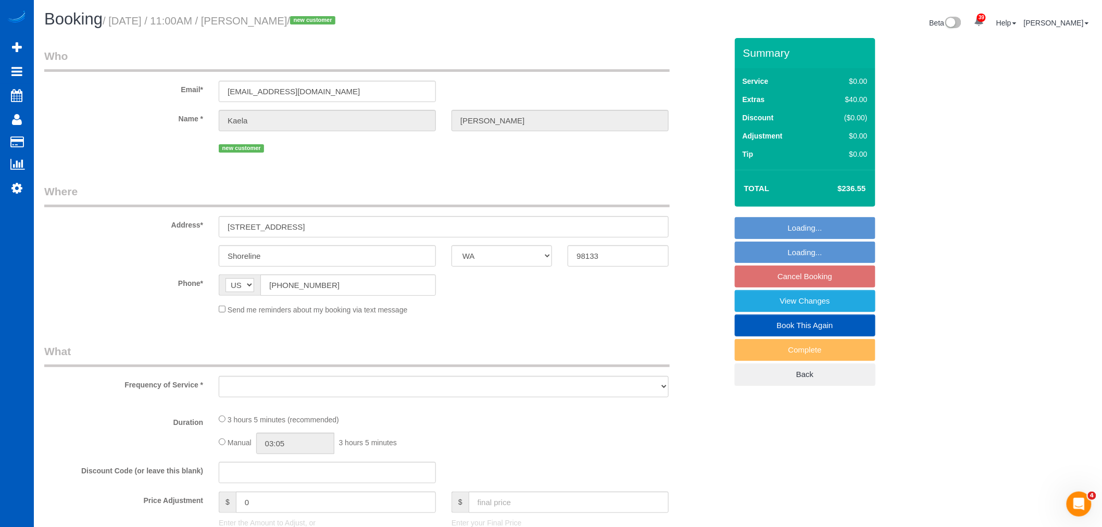
select select "object:13597"
select select "string:fspay-e5dd4282-bb3d-4a99-b9ac-5ea9971266da"
select select "number:8"
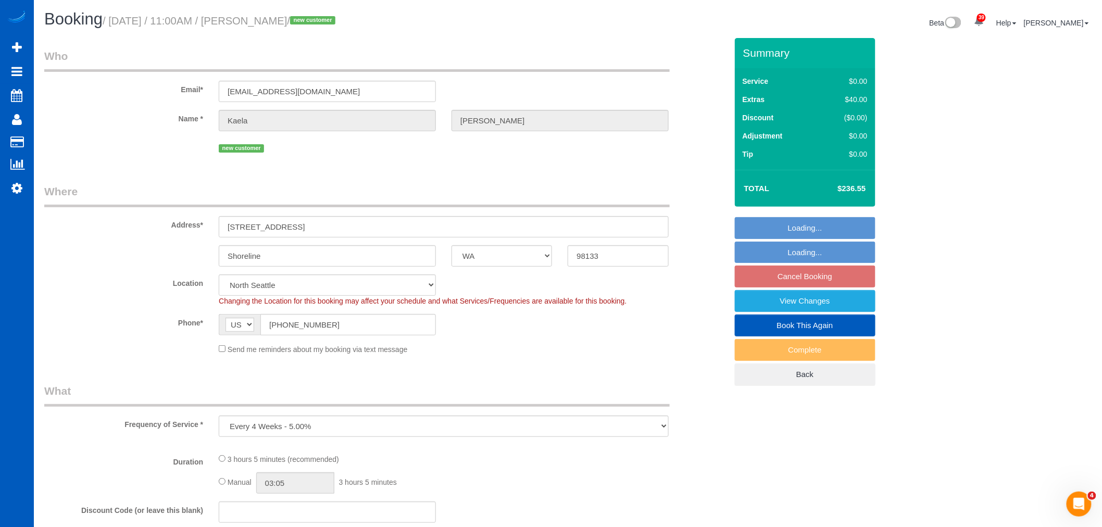
select select "object:13968"
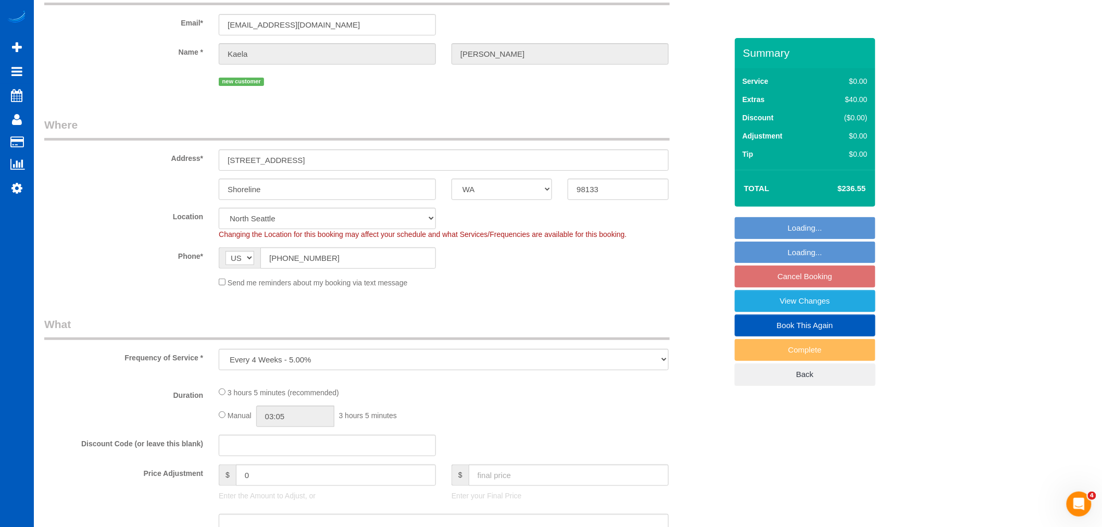
select select "199"
select select "1501"
select select "3"
select select "4"
select select "spot106"
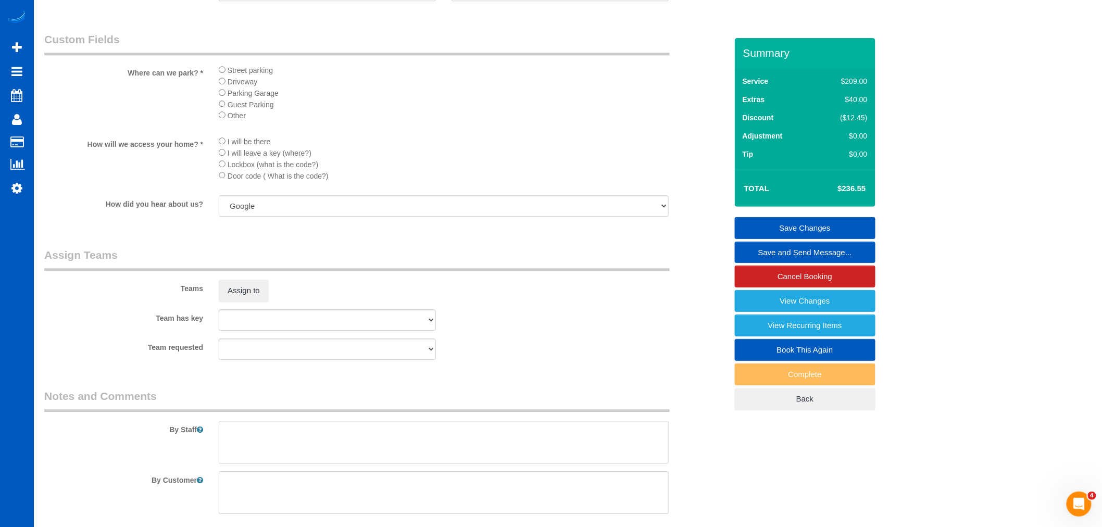
scroll to position [1157, 0]
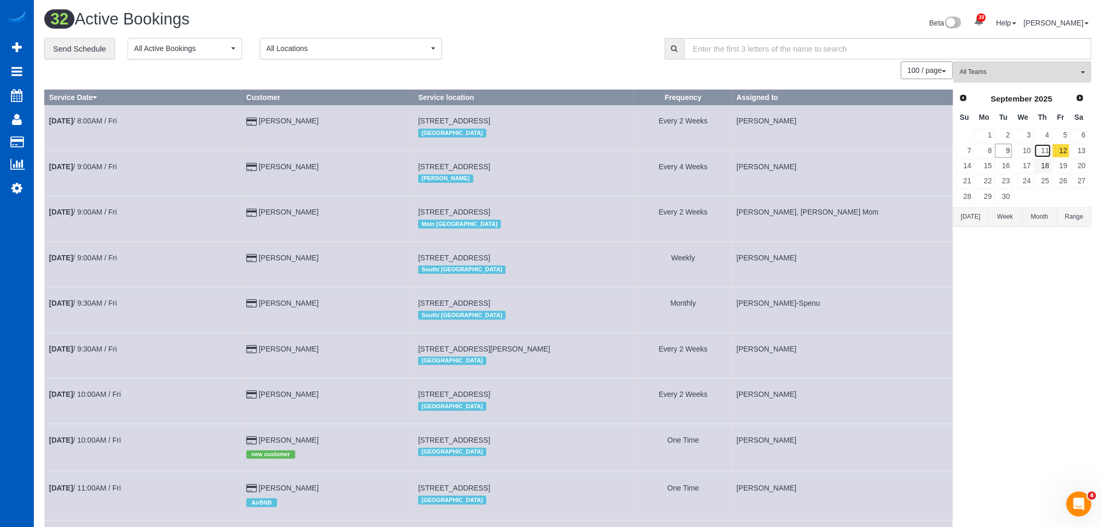
click at [1043, 157] on link "11" at bounding box center [1042, 151] width 17 height 14
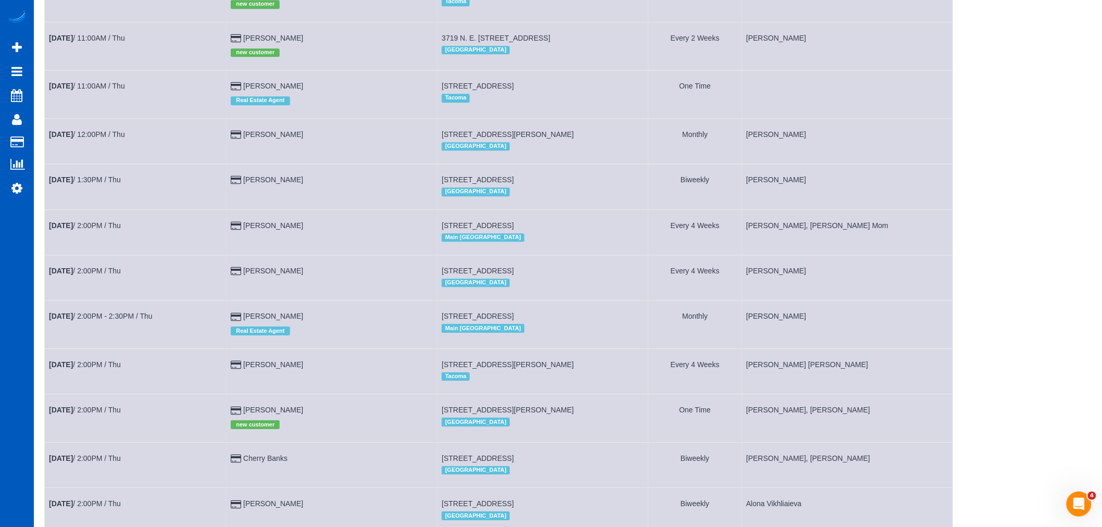
scroll to position [1099, 0]
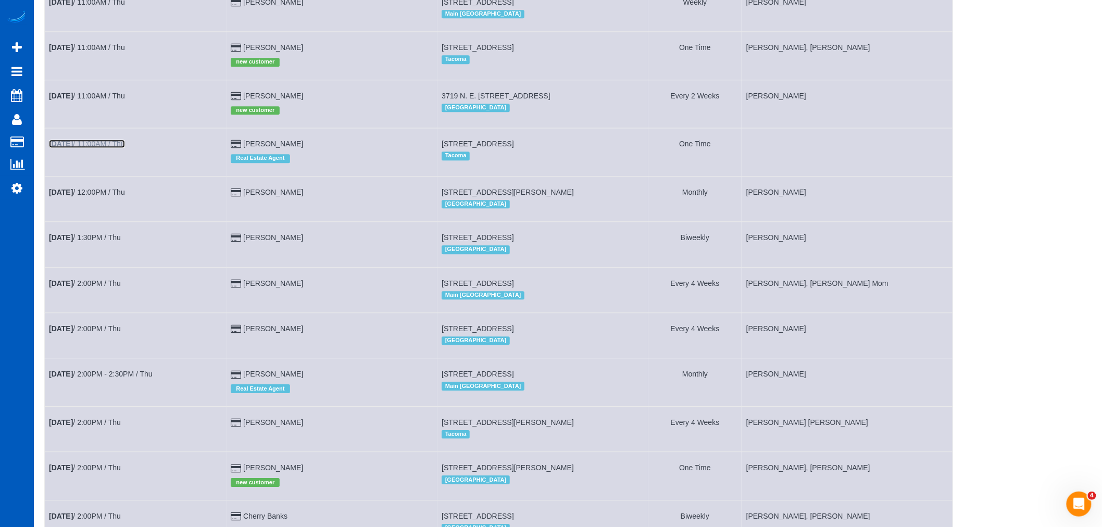
click at [89, 148] on link "Sep 11th / 11:00AM / Thu" at bounding box center [87, 144] width 76 height 8
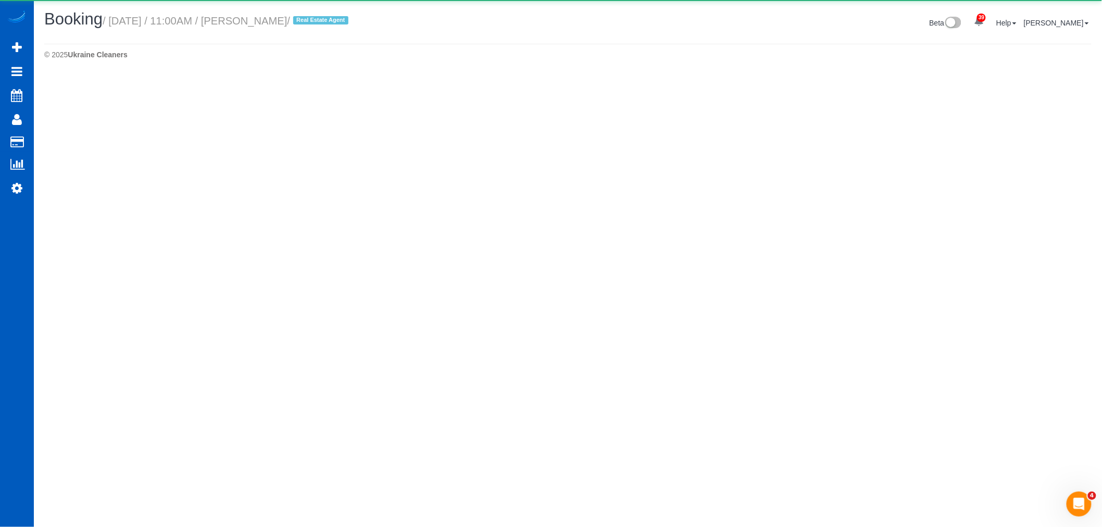
select select "WA"
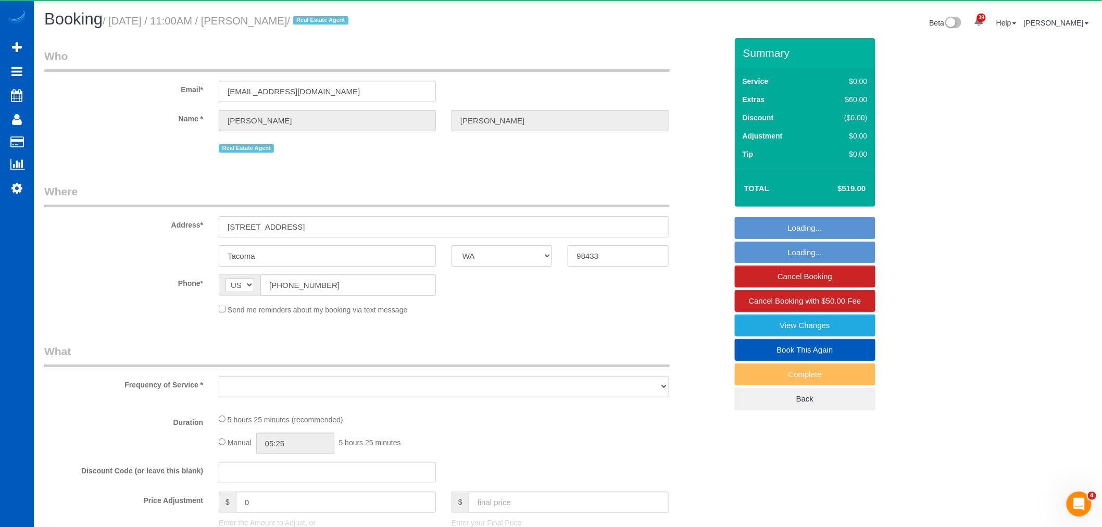
select select "object:15932"
select select "string:fspay-36b4814b-5335-47be-9598-34d5ffa746f3"
select select "199"
select select "1501"
select select "3"
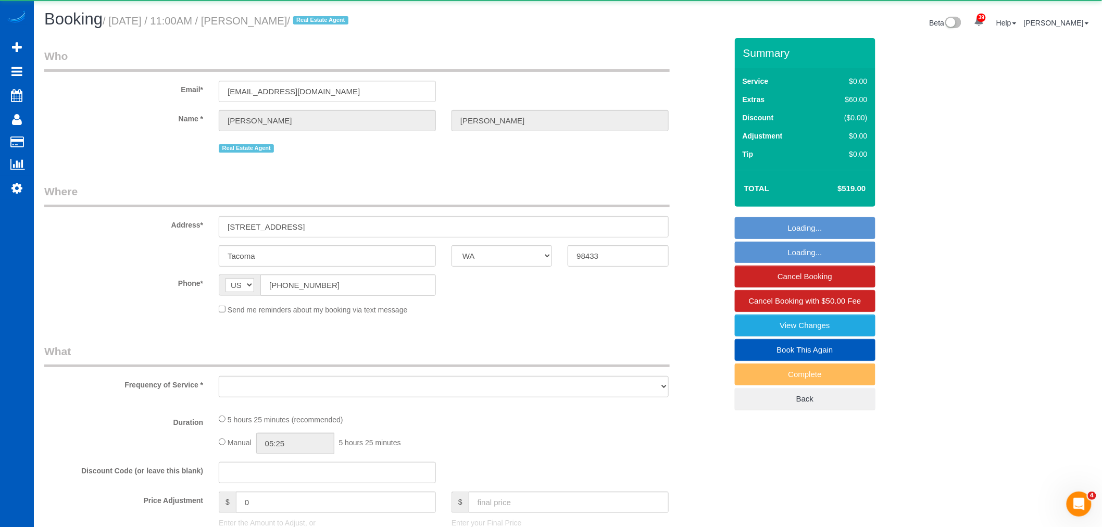
select select "2"
select select "spot121"
select select "number:33"
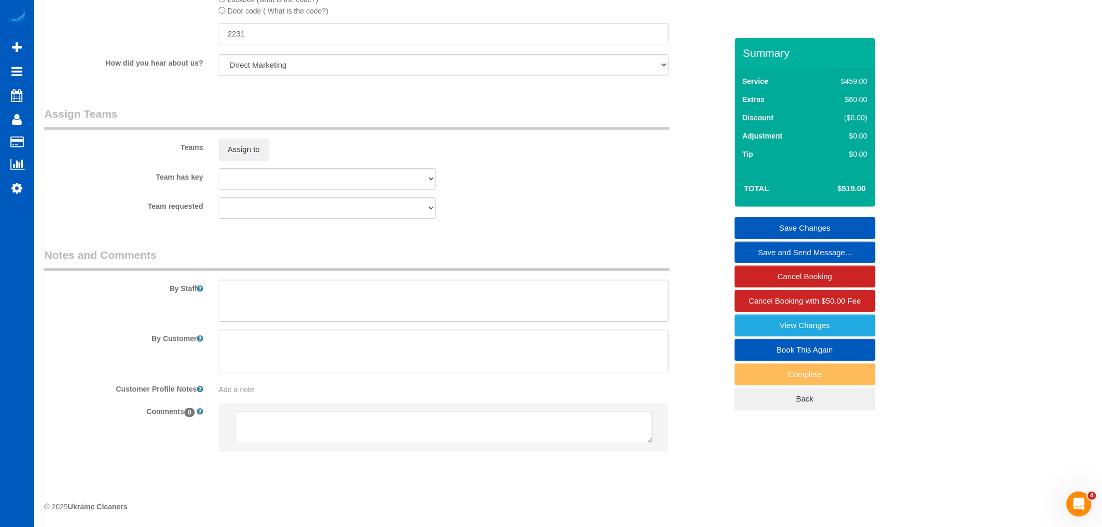
scroll to position [1287, 0]
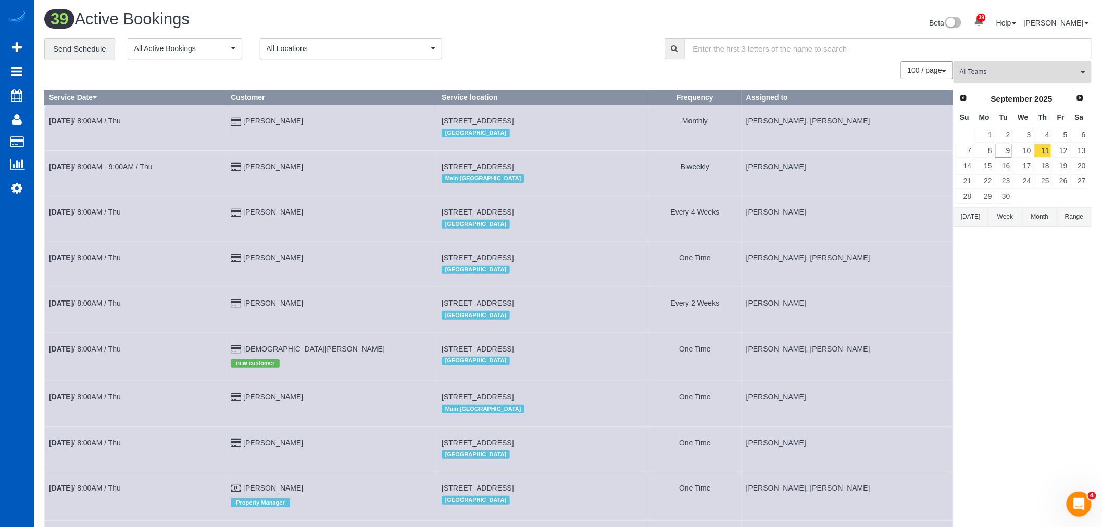
click at [1029, 72] on span "All Teams" at bounding box center [1019, 72] width 119 height 9
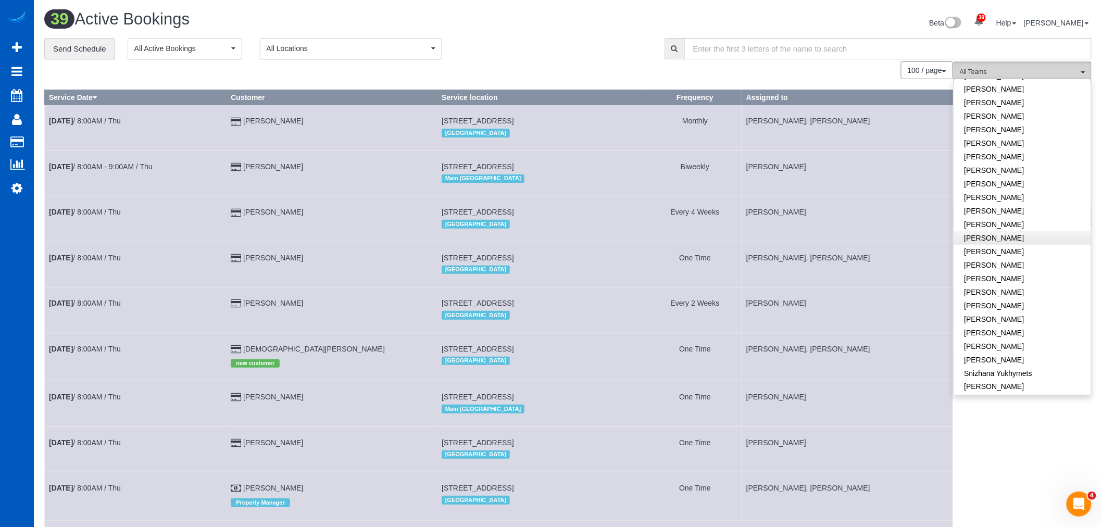
scroll to position [579, 0]
click at [329, 54] on span "All Locations" at bounding box center [348, 48] width 162 height 10
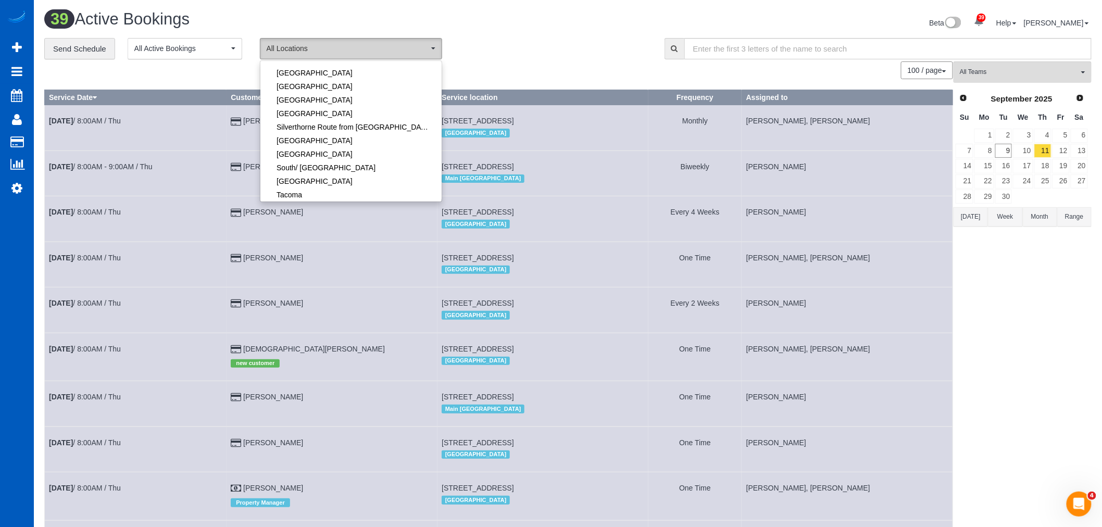
scroll to position [231, 0]
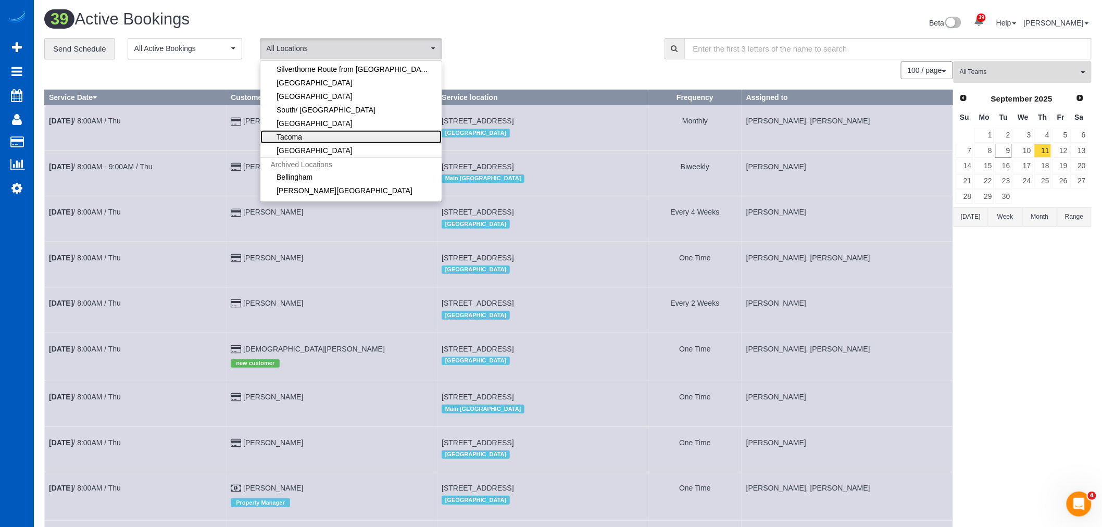
click at [320, 141] on link "Tacoma" at bounding box center [350, 137] width 181 height 14
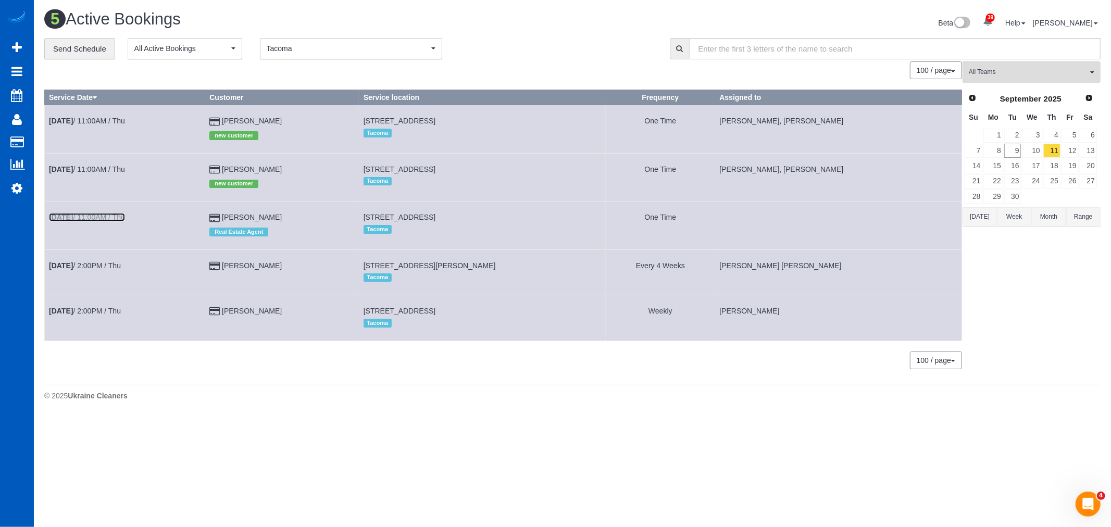
click at [112, 220] on link "Sep 11th / 11:00AM / Thu" at bounding box center [87, 217] width 76 height 8
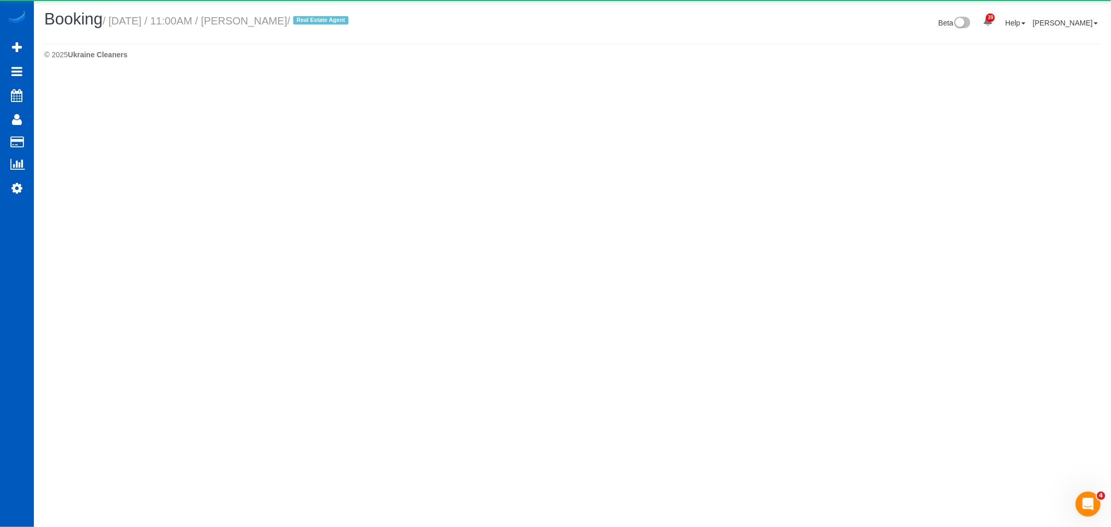
select select "WA"
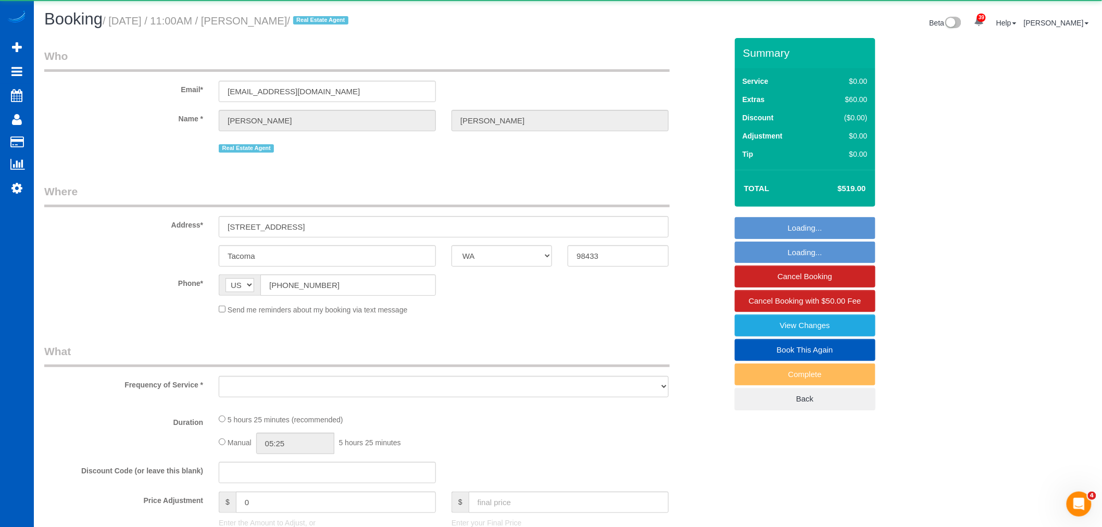
scroll to position [113, 0]
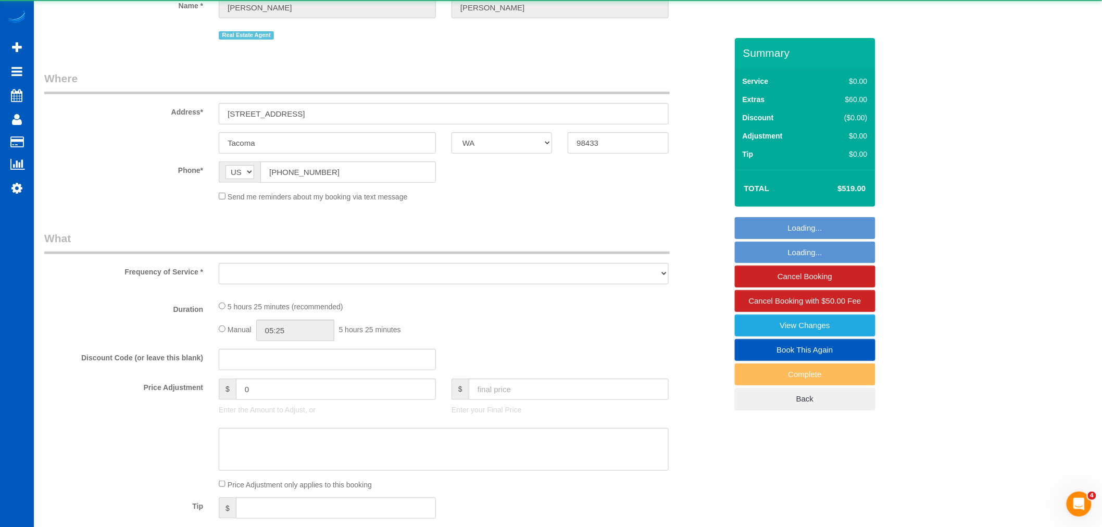
select select "string:fspay-36b4814b-5335-47be-9598-34d5ffa746f3"
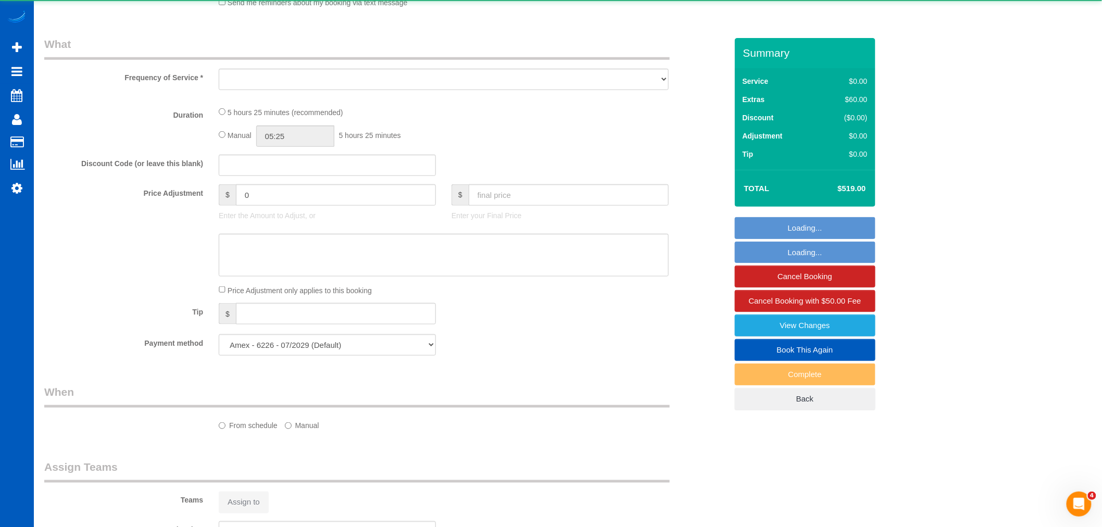
select select "object:17431"
select select "199"
select select "1501"
select select "3"
select select "2"
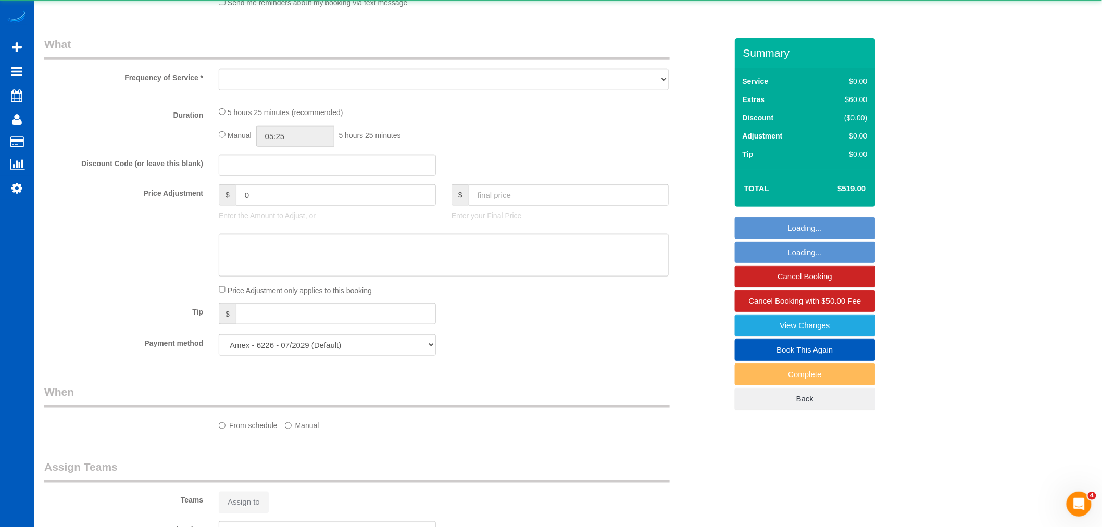
select select "spot133"
select select "number:33"
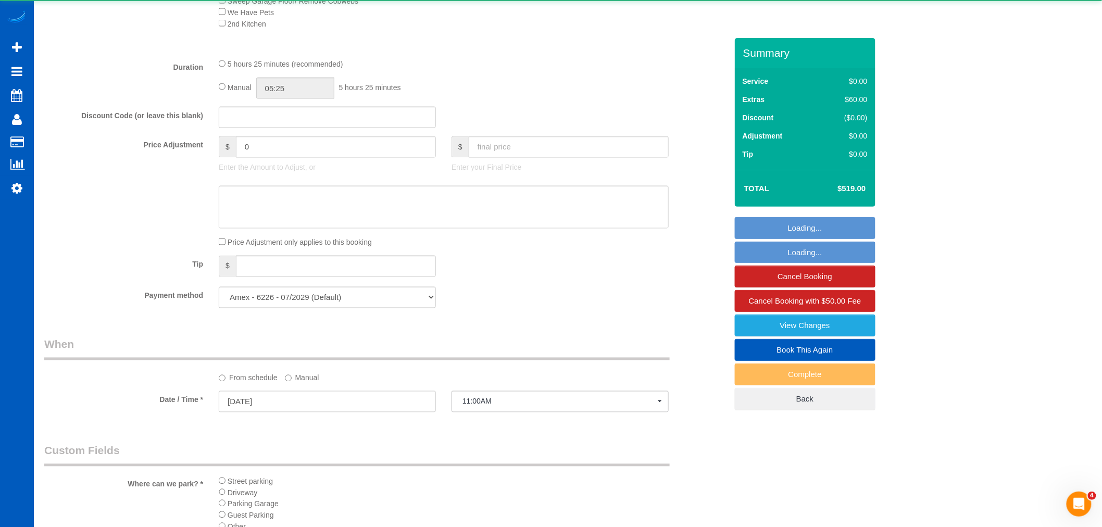
select select "1501"
select select "3"
select select "2"
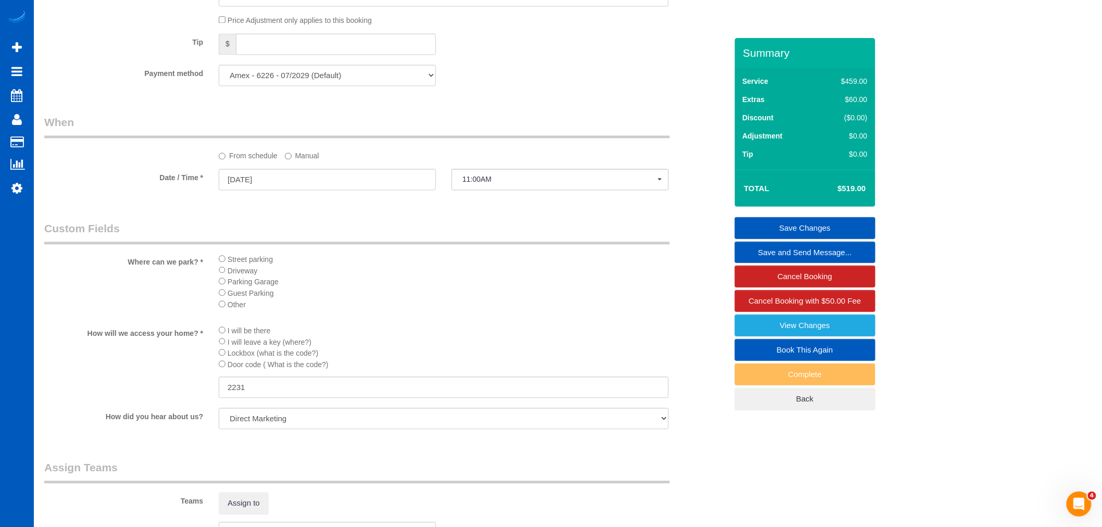
scroll to position [1099, 0]
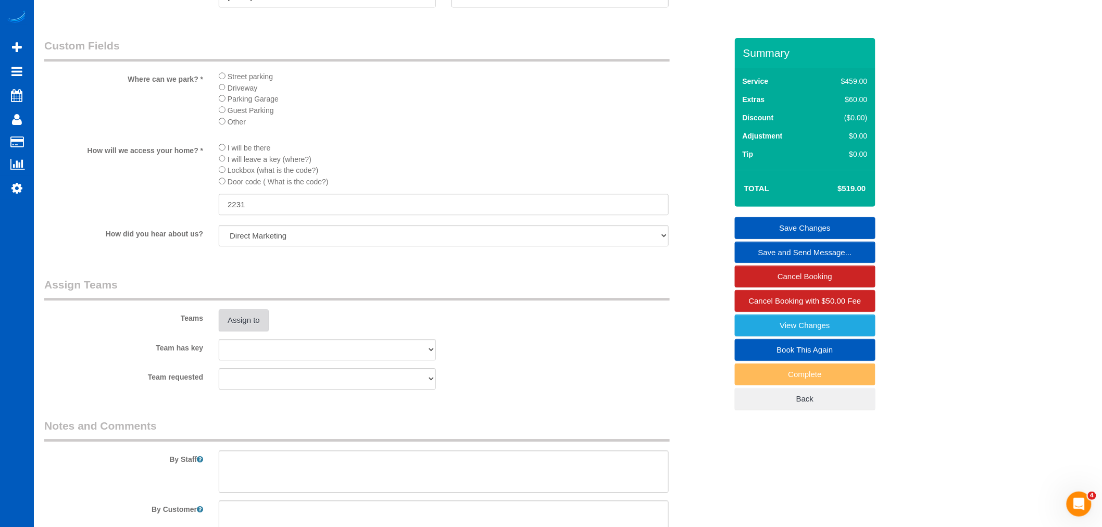
click at [247, 331] on button "Assign to" at bounding box center [244, 320] width 50 height 22
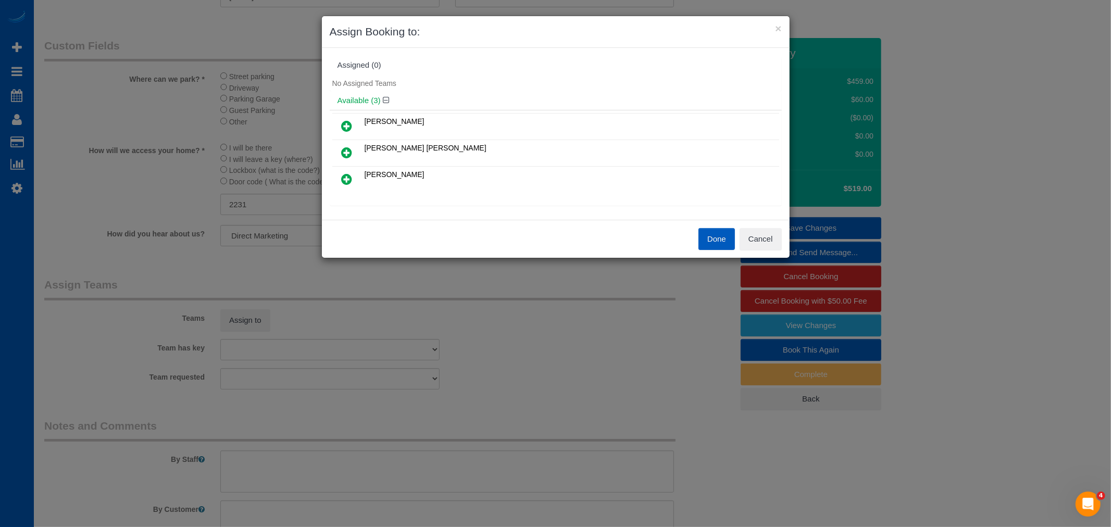
click at [341, 124] on link at bounding box center [347, 126] width 24 height 21
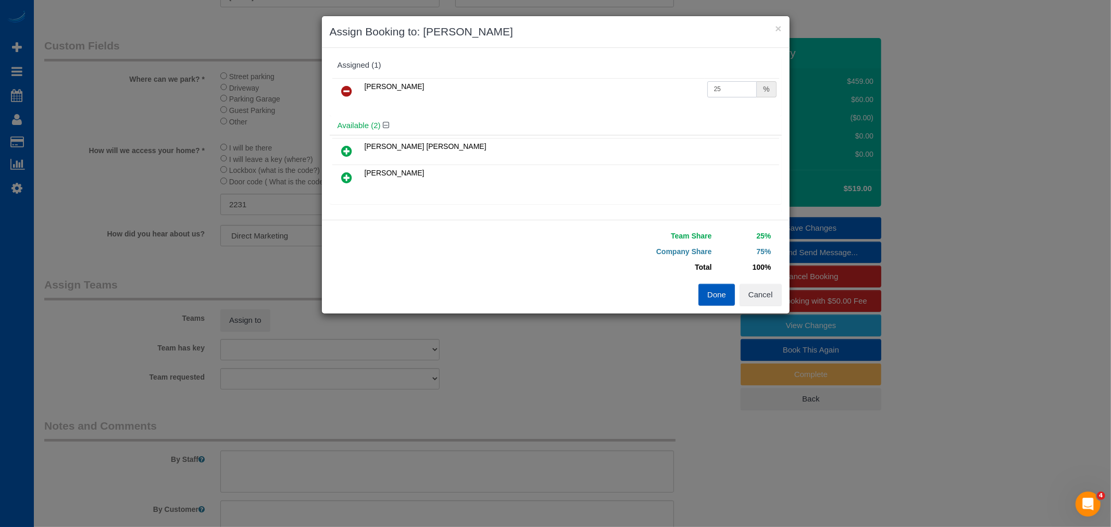
drag, startPoint x: 738, startPoint y: 86, endPoint x: 706, endPoint y: 85, distance: 31.8
click at [707, 85] on input "25" at bounding box center [732, 89] width 50 height 16
type input "50"
click at [706, 287] on button "Done" at bounding box center [716, 295] width 36 height 22
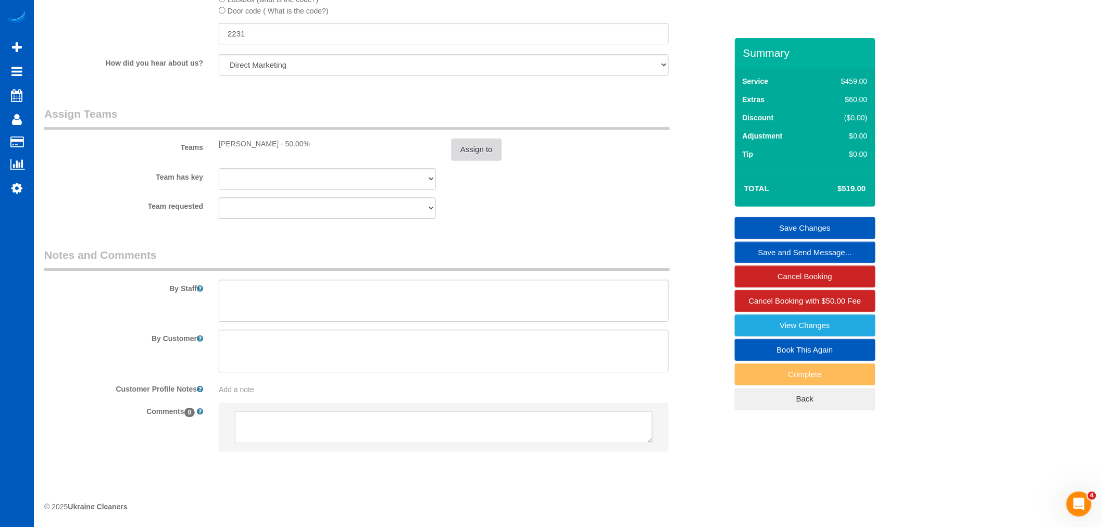
scroll to position [1287, 0]
click at [346, 299] on textarea at bounding box center [444, 301] width 450 height 43
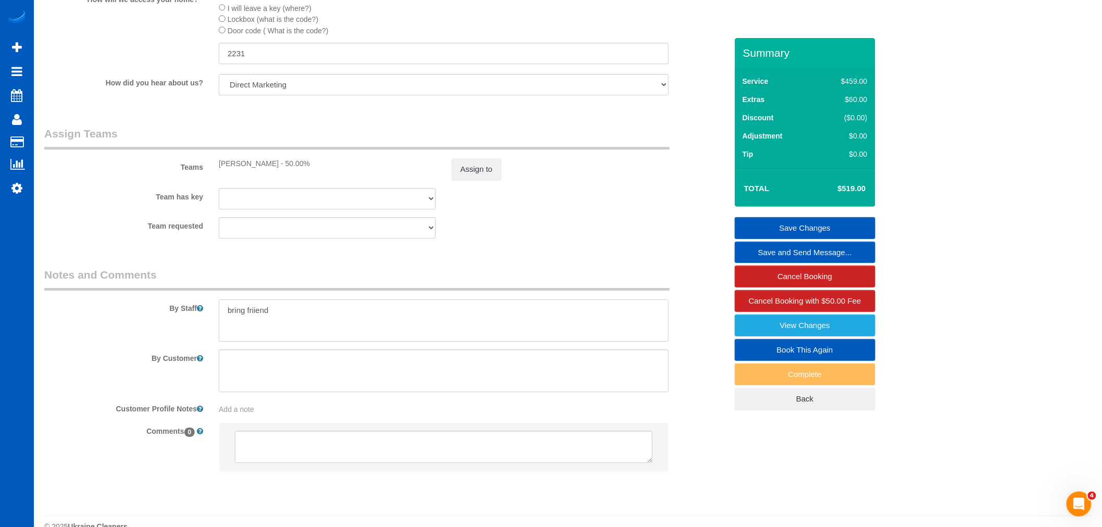
scroll to position [1229, 0]
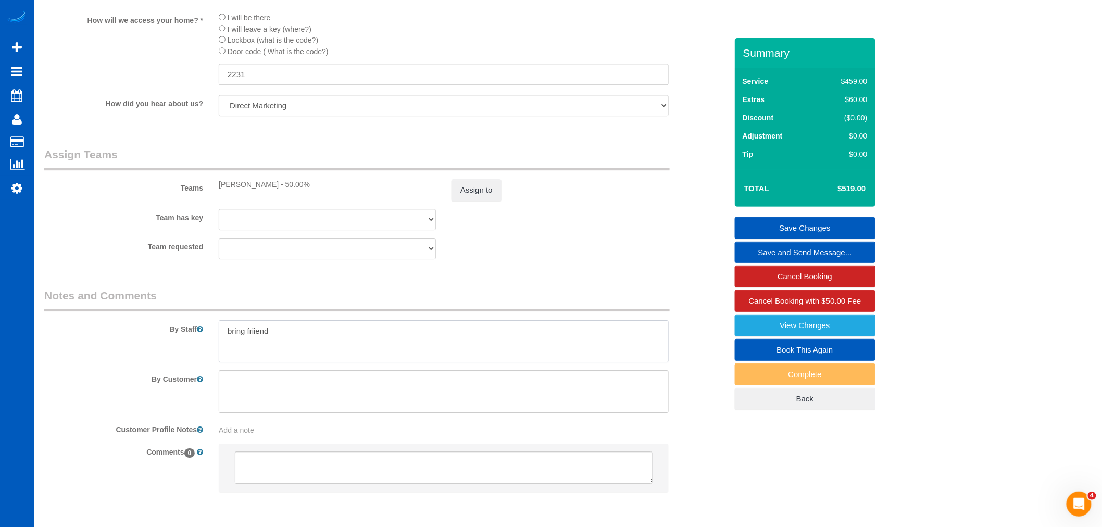
click at [258, 347] on textarea at bounding box center [444, 341] width 450 height 43
click at [253, 351] on textarea at bounding box center [444, 341] width 450 height 43
click at [256, 355] on textarea at bounding box center [444, 341] width 450 height 43
click at [339, 363] on textarea at bounding box center [444, 341] width 450 height 43
type textarea "bring friend"
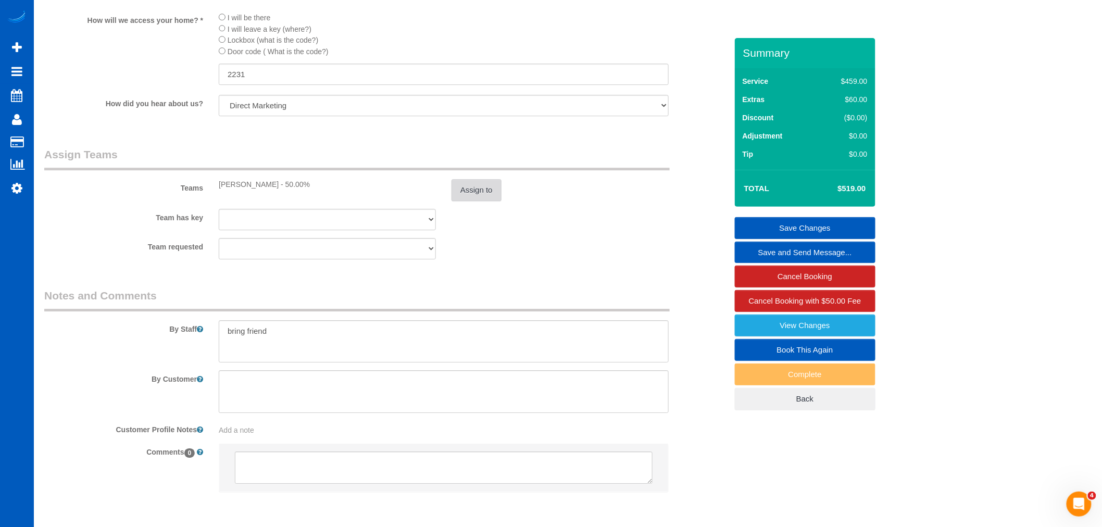
click at [495, 199] on button "Assign to" at bounding box center [476, 190] width 50 height 22
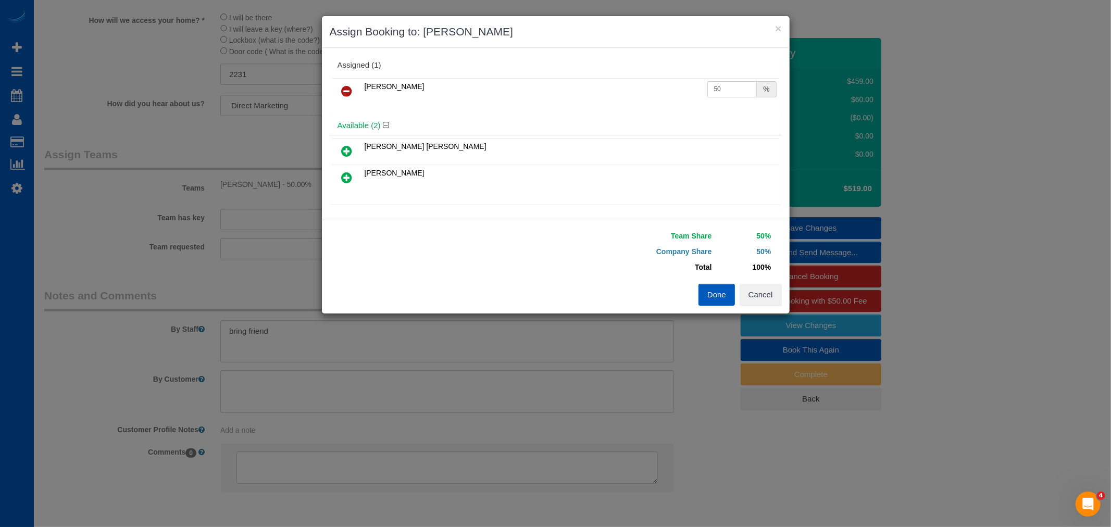
click at [700, 291] on button "Done" at bounding box center [716, 295] width 36 height 22
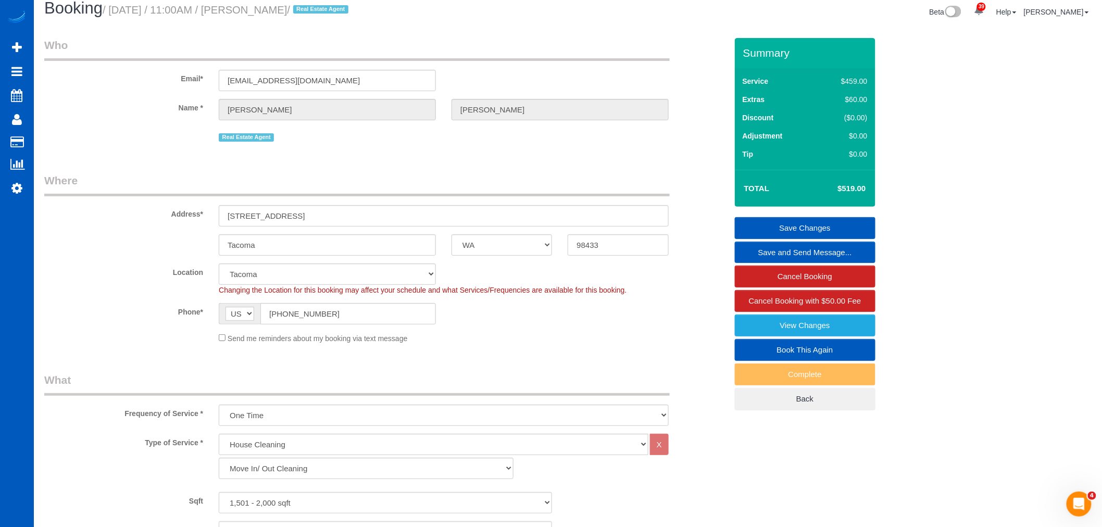
scroll to position [0, 0]
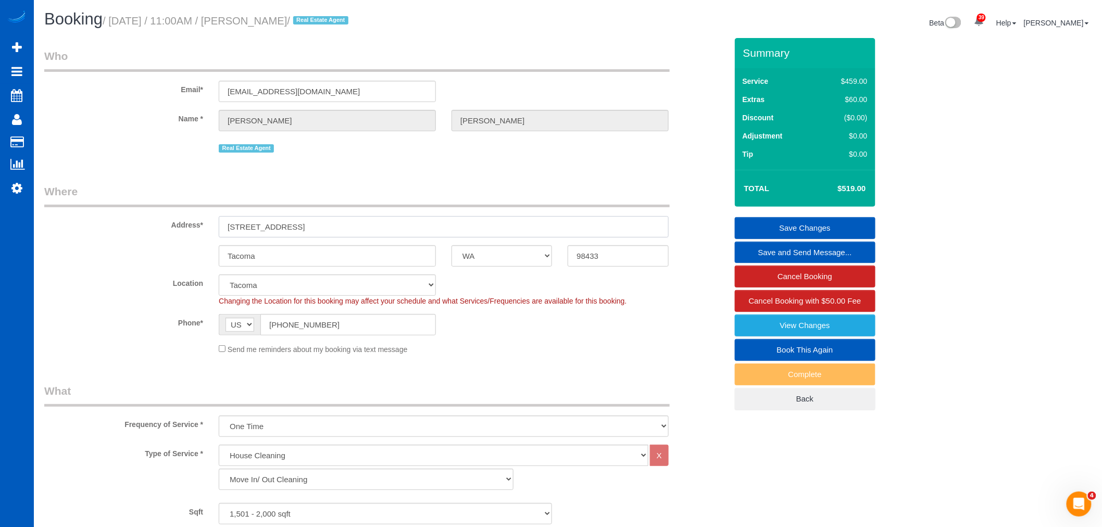
drag, startPoint x: 301, startPoint y: 220, endPoint x: 121, endPoint y: 219, distance: 180.2
click at [121, 219] on div "Address* 8212 34th ave E" at bounding box center [385, 211] width 698 height 54
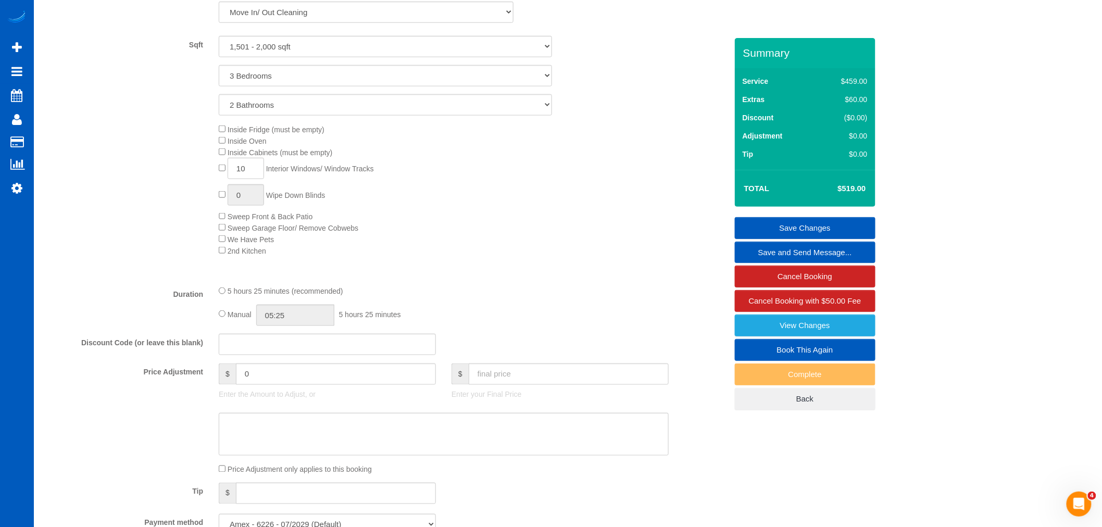
scroll to position [477, 0]
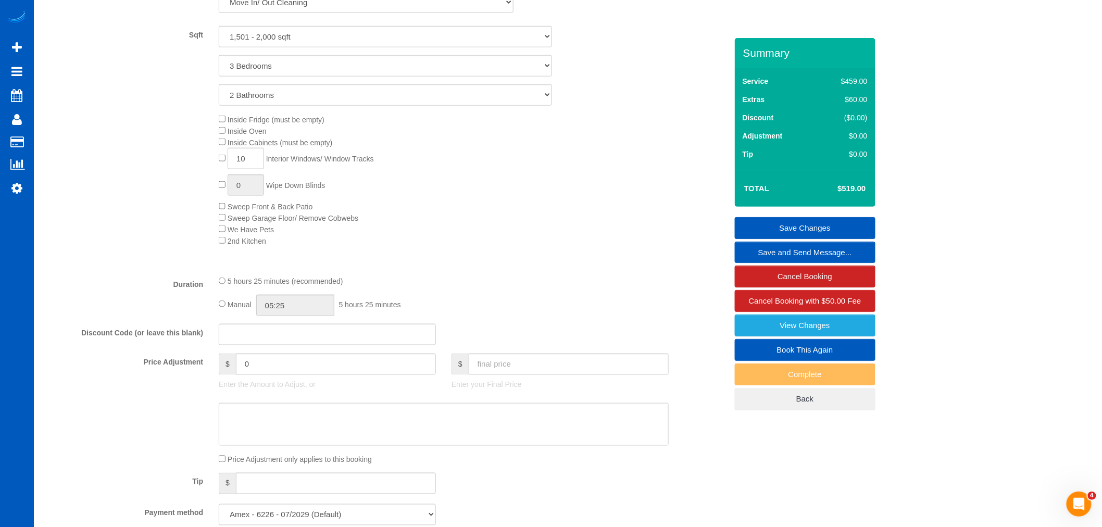
click at [225, 315] on div "Manual 05:25 5 hours 25 minutes" at bounding box center [444, 305] width 450 height 21
click at [302, 312] on input "05:25" at bounding box center [295, 305] width 78 height 21
click at [424, 267] on div "Type of Service * House Cleaning X Standard Cleaning Deep Cleaning Move In/ Out…" at bounding box center [385, 117] width 683 height 299
click at [815, 219] on link "Save Changes" at bounding box center [805, 228] width 141 height 22
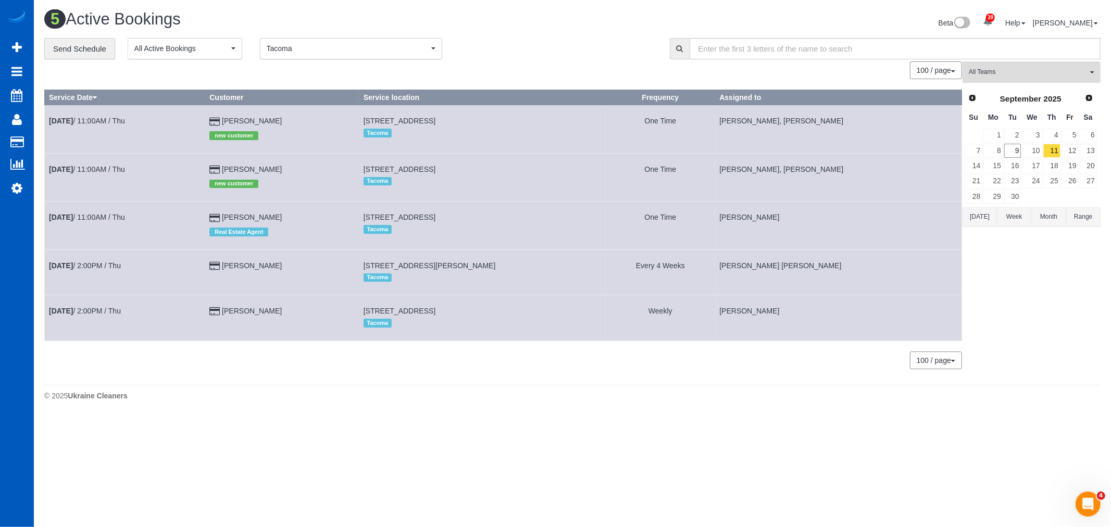
click at [1049, 80] on button "All Teams" at bounding box center [1031, 71] width 138 height 21
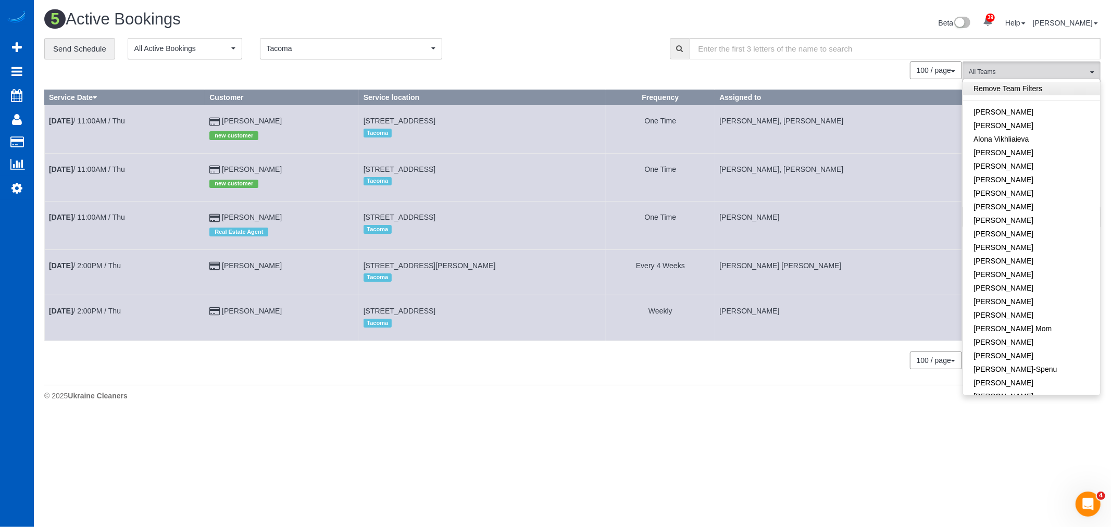
click at [1037, 91] on link "Remove Team Filters" at bounding box center [1031, 89] width 137 height 14
click at [1000, 90] on link "Remove Team Filters" at bounding box center [1031, 89] width 137 height 14
click at [1005, 76] on span "All Teams" at bounding box center [1028, 72] width 119 height 9
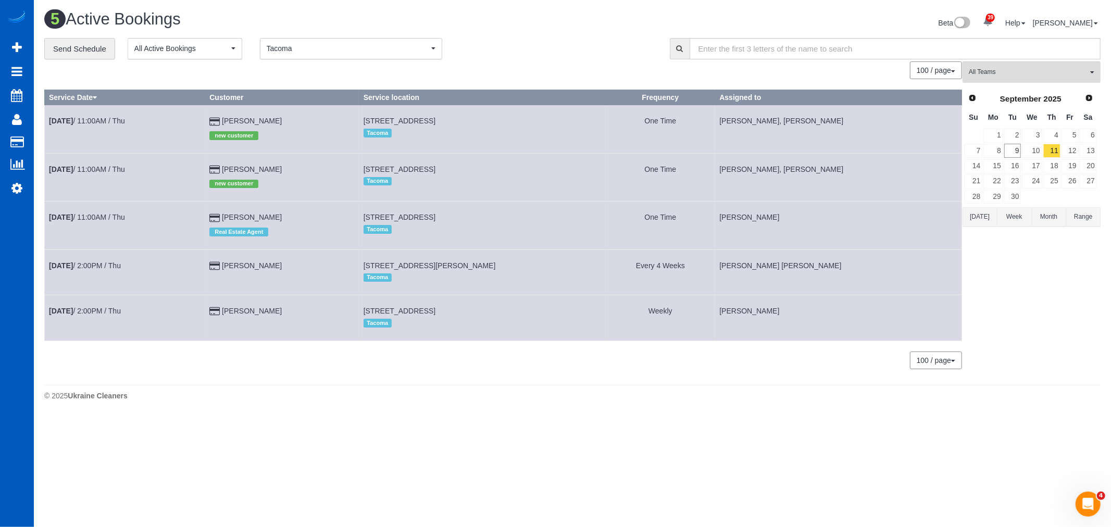
click at [321, 64] on div "100 / page 10 / page 20 / page 30 / page 40 / page 50 / page 100 / page" at bounding box center [503, 70] width 918 height 18
click at [321, 53] on span "Tacoma" at bounding box center [348, 48] width 162 height 10
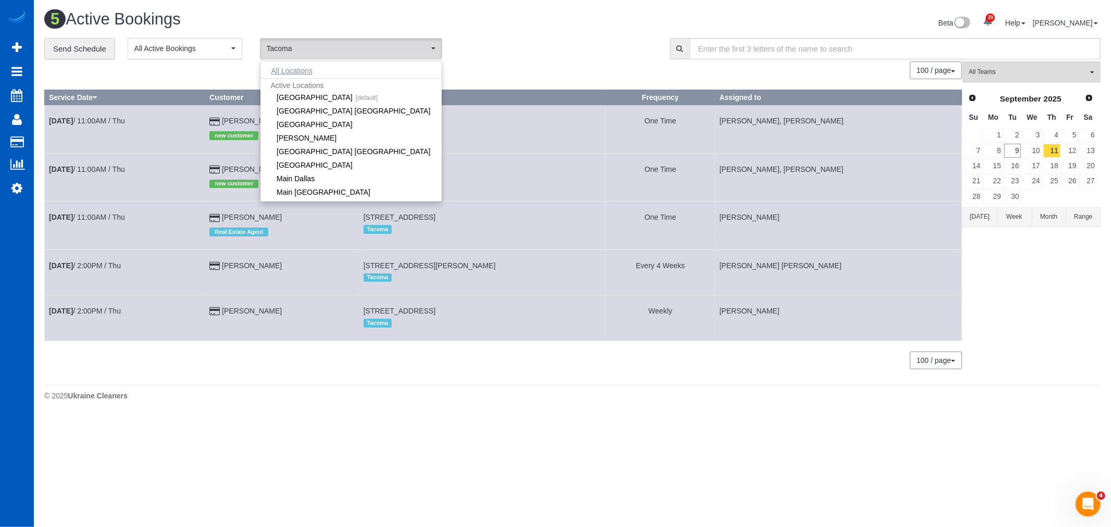
click at [313, 70] on button "All Locations" at bounding box center [291, 71] width 63 height 15
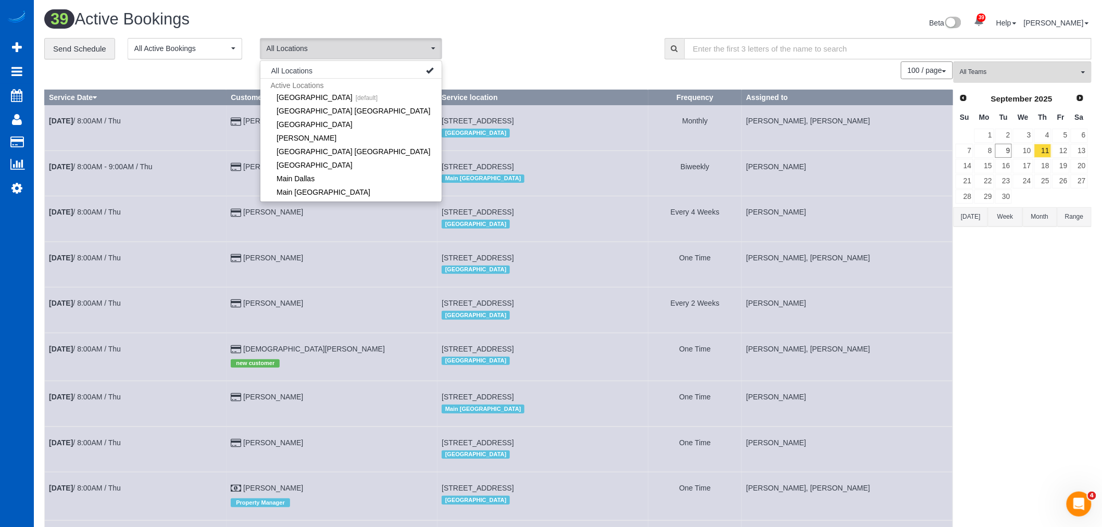
click at [472, 39] on div "**********" at bounding box center [346, 49] width 605 height 22
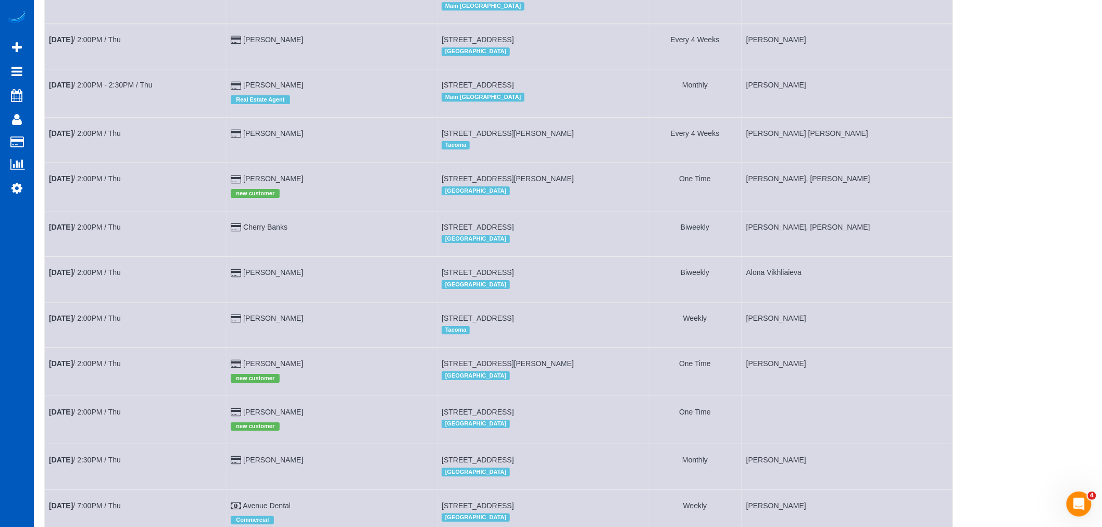
scroll to position [1511, 0]
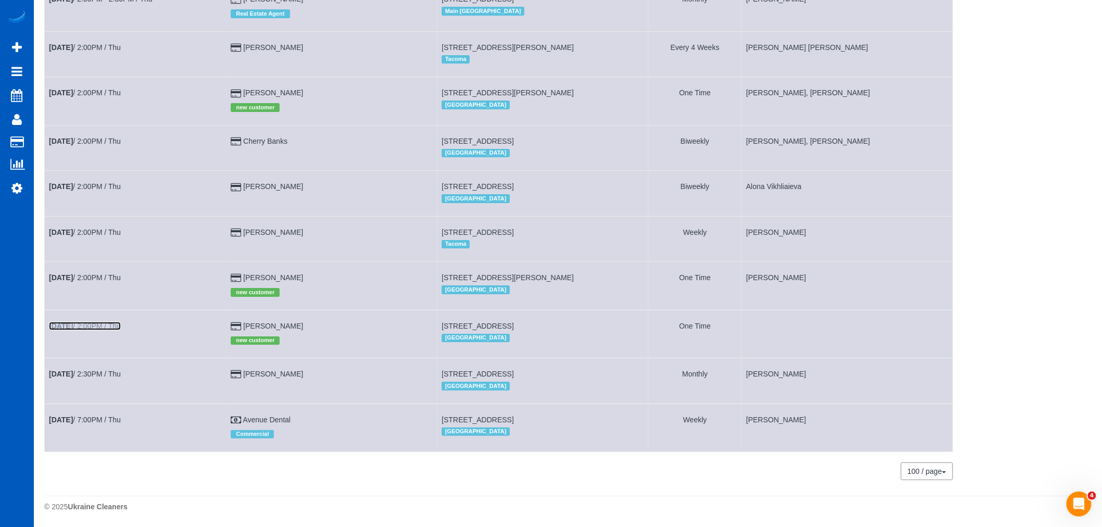
click at [84, 323] on link "Sep 11th / 2:00PM / Thu" at bounding box center [85, 326] width 72 height 8
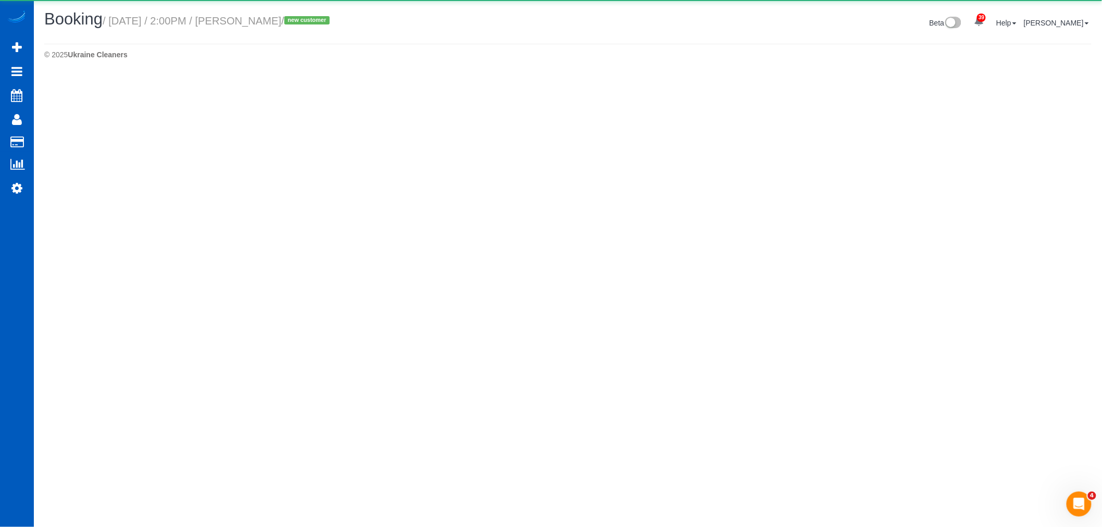
select select "WA"
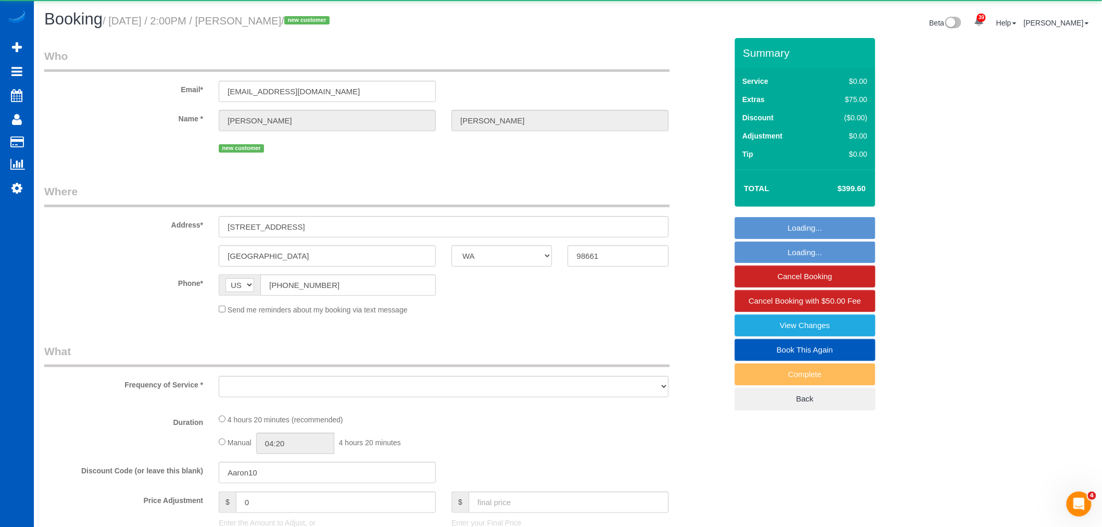
select select "object:19667"
select select "string:fspay-e13e10f2-ac94-41b2-ad05-248a22797eb0"
select select "199"
select select "2001"
select select "3"
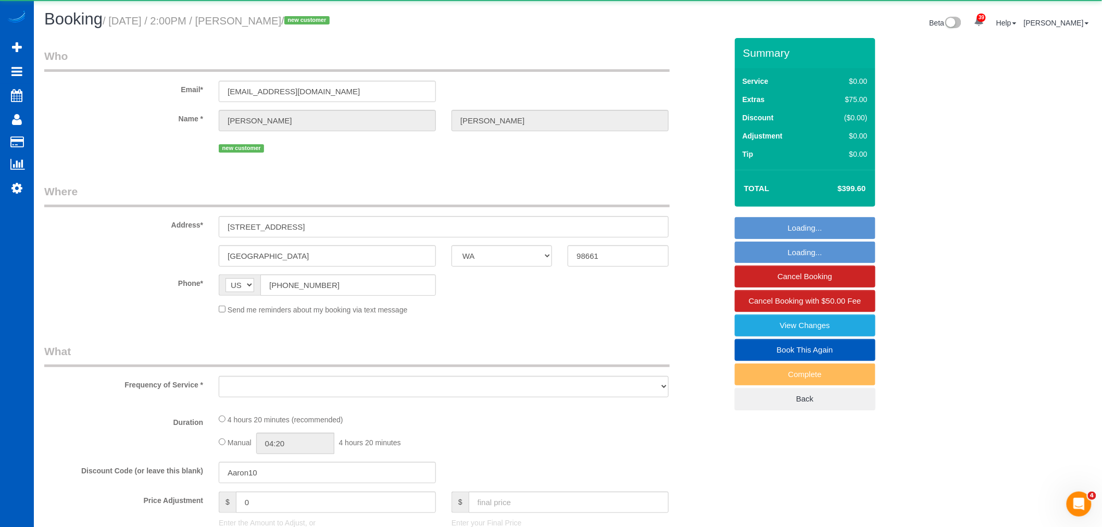
select select "2"
select select "spot144"
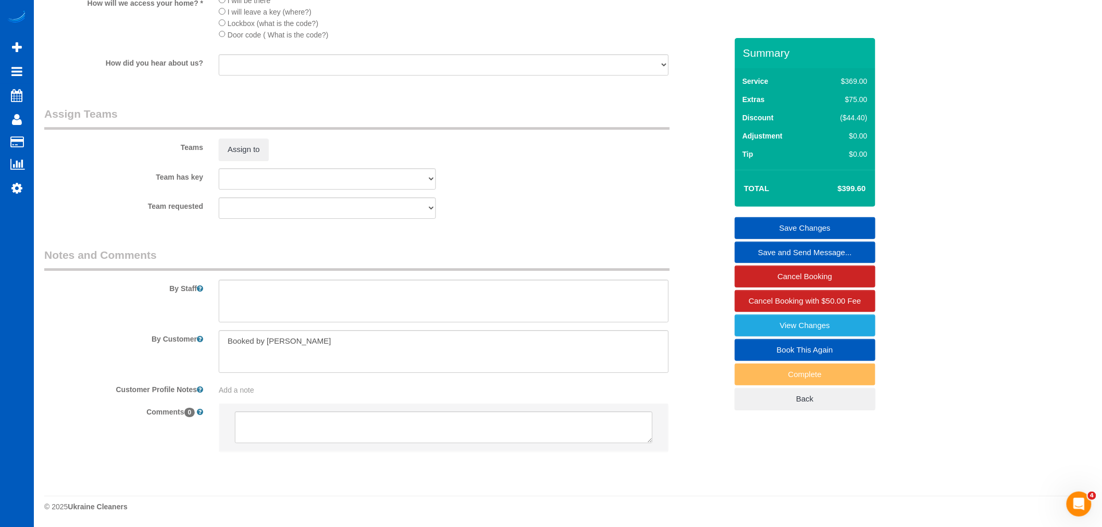
scroll to position [1119, 0]
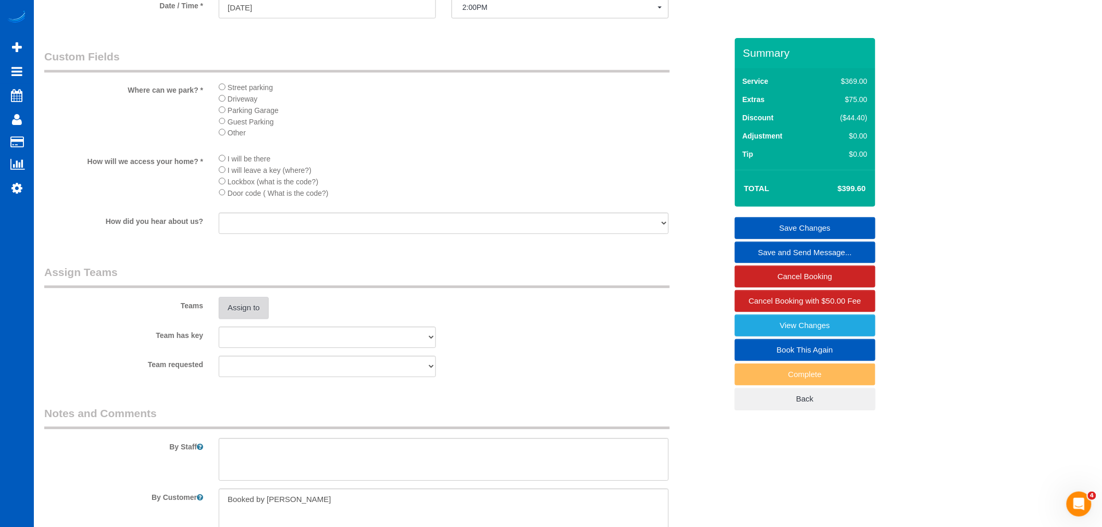
click at [254, 313] on button "Assign to" at bounding box center [244, 308] width 50 height 22
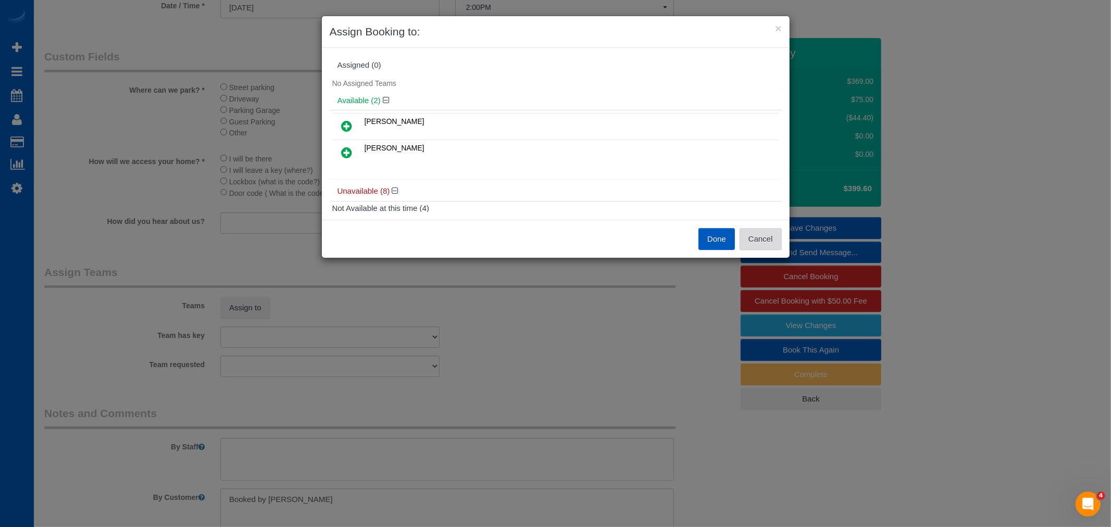
click at [770, 232] on button "Cancel" at bounding box center [760, 239] width 42 height 22
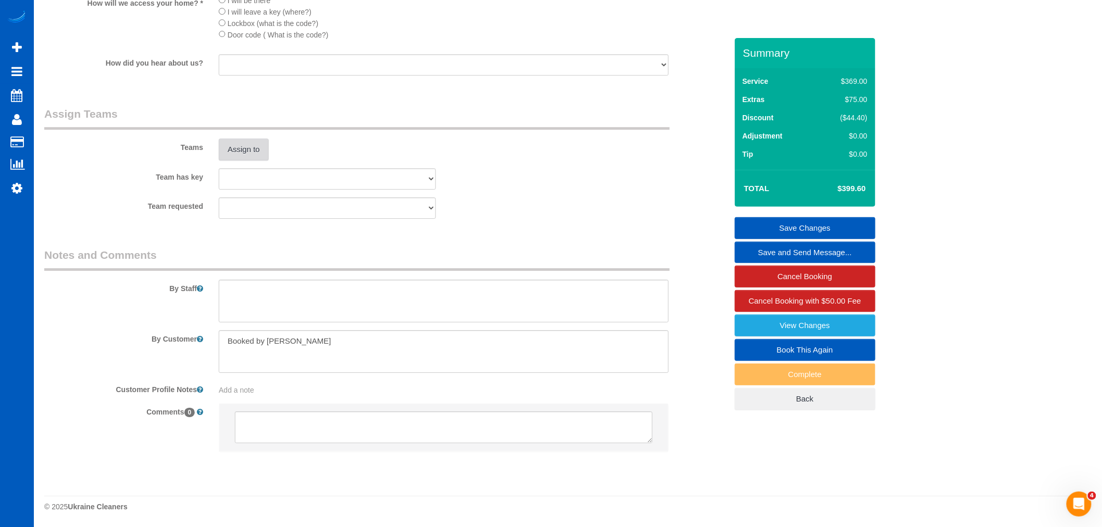
scroll to position [1293, 0]
click at [250, 152] on button "Assign to" at bounding box center [244, 150] width 50 height 22
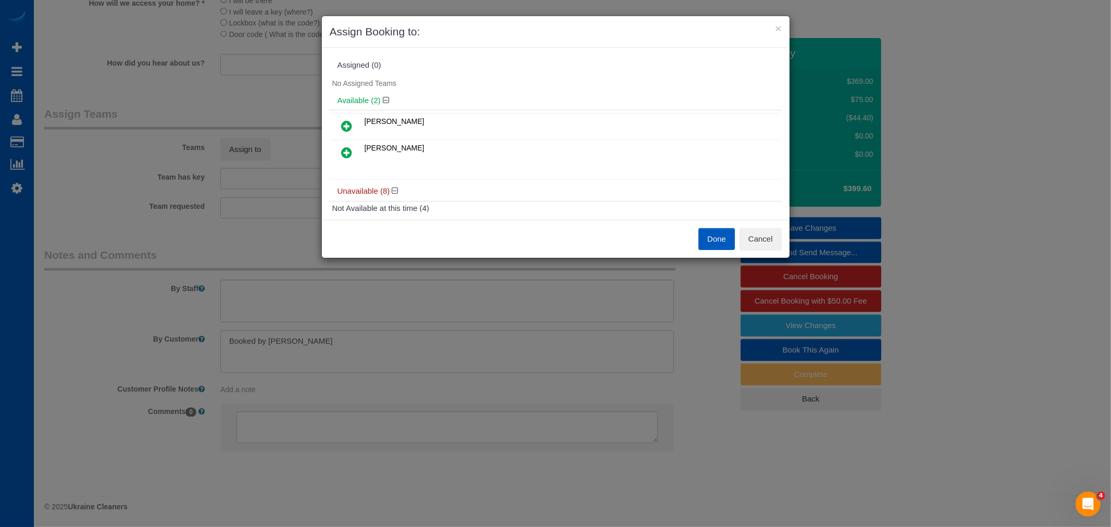
drag, startPoint x: 344, startPoint y: 146, endPoint x: 418, endPoint y: 172, distance: 78.1
click at [344, 146] on icon at bounding box center [347, 152] width 11 height 12
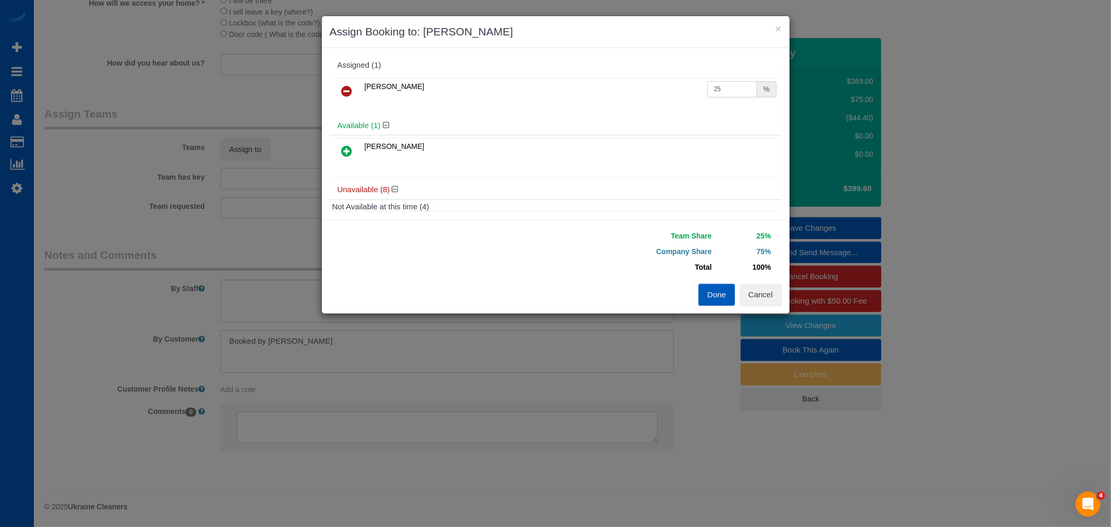
drag, startPoint x: 723, startPoint y: 83, endPoint x: 548, endPoint y: 66, distance: 175.8
click at [552, 68] on div "Assigned (1) Mariia Syrotiuk 25 %" at bounding box center [556, 86] width 452 height 60
type input "50"
click at [761, 295] on button "Cancel" at bounding box center [760, 295] width 42 height 22
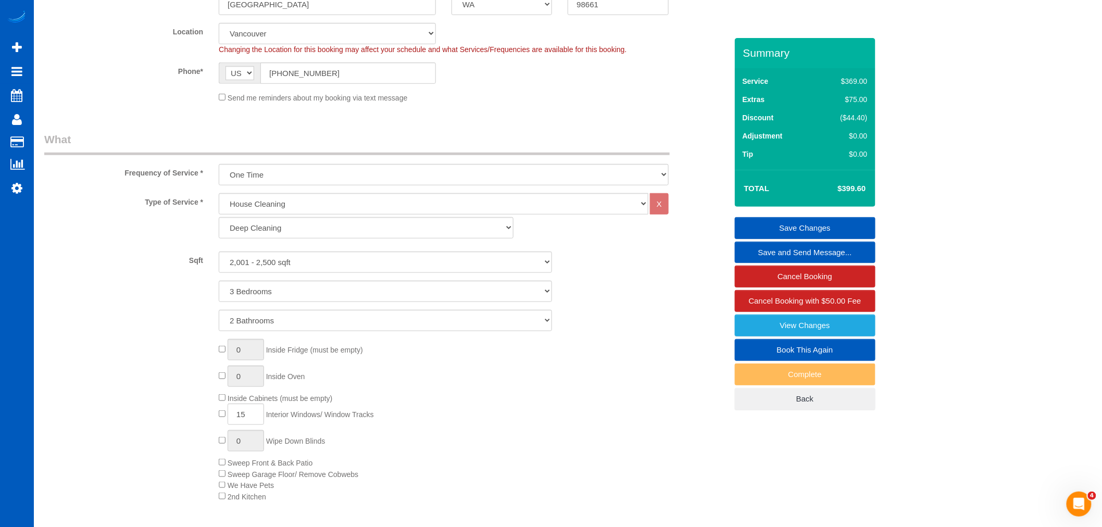
scroll to position [251, 0]
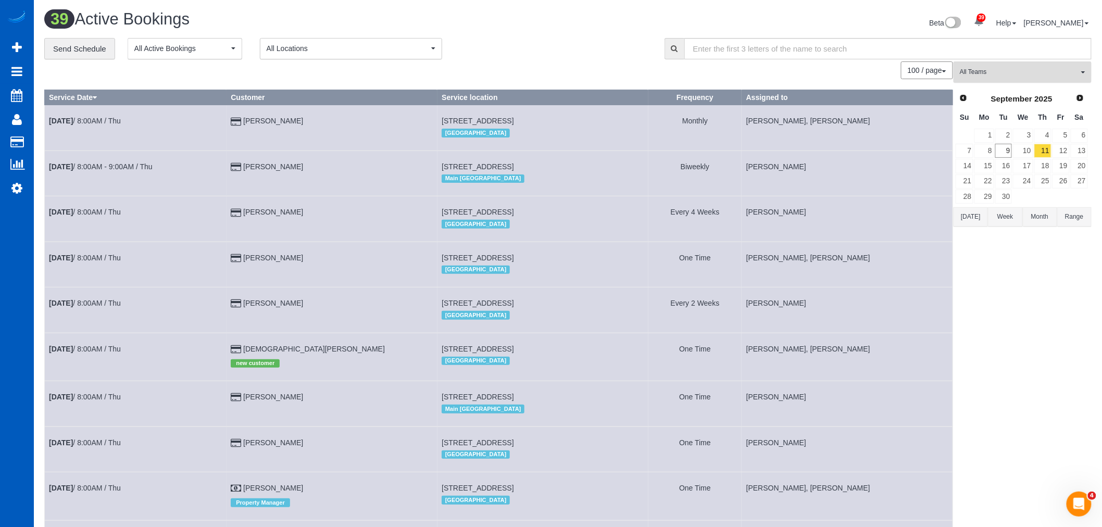
click at [1024, 76] on span "All Teams" at bounding box center [1019, 72] width 119 height 9
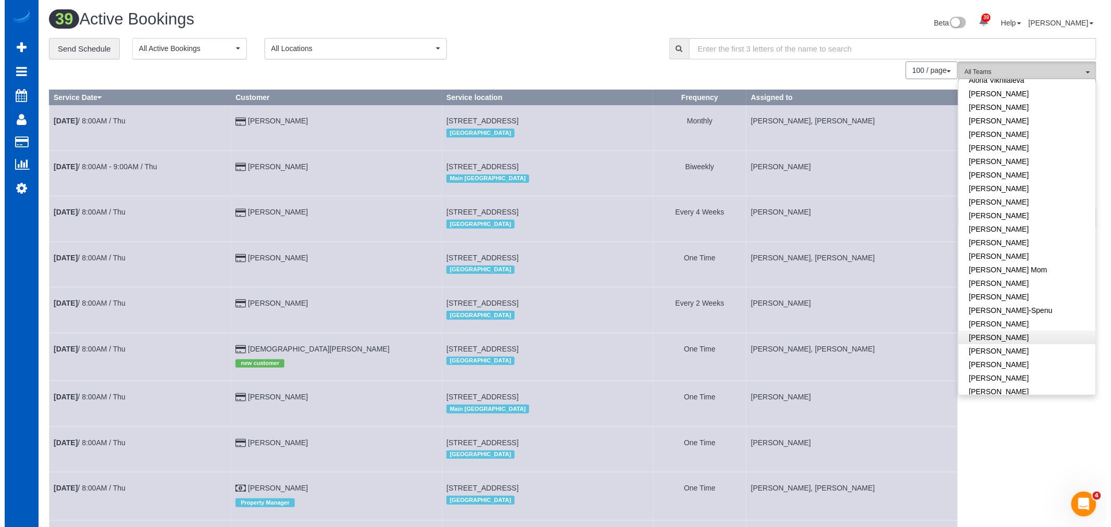
scroll to position [116, 0]
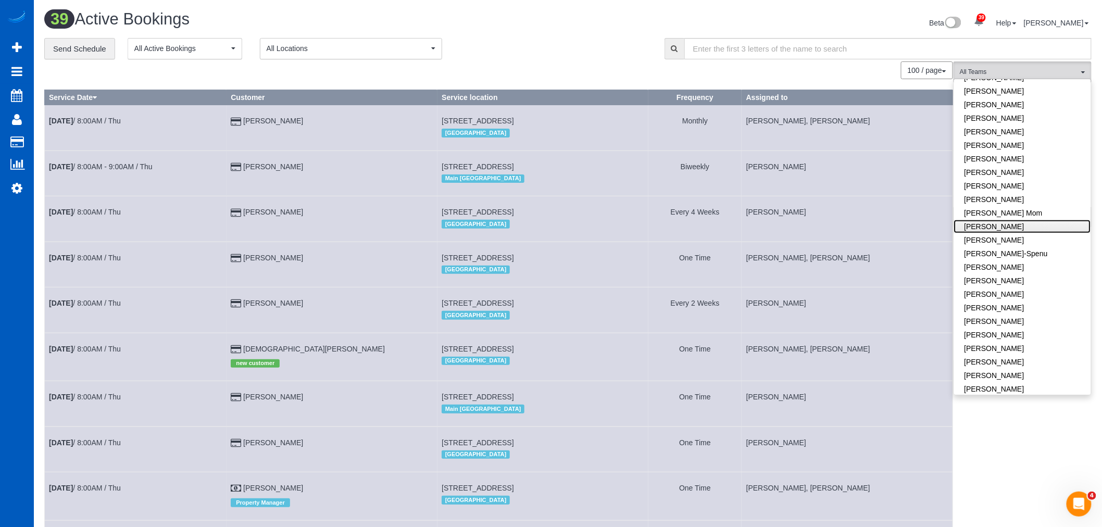
click at [1006, 232] on link "[PERSON_NAME]" at bounding box center [1022, 227] width 137 height 14
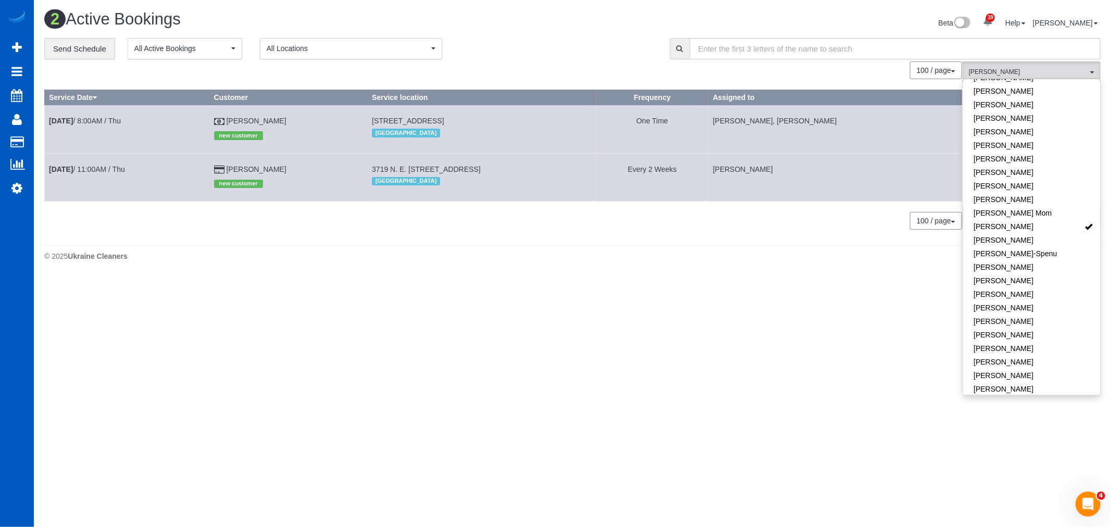
click at [741, 277] on div "2 Active Bookings Beta 39 Your Notifications You have 0 alerts × You have 1 to …" at bounding box center [572, 138] width 1077 height 277
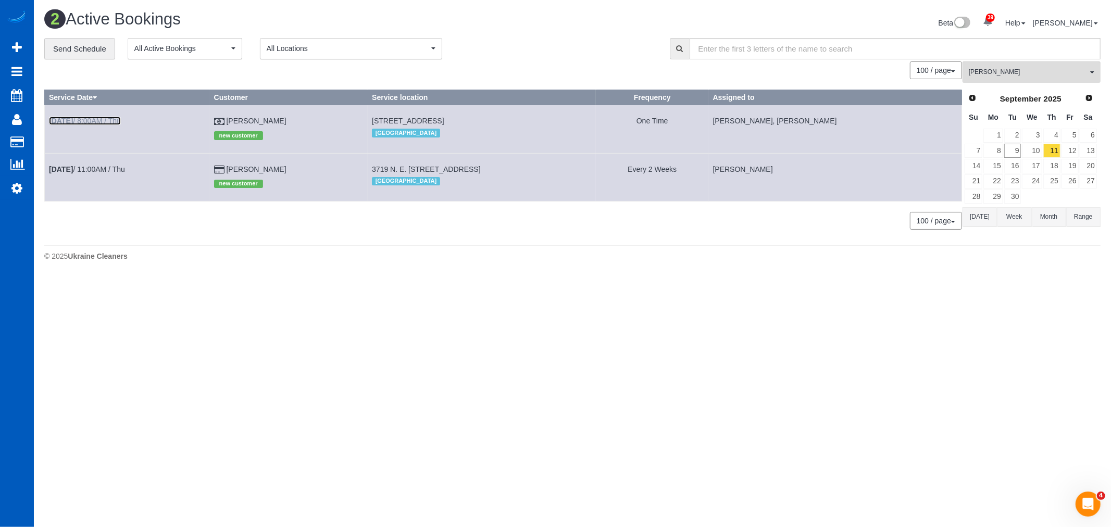
click at [112, 122] on link "Sep 11th / 8:00AM / Thu" at bounding box center [85, 121] width 72 height 8
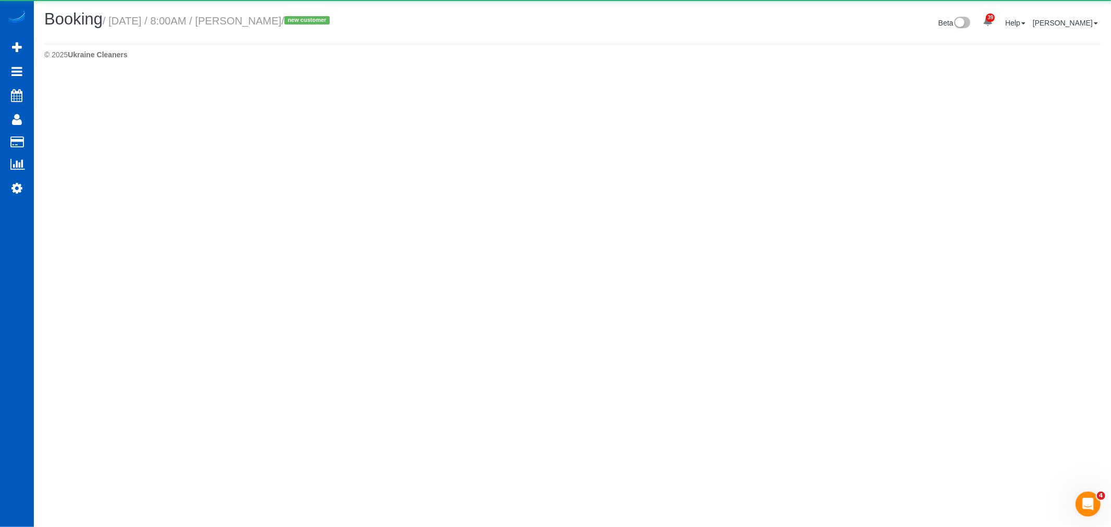
select select "OR"
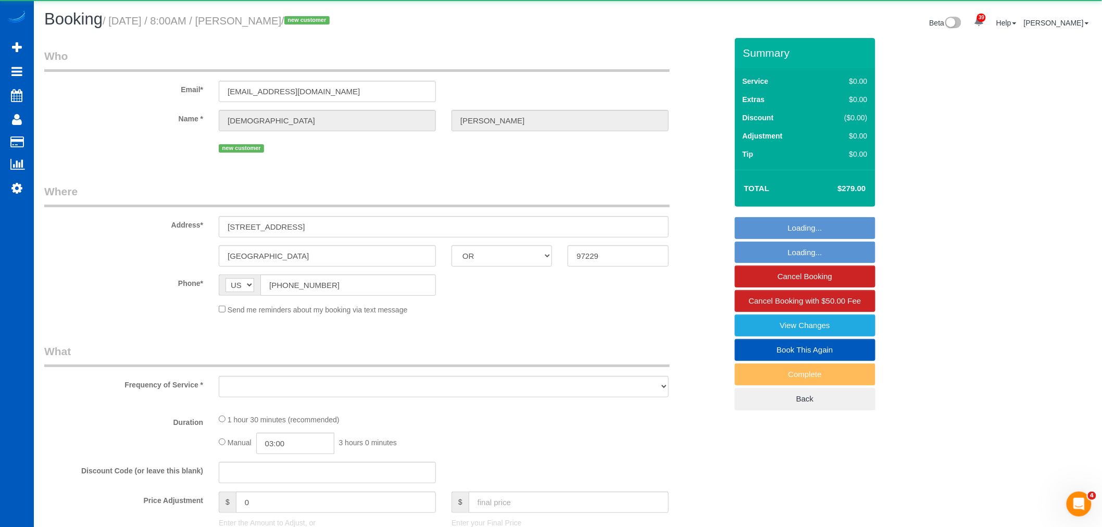
select select "object:21334"
select select "199"
select select "1001"
select select "2"
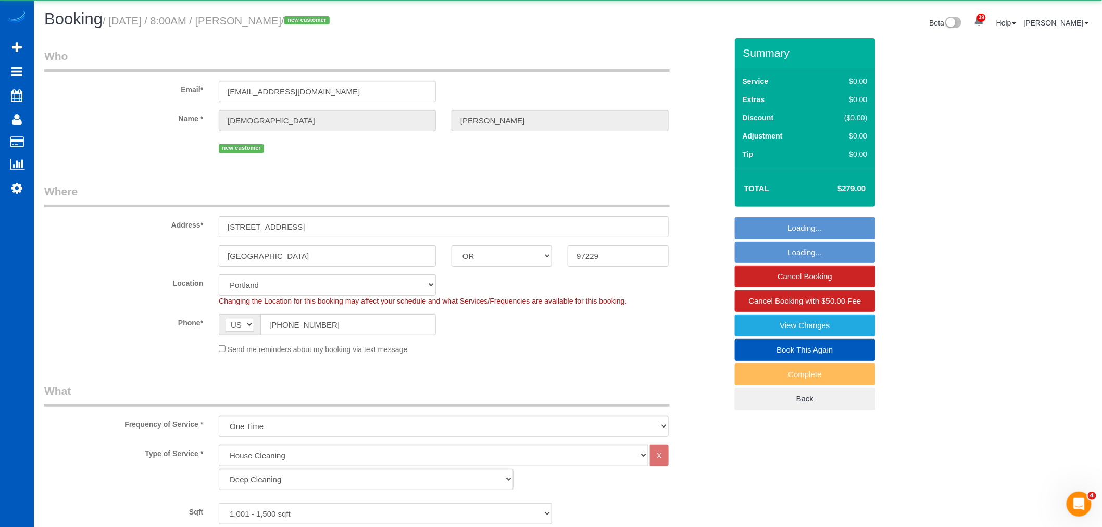
select select "object:21648"
select select "spot159"
select select "1001"
select select "2"
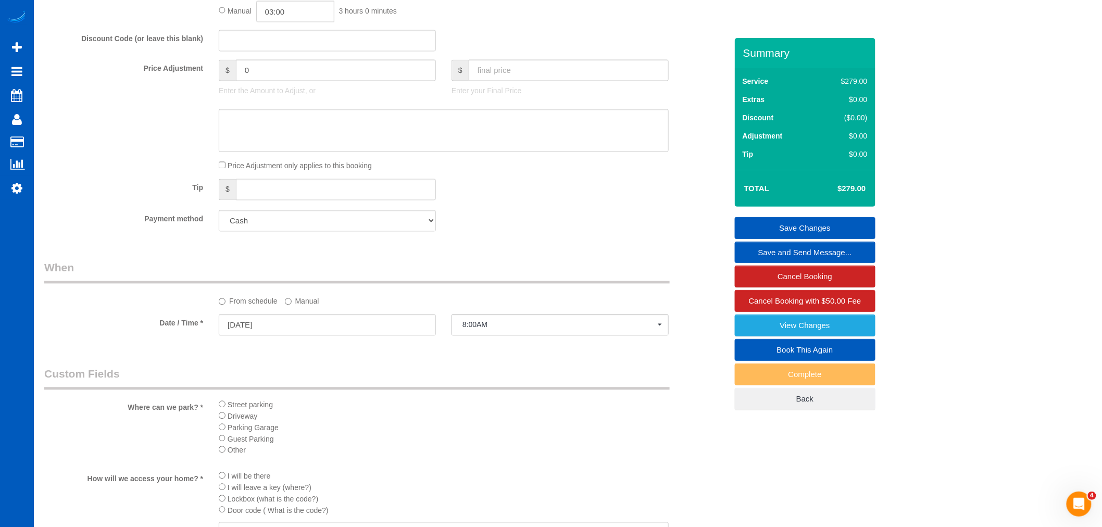
scroll to position [795, 0]
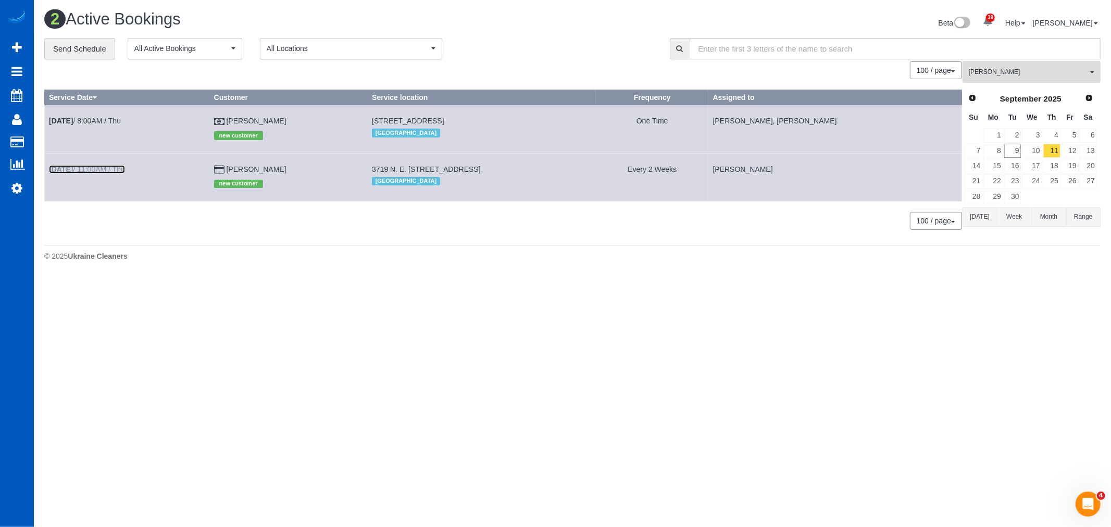
click at [73, 166] on b "[DATE]" at bounding box center [61, 169] width 24 height 8
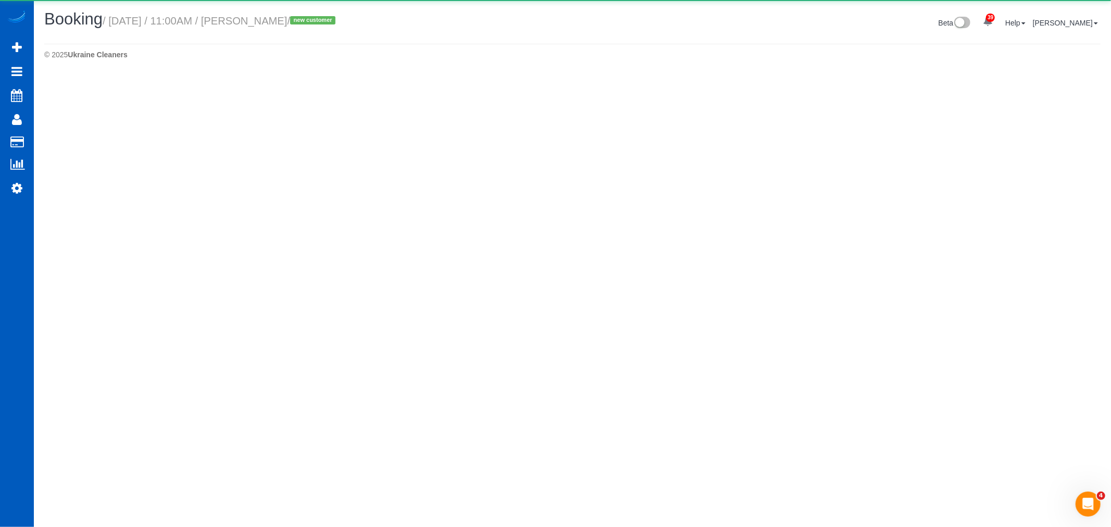
select select "WA"
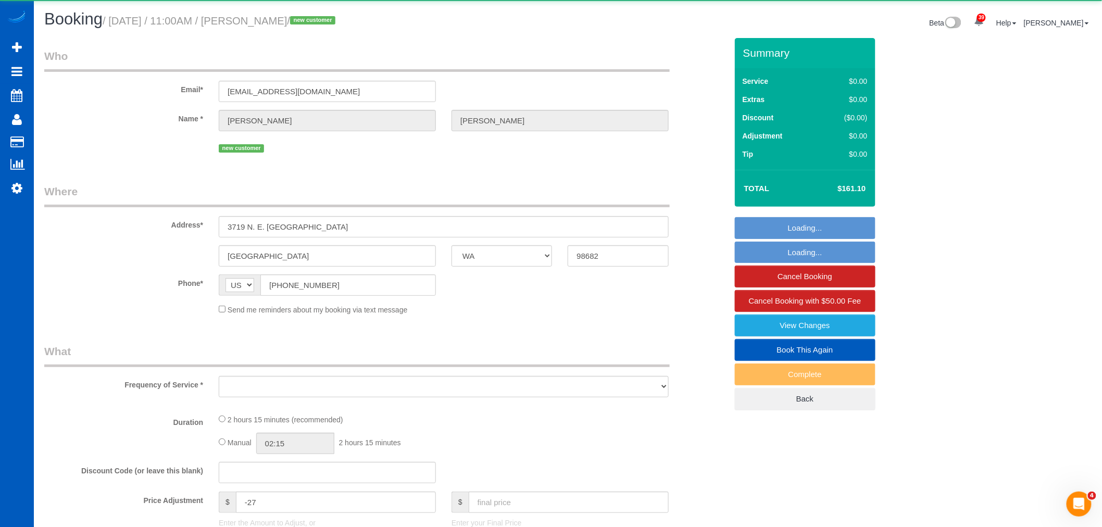
select select "object:22422"
select select "string:fspay-43e65a61-2bec-4f7c-a915-3e191f57285b"
select select "199"
select select "1501"
select select "3"
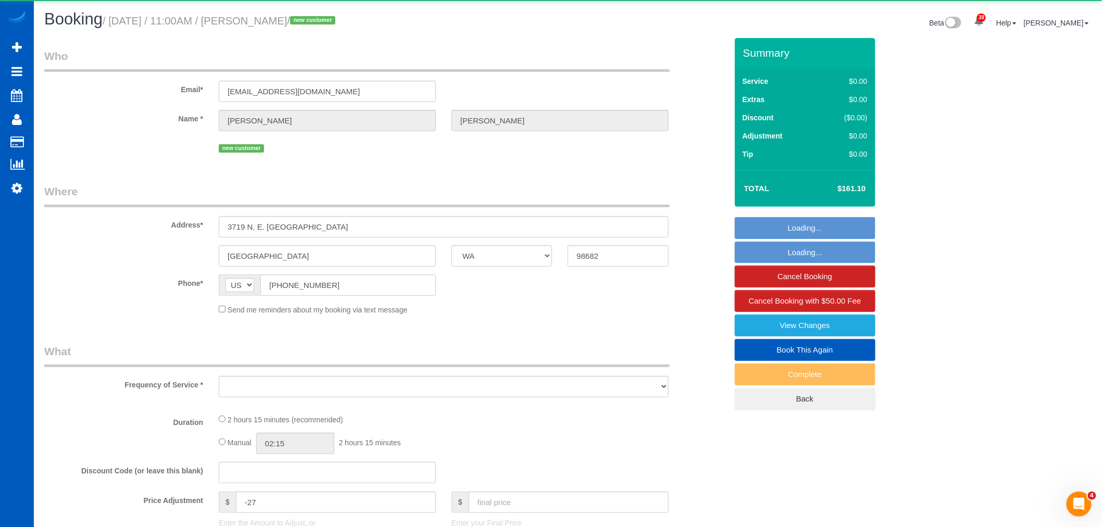
select select "3"
select select "number:8"
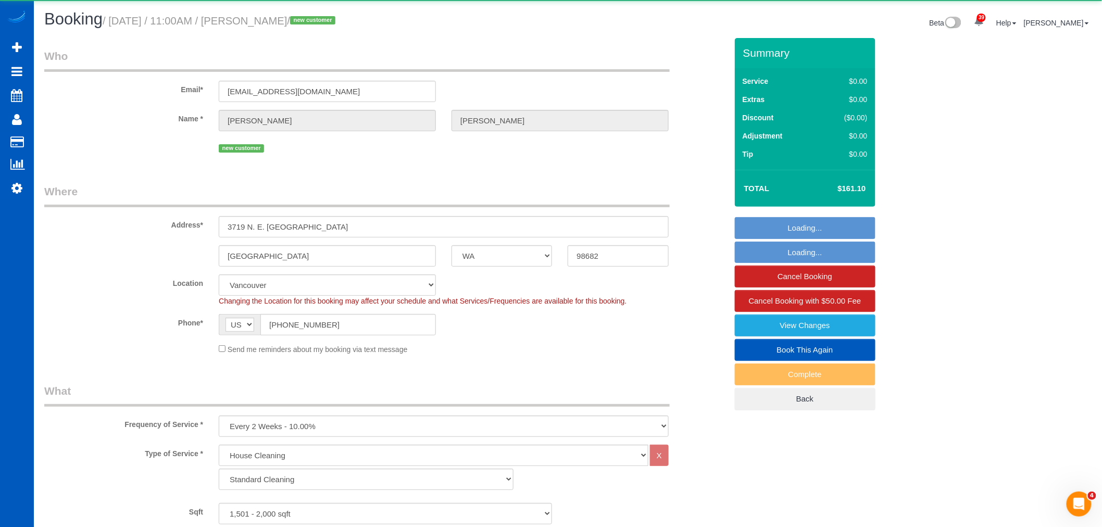
select select "object:22627"
select select "spot175"
select select "1501"
select select "3"
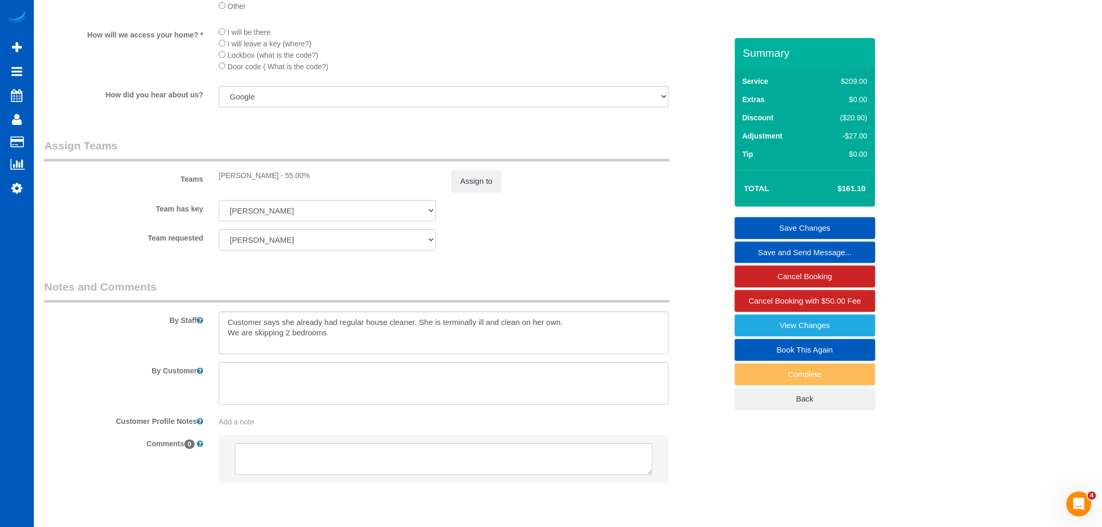
scroll to position [1273, 0]
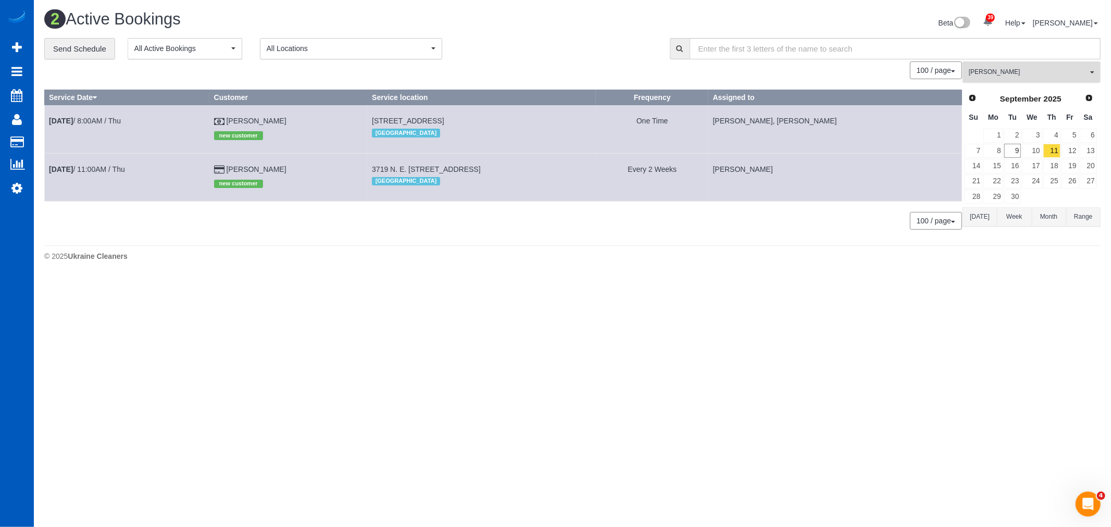
click at [1011, 77] on span "[PERSON_NAME]" at bounding box center [1028, 72] width 119 height 9
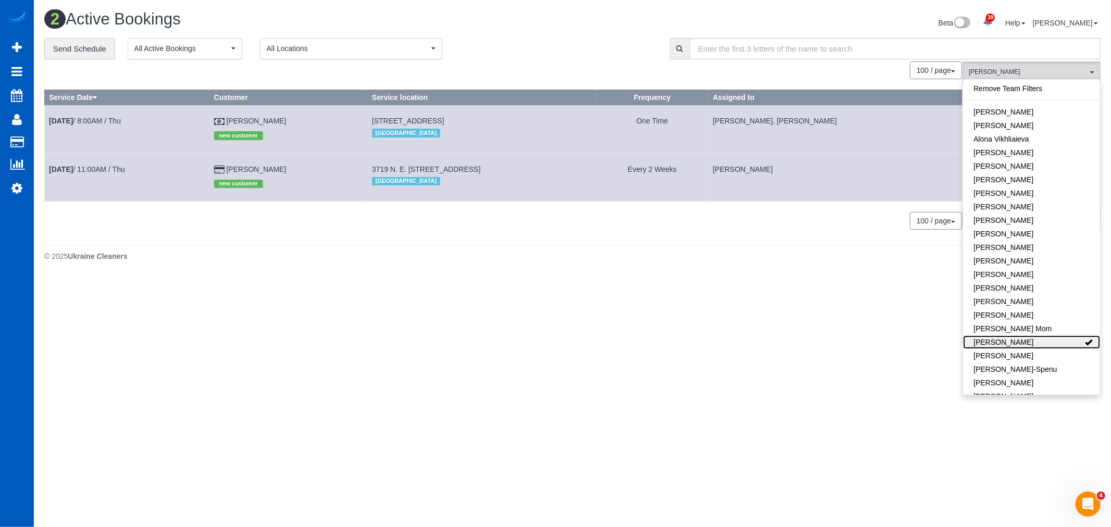
click at [1042, 341] on link "[PERSON_NAME]" at bounding box center [1031, 342] width 137 height 14
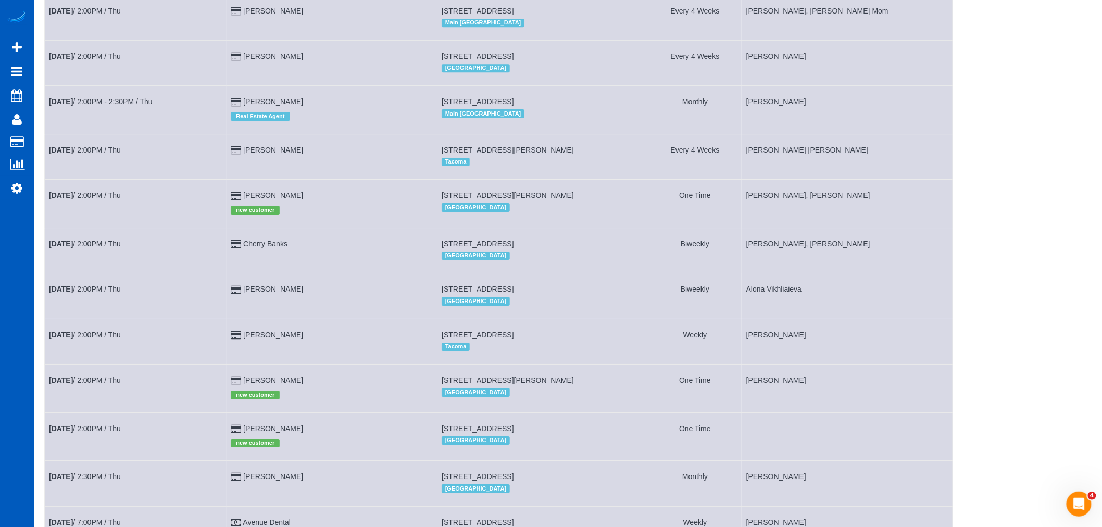
scroll to position [1511, 0]
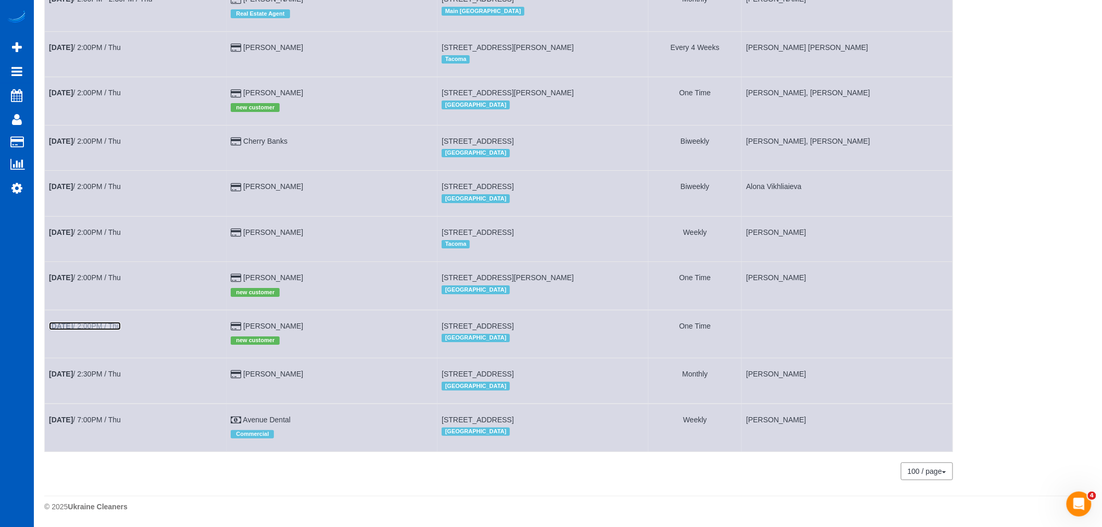
click at [101, 322] on link "Sep 11th / 2:00PM / Thu" at bounding box center [85, 326] width 72 height 8
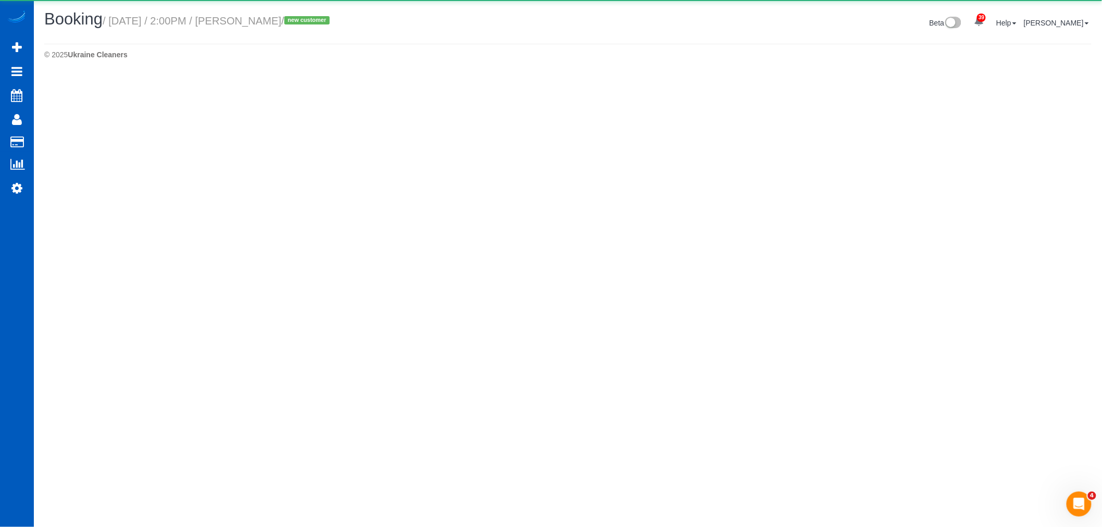
select select "WA"
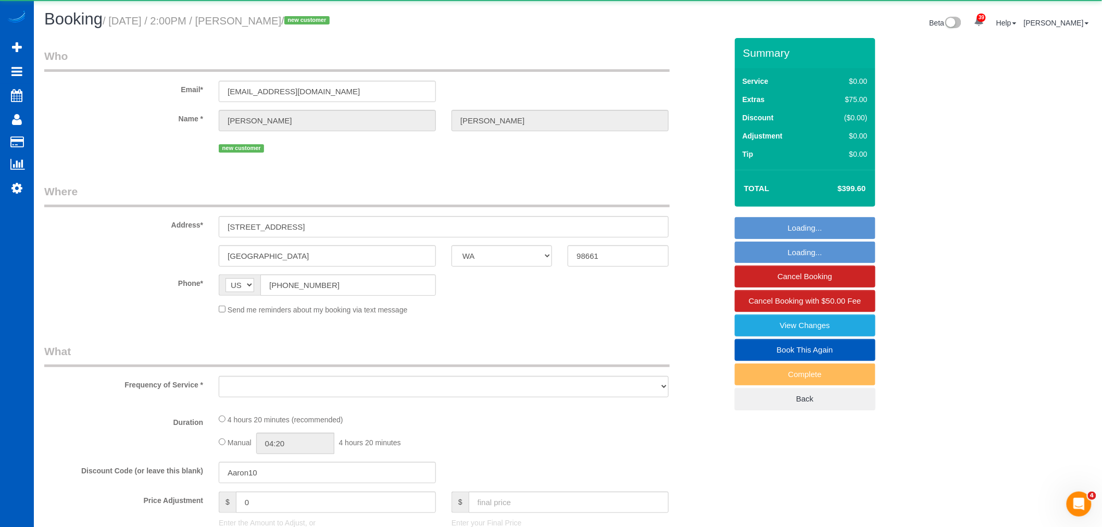
select select "object:23829"
select select "string:fspay-e13e10f2-ac94-41b2-ad05-248a22797eb0"
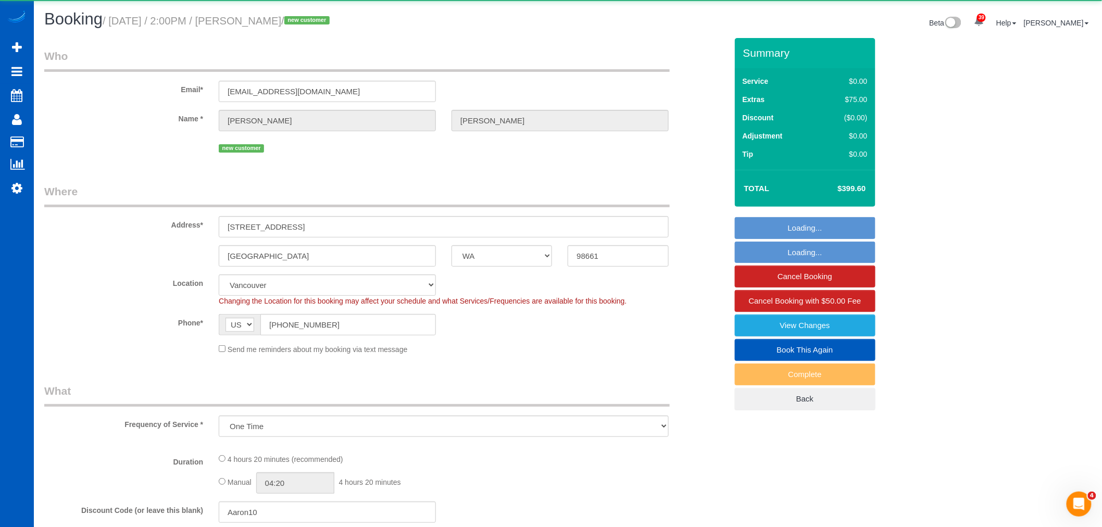
select select "object:24133"
select select "199"
select select "2001"
select select "3"
select select "2"
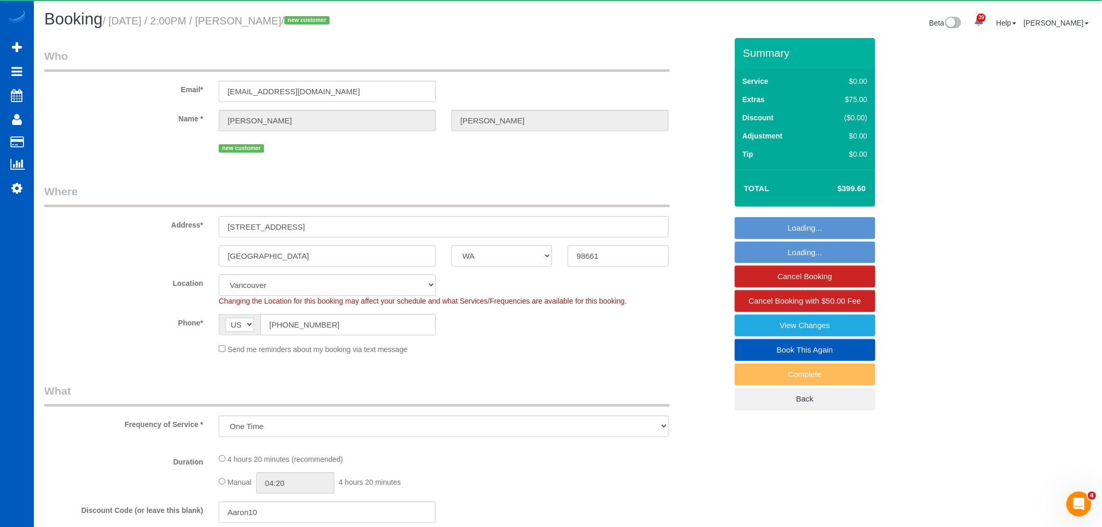
select select "spot190"
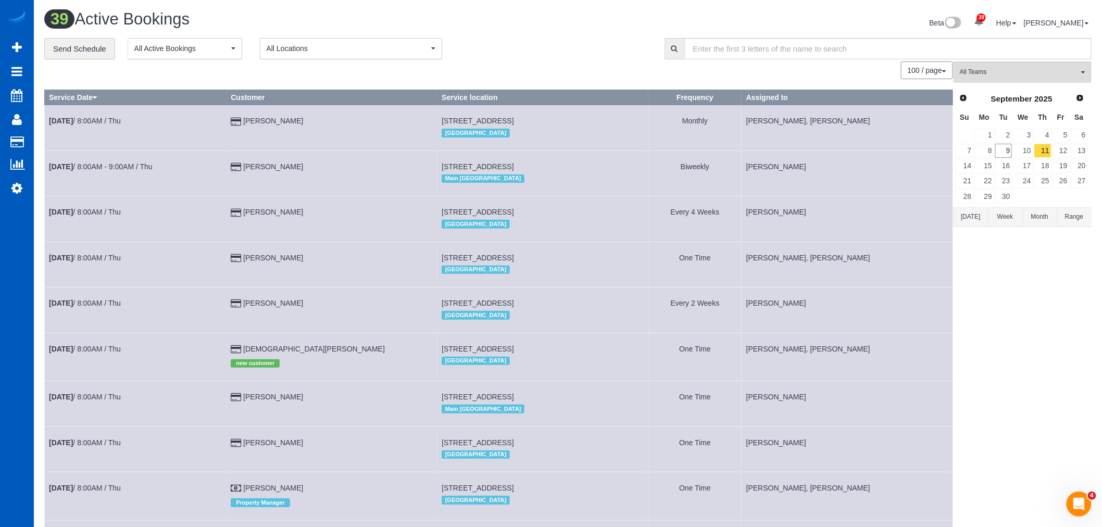
click at [330, 46] on span "All Locations" at bounding box center [348, 48] width 162 height 10
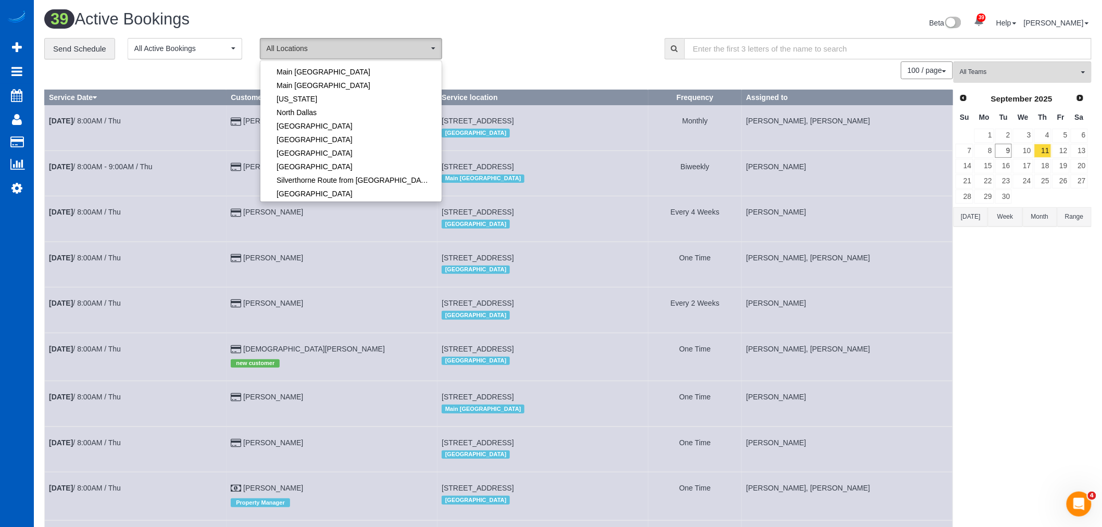
scroll to position [116, 0]
click at [426, 41] on button "All Locations" at bounding box center [351, 48] width 182 height 21
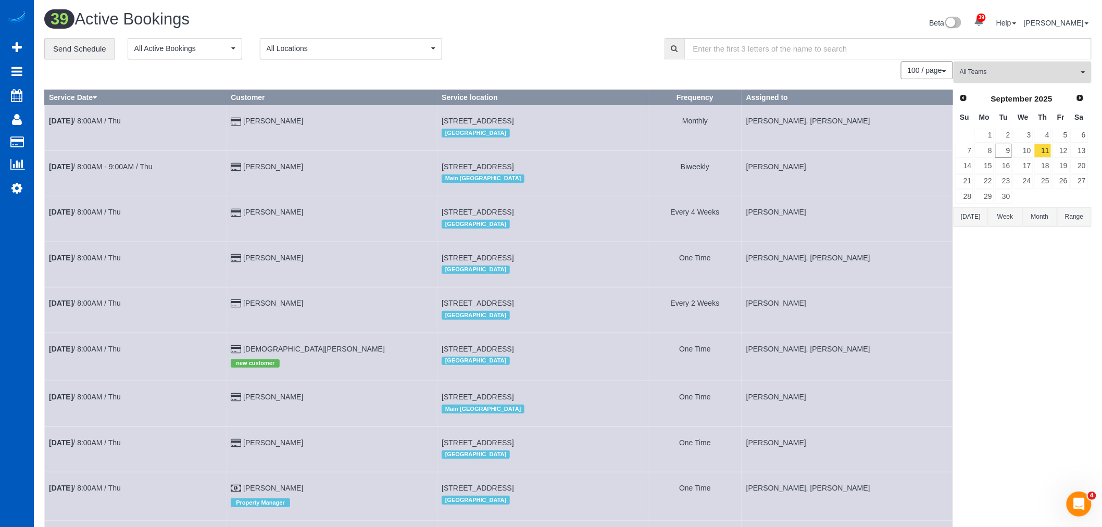
click at [1058, 79] on button "All Teams" at bounding box center [1022, 71] width 138 height 21
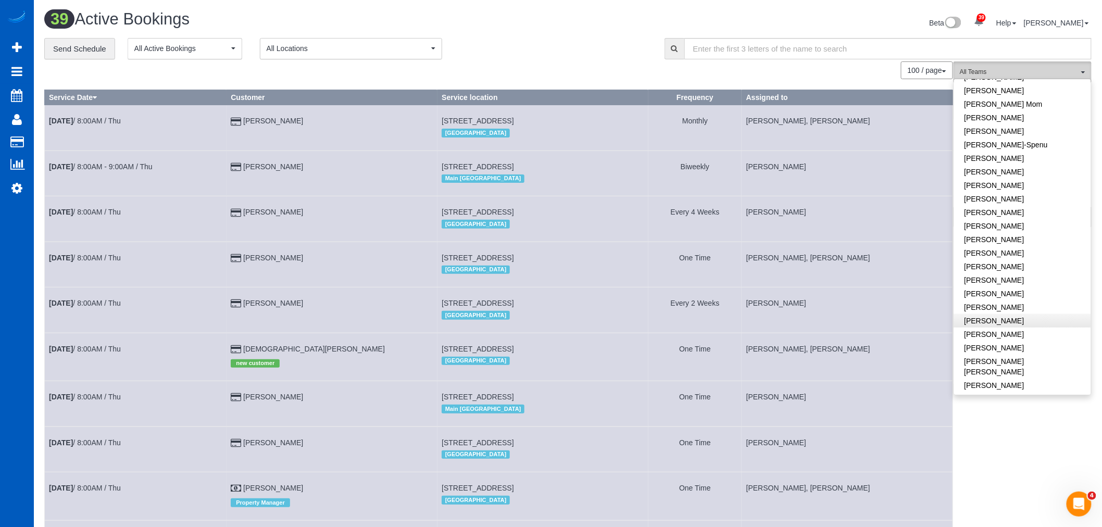
scroll to position [289, 0]
click at [996, 244] on link "[PERSON_NAME]" at bounding box center [1022, 243] width 137 height 14
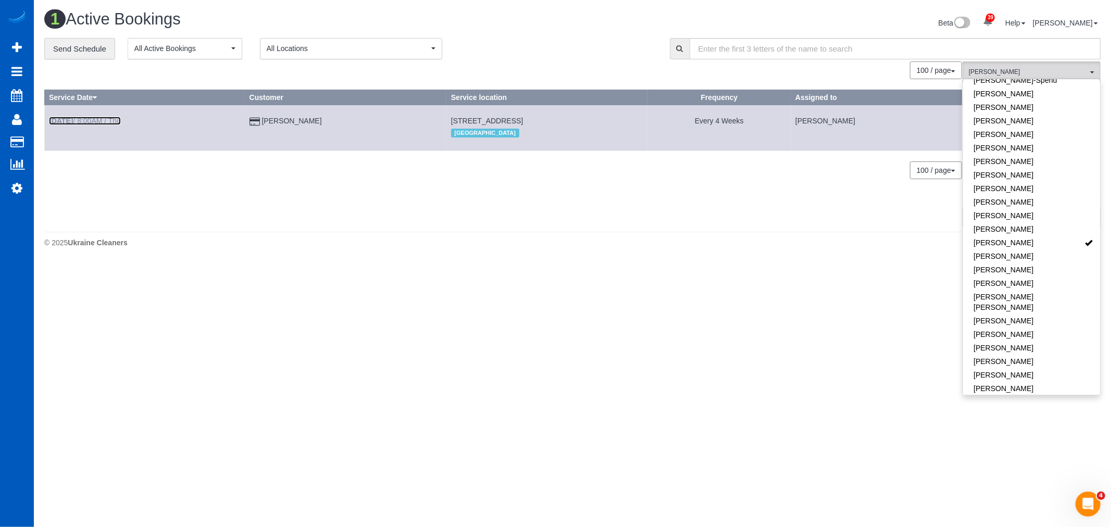
click at [121, 121] on link "Sep 11th / 8:00AM / Thu" at bounding box center [85, 121] width 72 height 8
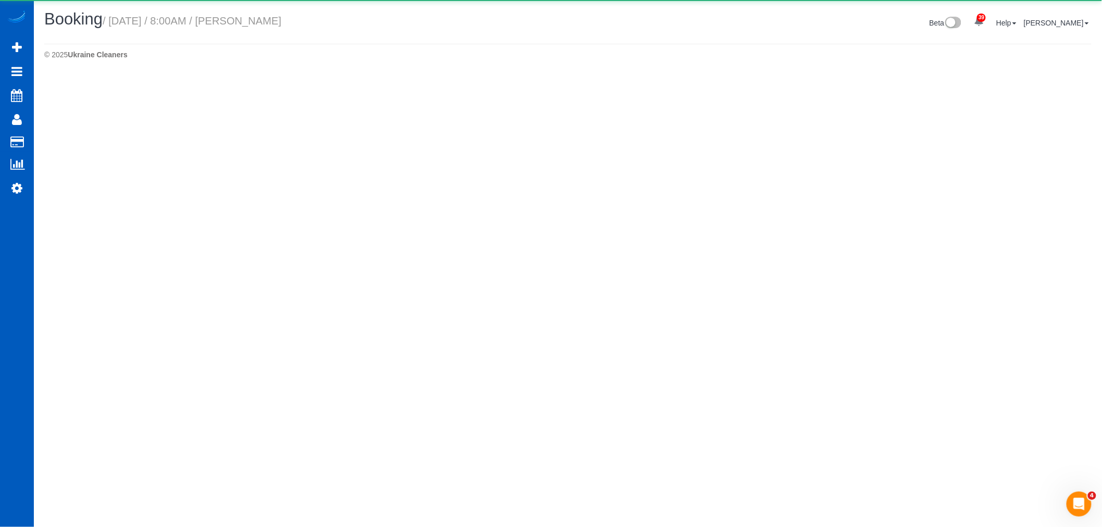
select select "WA"
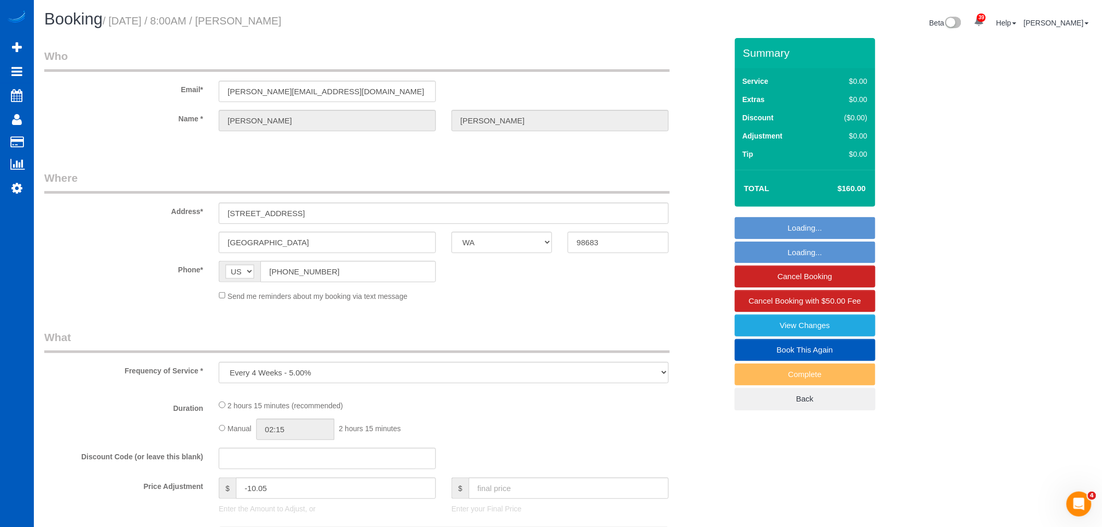
select select "object:25484"
select select "string:fspay-64725c1b-2397-46cc-bfe9-def651e07fb5"
select select "199"
select select "1001"
select select "3"
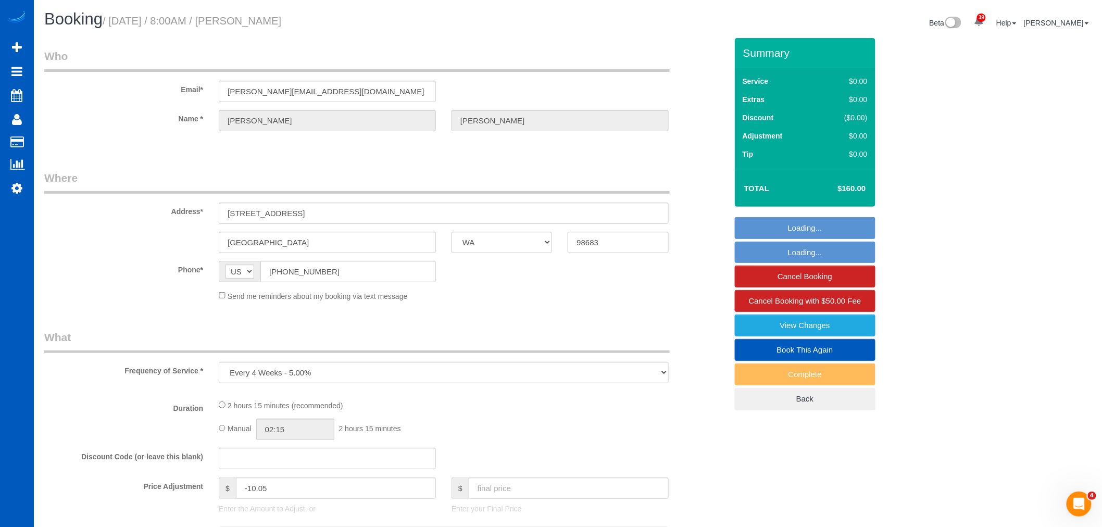
select select "3"
select select "spot205"
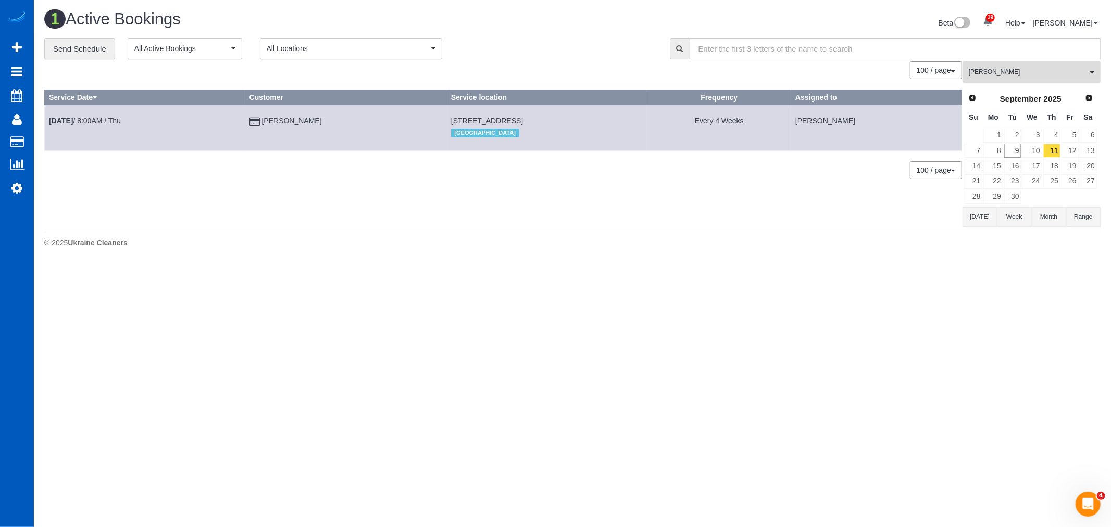
click at [1005, 74] on span "[PERSON_NAME]" at bounding box center [1028, 72] width 119 height 9
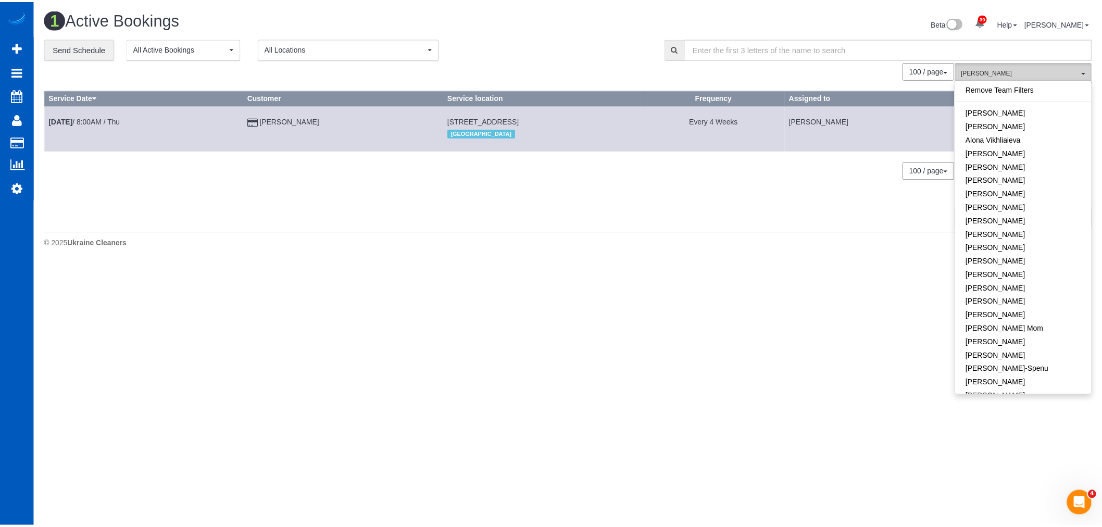
scroll to position [294, 0]
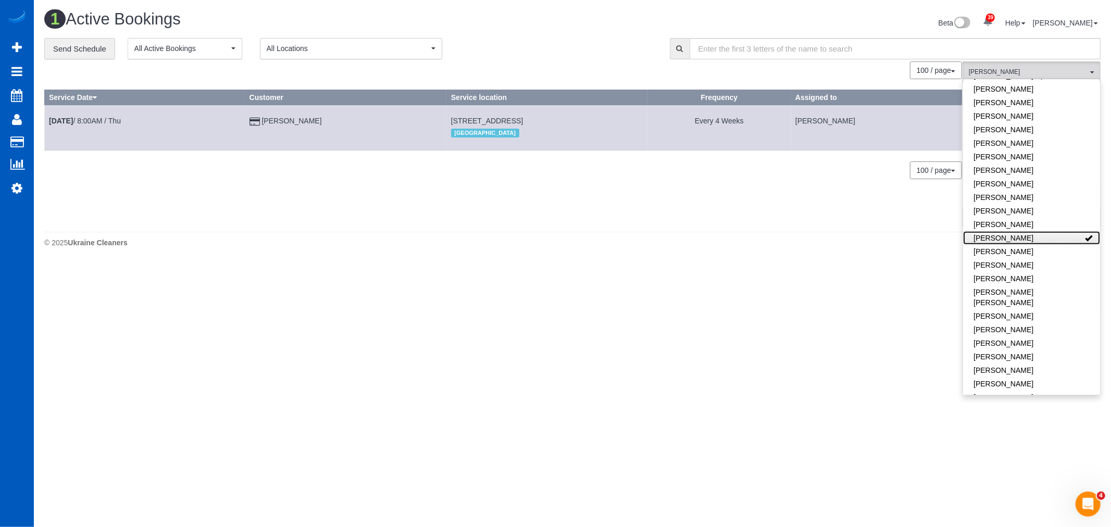
click at [1054, 236] on link "[PERSON_NAME]" at bounding box center [1031, 238] width 137 height 14
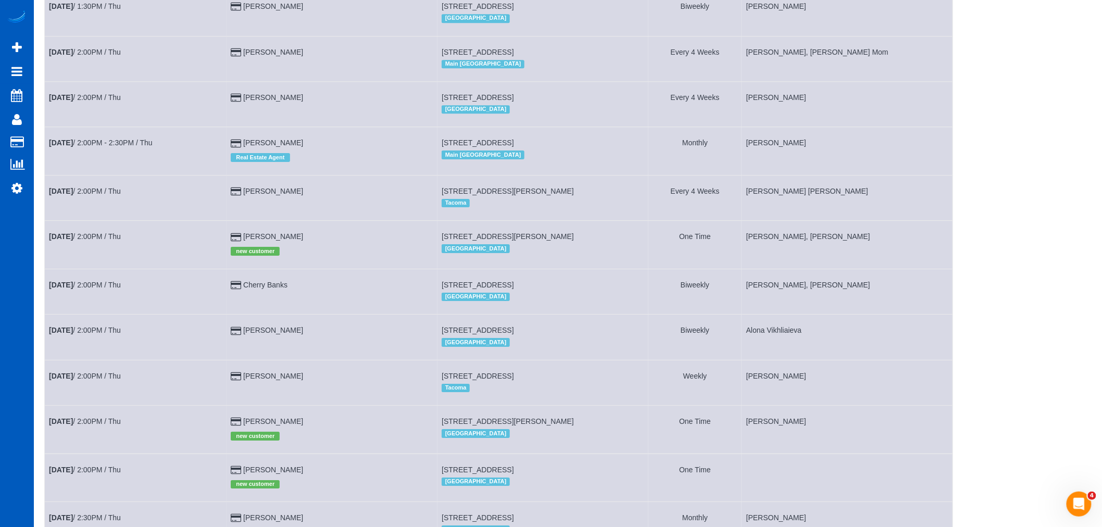
scroll to position [1511, 0]
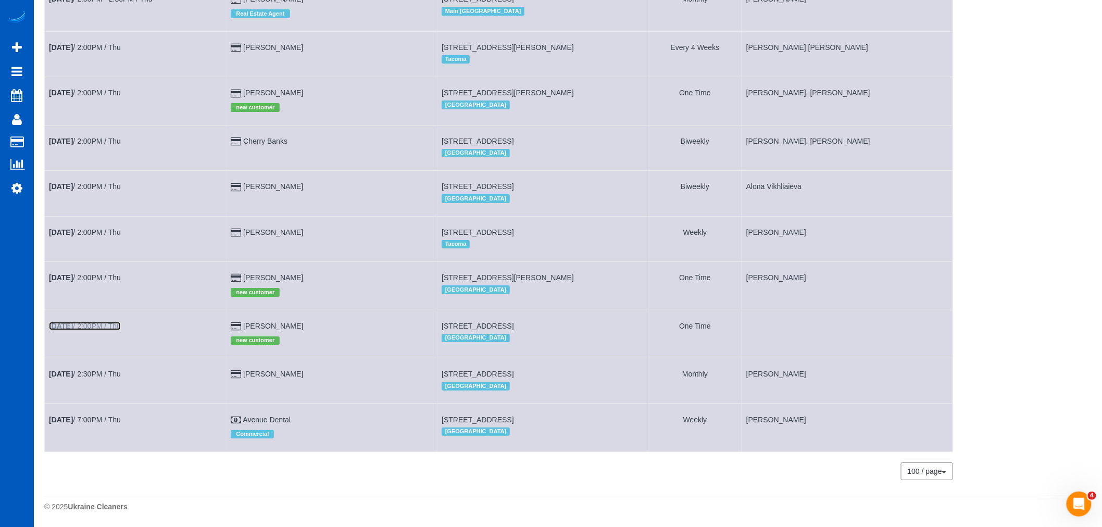
click at [85, 322] on link "Sep 11th / 2:00PM / Thu" at bounding box center [85, 326] width 72 height 8
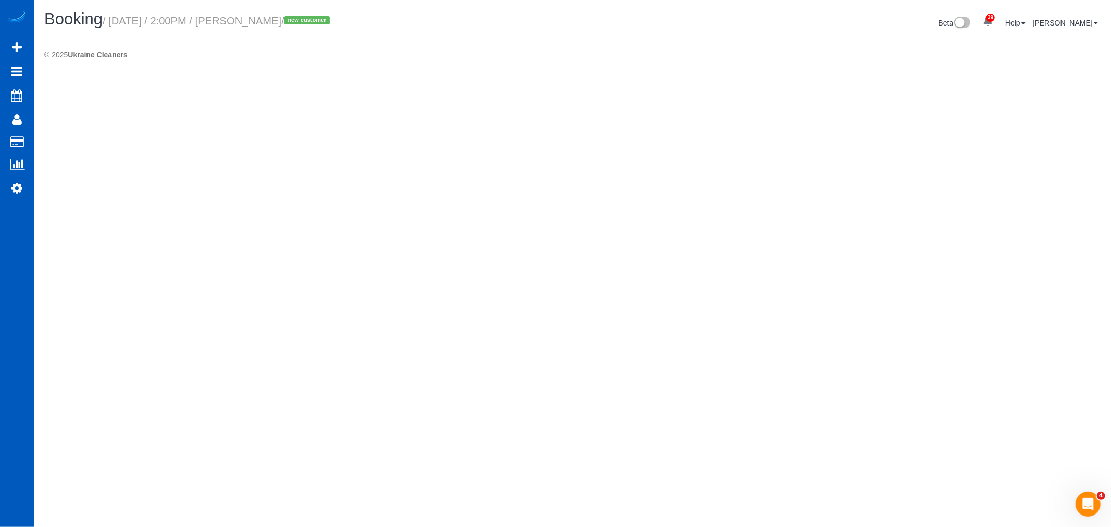
select select "WA"
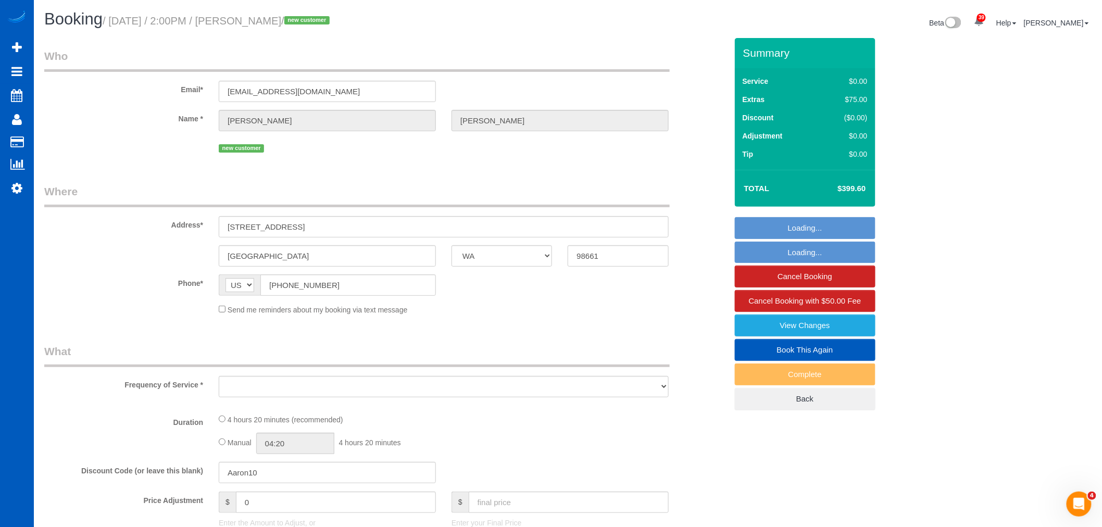
select select "string:fspay-e13e10f2-ac94-41b2-ad05-248a22797eb0"
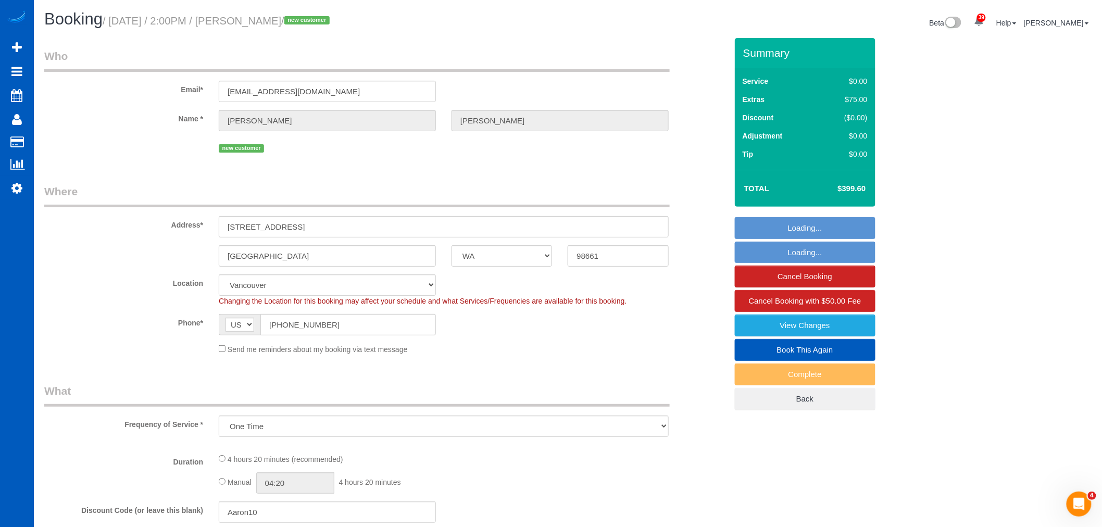
select select "object:26891"
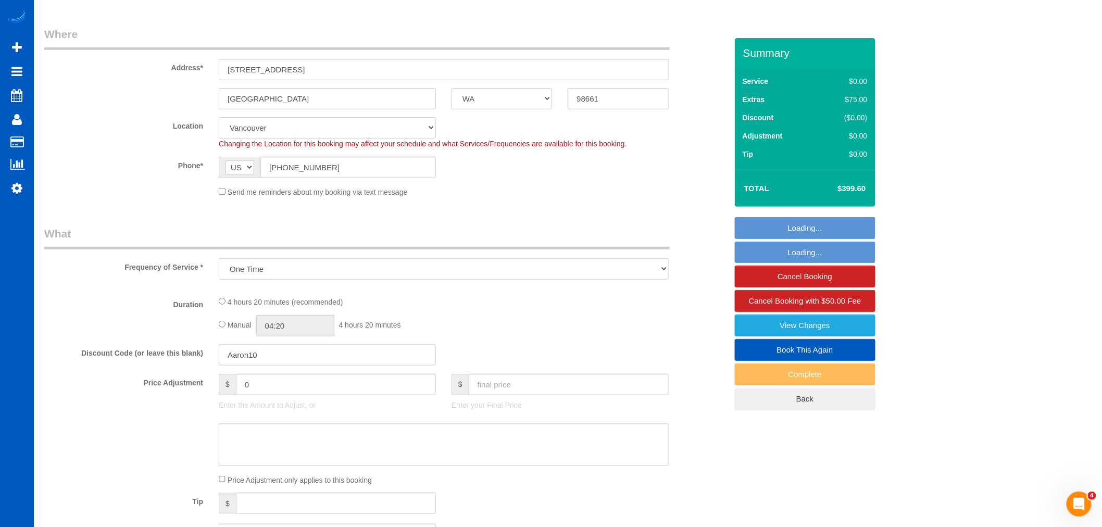
select select "199"
select select "2001"
select select "3"
select select "2"
select select "spot221"
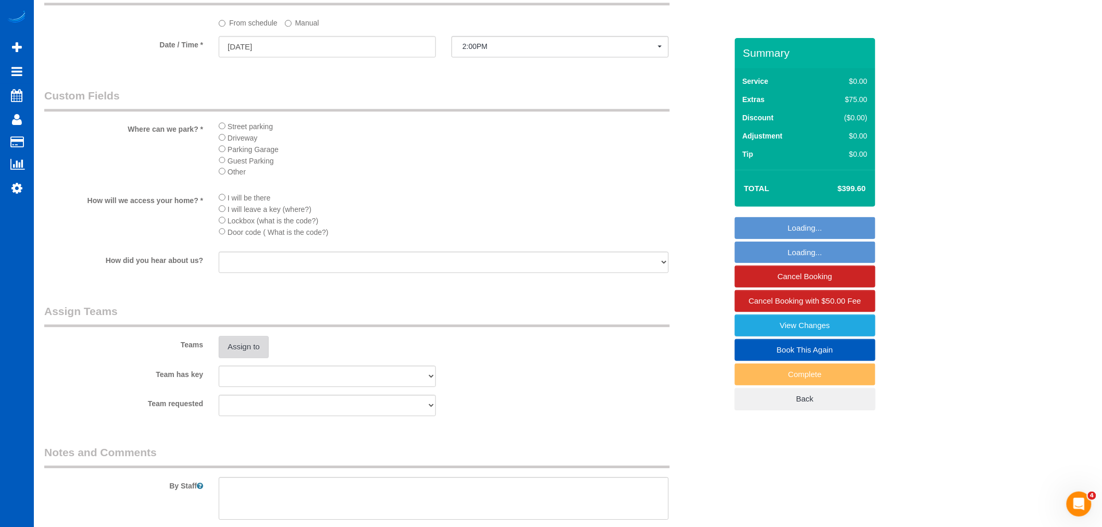
scroll to position [1099, 0]
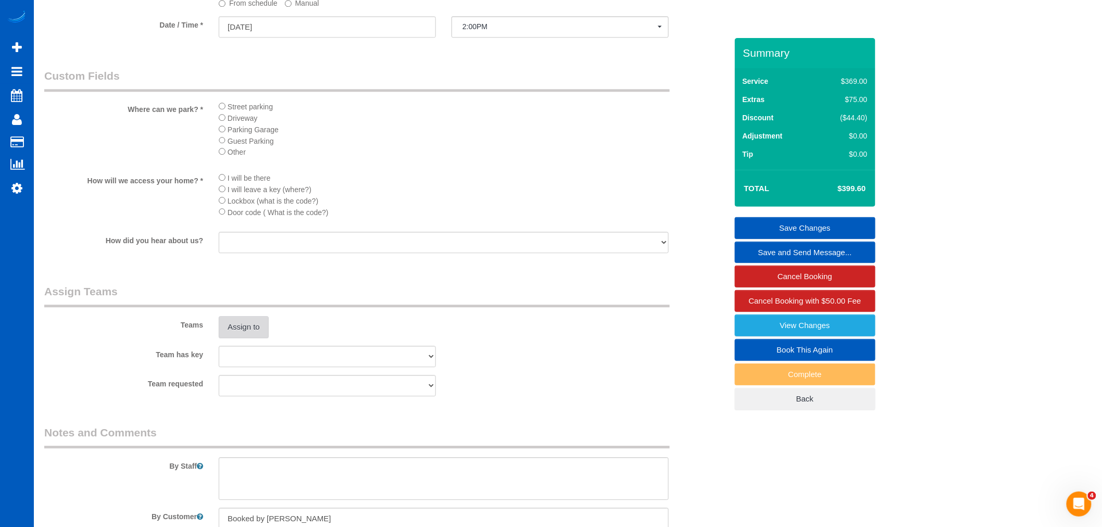
click at [235, 338] on button "Assign to" at bounding box center [244, 327] width 50 height 22
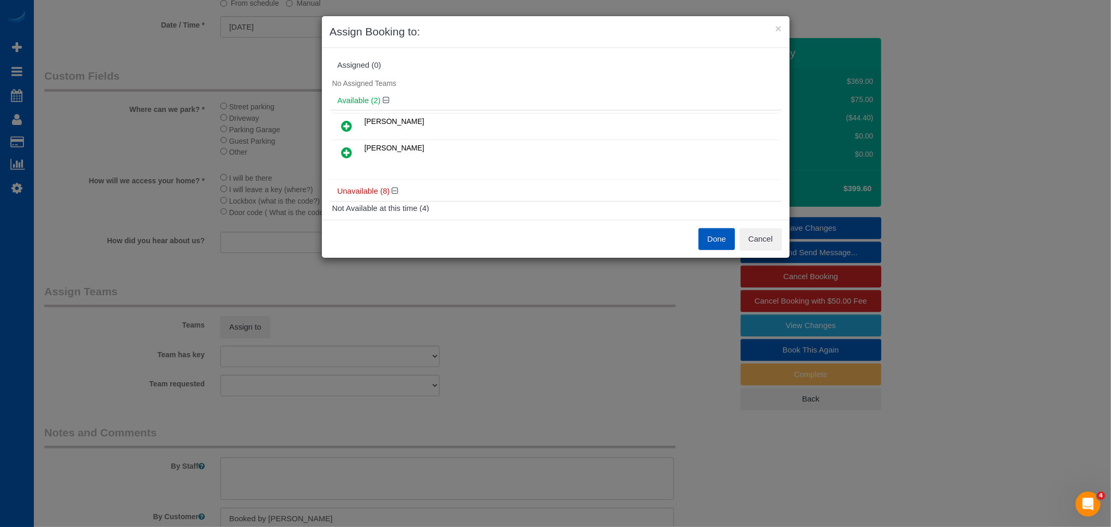
click at [337, 142] on td at bounding box center [347, 153] width 30 height 27
click at [346, 147] on icon at bounding box center [347, 152] width 11 height 12
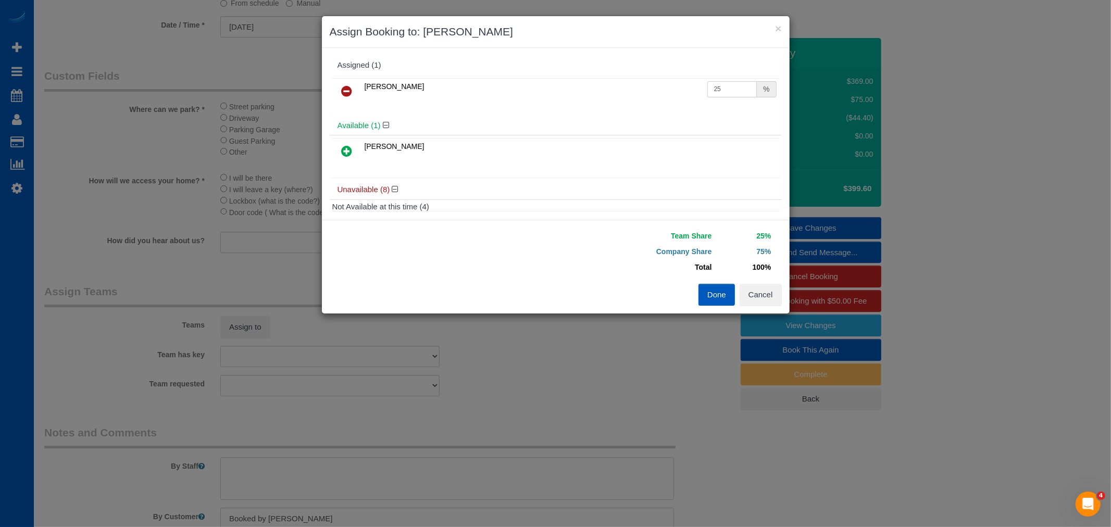
drag, startPoint x: 720, startPoint y: 92, endPoint x: 612, endPoint y: 77, distance: 108.9
click at [612, 77] on div "Mariia Syrotiuk 25 %" at bounding box center [556, 96] width 452 height 41
drag, startPoint x: 710, startPoint y: 91, endPoint x: 747, endPoint y: 100, distance: 38.0
click at [747, 100] on td "50 %" at bounding box center [742, 91] width 74 height 27
type input "55"
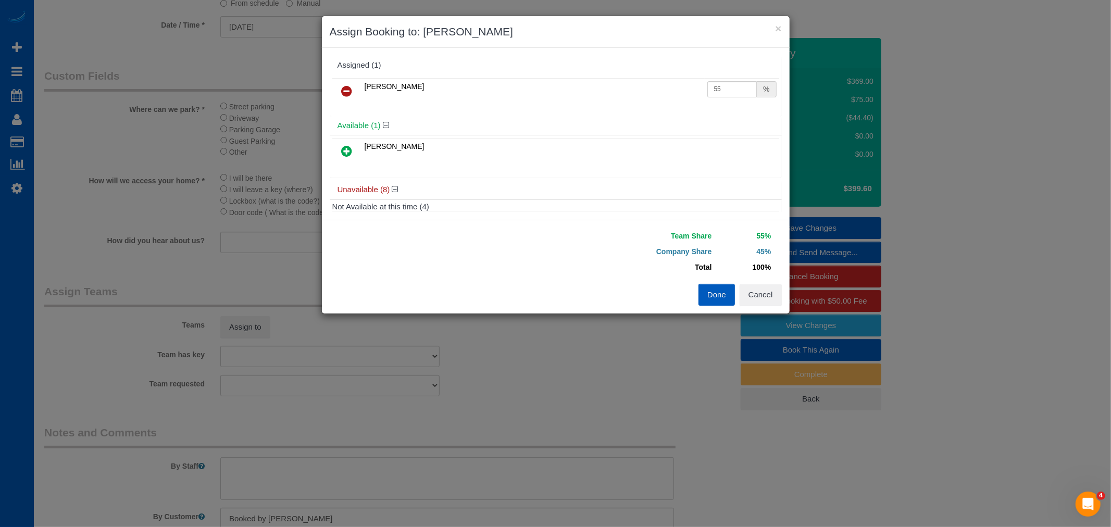
click at [717, 288] on button "Done" at bounding box center [716, 295] width 36 height 22
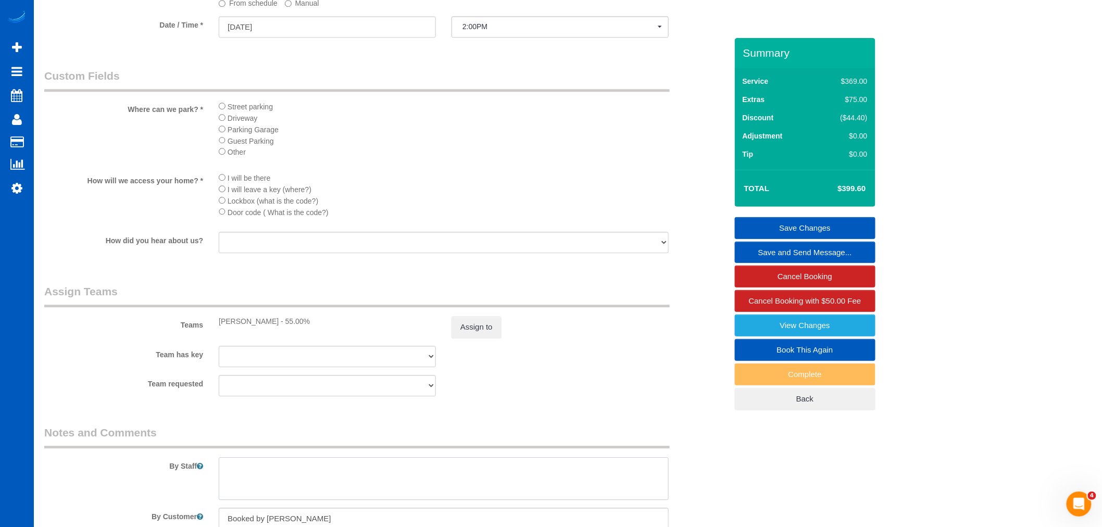
click at [285, 478] on textarea at bounding box center [444, 478] width 450 height 43
type textarea "Be thorough please!! We cant have anymore mistakes"
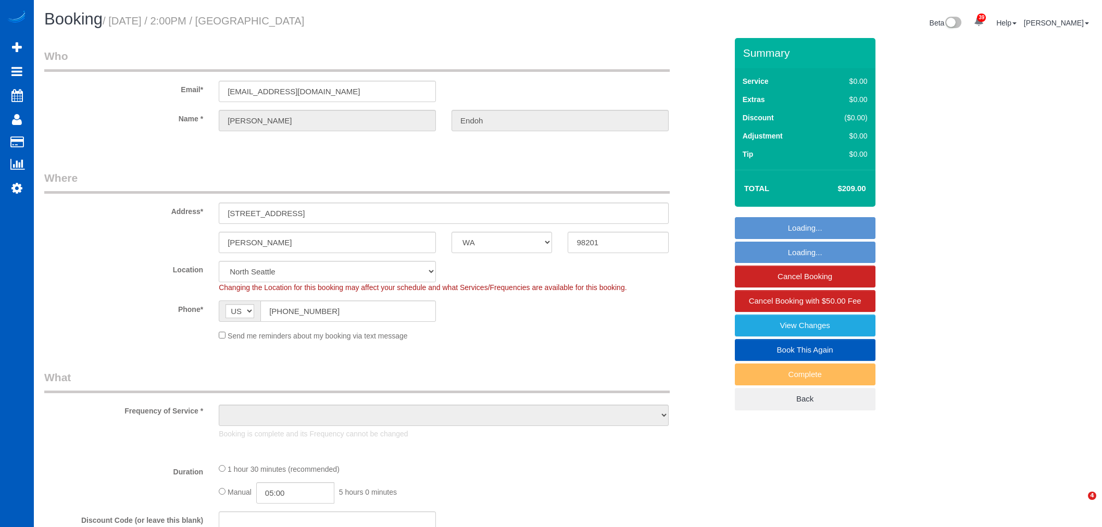
select select "WA"
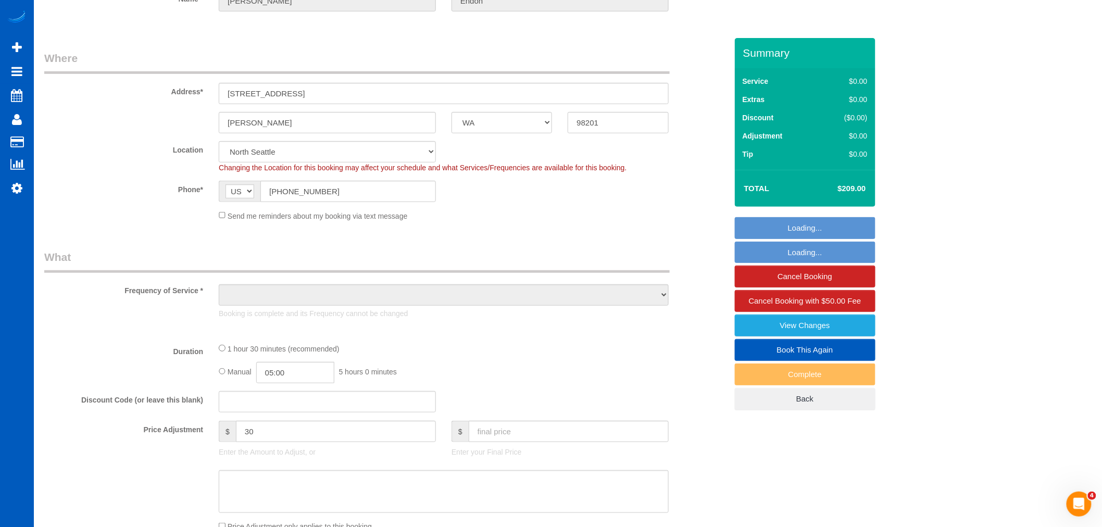
select select "object:1076"
select select "string:fspay-591ef757-8c9d-4a6a-910e-8a84bee23c64"
select select "19651"
select select "199"
select select "spot1"
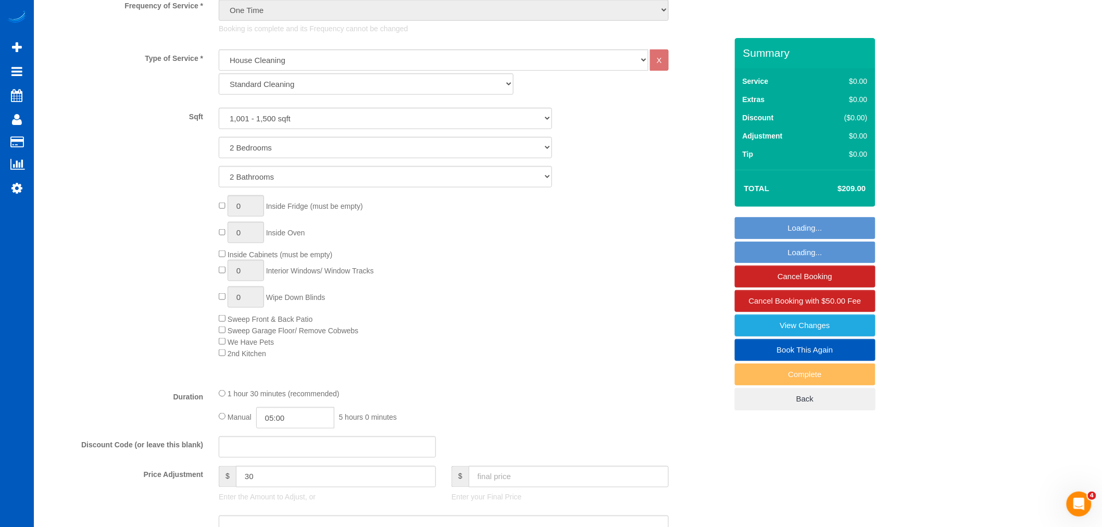
select select "1001"
select select "2"
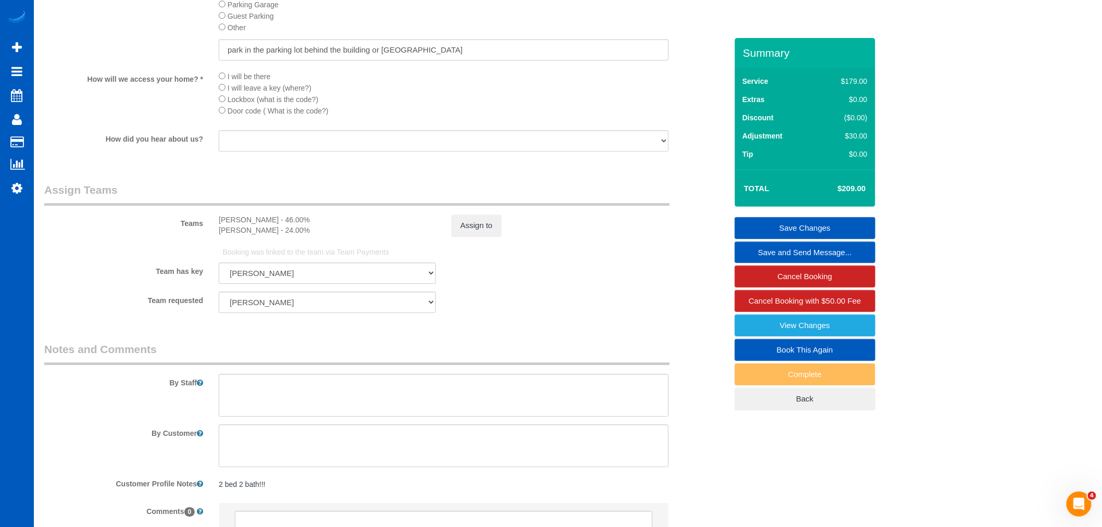
scroll to position [1251, 0]
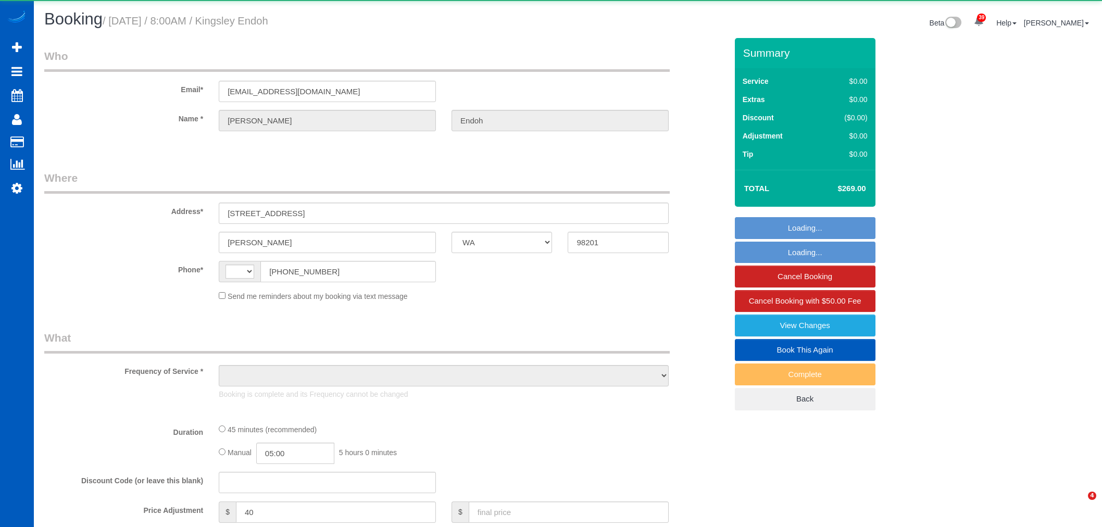
select select "WA"
select select "string:[GEOGRAPHIC_DATA]"
select select "object:1177"
select select "string:fspay-591ef757-8c9d-4a6a-910e-8a84bee23c64"
select select "199"
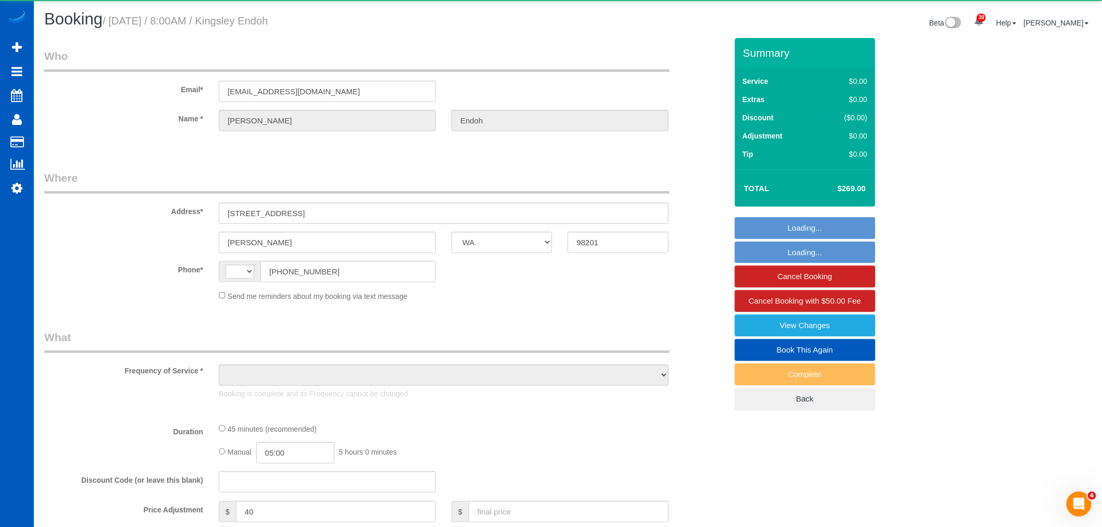
select select "spot1"
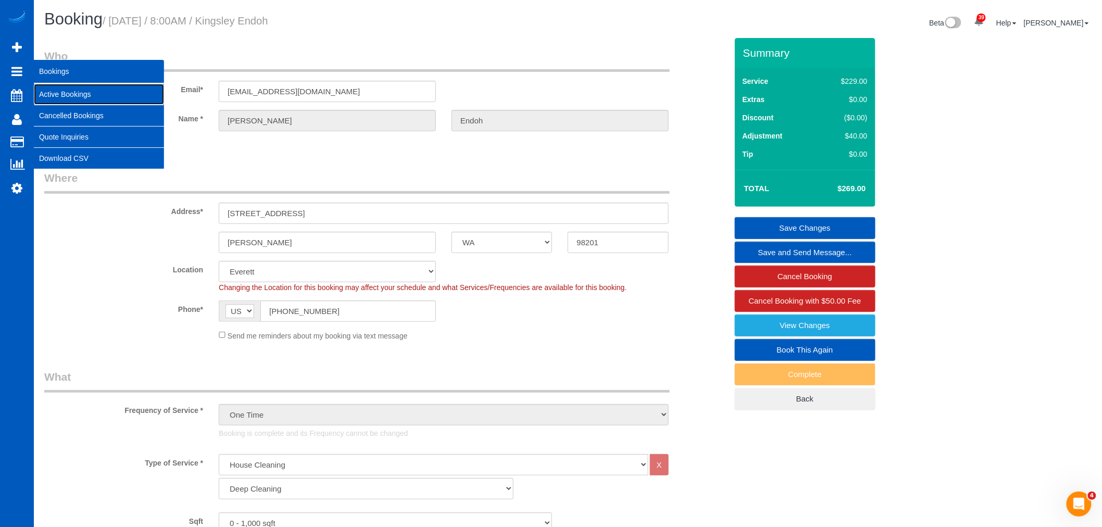
click at [59, 90] on link "Active Bookings" at bounding box center [99, 94] width 130 height 21
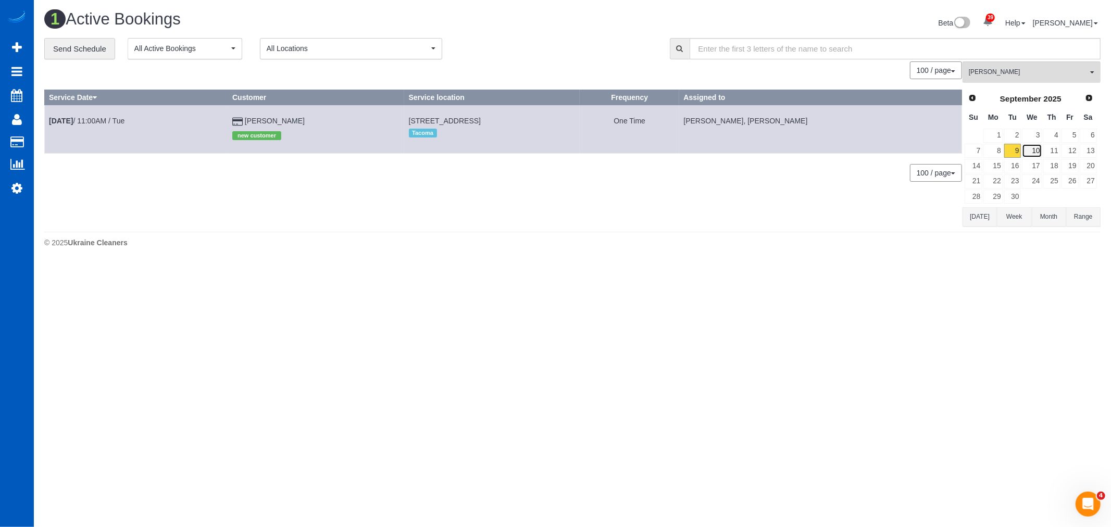
click at [1034, 150] on link "10" at bounding box center [1032, 151] width 20 height 14
click at [999, 82] on button "[PERSON_NAME] All Teams" at bounding box center [1031, 71] width 138 height 21
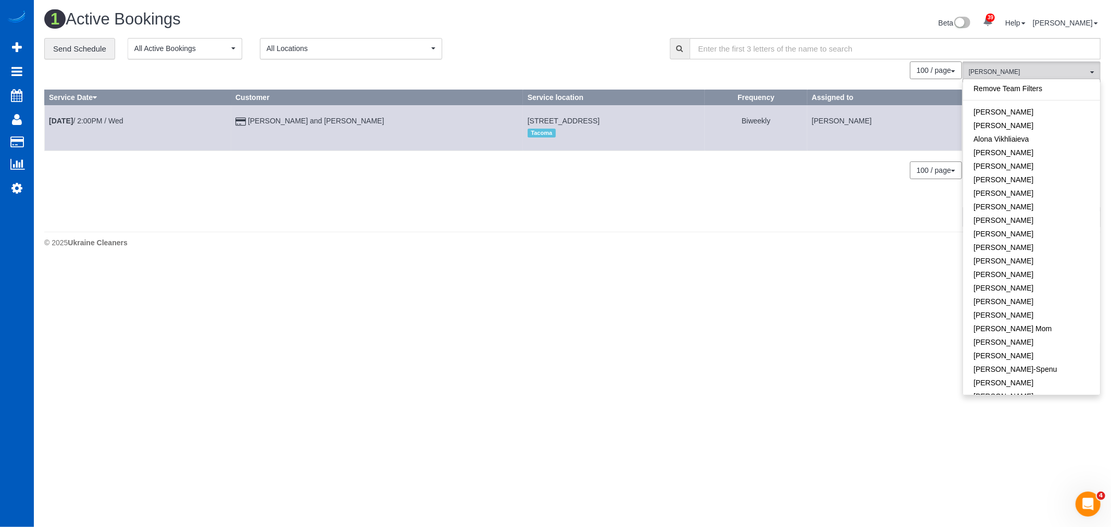
click at [1009, 91] on link "Remove Team Filters" at bounding box center [1031, 89] width 137 height 14
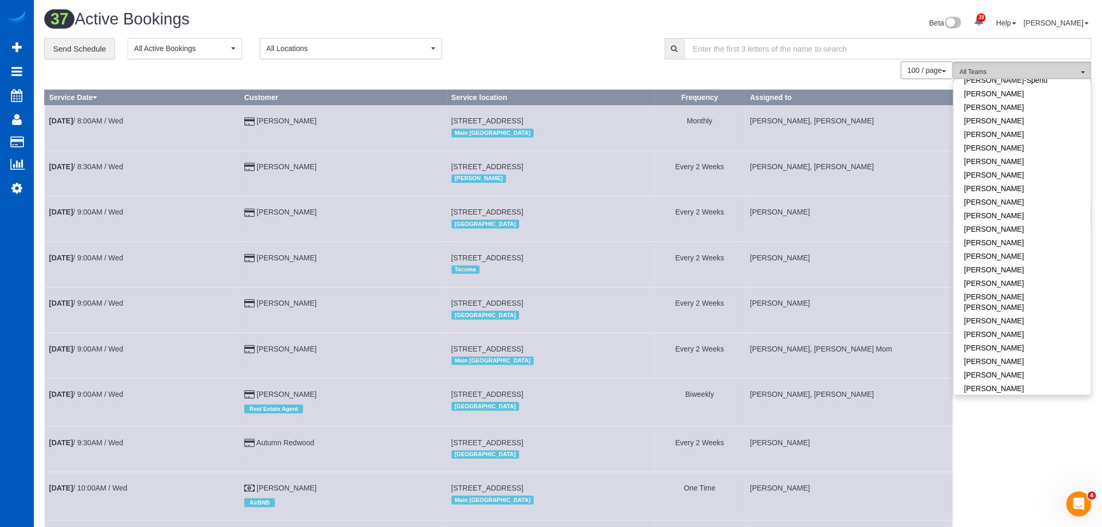
click at [1034, 71] on span "All Teams" at bounding box center [1019, 72] width 119 height 9
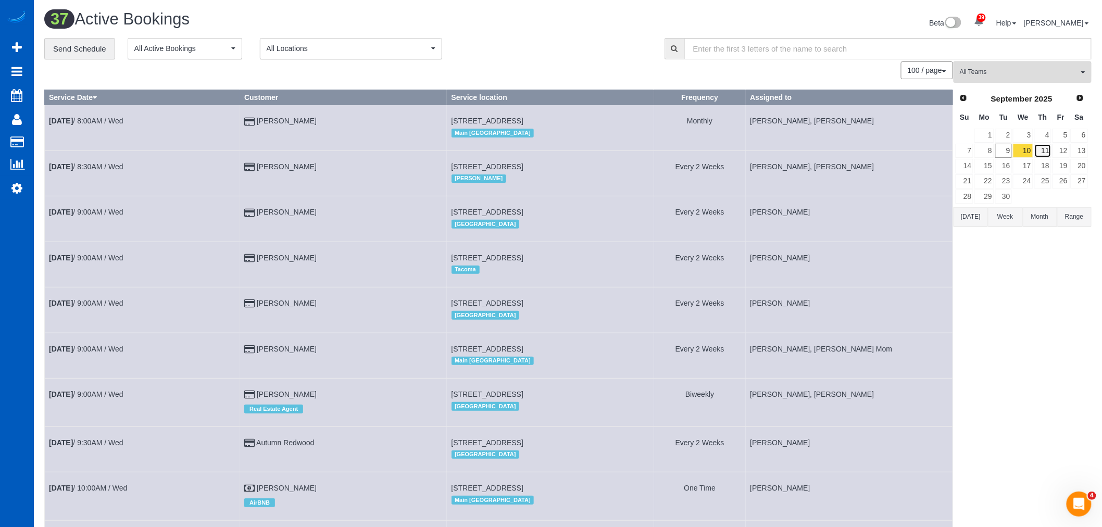
click at [1034, 152] on link "11" at bounding box center [1042, 151] width 17 height 14
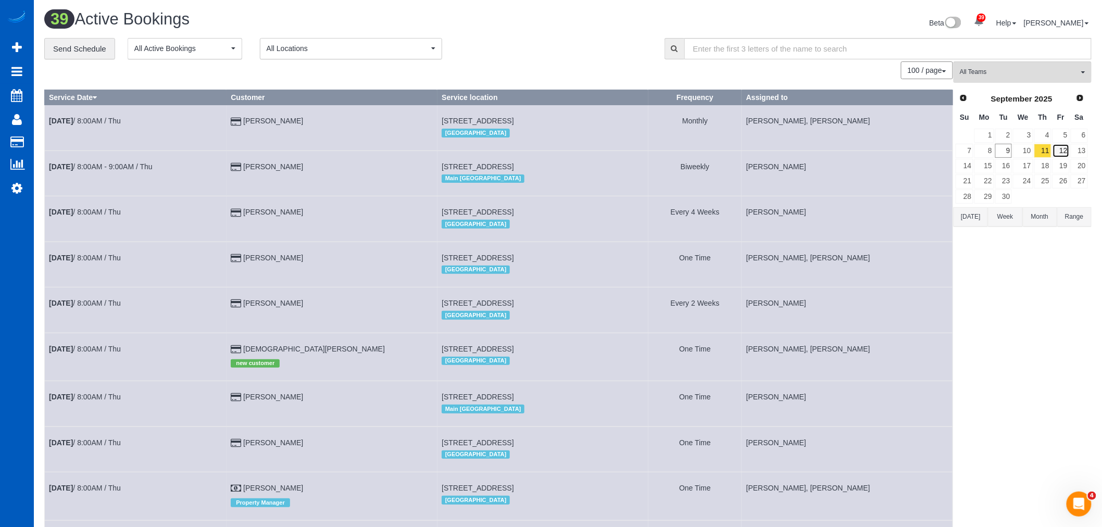
click at [1063, 150] on link "12" at bounding box center [1060, 151] width 17 height 14
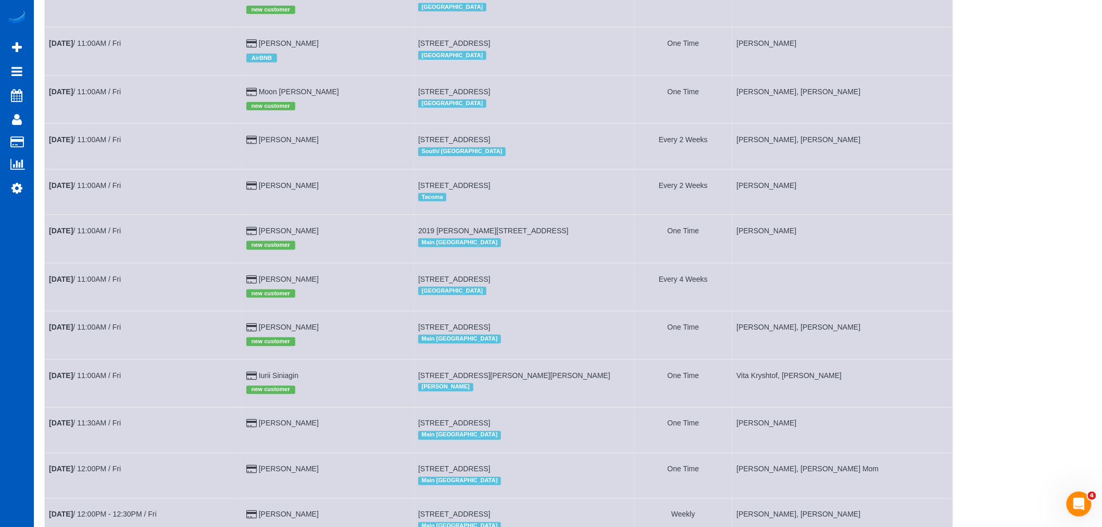
scroll to position [462, 0]
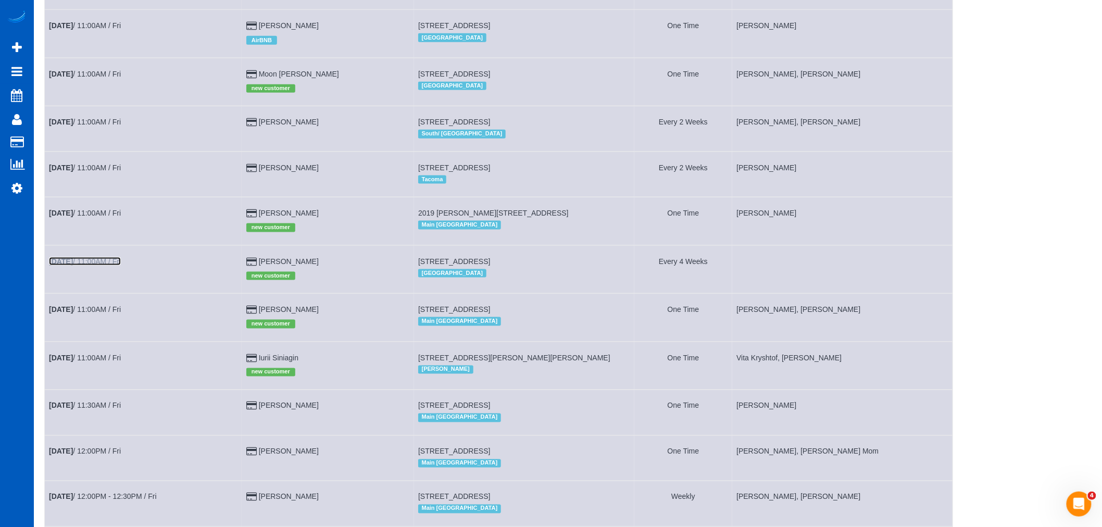
click at [117, 266] on link "[DATE] 11:00AM / Fri" at bounding box center [85, 261] width 72 height 8
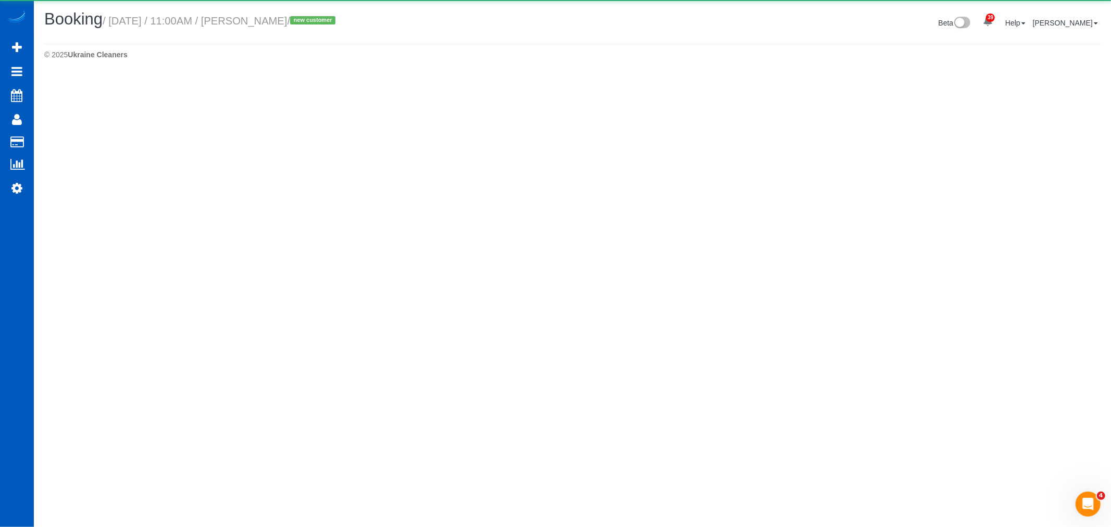
select select "WA"
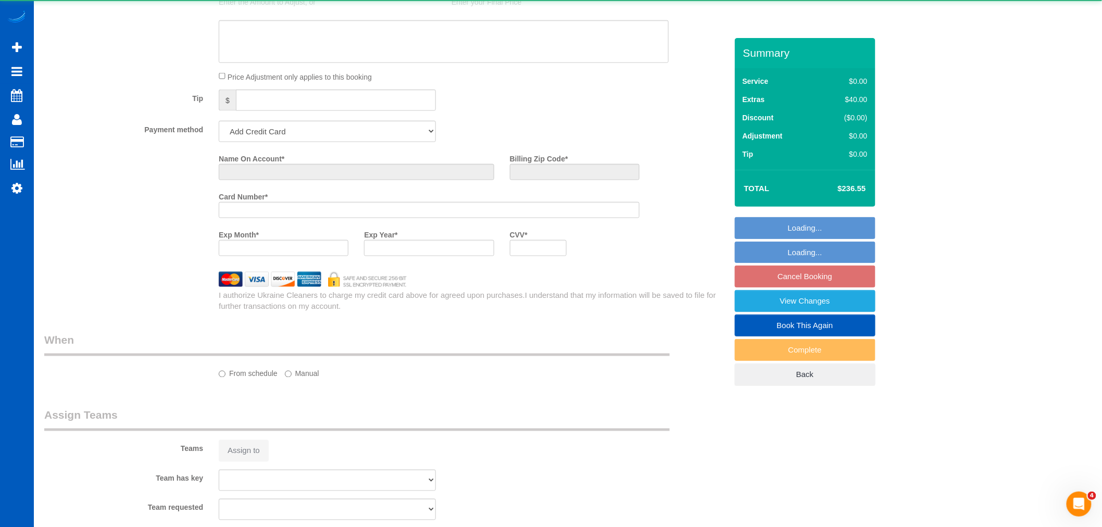
select select "object:3598"
select select "string:fspay-e5dd4282-bb3d-4a99-b9ac-5ea9971266da"
select select "number:8"
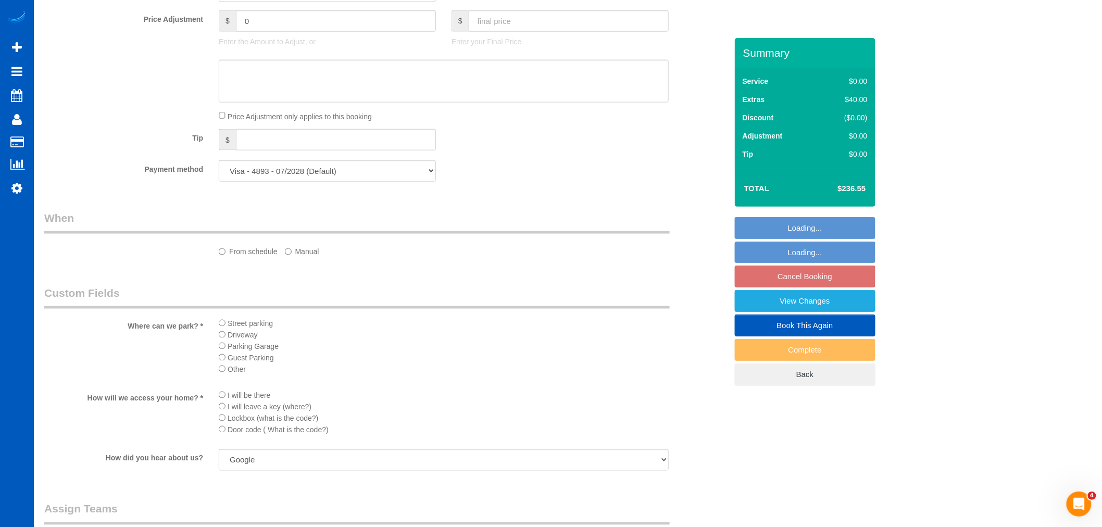
scroll to position [1038, 0]
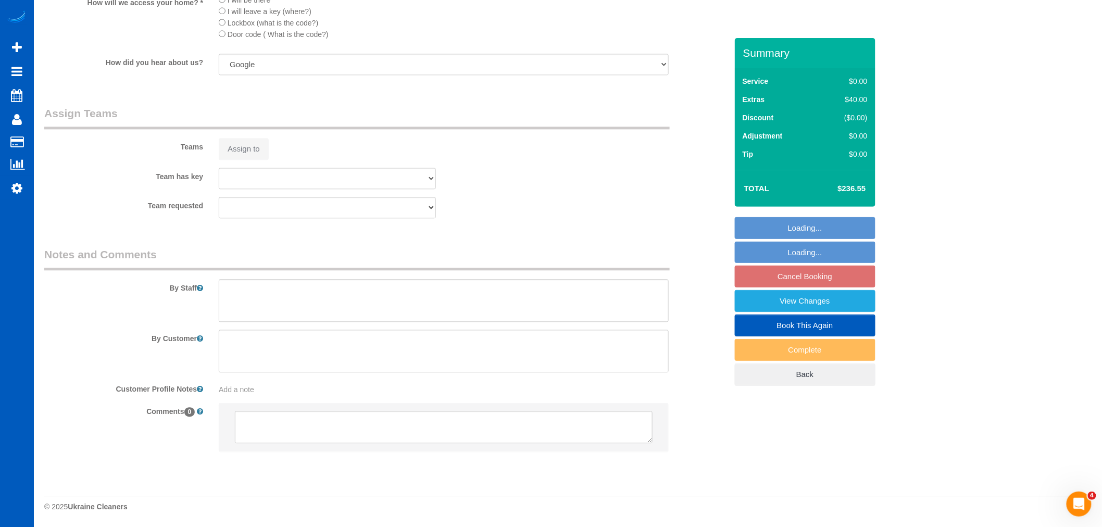
select select "object:3932"
select select "199"
select select "1501"
select select "3"
select select "4"
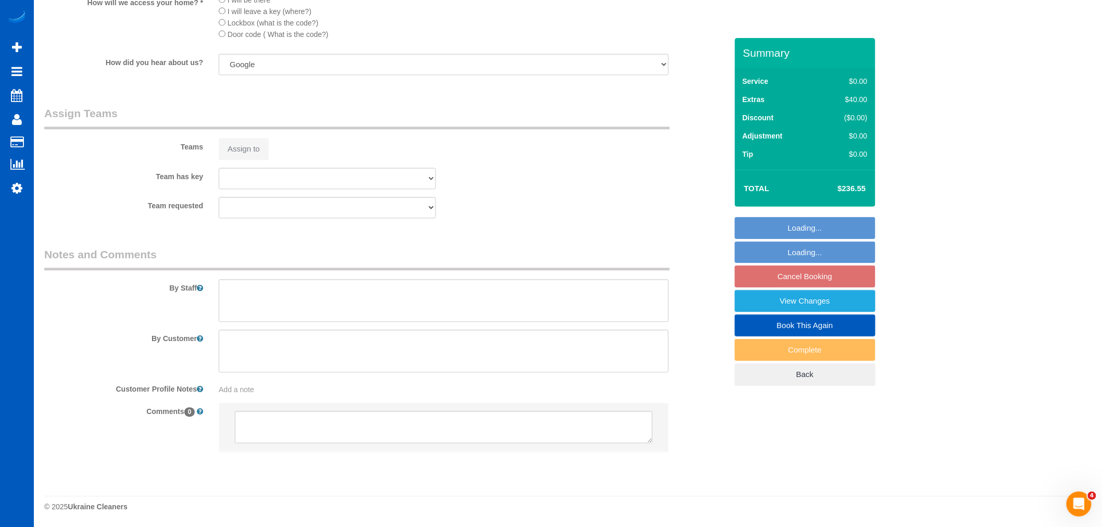
select select "spot7"
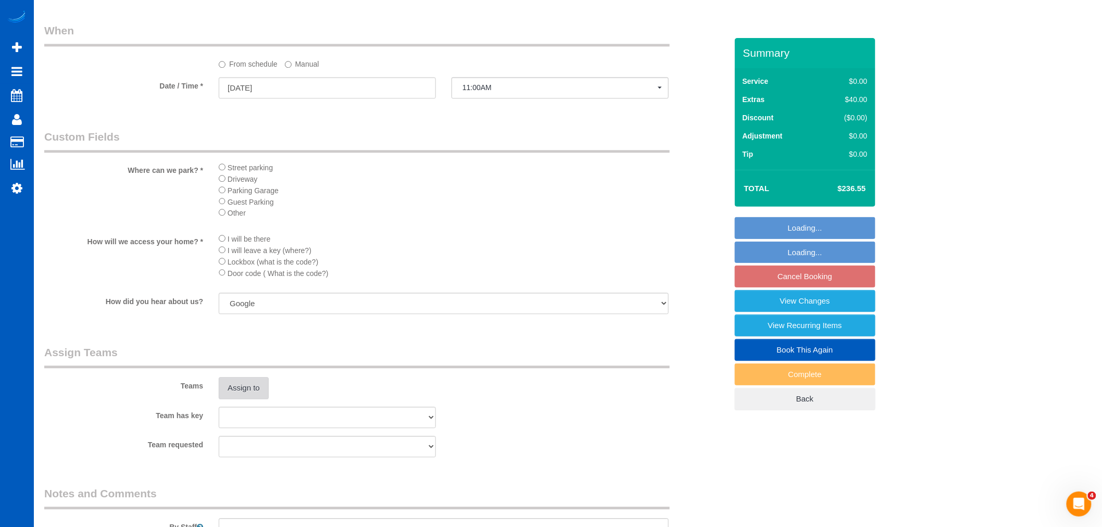
click at [255, 392] on button "Assign to" at bounding box center [244, 388] width 50 height 22
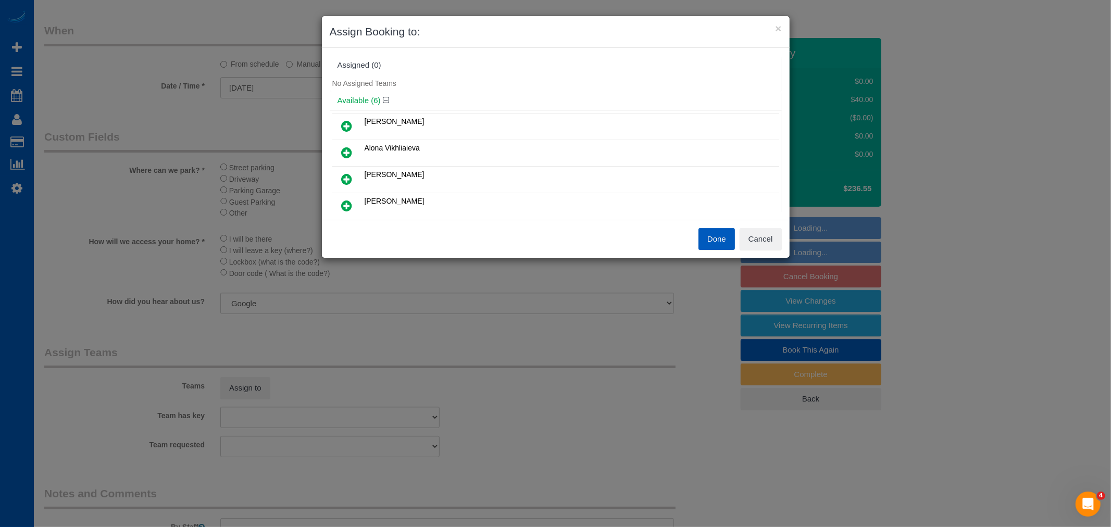
click at [345, 144] on link at bounding box center [347, 153] width 24 height 21
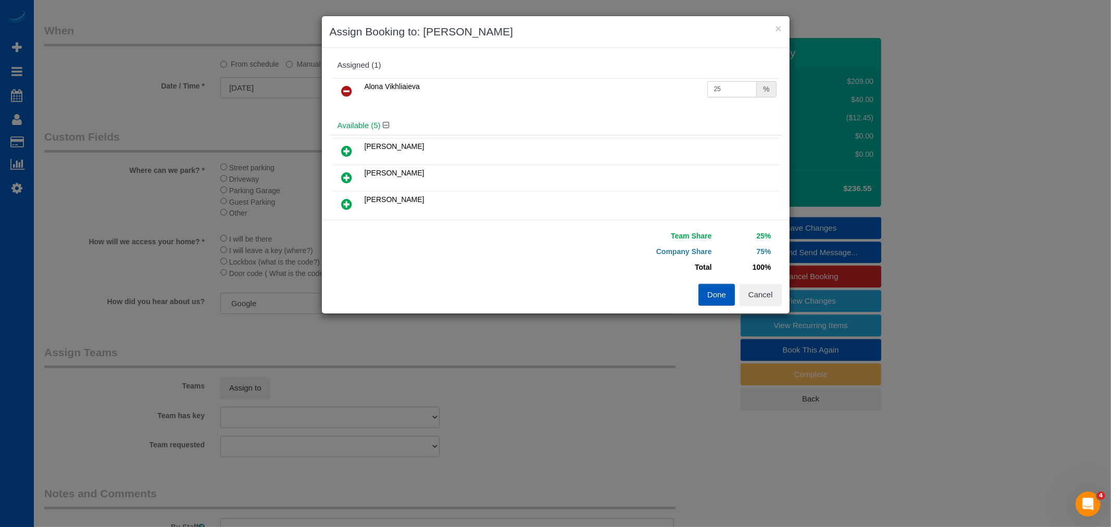
drag, startPoint x: 745, startPoint y: 90, endPoint x: 610, endPoint y: 76, distance: 135.6
click at [610, 76] on div "Alona Vikhliaieva 25 %" at bounding box center [556, 96] width 452 height 41
drag, startPoint x: 735, startPoint y: 94, endPoint x: 635, endPoint y: 84, distance: 100.5
click at [635, 84] on tr "Alona Vikhliaieva 6 %" at bounding box center [555, 91] width 447 height 27
type input "50"
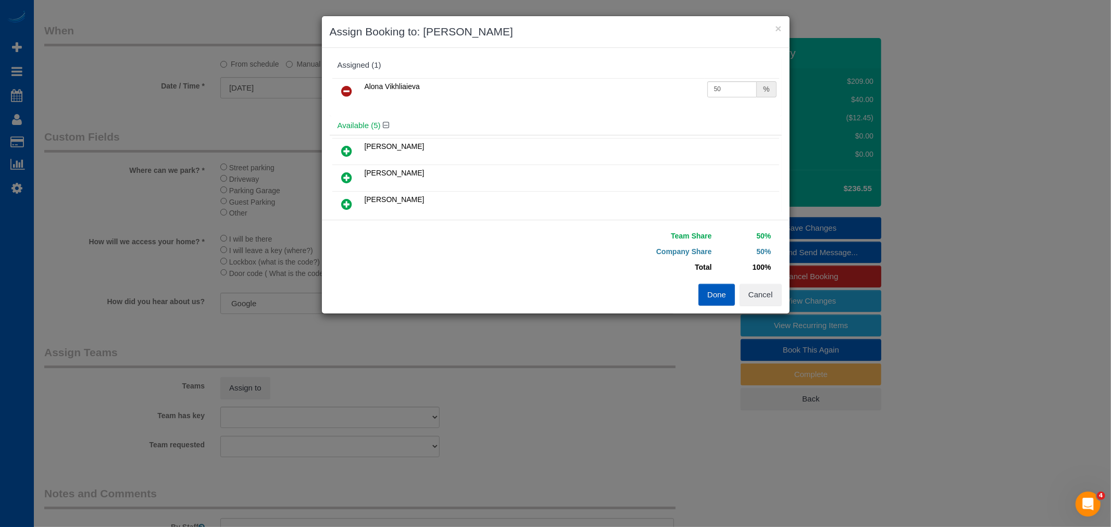
click at [705, 295] on button "Done" at bounding box center [716, 295] width 36 height 22
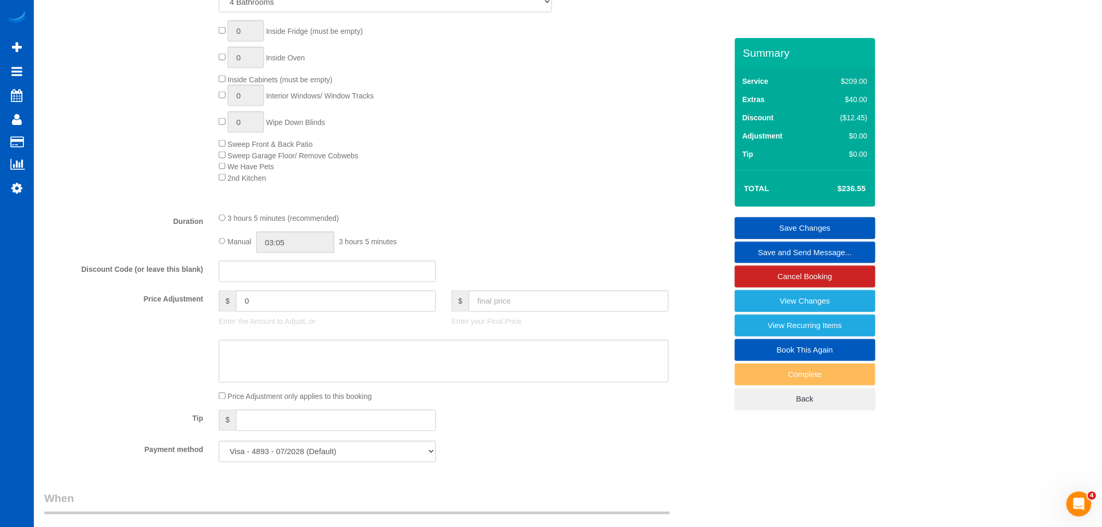
scroll to position [579, 0]
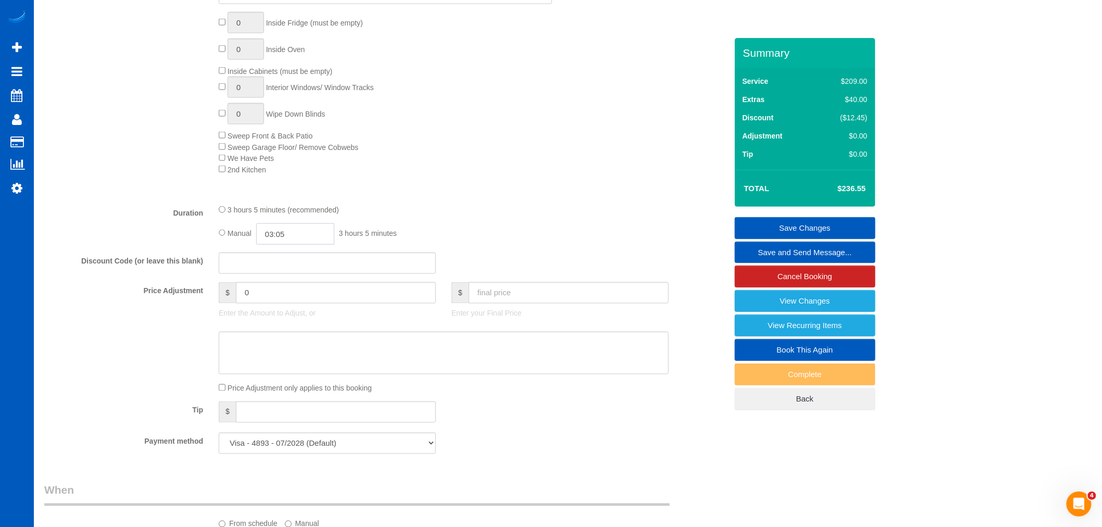
click at [274, 238] on input "03:05" at bounding box center [295, 233] width 78 height 21
type input "04:30"
click at [283, 318] on li "04:30" at bounding box center [284, 324] width 46 height 14
select select "spot21"
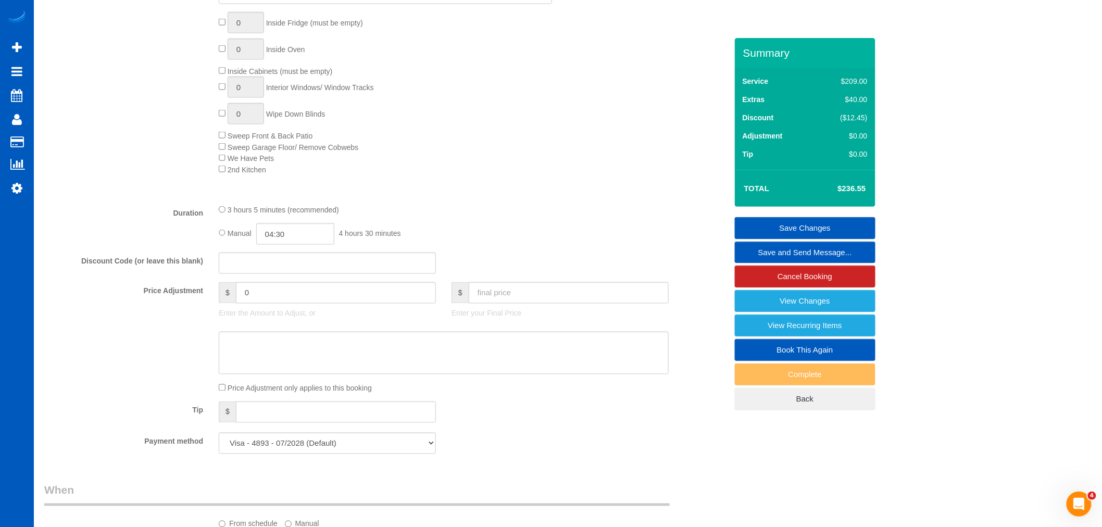
click at [807, 222] on link "Save Changes" at bounding box center [805, 228] width 141 height 22
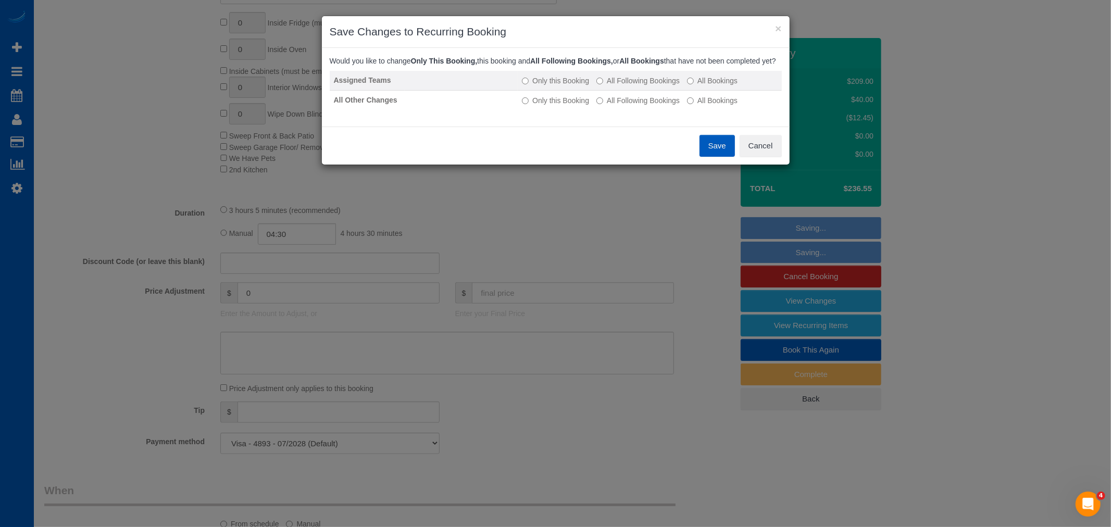
drag, startPoint x: 614, startPoint y: 91, endPoint x: 626, endPoint y: 105, distance: 18.5
click at [615, 86] on label "All Following Bookings" at bounding box center [637, 81] width 83 height 10
click at [626, 106] on label "All Following Bookings" at bounding box center [637, 100] width 83 height 10
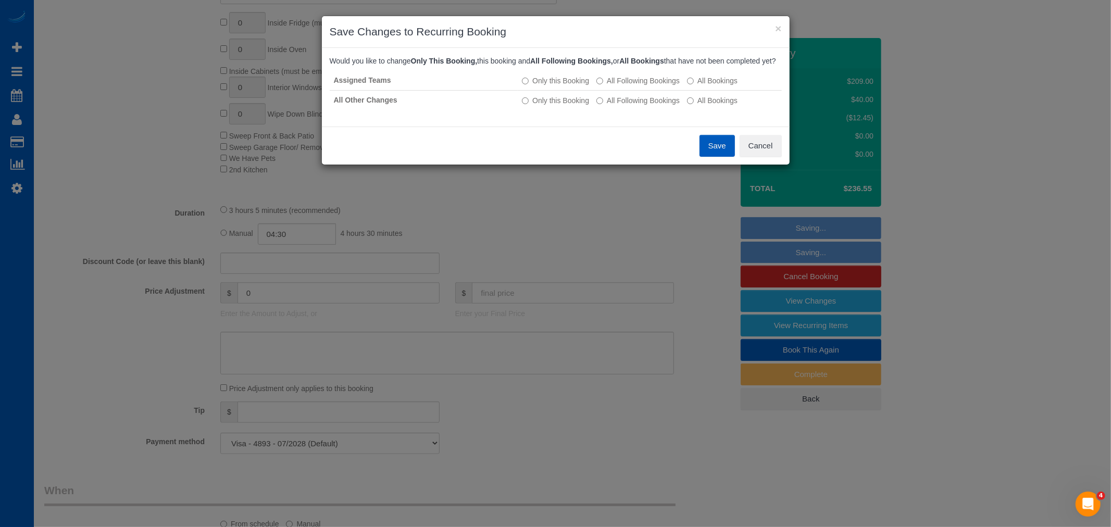
click at [728, 157] on button "Save" at bounding box center [716, 146] width 35 height 22
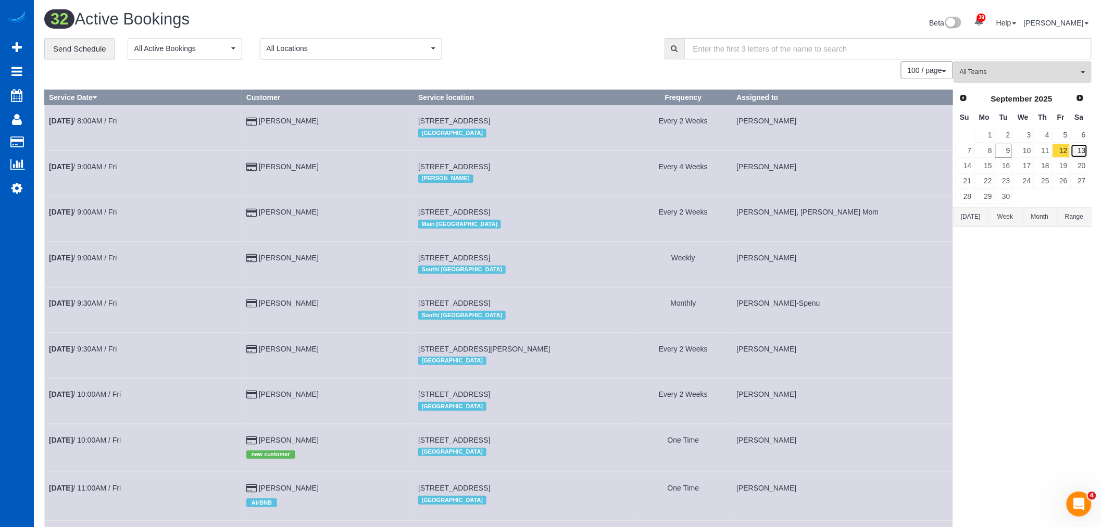
click at [1078, 152] on link "13" at bounding box center [1079, 151] width 17 height 14
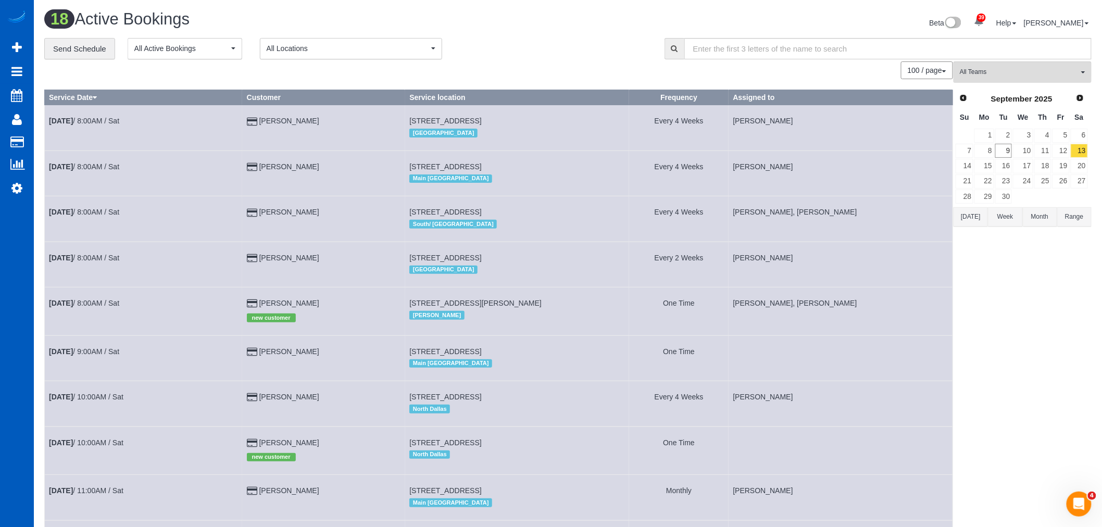
click at [974, 167] on td "15" at bounding box center [984, 165] width 20 height 15
click at [967, 167] on link "14" at bounding box center [965, 166] width 18 height 14
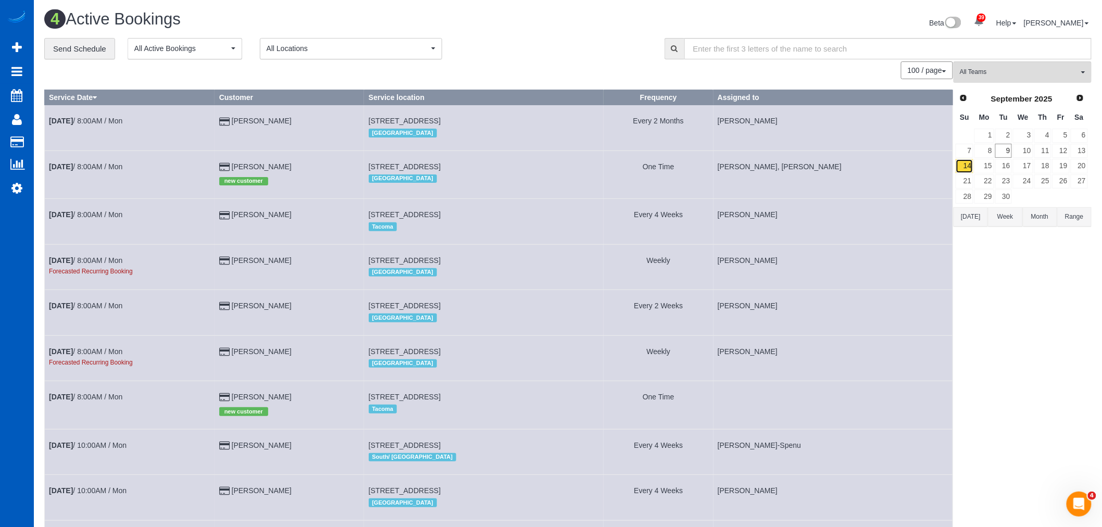
click at [961, 167] on link "14" at bounding box center [965, 166] width 18 height 14
click at [1078, 154] on link "13" at bounding box center [1079, 151] width 17 height 14
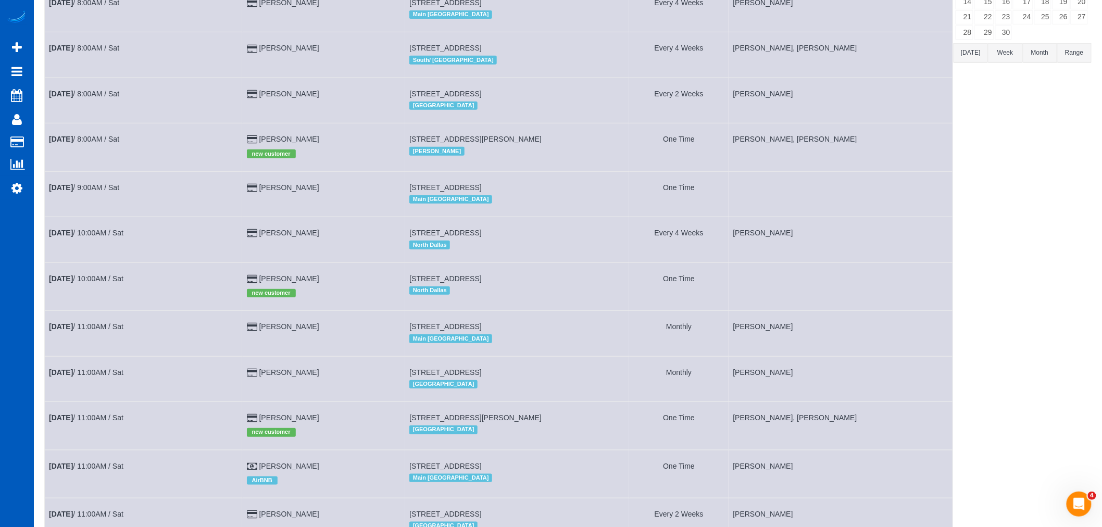
scroll to position [173, 0]
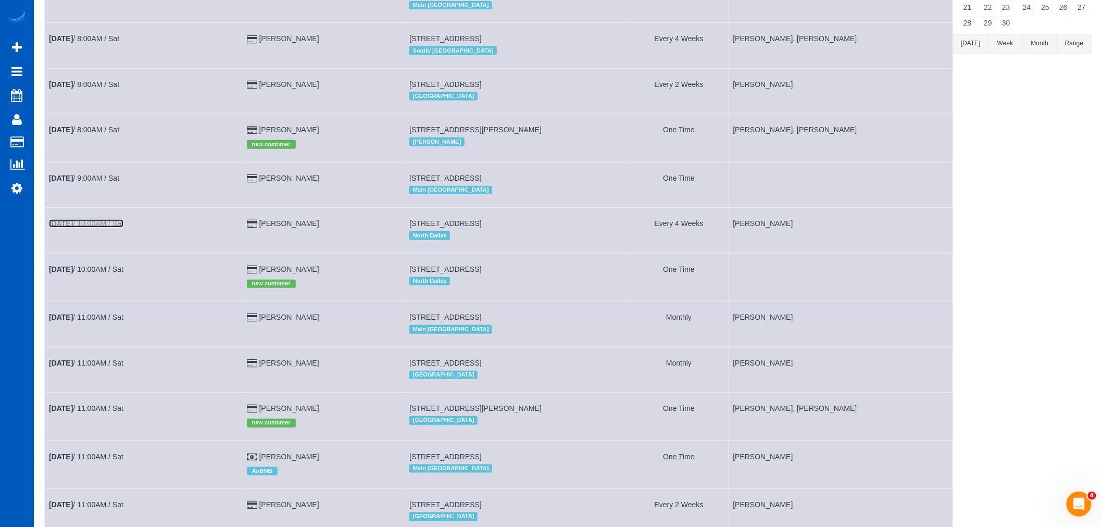
click at [73, 228] on b "[DATE]" at bounding box center [61, 223] width 24 height 8
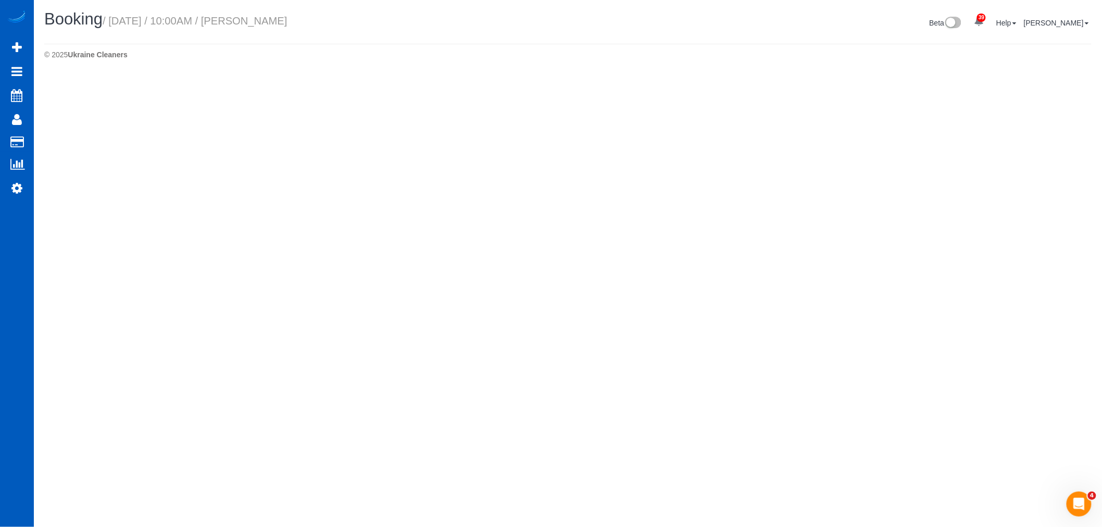
select select "[GEOGRAPHIC_DATA]"
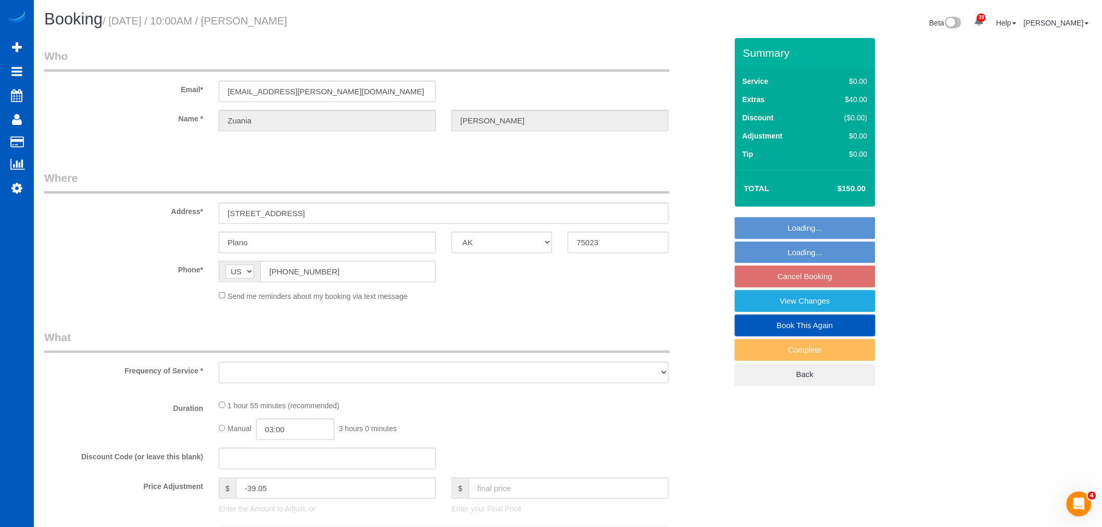
select select "object:6868"
select select "string:fspay-0fc0ea4c-8b5a-44a5-84e1-9dc246cef40d"
select select "199"
select select "2"
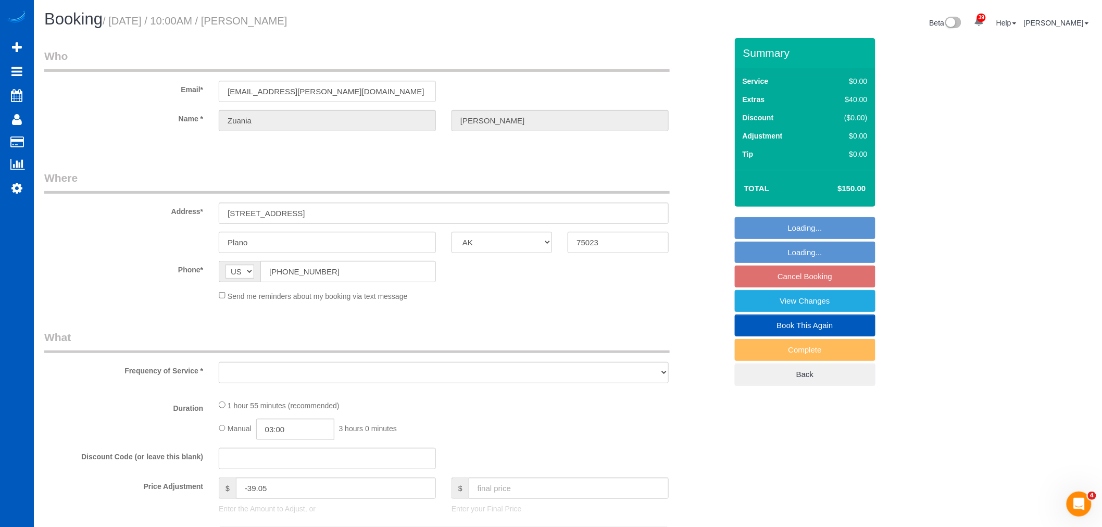
select select "spot34"
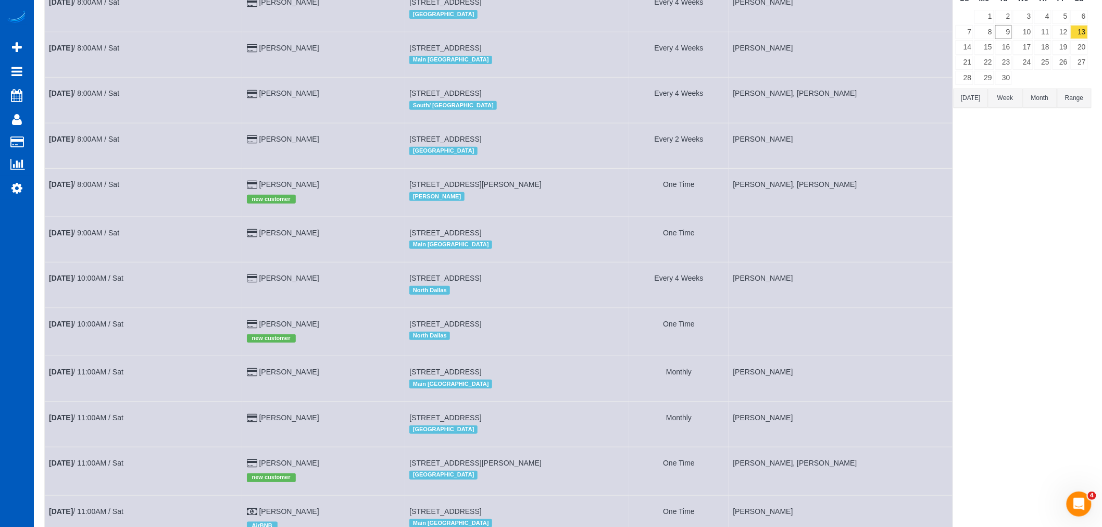
scroll to position [99, 0]
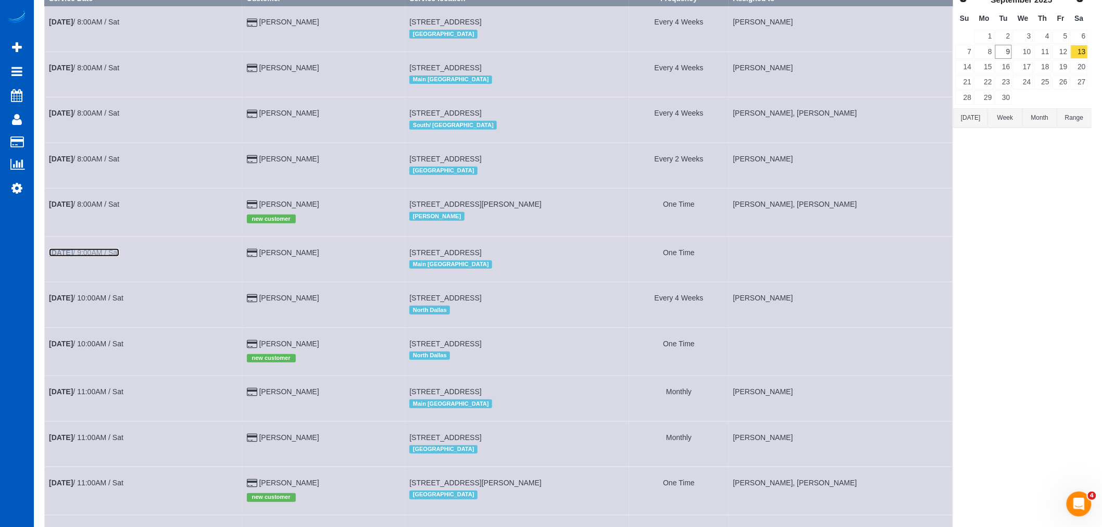
click at [102, 257] on link "[DATE] 9:00AM / Sat" at bounding box center [84, 252] width 70 height 8
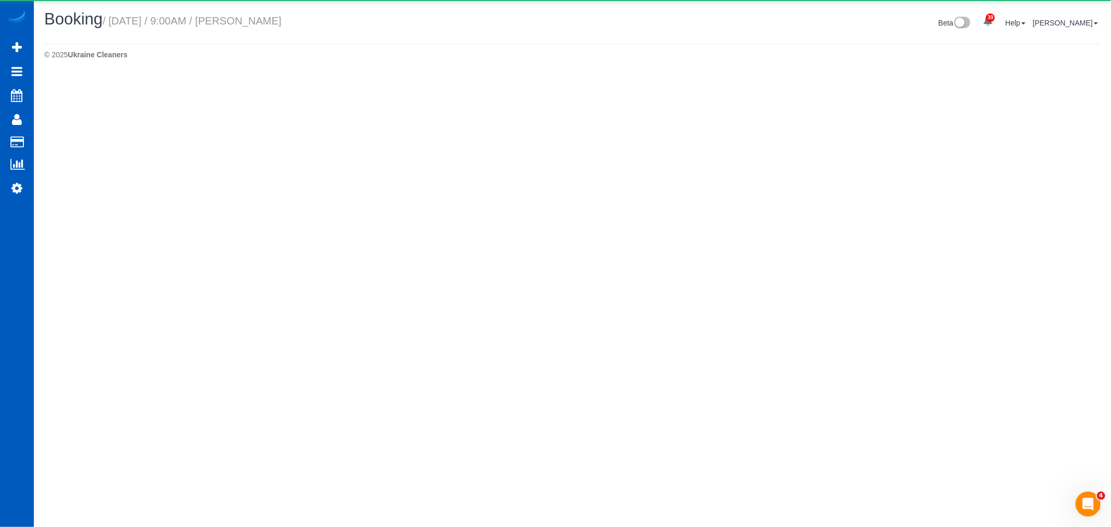
select select "WA"
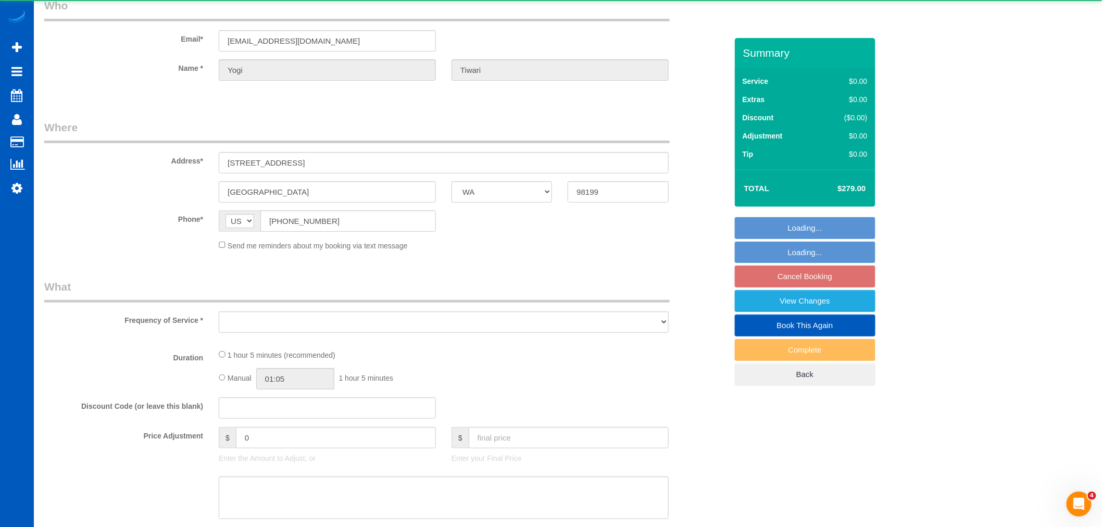
select select "object:7702"
select select "string:fspay-ab706a3e-b380-4204-a357-b5056a61ddd5"
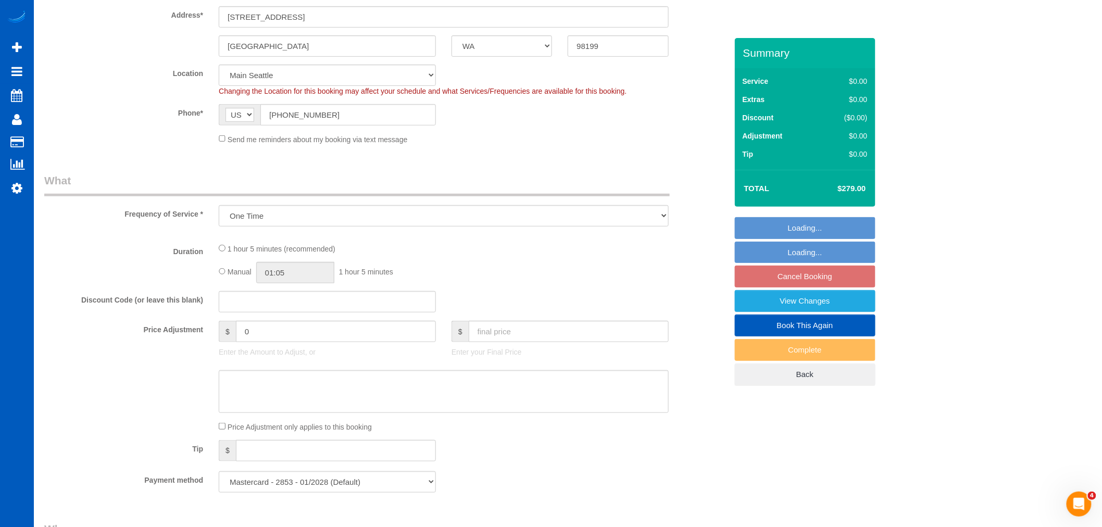
select select "object:8055"
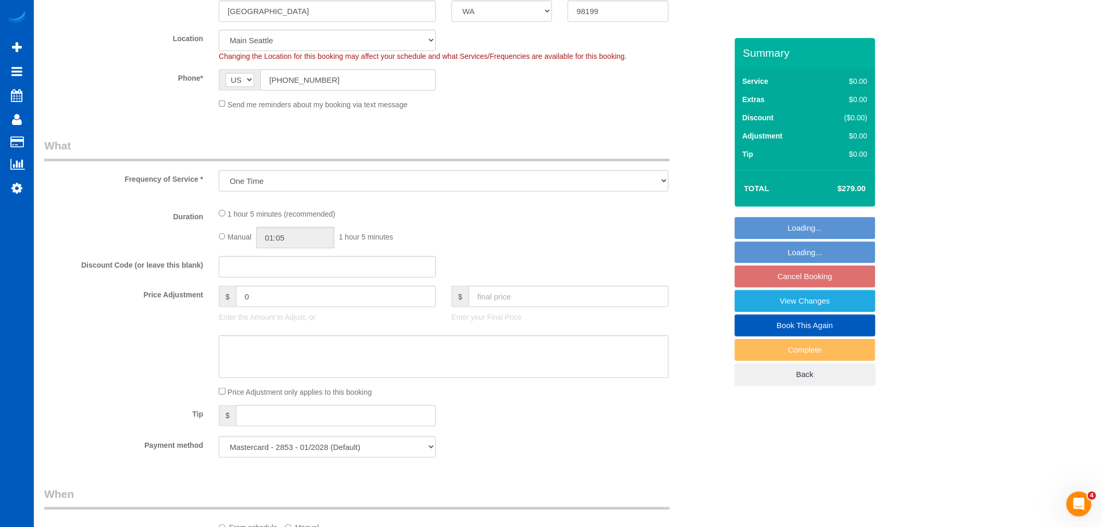
select select "199"
select select "1001"
select select "2"
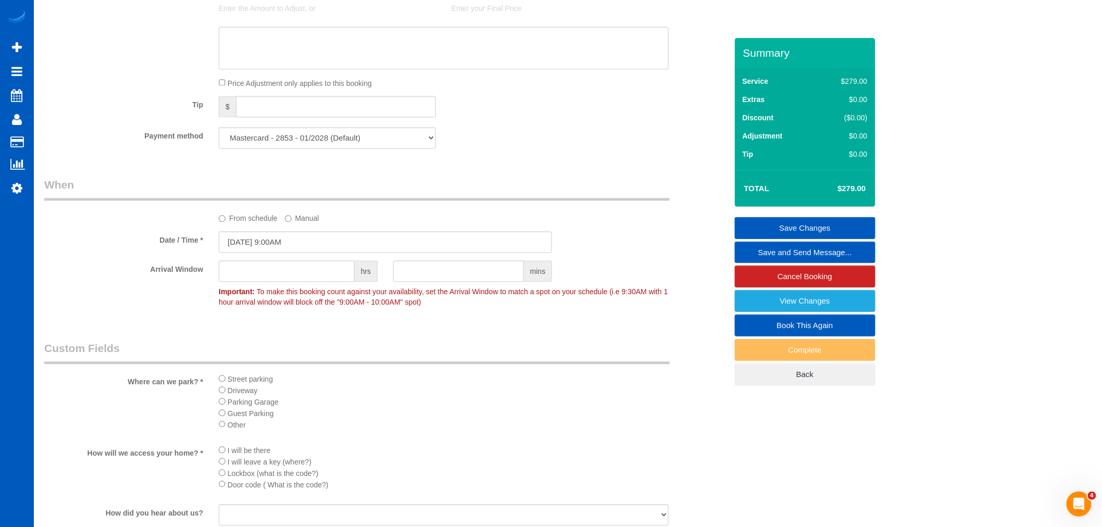
scroll to position [1099, 0]
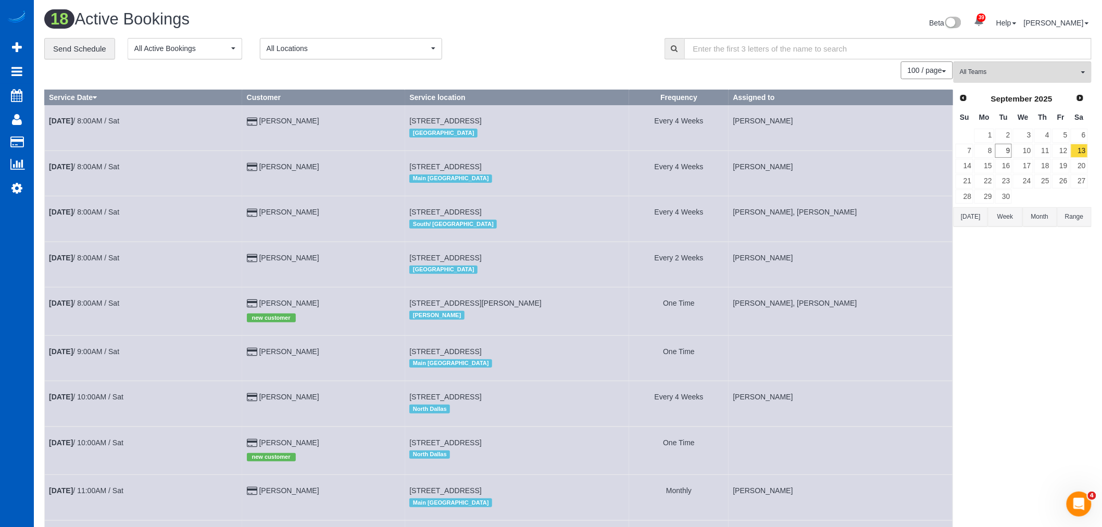
drag, startPoint x: 1032, startPoint y: 60, endPoint x: 1025, endPoint y: 66, distance: 9.3
click at [1032, 60] on div "**********" at bounding box center [567, 49] width 1063 height 22
click at [1023, 68] on button "All Teams" at bounding box center [1022, 71] width 138 height 21
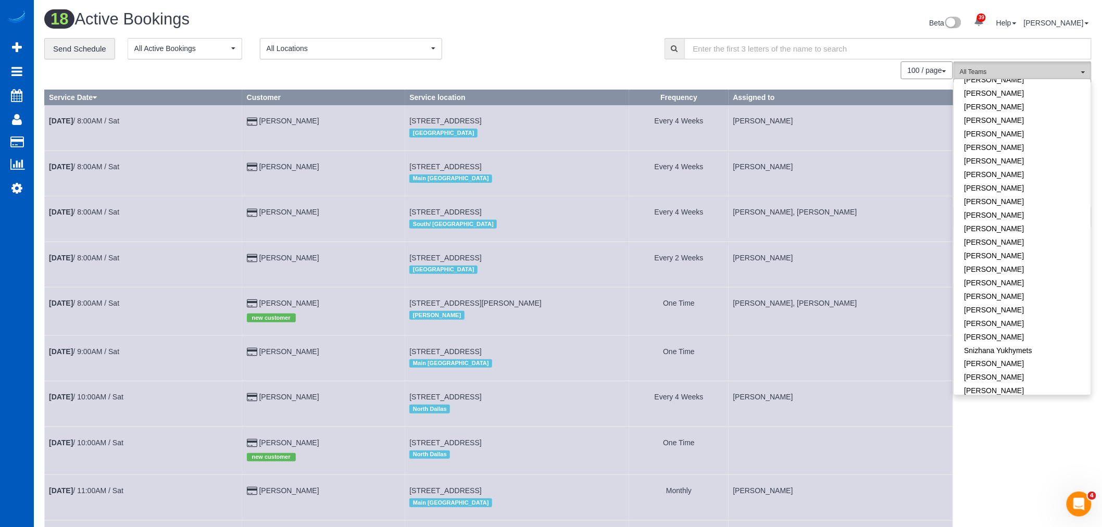
scroll to position [579, 0]
click at [1000, 295] on link "[PERSON_NAME]" at bounding box center [1022, 302] width 137 height 14
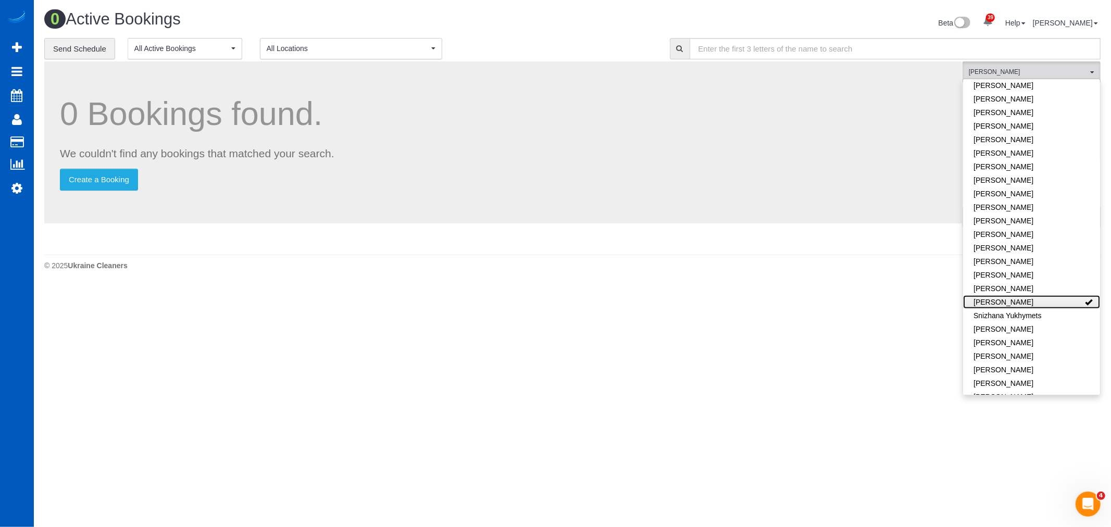
click at [1000, 295] on link "[PERSON_NAME]" at bounding box center [1031, 302] width 137 height 14
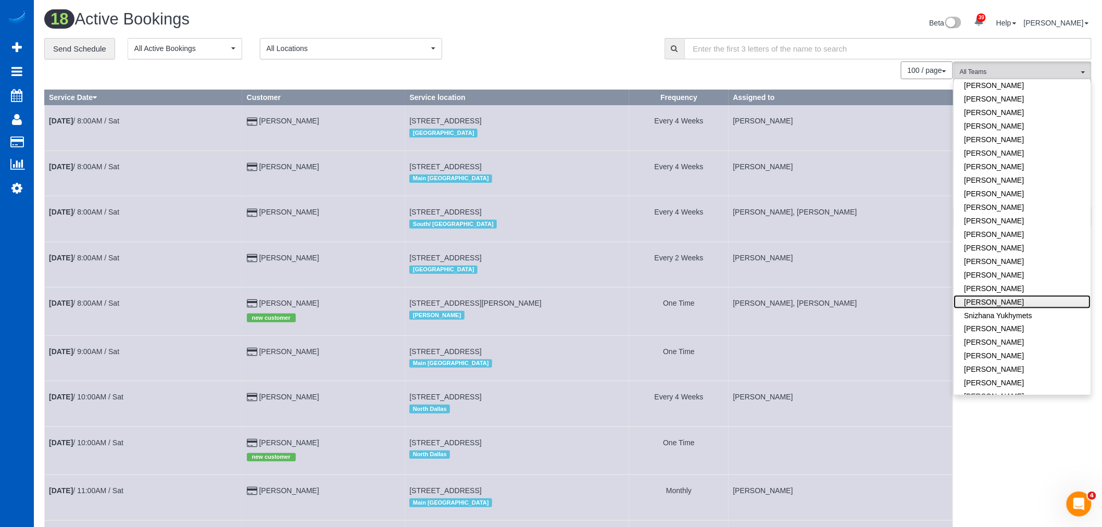
scroll to position [632, 0]
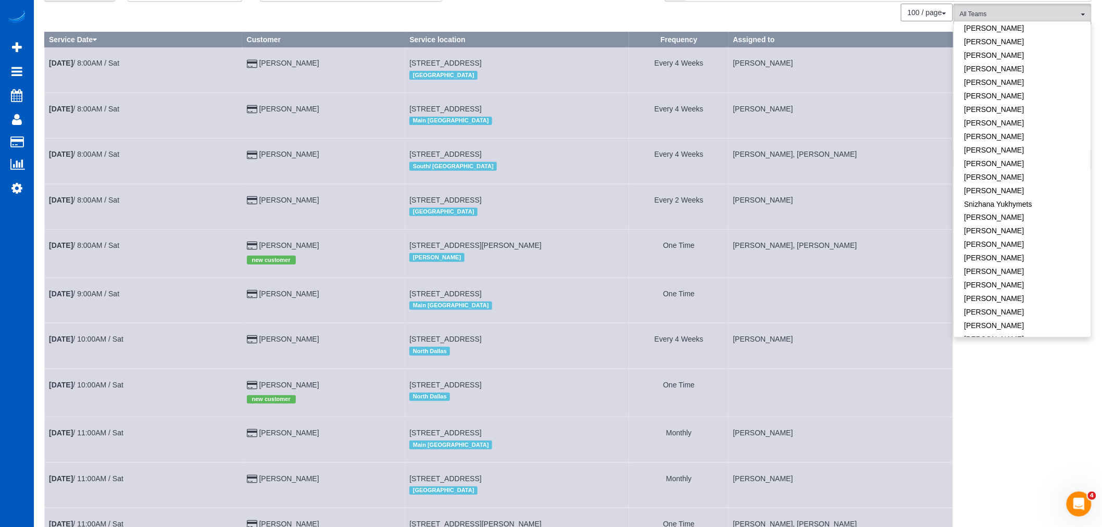
click at [841, 369] on td "[PERSON_NAME]" at bounding box center [841, 345] width 224 height 45
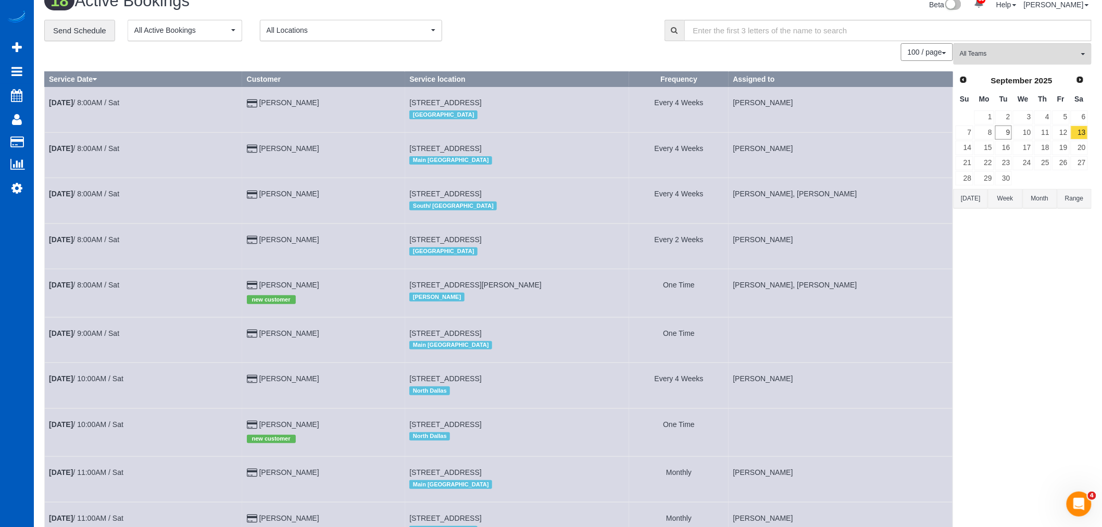
scroll to position [0, 0]
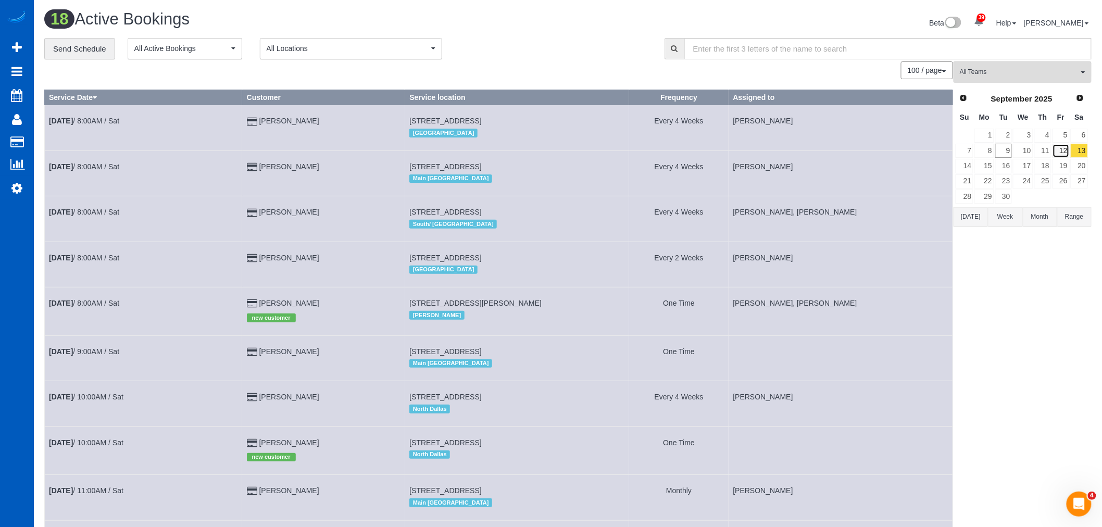
click at [1068, 148] on link "12" at bounding box center [1060, 151] width 17 height 14
click at [1011, 78] on button "All Teams" at bounding box center [1022, 71] width 138 height 21
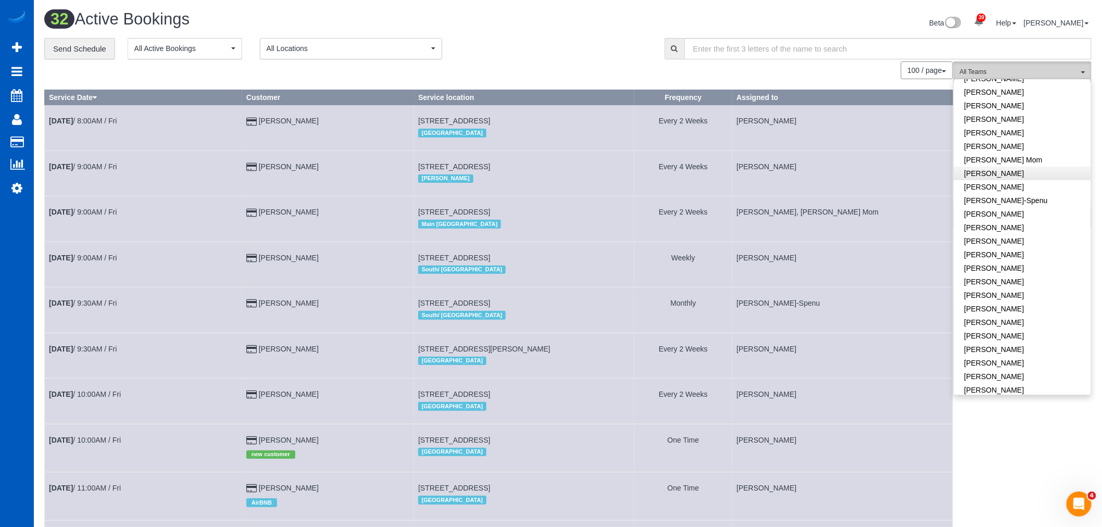
scroll to position [173, 0]
click at [998, 283] on link "[PERSON_NAME]" at bounding box center [1022, 277] width 137 height 14
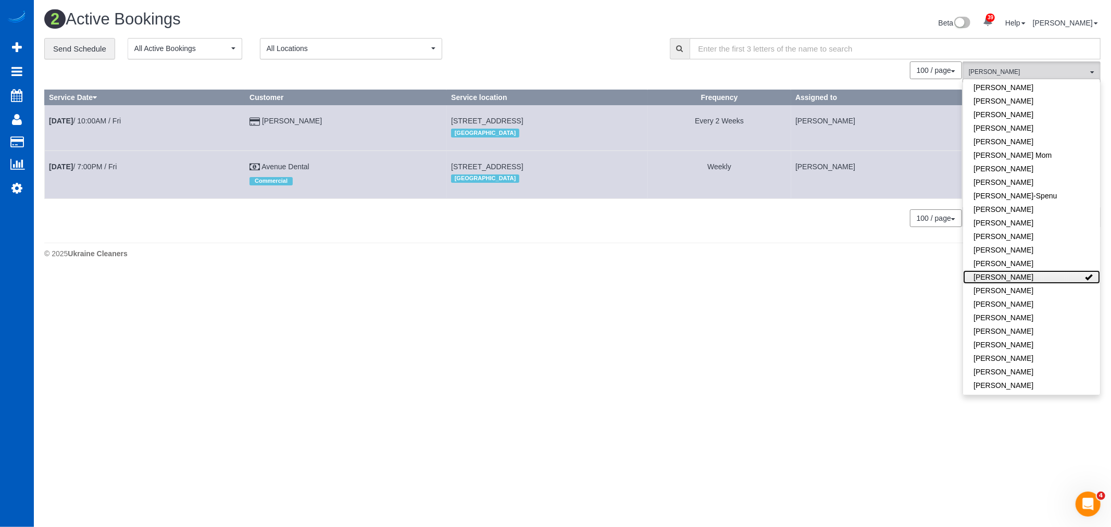
click at [1039, 278] on link "[PERSON_NAME]" at bounding box center [1031, 277] width 137 height 14
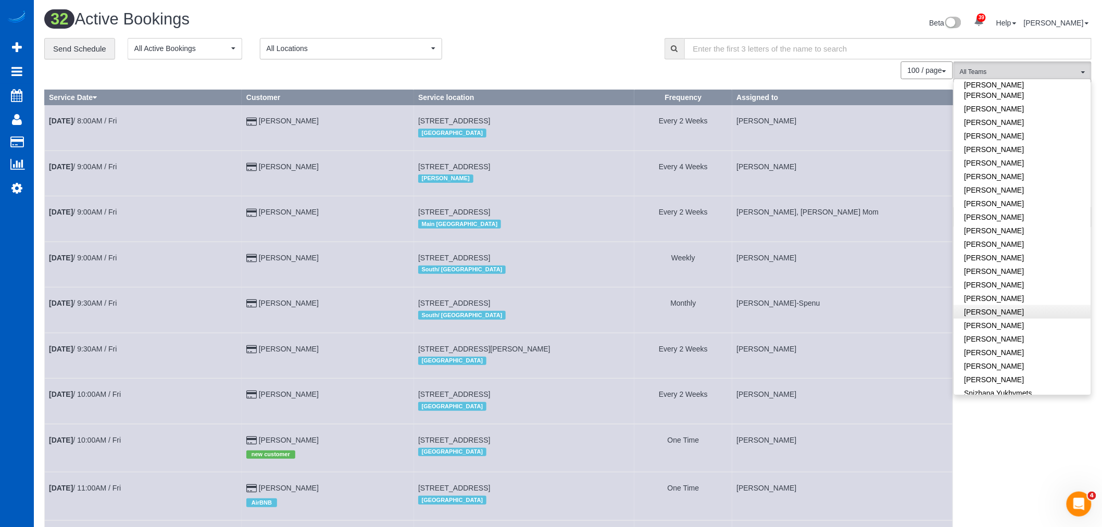
scroll to position [521, 0]
click at [983, 340] on link "[PERSON_NAME]" at bounding box center [1022, 347] width 137 height 14
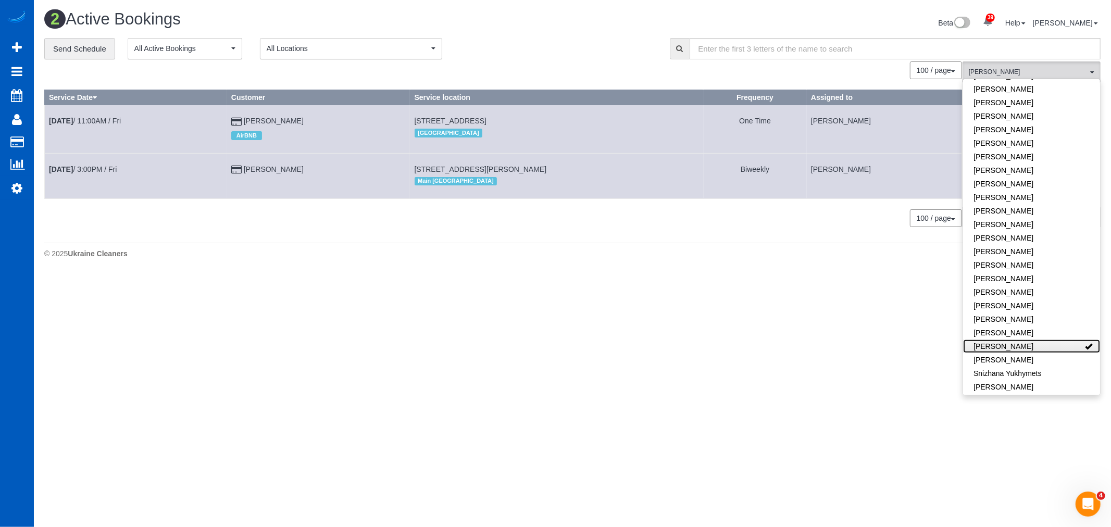
click at [983, 340] on link "[PERSON_NAME]" at bounding box center [1031, 347] width 137 height 14
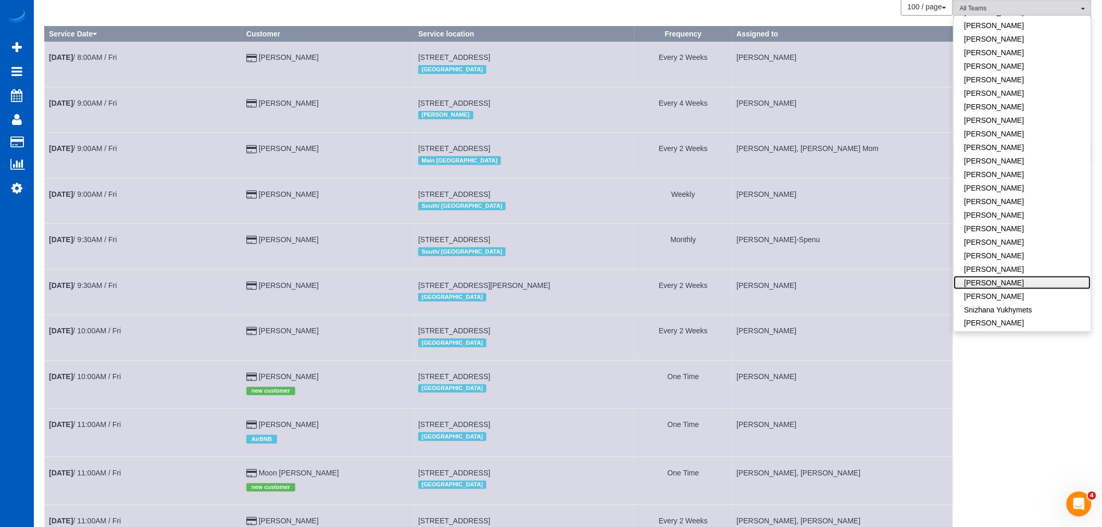
scroll to position [0, 0]
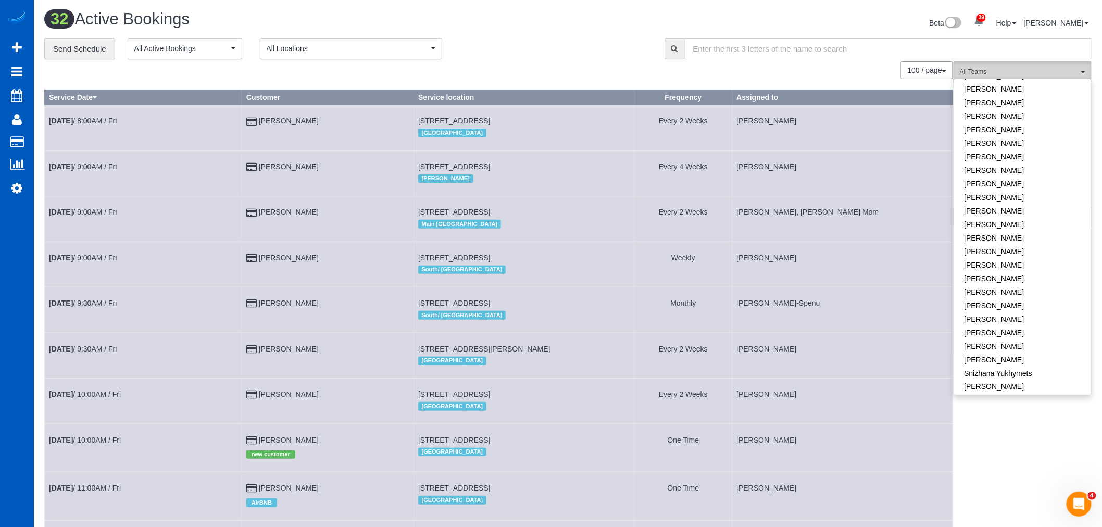
click at [1021, 75] on span "All Teams" at bounding box center [1019, 72] width 119 height 9
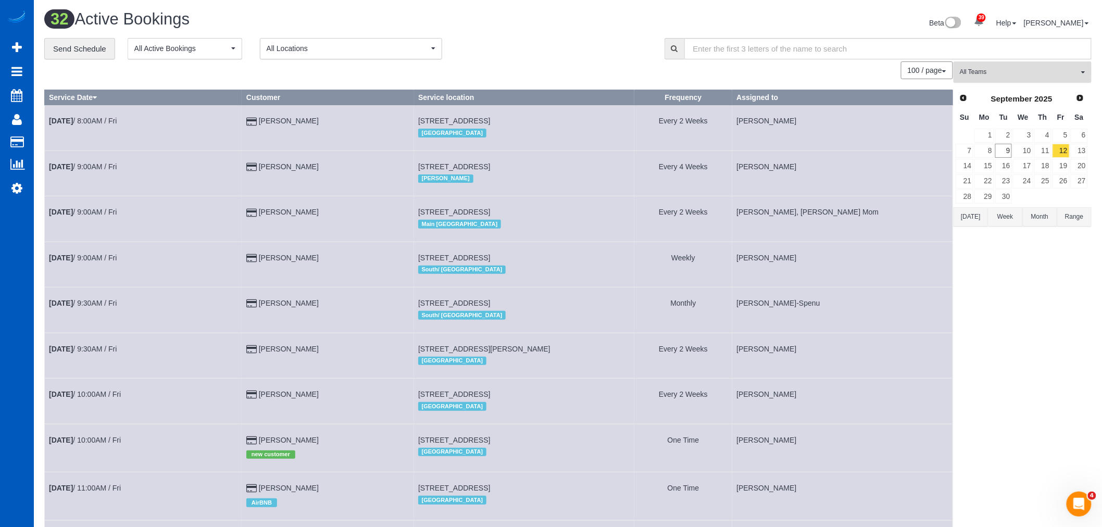
click at [1028, 71] on span "All Teams" at bounding box center [1019, 72] width 119 height 9
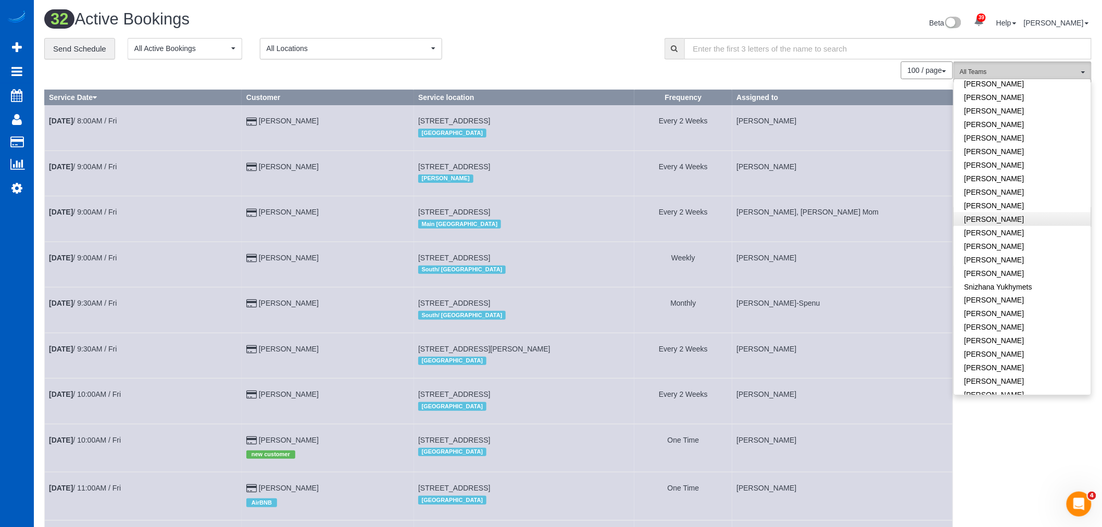
scroll to position [632, 0]
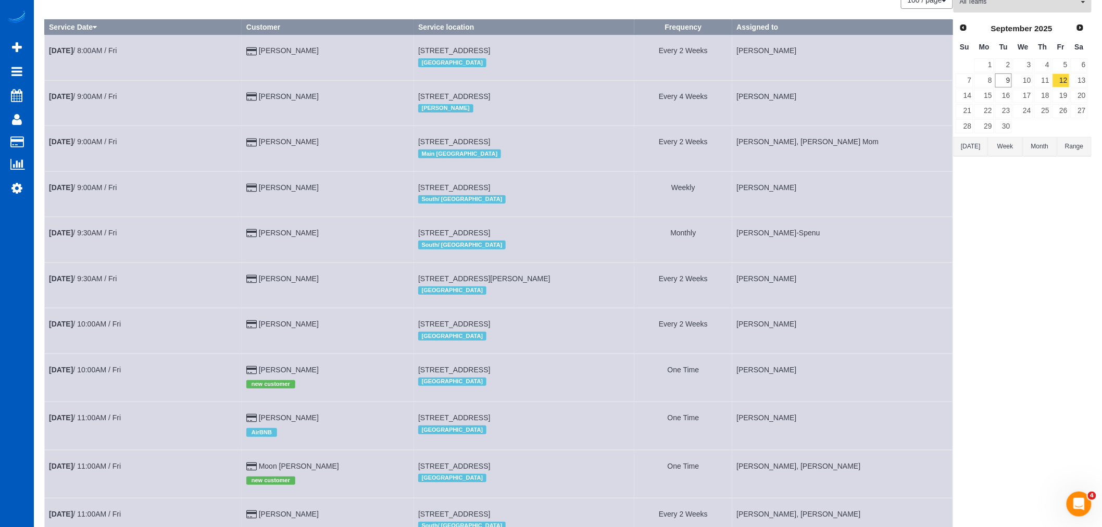
scroll to position [0, 0]
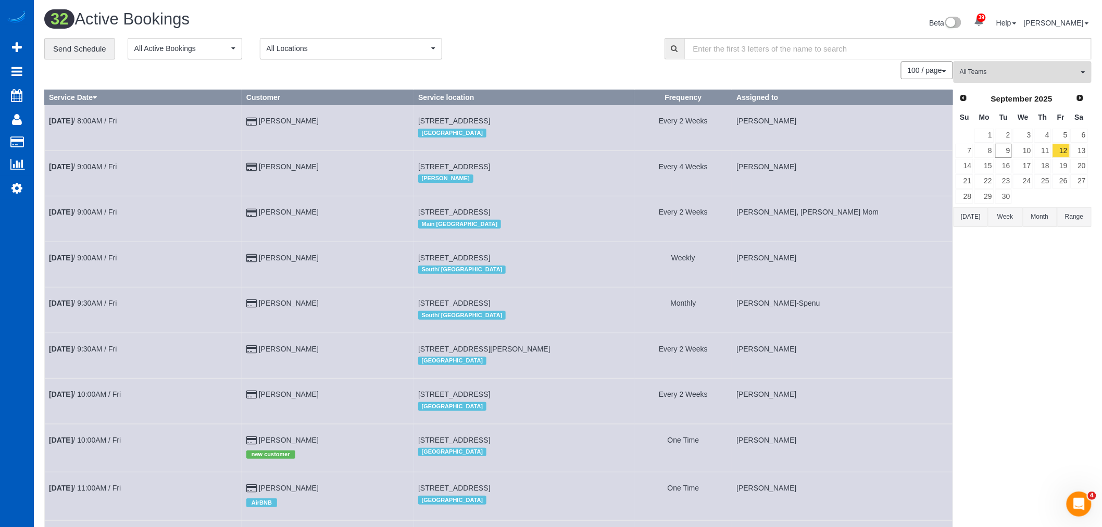
click at [974, 172] on td "15" at bounding box center [984, 165] width 20 height 15
click at [987, 169] on link "15" at bounding box center [983, 166] width 19 height 14
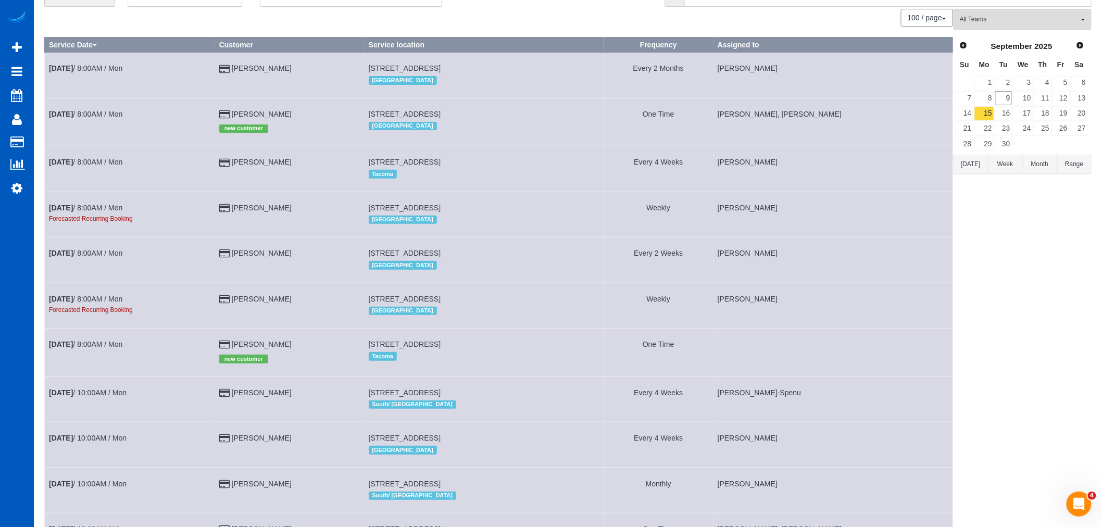
scroll to position [231, 0]
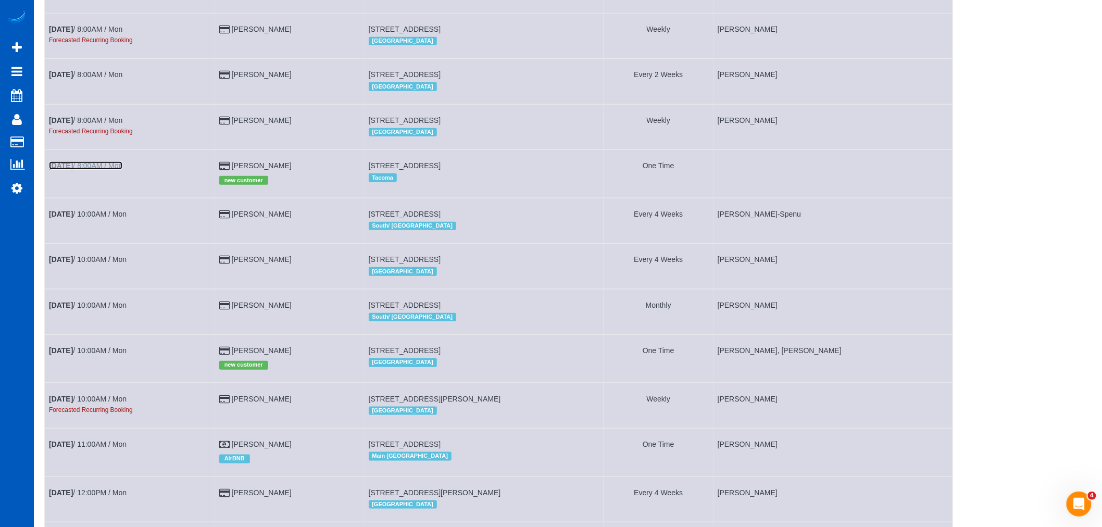
click at [91, 170] on link "[DATE] 8:00AM / Mon" at bounding box center [85, 165] width 73 height 8
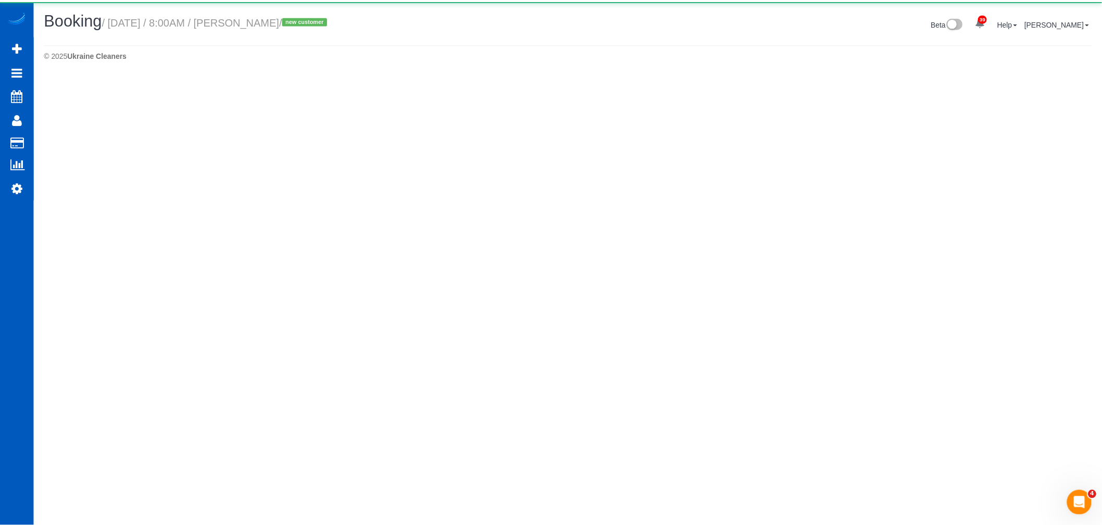
select select "WA"
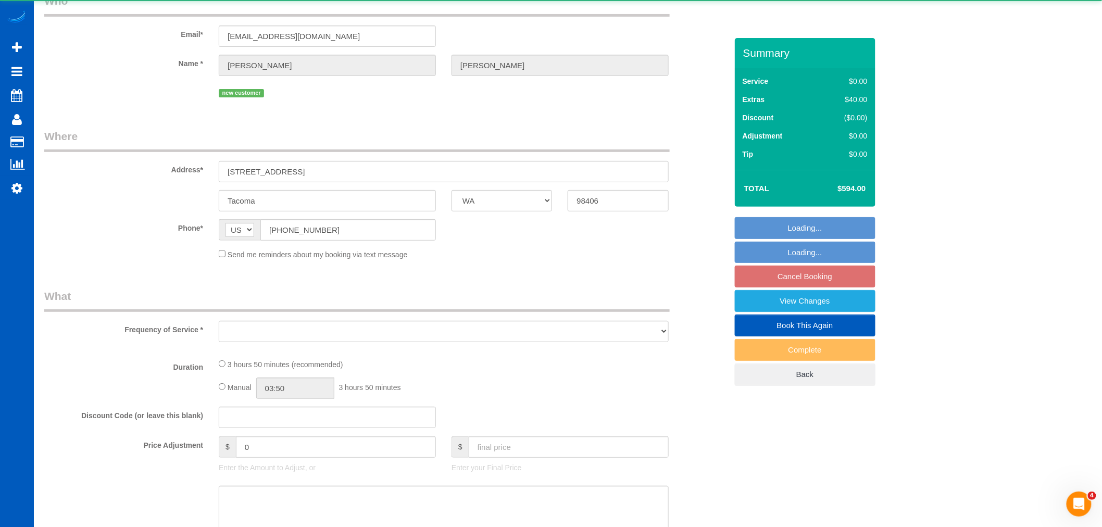
select select "object:11333"
select select "string:fspay-d123add9-4107-4011-94d9-a66249ff2acd"
select select "199"
select select "2501"
select select "4"
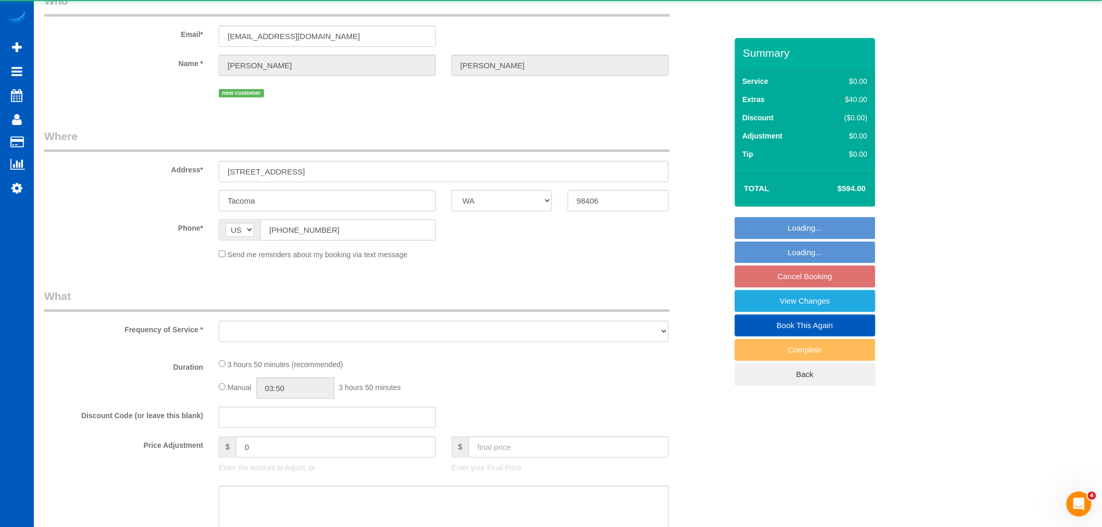
select select "2"
select select "number:10"
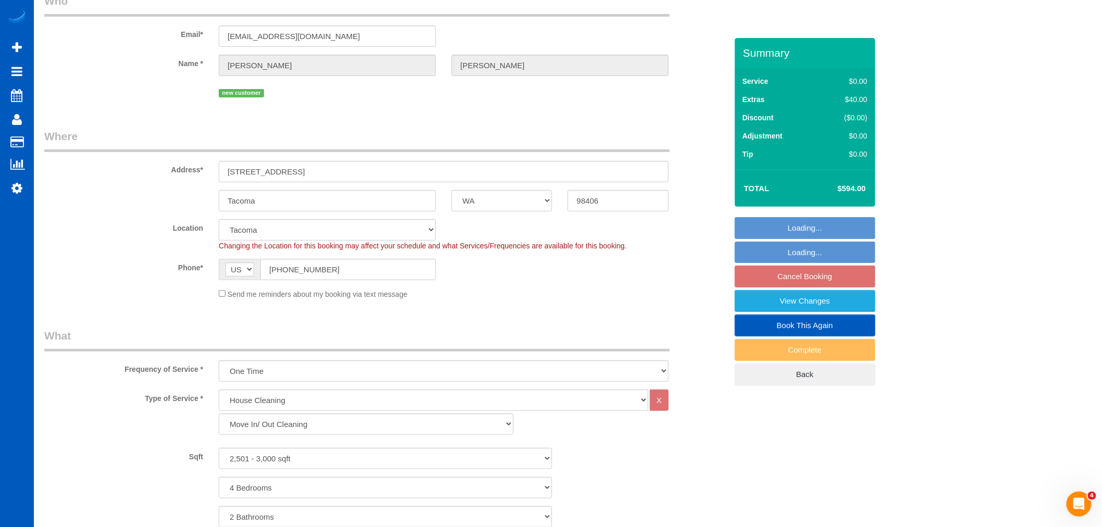
scroll to position [231, 0]
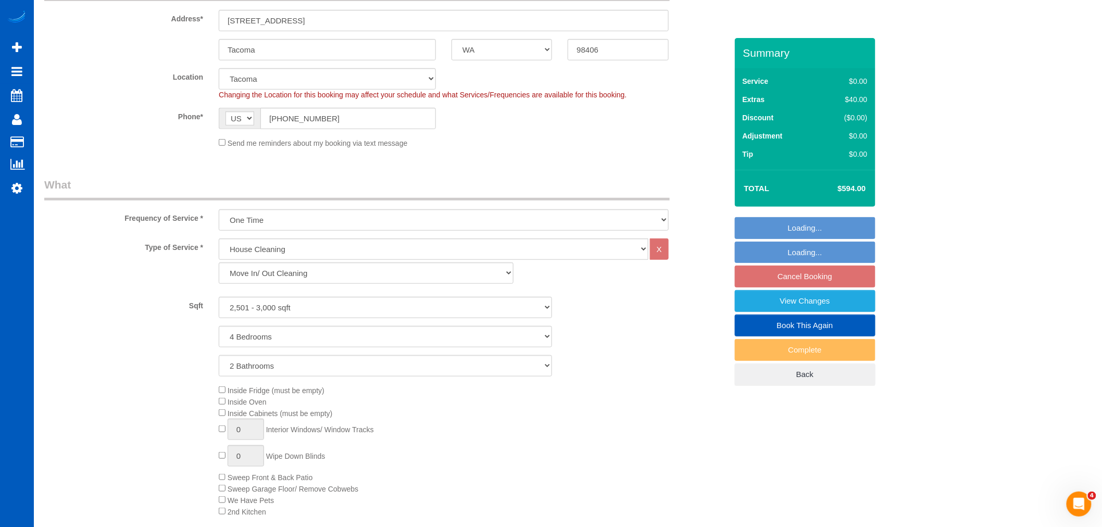
select select "object:11442"
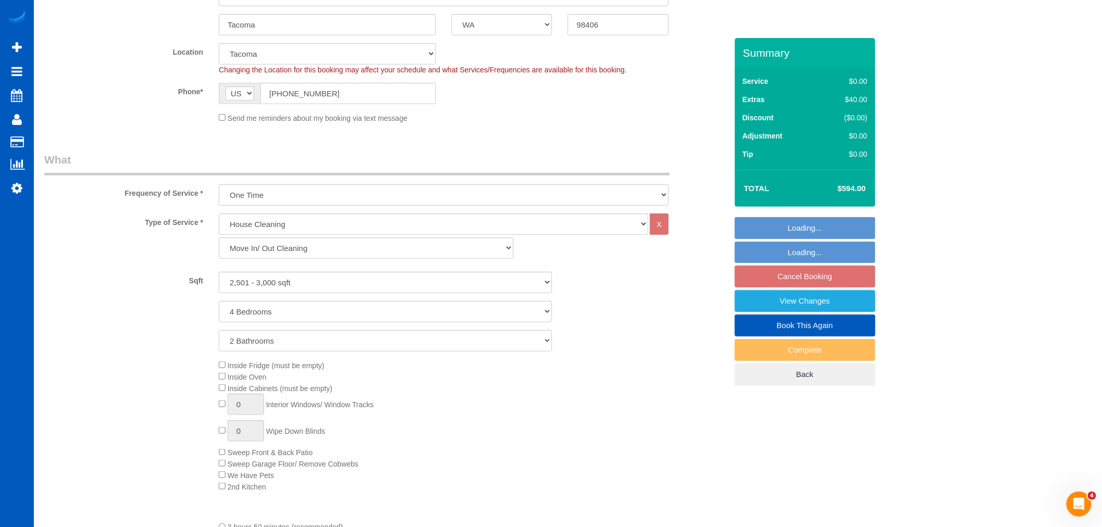
select select "spot54"
select select "2501"
select select "4"
select select "2"
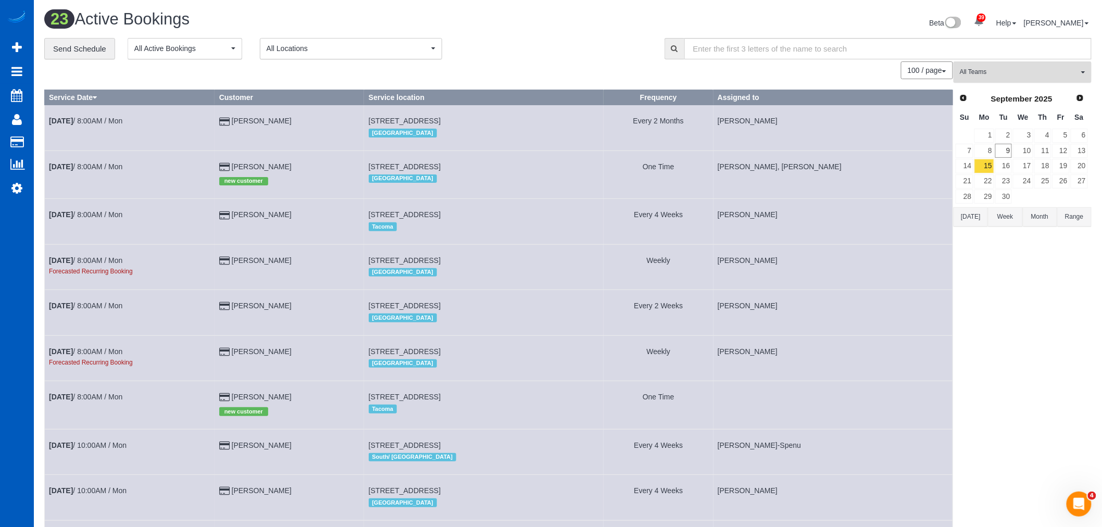
click at [1014, 74] on span "All Teams" at bounding box center [1019, 72] width 119 height 9
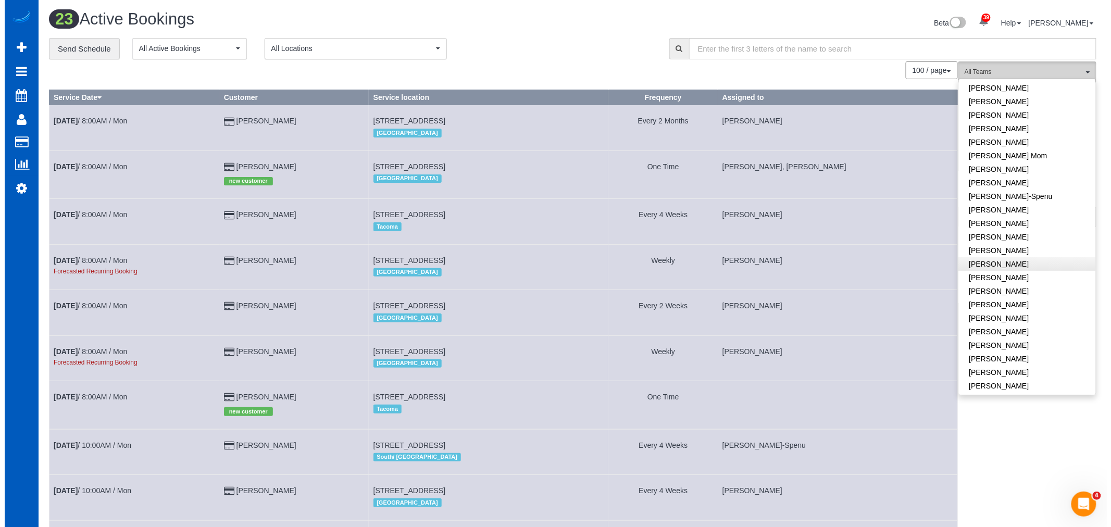
scroll to position [173, 0]
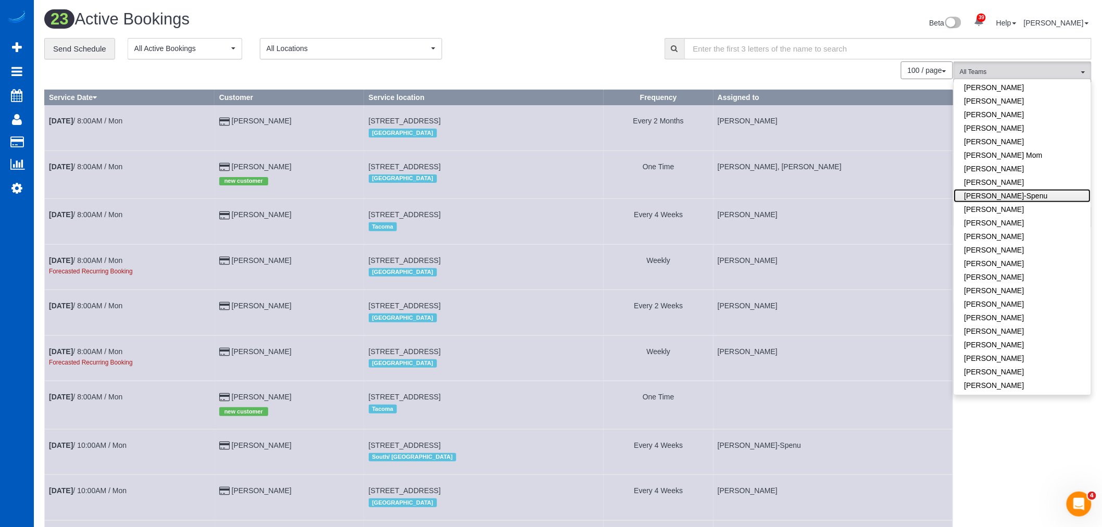
click at [1019, 194] on link "[PERSON_NAME]-Spenu" at bounding box center [1022, 196] width 137 height 14
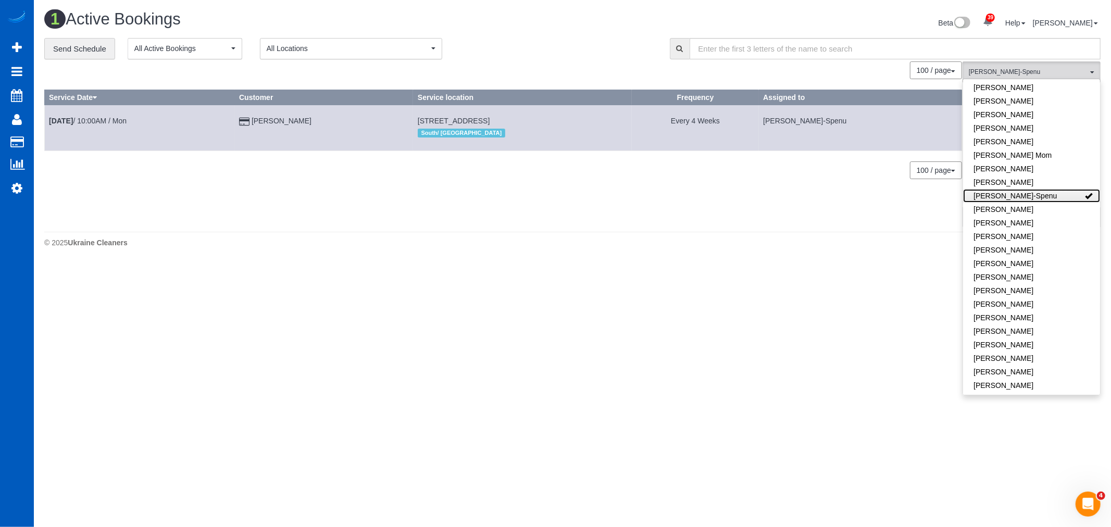
click at [1019, 195] on link "[PERSON_NAME]-Spenu" at bounding box center [1031, 196] width 137 height 14
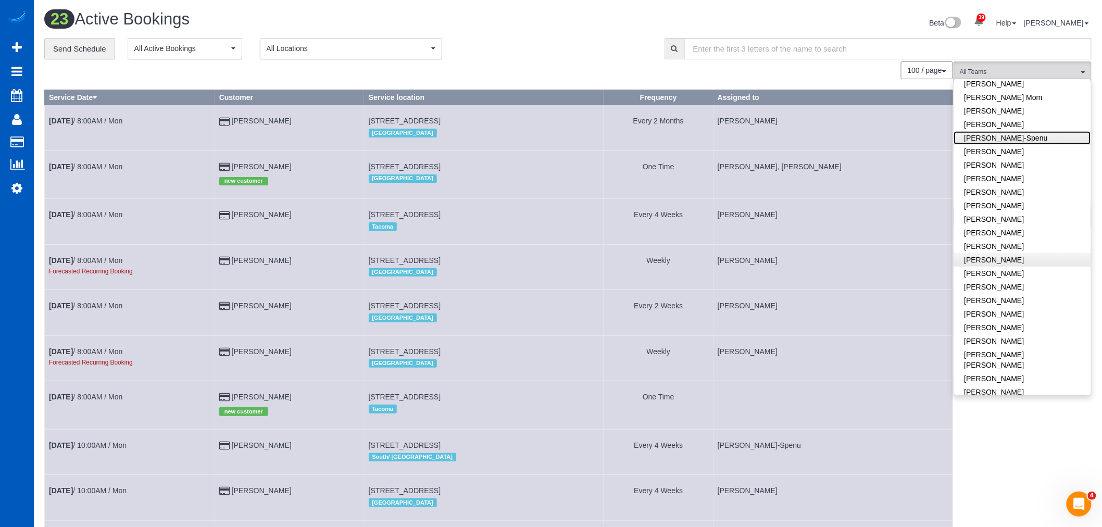
scroll to position [0, 0]
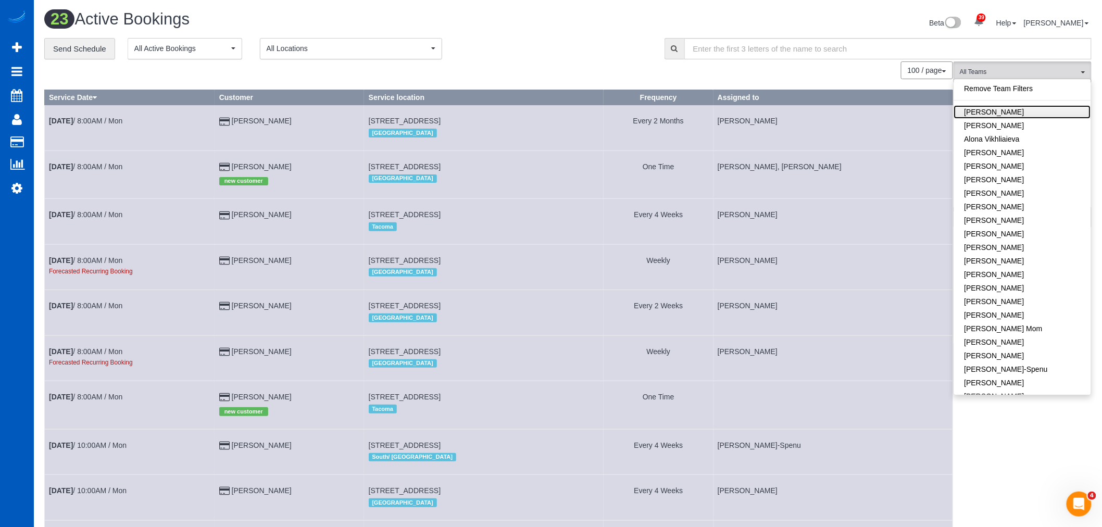
click at [987, 110] on link "[PERSON_NAME]" at bounding box center [1022, 112] width 137 height 14
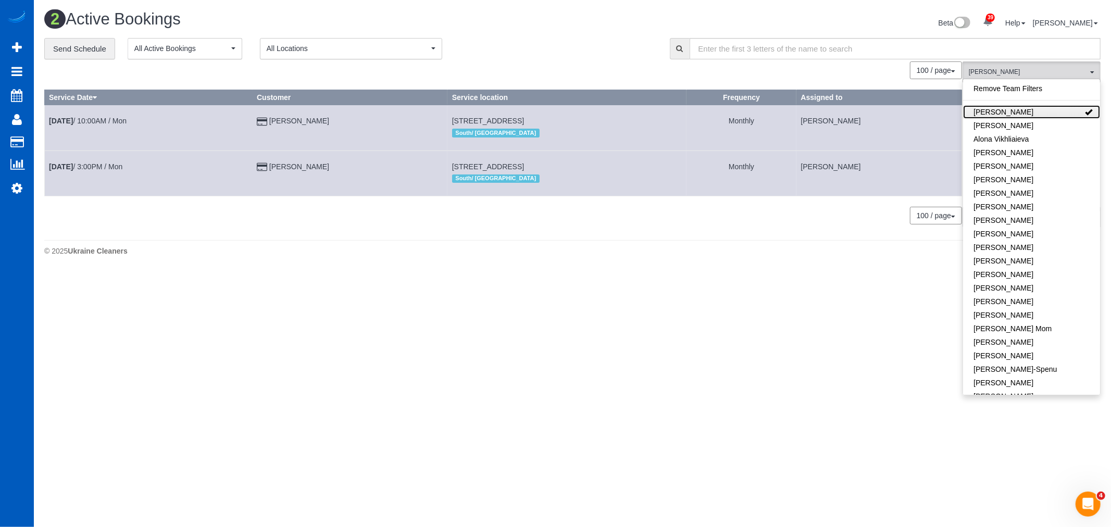
click at [1044, 117] on link "[PERSON_NAME]" at bounding box center [1031, 112] width 137 height 14
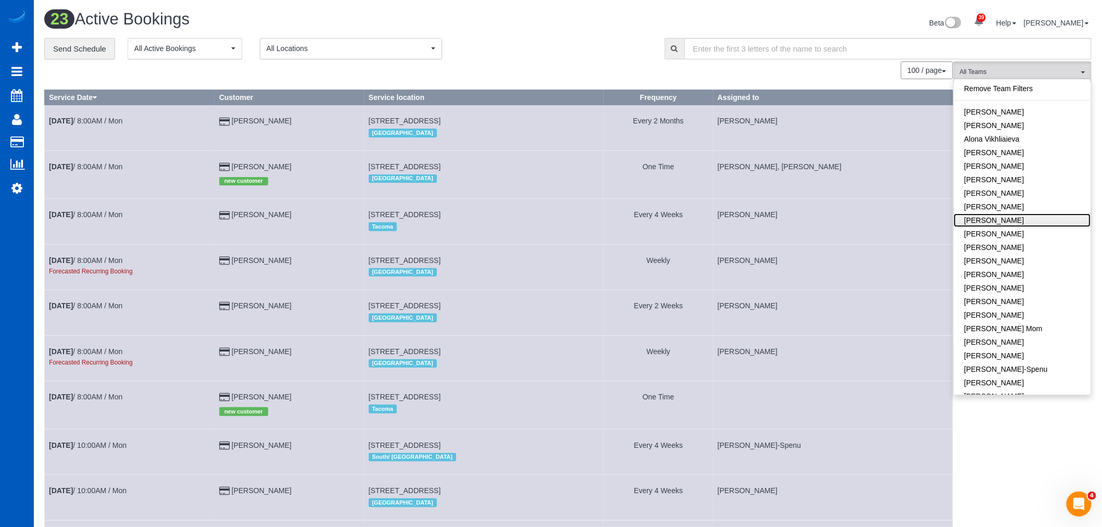
click at [1005, 215] on link "[PERSON_NAME]" at bounding box center [1022, 221] width 137 height 14
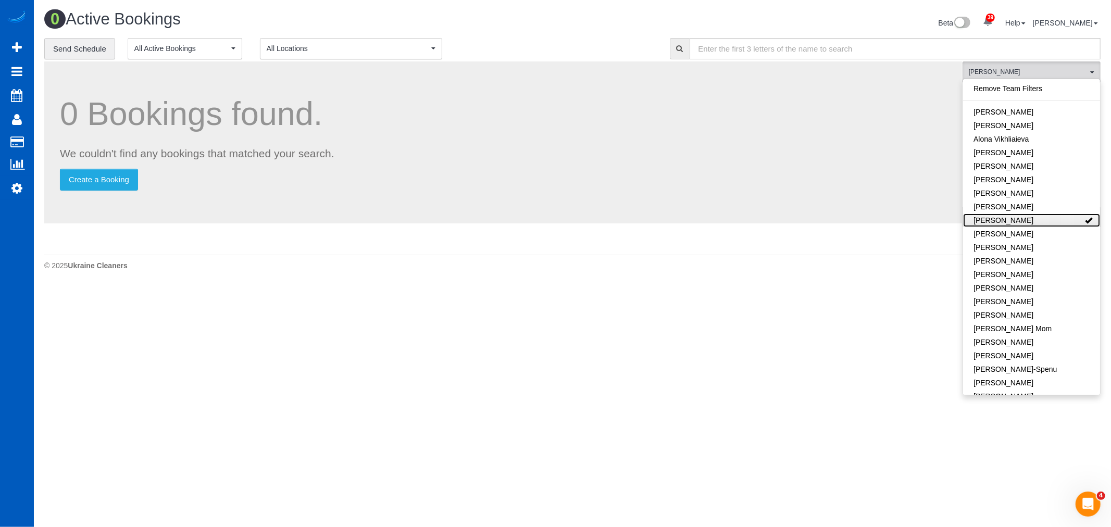
click at [1005, 215] on link "[PERSON_NAME]" at bounding box center [1031, 221] width 137 height 14
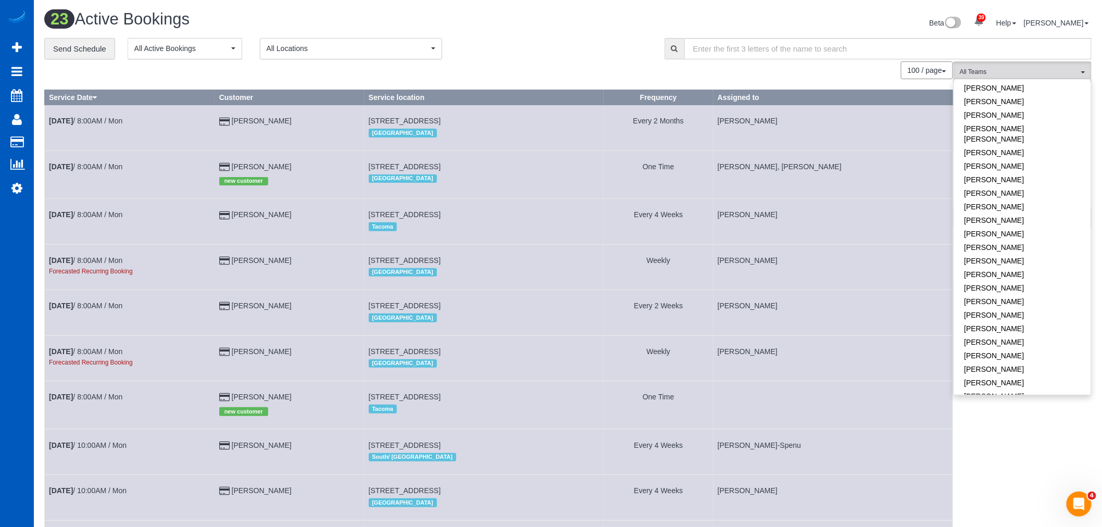
scroll to position [462, 0]
click at [1021, 249] on link "[PERSON_NAME]" at bounding box center [1022, 256] width 137 height 14
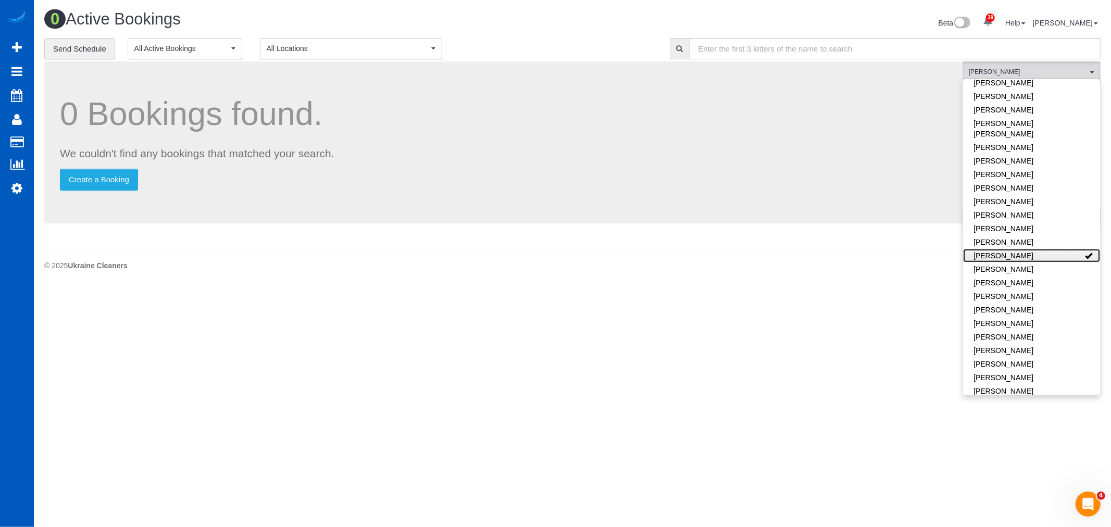
click at [1021, 249] on link "[PERSON_NAME]" at bounding box center [1031, 256] width 137 height 14
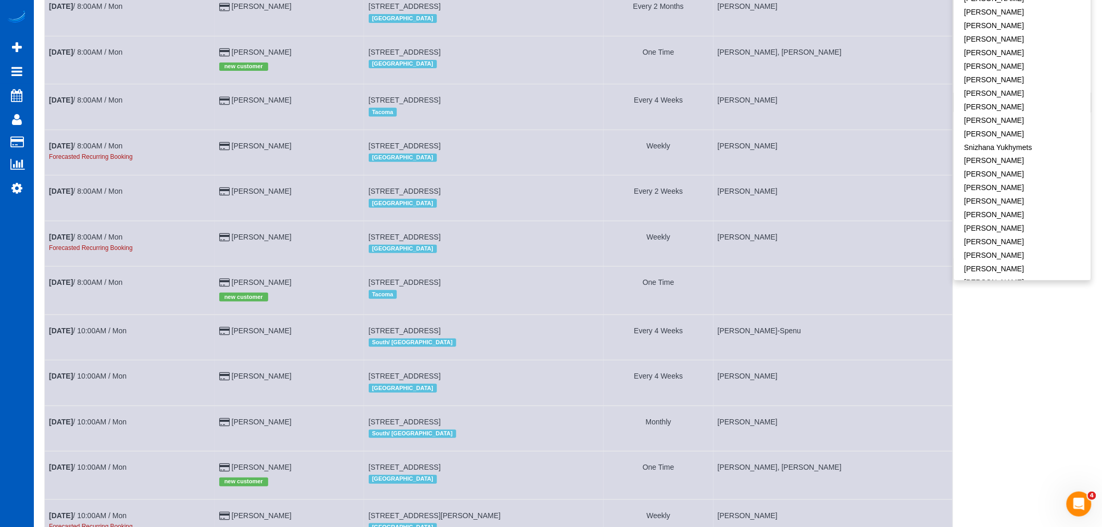
scroll to position [116, 0]
click at [58, 285] on b "[DATE]" at bounding box center [61, 281] width 24 height 8
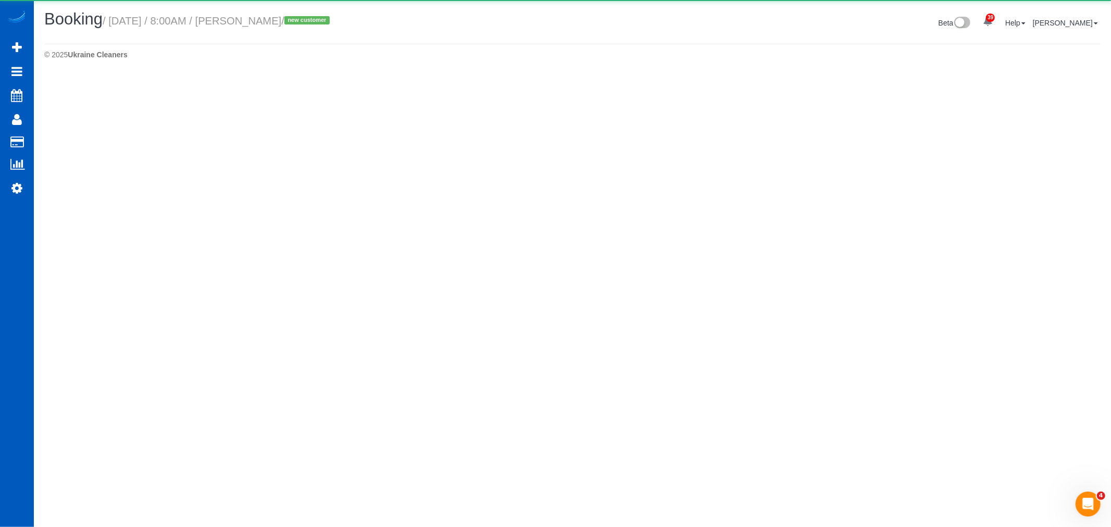
select select "WA"
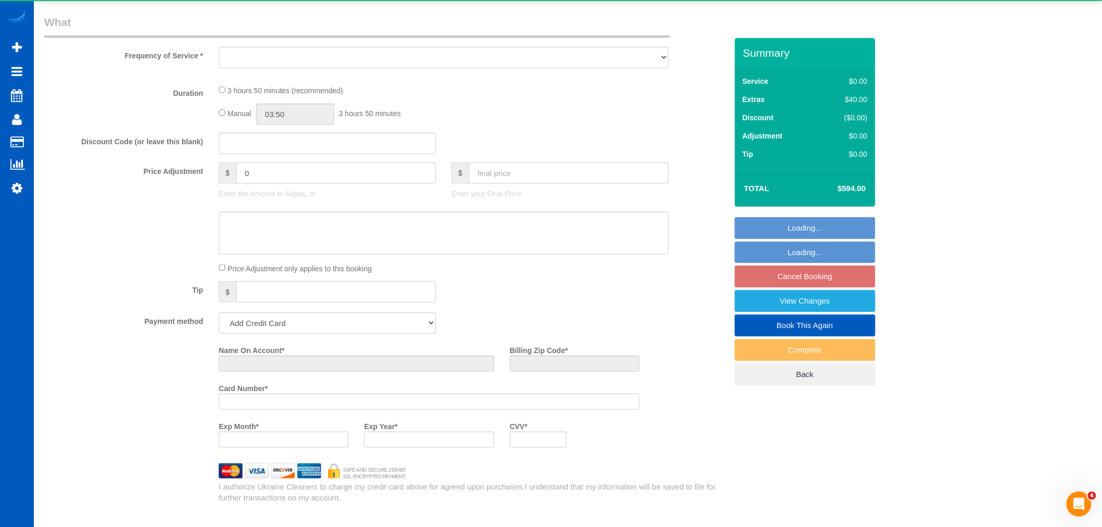
select select "object:14110"
select select "string:fspay-d123add9-4107-4011-94d9-a66249ff2acd"
select select "199"
select select "number:10"
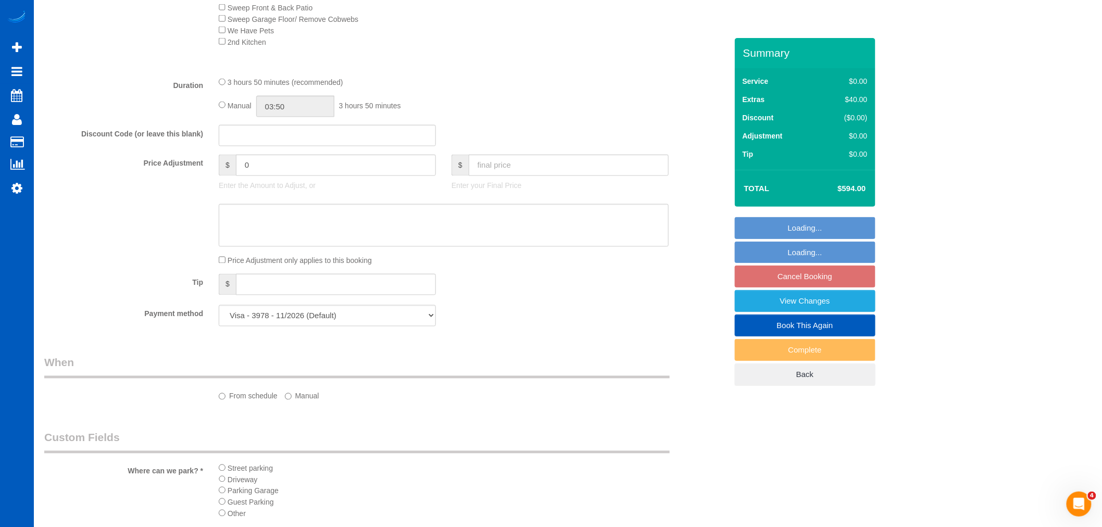
select select "spot71"
select select "2501"
select select "4"
select select "2"
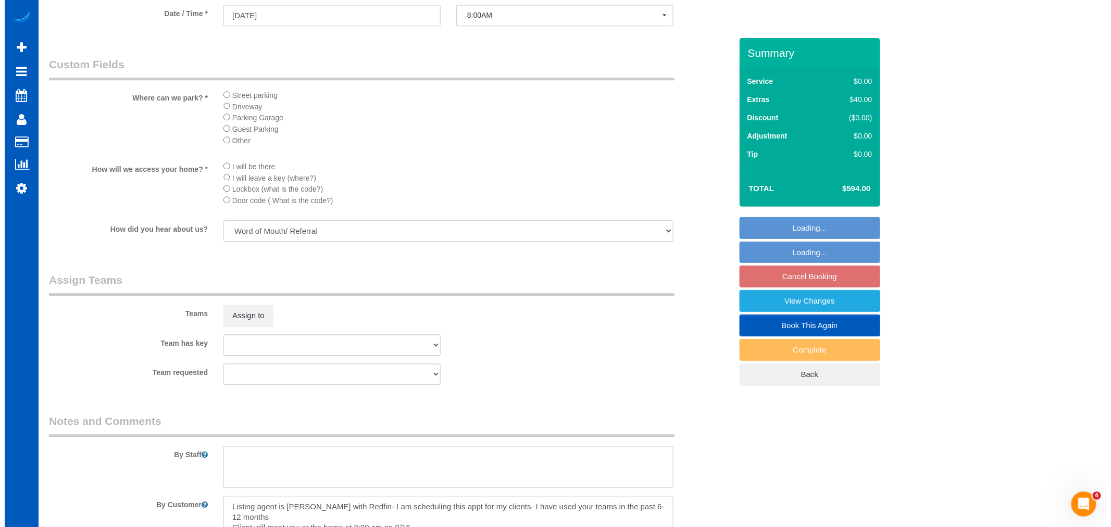
scroll to position [1081, 0]
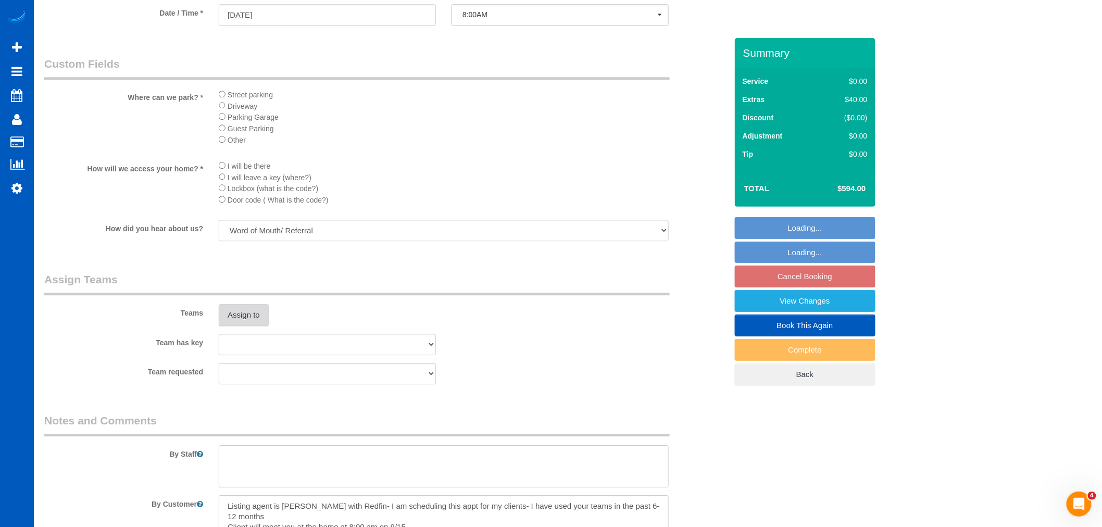
click at [258, 326] on button "Assign to" at bounding box center [244, 315] width 50 height 22
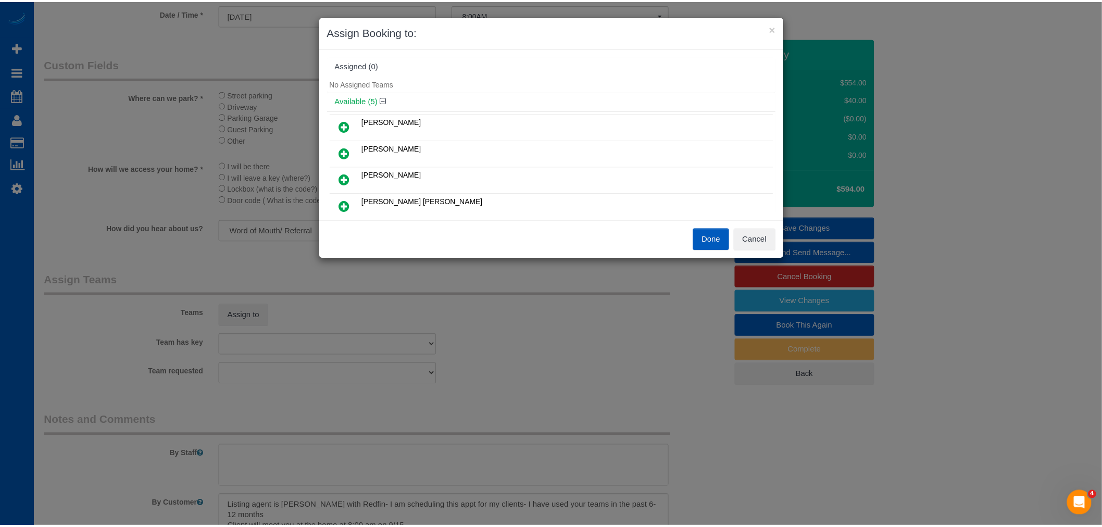
scroll to position [58, 0]
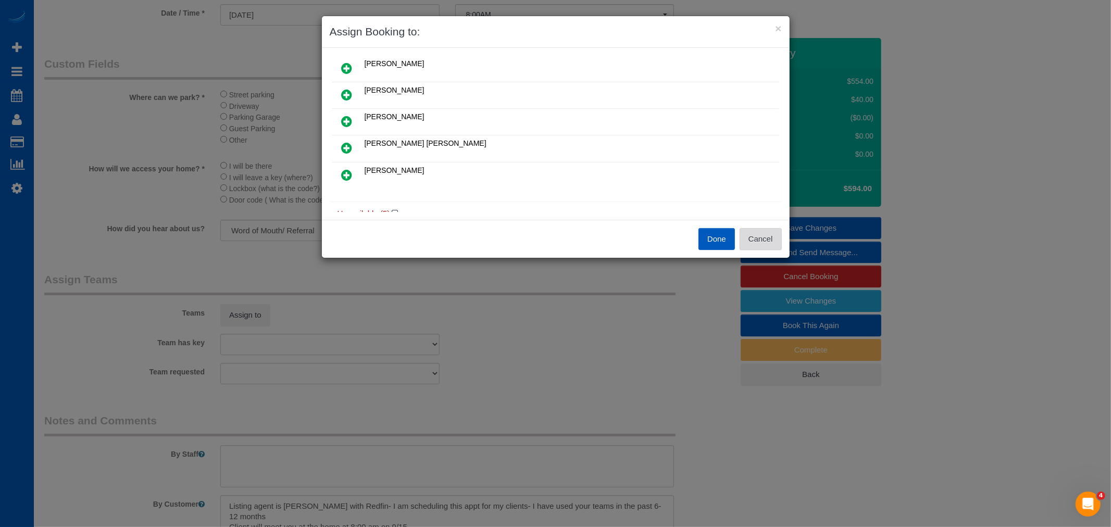
click at [768, 236] on button "Cancel" at bounding box center [760, 239] width 42 height 22
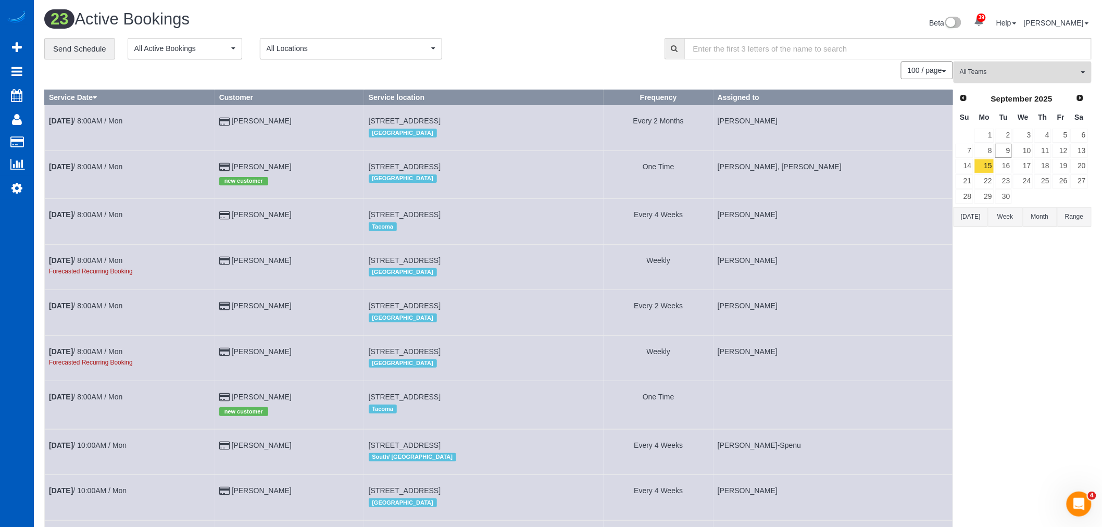
click at [1011, 76] on span "All Teams" at bounding box center [1019, 72] width 119 height 9
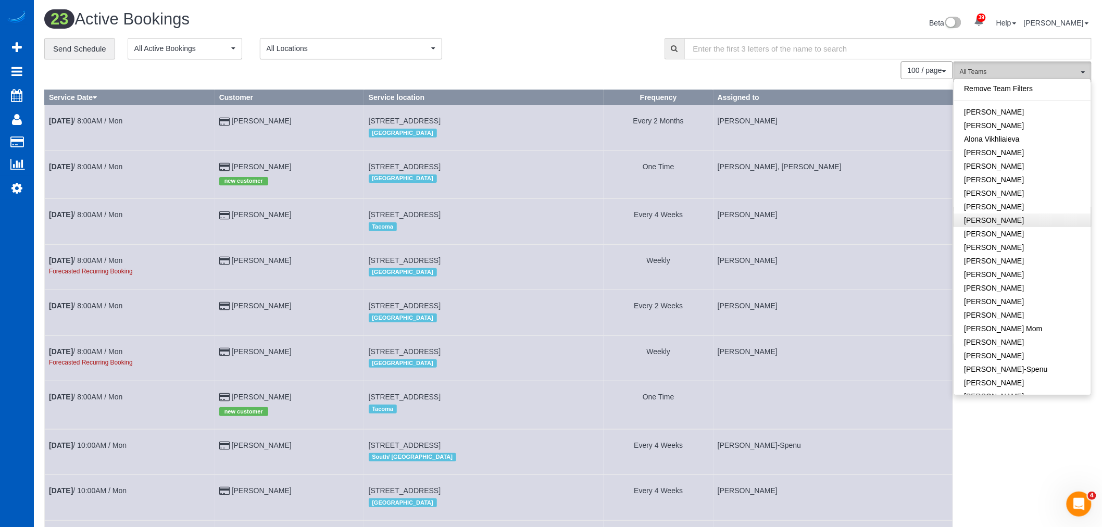
scroll to position [58, 0]
click at [1012, 185] on link "[PERSON_NAME]" at bounding box center [1022, 190] width 137 height 14
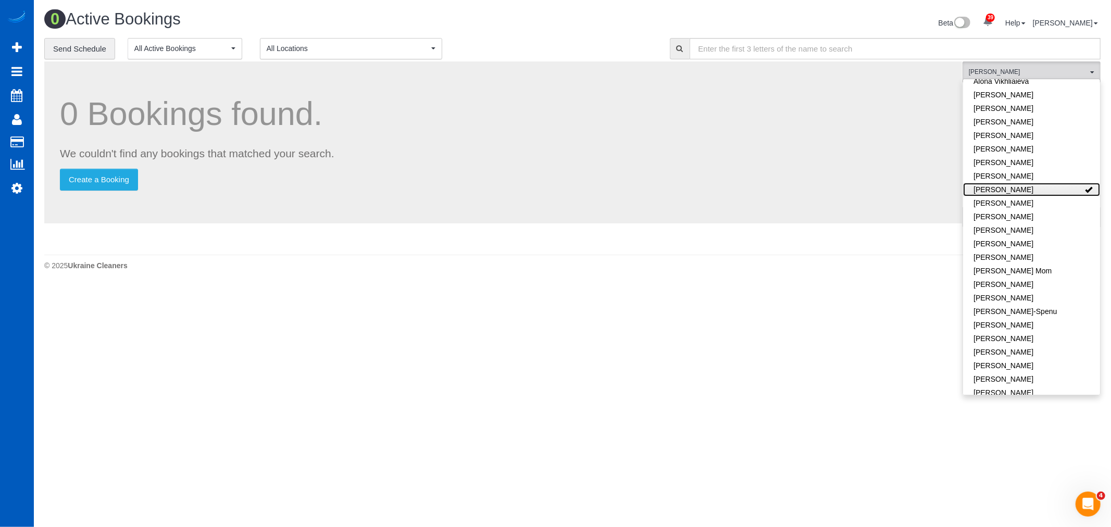
click at [1012, 185] on link "[PERSON_NAME]" at bounding box center [1031, 190] width 137 height 14
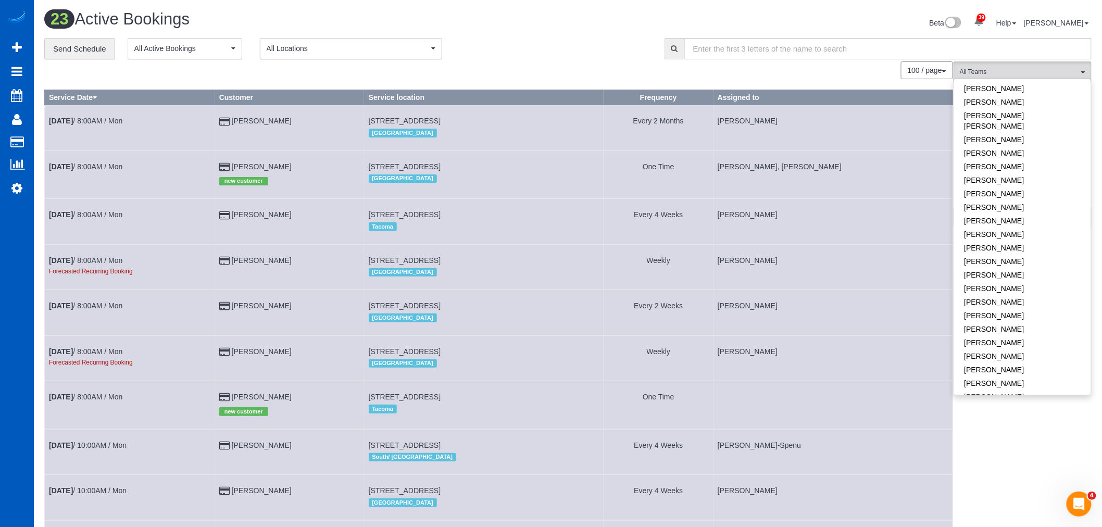
scroll to position [402, 0]
click at [1012, 183] on link "[PERSON_NAME] [PERSON_NAME]" at bounding box center [1022, 190] width 137 height 24
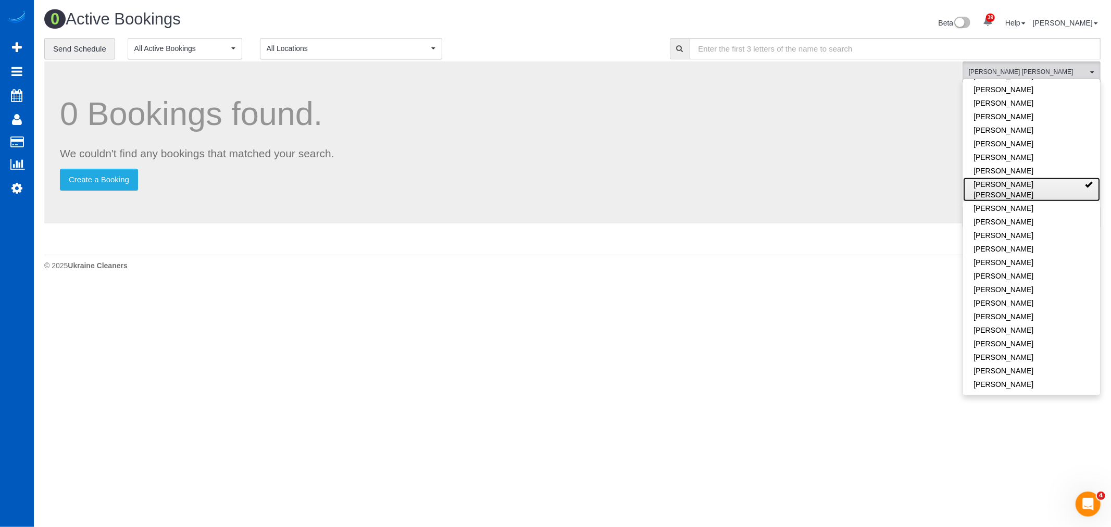
click at [1012, 183] on link "[PERSON_NAME] [PERSON_NAME]" at bounding box center [1031, 190] width 137 height 24
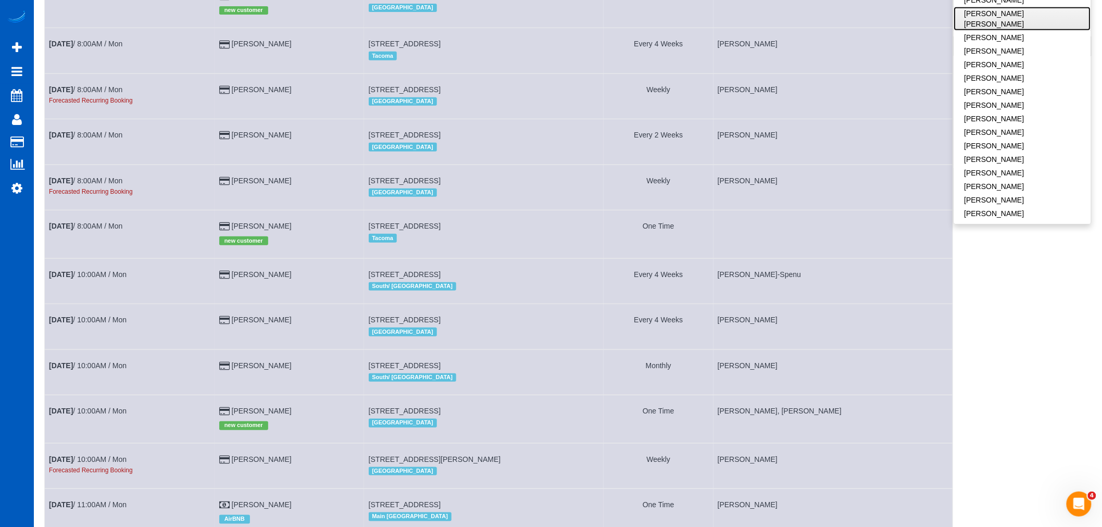
scroll to position [231, 0]
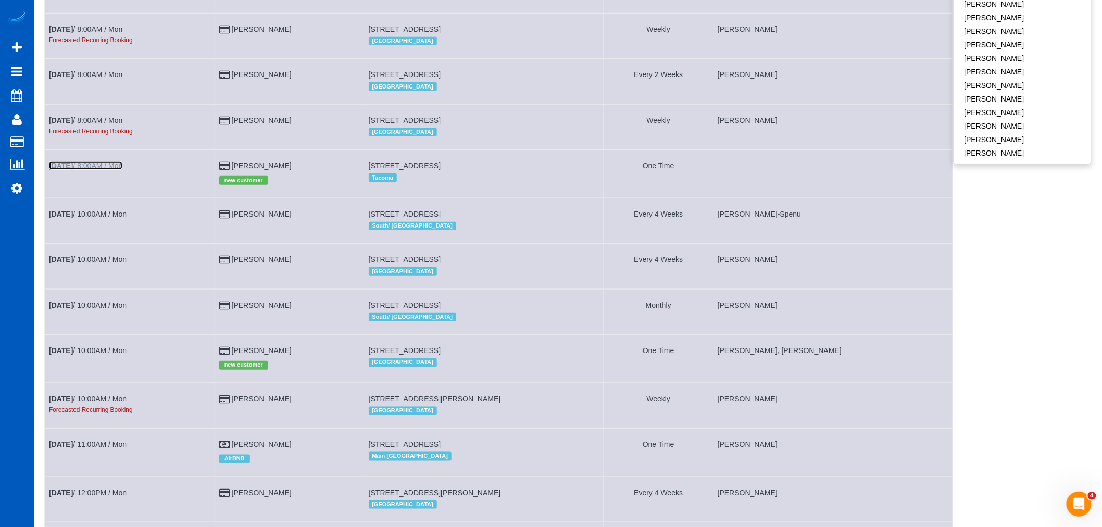
click at [116, 170] on link "[DATE] 8:00AM / Mon" at bounding box center [85, 165] width 73 height 8
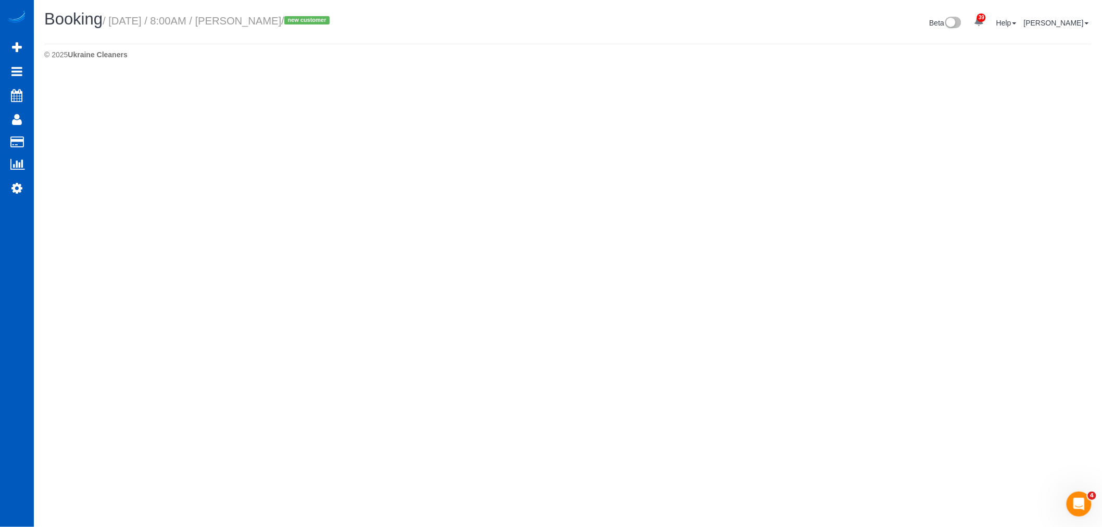
select select "WA"
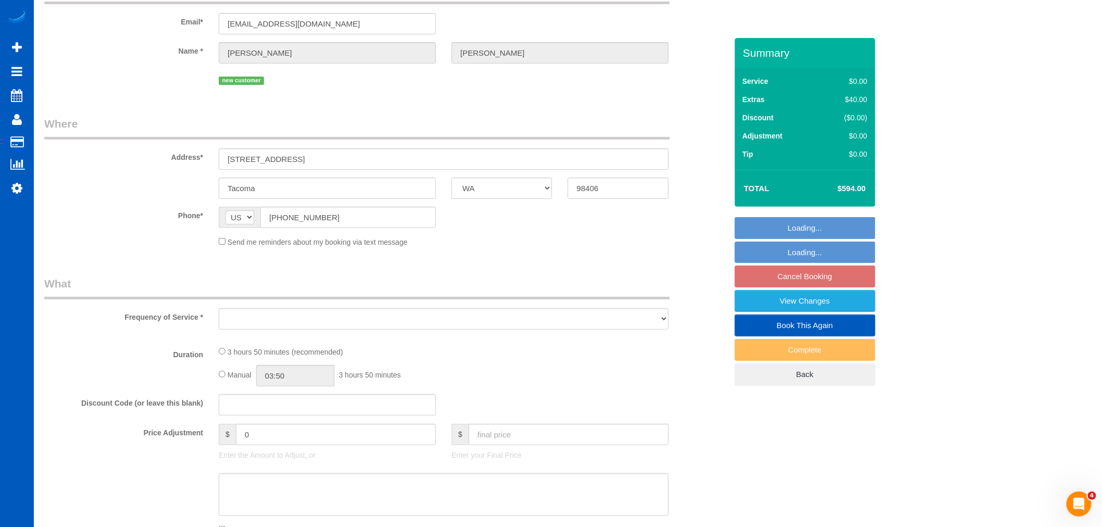
select select "object:16061"
select select "string:fspay-d123add9-4107-4011-94d9-a66249ff2acd"
select select "spot88"
select select "number:10"
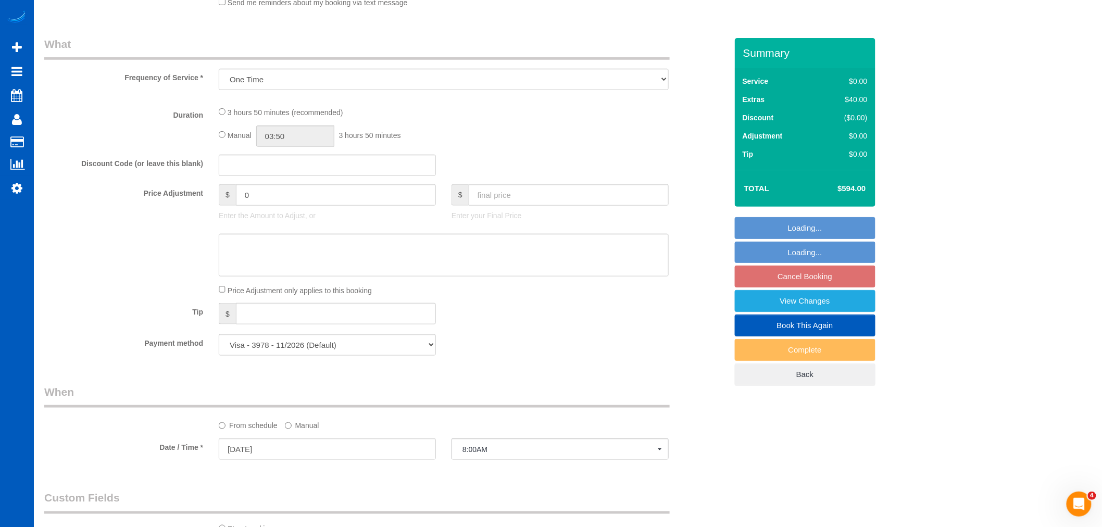
select select "199"
select select "2501"
select select "4"
select select "2"
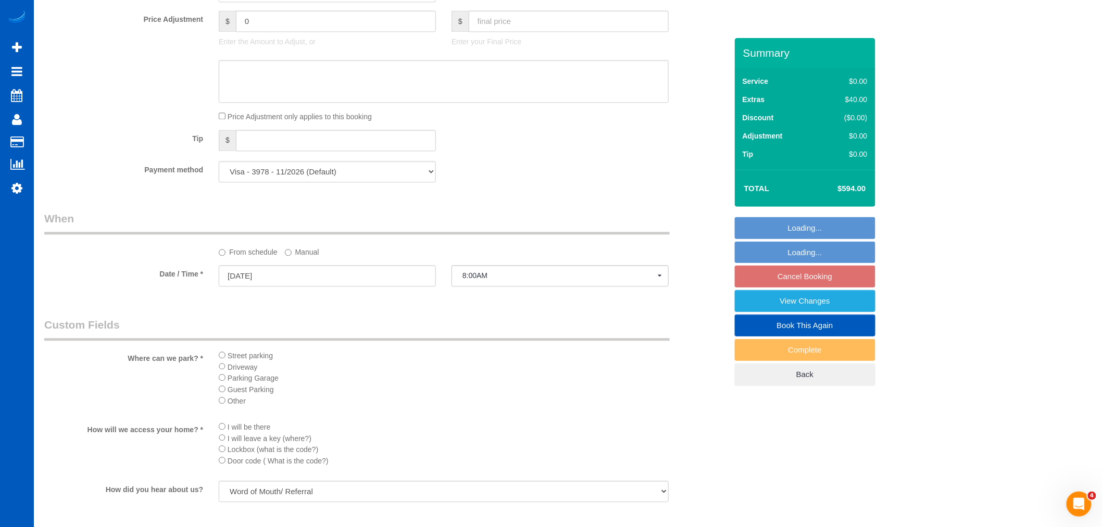
select select "object:16262"
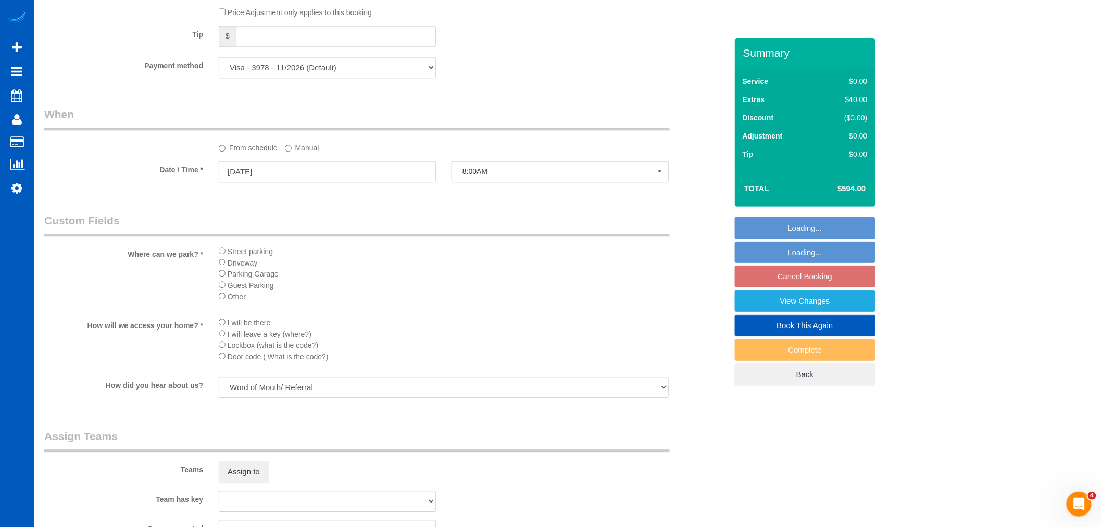
select select "2501"
select select "4"
select select "2"
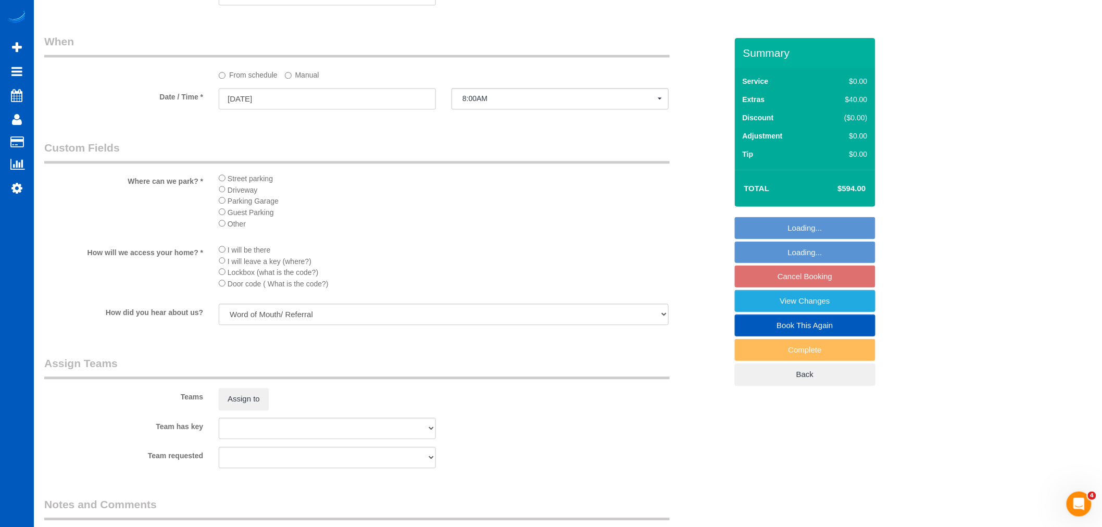
scroll to position [1157, 0]
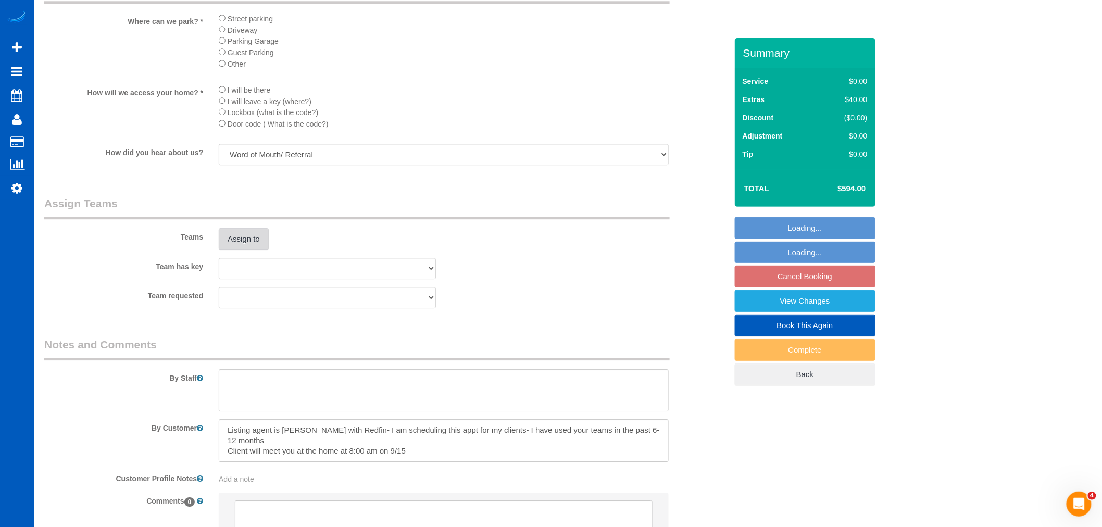
click at [241, 250] on button "Assign to" at bounding box center [244, 239] width 50 height 22
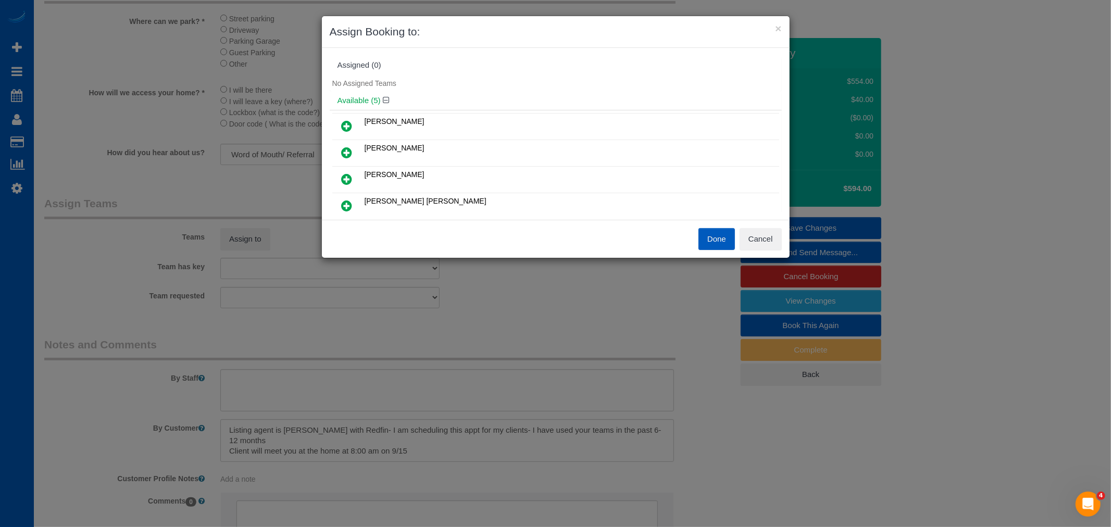
click at [350, 127] on icon at bounding box center [347, 126] width 11 height 12
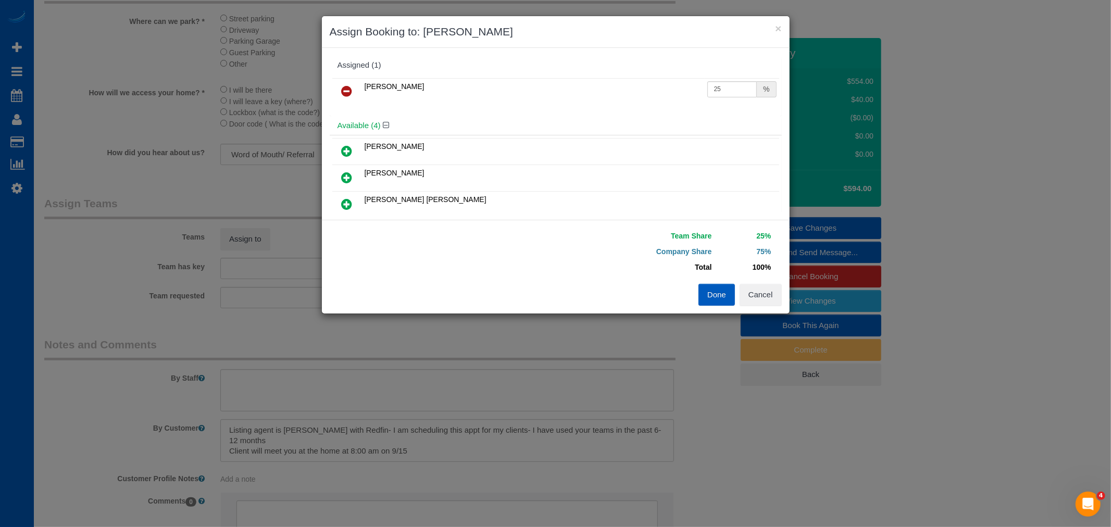
click at [350, 127] on h4 "Available (4)" at bounding box center [555, 125] width 436 height 9
click at [345, 85] on icon at bounding box center [347, 91] width 11 height 12
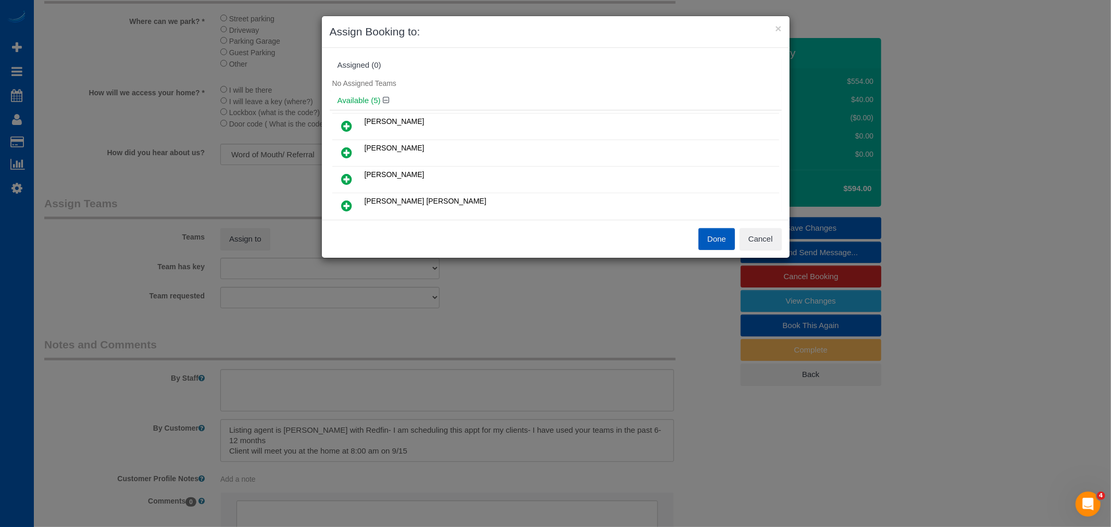
click at [355, 211] on link at bounding box center [347, 206] width 24 height 21
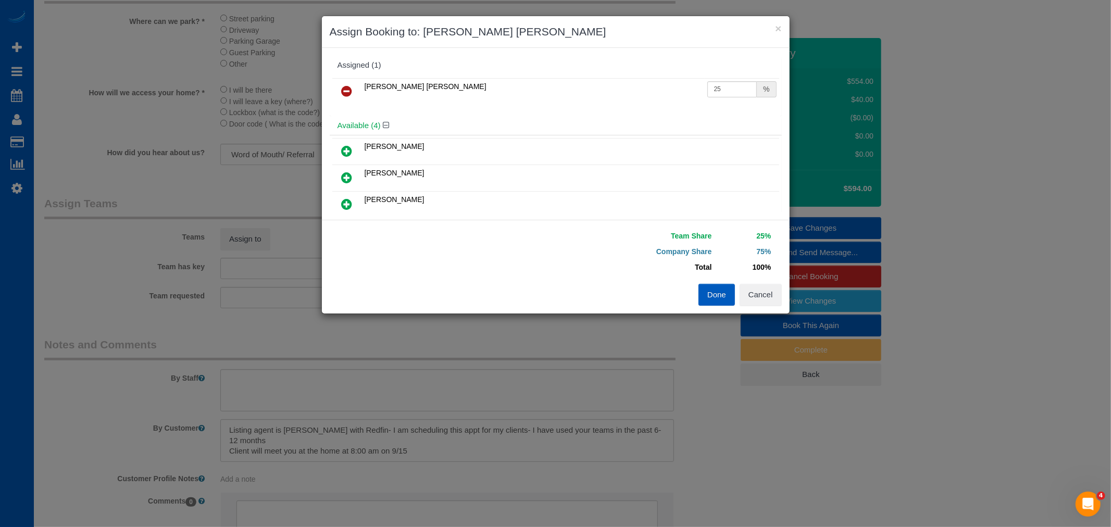
click at [344, 199] on icon at bounding box center [347, 204] width 11 height 12
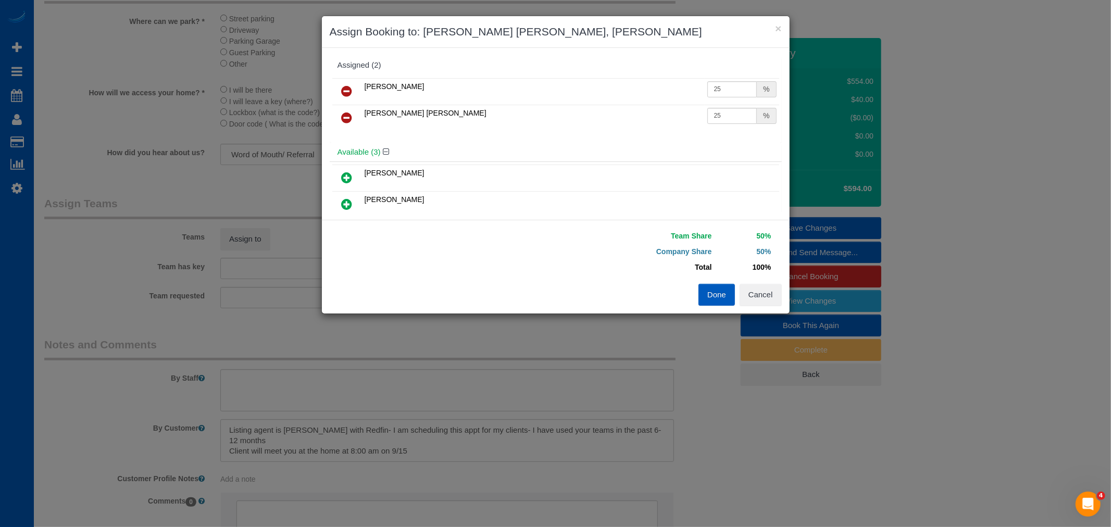
click at [724, 292] on button "Done" at bounding box center [716, 295] width 36 height 22
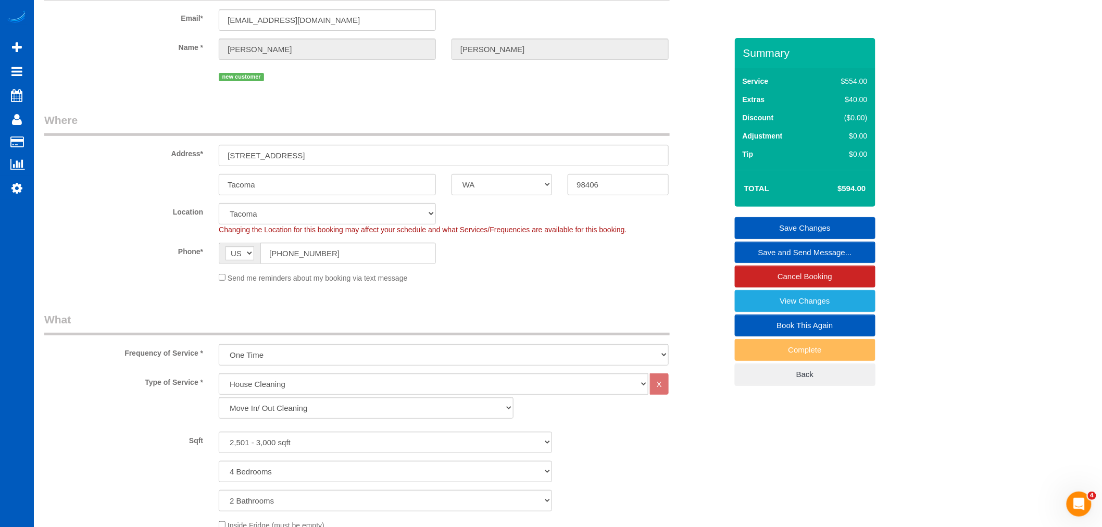
scroll to position [0, 0]
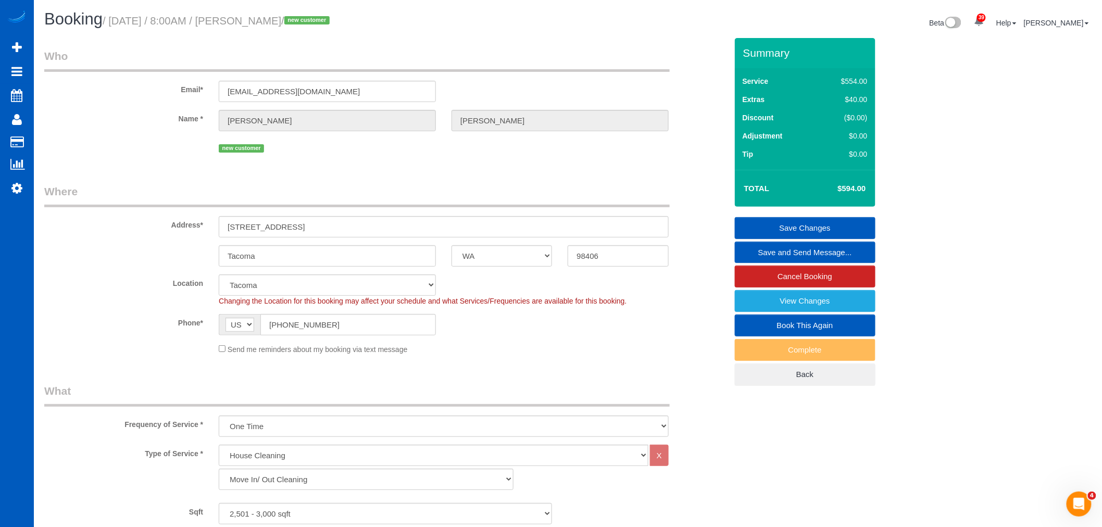
click at [803, 226] on link "Save Changes" at bounding box center [805, 228] width 141 height 22
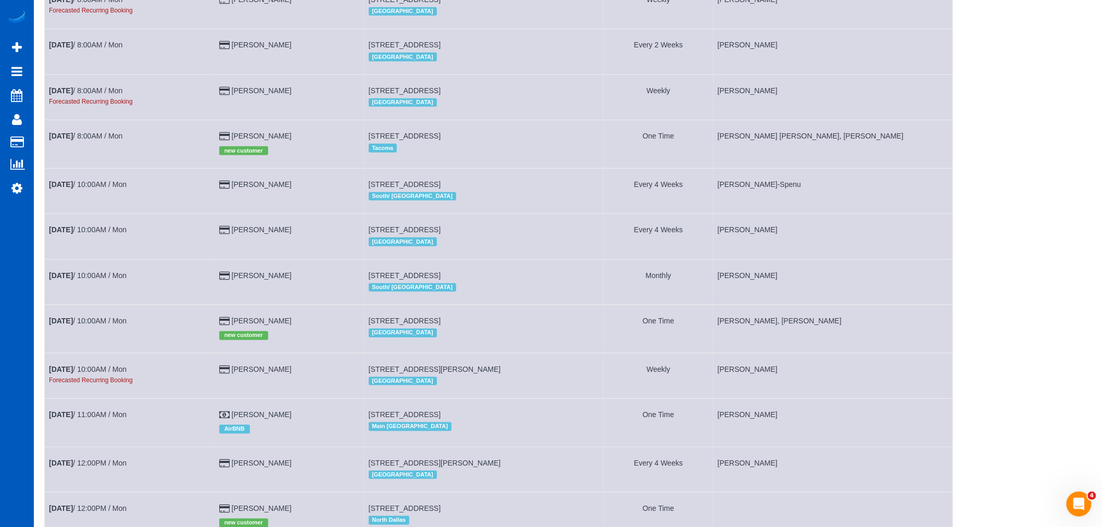
scroll to position [231, 0]
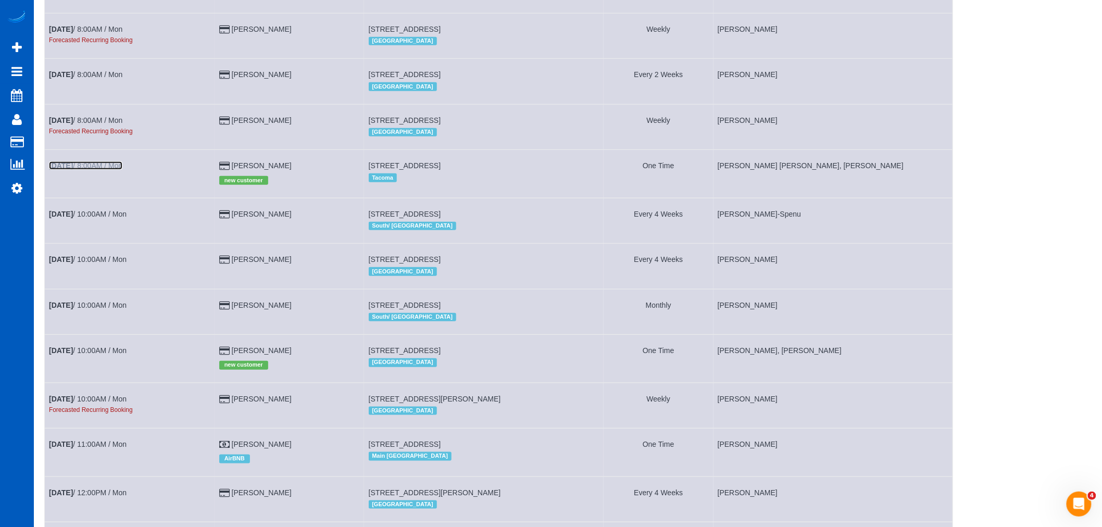
click at [91, 170] on link "[DATE] 8:00AM / Mon" at bounding box center [85, 165] width 73 height 8
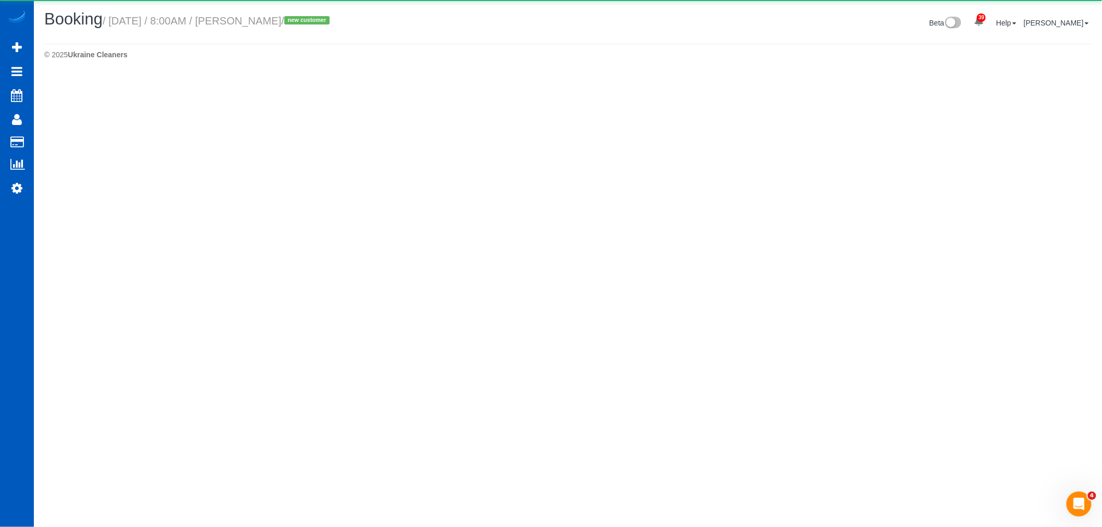
select select "WA"
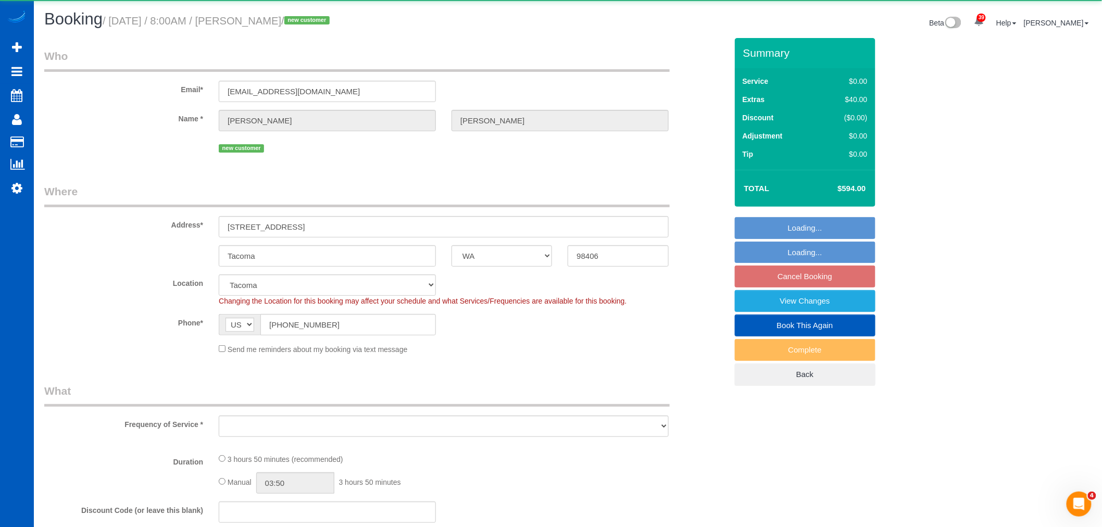
select select "object:17513"
select select "199"
select select "object:17793"
select select "spot105"
select select "number:10"
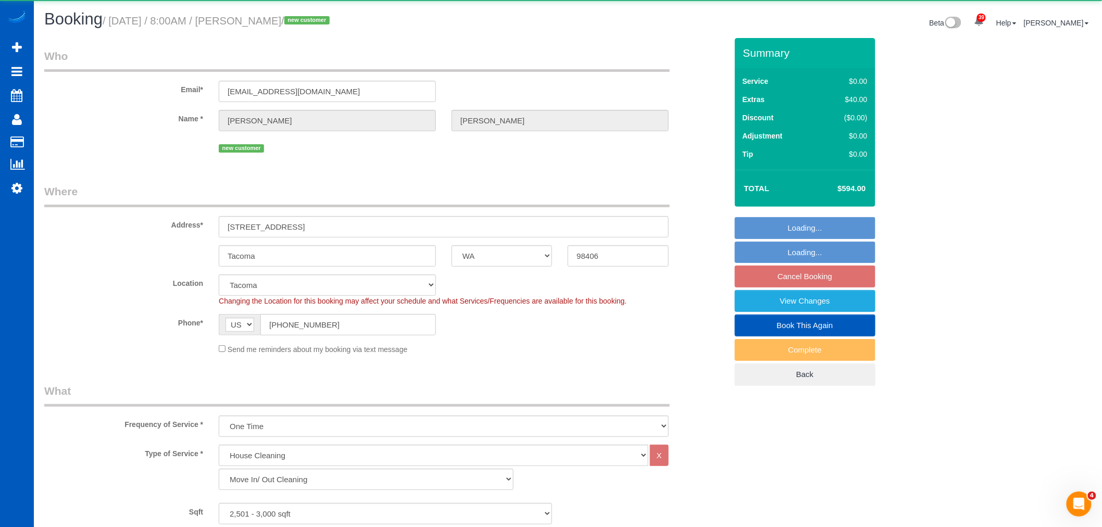
select select "2501"
select select "4"
select select "2"
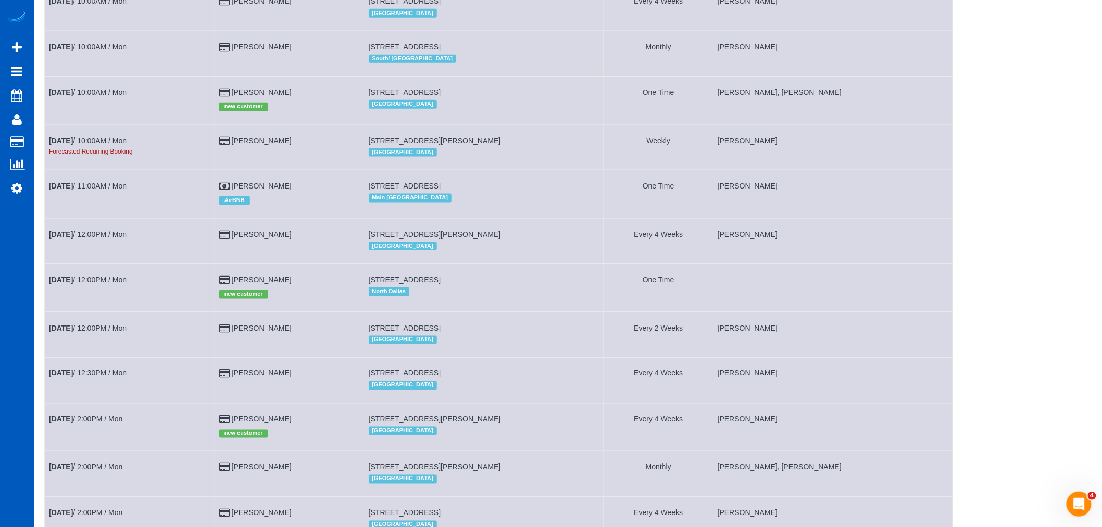
scroll to position [509, 0]
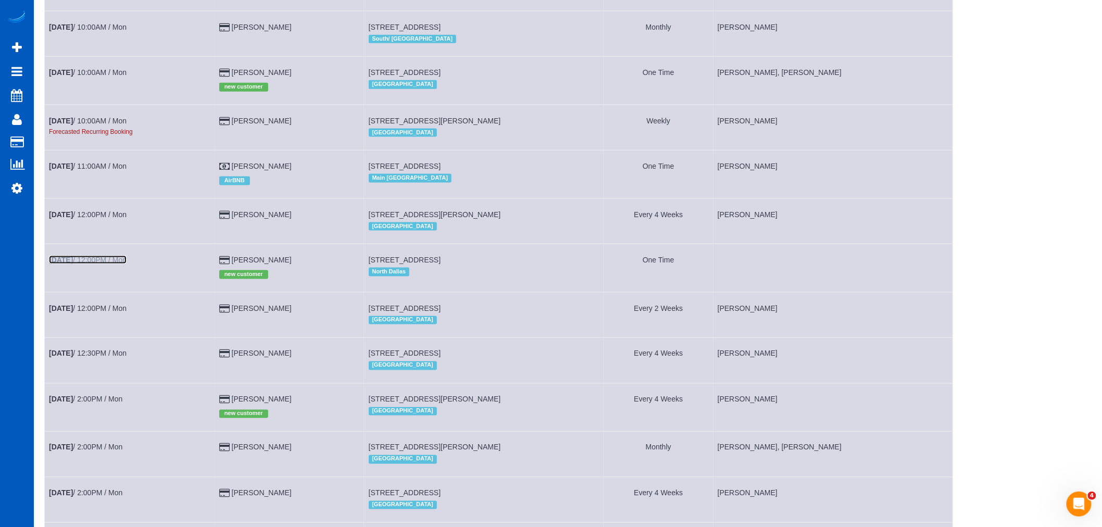
click at [113, 264] on link "[DATE] 12:00PM / Mon" at bounding box center [88, 260] width 78 height 8
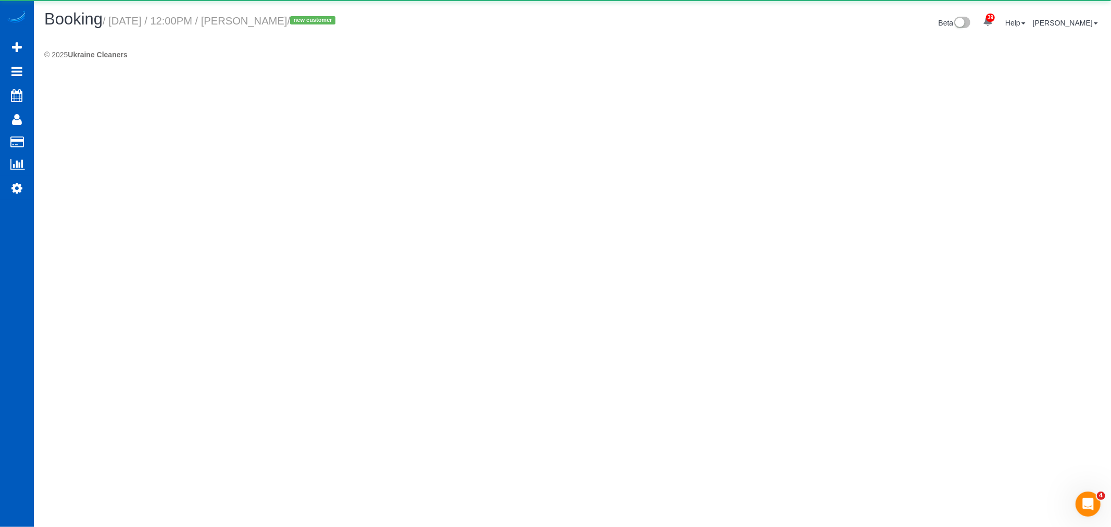
select select "[GEOGRAPHIC_DATA]"
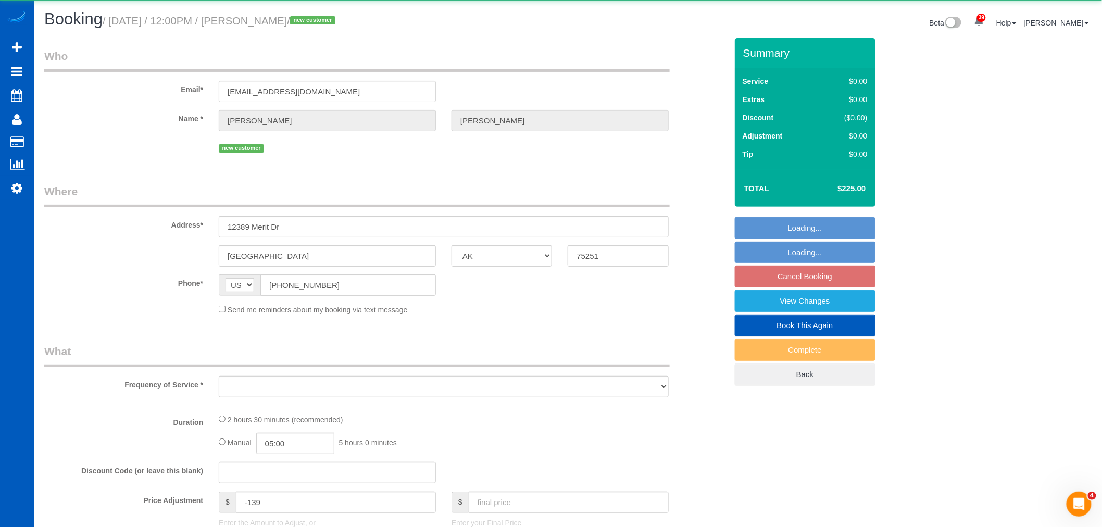
select select "object:18857"
select select "string:fspay-c12a1377-7015-4bc6-aaf6-46e9d7d17dab"
select select "199"
select select "spot122"
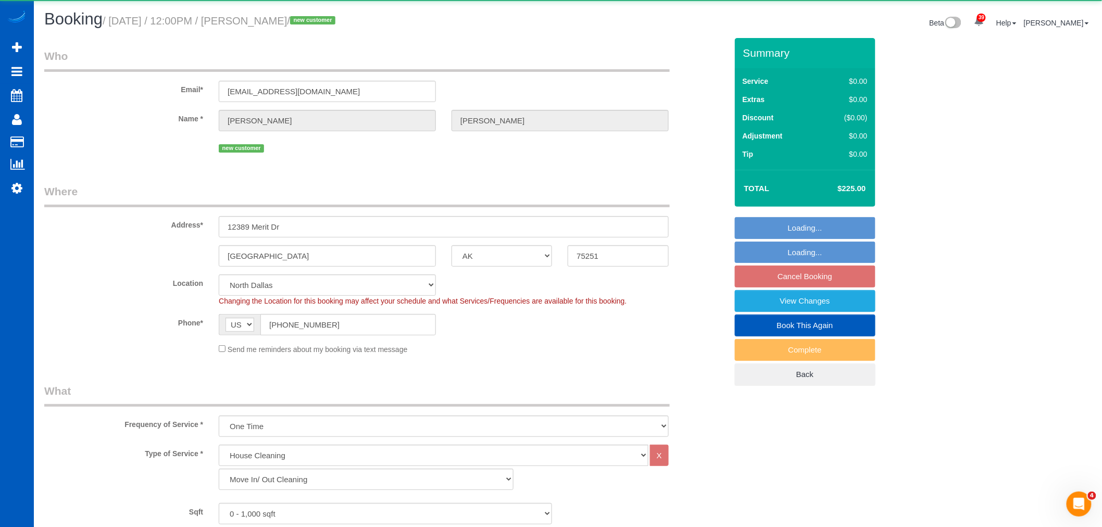
select select "object:19018"
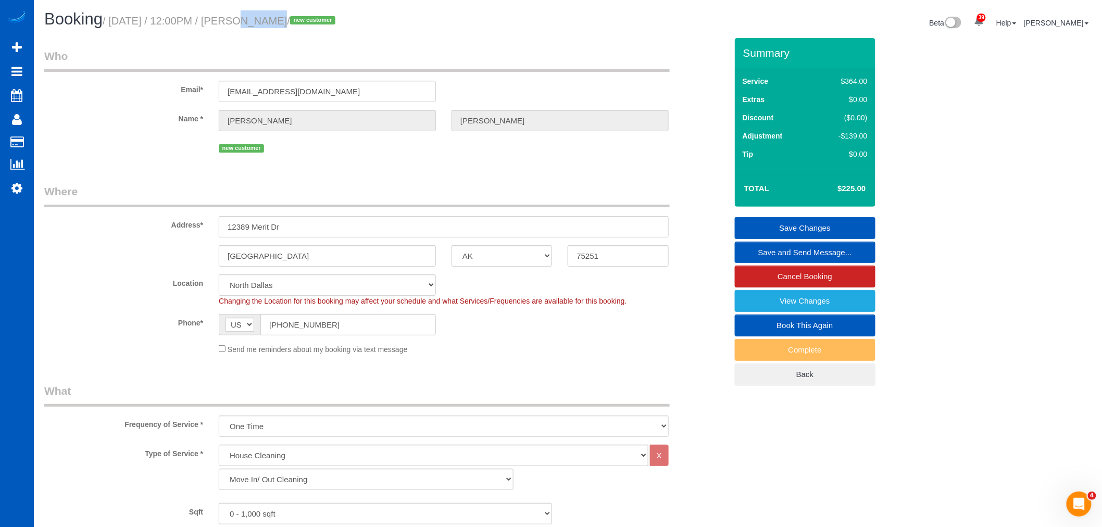
drag, startPoint x: 217, startPoint y: 23, endPoint x: 258, endPoint y: 25, distance: 41.2
click at [258, 25] on small "/ [DATE] / 12:00PM / [PERSON_NAME] / new customer" at bounding box center [221, 20] width 236 height 11
click at [218, 23] on small "/ [DATE] / 12:00PM / [PERSON_NAME] / new customer" at bounding box center [221, 20] width 236 height 11
drag, startPoint x: 218, startPoint y: 19, endPoint x: 256, endPoint y: 24, distance: 38.4
click at [257, 19] on small "/ [DATE] / 12:00PM / [PERSON_NAME] / new customer" at bounding box center [221, 20] width 236 height 11
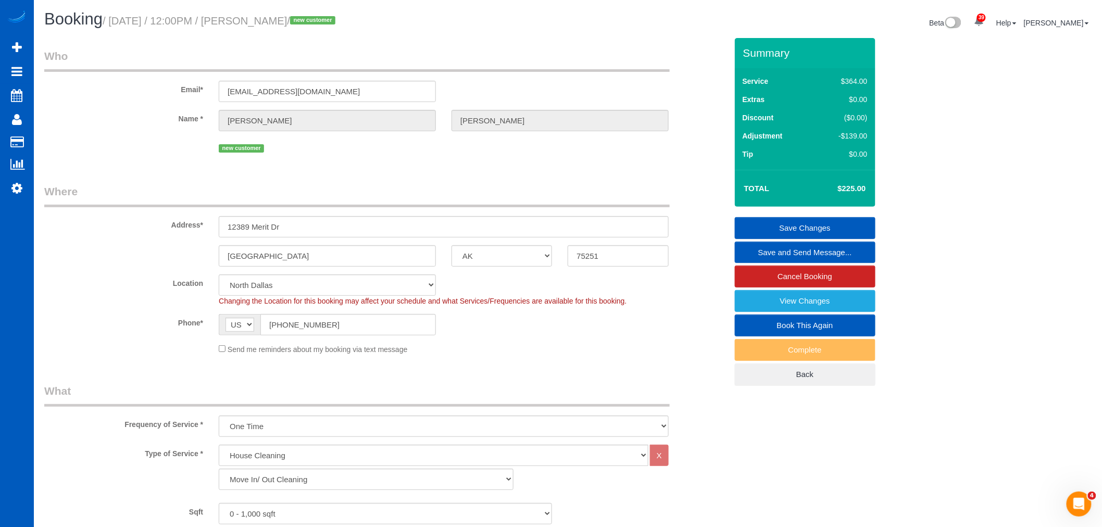
click at [211, 23] on small "/ [DATE] / 12:00PM / [PERSON_NAME] / new customer" at bounding box center [221, 20] width 236 height 11
drag, startPoint x: 217, startPoint y: 18, endPoint x: 258, endPoint y: 24, distance: 41.5
click at [258, 24] on small "/ [DATE] / 12:00PM / [PERSON_NAME] / new customer" at bounding box center [221, 20] width 236 height 11
click at [260, 21] on small "/ [DATE] / 12:00PM / [PERSON_NAME] / new customer" at bounding box center [221, 20] width 236 height 11
drag, startPoint x: 259, startPoint y: 21, endPoint x: 214, endPoint y: 21, distance: 45.3
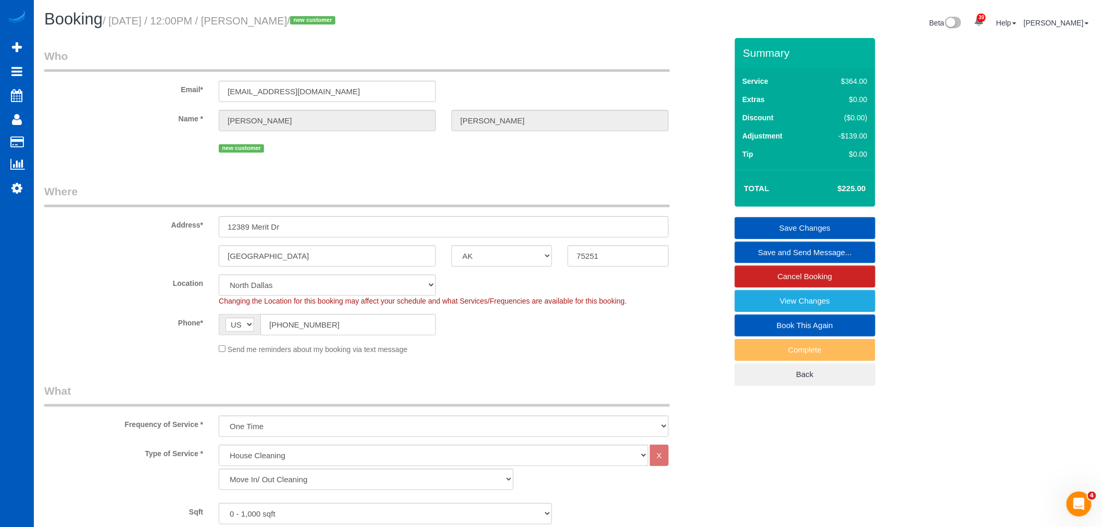
click at [214, 21] on small "/ [DATE] / 12:00PM / [PERSON_NAME] / new customer" at bounding box center [221, 20] width 236 height 11
drag, startPoint x: 218, startPoint y: 18, endPoint x: 257, endPoint y: 19, distance: 39.6
click at [257, 19] on small "/ [DATE] / 12:00PM / [PERSON_NAME] / new customer" at bounding box center [221, 20] width 236 height 11
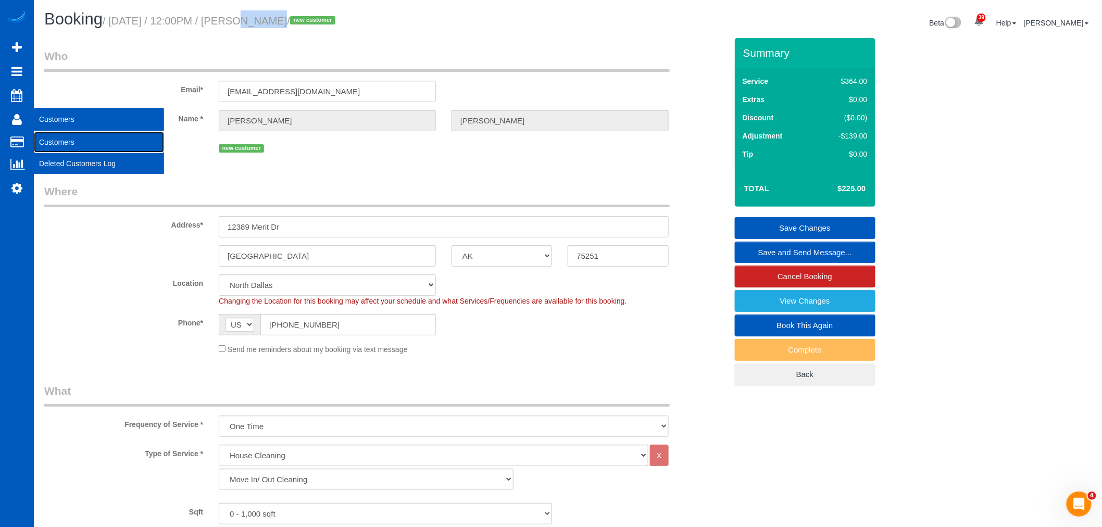
click at [84, 148] on link "Customers" at bounding box center [99, 142] width 130 height 21
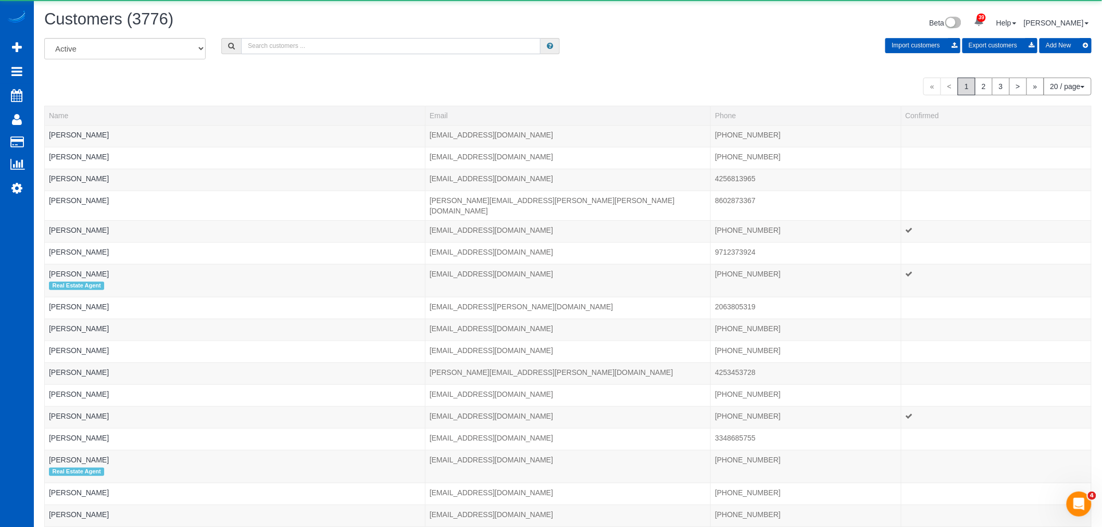
click at [278, 45] on input "text" at bounding box center [390, 46] width 299 height 16
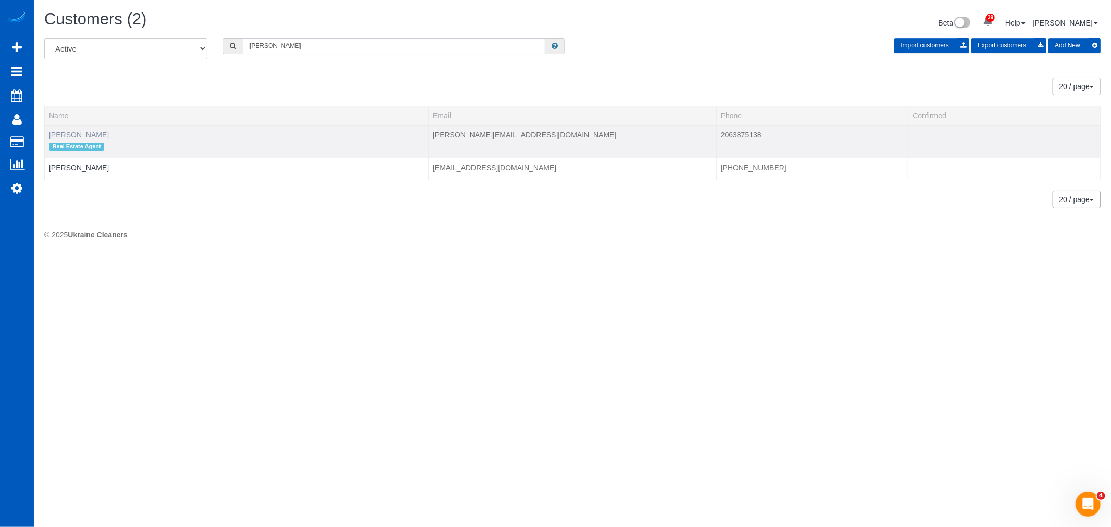
type input "[PERSON_NAME]"
click at [59, 131] on link "[PERSON_NAME]" at bounding box center [79, 135] width 60 height 8
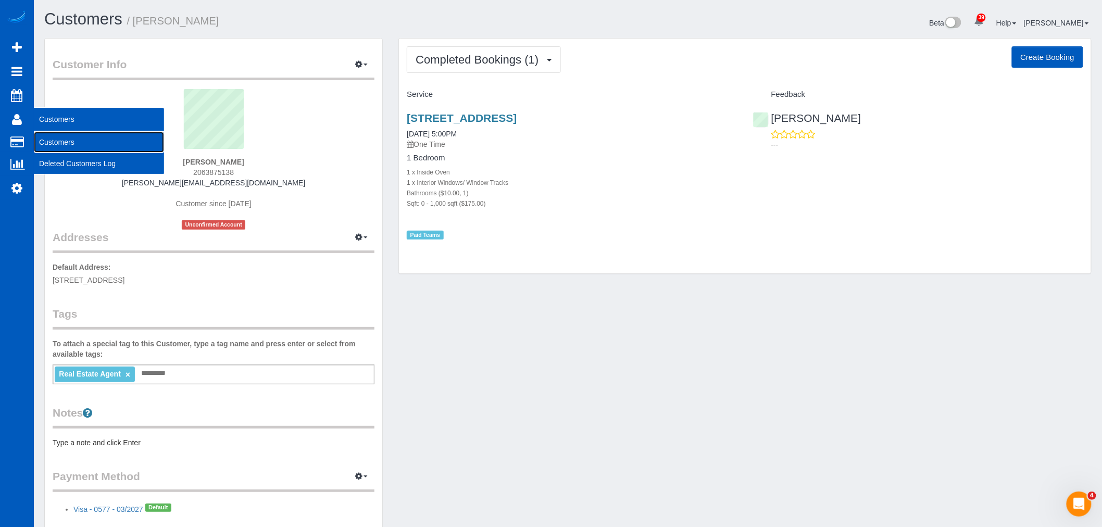
click at [57, 146] on link "Customers" at bounding box center [99, 142] width 130 height 21
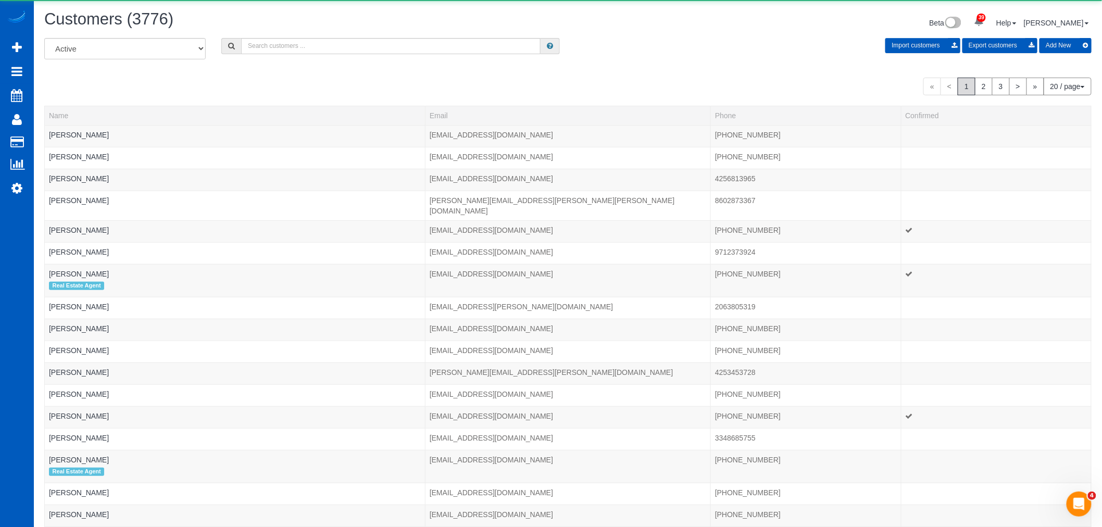
click at [332, 37] on div "Customers (3776) Beta 39 Your Notifications You have 0 alerts × You have 1 to c…" at bounding box center [567, 24] width 1063 height 28
click at [316, 42] on input "text" at bounding box center [390, 46] width 299 height 16
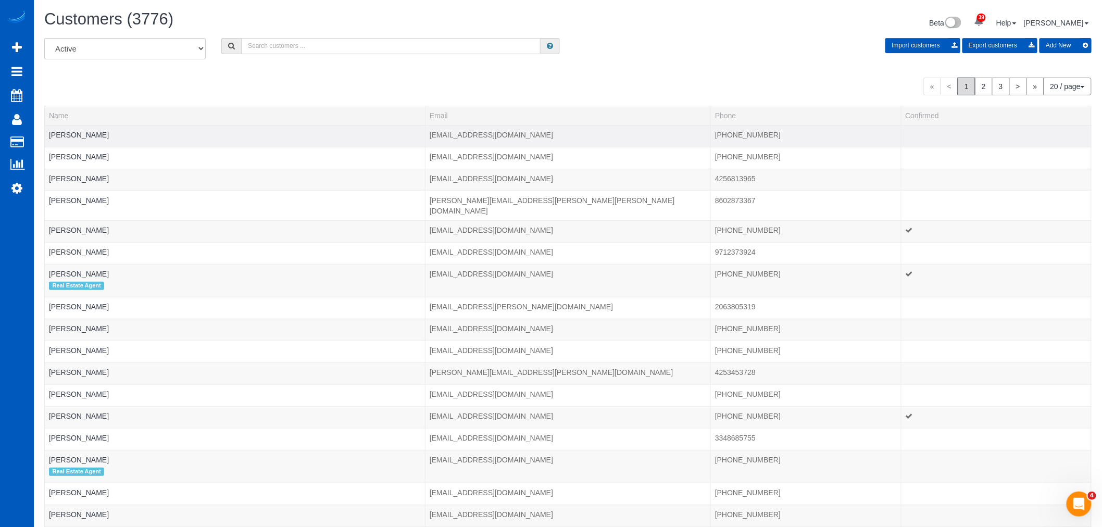
type input "f"
type input "d"
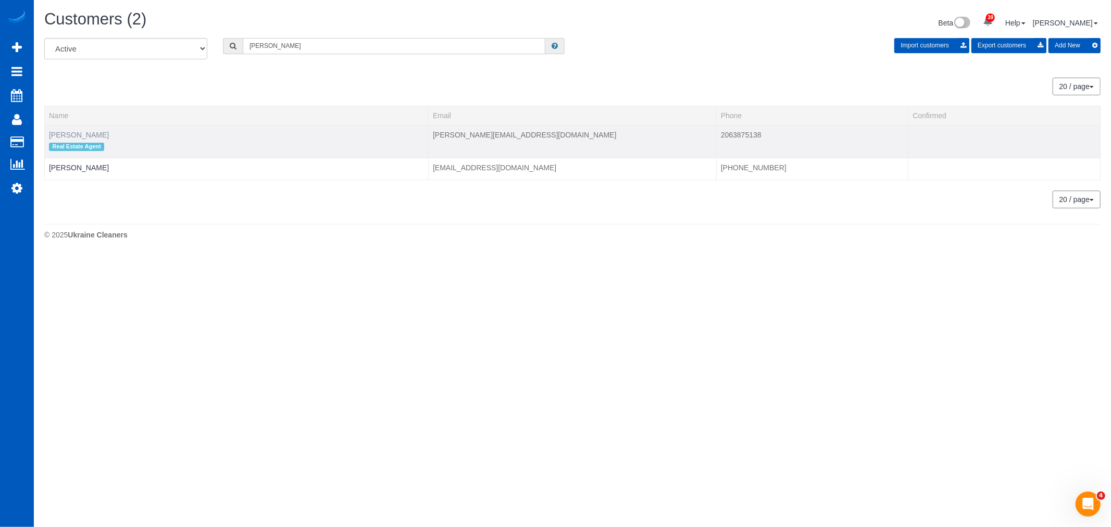
type input "[PERSON_NAME]"
click at [63, 131] on link "[PERSON_NAME]" at bounding box center [79, 135] width 60 height 8
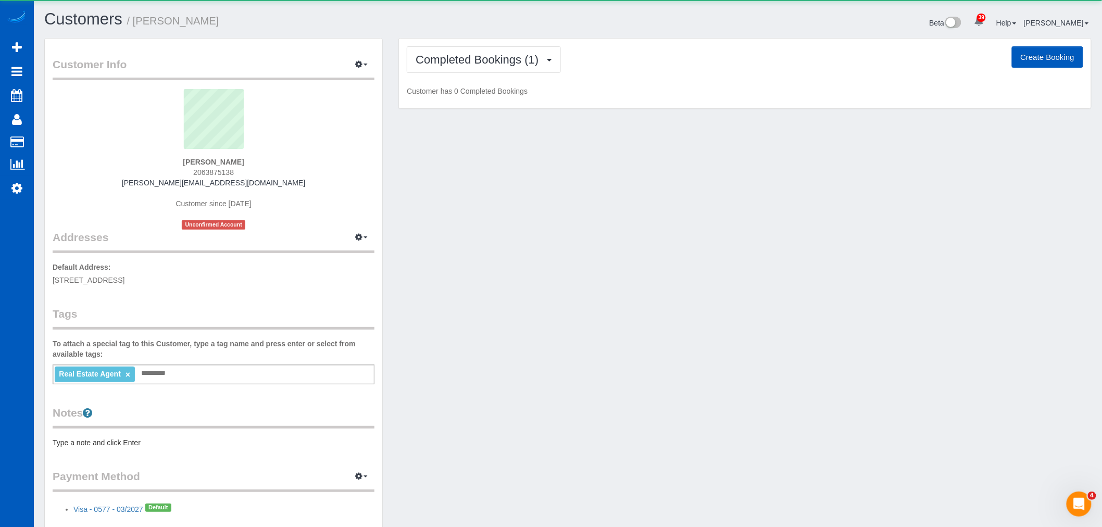
click at [447, 76] on div "Completed Bookings (1) Completed Bookings (1) Upcoming Bookings (0) Cancelled B…" at bounding box center [745, 74] width 692 height 70
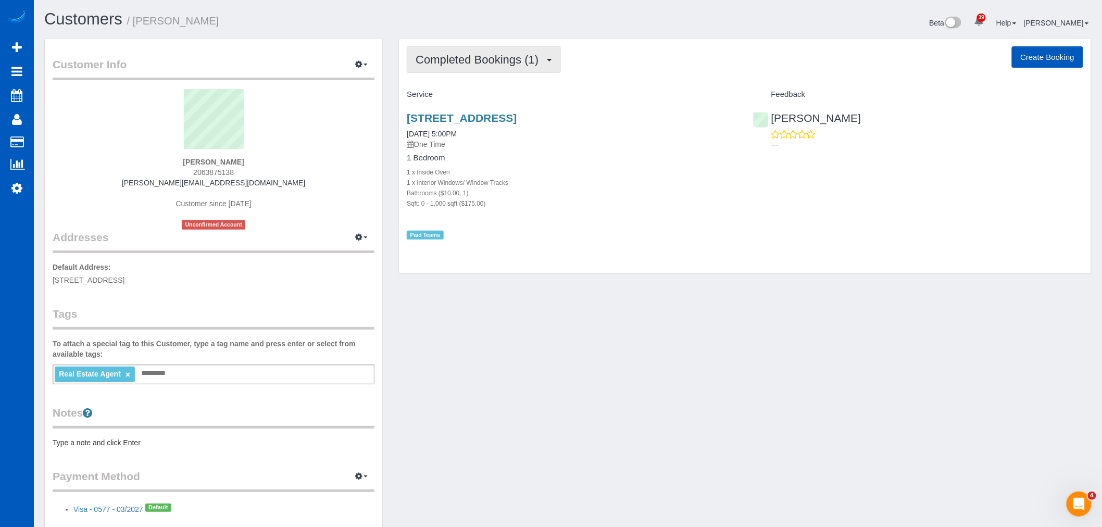
click at [484, 69] on button "Completed Bookings (1)" at bounding box center [484, 59] width 154 height 27
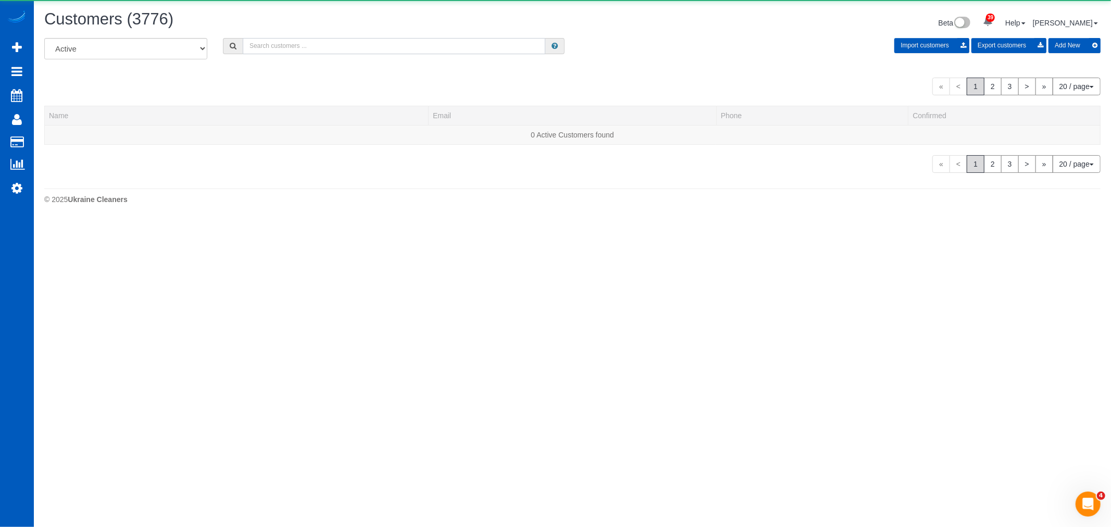
click at [274, 44] on input "text" at bounding box center [394, 46] width 303 height 16
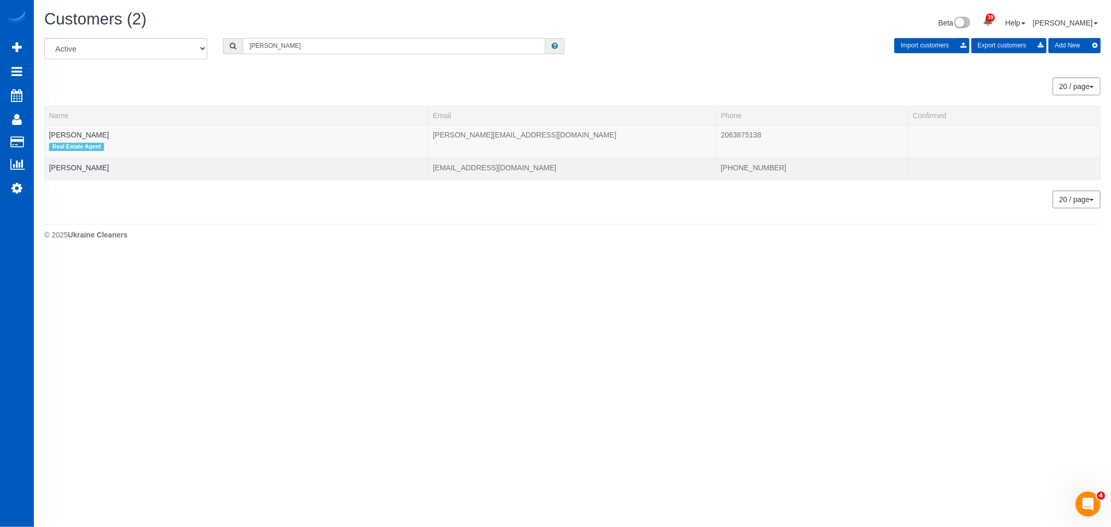
type input "[PERSON_NAME]"
click at [77, 173] on td "[PERSON_NAME]" at bounding box center [237, 169] width 384 height 22
click at [76, 163] on td "[PERSON_NAME]" at bounding box center [237, 169] width 384 height 22
click at [74, 169] on link "[PERSON_NAME]" at bounding box center [79, 168] width 60 height 8
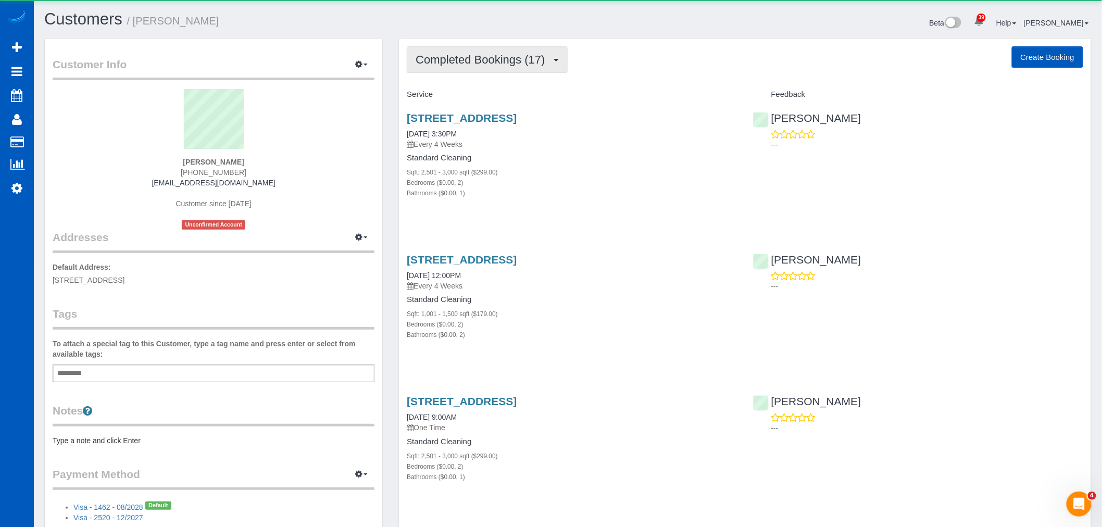
click at [461, 60] on span "Completed Bookings (17)" at bounding box center [483, 59] width 134 height 13
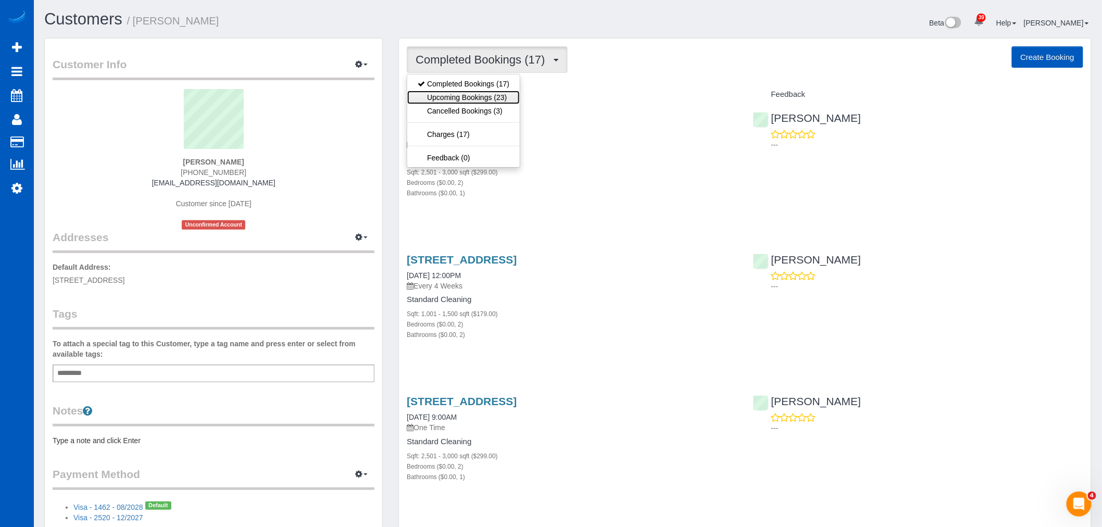
click at [458, 97] on link "Upcoming Bookings (23)" at bounding box center [463, 98] width 112 height 14
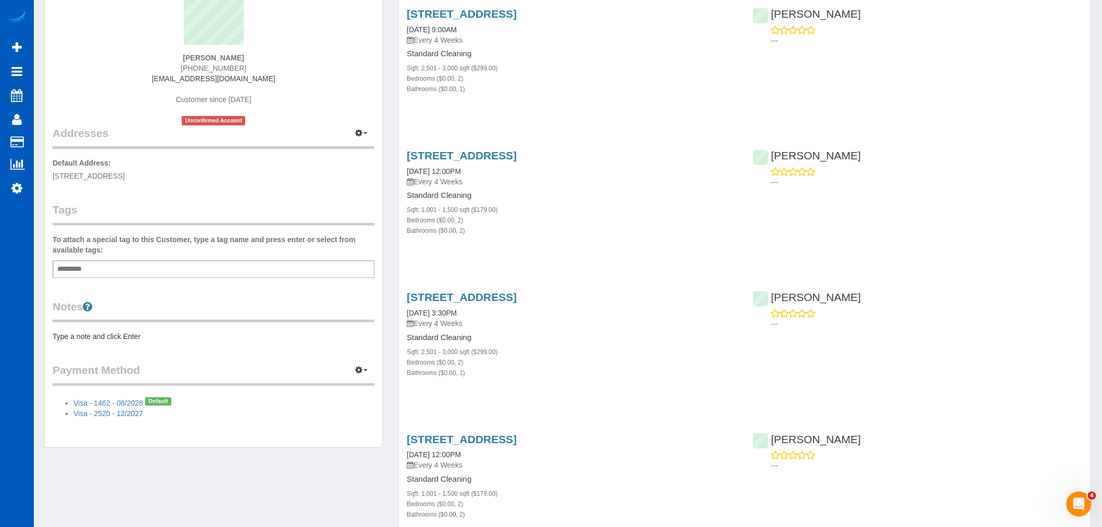
scroll to position [116, 0]
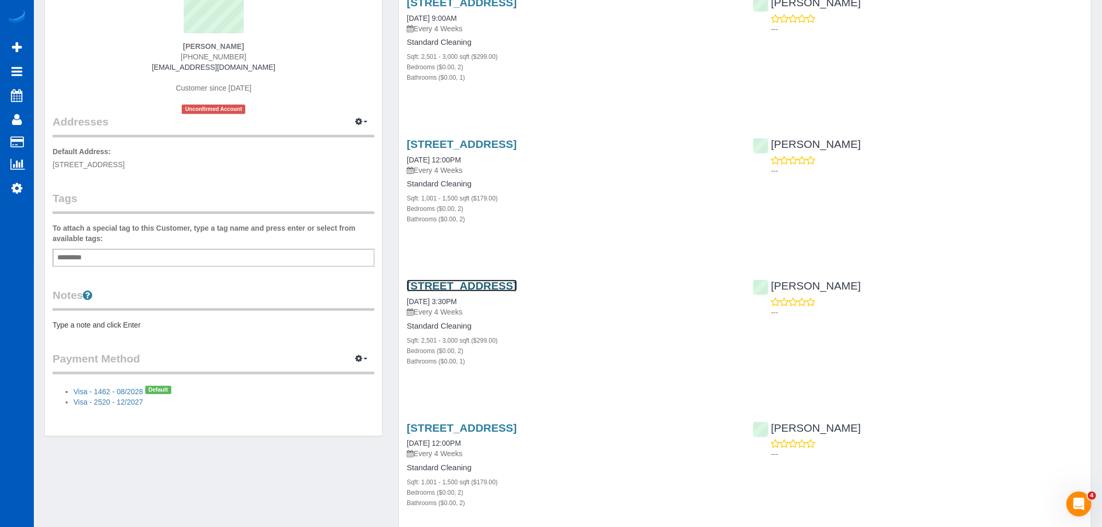
click at [495, 285] on link "[STREET_ADDRESS]" at bounding box center [462, 286] width 110 height 12
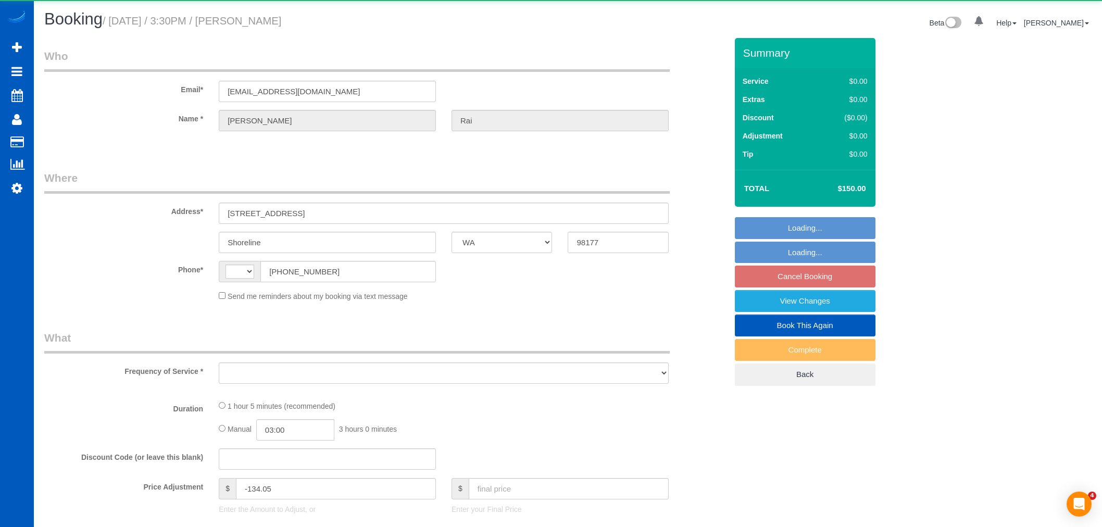
select select "WA"
select select "string:[GEOGRAPHIC_DATA]"
select select "object:1048"
select select "string:fspay-da77762e-0166-4477-940e-e34a70d64635"
select select "199"
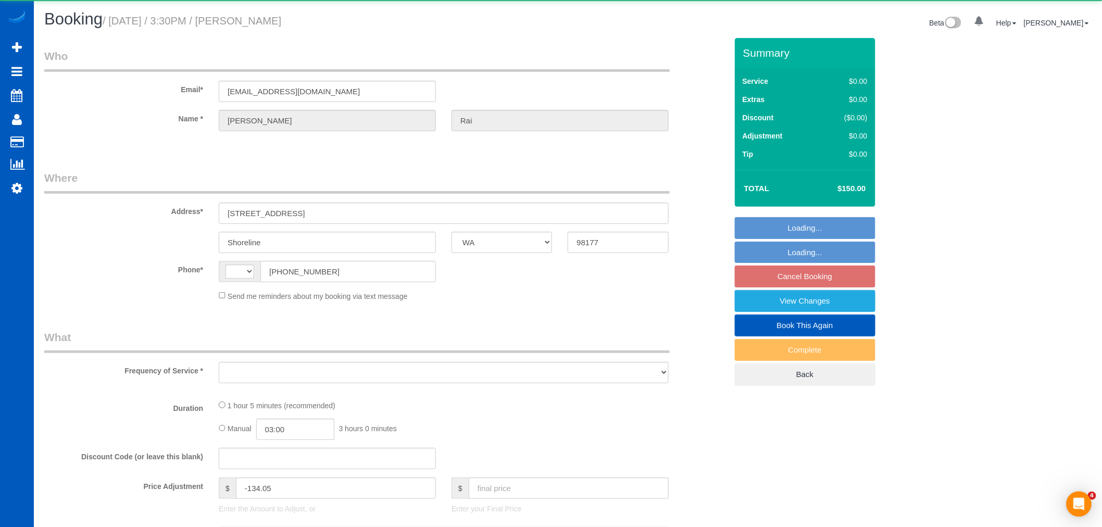
select select "2501"
select select "2"
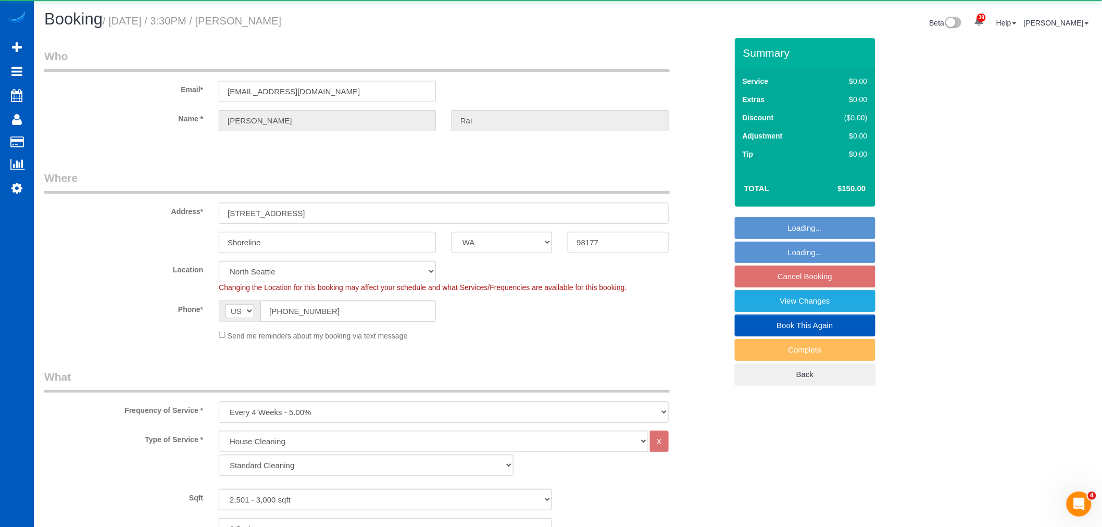
select select "object:1183"
select select "2501"
select select "2"
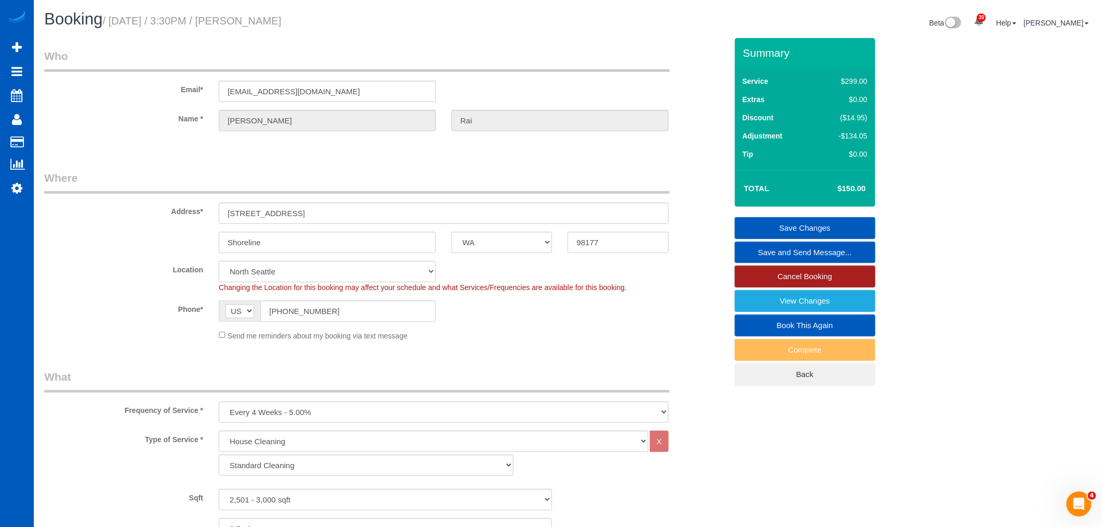
click at [817, 273] on link "Cancel Booking" at bounding box center [805, 277] width 141 height 22
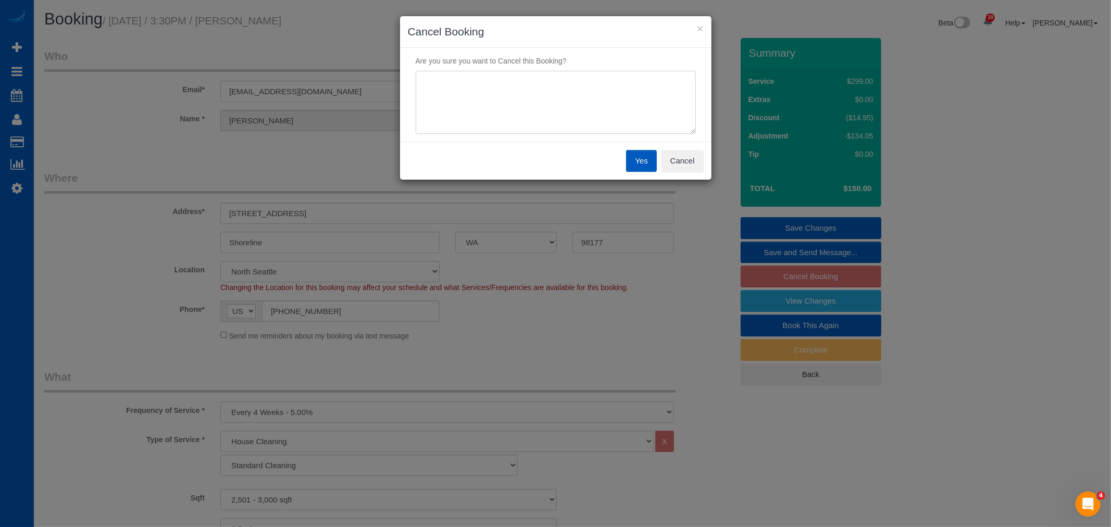
click at [596, 123] on textarea at bounding box center [556, 103] width 280 height 64
type textarea "skip october"
click at [644, 157] on button "Yes" at bounding box center [641, 161] width 30 height 22
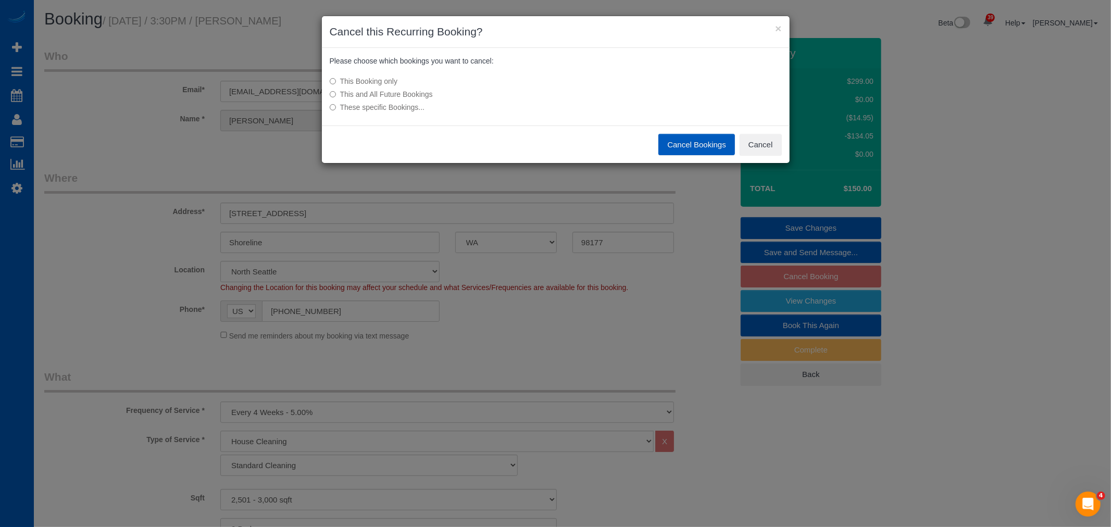
click at [686, 142] on button "Cancel Bookings" at bounding box center [696, 145] width 77 height 22
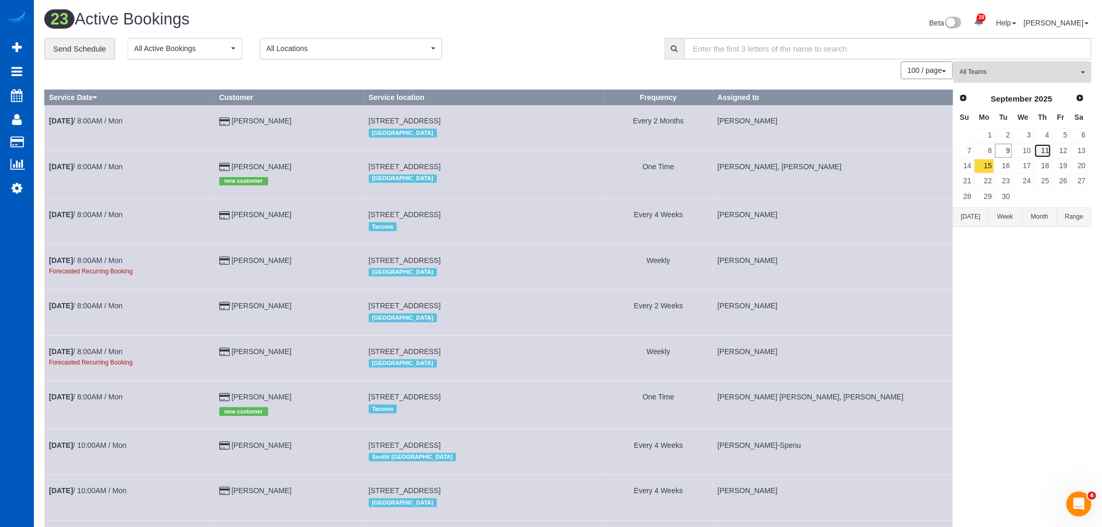
click at [1050, 153] on link "11" at bounding box center [1042, 151] width 17 height 14
click at [1059, 152] on link "12" at bounding box center [1060, 151] width 17 height 14
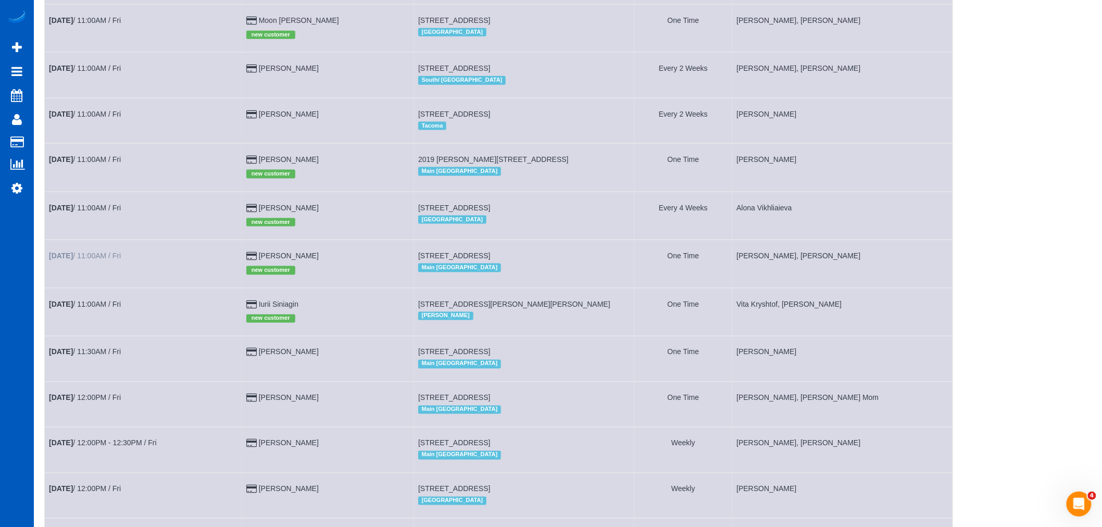
scroll to position [521, 0]
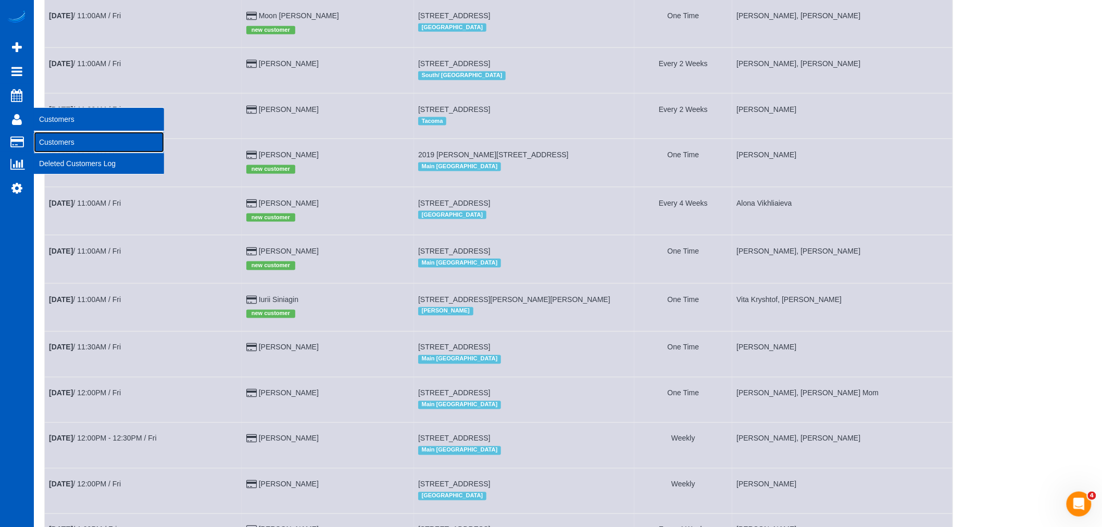
click at [60, 143] on link "Customers" at bounding box center [99, 142] width 130 height 21
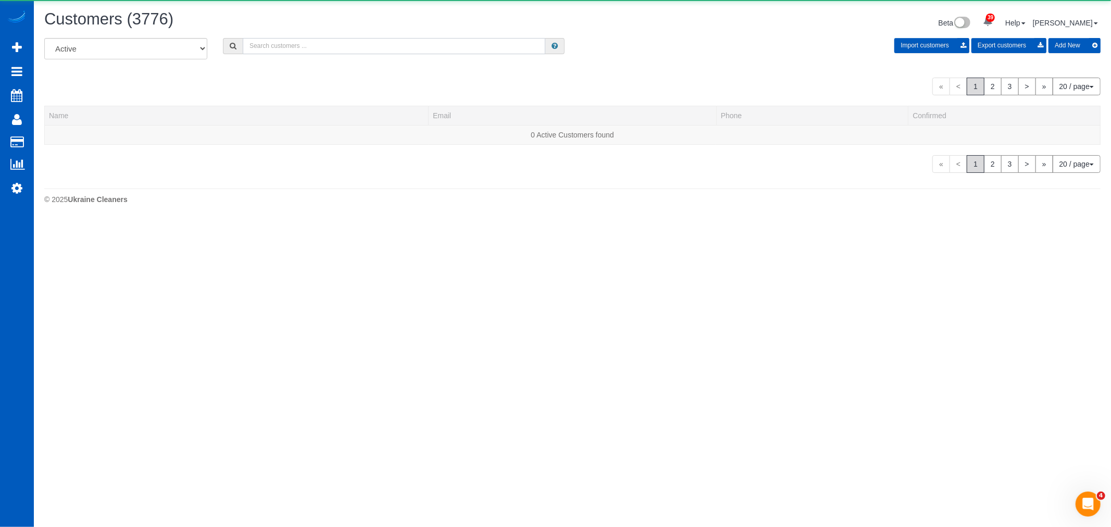
click at [279, 50] on input "text" at bounding box center [394, 46] width 303 height 16
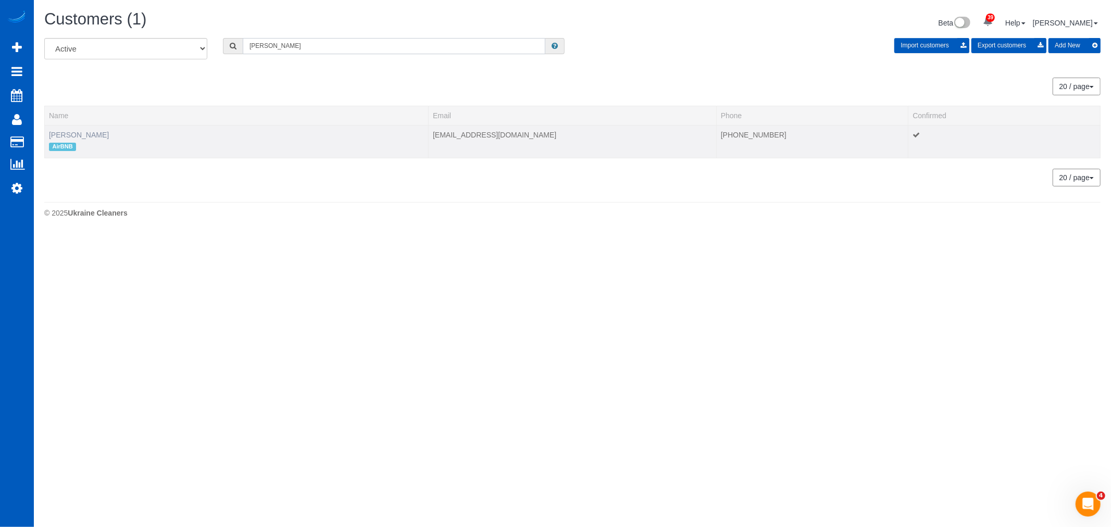
type input "rui xia"
click at [58, 138] on link "[PERSON_NAME]" at bounding box center [79, 135] width 60 height 8
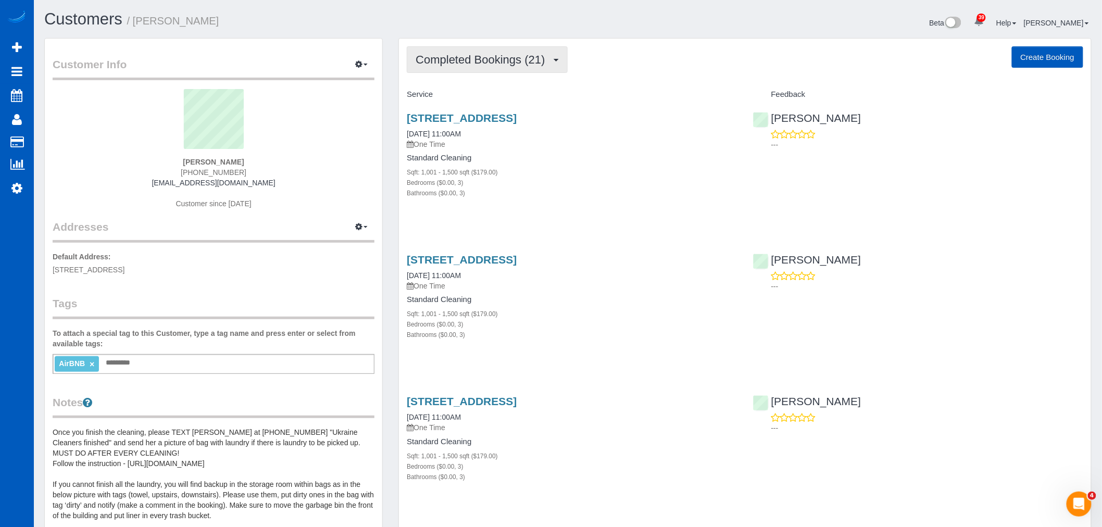
click at [503, 69] on button "Completed Bookings (21)" at bounding box center [487, 59] width 160 height 27
click at [496, 96] on link "Upcoming Bookings (6)" at bounding box center [463, 98] width 112 height 14
click at [456, 115] on link "3616 Palatine Ave N, Seattle, WA 98103" at bounding box center [462, 118] width 110 height 12
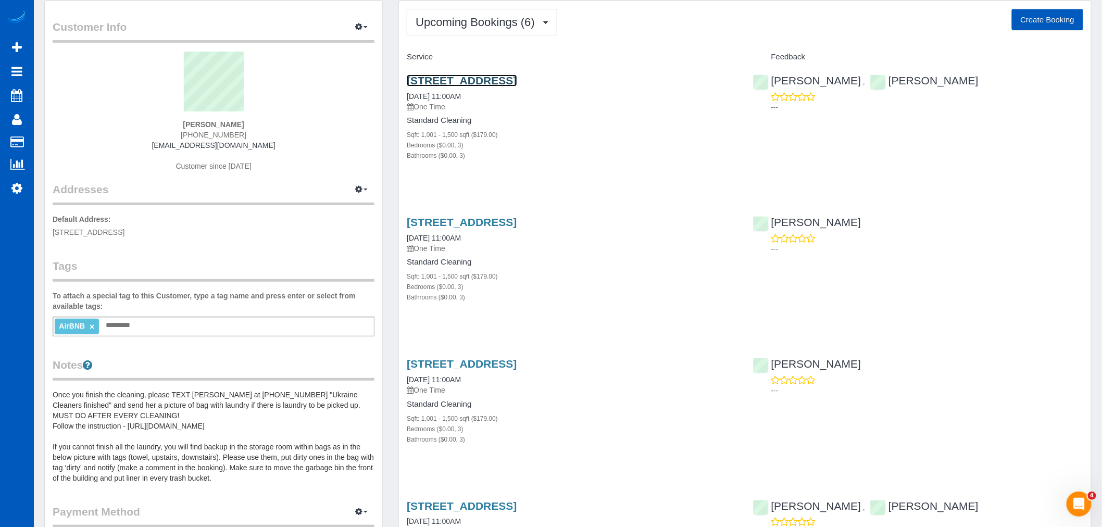
scroll to position [58, 0]
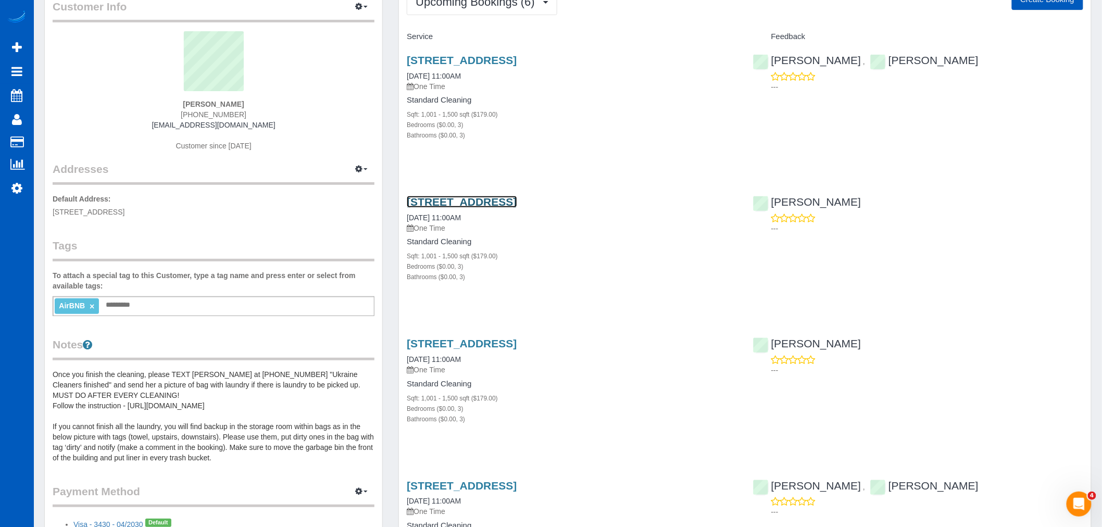
click at [460, 200] on link "3616 Palatine Ave N, Seattle, WA 98103" at bounding box center [462, 202] width 110 height 12
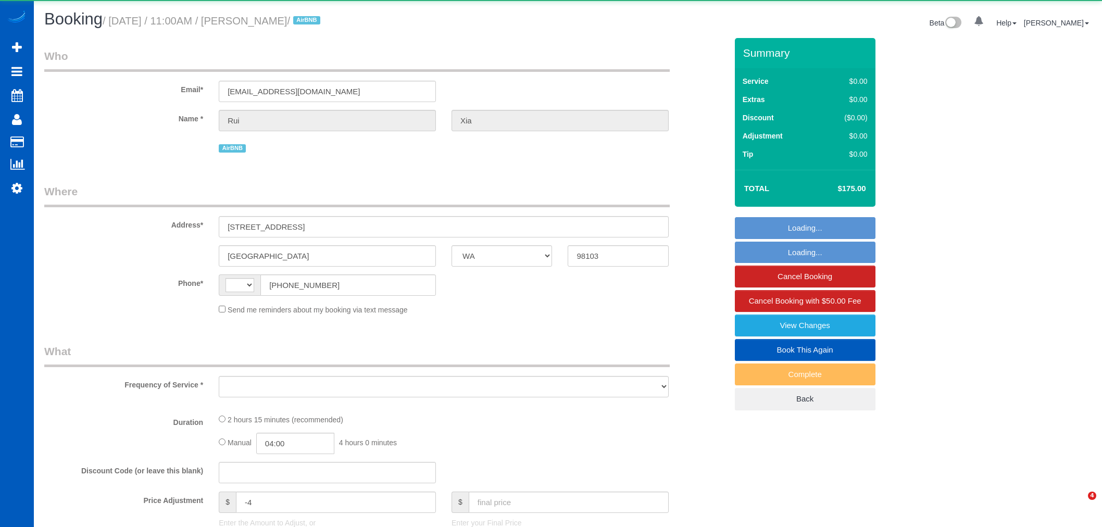
select select "WA"
select select "string:[GEOGRAPHIC_DATA]"
select select "object:963"
select select "string:fspay-581ee3a3-ef50-4f7b-abd9-92cea8b7e377"
select select "199"
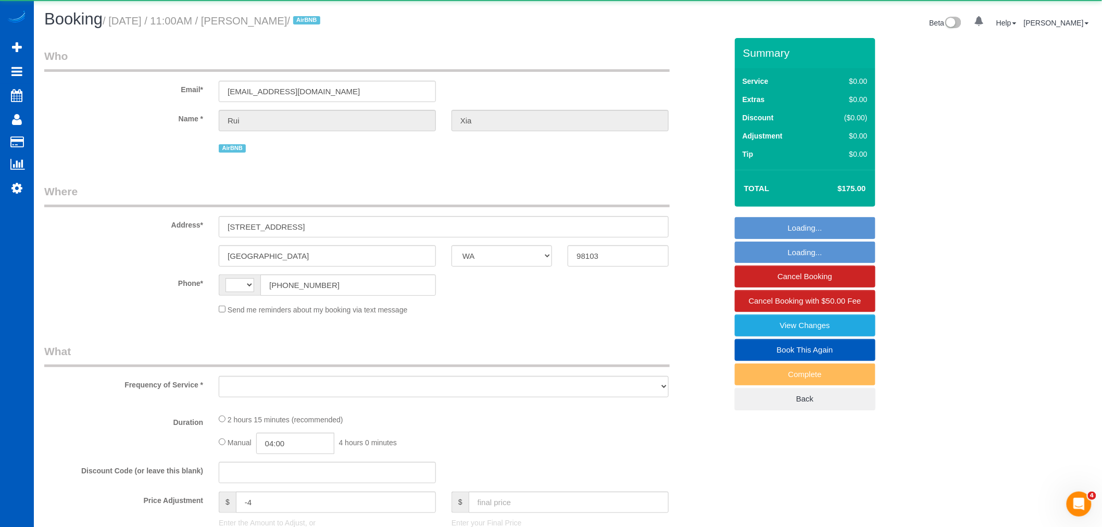
select select "1001"
select select "3"
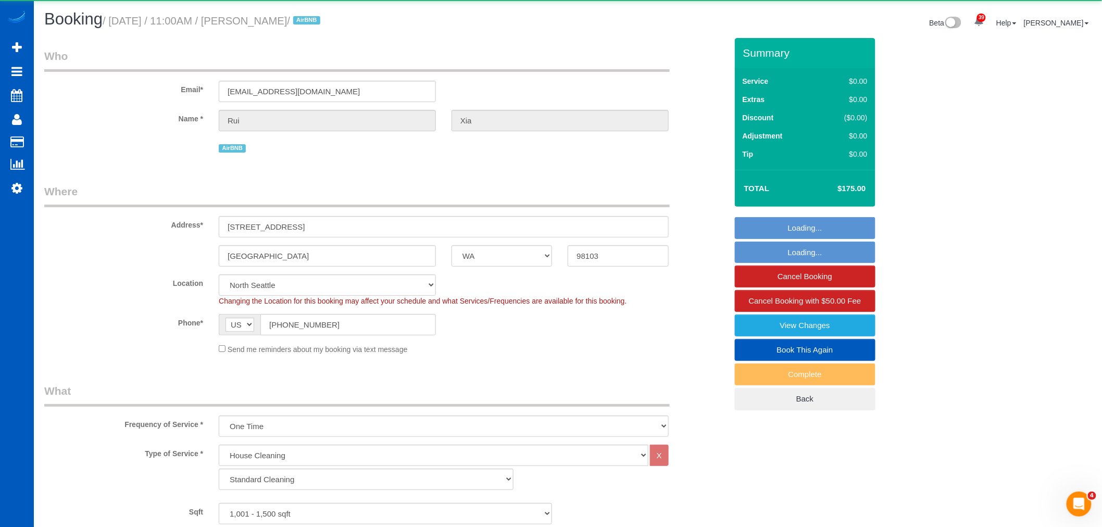
select select "object:968"
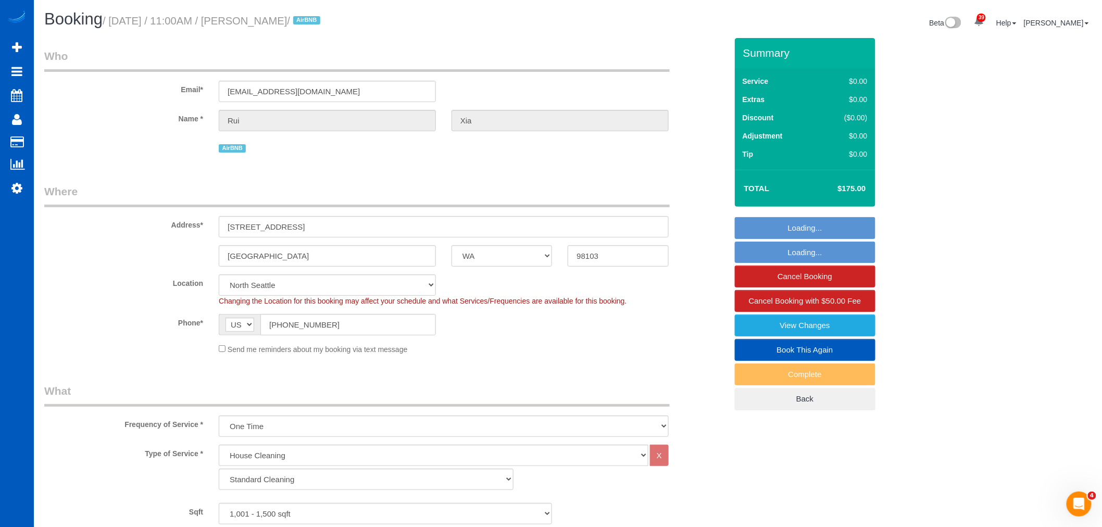
select select "spot1"
select select "1001"
select select "3"
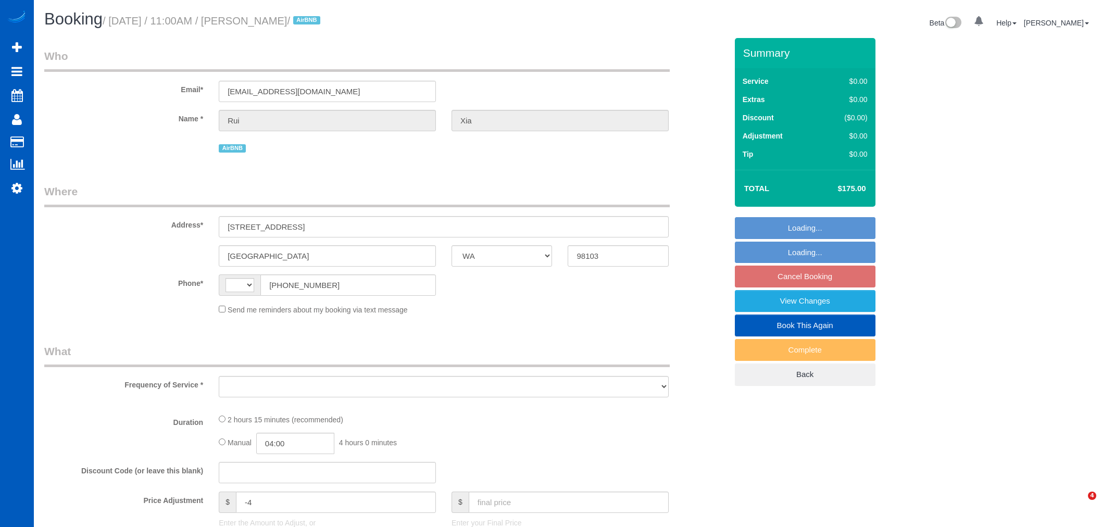
select select "WA"
select select "string:[GEOGRAPHIC_DATA]"
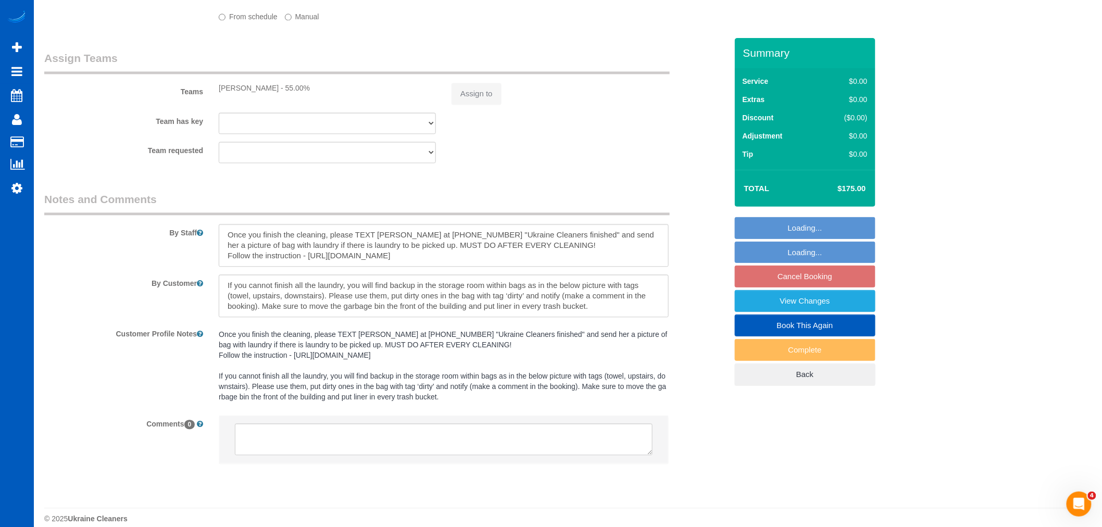
select select "object:1057"
select select "199"
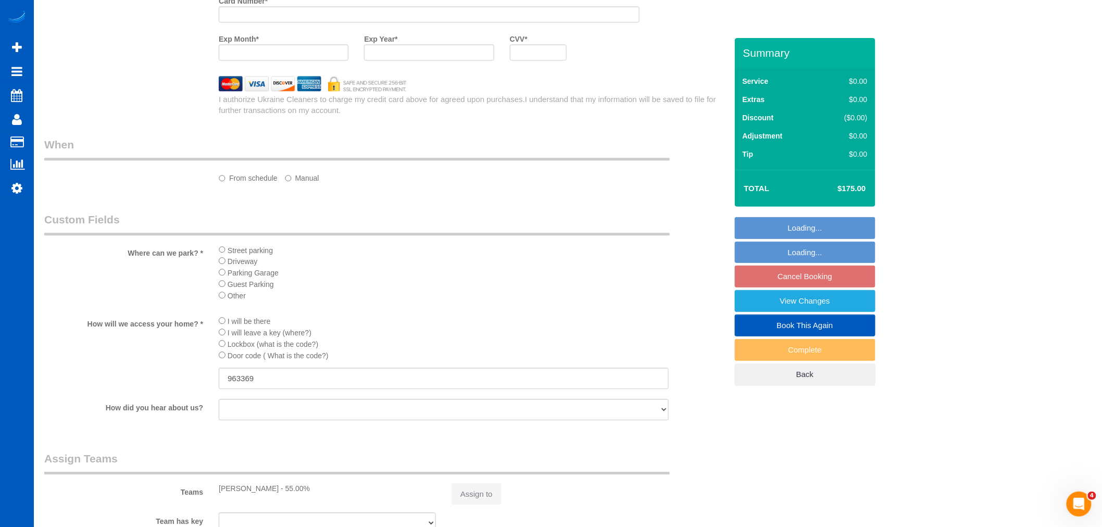
select select "string:fspay-581ee3a3-ef50-4f7b-abd9-92cea8b7e377"
select select "1001"
select select "3"
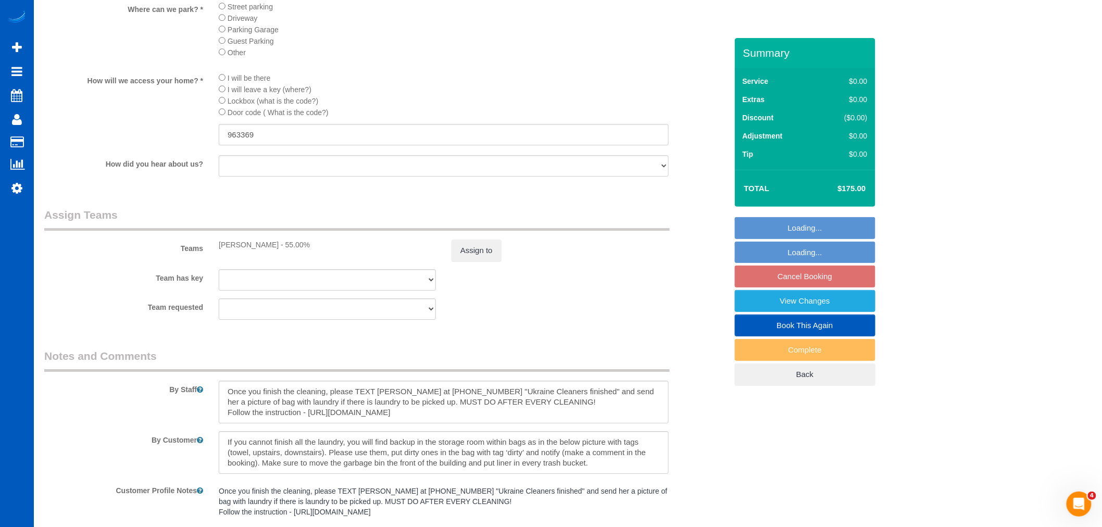
select select "object:1276"
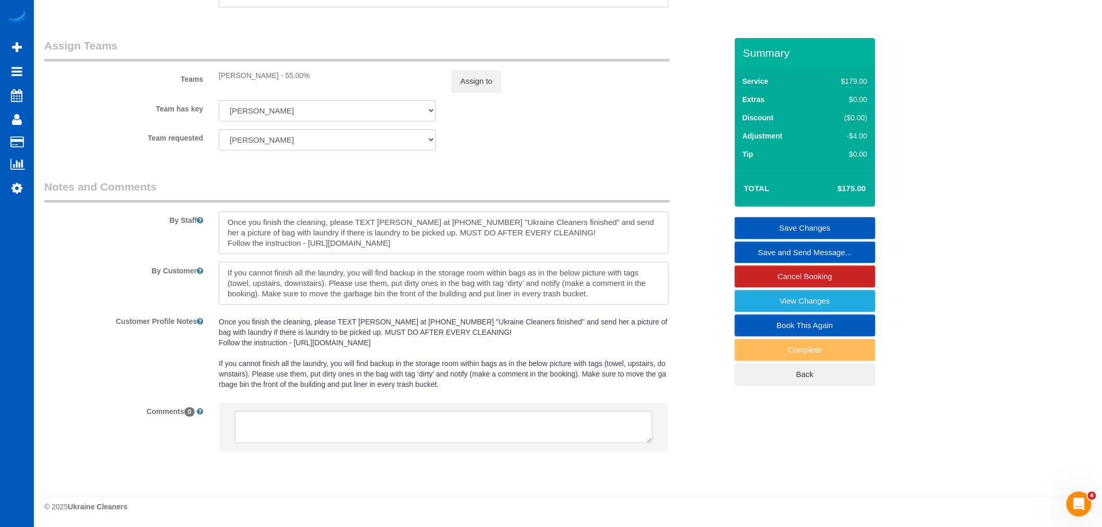
click at [318, 276] on textarea at bounding box center [444, 283] width 450 height 43
click at [345, 273] on textarea at bounding box center [444, 283] width 450 height 43
click at [246, 272] on textarea at bounding box center [444, 283] width 450 height 43
click at [233, 271] on textarea at bounding box center [444, 283] width 450 height 43
drag, startPoint x: 227, startPoint y: 273, endPoint x: 282, endPoint y: 271, distance: 55.2
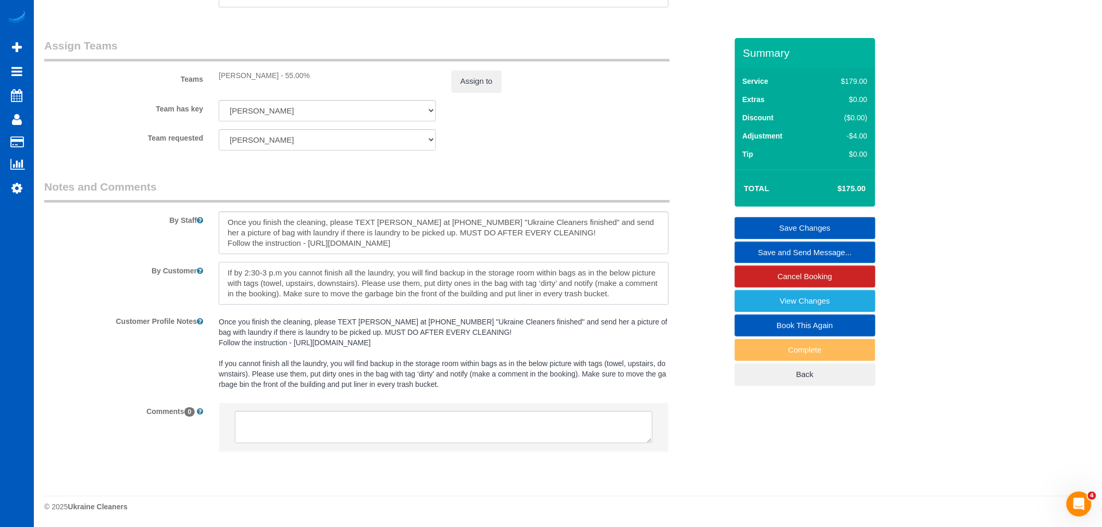
click at [282, 271] on textarea at bounding box center [444, 283] width 450 height 43
type textarea "If by 2:30-3 p.m you cannot finish all the laundry, you will find backup in the…"
click at [797, 225] on link "Save Changes" at bounding box center [805, 228] width 141 height 22
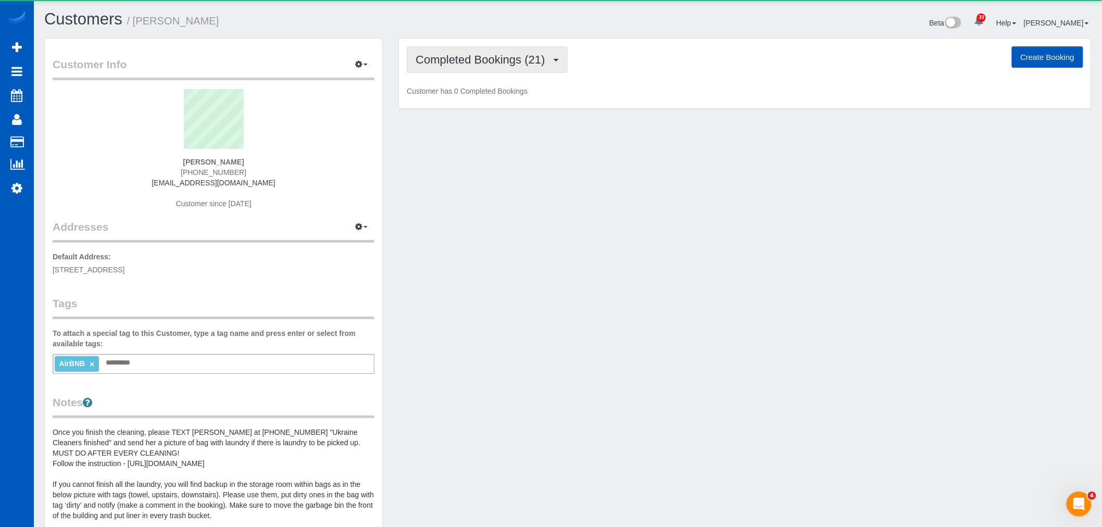
click at [548, 66] on button "Completed Bookings (21)" at bounding box center [487, 59] width 160 height 27
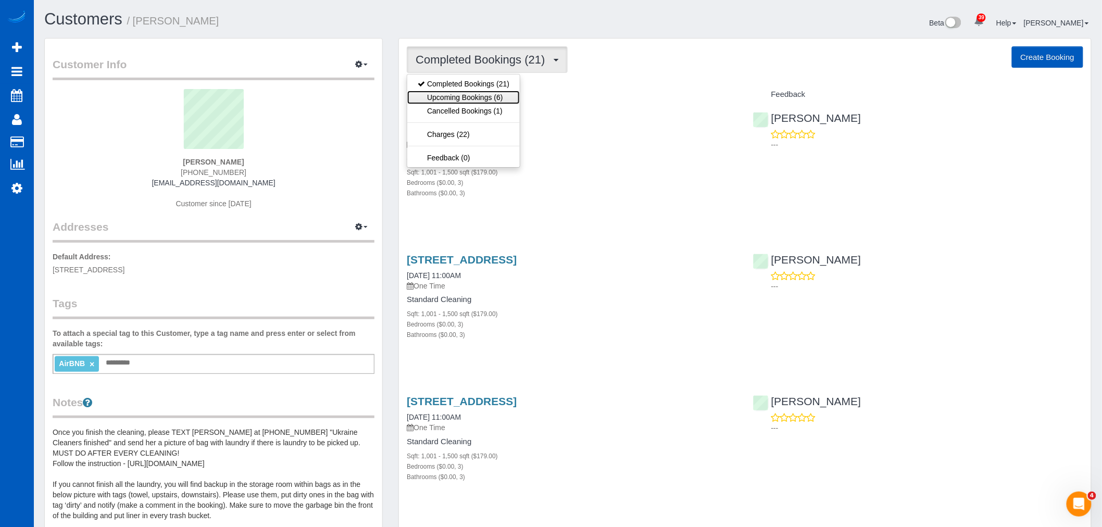
click at [480, 98] on link "Upcoming Bookings (6)" at bounding box center [463, 98] width 112 height 14
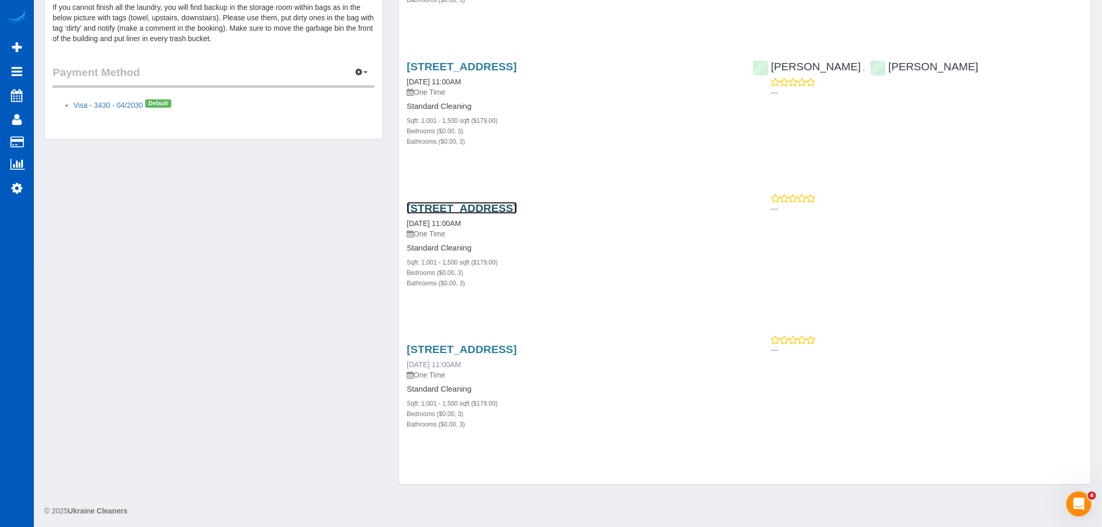
scroll to position [482, 0]
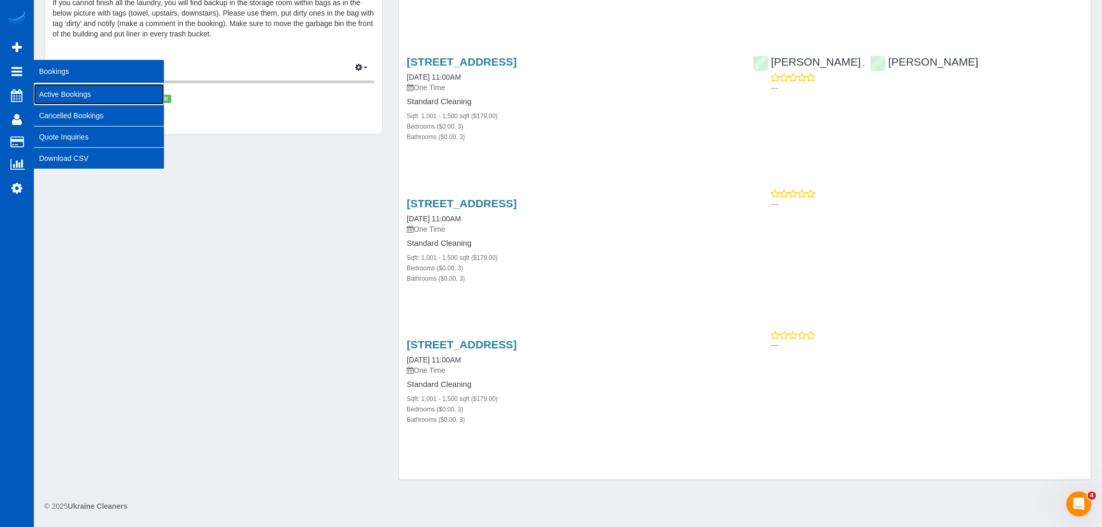
click at [62, 89] on link "Active Bookings" at bounding box center [99, 94] width 130 height 21
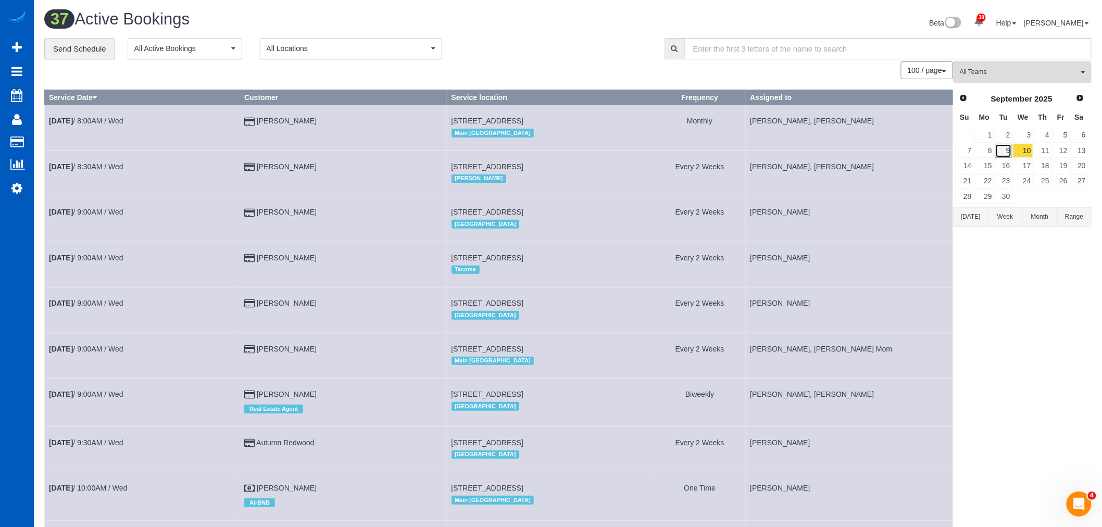
click at [1002, 149] on link "9" at bounding box center [1003, 151] width 17 height 14
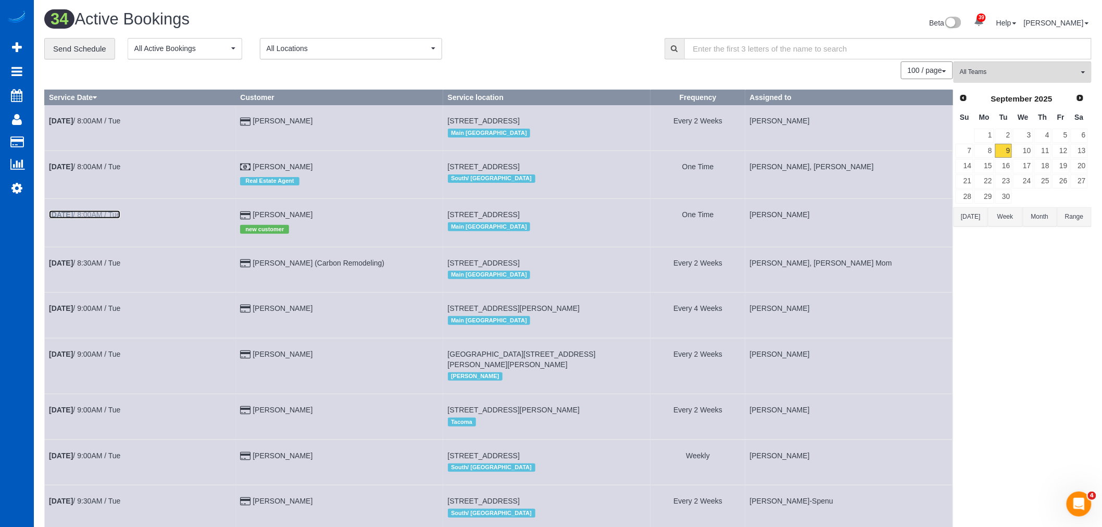
click at [116, 216] on link "[DATE] 8:00AM / Tue" at bounding box center [84, 214] width 71 height 8
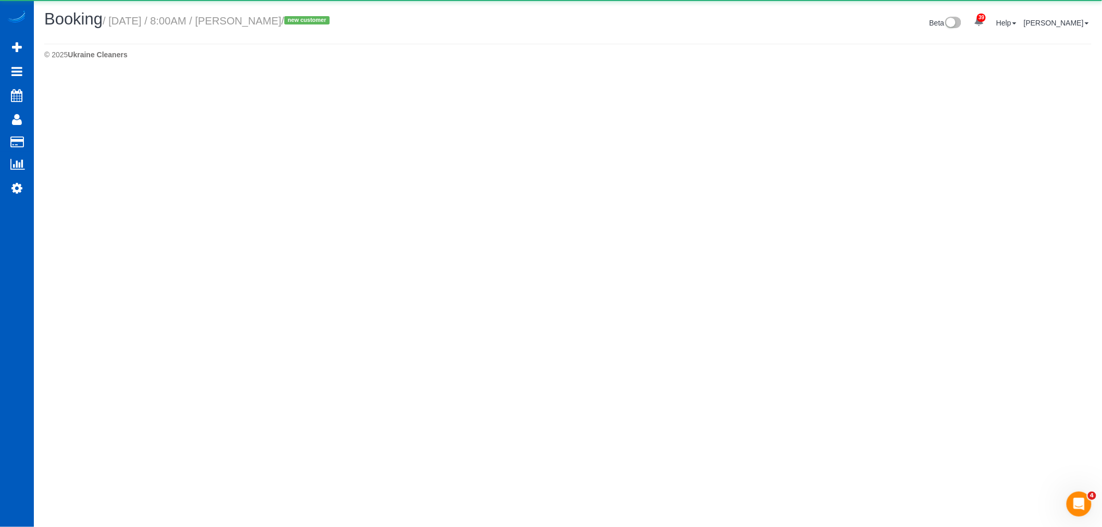
select select "WA"
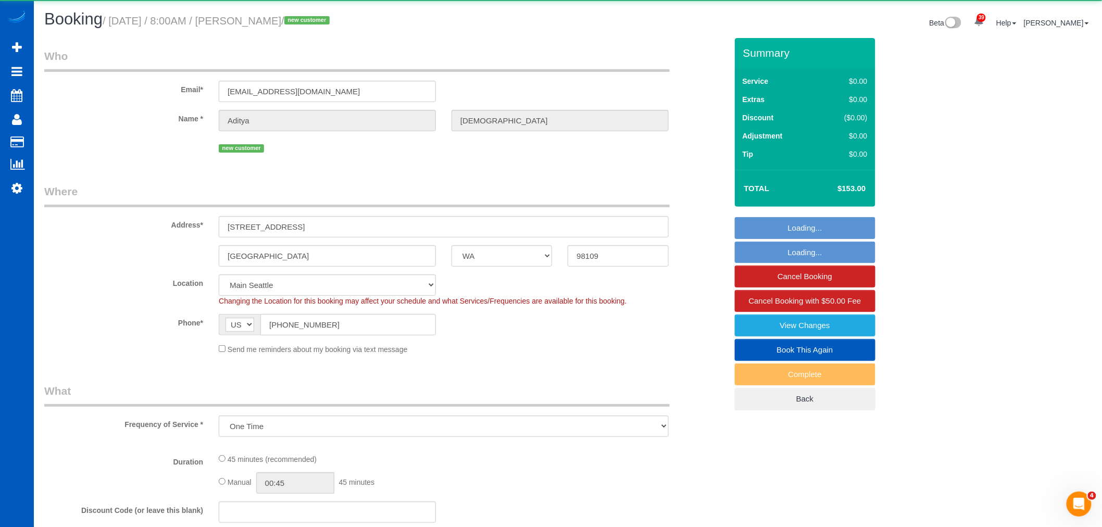
select select "object:56510"
select select "199"
select select "spot136"
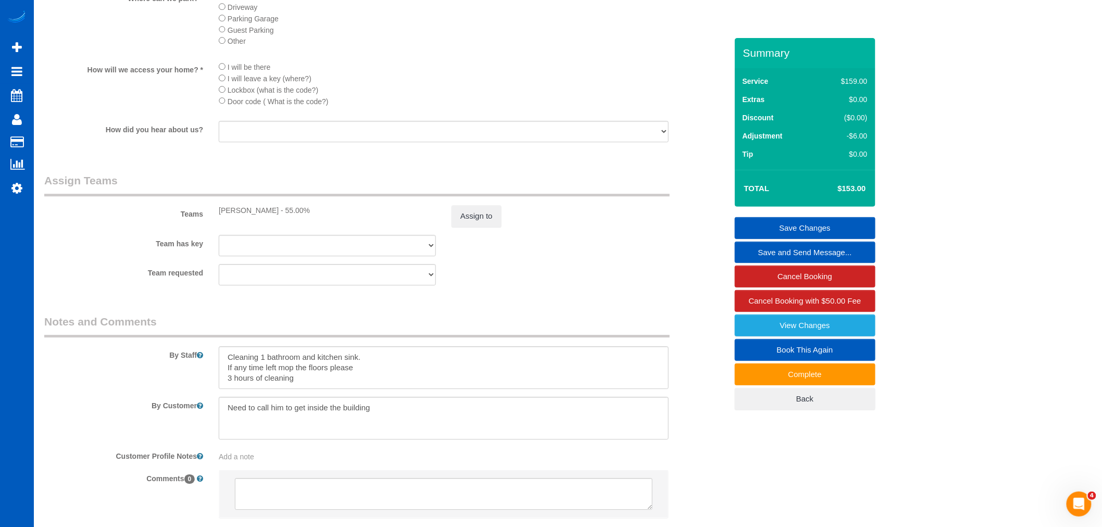
scroll to position [1273, 0]
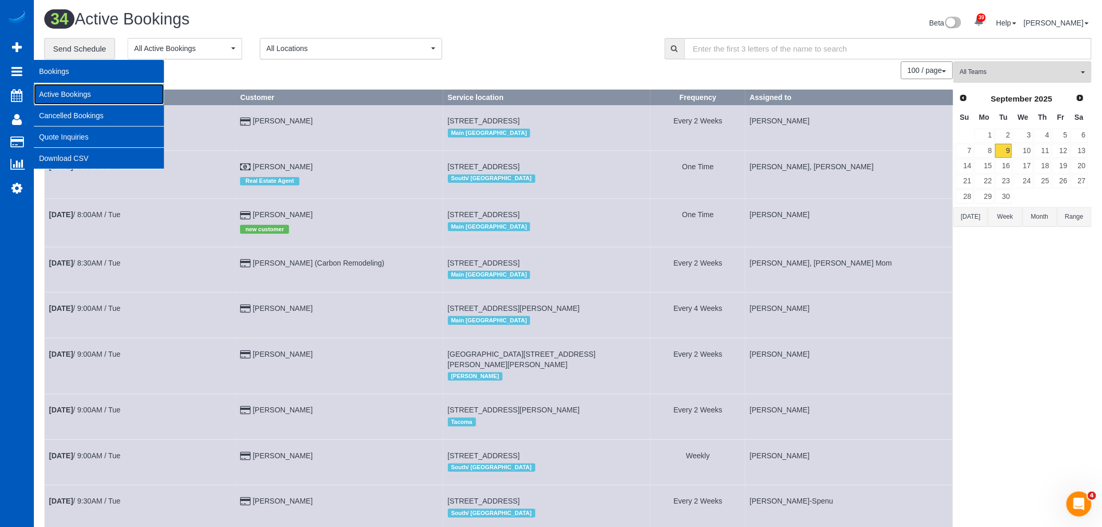
click at [80, 85] on link "Active Bookings" at bounding box center [99, 94] width 130 height 21
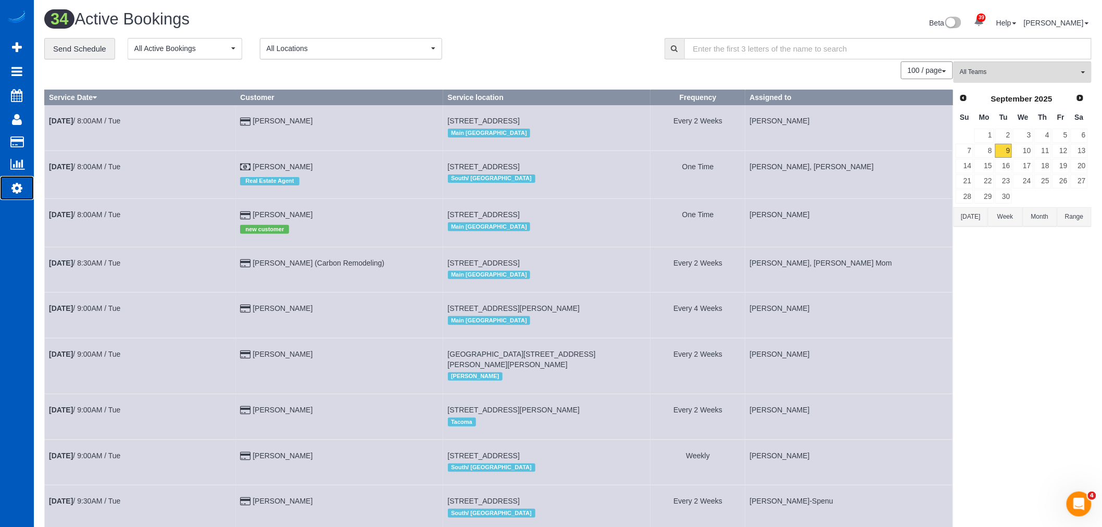
click at [15, 194] on icon at bounding box center [16, 188] width 11 height 12
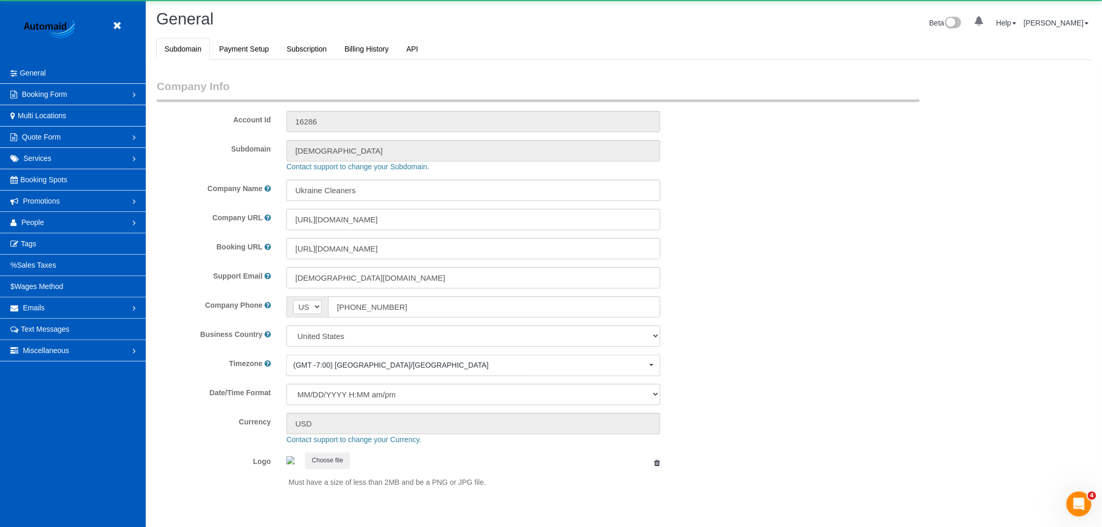
select select "1"
click at [38, 215] on link "People" at bounding box center [73, 222] width 146 height 21
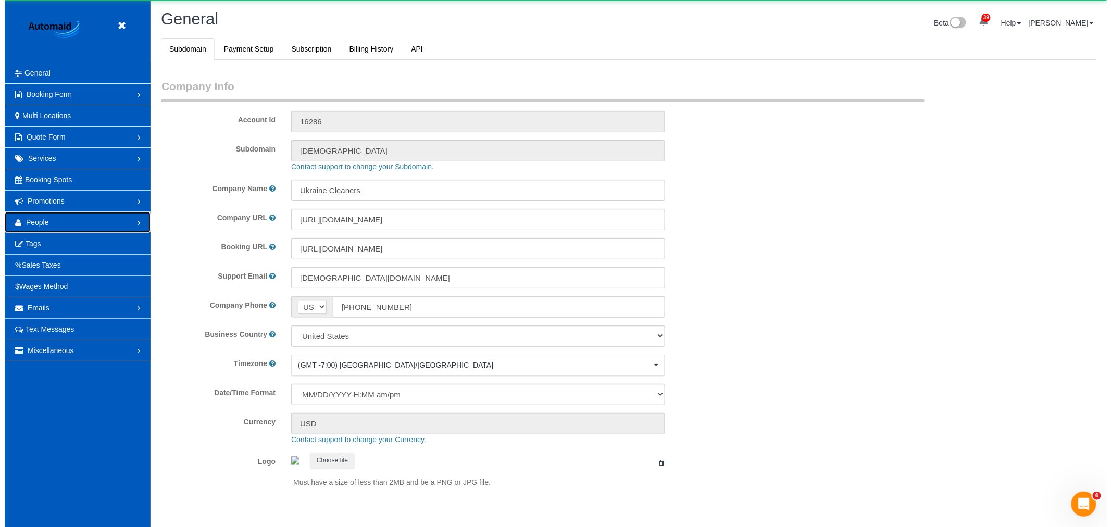
scroll to position [0, 0]
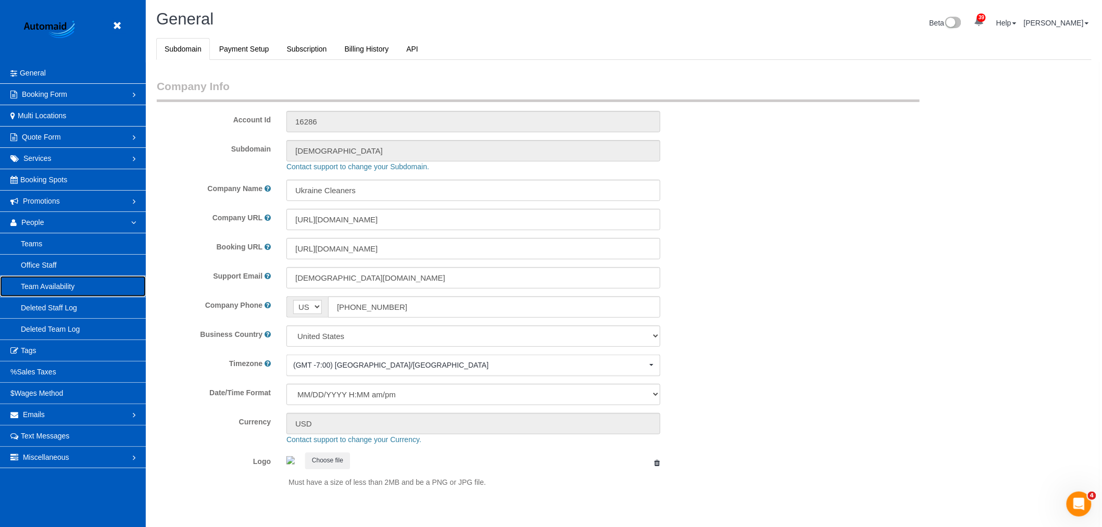
click at [71, 286] on link "Team Availability" at bounding box center [73, 286] width 146 height 21
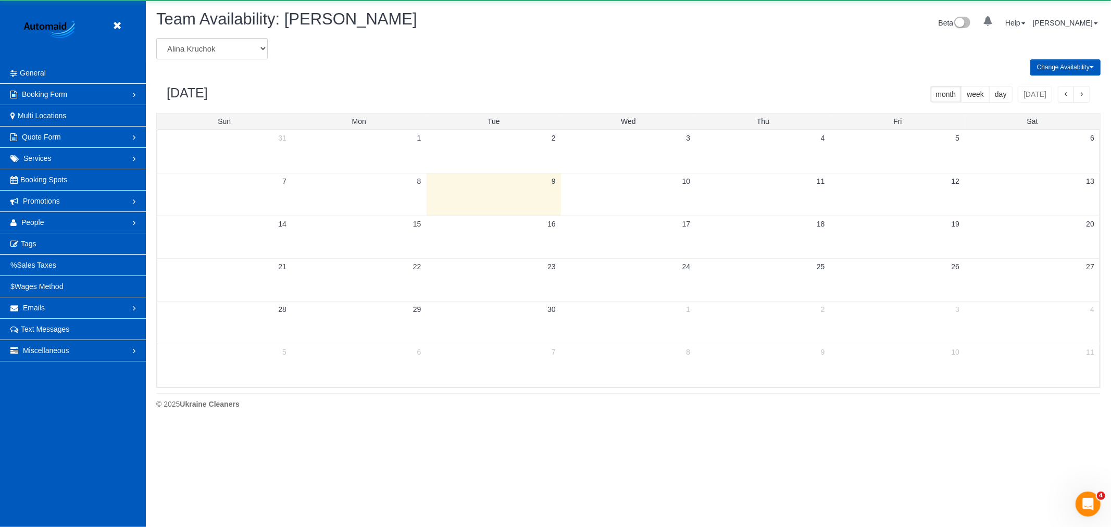
scroll to position [425, 1111]
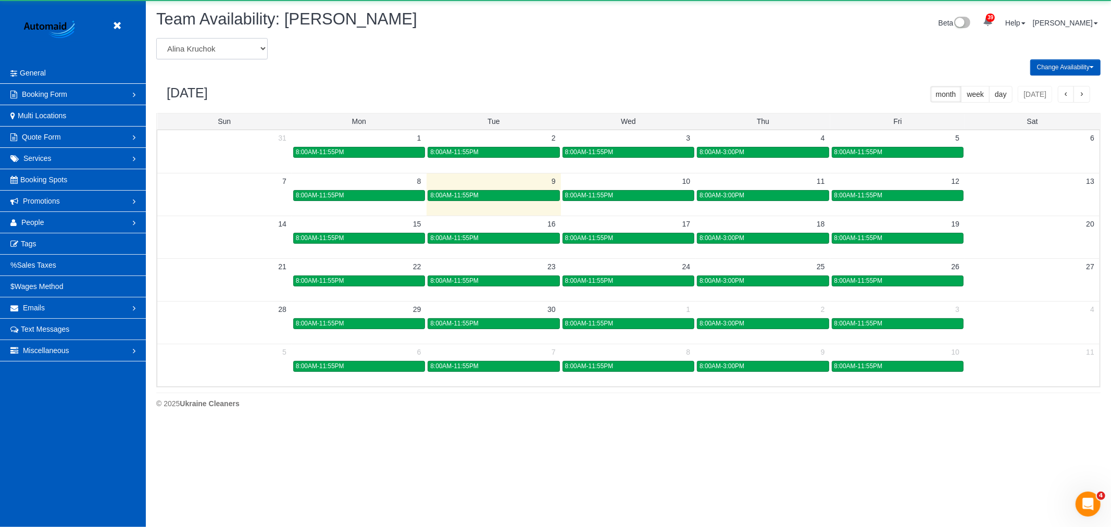
drag, startPoint x: 228, startPoint y: 43, endPoint x: 231, endPoint y: 54, distance: 11.4
click at [228, 43] on select "[PERSON_NAME] [PERSON_NAME] [PERSON_NAME] [PERSON_NAME] [PERSON_NAME] [PERSON_N…" at bounding box center [211, 48] width 111 height 21
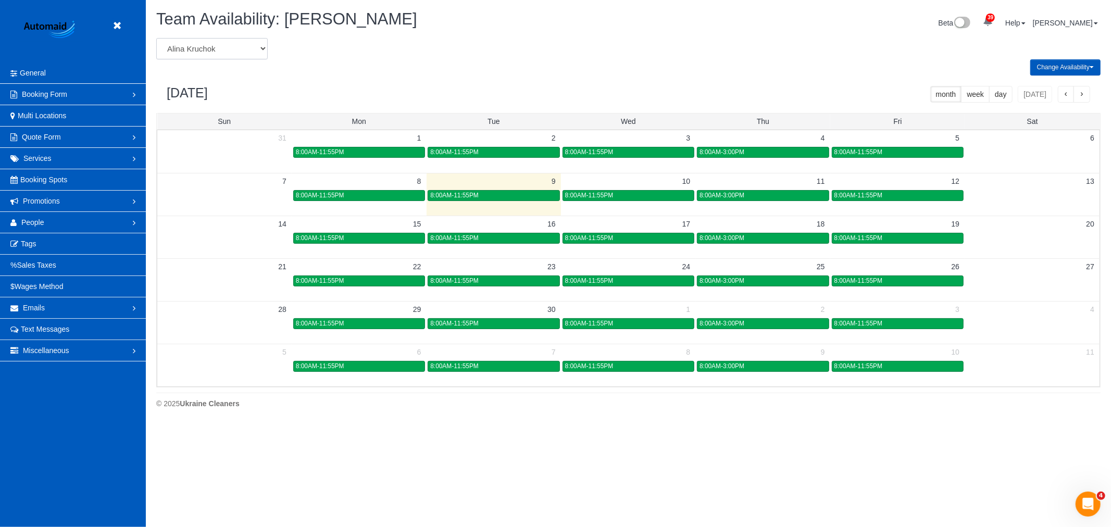
scroll to position [0, 0]
select select "number:29966"
click at [156, 39] on select "[PERSON_NAME] [PERSON_NAME] [PERSON_NAME] [PERSON_NAME] [PERSON_NAME] [PERSON_N…" at bounding box center [211, 48] width 111 height 21
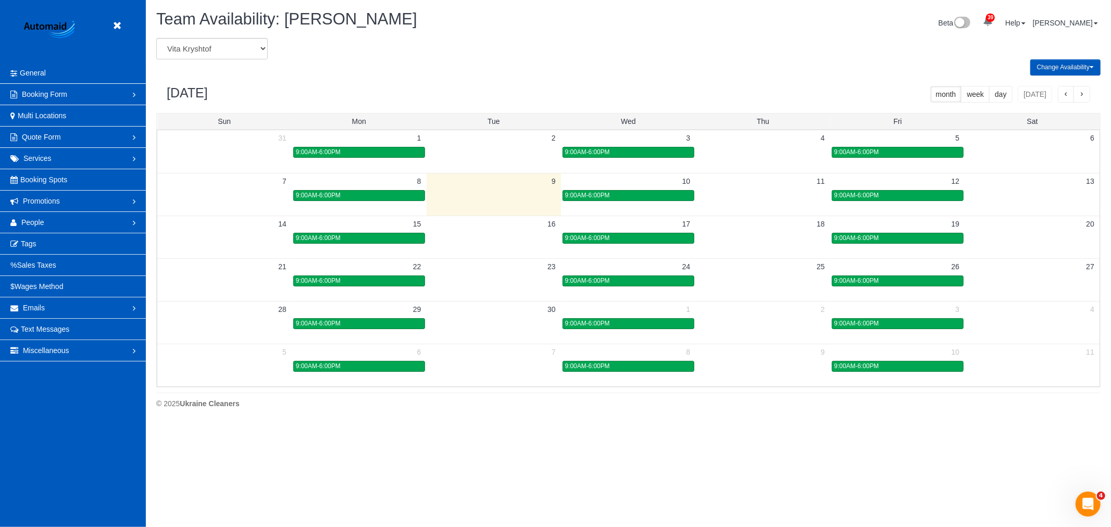
click at [1084, 103] on div "[DATE] month week day [DATE]" at bounding box center [628, 94] width 944 height 37
click at [1084, 96] on button "button" at bounding box center [1081, 94] width 17 height 17
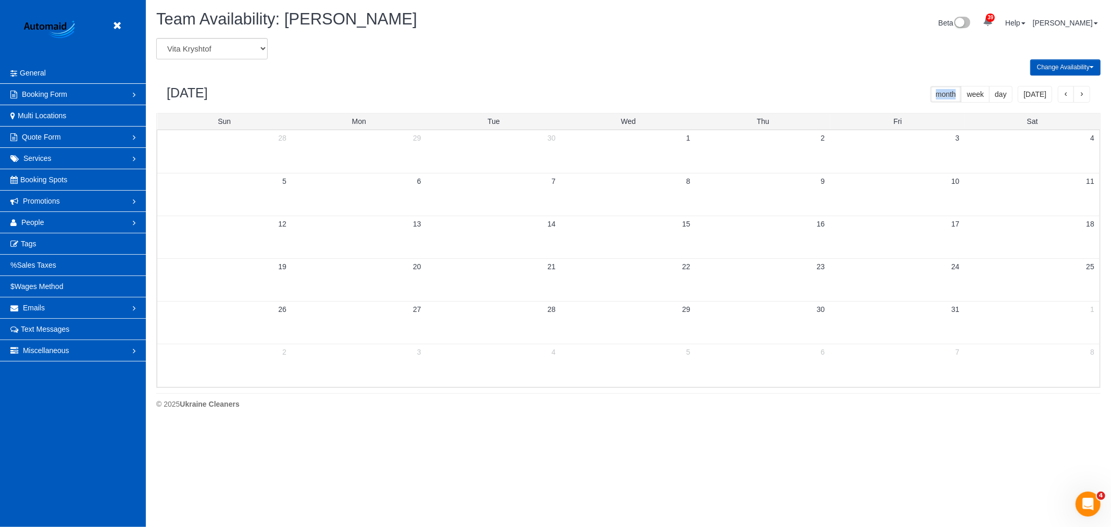
scroll to position [425, 1111]
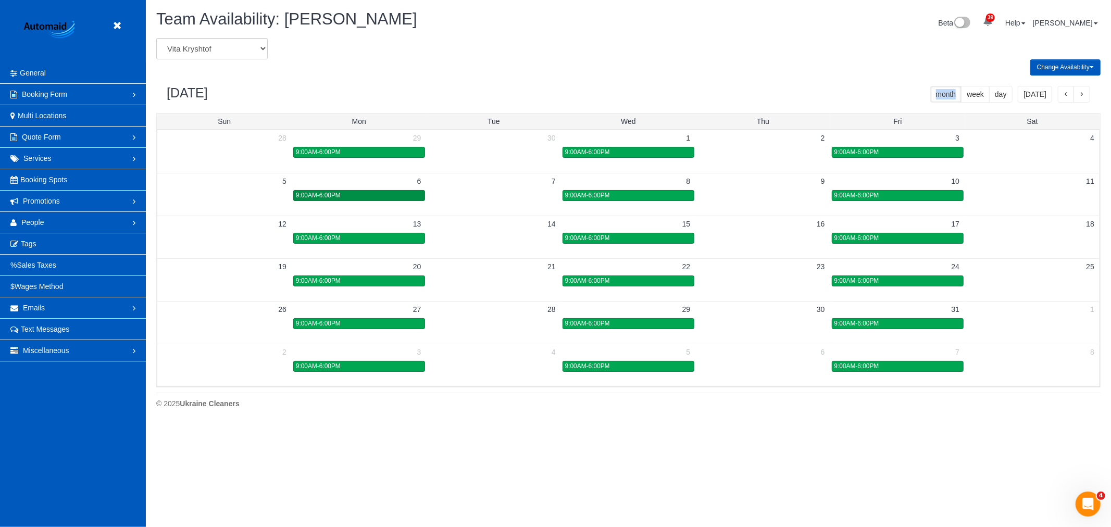
click at [341, 199] on div "9:00AM-6:00PM" at bounding box center [359, 196] width 127 height 8
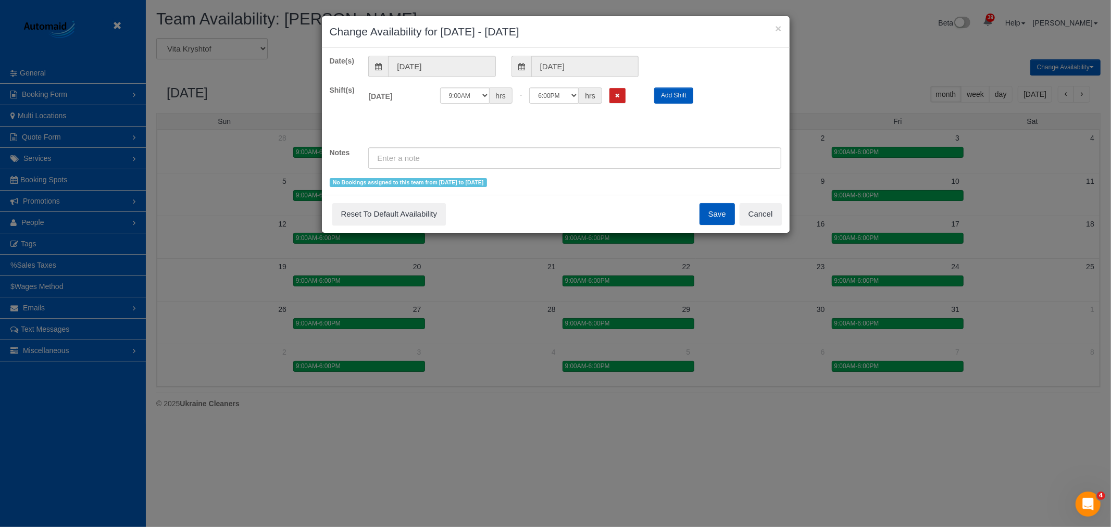
click at [613, 103] on div "12:00AM 12:05AM 12:10AM 12:15AM 12:20AM 12:25AM 12:30AM 12:35AM 12:40AM 12:45AM…" at bounding box center [539, 95] width 199 height 16
click at [615, 99] on button "Remove Shift" at bounding box center [617, 95] width 16 height 15
click at [722, 215] on button "Save" at bounding box center [716, 214] width 35 height 22
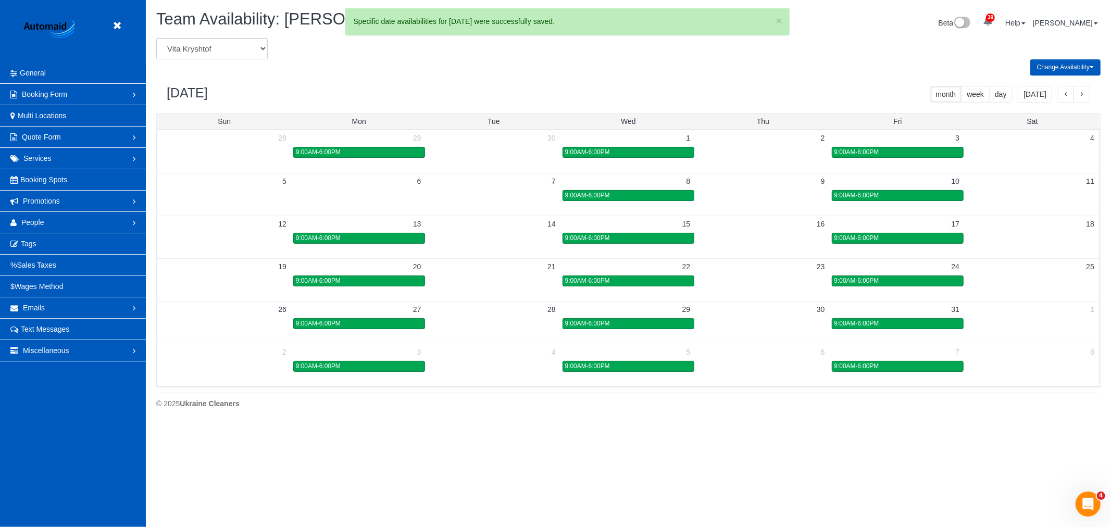
click at [521, 196] on td at bounding box center [493, 195] width 134 height 12
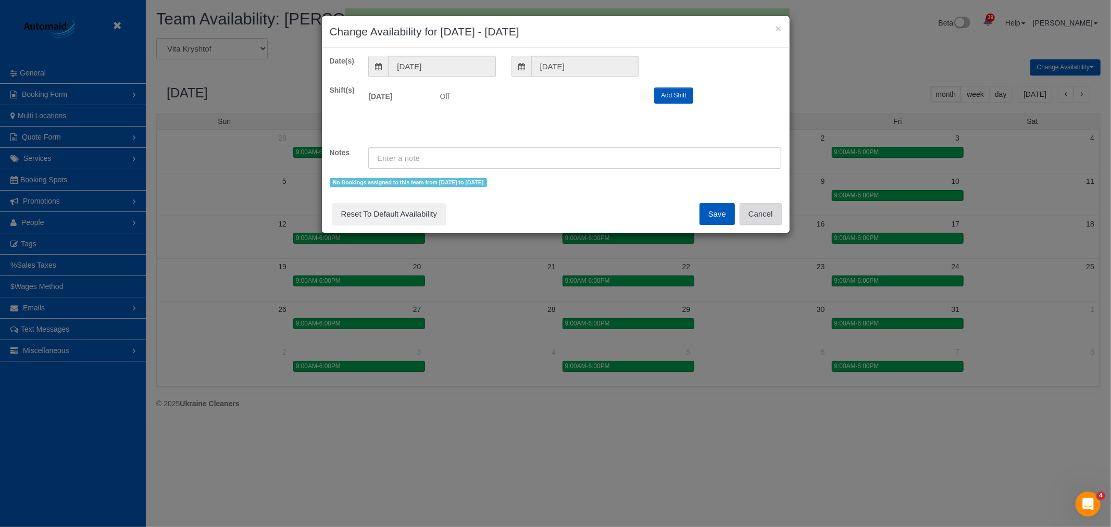
click at [761, 217] on button "Cancel" at bounding box center [760, 214] width 42 height 22
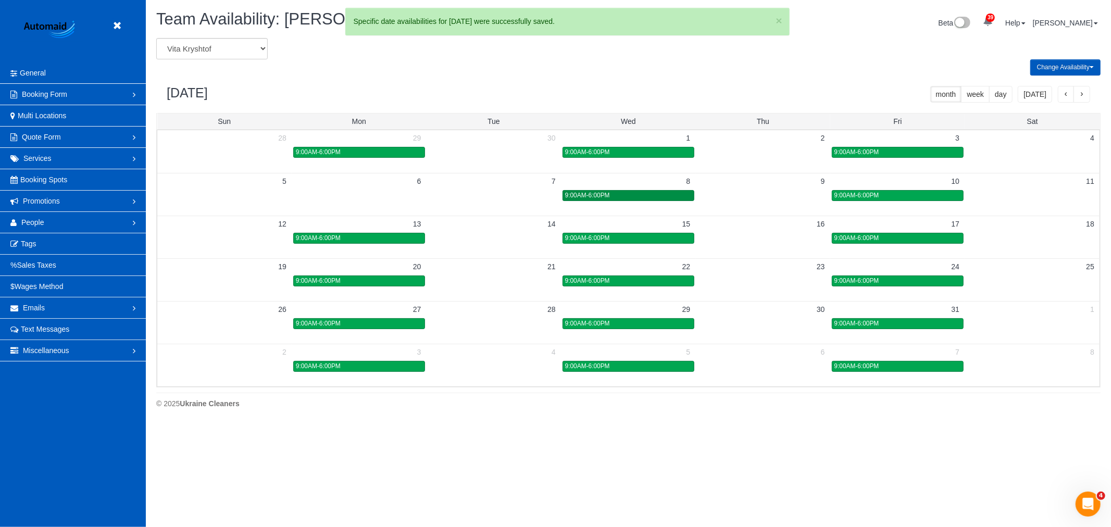
click at [657, 198] on div "9:00AM-6:00PM" at bounding box center [628, 196] width 127 height 8
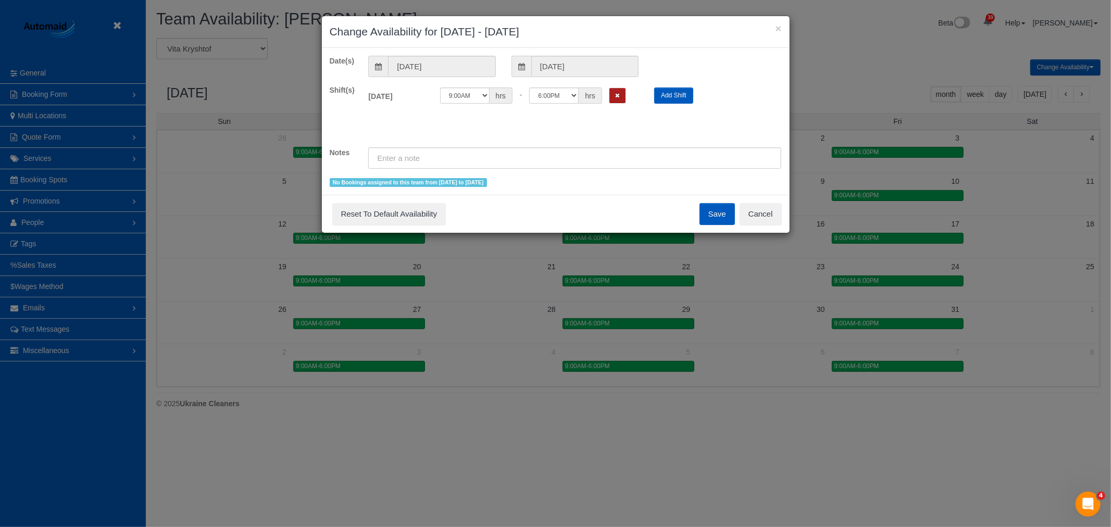
click at [618, 95] on icon "Remove Shift" at bounding box center [617, 96] width 5 height 6
click at [709, 206] on button "Save" at bounding box center [716, 214] width 35 height 22
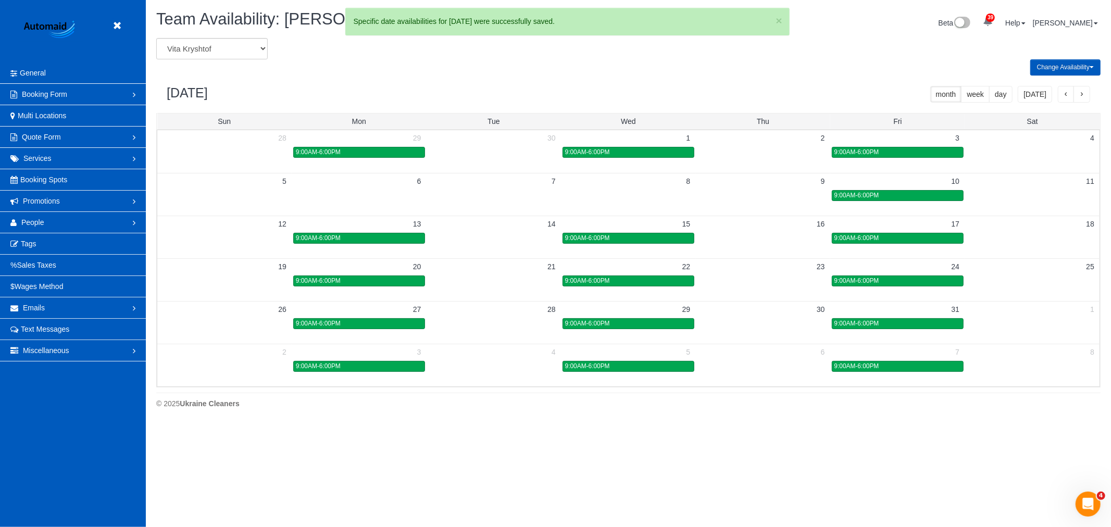
click at [876, 196] on span "9:00AM-6:00PM" at bounding box center [856, 195] width 45 height 7
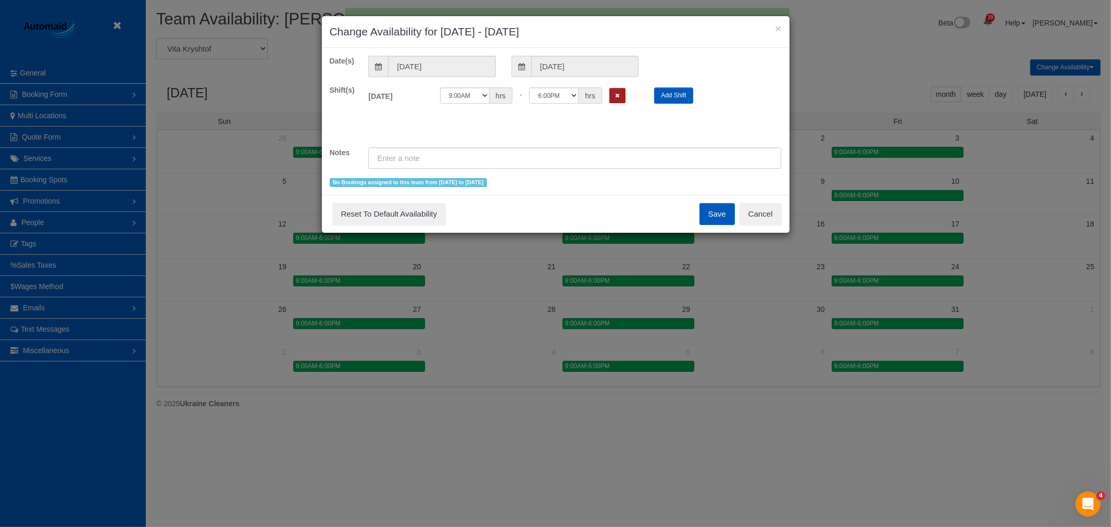
click at [623, 95] on button "Remove Shift" at bounding box center [617, 95] width 16 height 15
click at [726, 214] on button "Save" at bounding box center [716, 214] width 35 height 22
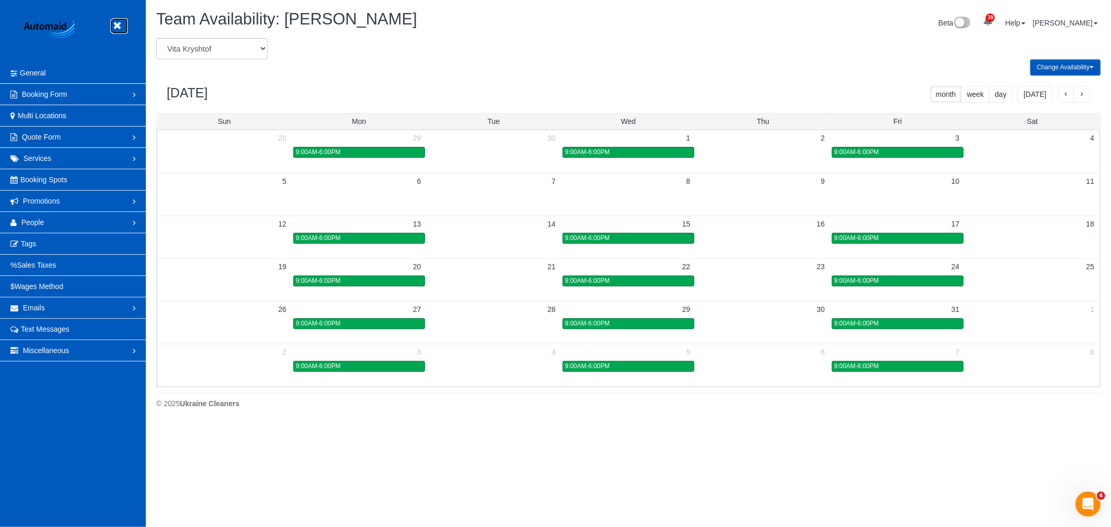
click at [120, 27] on icon at bounding box center [116, 25] width 13 height 13
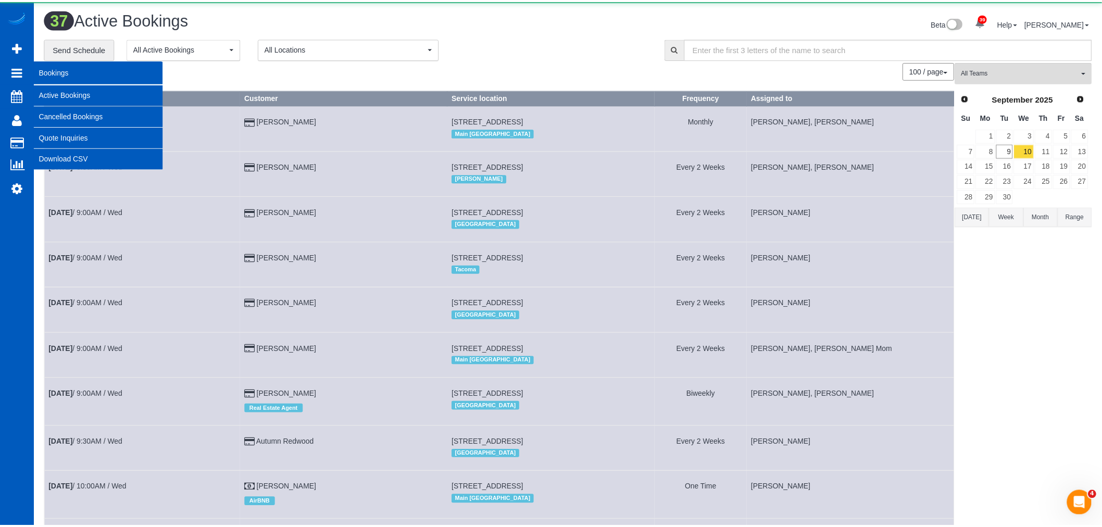
scroll to position [1918, 1102]
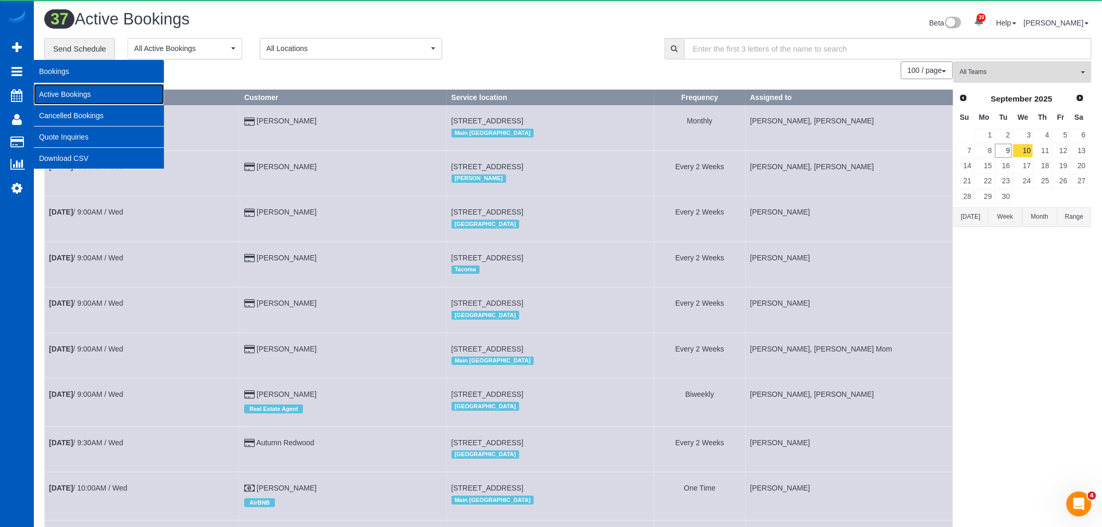
click at [65, 91] on link "Active Bookings" at bounding box center [99, 94] width 130 height 21
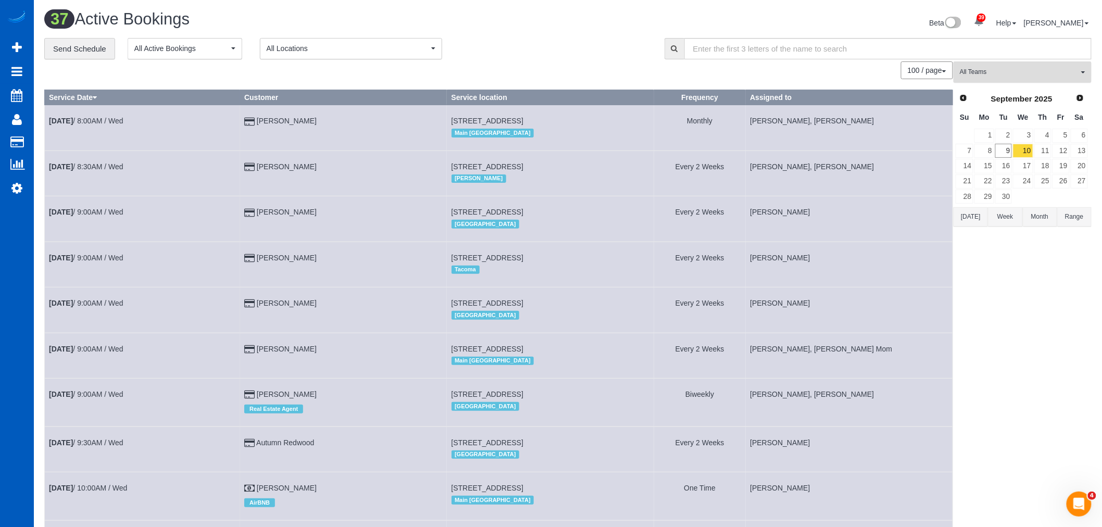
click at [985, 69] on span "All Teams" at bounding box center [1019, 72] width 119 height 9
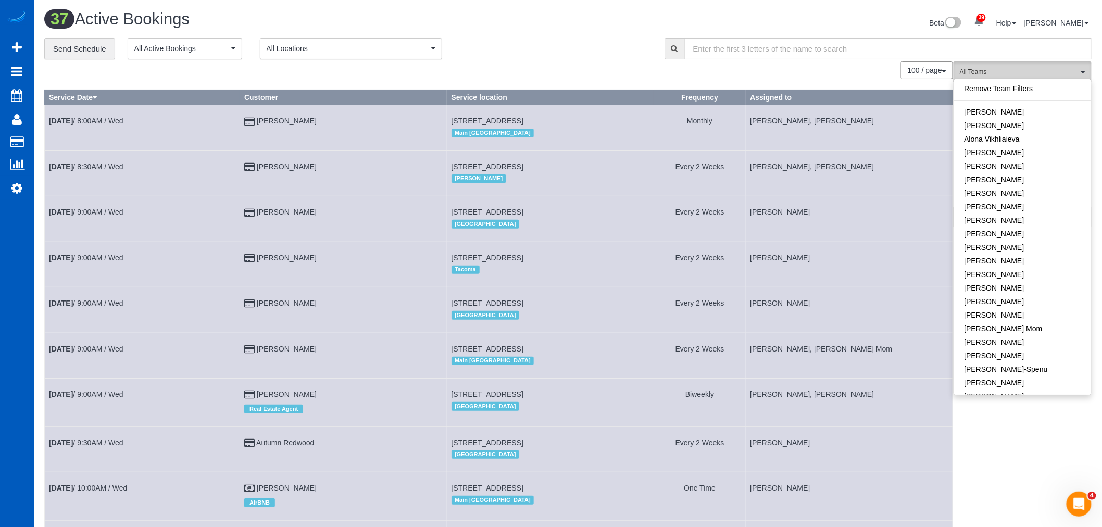
click at [1015, 74] on span "All Teams" at bounding box center [1019, 72] width 119 height 9
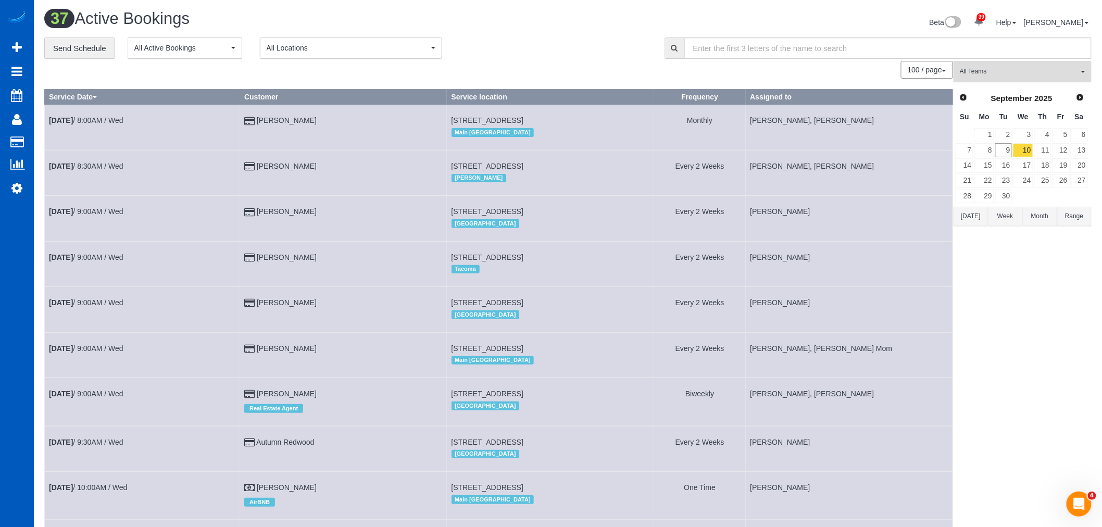
scroll to position [0, 0]
click at [23, 191] on link "Settings" at bounding box center [17, 188] width 34 height 24
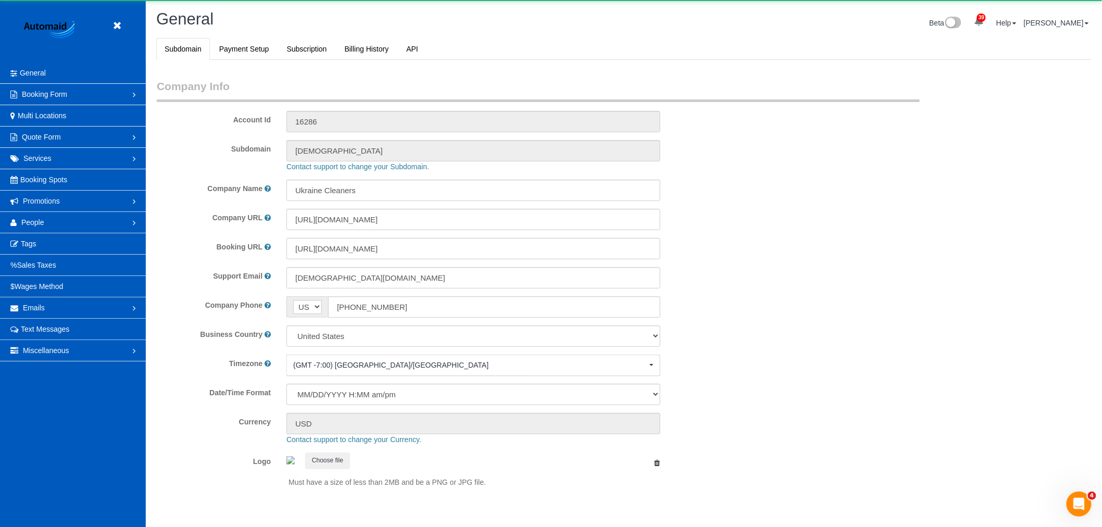
select select "1"
click at [42, 224] on span "People" at bounding box center [32, 222] width 23 height 8
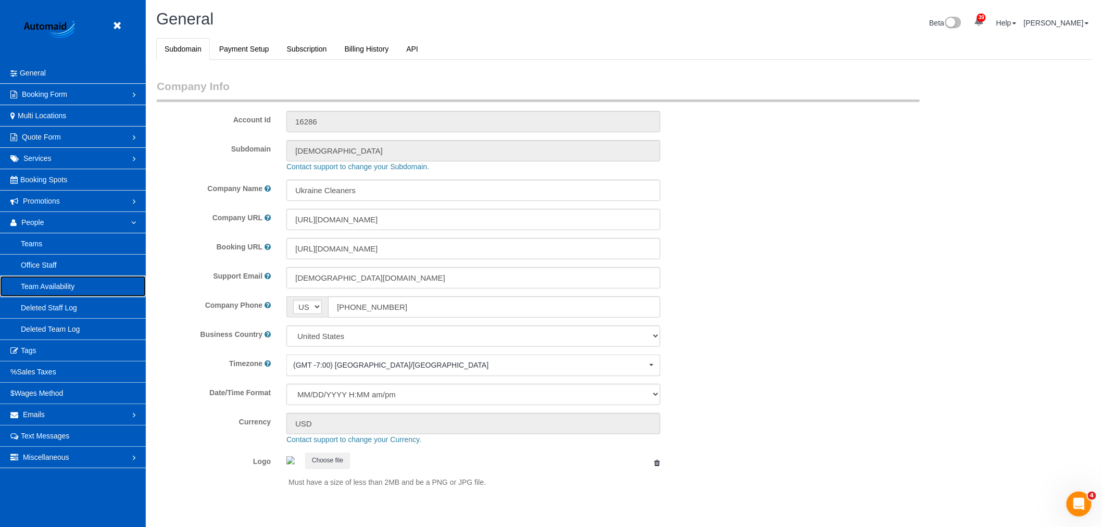
click at [69, 294] on link "Team Availability" at bounding box center [73, 286] width 146 height 21
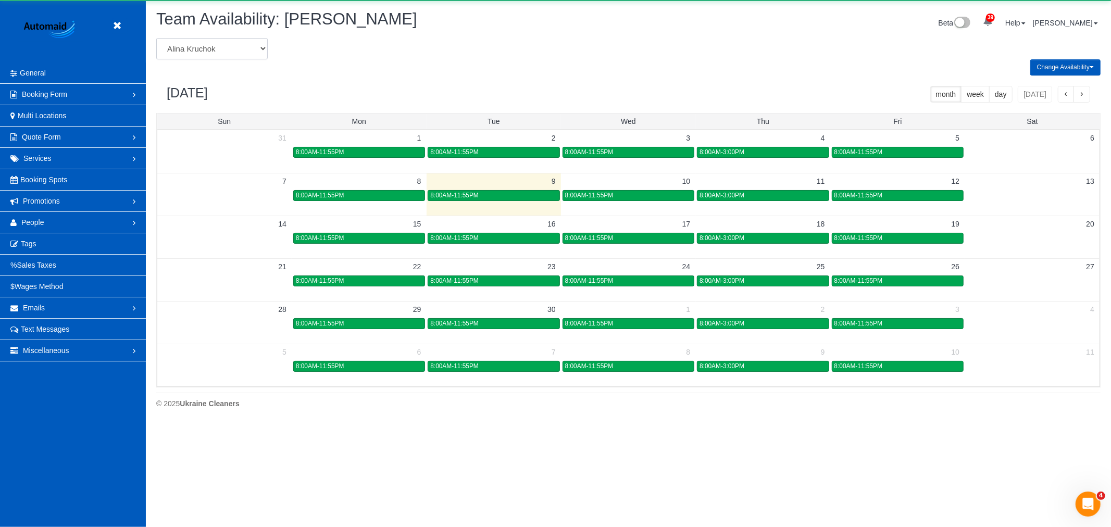
click at [215, 56] on select "[PERSON_NAME] [PERSON_NAME] [PERSON_NAME] [PERSON_NAME] [PERSON_NAME] [PERSON_N…" at bounding box center [211, 48] width 111 height 21
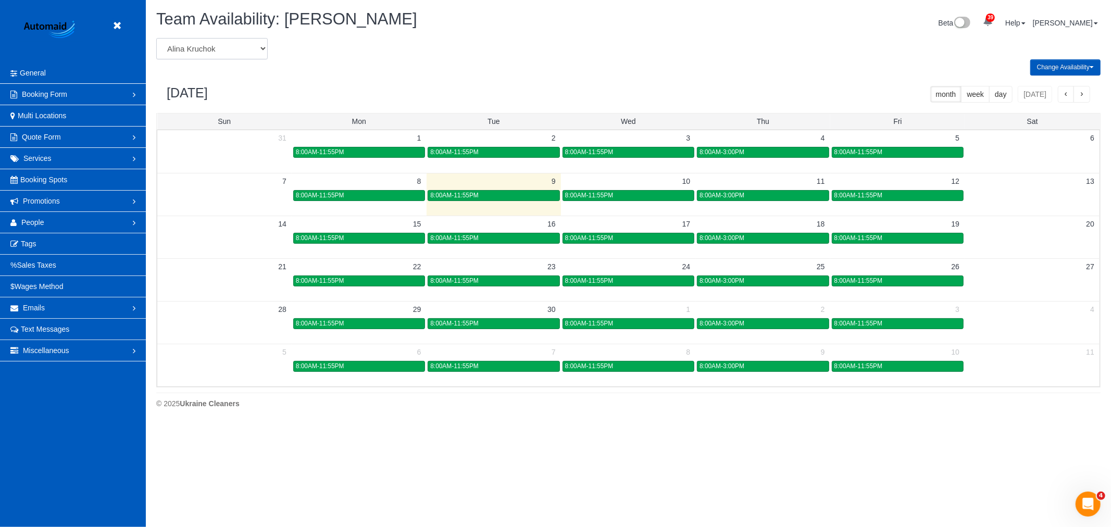
select select "number:13168"
click at [156, 39] on select "[PERSON_NAME] [PERSON_NAME] [PERSON_NAME] [PERSON_NAME] [PERSON_NAME] [PERSON_N…" at bounding box center [211, 48] width 111 height 21
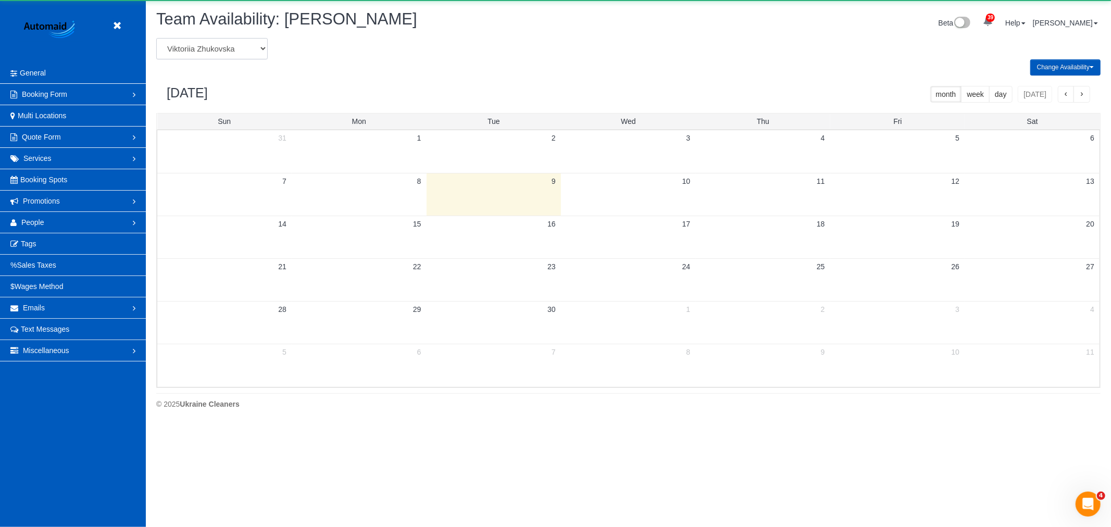
click at [217, 48] on select "[PERSON_NAME] [PERSON_NAME] [PERSON_NAME] [PERSON_NAME] [PERSON_NAME] [PERSON_N…" at bounding box center [211, 48] width 111 height 21
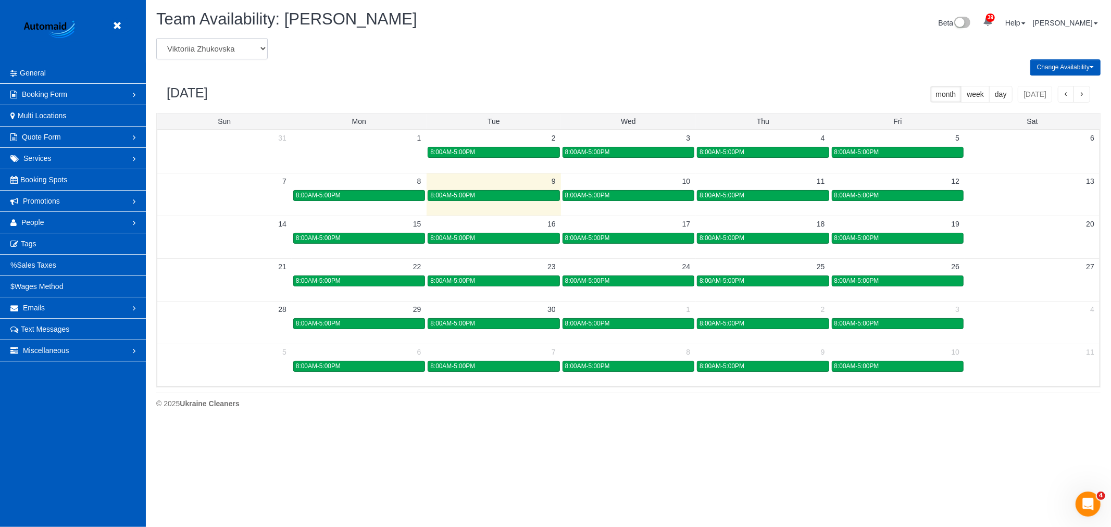
select select "number:28843"
click at [156, 39] on select "[PERSON_NAME] [PERSON_NAME] [PERSON_NAME] [PERSON_NAME] [PERSON_NAME] [PERSON_N…" at bounding box center [211, 48] width 111 height 21
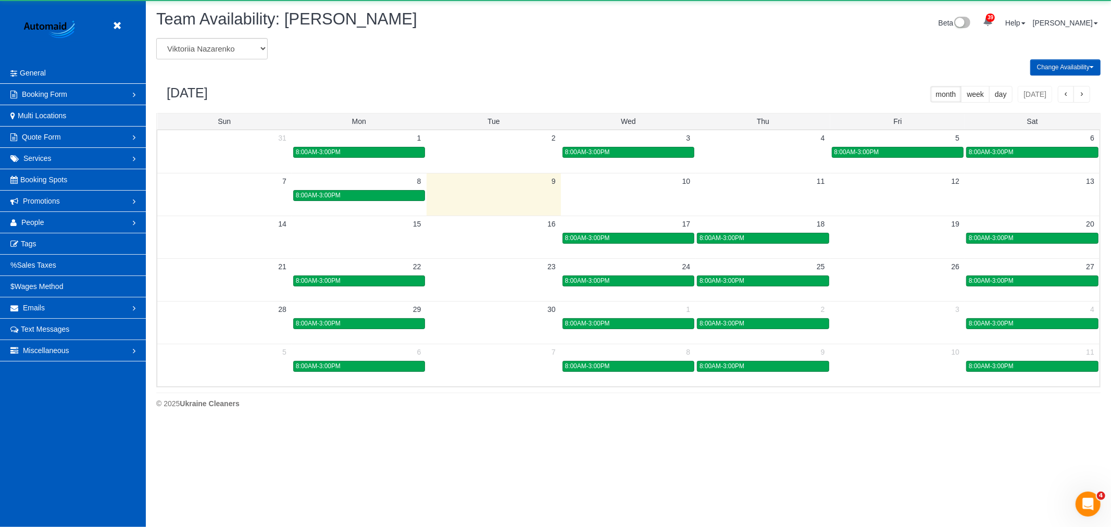
click at [625, 194] on td at bounding box center [628, 195] width 134 height 12
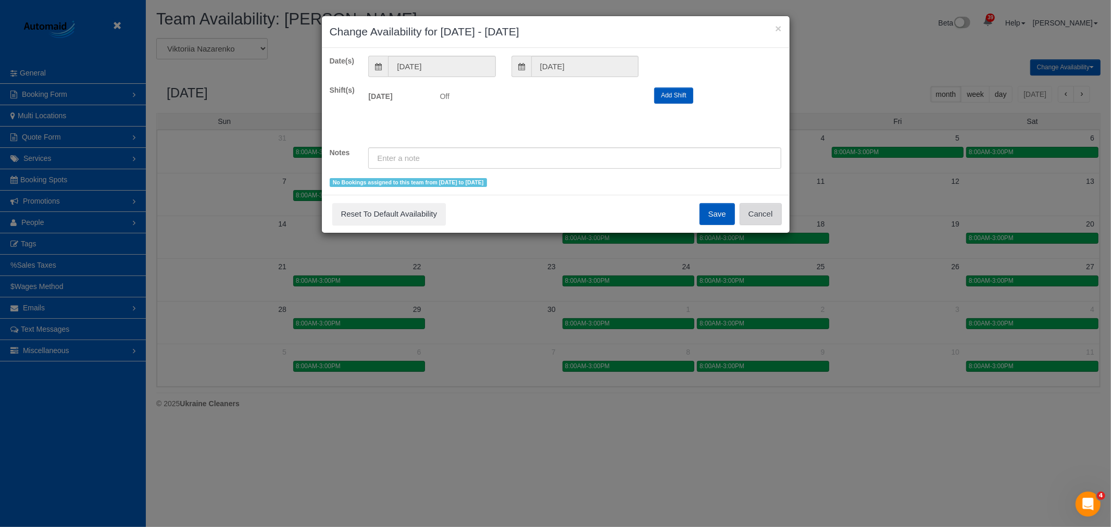
click at [772, 217] on button "Cancel" at bounding box center [760, 214] width 42 height 22
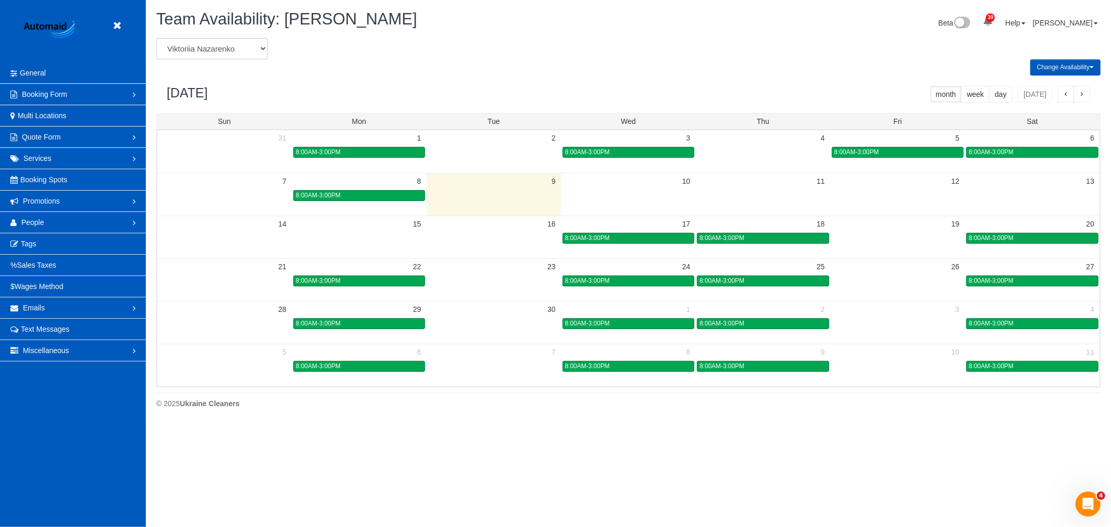
click at [775, 198] on div "× Change Availability for [DATE] - [DATE] Date(s) [DATE] [DATE] Shift(s) [DATE]…" at bounding box center [555, 263] width 1111 height 527
click at [775, 198] on td at bounding box center [763, 195] width 134 height 12
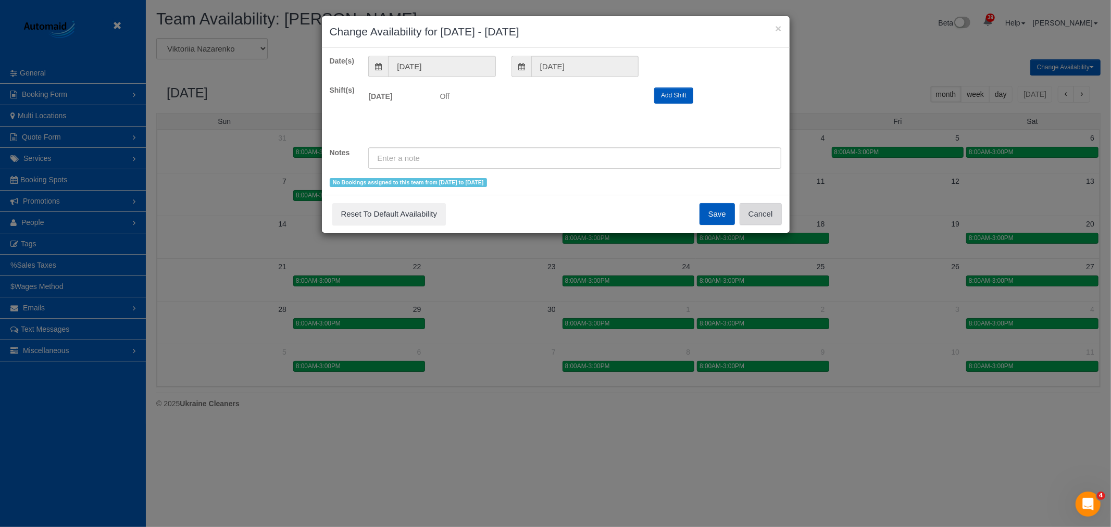
click at [774, 203] on div "Save Reset To Default Availability Cancel" at bounding box center [556, 214] width 468 height 38
click at [770, 210] on button "Cancel" at bounding box center [760, 214] width 42 height 22
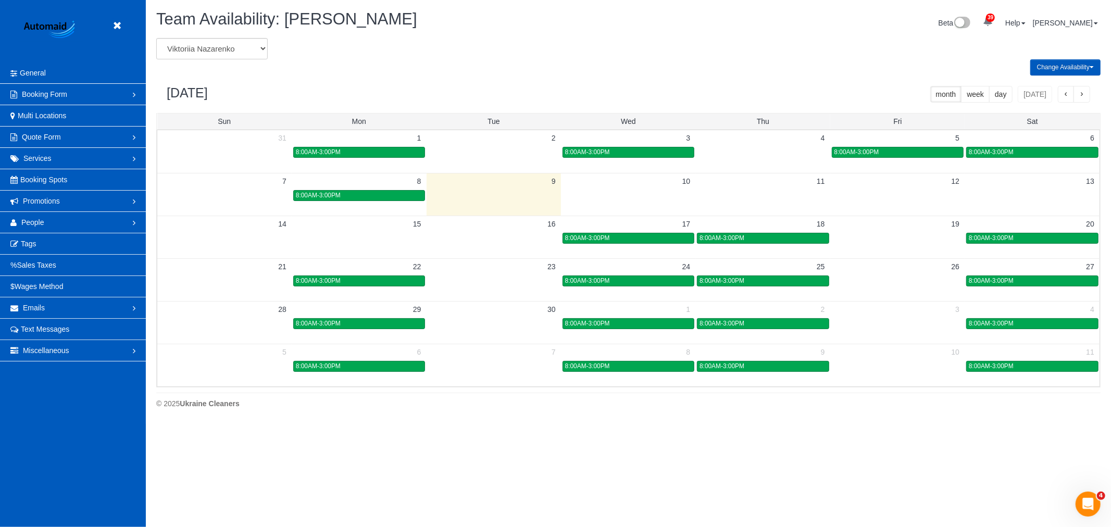
click at [862, 200] on div "× Change Availability for [DATE] - [DATE] Date(s) [DATE] [DATE] Shift(s) [DATE]…" at bounding box center [555, 263] width 1111 height 527
click at [862, 200] on td at bounding box center [897, 195] width 134 height 12
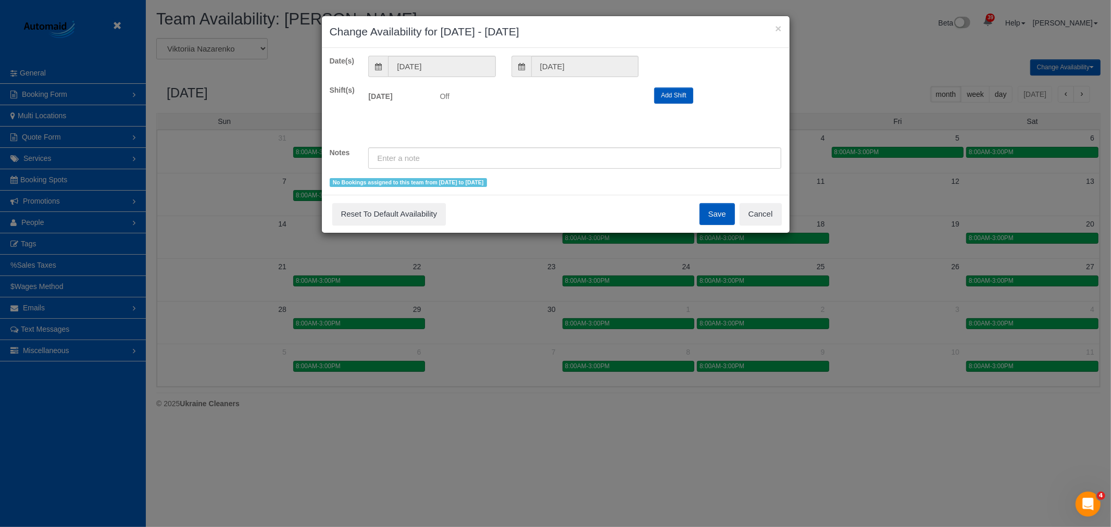
click at [764, 199] on div "Save Reset To Default Availability Cancel" at bounding box center [556, 214] width 468 height 38
click at [766, 214] on button "Cancel" at bounding box center [760, 214] width 42 height 22
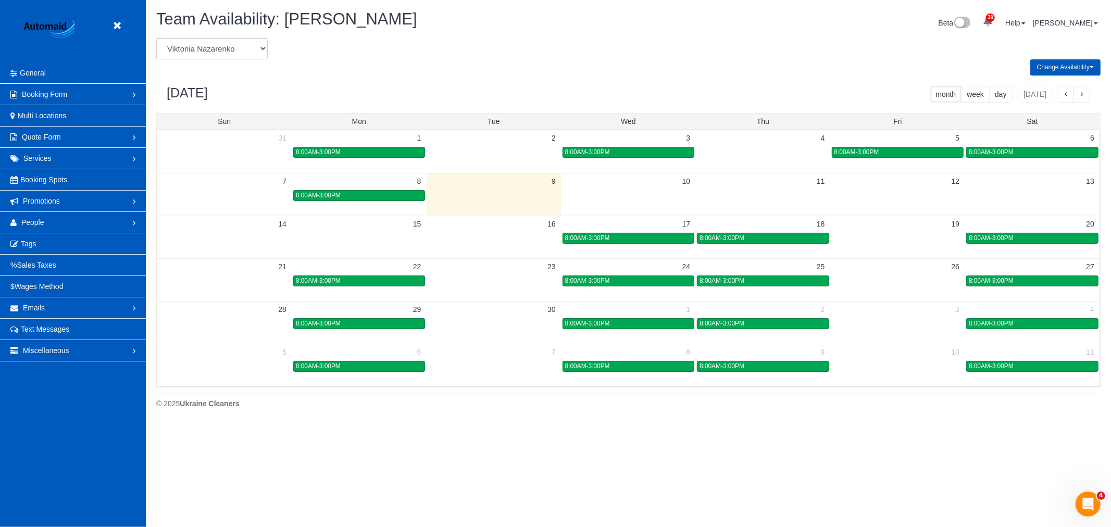
click at [1009, 194] on td at bounding box center [1032, 195] width 134 height 12
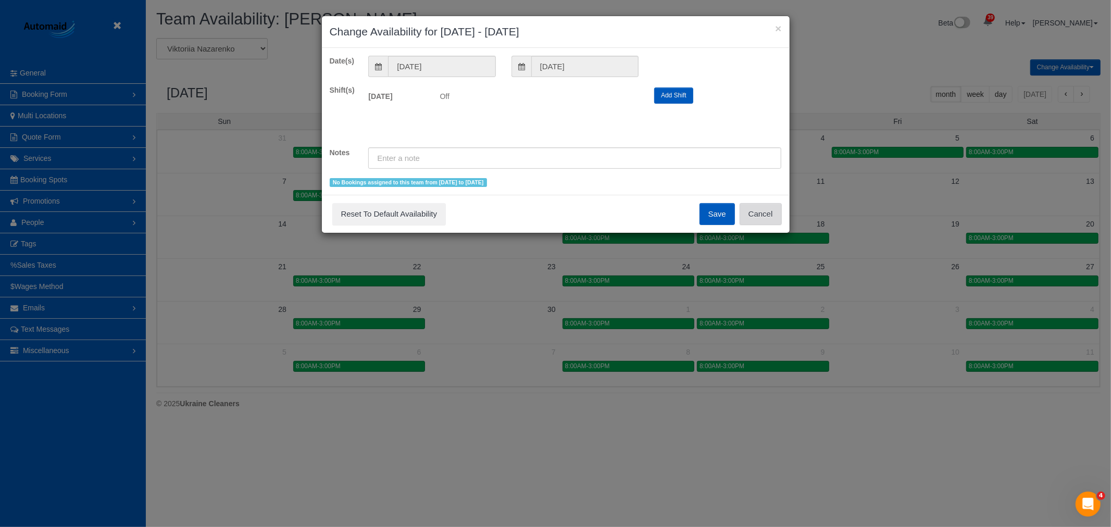
click at [777, 215] on button "Cancel" at bounding box center [760, 214] width 42 height 22
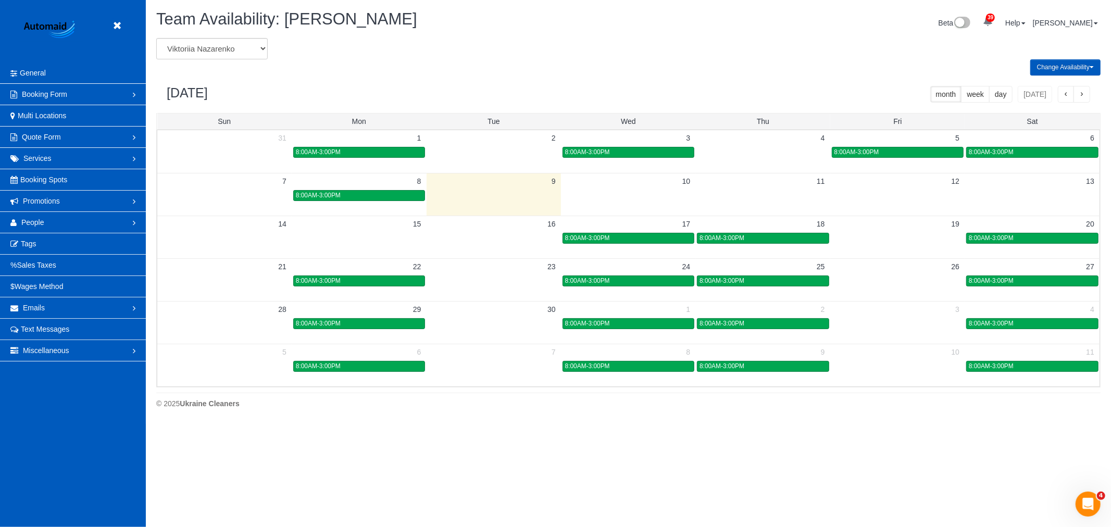
click at [346, 223] on td "15" at bounding box center [359, 224] width 134 height 16
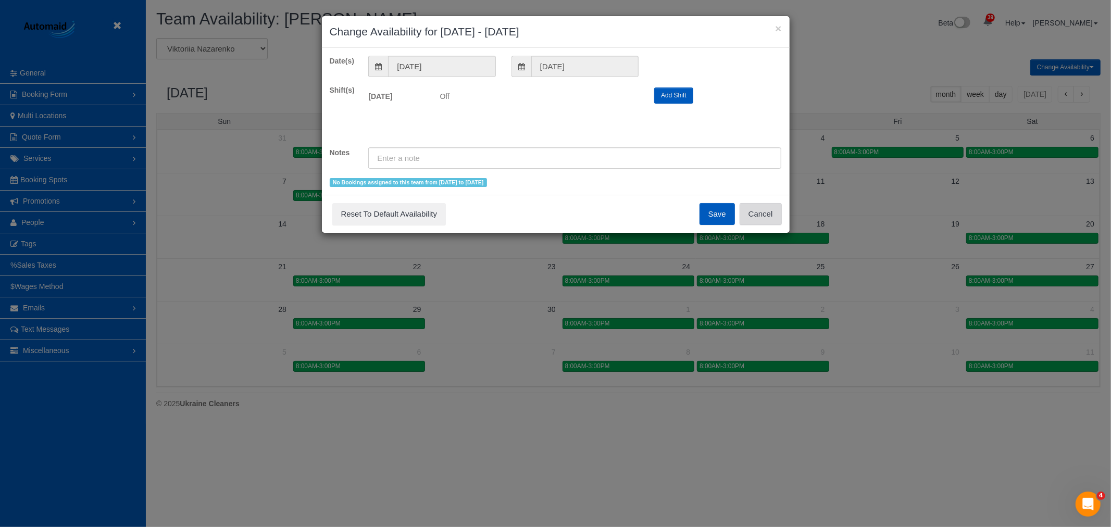
click at [774, 206] on button "Cancel" at bounding box center [760, 214] width 42 height 22
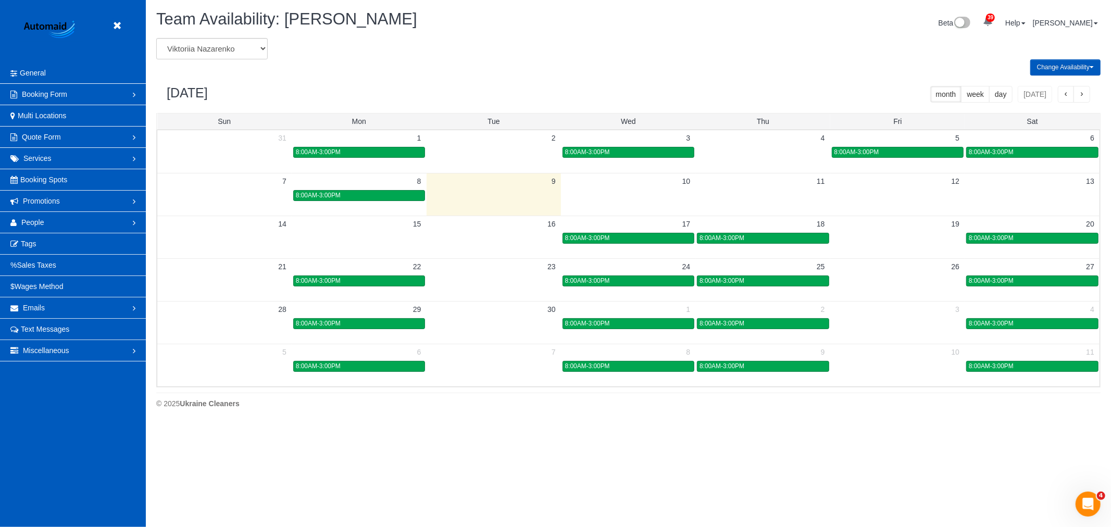
click at [500, 237] on td at bounding box center [493, 238] width 134 height 12
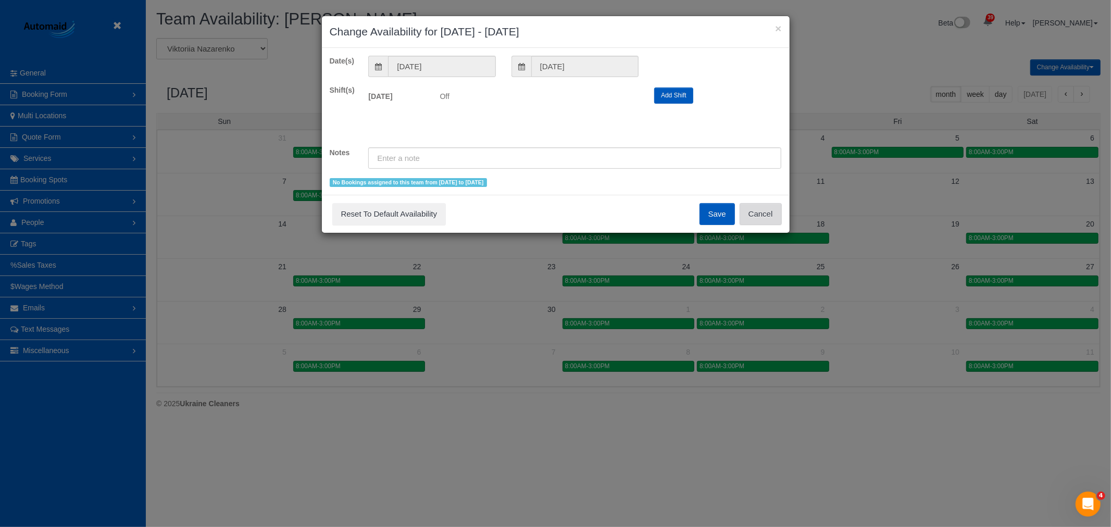
click at [774, 208] on button "Cancel" at bounding box center [760, 214] width 42 height 22
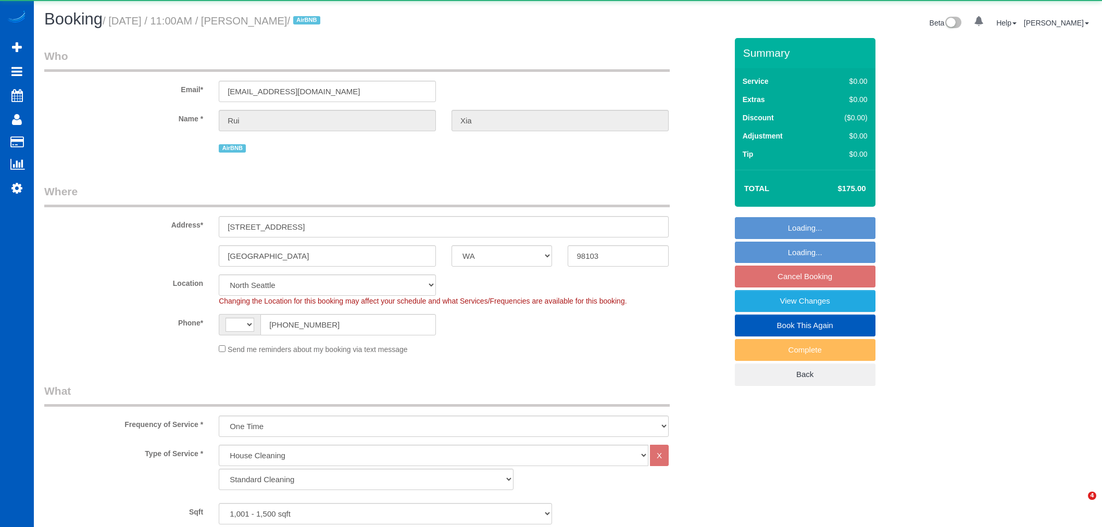
select select "WA"
select select "199"
select select "object:815"
select select "string:US"
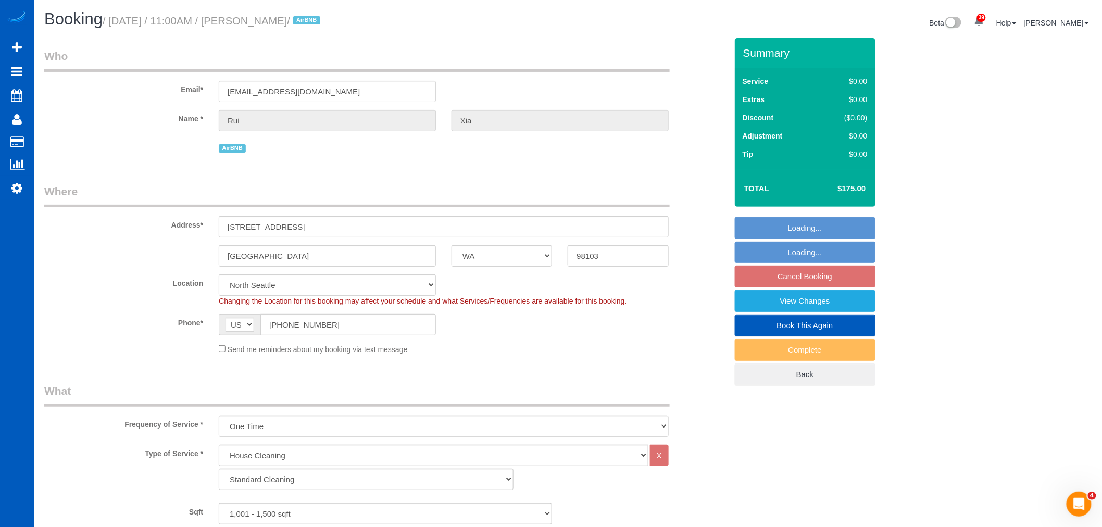
select select "1001"
select select "3"
select select "spot2"
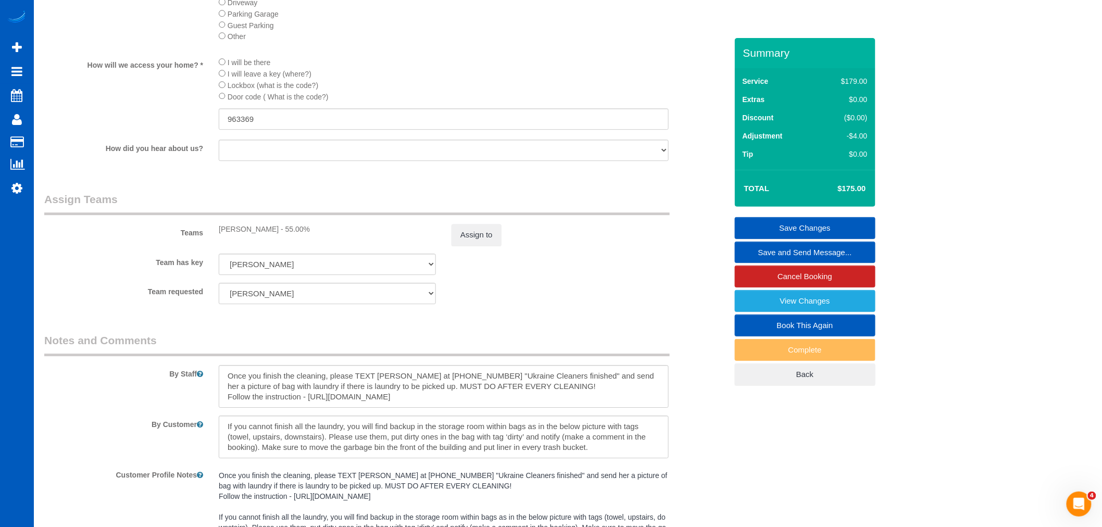
scroll to position [10, 0]
drag, startPoint x: 226, startPoint y: 438, endPoint x: 247, endPoint y: 442, distance: 21.1
click at [247, 442] on textarea at bounding box center [444, 437] width 450 height 43
click at [236, 442] on textarea at bounding box center [444, 437] width 450 height 43
click at [232, 440] on textarea at bounding box center [444, 437] width 450 height 43
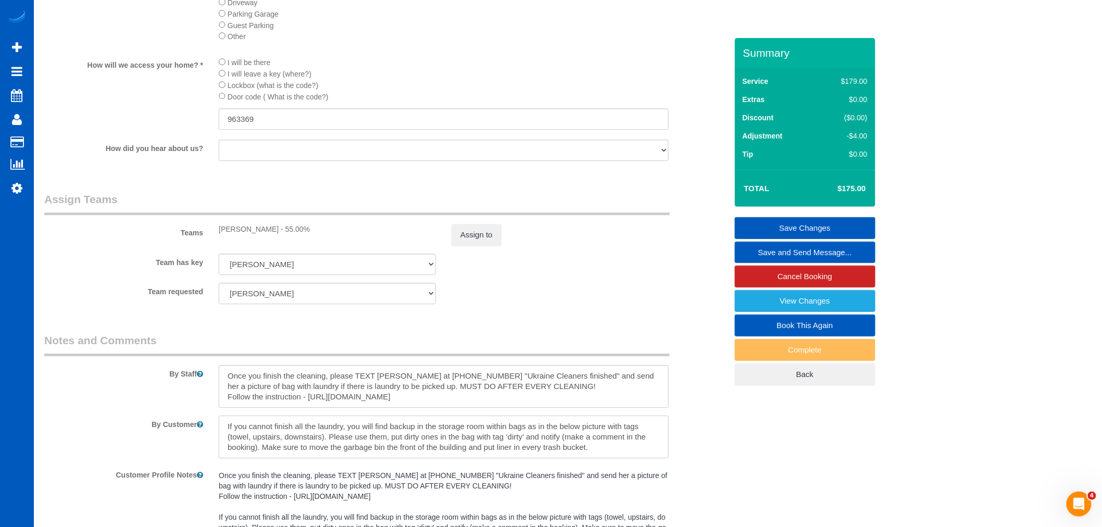
drag, startPoint x: 227, startPoint y: 440, endPoint x: 235, endPoint y: 441, distance: 8.9
click at [233, 441] on textarea at bounding box center [444, 437] width 450 height 43
paste textarea "by 2:30-3 p.m"
type textarea "If by 2:30-3 p.m you cannot finish all the laundry, you will find backup in the…"
click at [791, 229] on link "Save Changes" at bounding box center [805, 228] width 141 height 22
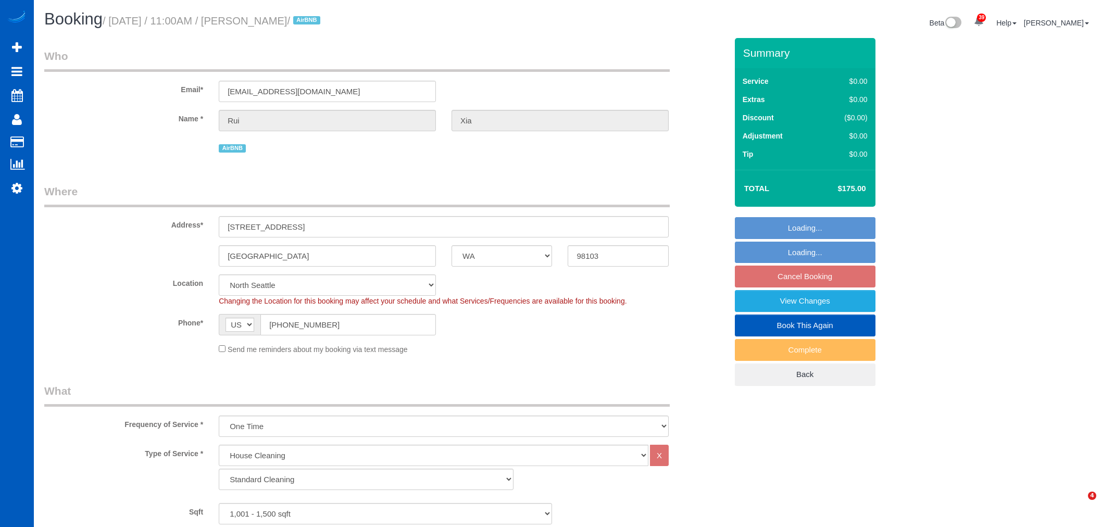
select select "WA"
select select "199"
select select "1001"
select select "3"
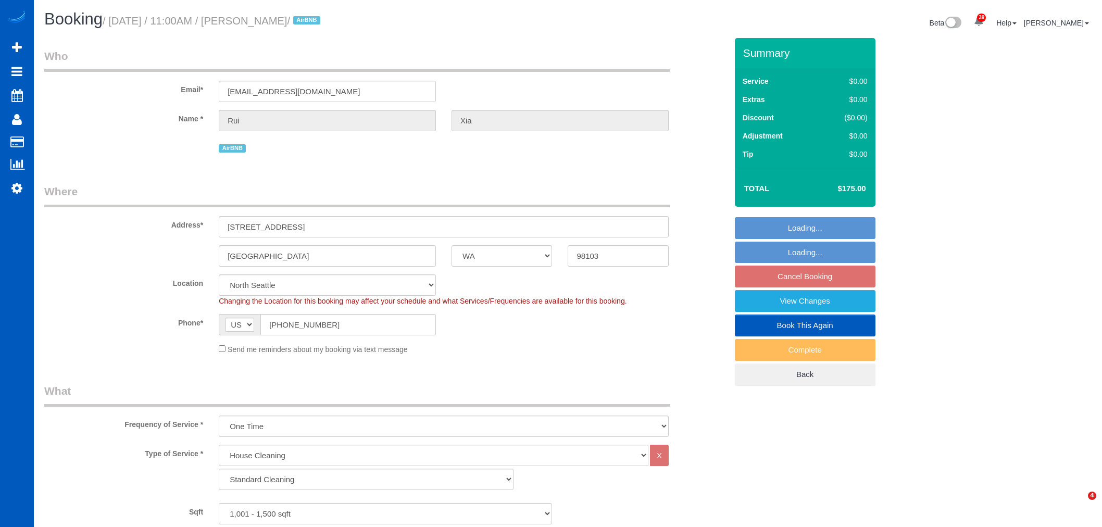
select select "spot1"
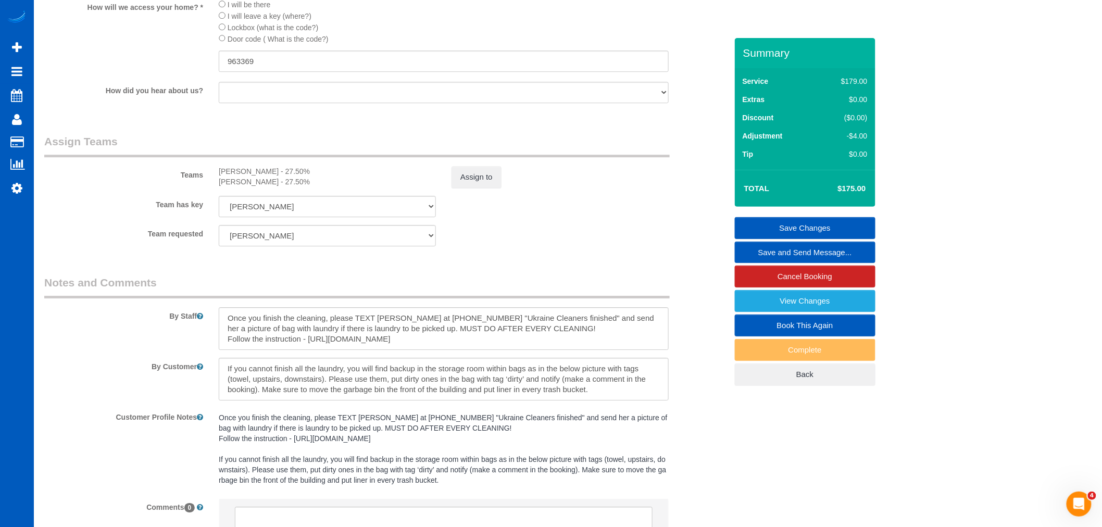
scroll to position [10, 0]
click at [236, 386] on textarea at bounding box center [444, 379] width 450 height 43
drag, startPoint x: 227, startPoint y: 383, endPoint x: 232, endPoint y: 382, distance: 5.2
click at [232, 382] on textarea at bounding box center [444, 379] width 450 height 43
paste textarea
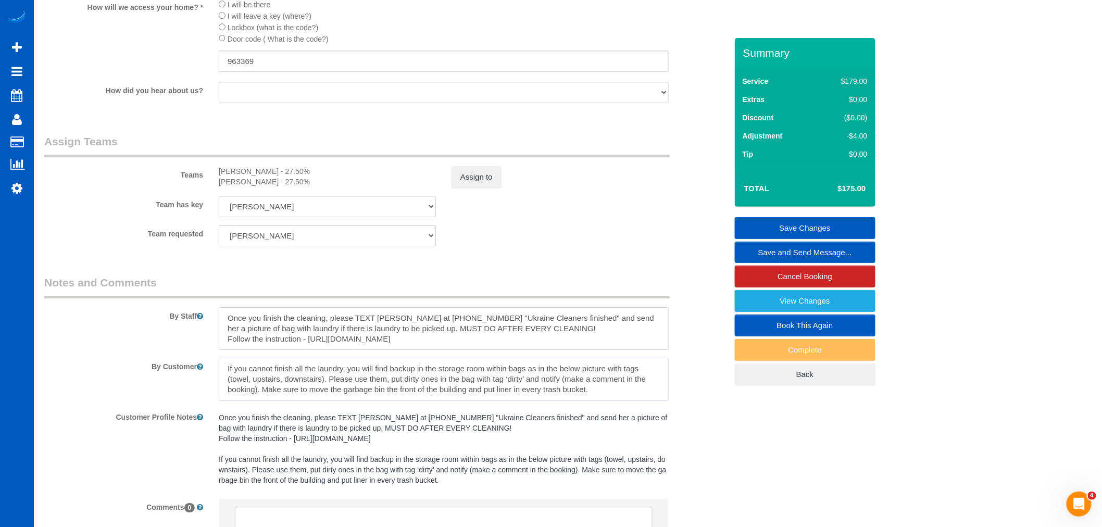
click at [232, 382] on textarea at bounding box center [444, 379] width 450 height 43
drag, startPoint x: 282, startPoint y: 384, endPoint x: 216, endPoint y: 378, distance: 67.0
click at [216, 378] on div at bounding box center [444, 379] width 466 height 43
type textarea "If by 2:30-3 p.m you cannot finish all the laundry, you will find backup in the…"
click at [768, 230] on link "Save Changes" at bounding box center [805, 228] width 141 height 22
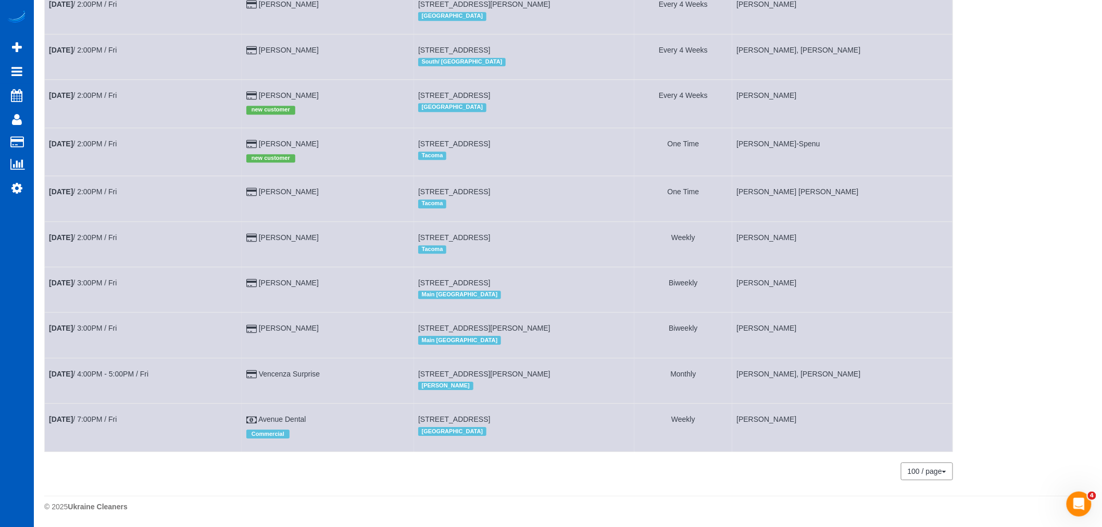
scroll to position [823, 0]
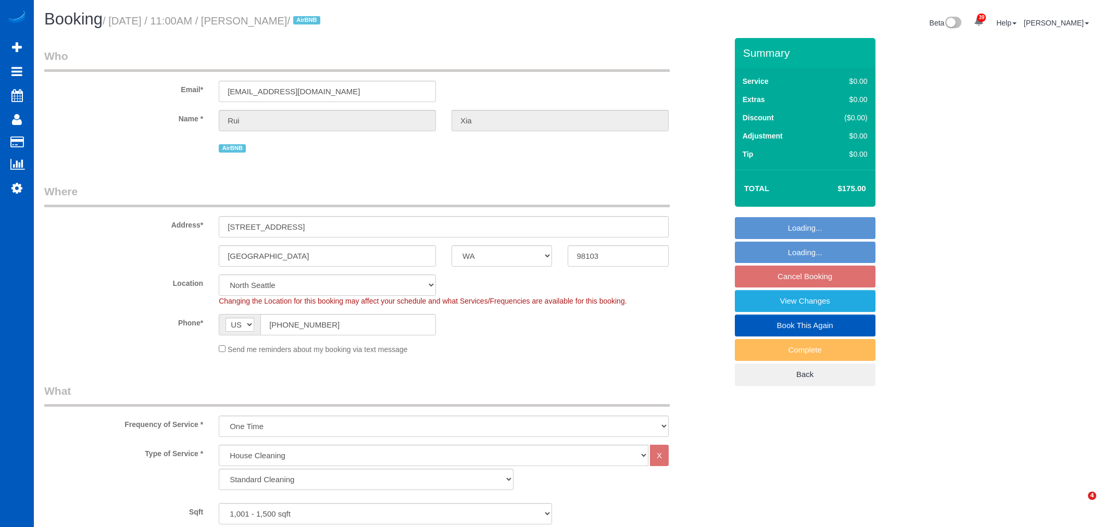
select select "WA"
select select "199"
select select "1001"
select select "3"
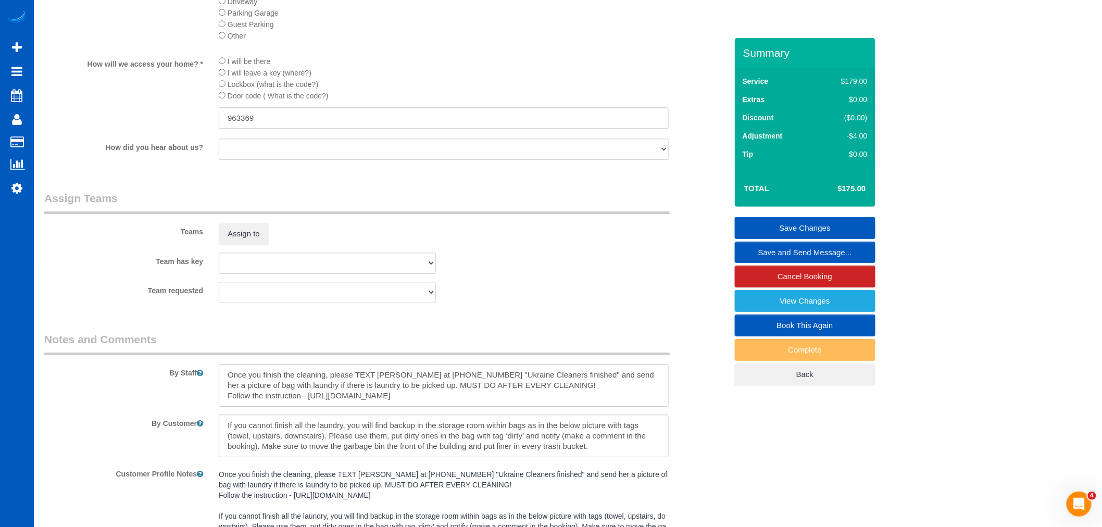
scroll to position [10, 0]
drag, startPoint x: 226, startPoint y: 437, endPoint x: 232, endPoint y: 437, distance: 5.7
click at [232, 437] on textarea at bounding box center [444, 436] width 450 height 43
paste textarea "by 2:30-3 p.m"
type textarea "If by 2:30-3 p.m you cannot finish all the laundry, you will find backup in the…"
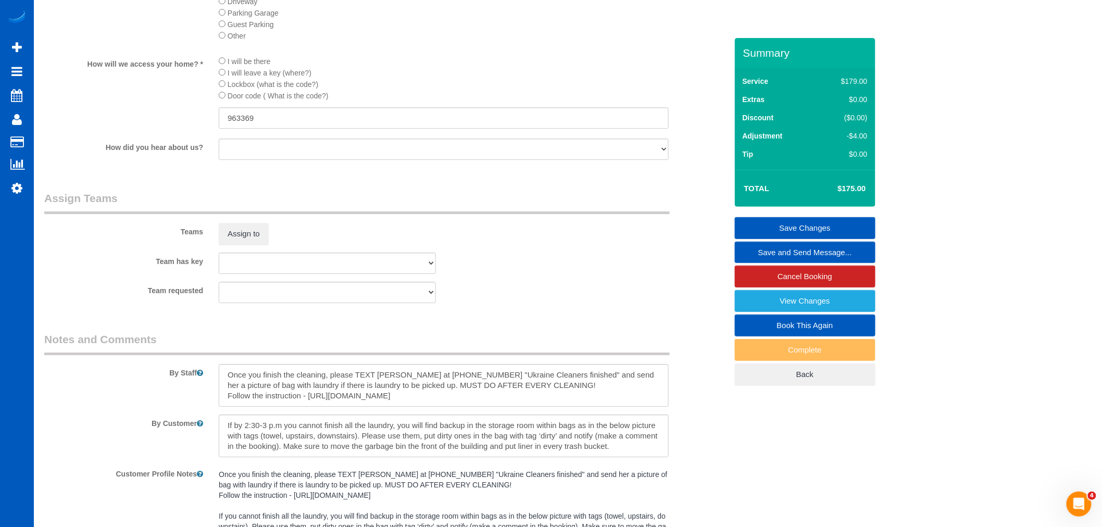
click at [797, 224] on link "Save Changes" at bounding box center [805, 228] width 141 height 22
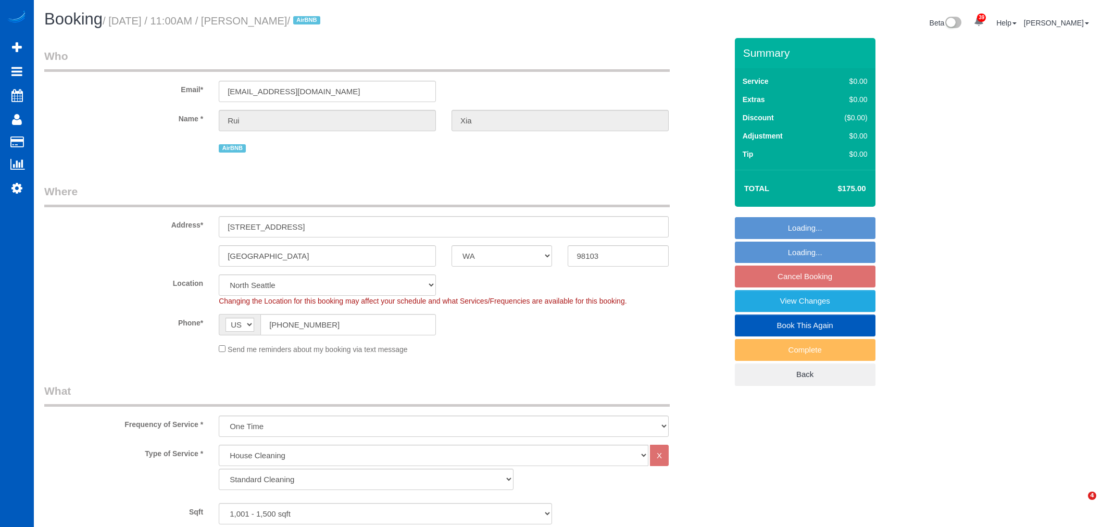
select select "WA"
select select "199"
select select "1001"
select select "3"
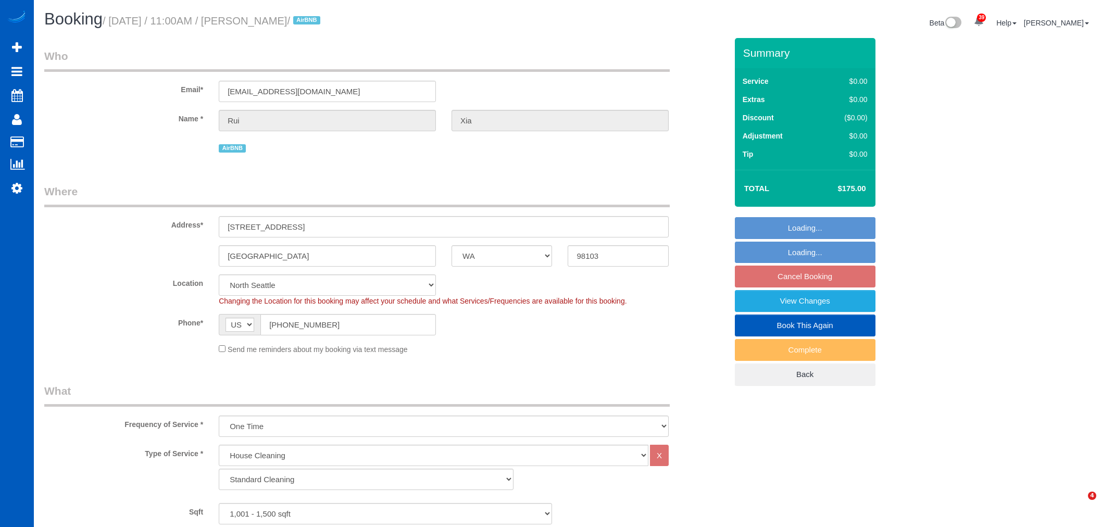
select select "spot2"
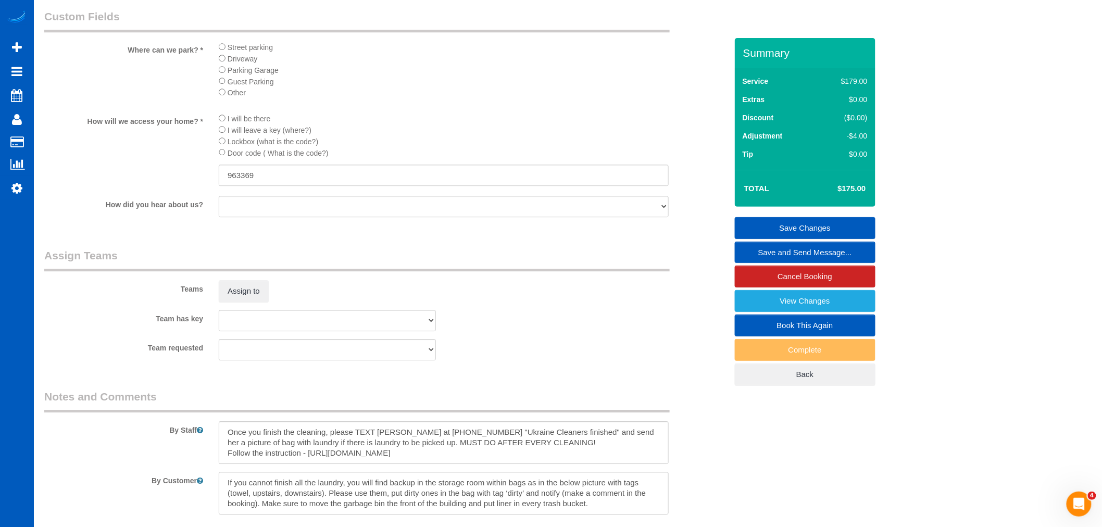
scroll to position [1331, 0]
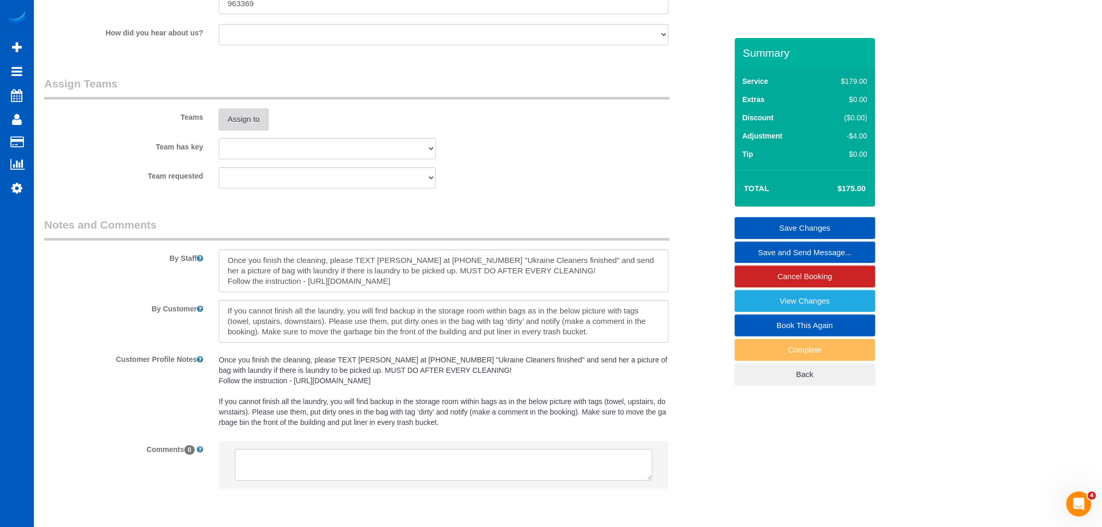
click at [233, 130] on button "Assign to" at bounding box center [244, 119] width 50 height 22
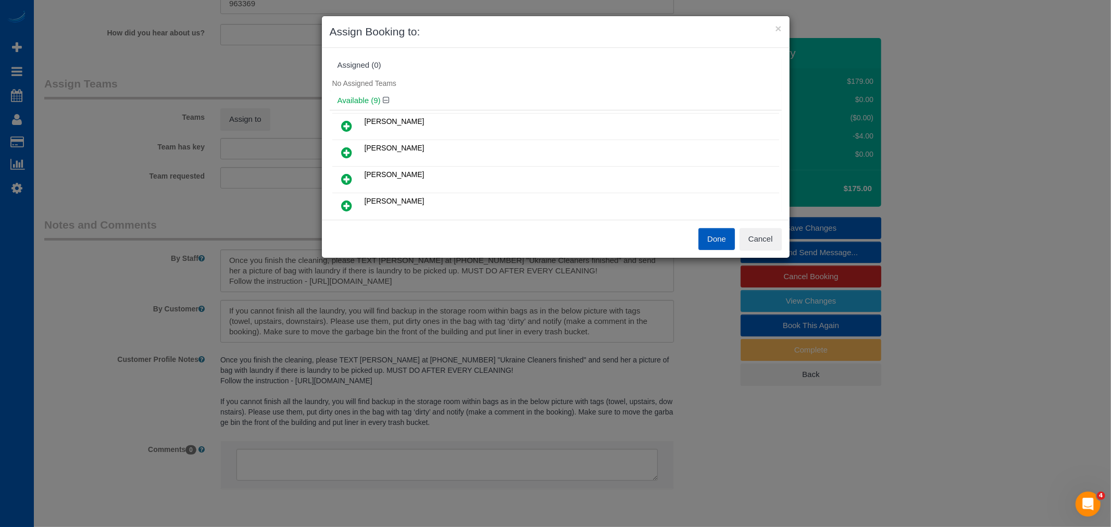
click at [782, 244] on div "Done Cancel" at bounding box center [673, 239] width 234 height 22
click at [768, 241] on button "Cancel" at bounding box center [760, 239] width 42 height 22
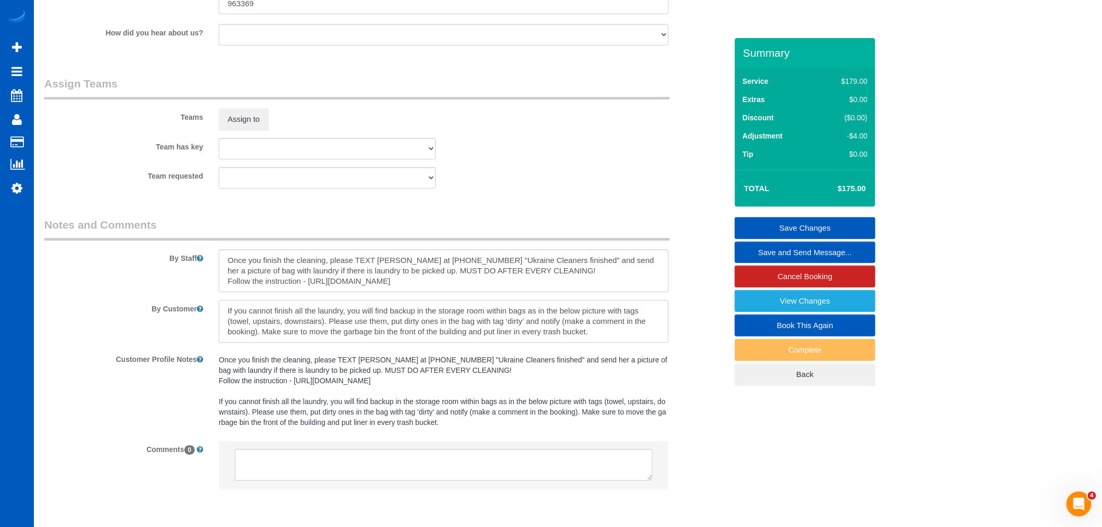
click at [232, 325] on textarea at bounding box center [444, 321] width 450 height 43
paste textarea "If by 2:30-3 p.m"
drag, startPoint x: 237, startPoint y: 323, endPoint x: 224, endPoint y: 324, distance: 13.1
click at [224, 324] on textarea at bounding box center [444, 321] width 450 height 43
type textarea "If by 2:30-3 p.m you cannot finish all the laundry, you will find backup in the…"
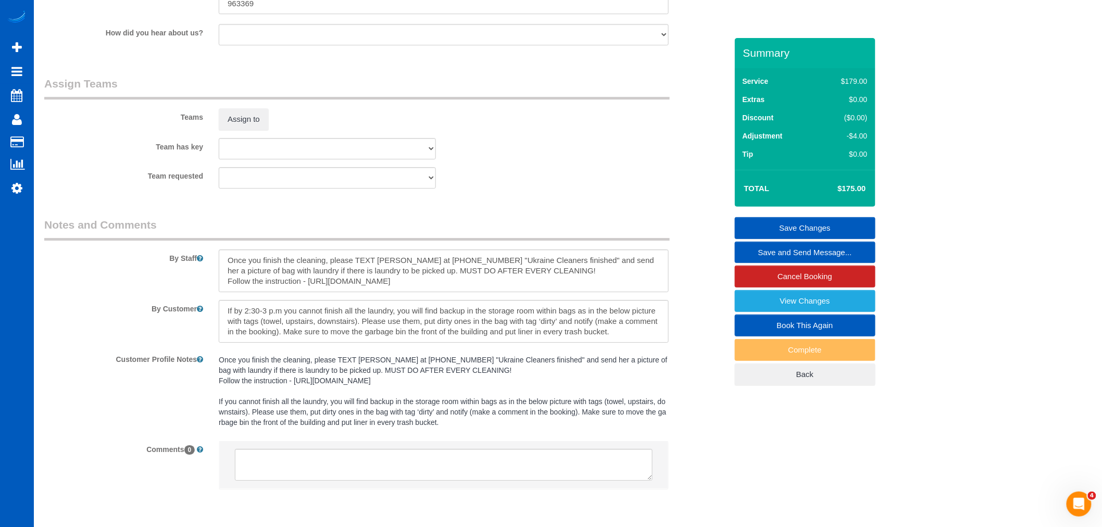
click at [772, 224] on link "Save Changes" at bounding box center [805, 228] width 141 height 22
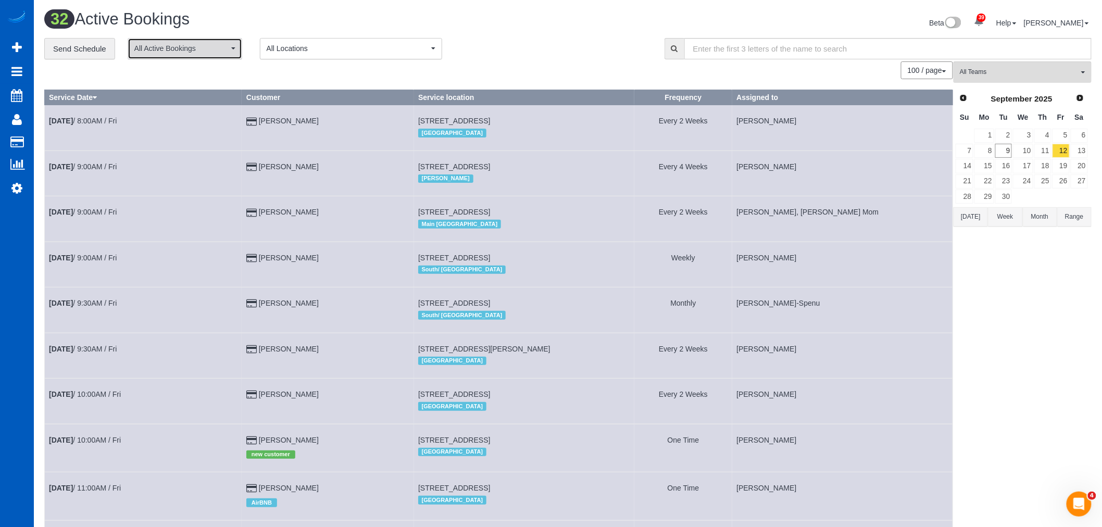
click at [178, 44] on span "All Active Bookings" at bounding box center [181, 48] width 94 height 10
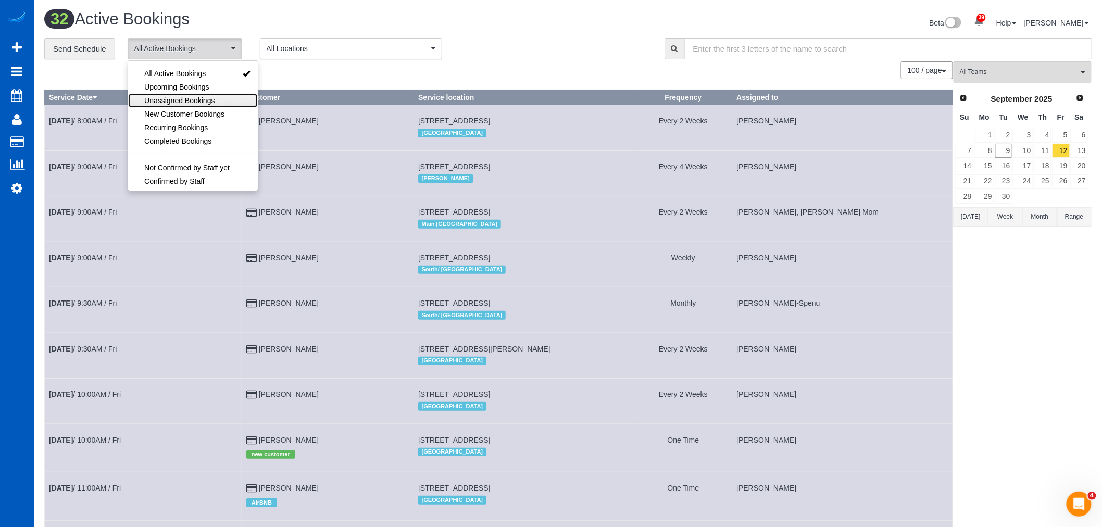
click at [178, 98] on span "Unassigned Bookings" at bounding box center [179, 100] width 70 height 10
select select "**********"
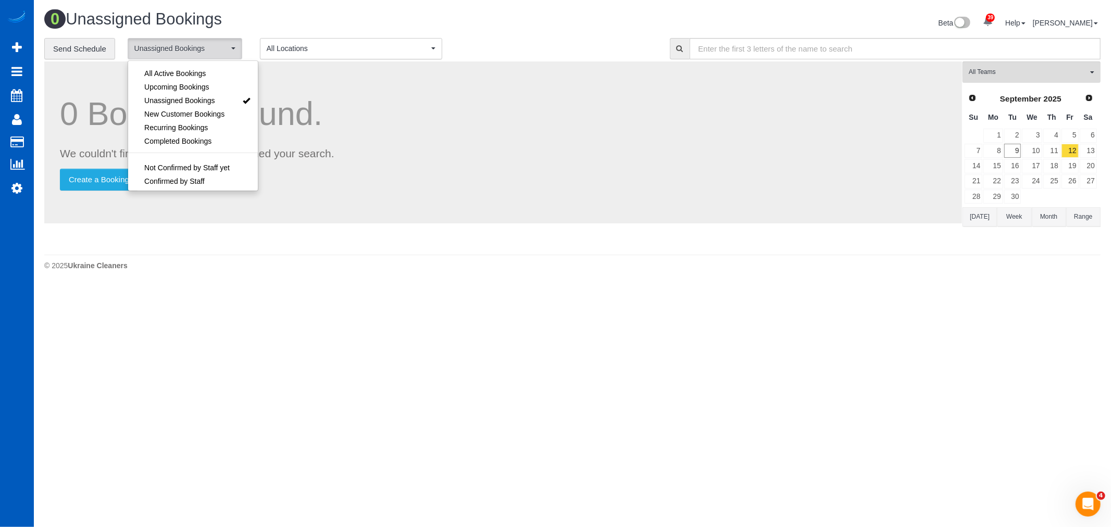
click at [679, 306] on body "39 Beta Your Notifications You have 0 alerts × You have 1 to charge for [DATE] …" at bounding box center [555, 263] width 1111 height 527
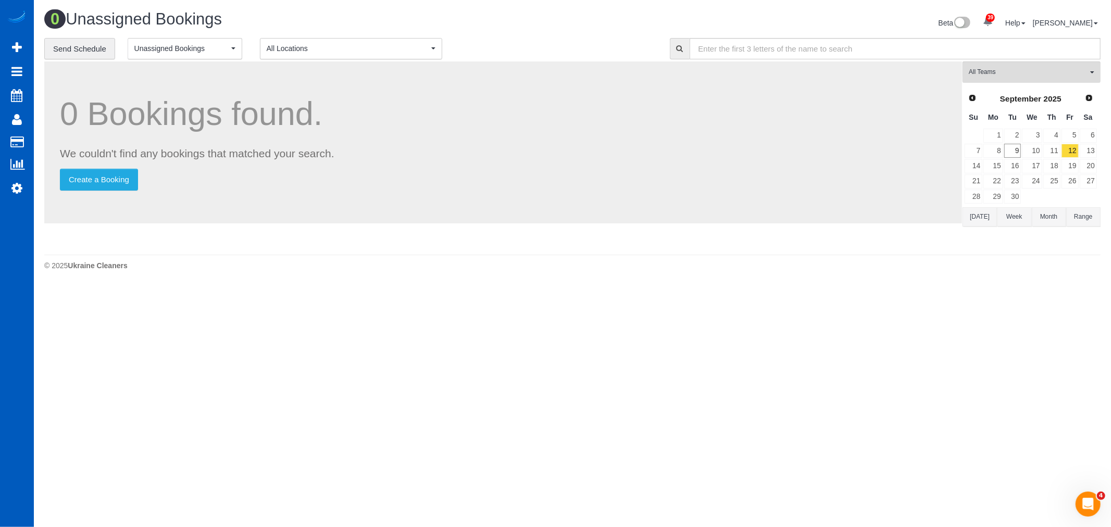
click at [1050, 227] on button "Month" at bounding box center [1049, 216] width 34 height 19
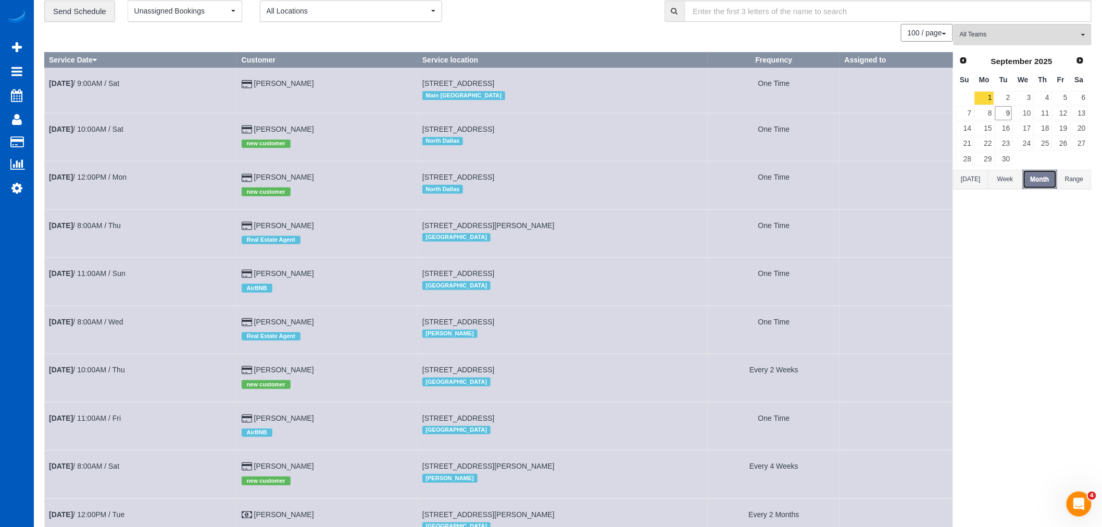
scroll to position [58, 0]
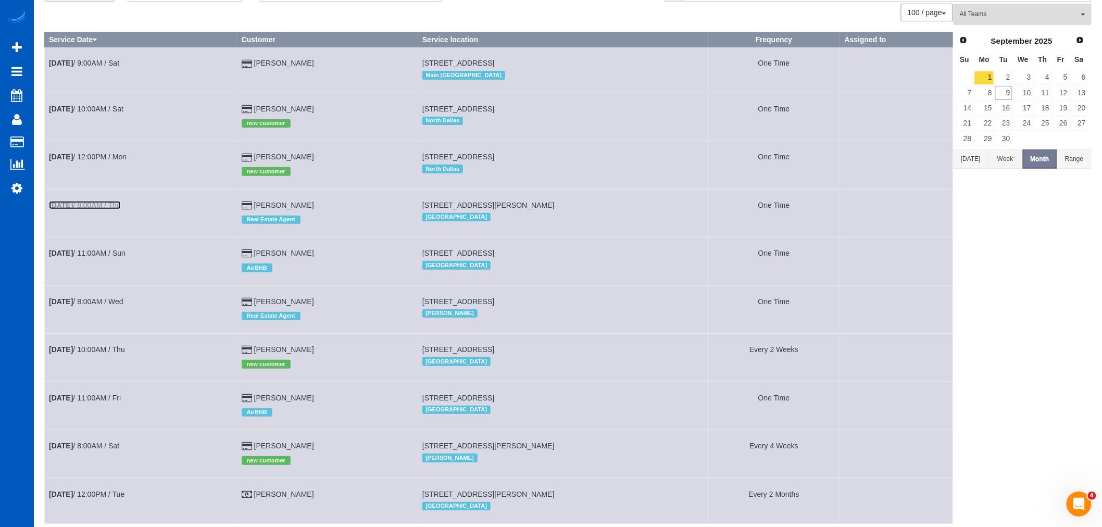
click at [70, 208] on b "[DATE]" at bounding box center [61, 205] width 24 height 8
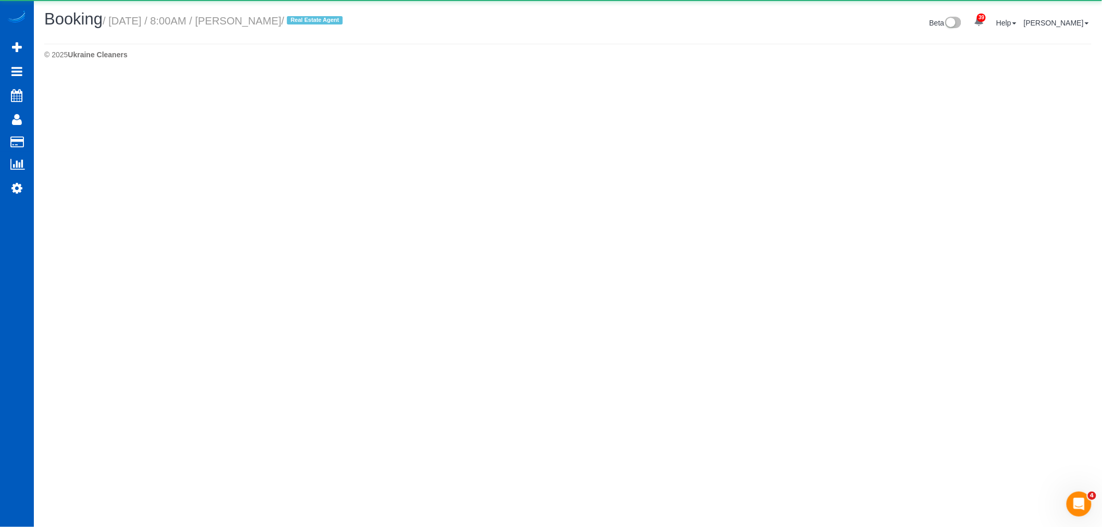
select select "WA"
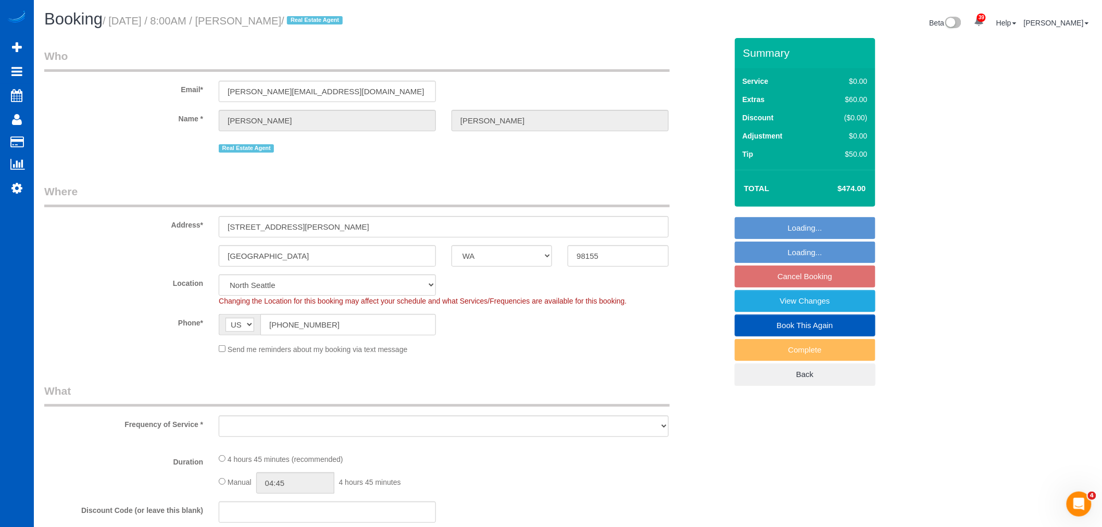
select select "object:3140"
select select "string:fspay-7feef064-0aae-445e-b746-4fcf4f7cb7b4"
select select "199"
select select "2"
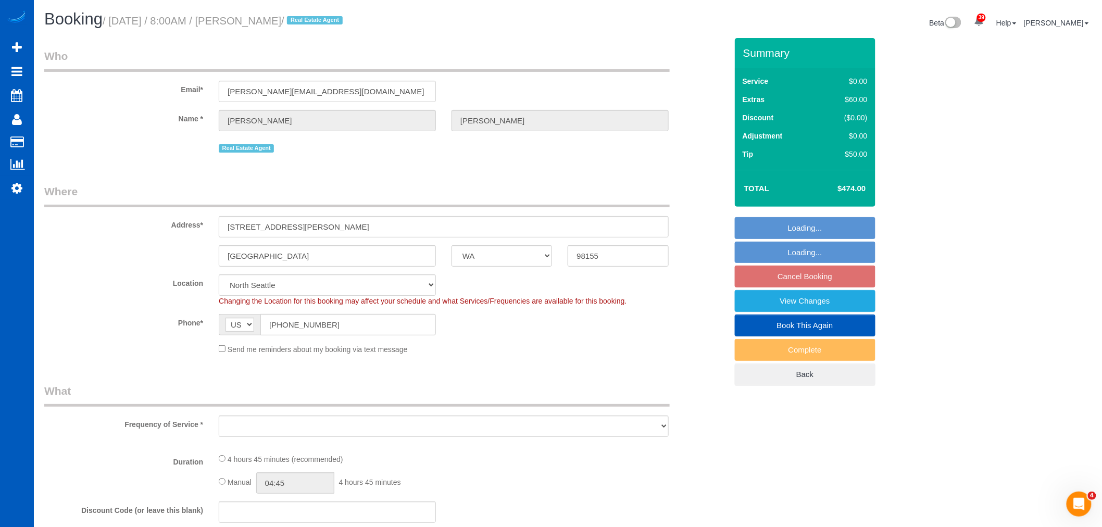
select select "spot17"
select select "number:10"
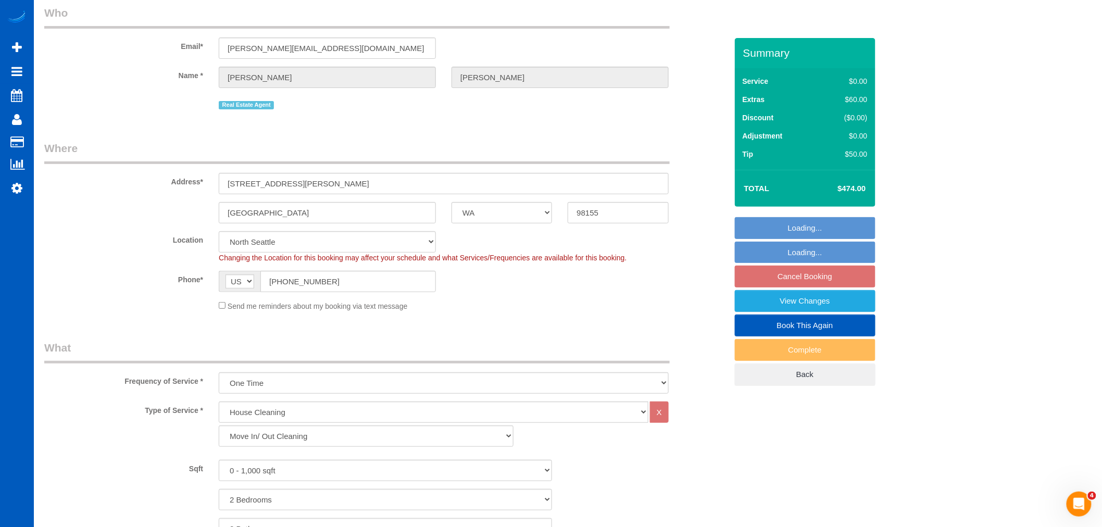
select select "2"
select select "object:3234"
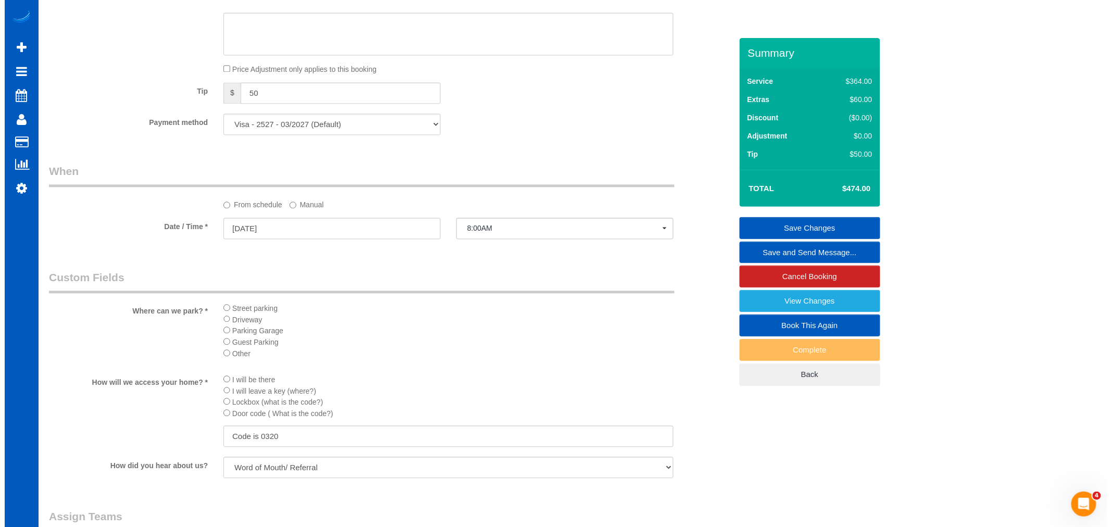
scroll to position [1099, 0]
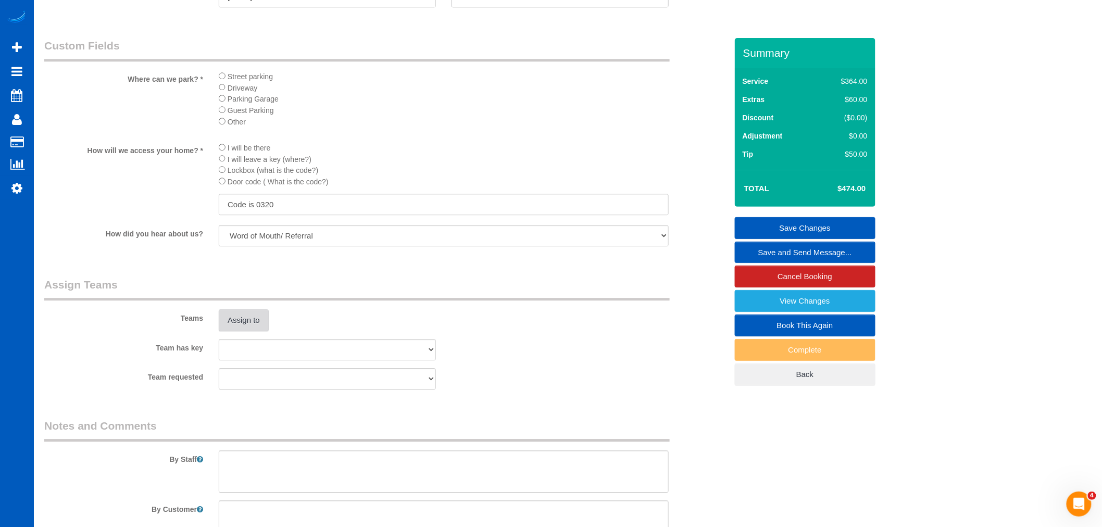
click at [241, 331] on button "Assign to" at bounding box center [244, 320] width 50 height 22
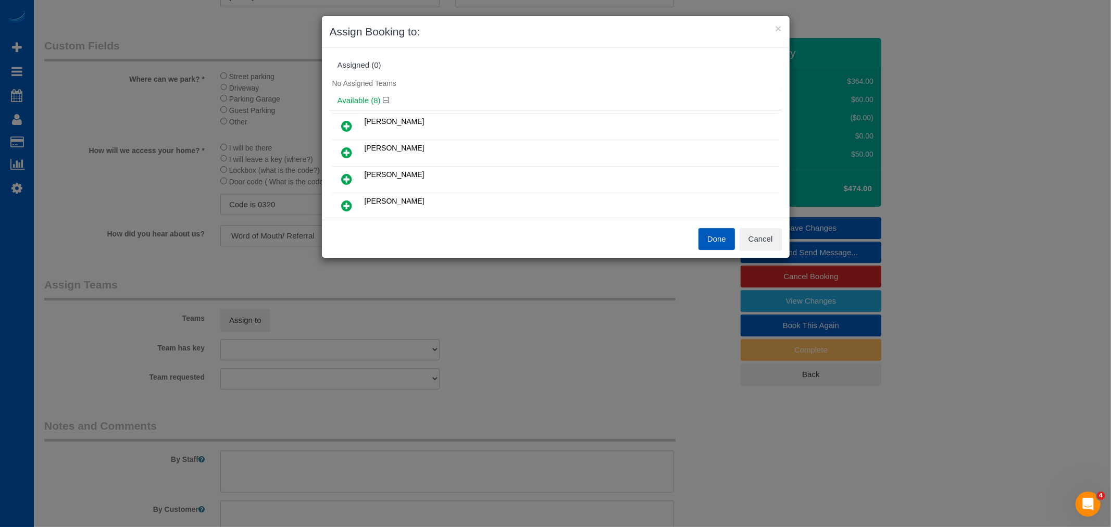
click at [349, 178] on icon at bounding box center [347, 179] width 11 height 12
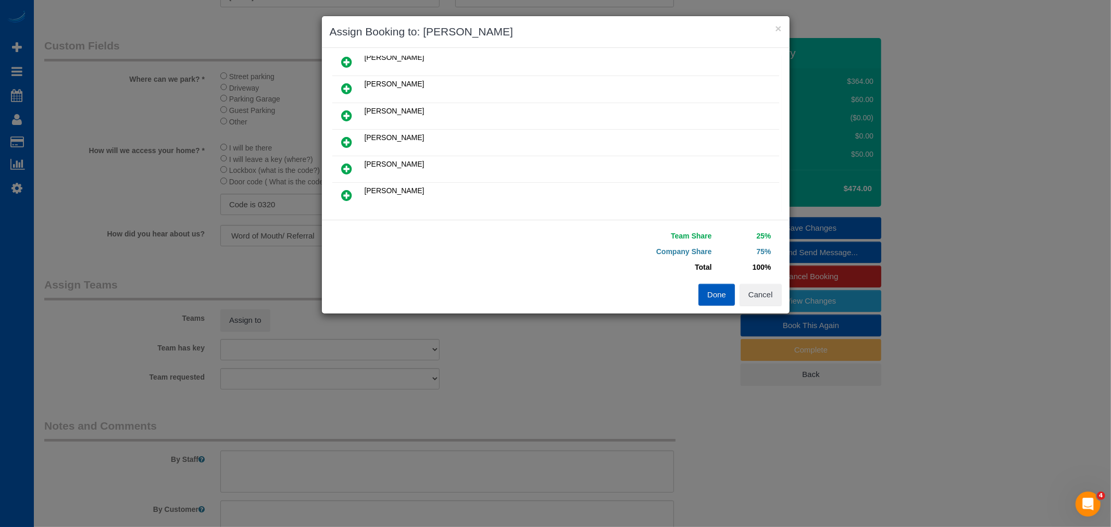
click at [353, 139] on link at bounding box center [347, 142] width 24 height 21
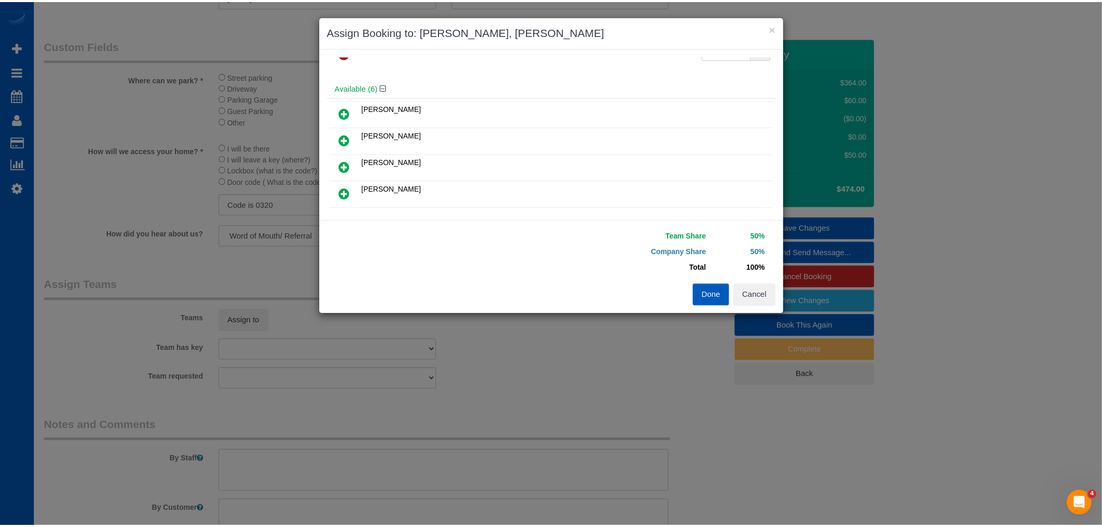
scroll to position [0, 0]
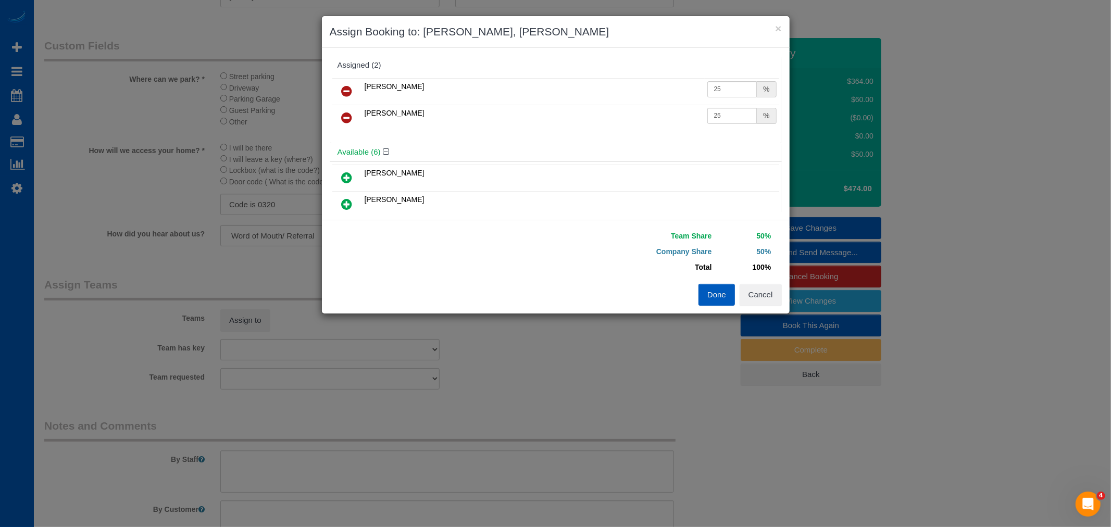
click at [732, 295] on button "Done" at bounding box center [716, 295] width 36 height 22
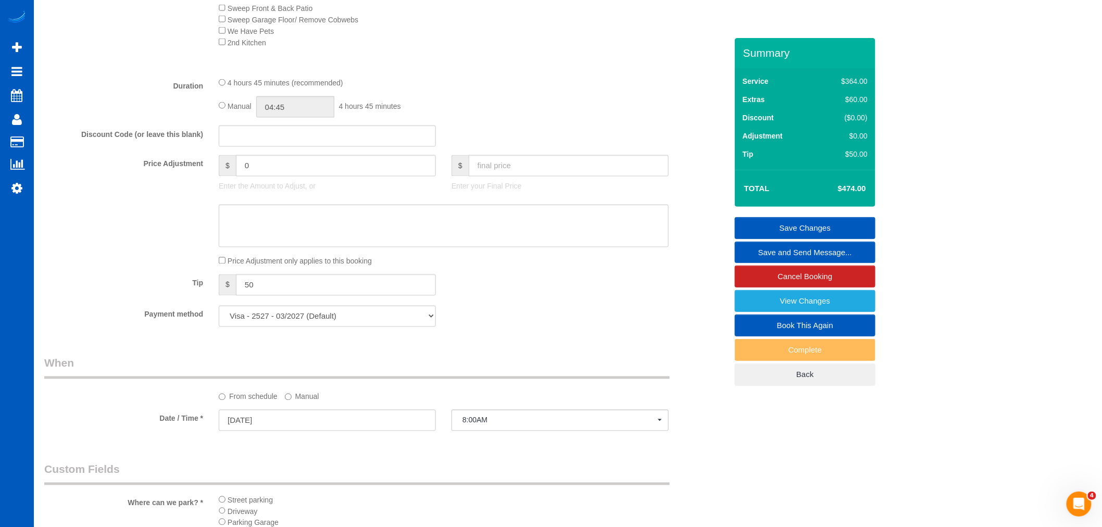
scroll to position [521, 0]
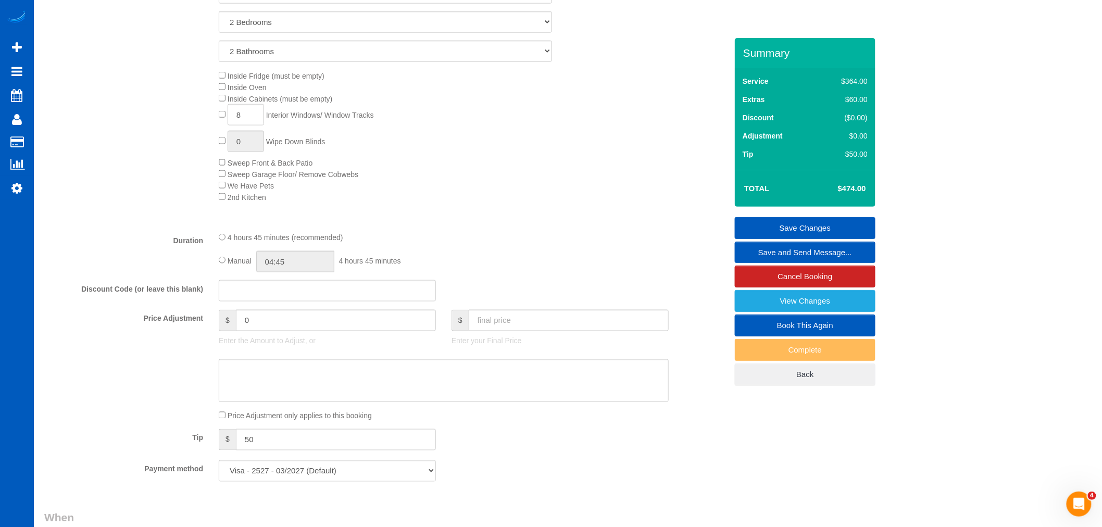
click at [224, 272] on div "Manual 04:45 4 hours 45 minutes" at bounding box center [444, 261] width 450 height 21
click at [281, 271] on input "04:45" at bounding box center [295, 261] width 78 height 21
click at [436, 243] on div "4 hours 45 minutes (recommended)" at bounding box center [444, 237] width 450 height 11
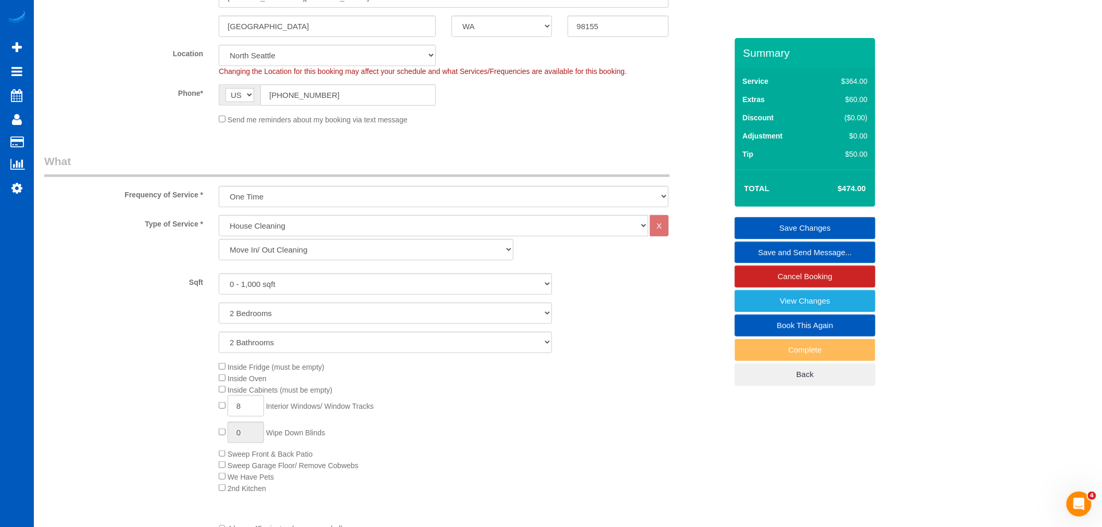
scroll to position [173, 0]
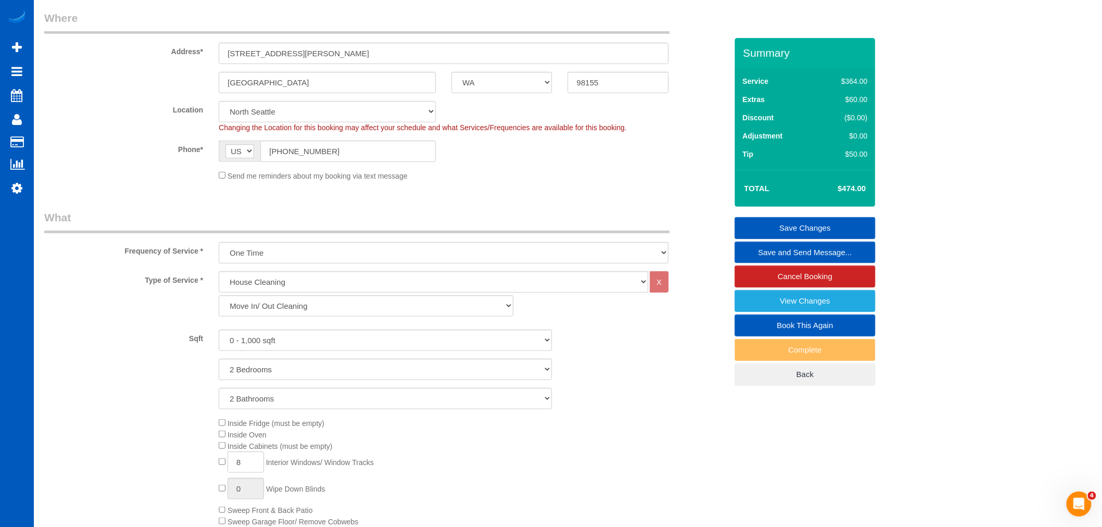
click at [777, 224] on link "Save Changes" at bounding box center [805, 228] width 141 height 22
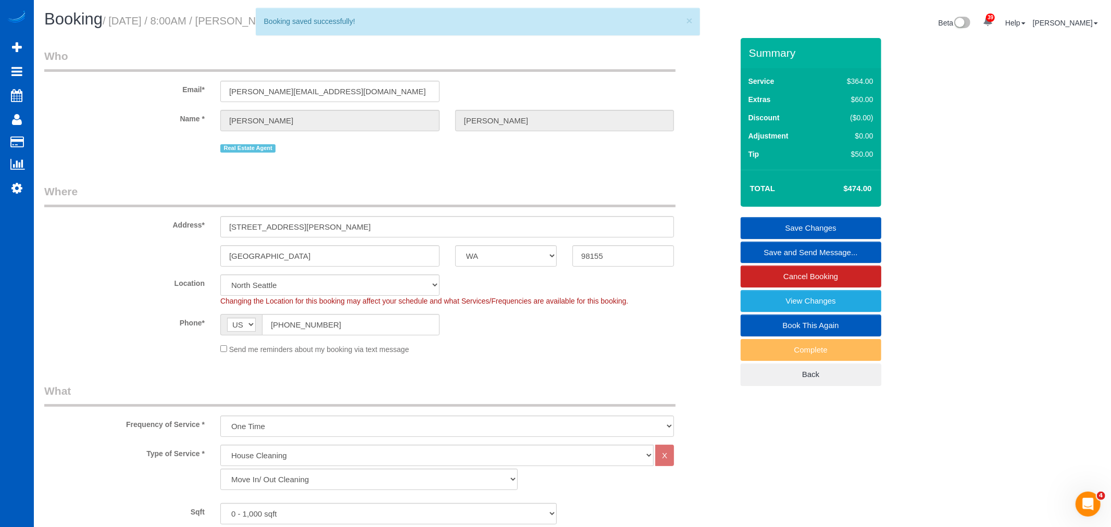
select select "**********"
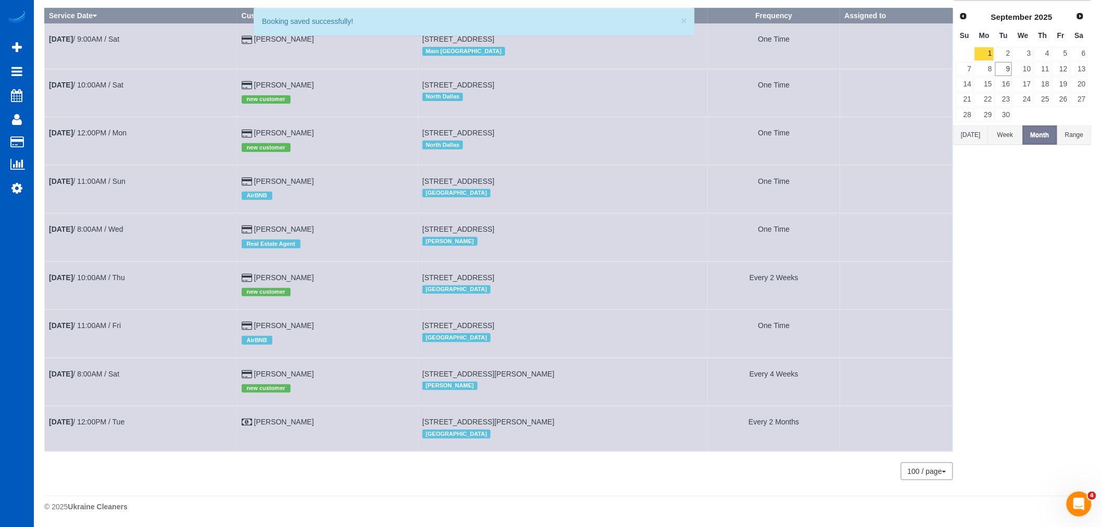
scroll to position [91, 0]
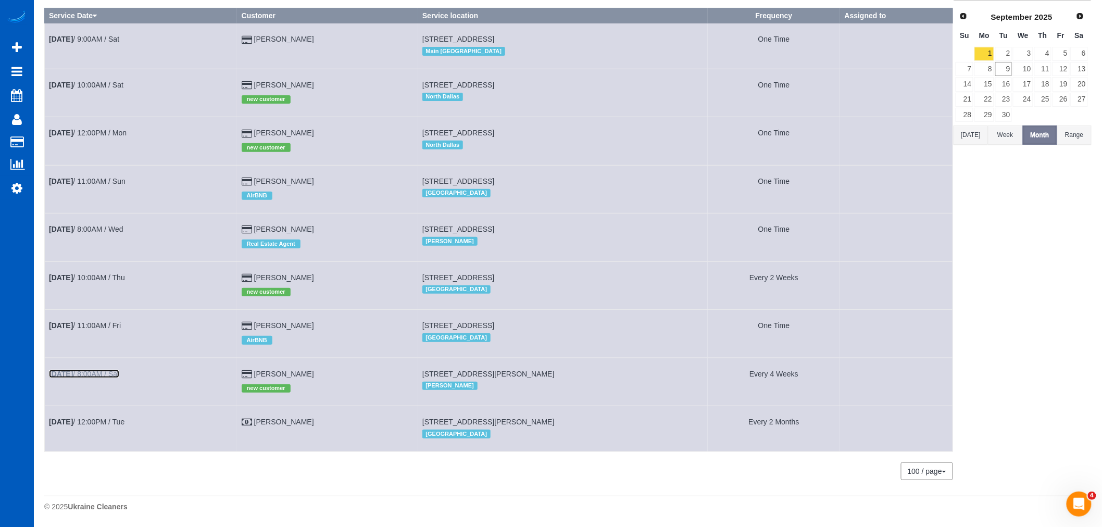
click at [94, 372] on link "[DATE] 8:00AM / Sat" at bounding box center [84, 374] width 70 height 8
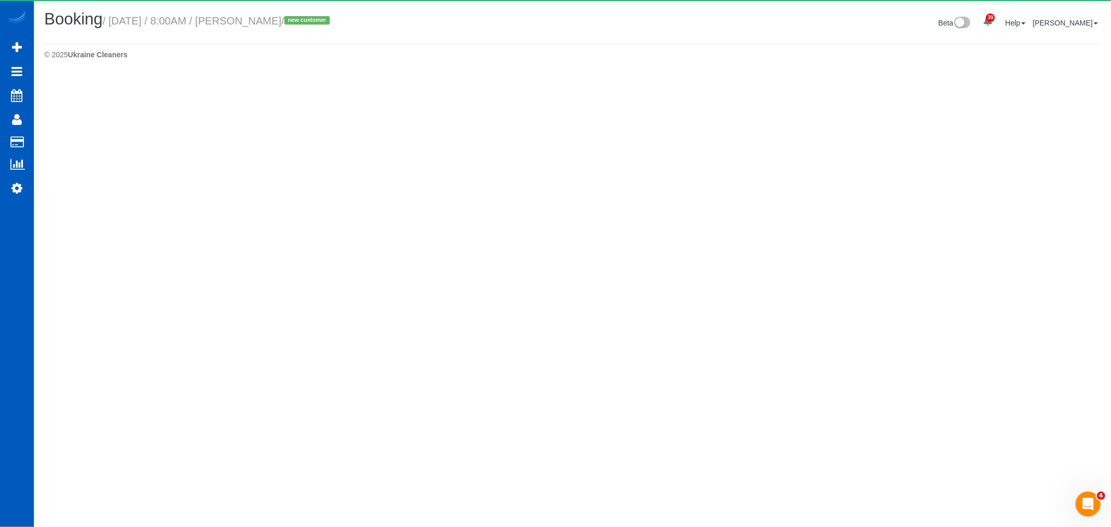
select select "WA"
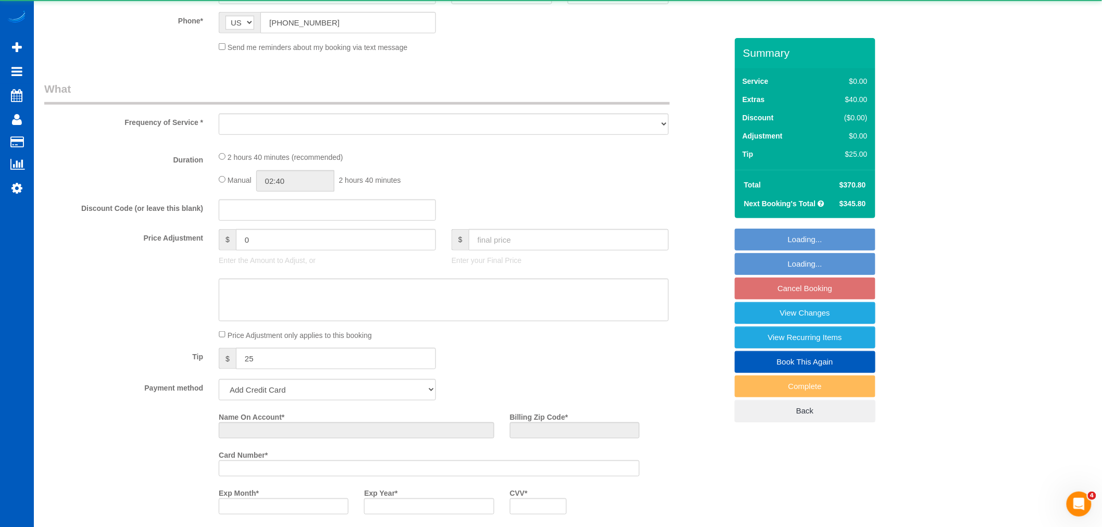
select select "object:4566"
select select "string:fspay-81e39e55-2654-480d-8f33-203185084adc"
select select "199"
select select "1501"
select select "3"
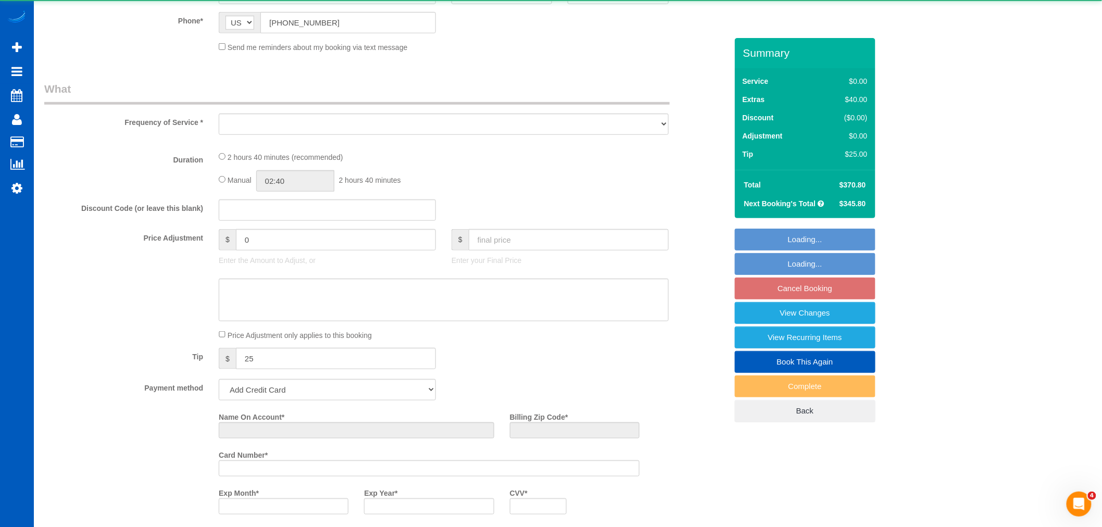
select select "3"
select select "number:8"
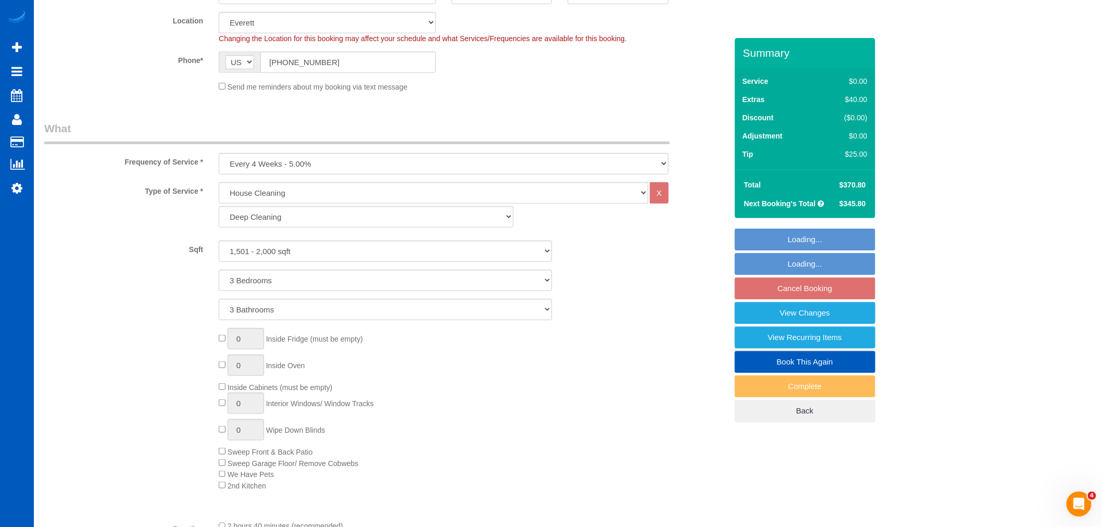
select select "object:4920"
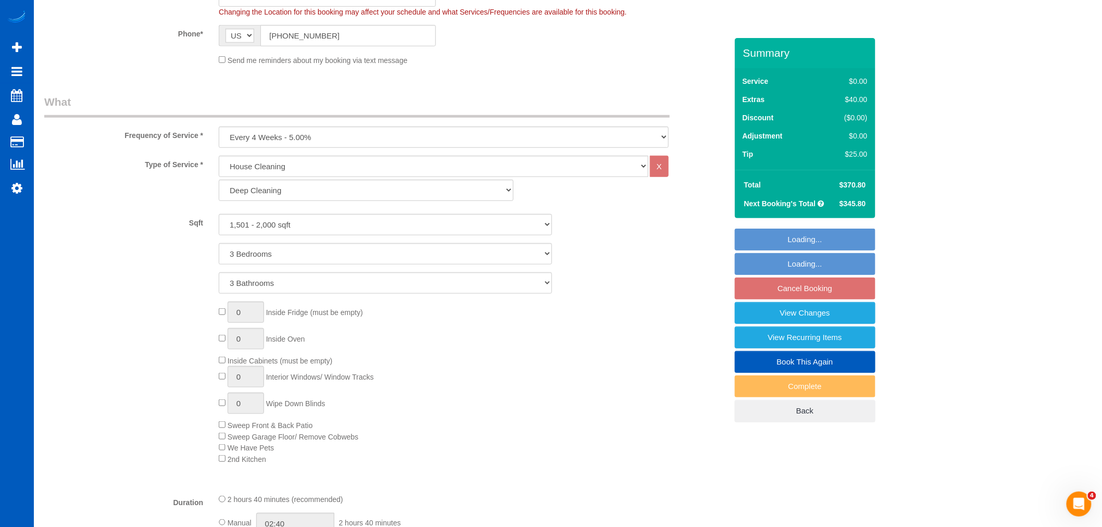
select select "spot29"
select select "1501"
select select "3"
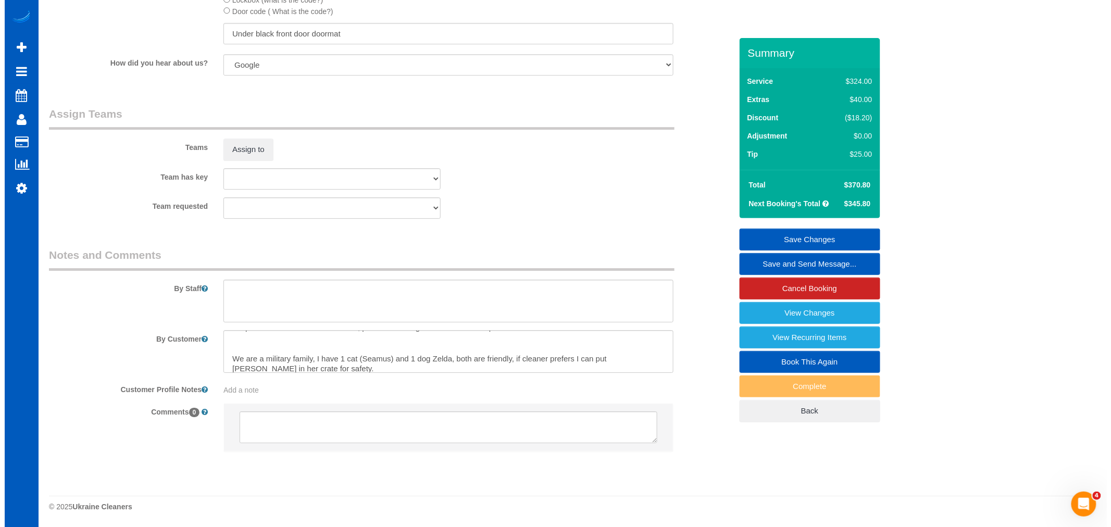
scroll to position [21, 0]
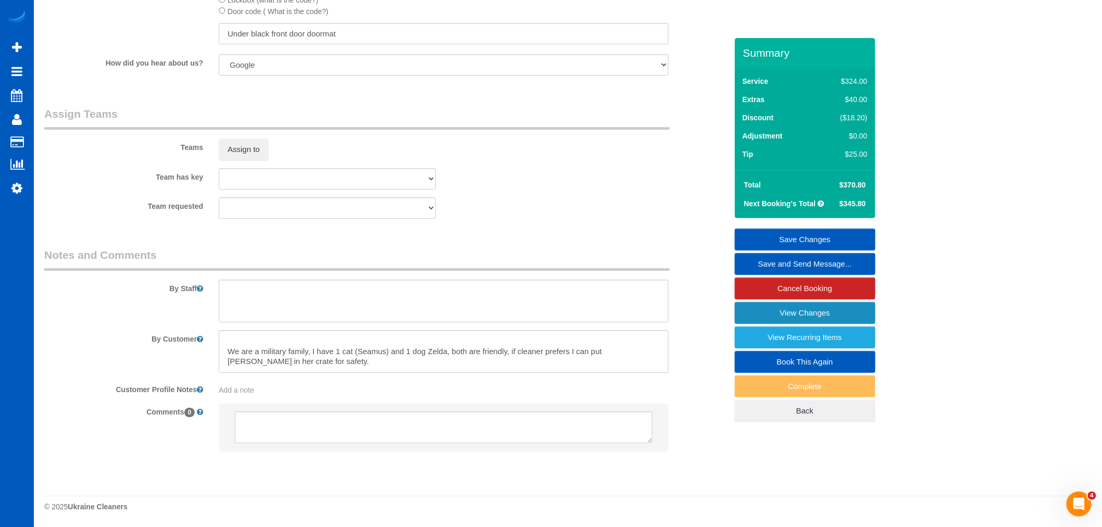
click at [801, 319] on link "View Changes" at bounding box center [805, 313] width 141 height 22
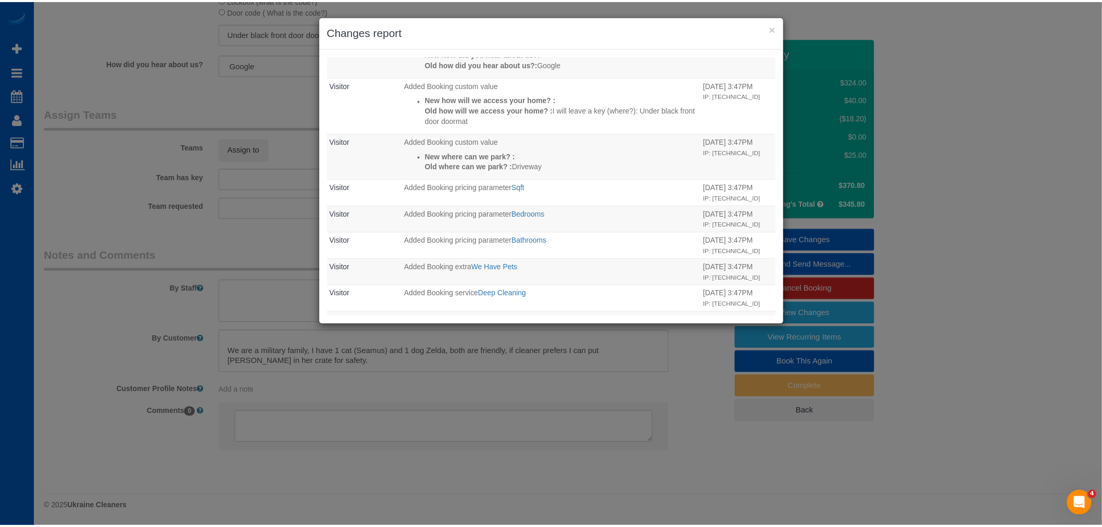
scroll to position [186, 0]
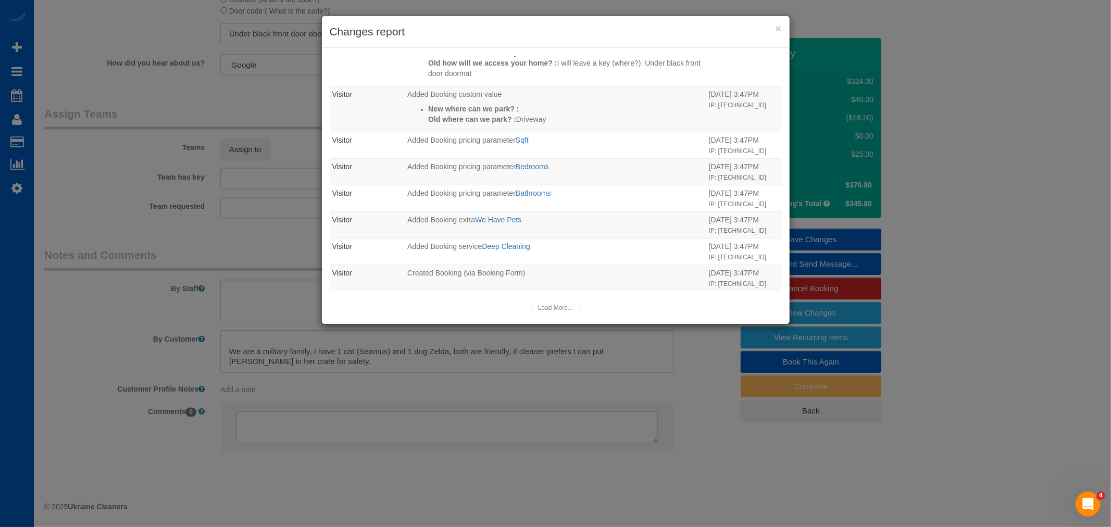
click at [769, 28] on h3 "Changes report" at bounding box center [556, 32] width 452 height 16
click at [779, 28] on button "×" at bounding box center [778, 28] width 6 height 11
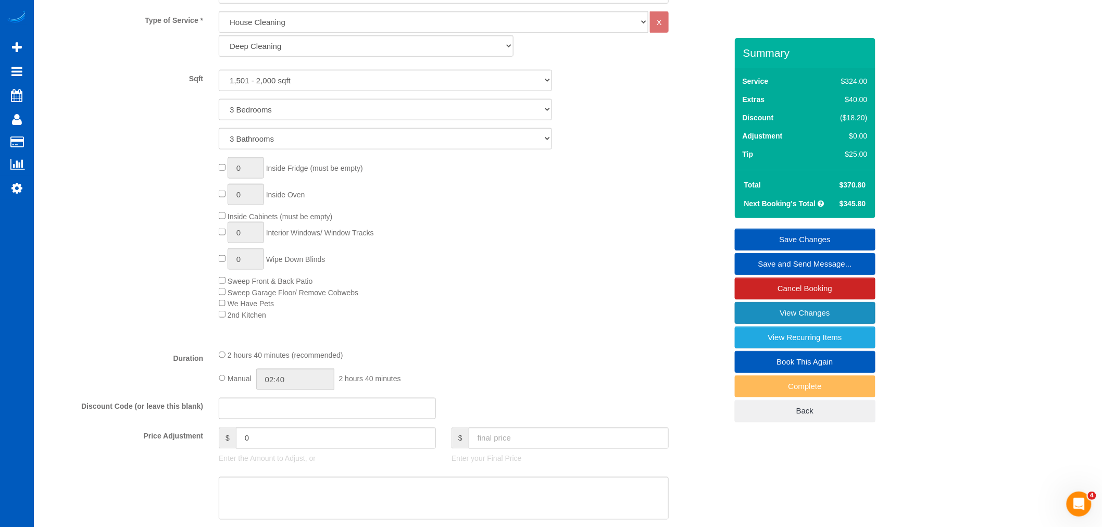
scroll to position [332, 0]
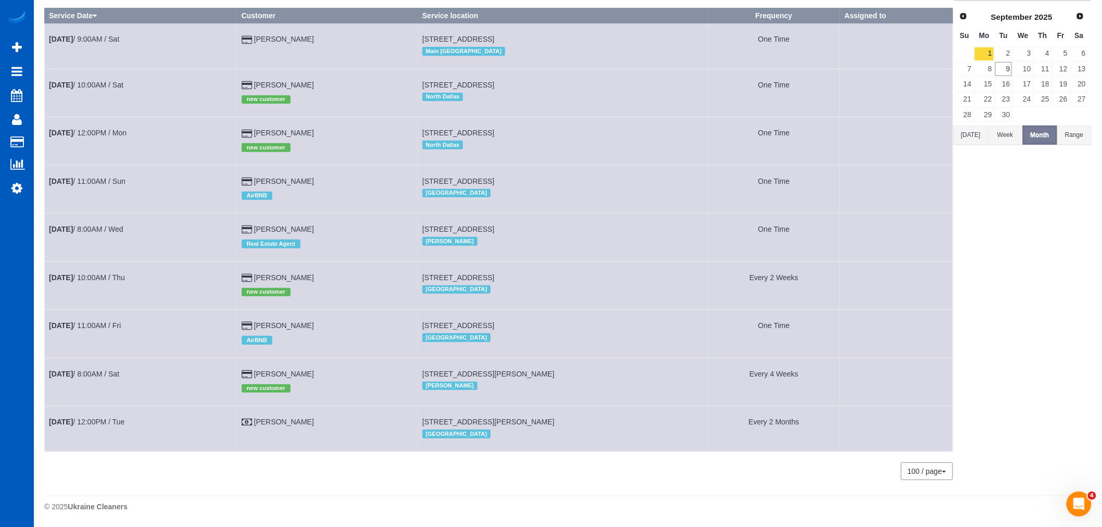
scroll to position [91, 0]
click at [309, 371] on link "[PERSON_NAME]" at bounding box center [284, 374] width 60 height 8
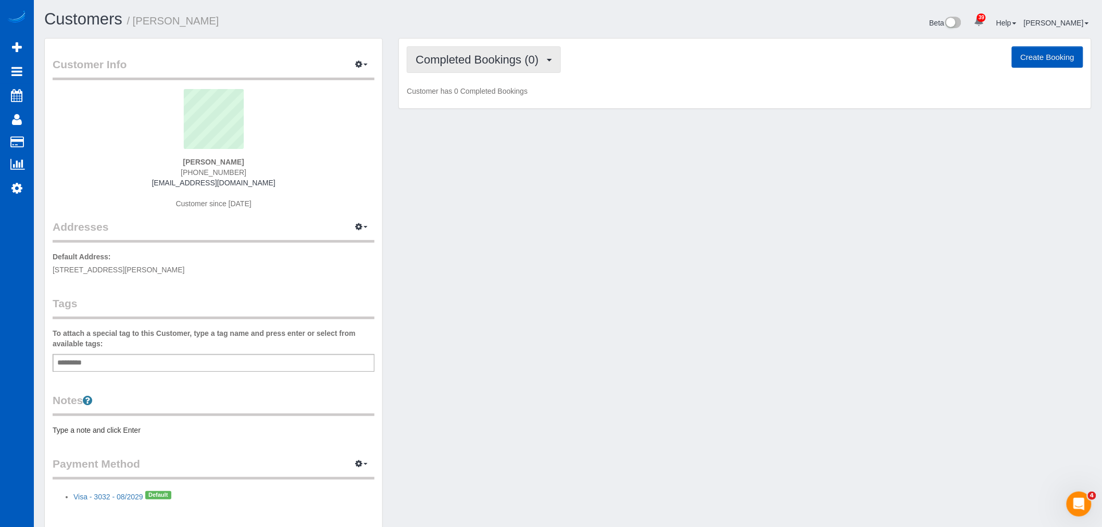
click at [490, 63] on span "Completed Bookings (0)" at bounding box center [480, 59] width 128 height 13
click at [484, 100] on link "Upcoming Bookings (11)" at bounding box center [462, 98] width 110 height 14
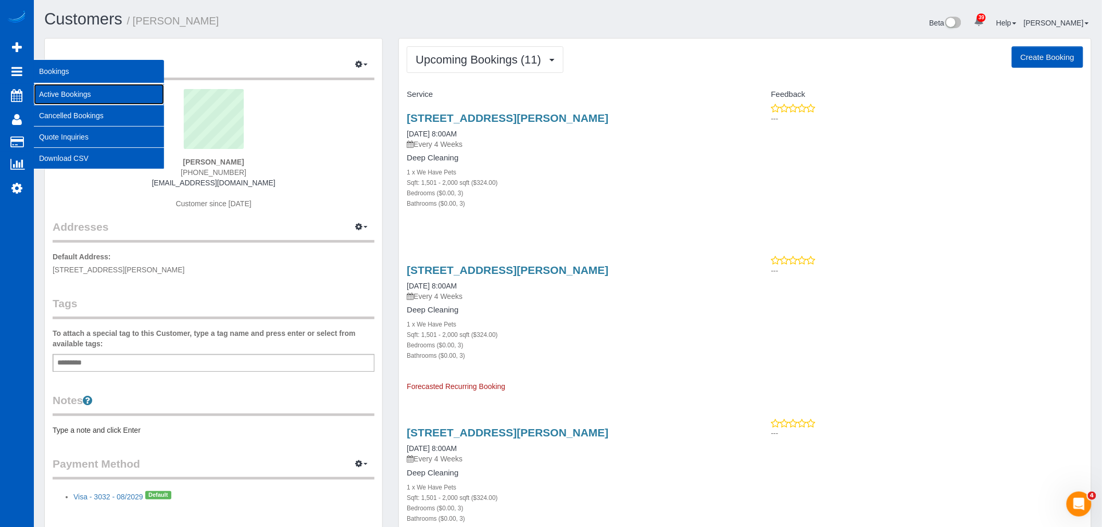
click at [77, 91] on link "Active Bookings" at bounding box center [99, 94] width 130 height 21
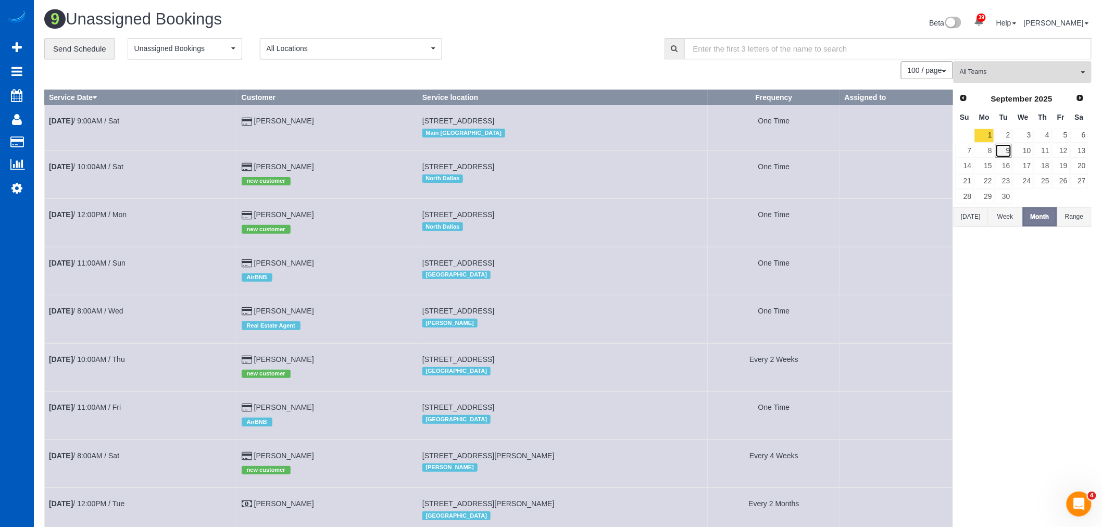
click at [1006, 153] on link "9" at bounding box center [1003, 151] width 17 height 14
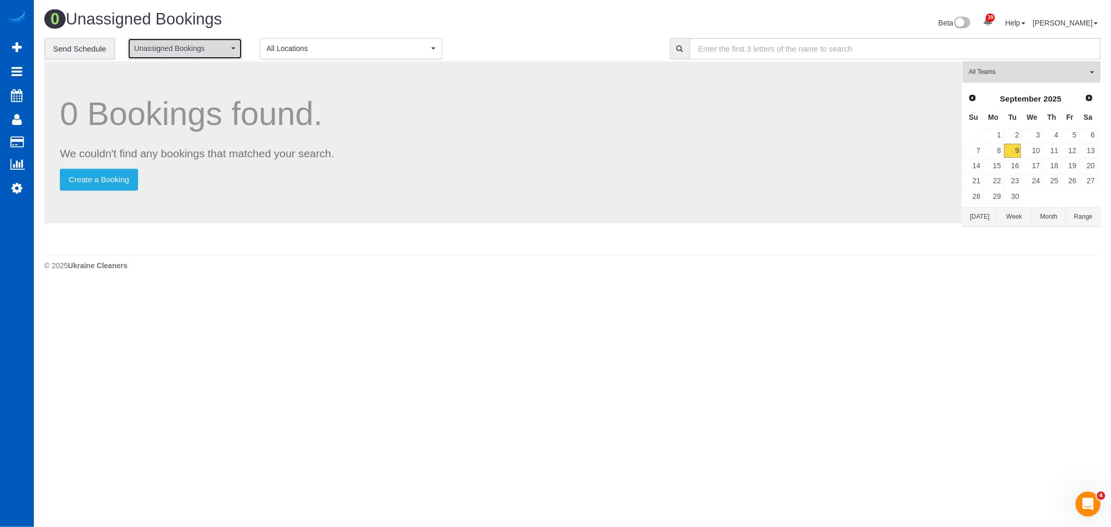
click at [202, 44] on span "Unassigned Bookings" at bounding box center [181, 48] width 94 height 10
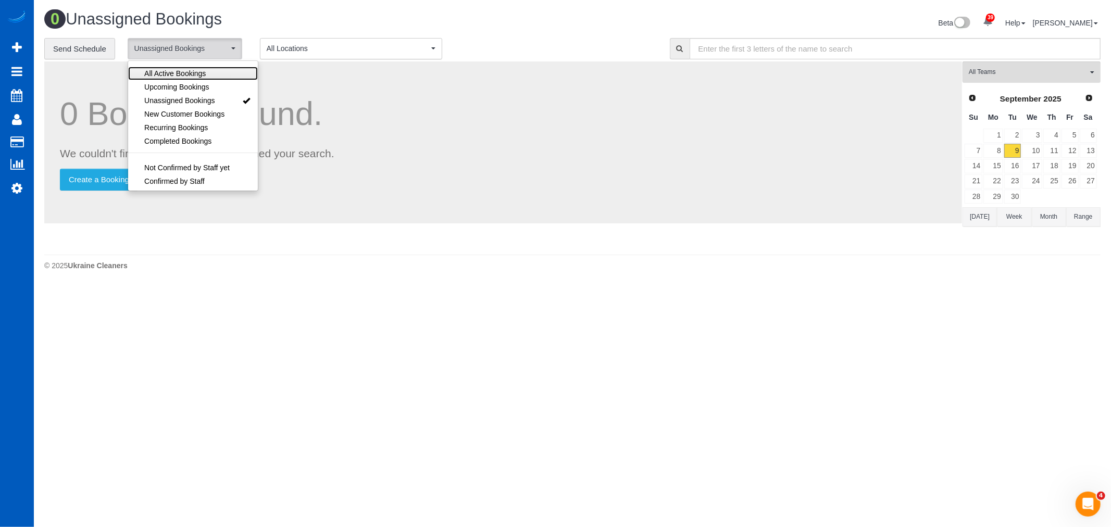
click at [167, 76] on span "All Active Bookings" at bounding box center [174, 73] width 61 height 10
select select "***"
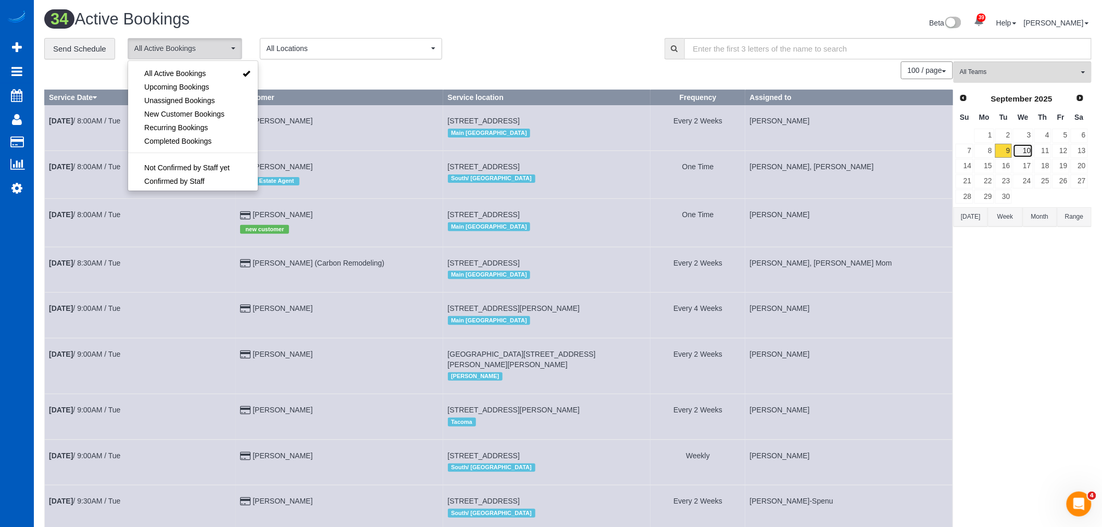
click at [1023, 148] on link "10" at bounding box center [1023, 151] width 20 height 14
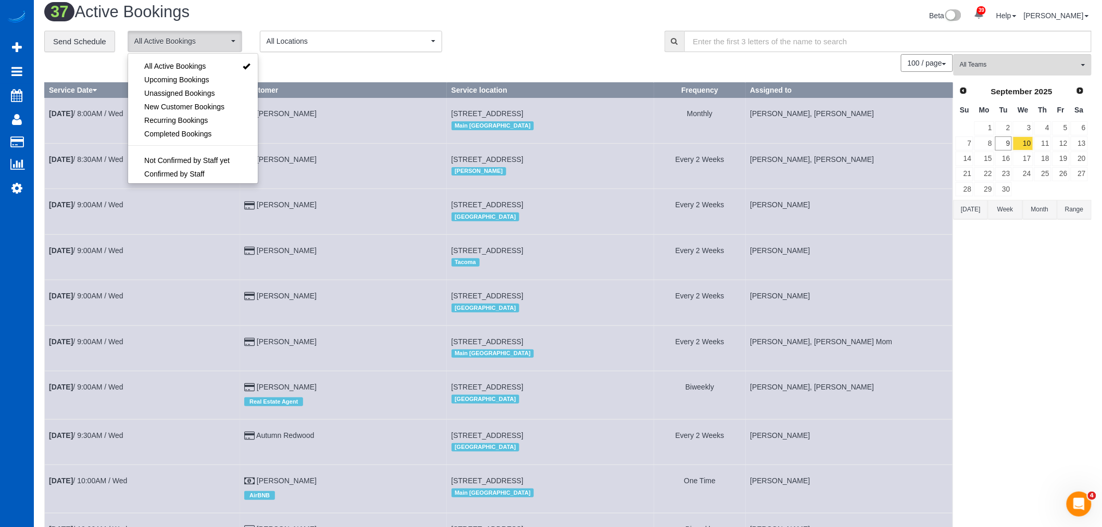
scroll to position [3, 0]
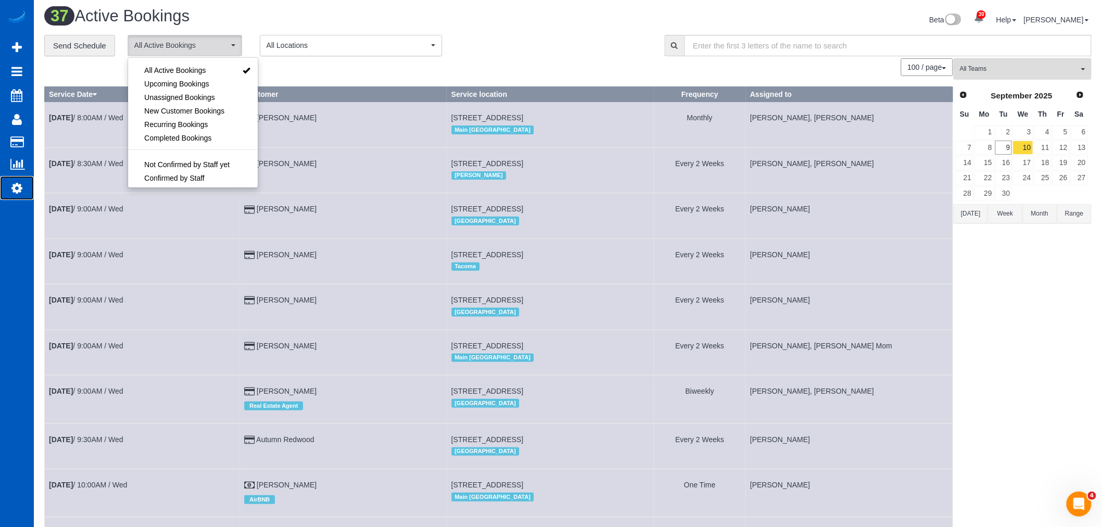
click at [15, 183] on link "Settings" at bounding box center [17, 188] width 34 height 24
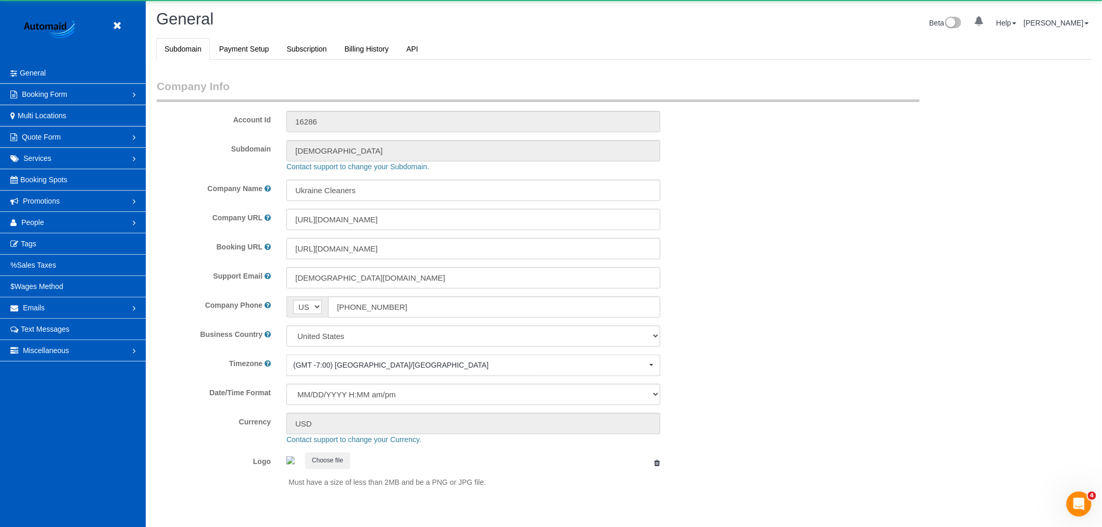
select select "1"
click at [45, 244] on link "Tags" at bounding box center [73, 243] width 146 height 21
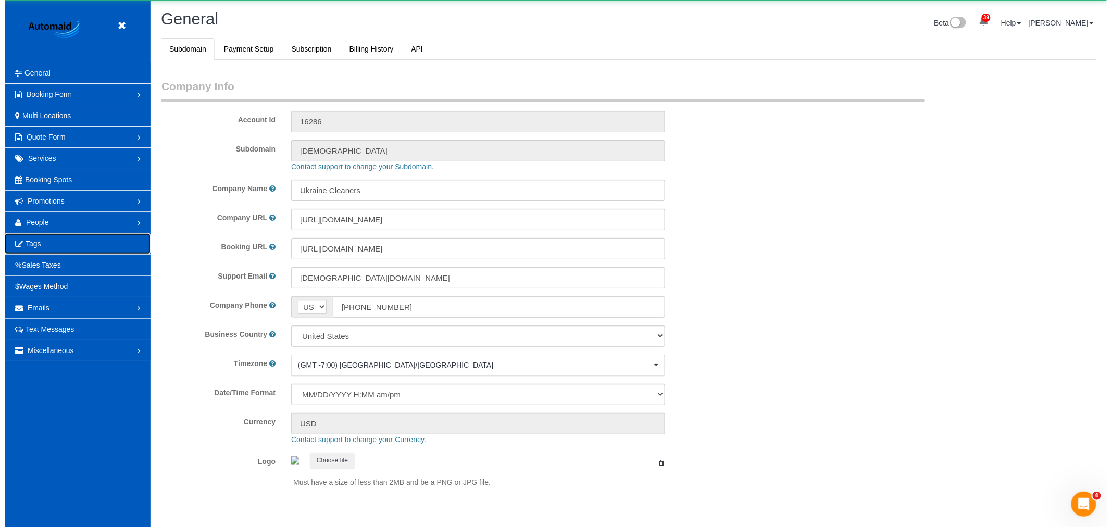
scroll to position [0, 0]
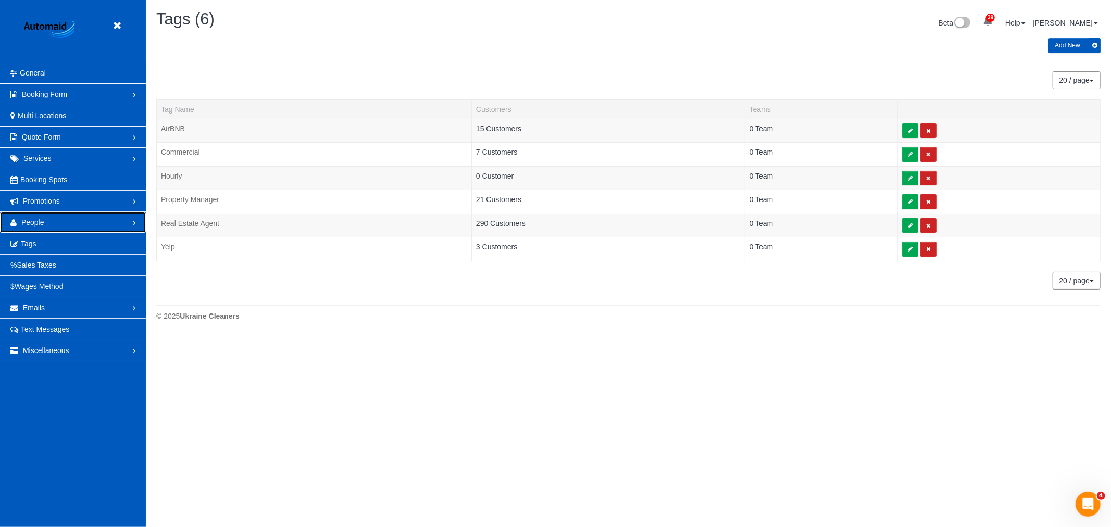
click at [49, 223] on link "People" at bounding box center [73, 222] width 146 height 21
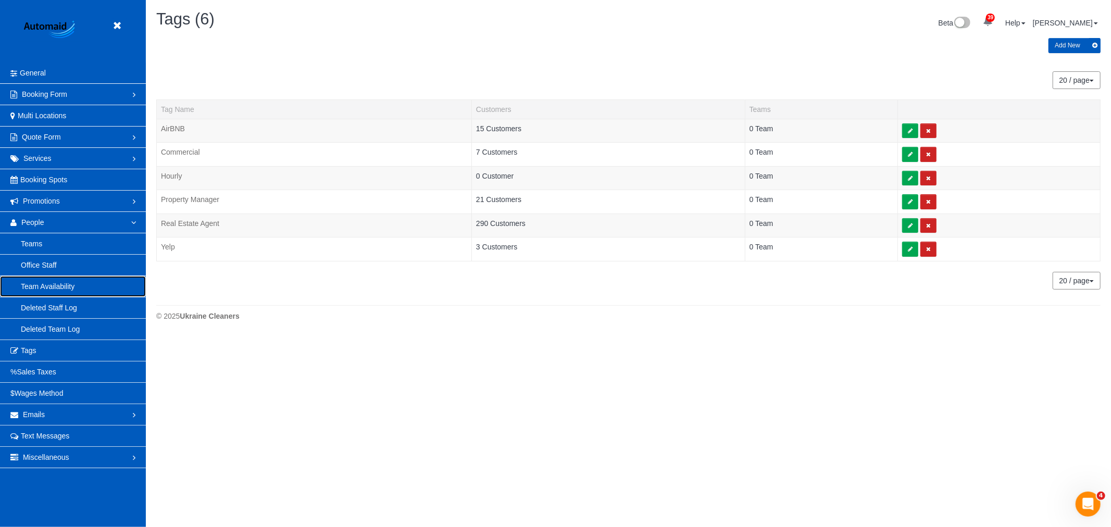
click at [70, 286] on link "Team Availability" at bounding box center [73, 286] width 146 height 21
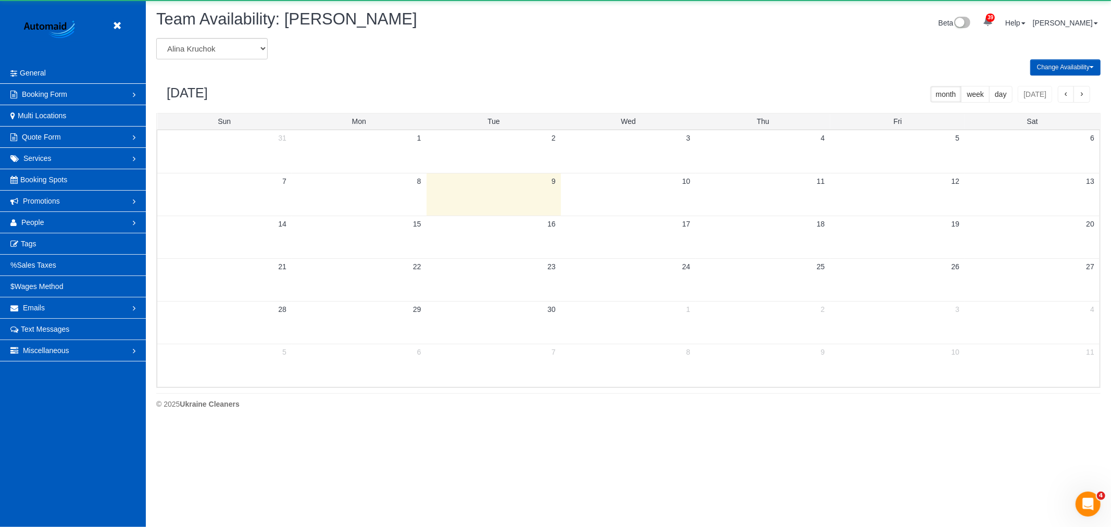
scroll to position [425, 1111]
click at [199, 34] on div "Team Availability: [PERSON_NAME] Beta 39 Your Notifications You have 0 alerts ×…" at bounding box center [628, 24] width 960 height 28
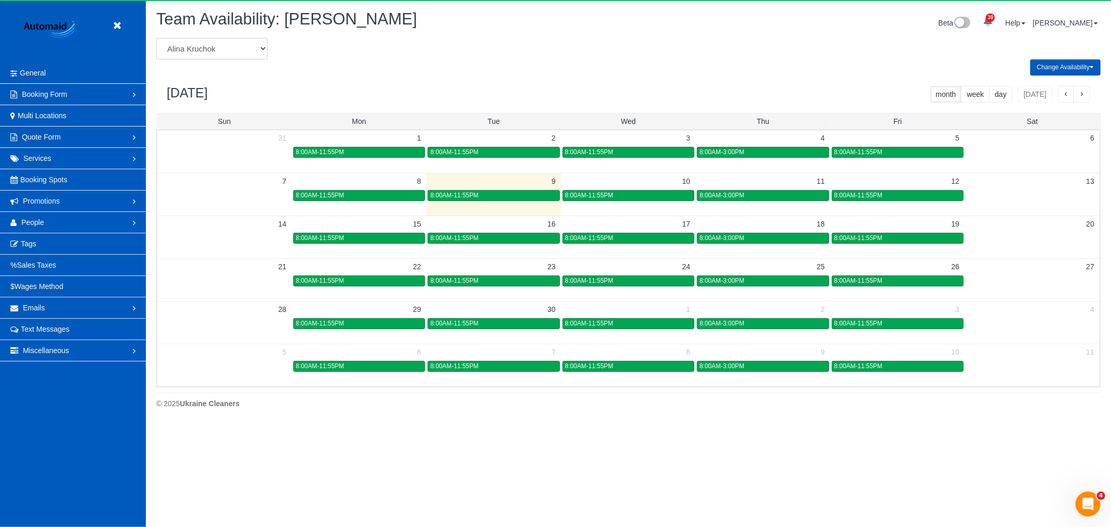
click at [196, 48] on select "[PERSON_NAME] [PERSON_NAME] [PERSON_NAME] [PERSON_NAME] [PERSON_NAME] [PERSON_N…" at bounding box center [211, 48] width 111 height 21
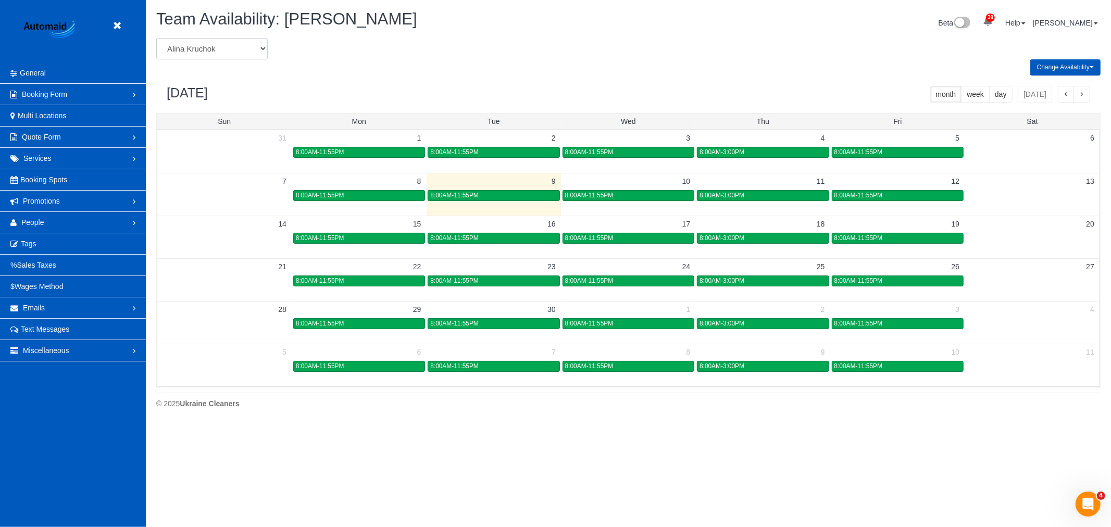
select select "number:1110"
click at [156, 39] on select "[PERSON_NAME] [PERSON_NAME] [PERSON_NAME] [PERSON_NAME] [PERSON_NAME] [PERSON_N…" at bounding box center [211, 48] width 111 height 21
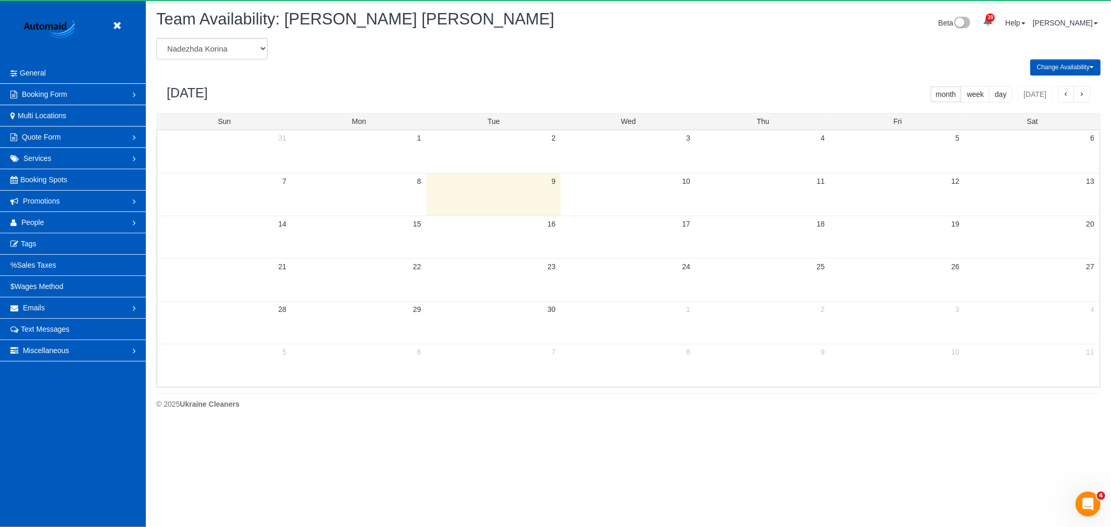
scroll to position [51650, 50964]
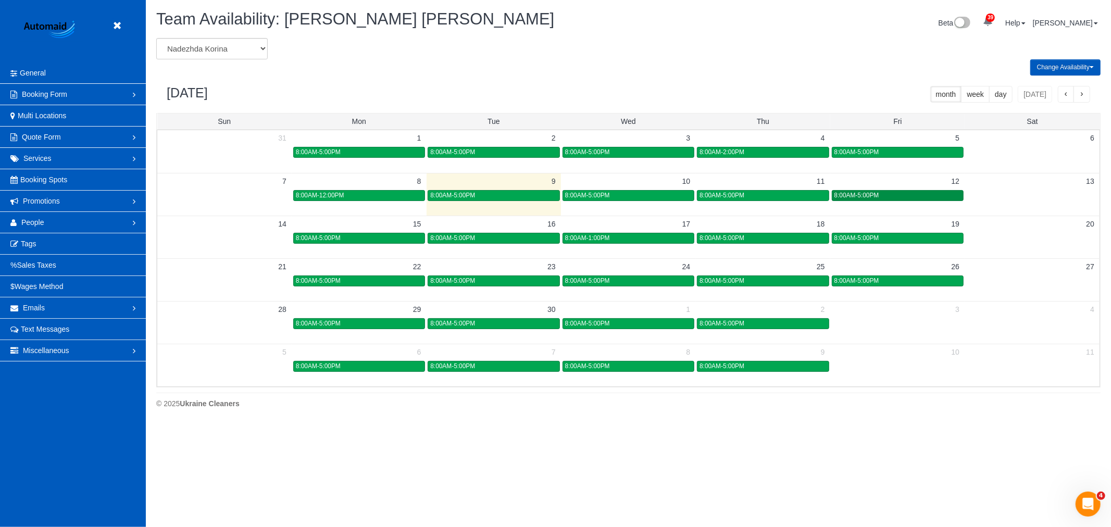
click at [860, 194] on span "8:00AM-5:00PM" at bounding box center [856, 195] width 45 height 7
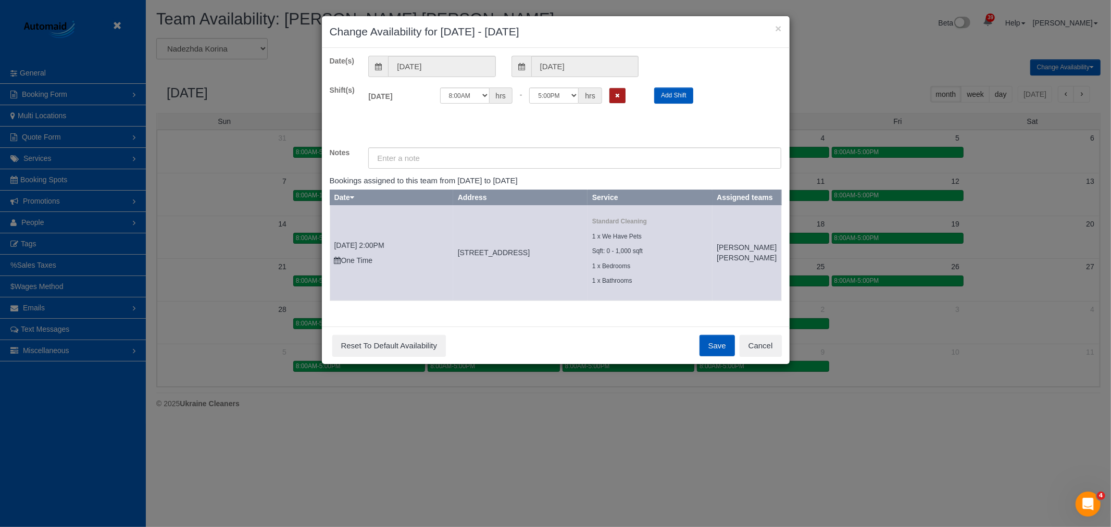
click at [616, 102] on button "Remove Shift" at bounding box center [617, 95] width 16 height 15
click at [711, 353] on button "Save" at bounding box center [716, 346] width 35 height 22
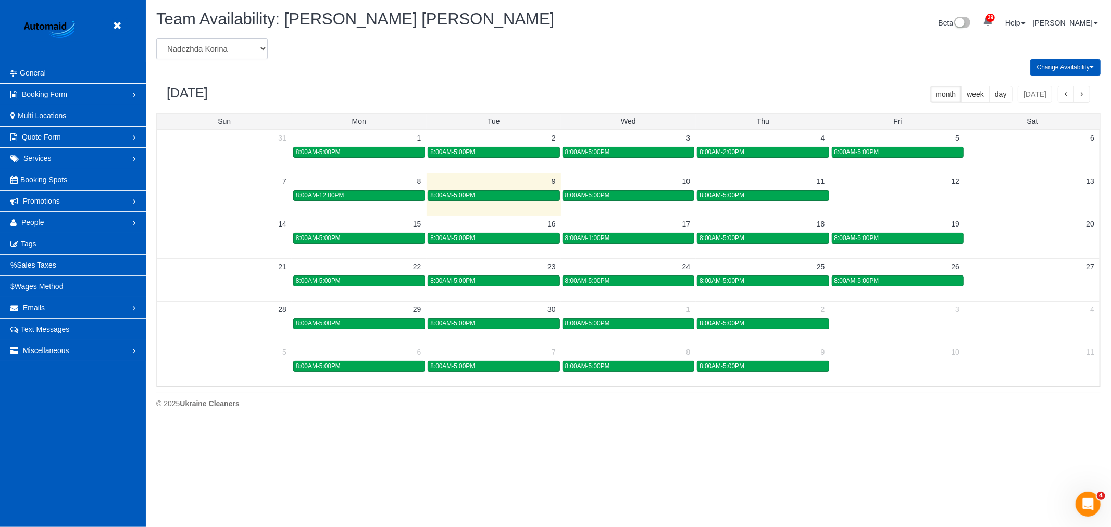
click at [167, 40] on select "[PERSON_NAME] [PERSON_NAME] [PERSON_NAME] [PERSON_NAME] [PERSON_NAME] [PERSON_N…" at bounding box center [211, 48] width 111 height 21
click at [118, 24] on icon at bounding box center [116, 25] width 13 height 13
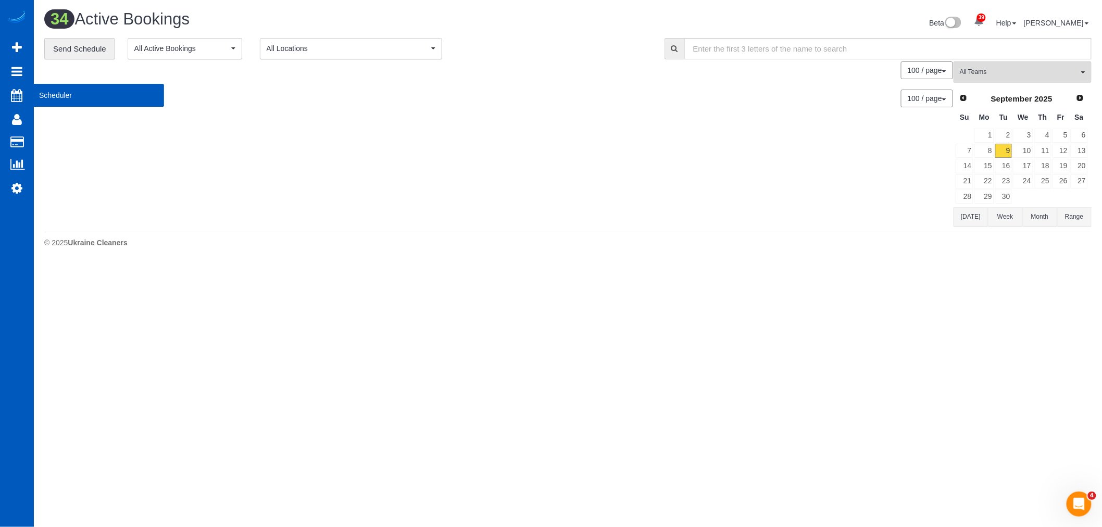
scroll to position [1789, 1102]
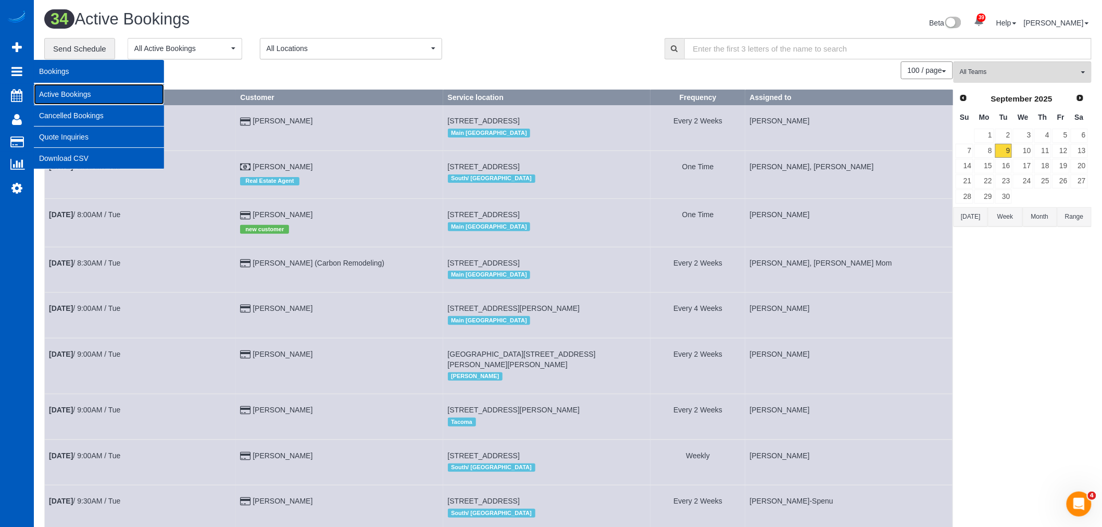
click at [74, 90] on link "Active Bookings" at bounding box center [99, 94] width 130 height 21
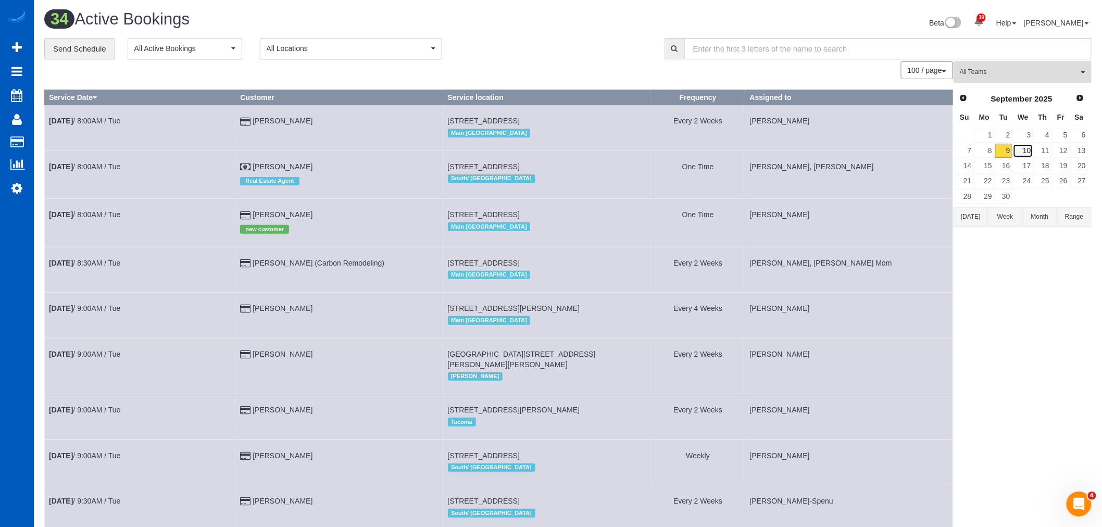
click at [1027, 154] on link "10" at bounding box center [1023, 151] width 20 height 14
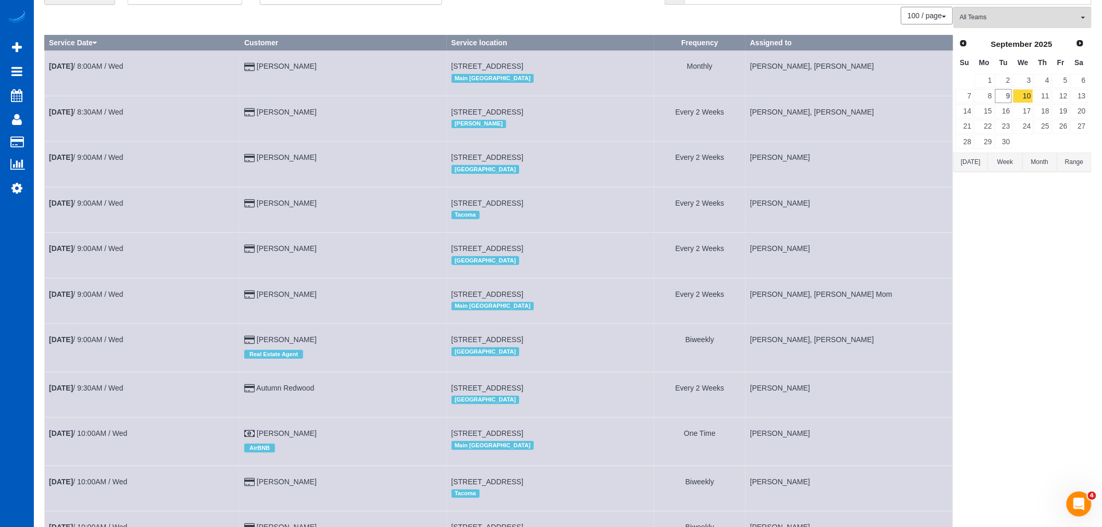
scroll to position [0, 0]
